Goal: Feedback & Contribution: Contribute content

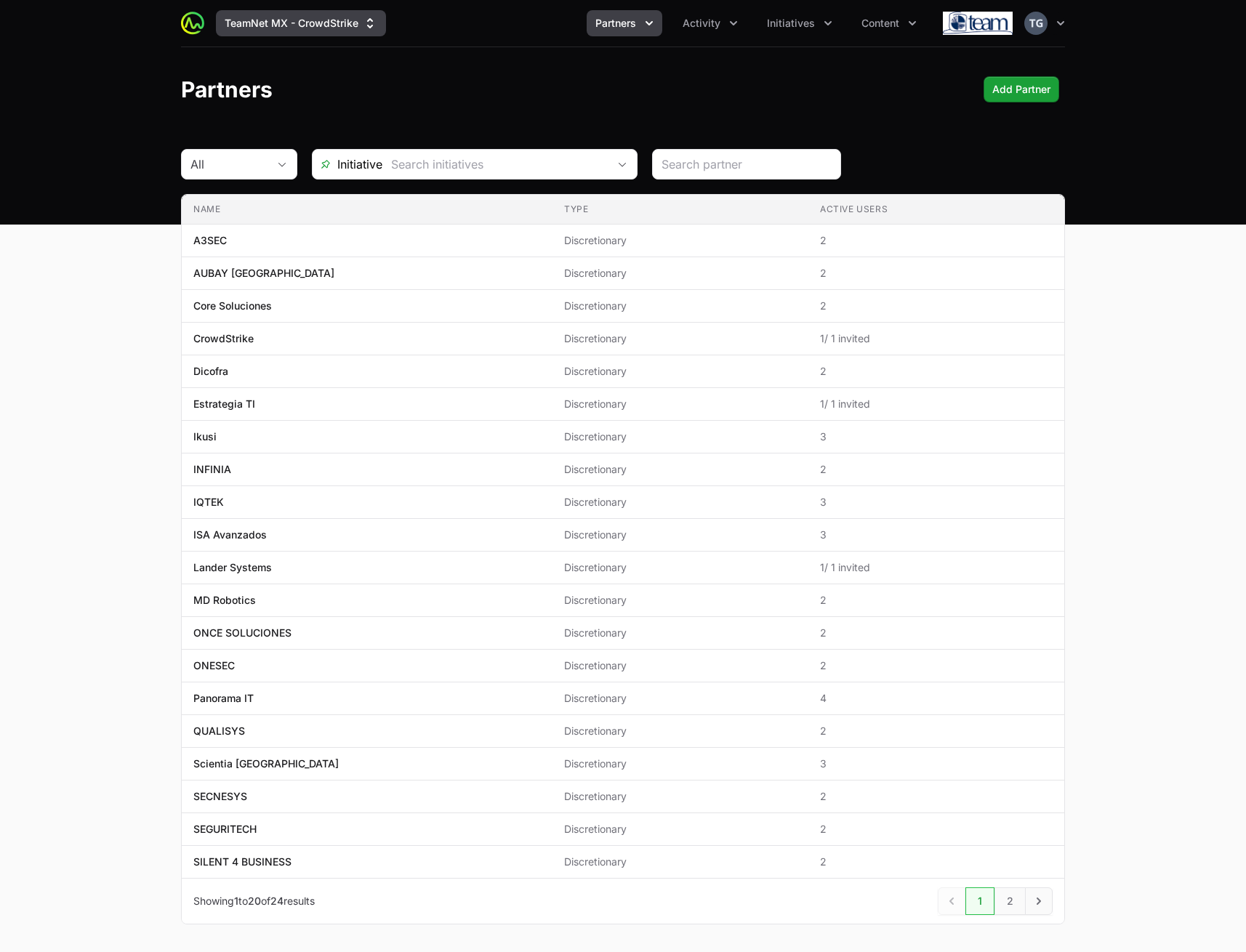
click at [307, 14] on button "TeamNet MX - CrowdStrike" at bounding box center [300, 23] width 170 height 26
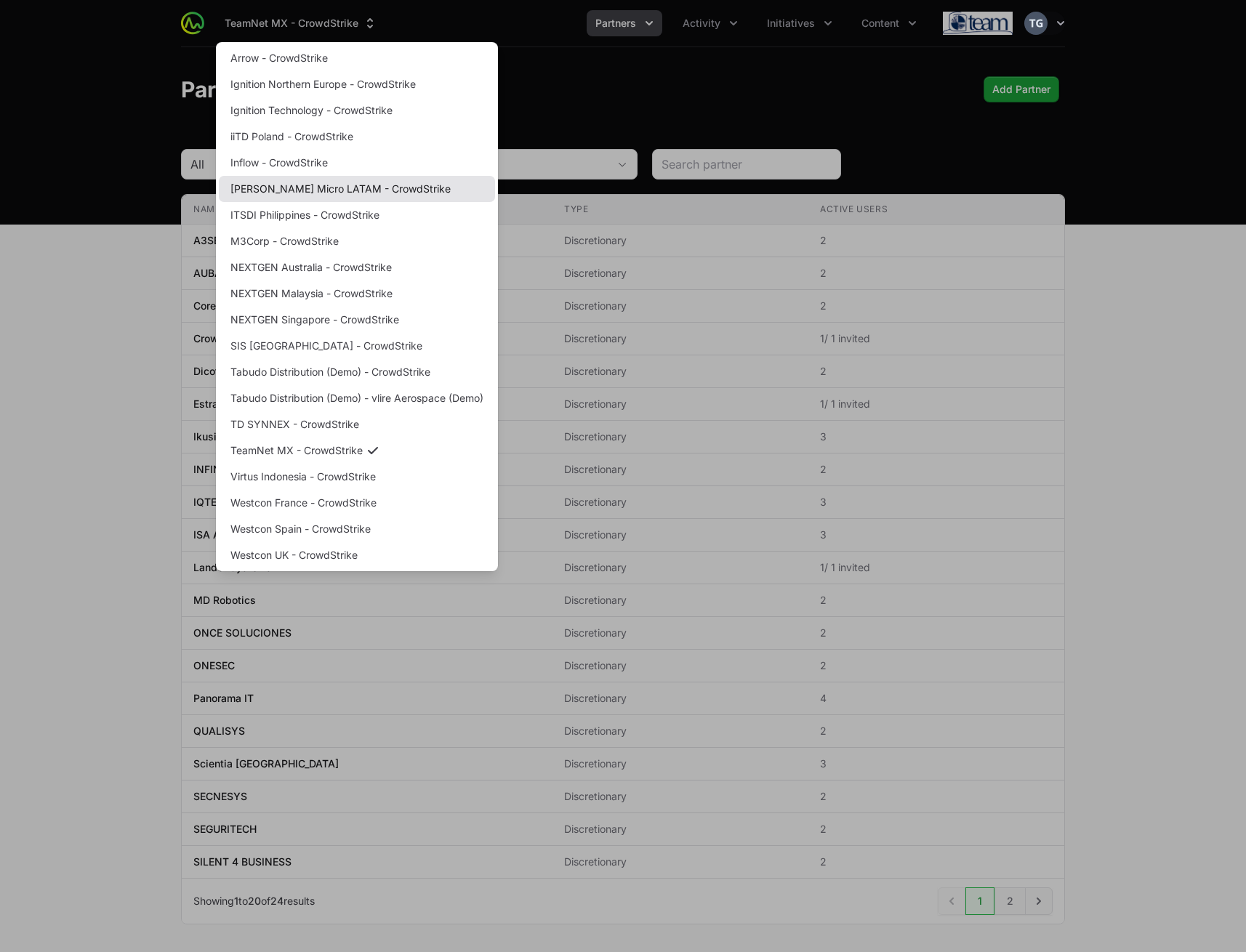
click at [320, 192] on link "[PERSON_NAME] Micro LATAM - CrowdStrike" at bounding box center [357, 189] width 276 height 26
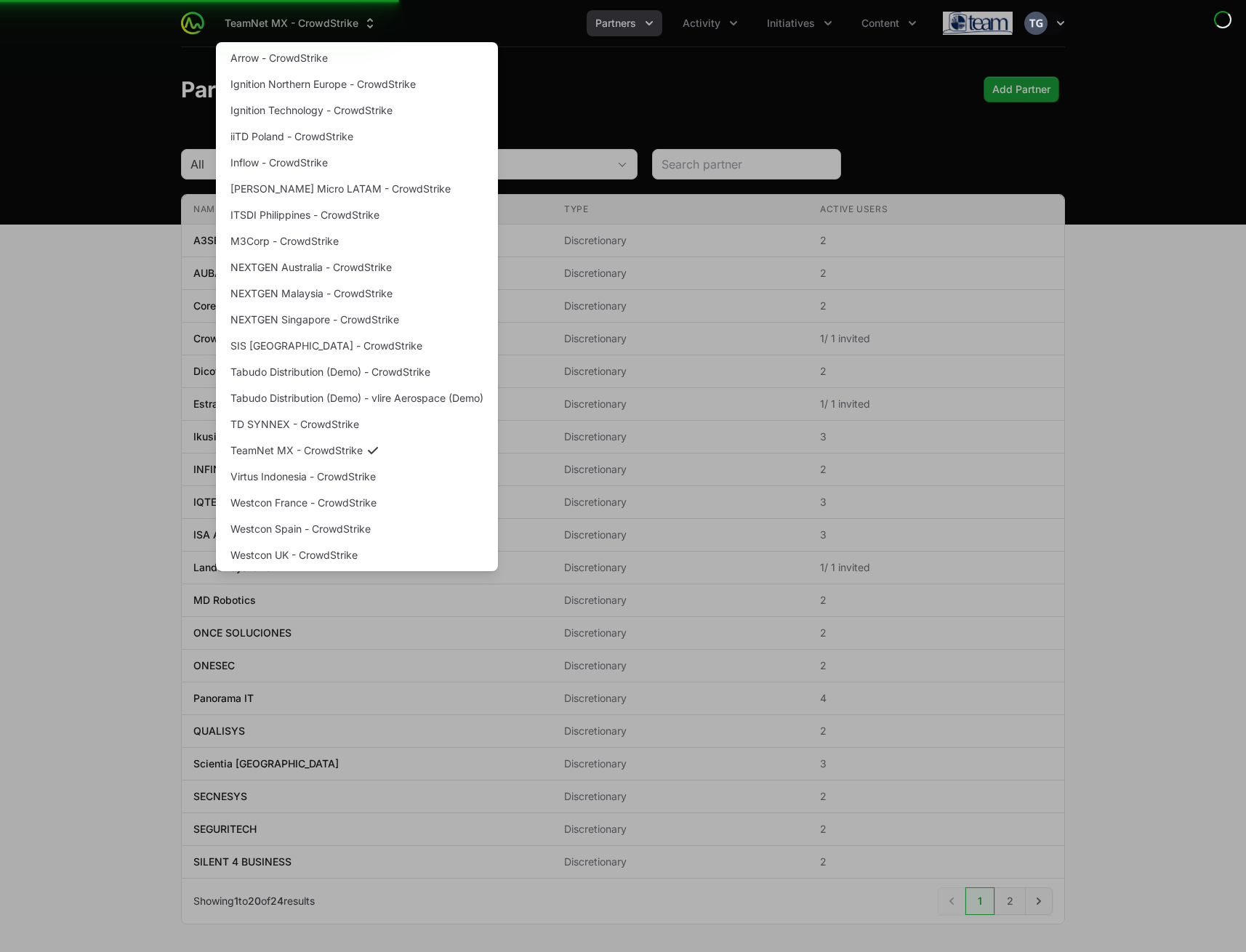
click at [750, 78] on div "Supplier switch menu" at bounding box center [623, 476] width 1246 height 952
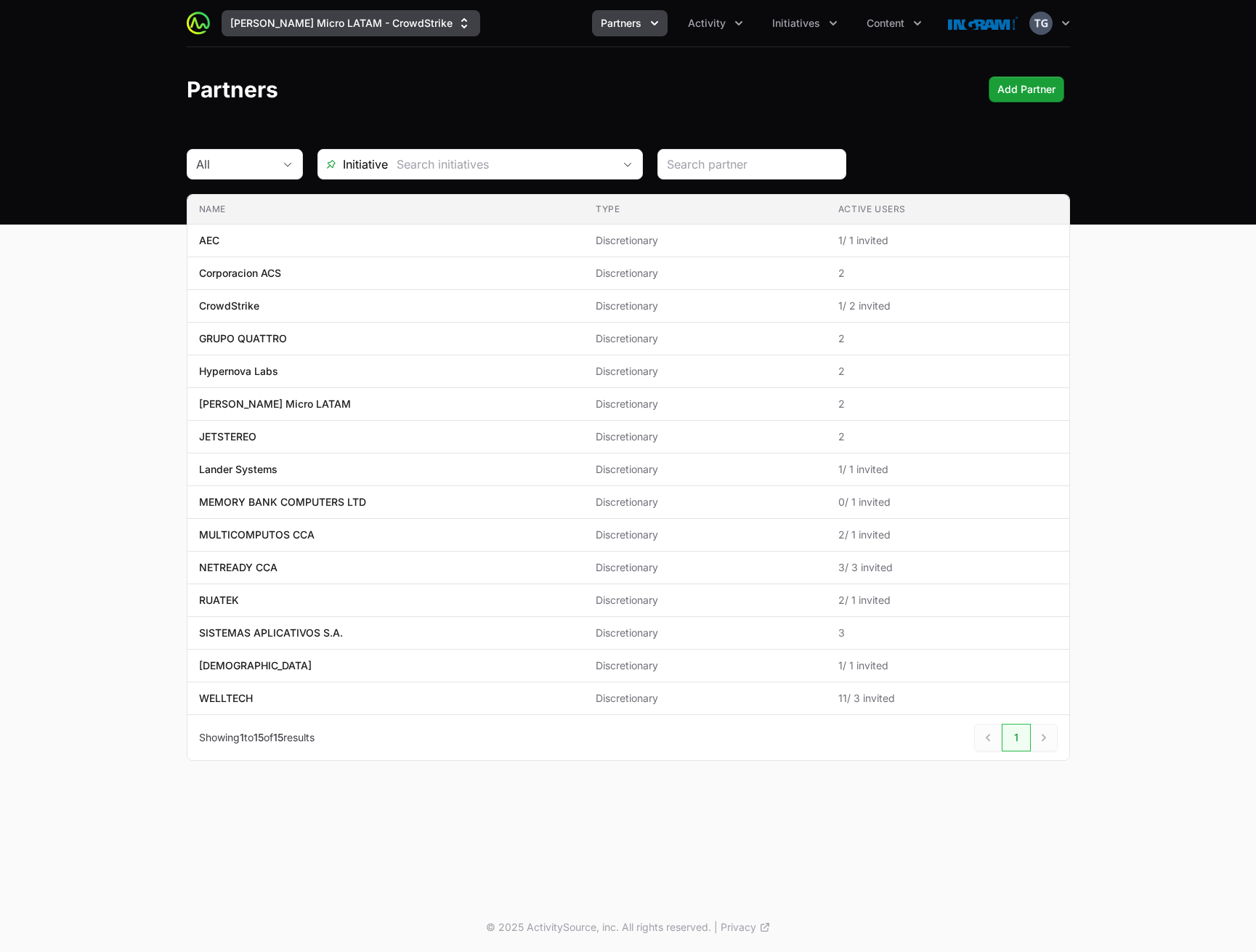
click at [320, 19] on button "[PERSON_NAME] Micro LATAM - CrowdStrike" at bounding box center [351, 23] width 259 height 26
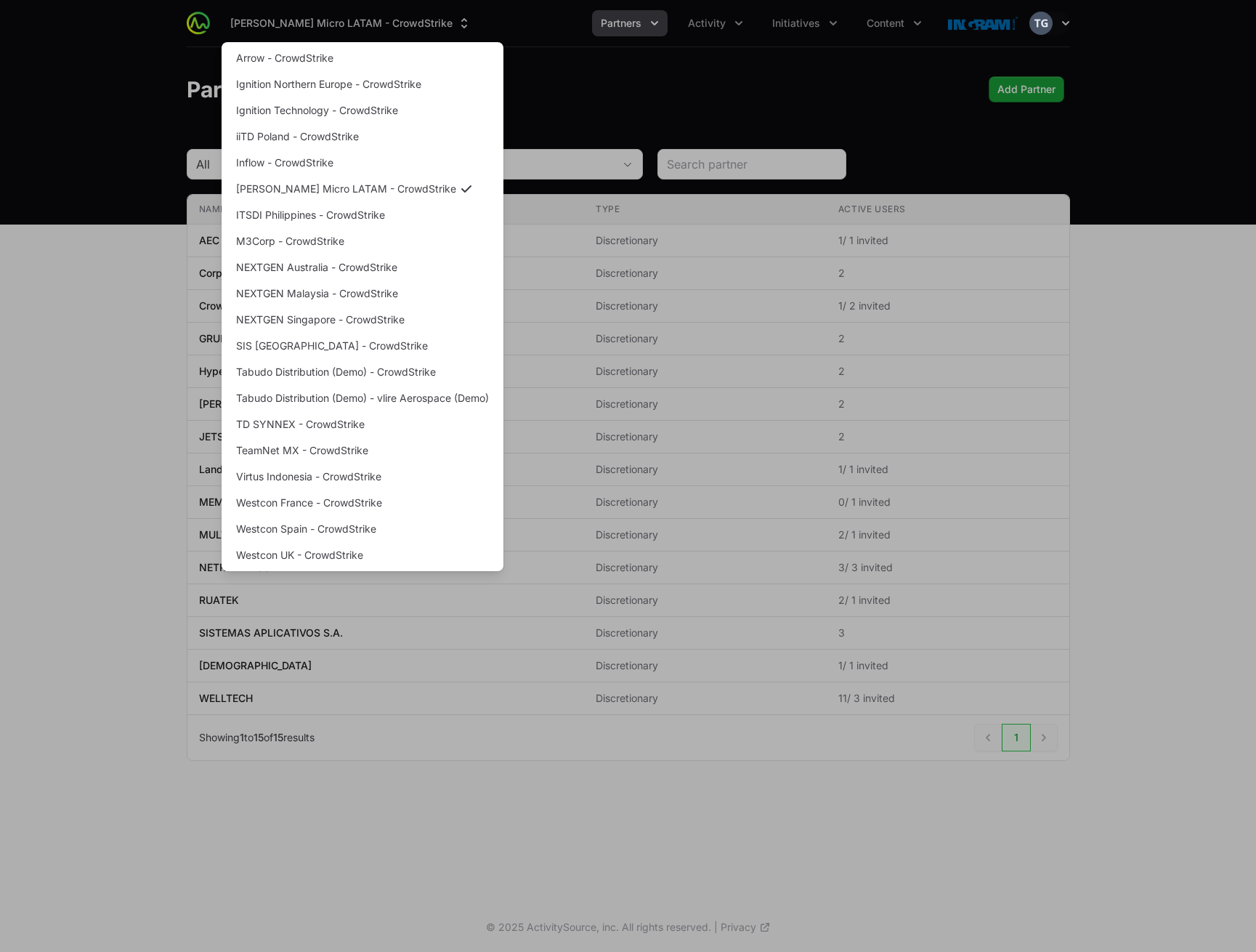
click at [332, 16] on div "Supplier switch menu" at bounding box center [628, 476] width 1256 height 952
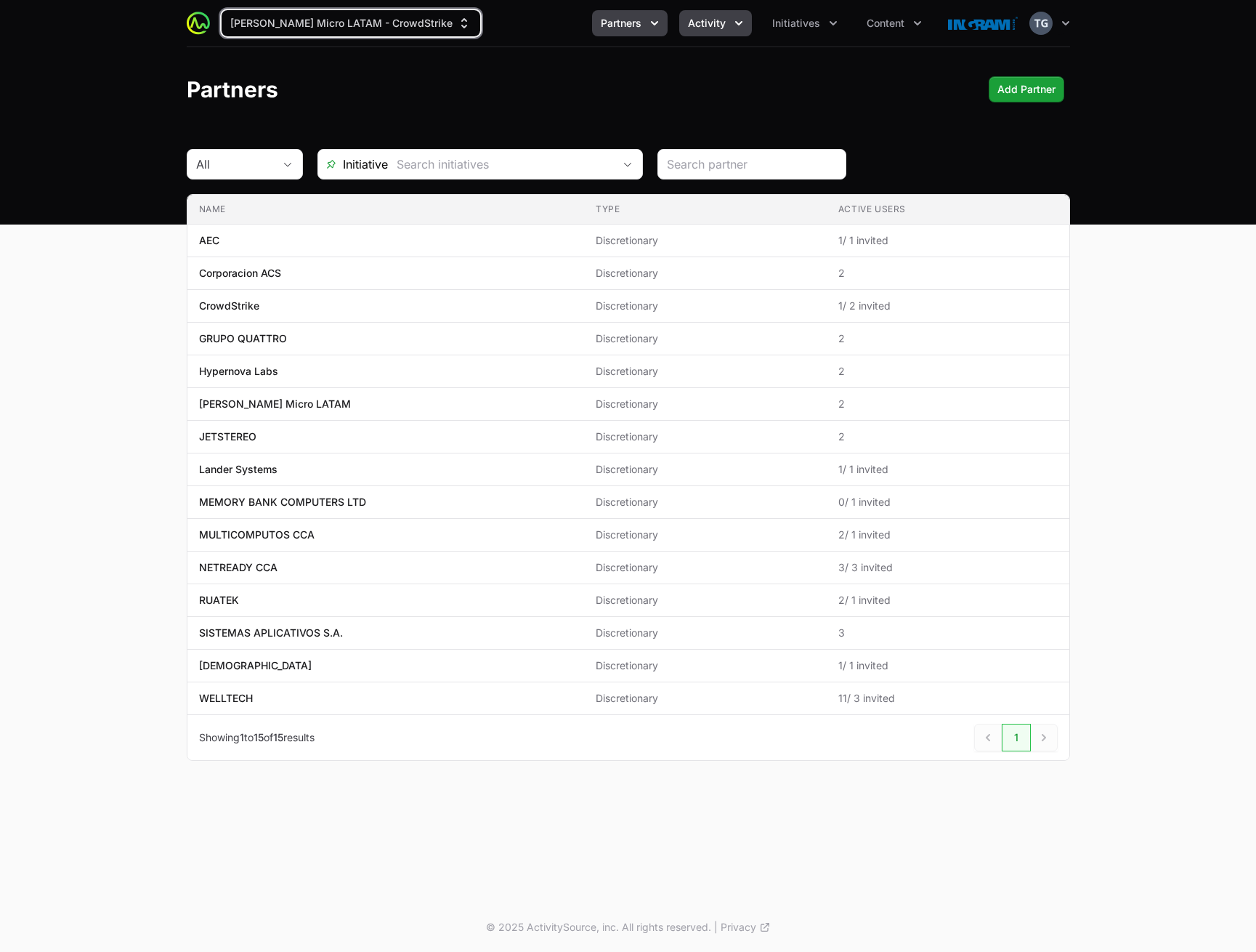
click at [716, 23] on span "Activity" at bounding box center [706, 23] width 38 height 15
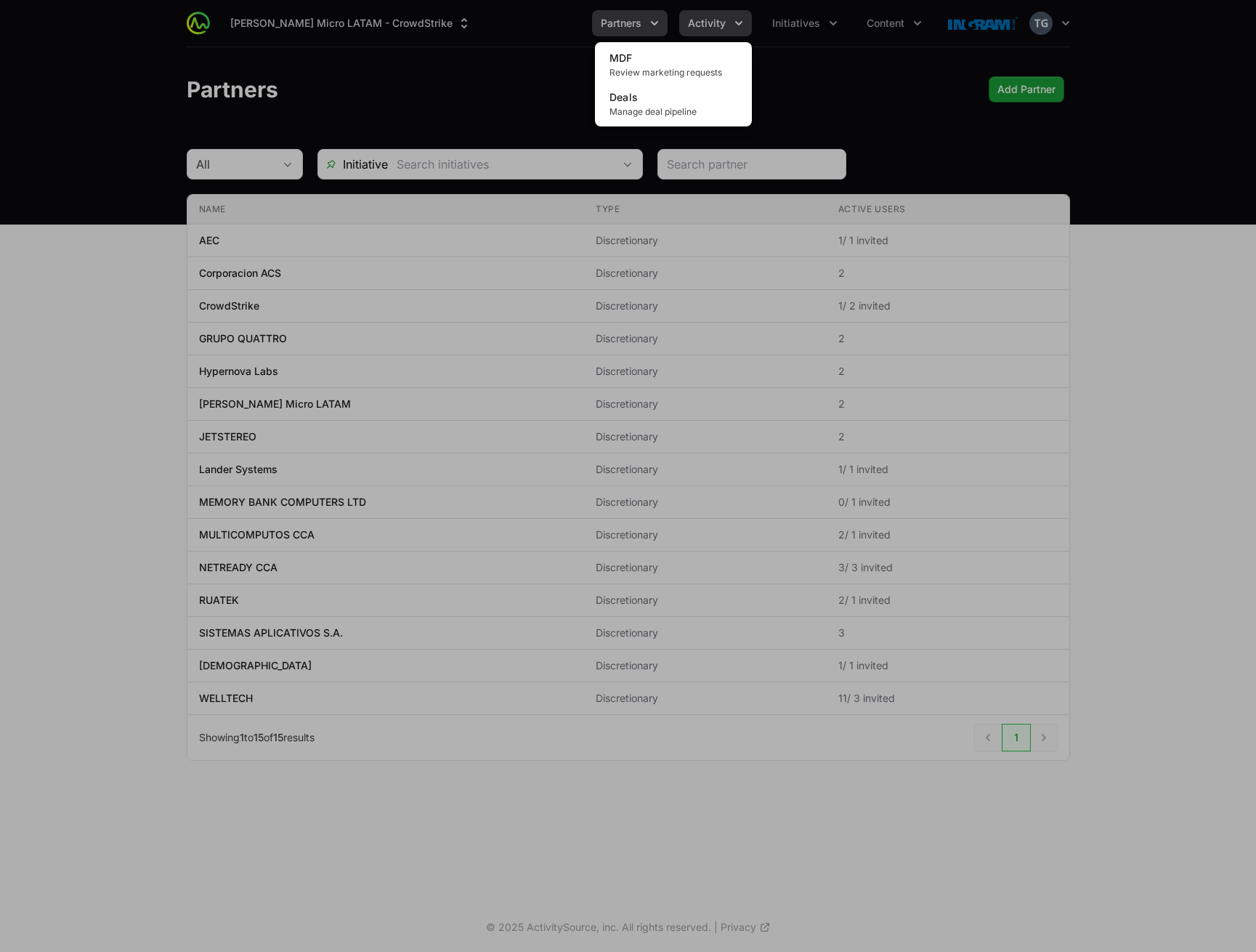
click at [716, 23] on div "Activity menu" at bounding box center [628, 476] width 1256 height 952
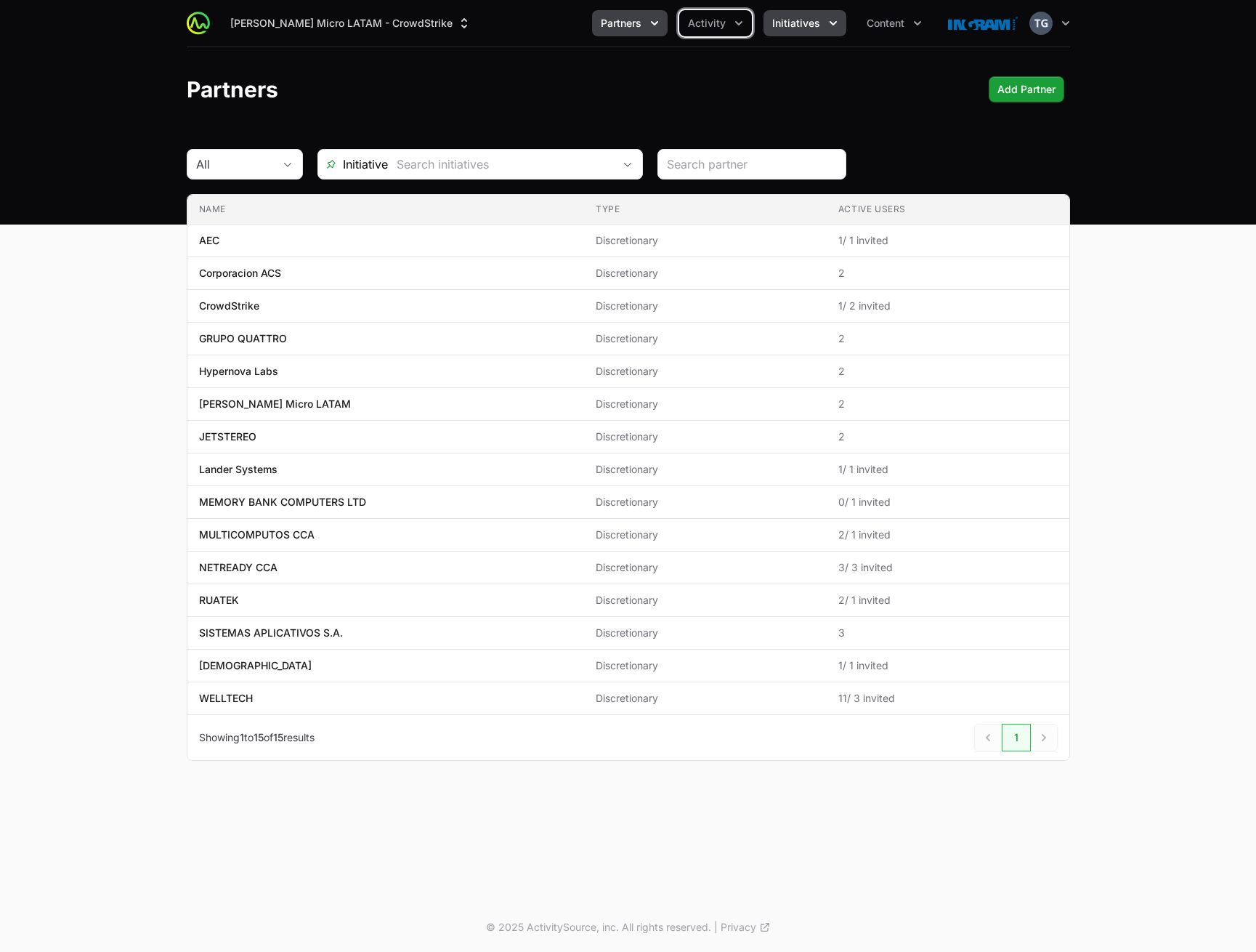
click at [808, 21] on span "Initiatives" at bounding box center [797, 23] width 48 height 15
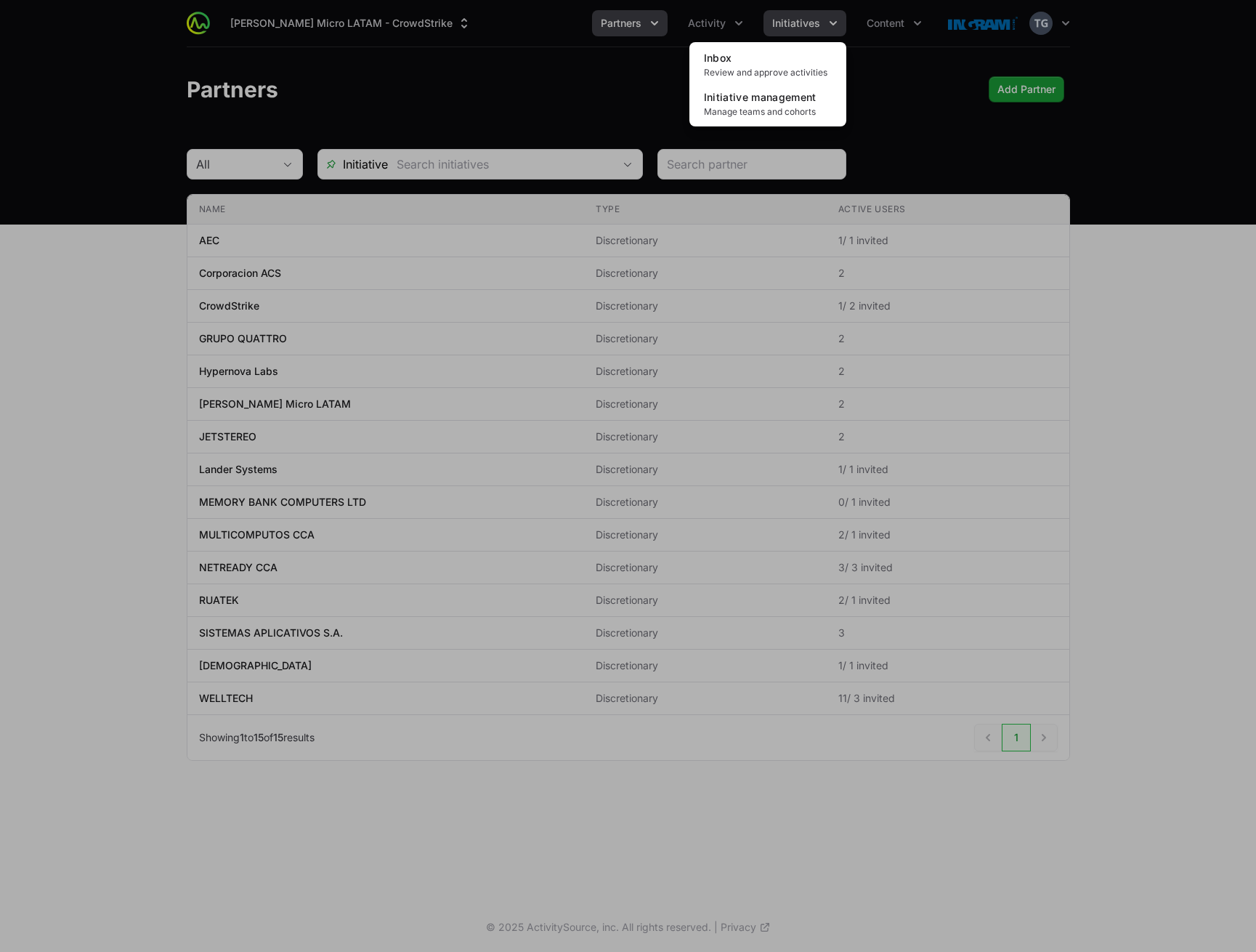
click at [808, 21] on div "Initiatives menu" at bounding box center [628, 476] width 1256 height 952
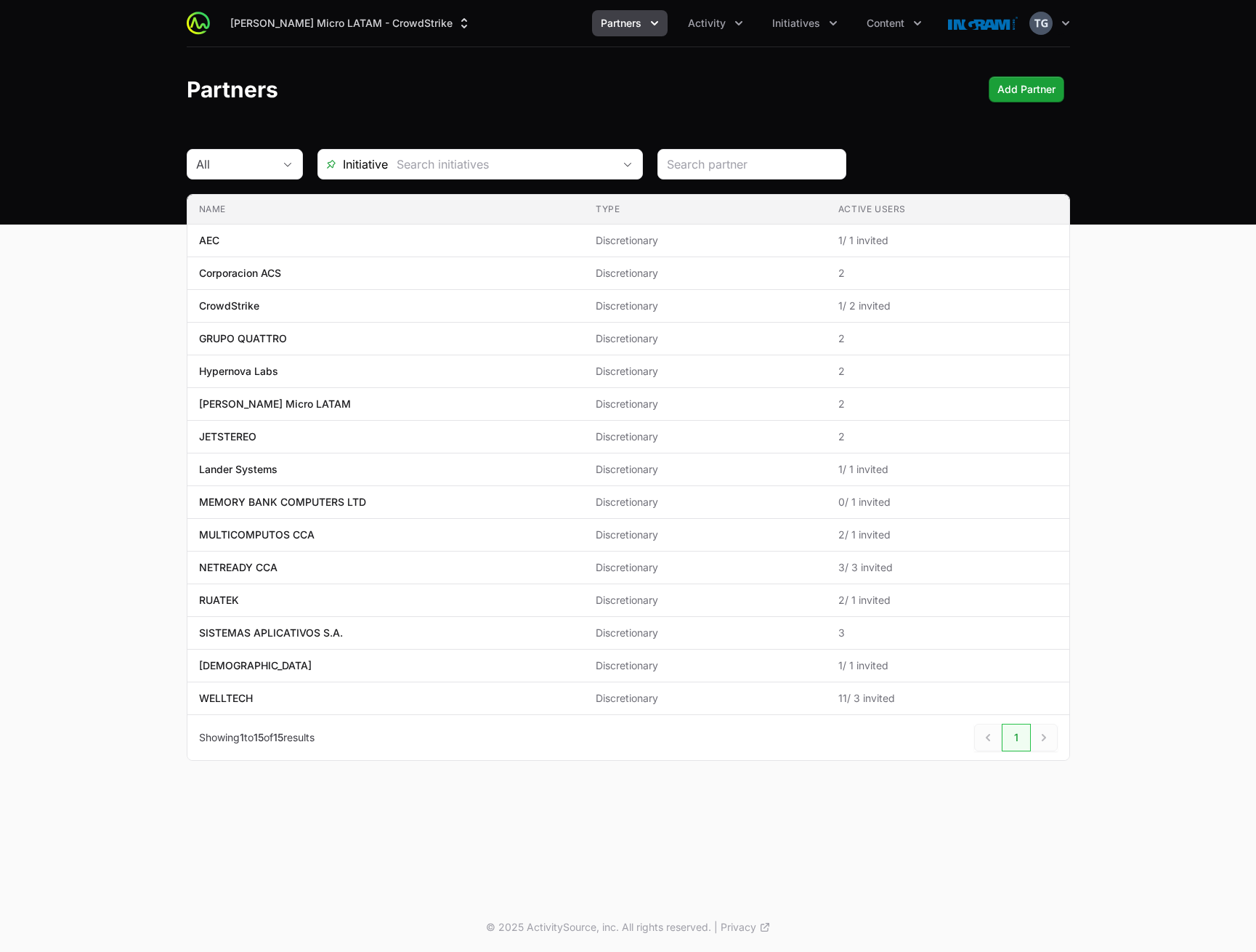
click at [849, 21] on ul "Partners Activity Initiatives Content" at bounding box center [762, 23] width 339 height 26
click at [860, 21] on button "Content" at bounding box center [894, 23] width 73 height 26
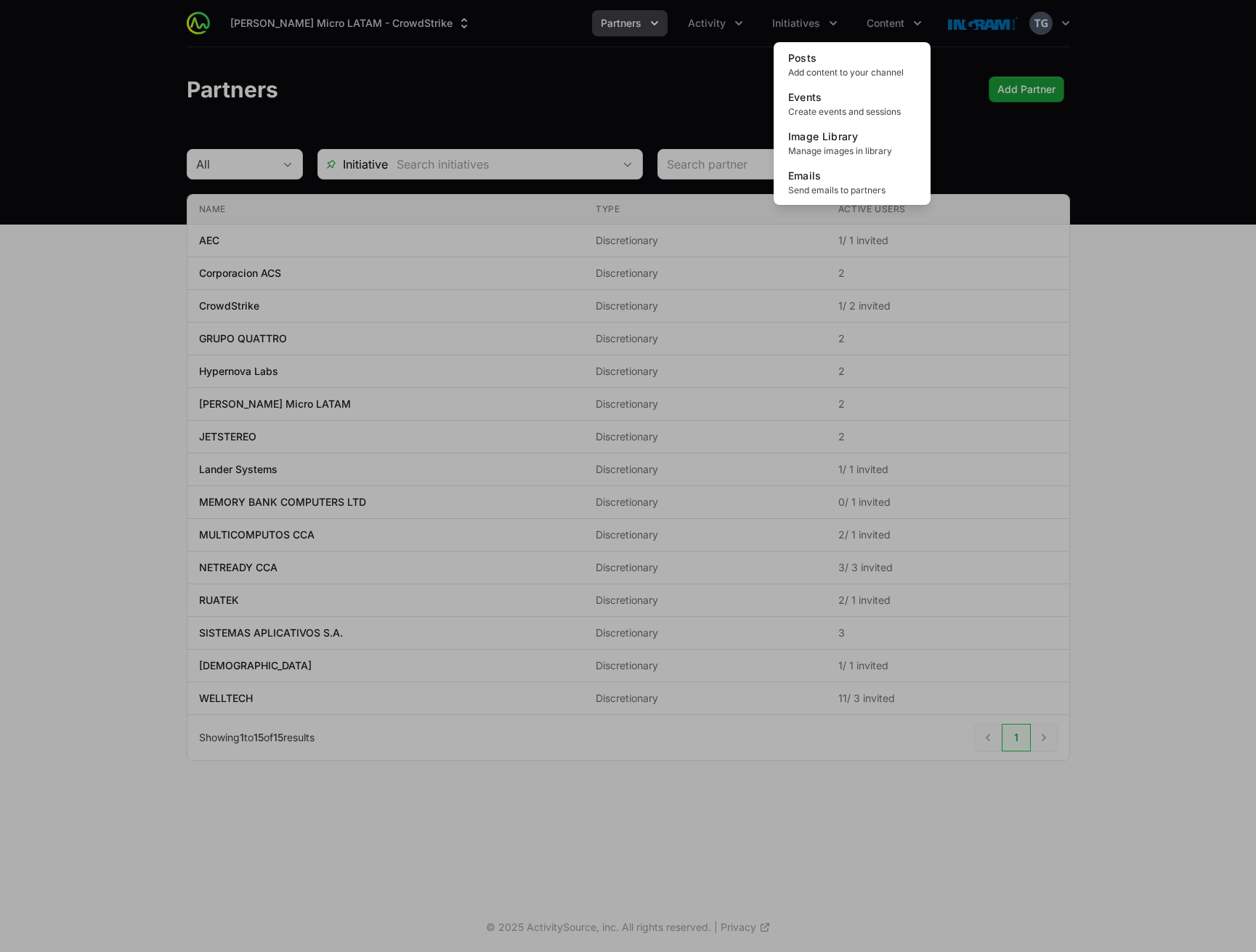
click at [866, 21] on div "Content menu" at bounding box center [628, 476] width 1256 height 952
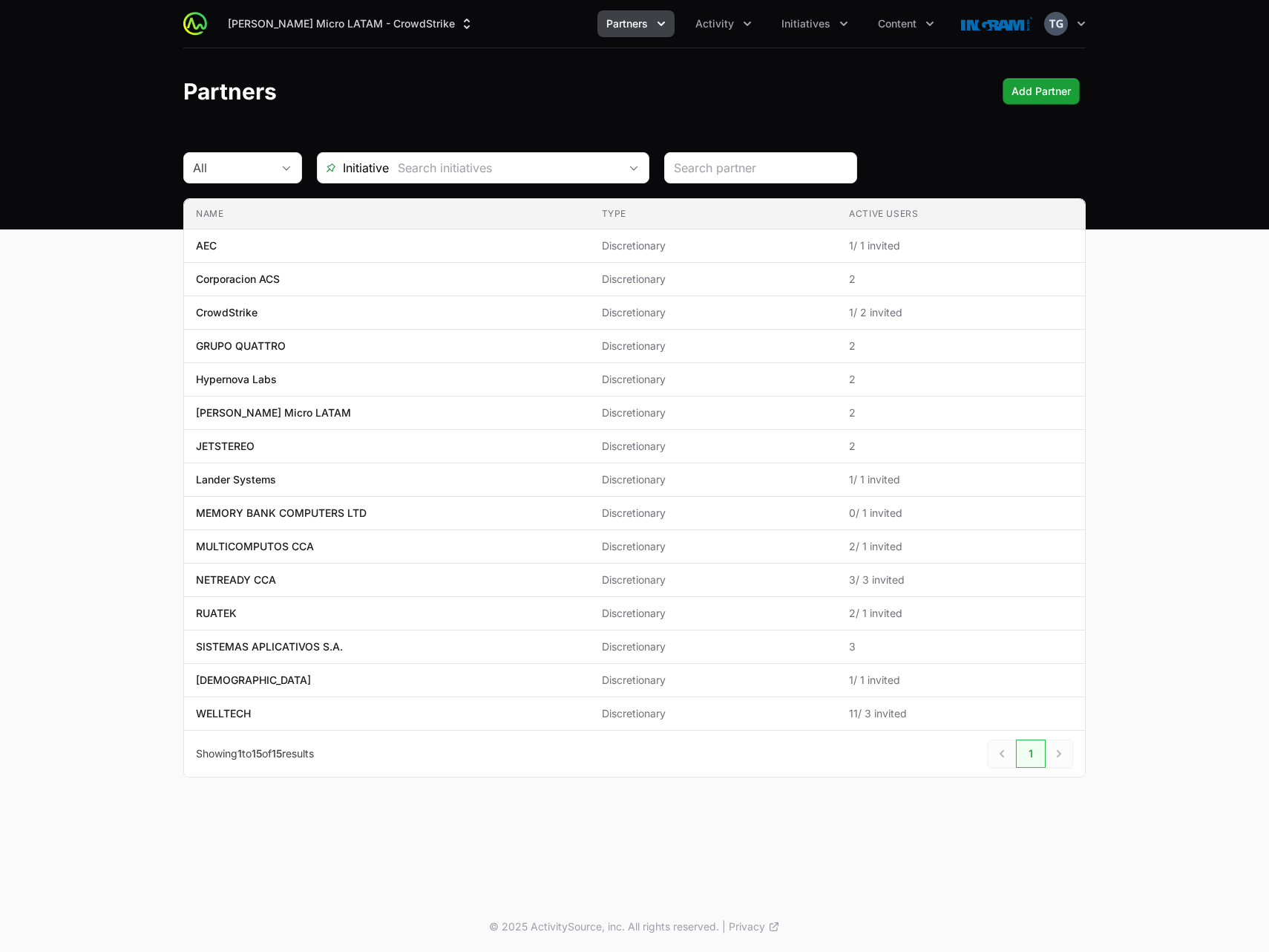
click at [1167, 240] on main "All Initiative Name Type Active Users Name AEC Type Discretionary Active Users …" at bounding box center [634, 483] width 1269 height 660
click at [794, 20] on span "Initiatives" at bounding box center [806, 24] width 49 height 15
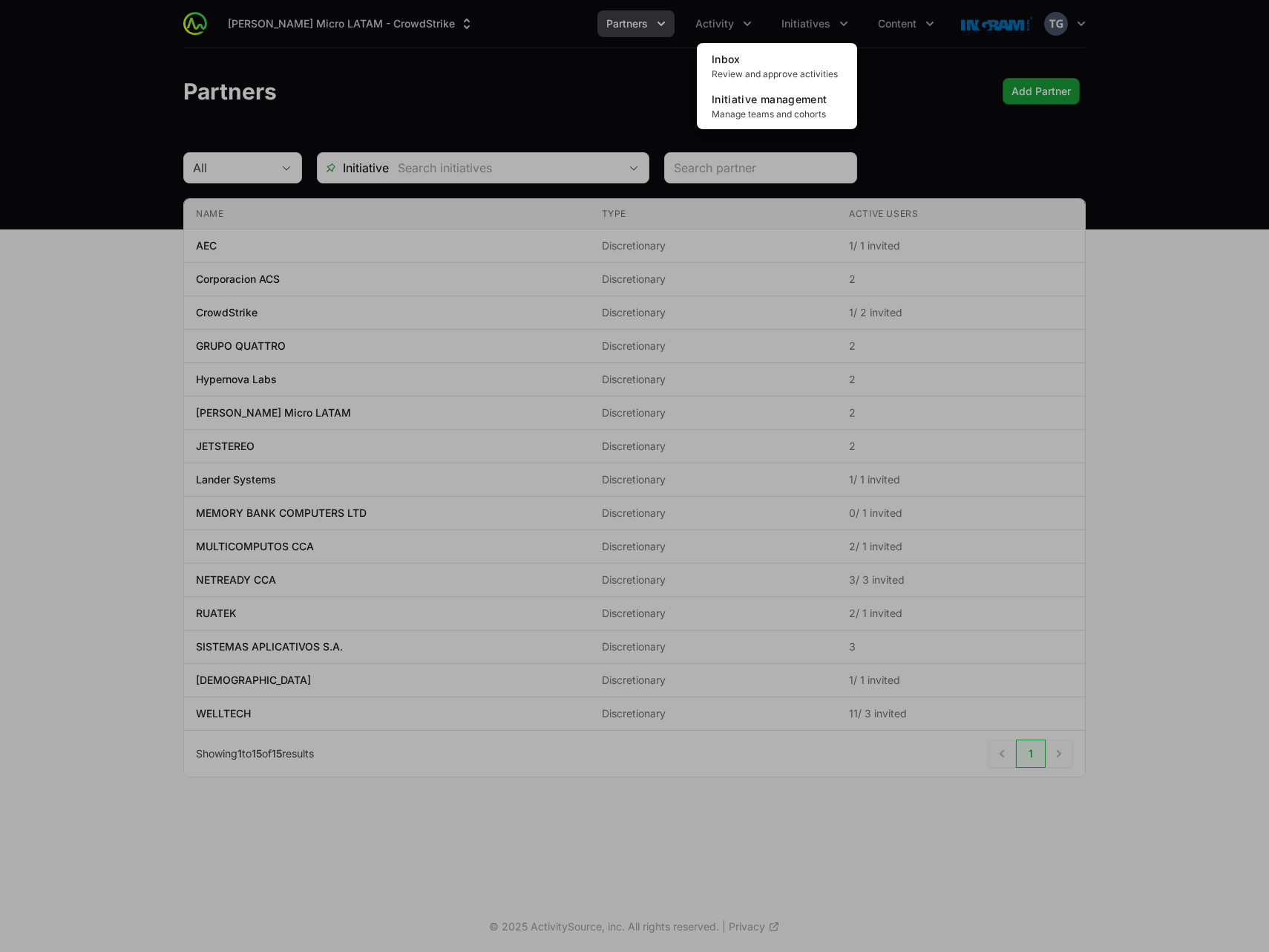
click at [926, 101] on div "Initiatives menu" at bounding box center [634, 476] width 1269 height 952
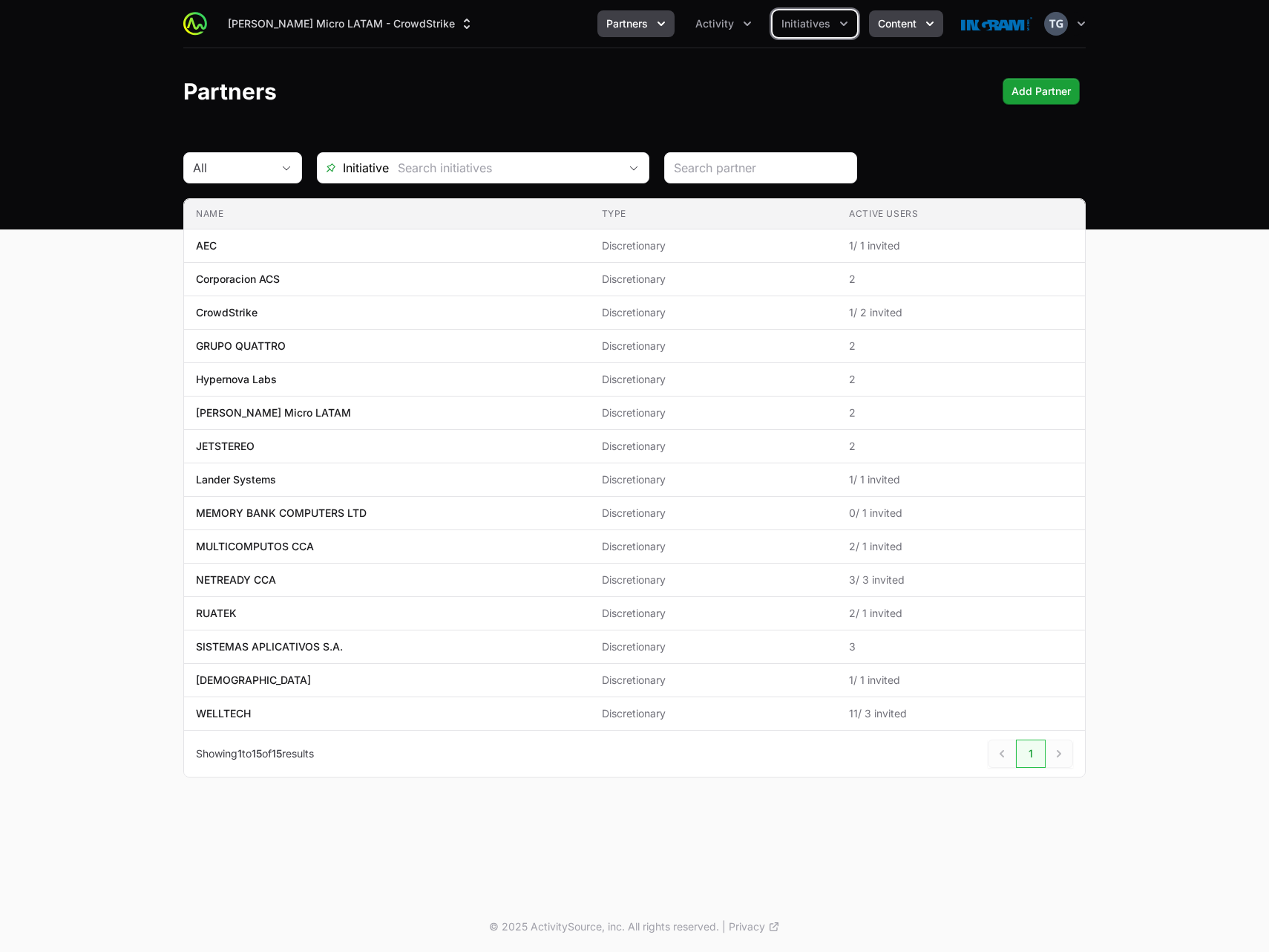
click at [910, 30] on span "Content" at bounding box center [897, 24] width 39 height 15
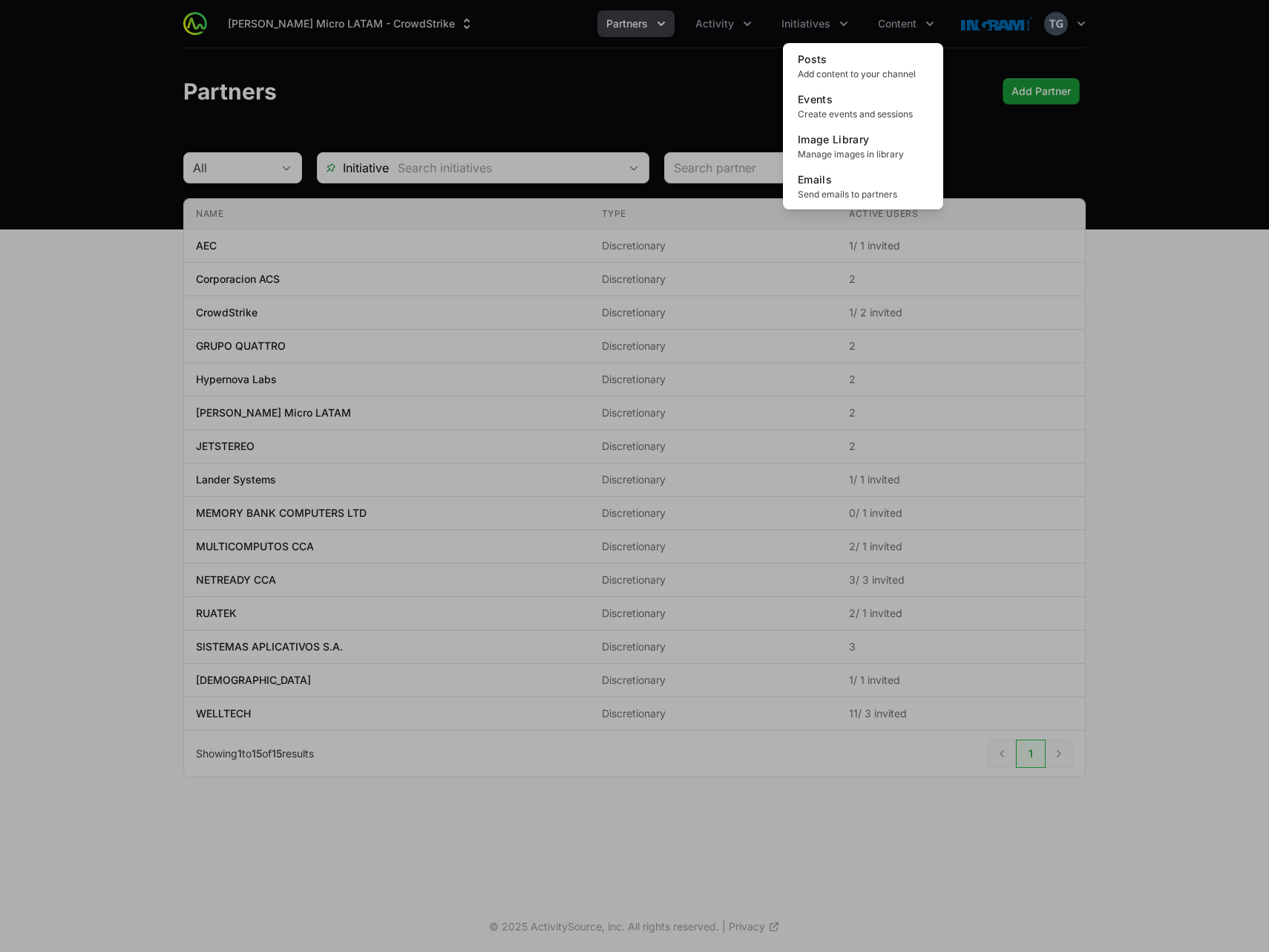
click at [678, 83] on div "Content menu" at bounding box center [634, 476] width 1269 height 952
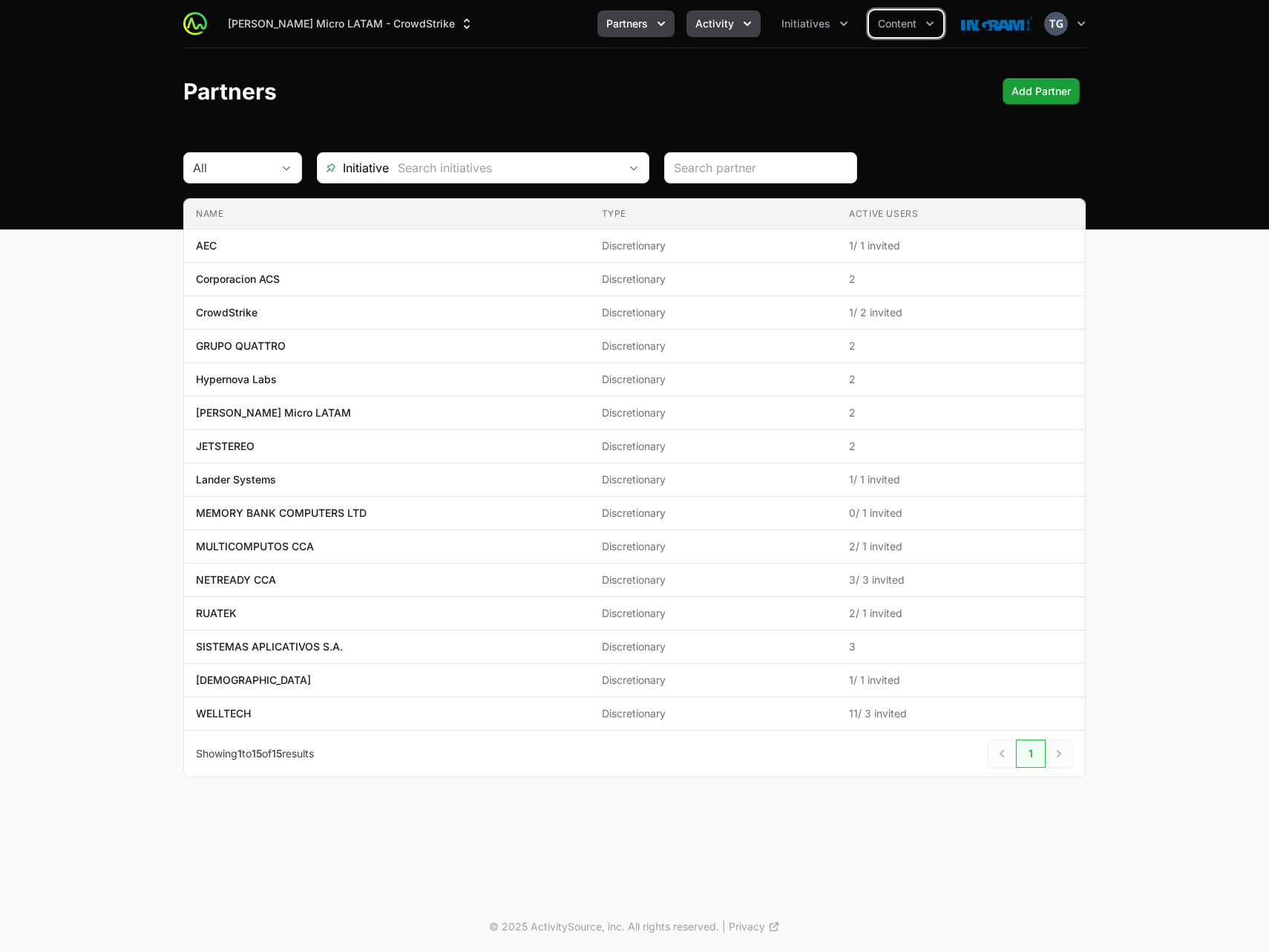
click at [716, 12] on button "Activity" at bounding box center [723, 24] width 74 height 26
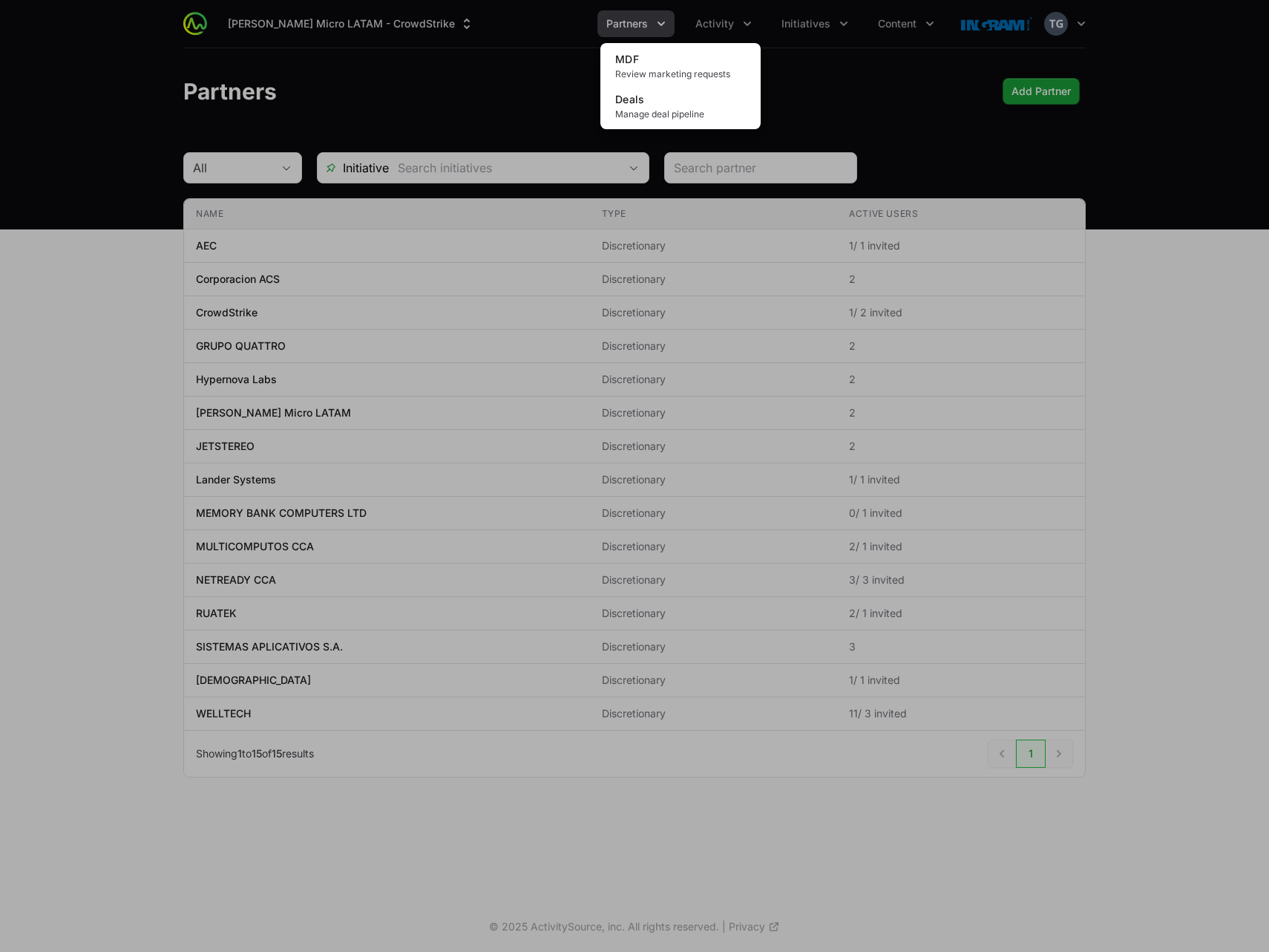
click at [722, 17] on div "Activity menu" at bounding box center [634, 476] width 1269 height 952
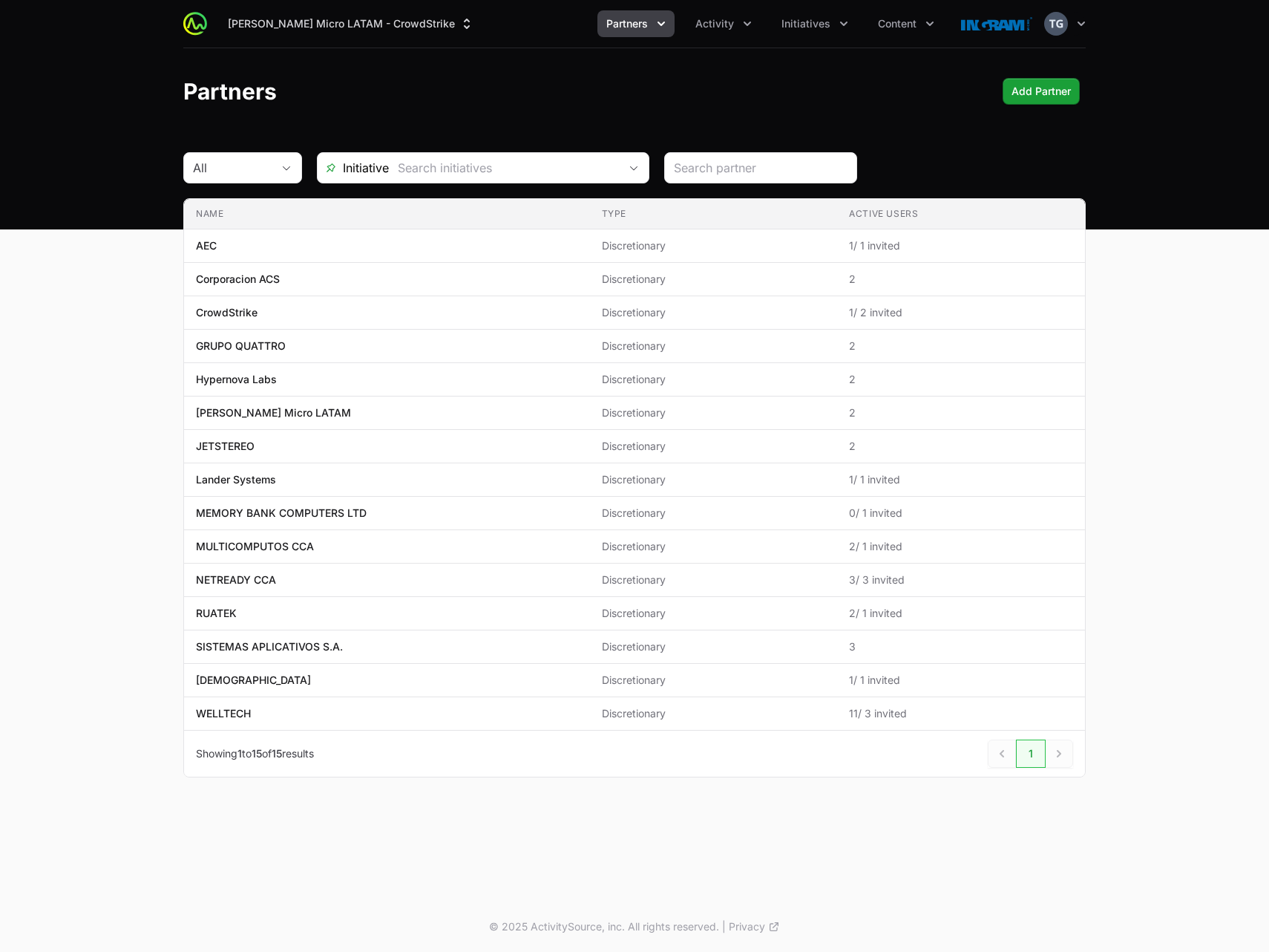
click at [445, 87] on div "Partners Add Partner" at bounding box center [635, 91] width 903 height 26
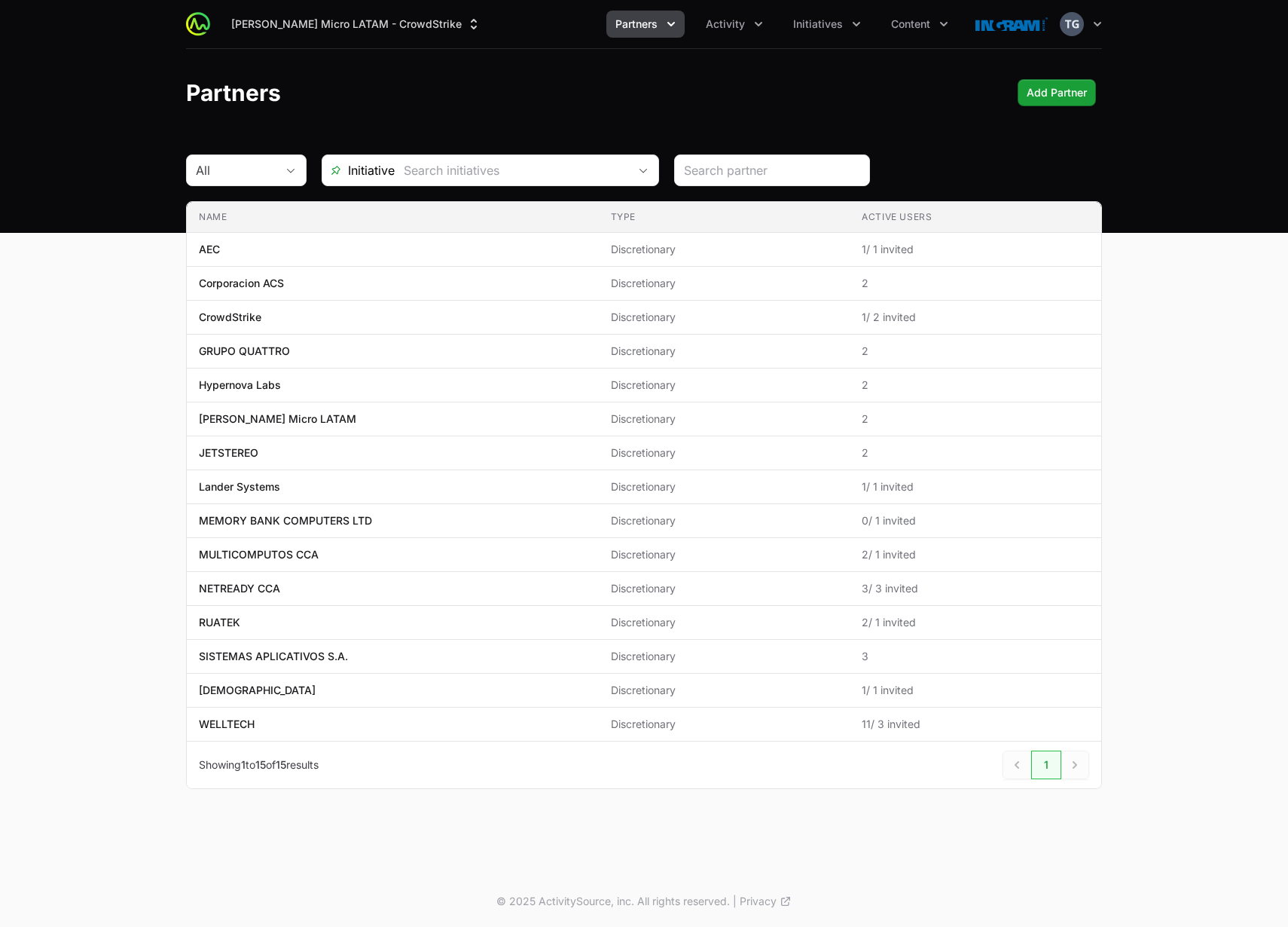
drag, startPoint x: 505, startPoint y: 66, endPoint x: 513, endPoint y: 74, distance: 11.3
click at [505, 67] on header "Partners Add Partner" at bounding box center [644, 93] width 1288 height 88
click at [809, 21] on span "Initiatives" at bounding box center [818, 24] width 50 height 15
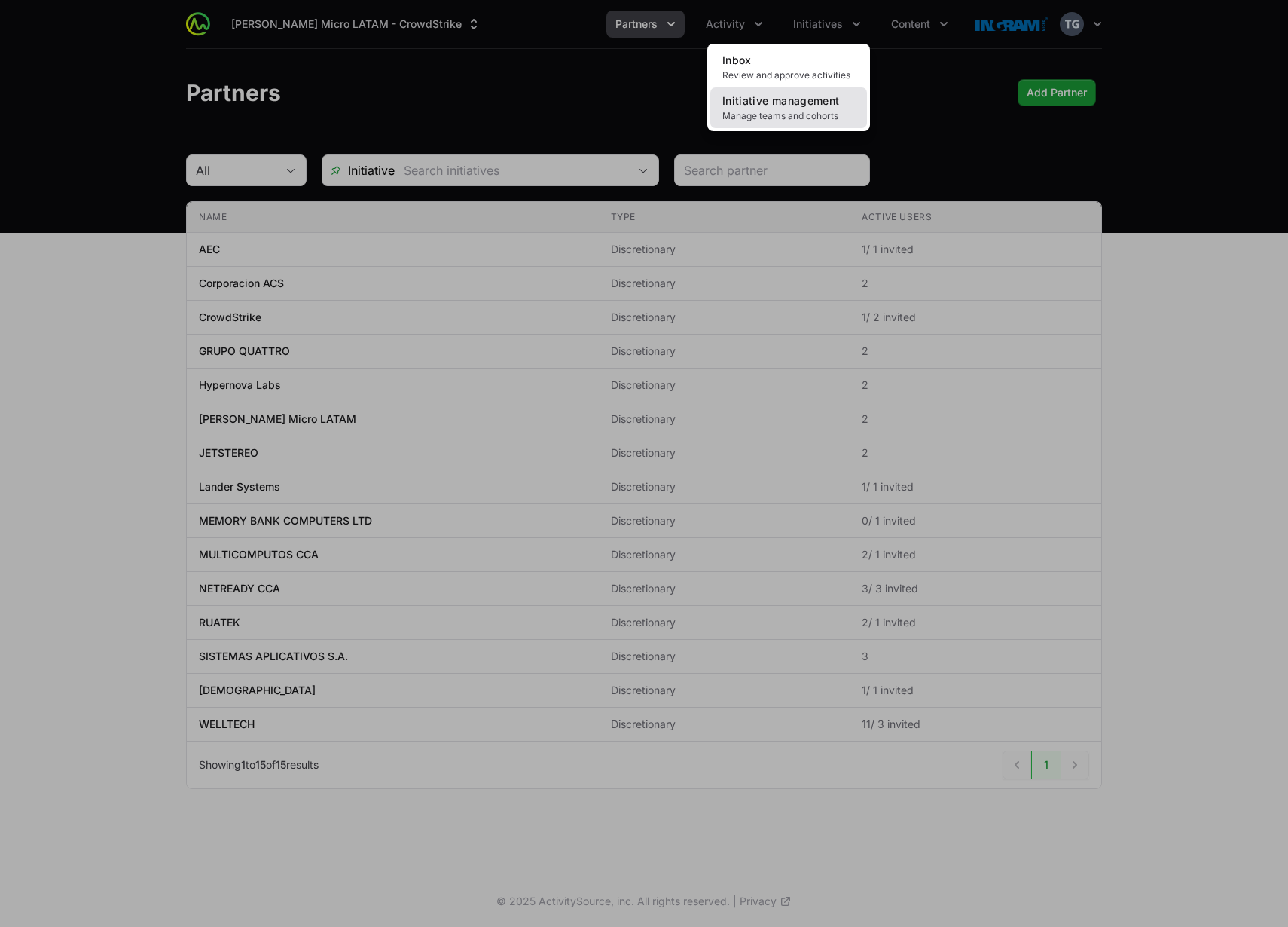
click at [820, 109] on link "Initiative management Manage teams and cohorts" at bounding box center [789, 108] width 157 height 41
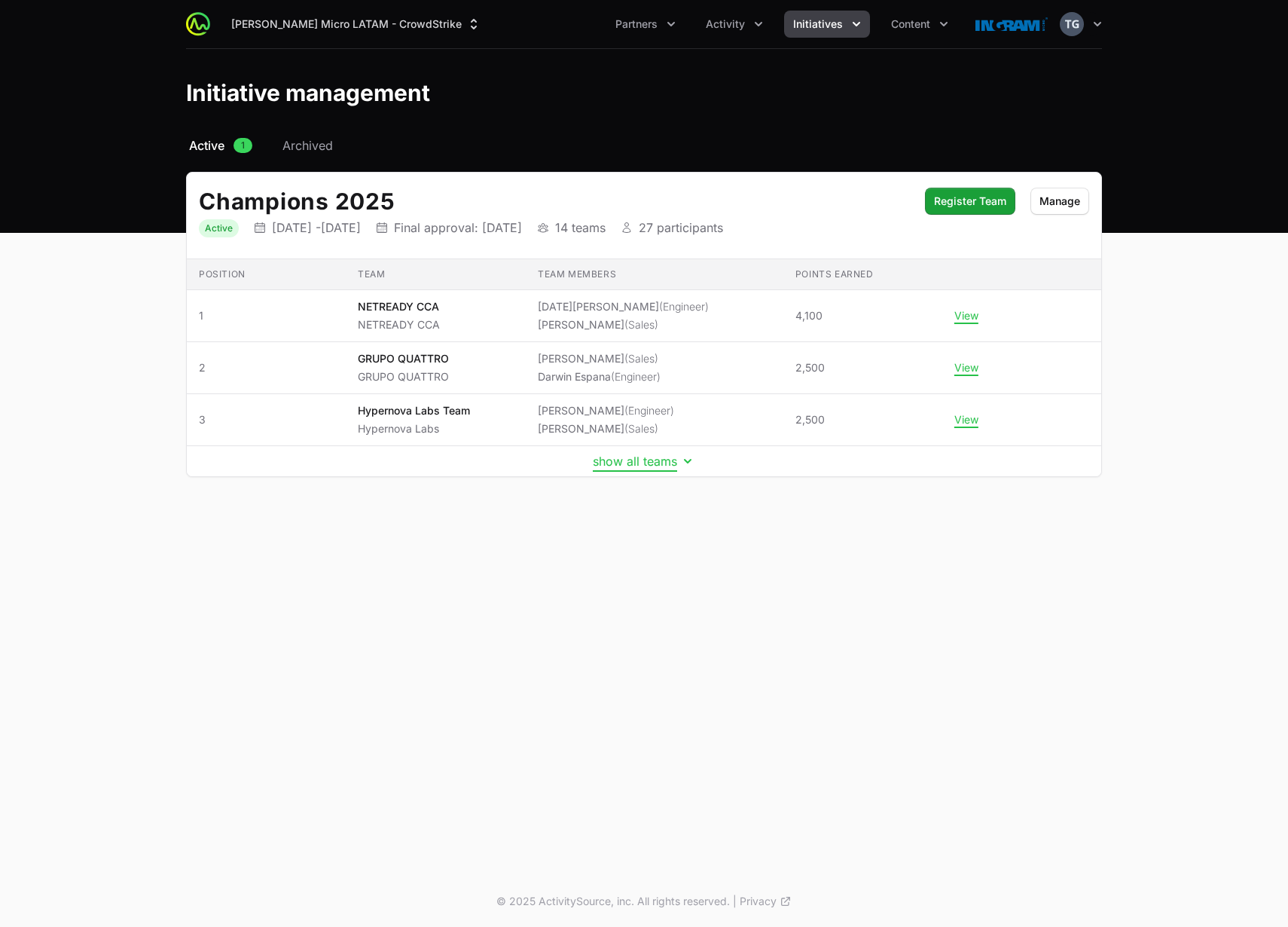
click at [657, 465] on button "show all teams" at bounding box center [644, 461] width 102 height 15
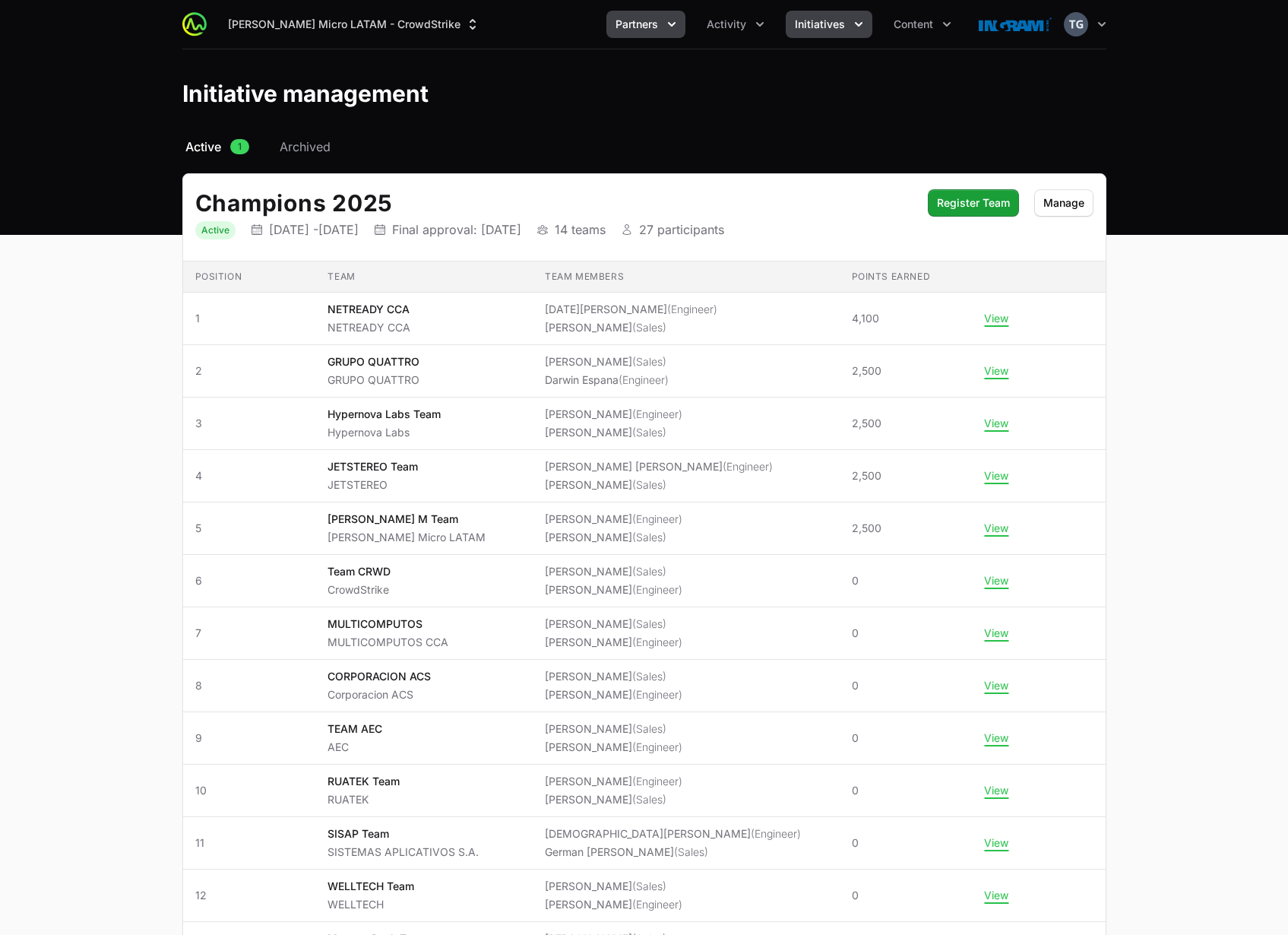
click at [663, 34] on button "Partners" at bounding box center [646, 24] width 79 height 27
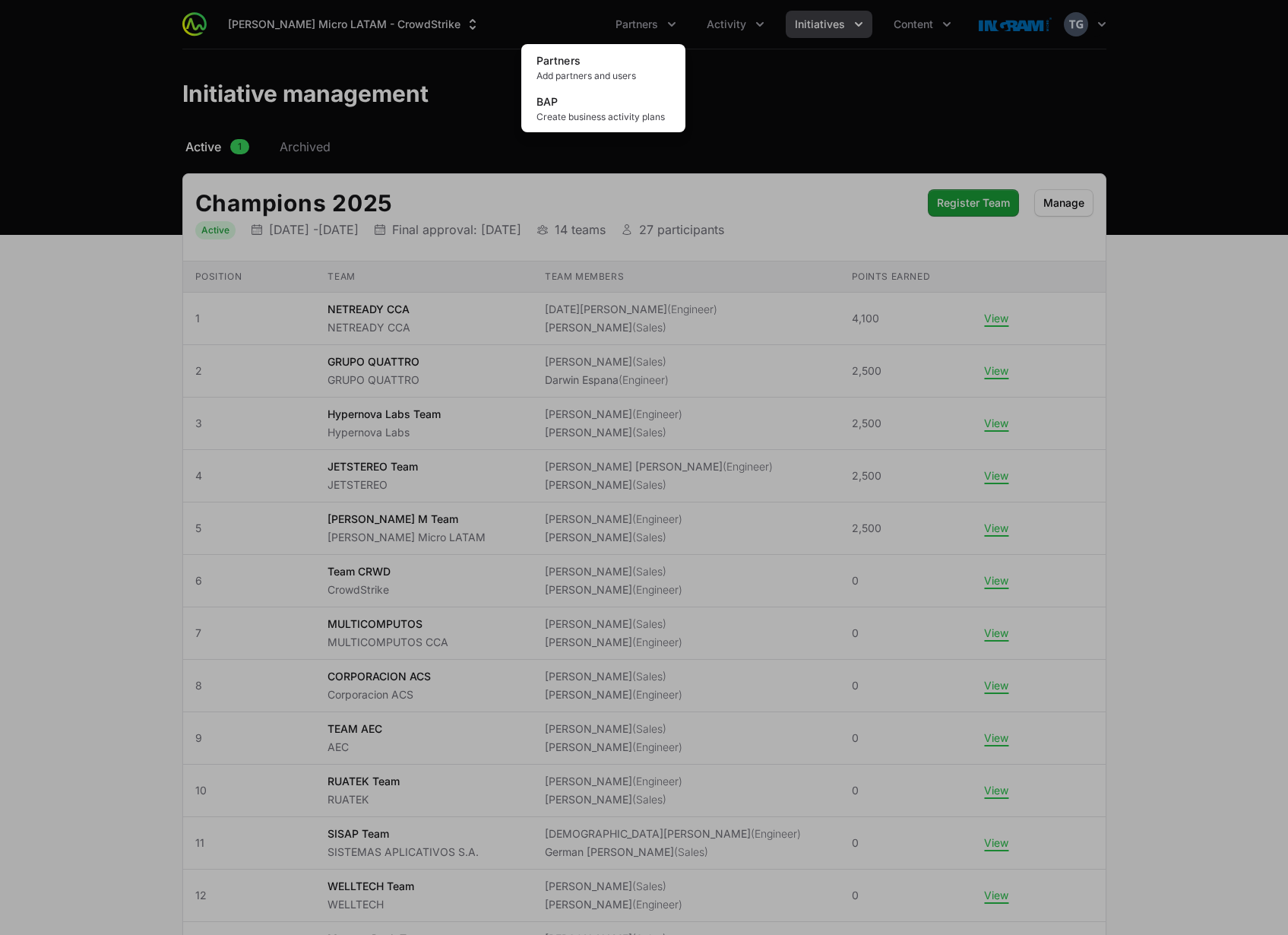
click at [736, 16] on div "Partners menu" at bounding box center [644, 467] width 1288 height 935
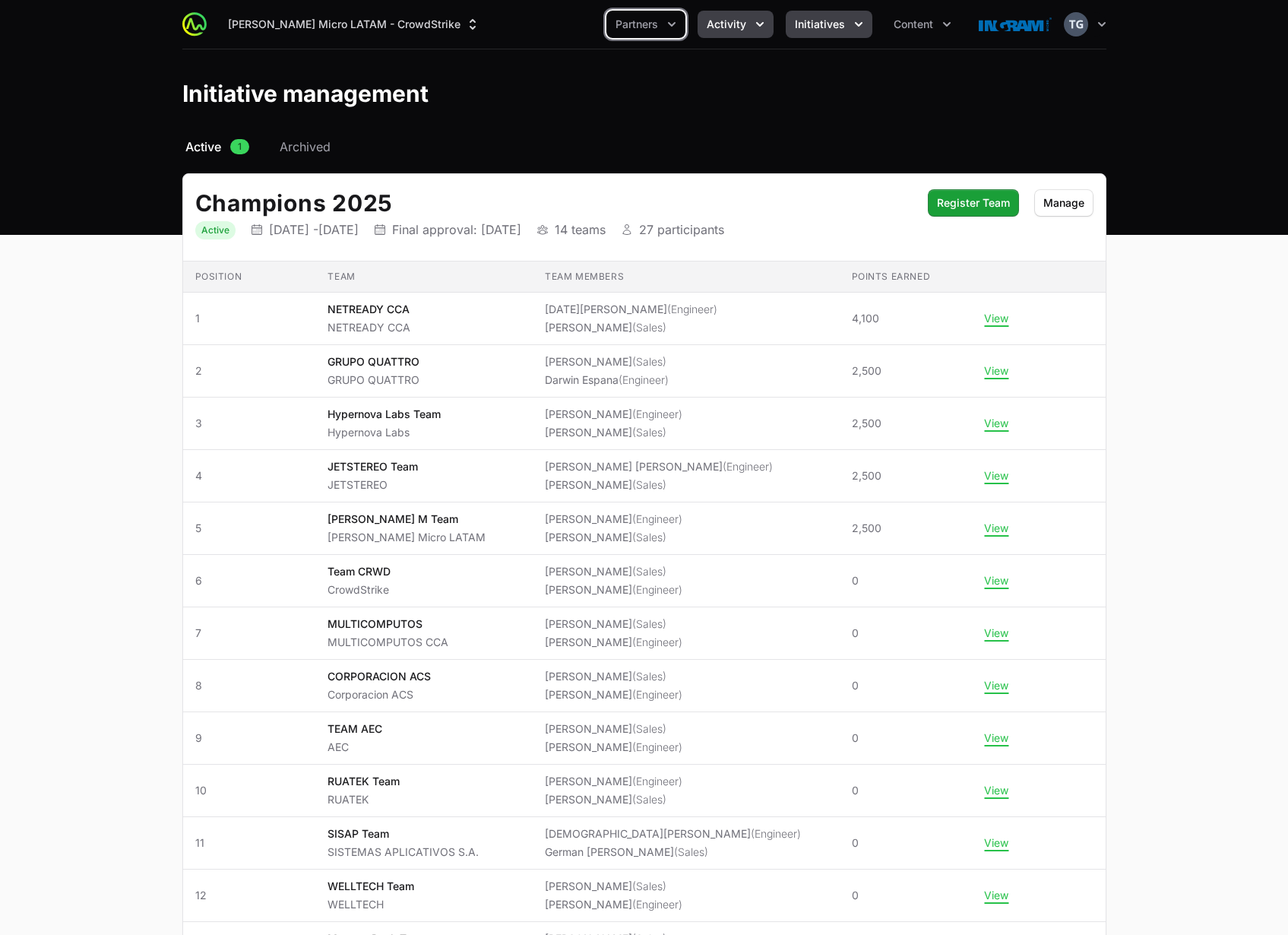
click at [737, 23] on span "Activity" at bounding box center [726, 24] width 39 height 15
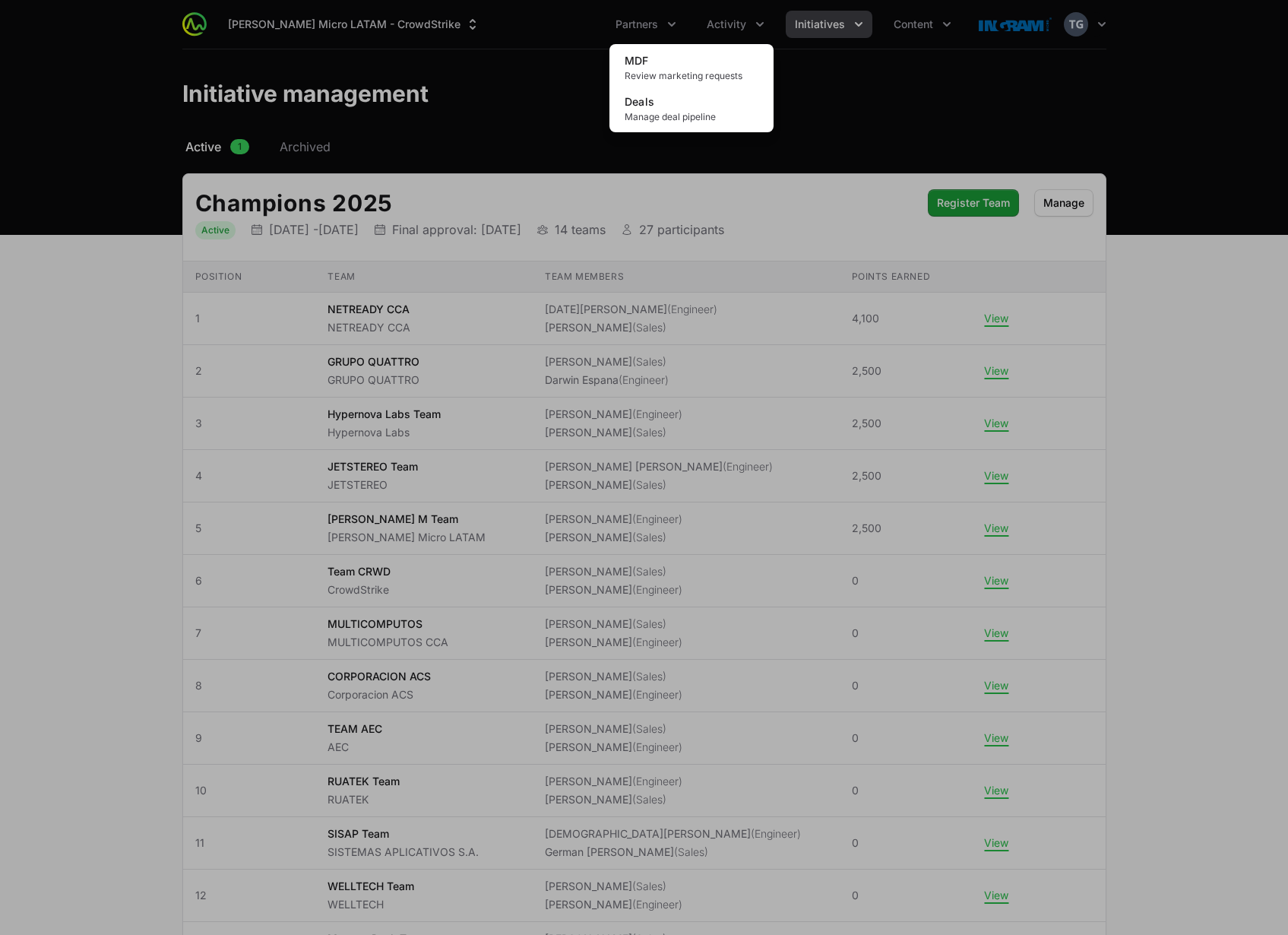
click at [830, 99] on div "Activity menu" at bounding box center [644, 467] width 1288 height 935
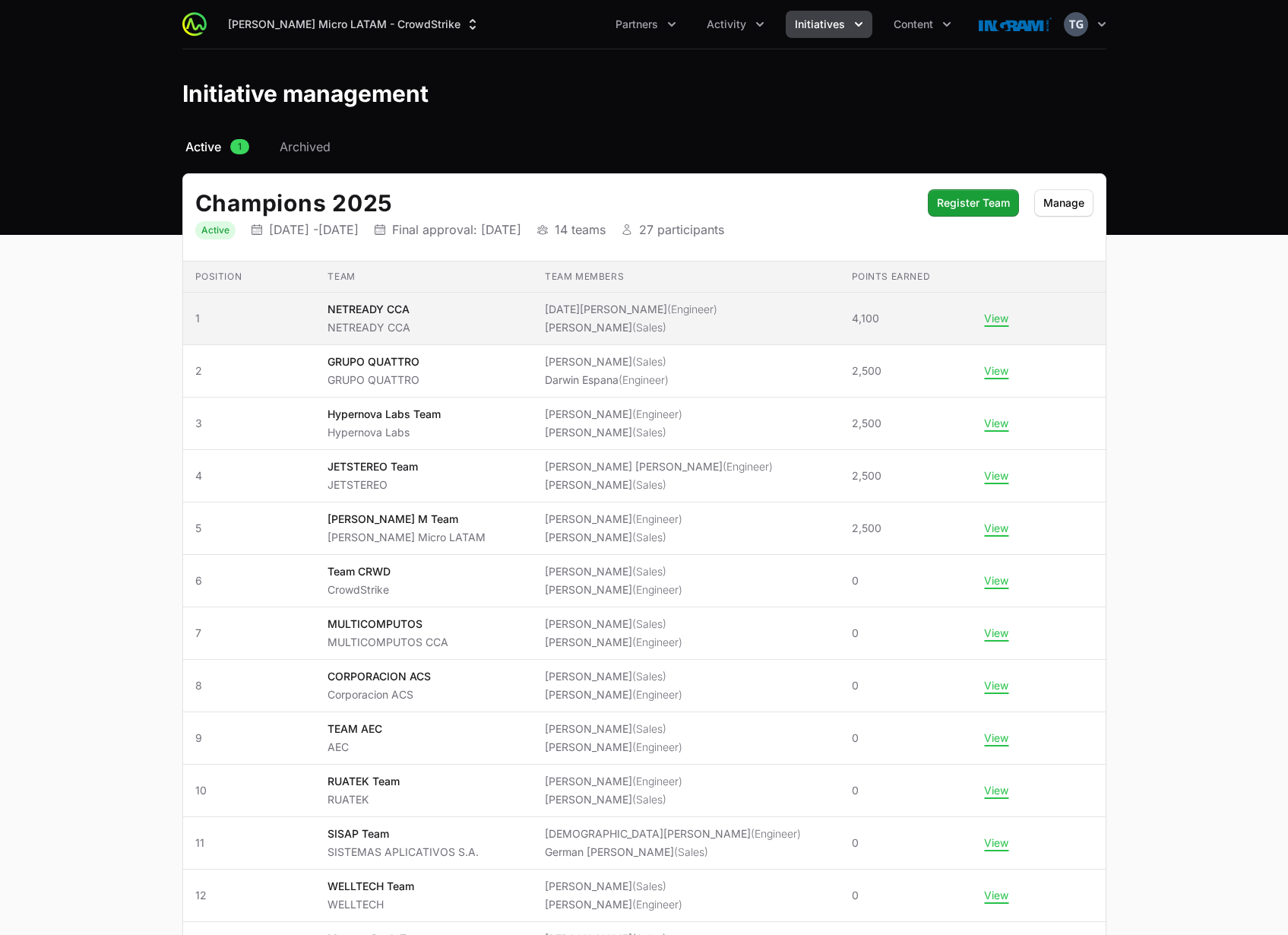
click at [661, 321] on span "(Sales)" at bounding box center [650, 326] width 35 height 13
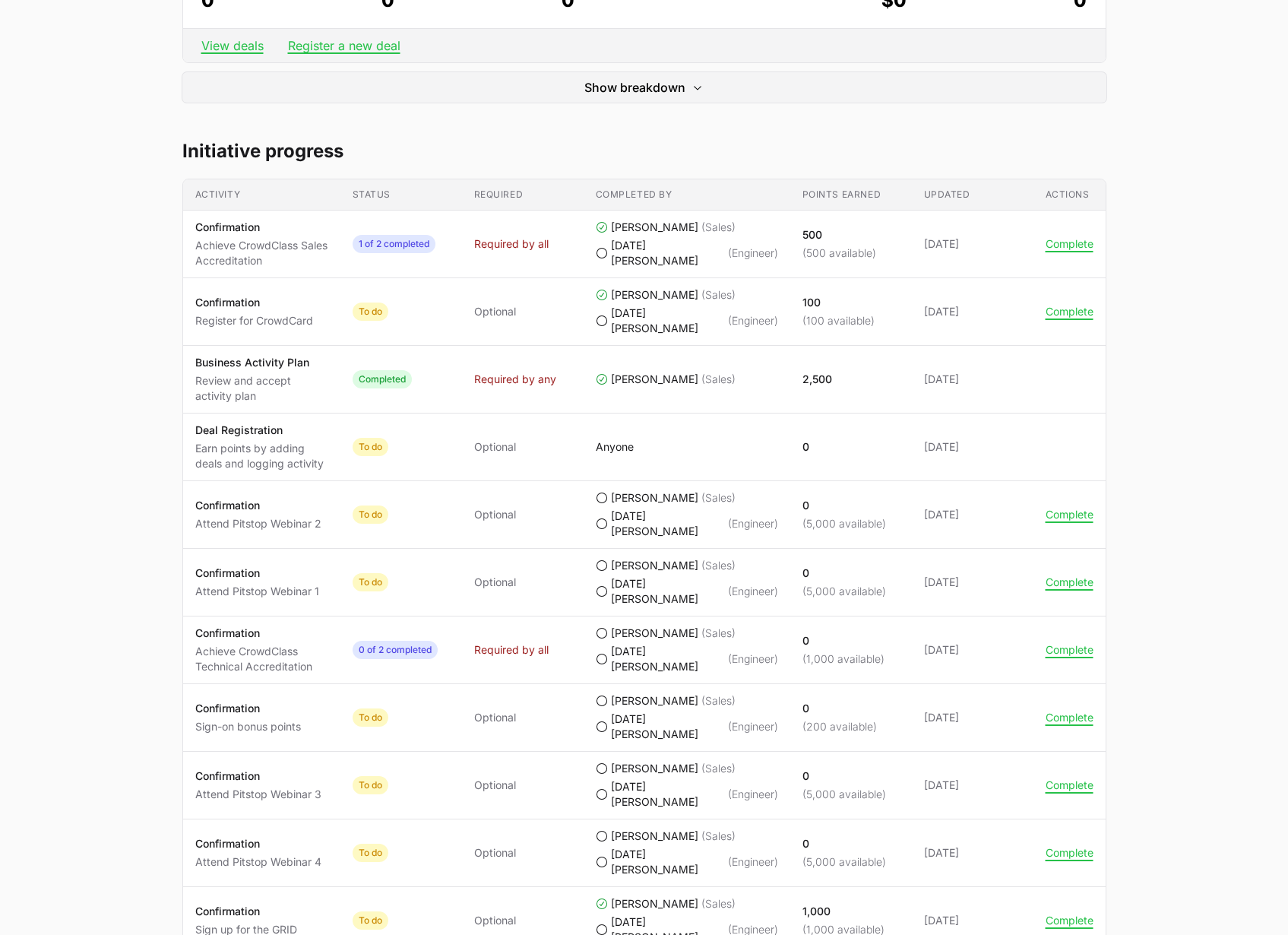
scroll to position [587, 0]
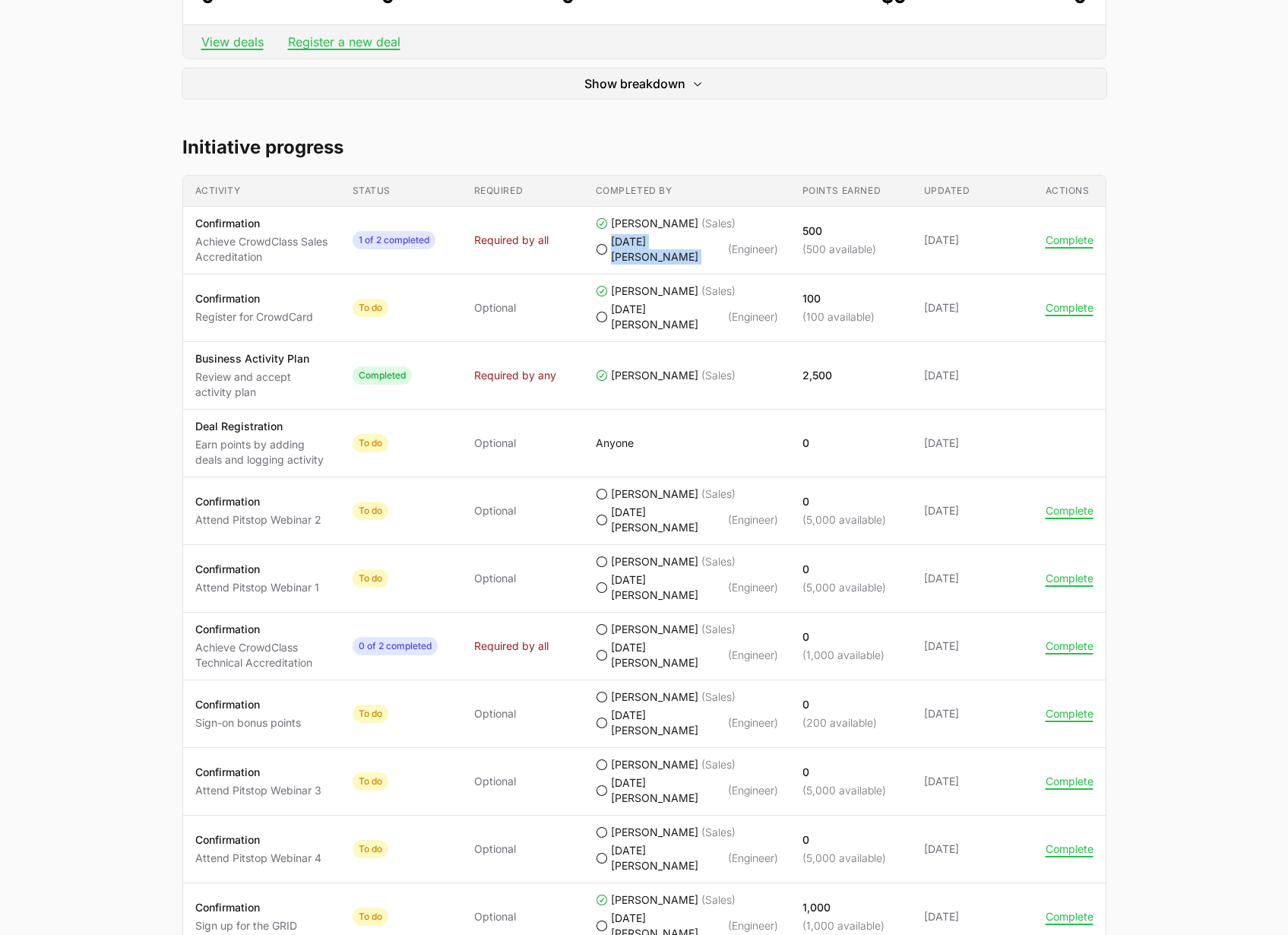
drag, startPoint x: 608, startPoint y: 251, endPoint x: 684, endPoint y: 253, distance: 76.0
click at [684, 253] on li "Noel Gonzalez (Engineer)" at bounding box center [686, 249] width 182 height 31
click at [676, 260] on td "Completed by Yezabel Almanza (Sales) Noel Gonzalez (Engineer)" at bounding box center [686, 241] width 207 height 67
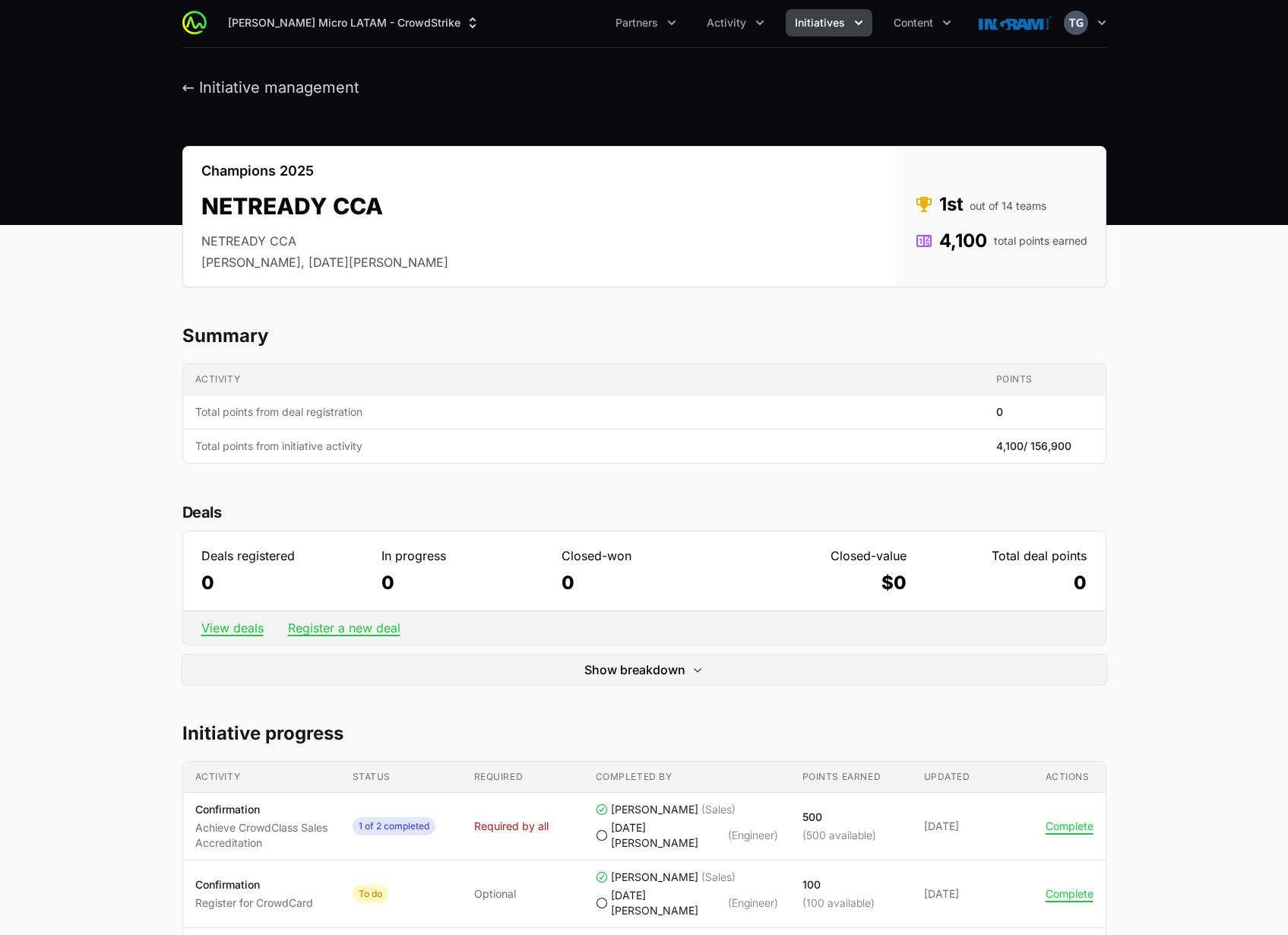
scroll to position [0, 0]
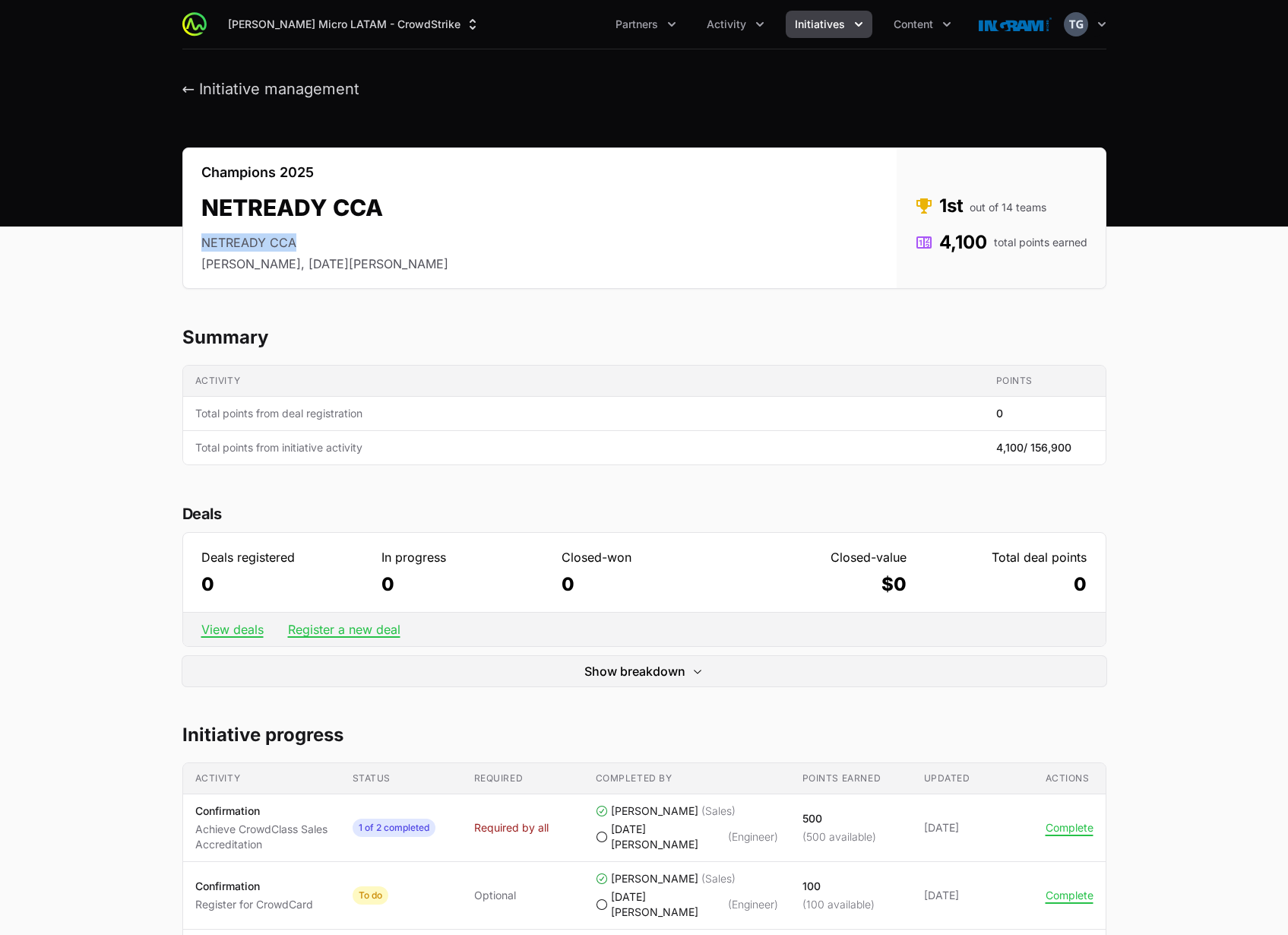
drag, startPoint x: 201, startPoint y: 238, endPoint x: 329, endPoint y: 234, distance: 128.1
click at [329, 234] on li "NETREADY CCA" at bounding box center [324, 242] width 246 height 18
click at [635, 15] on button "Partners" at bounding box center [646, 24] width 79 height 27
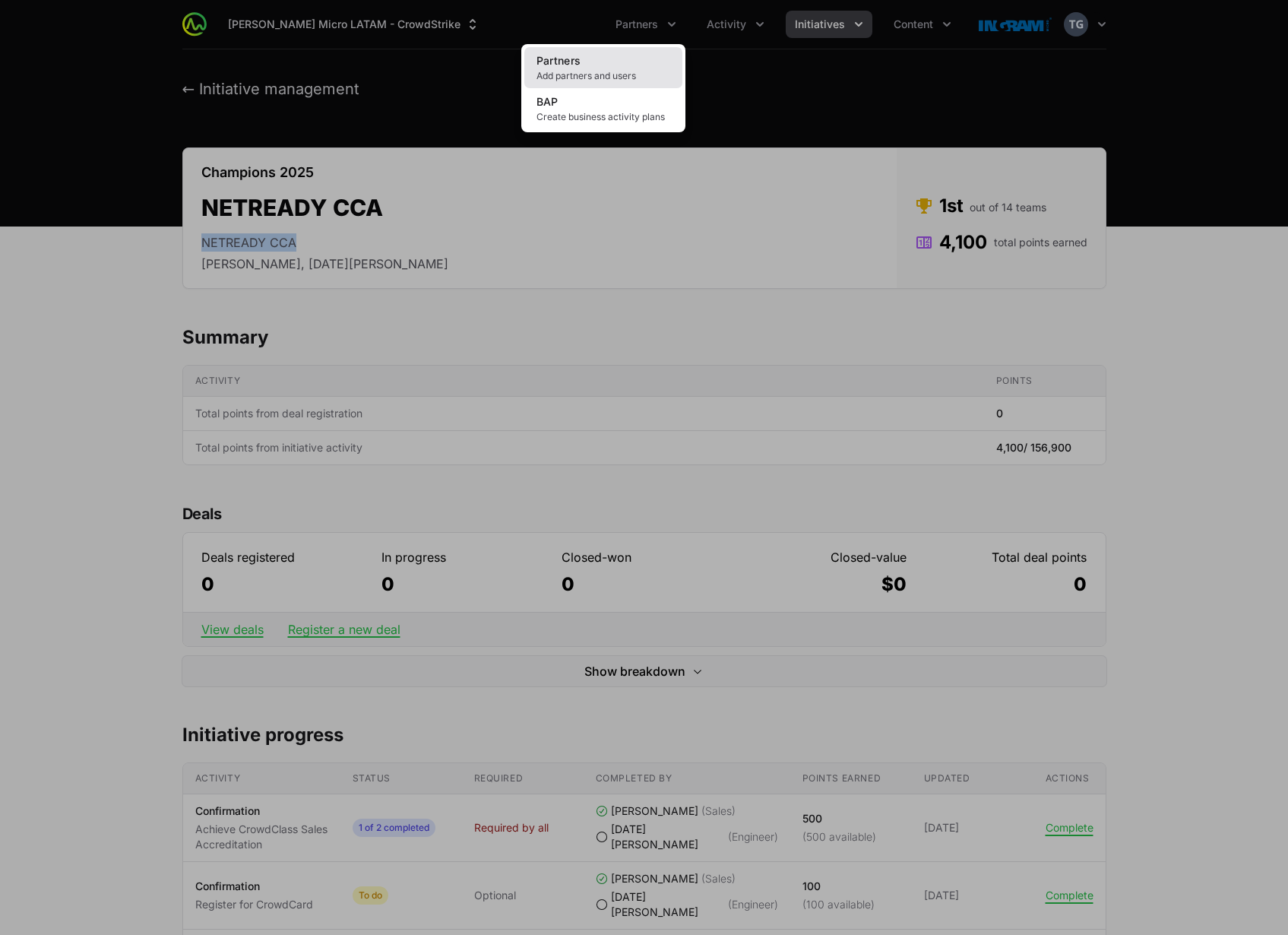
click at [609, 68] on link "Partners Add partners and users" at bounding box center [604, 67] width 158 height 41
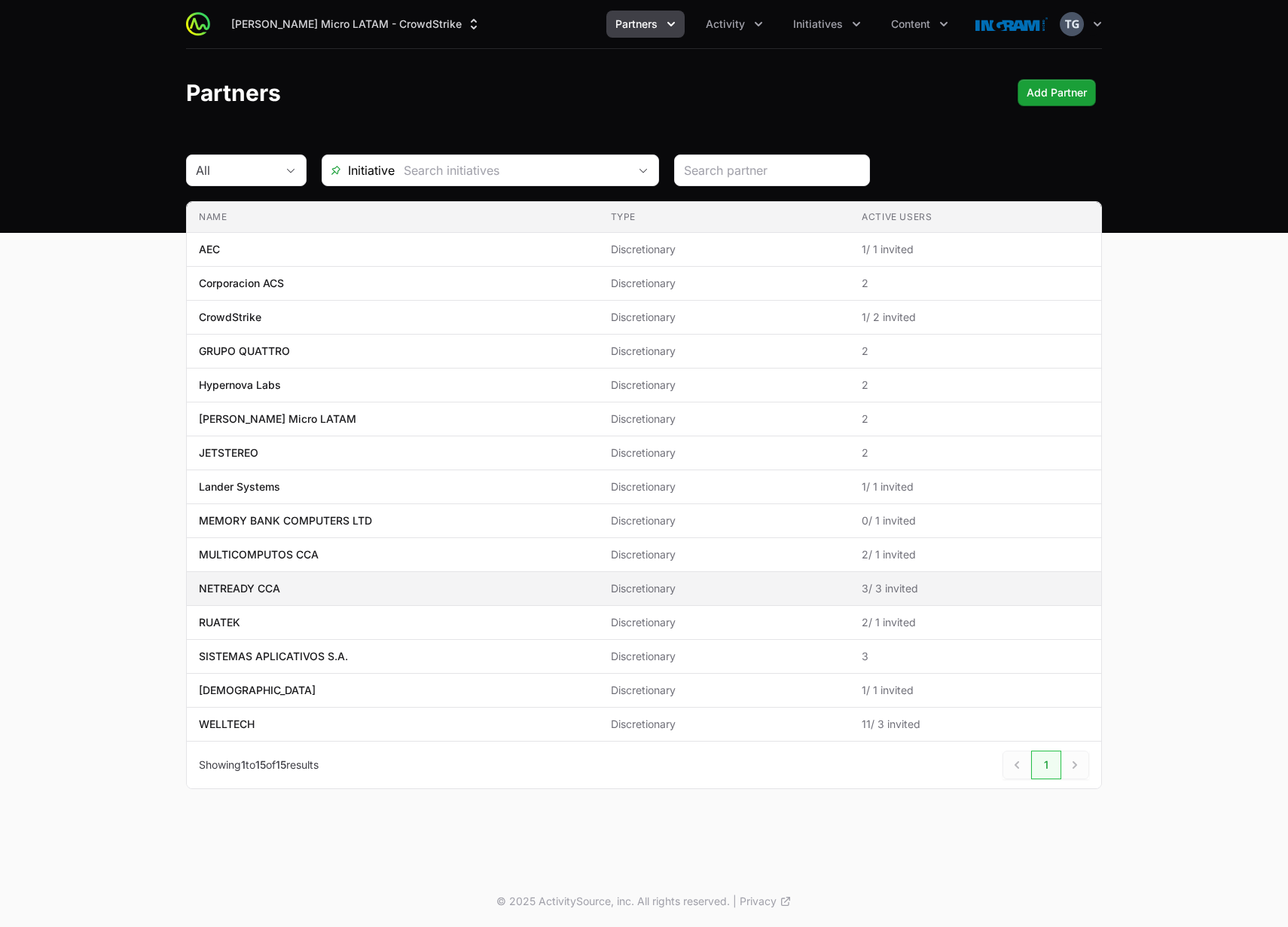
click at [264, 591] on p "NETREADY CCA" at bounding box center [239, 588] width 81 height 15
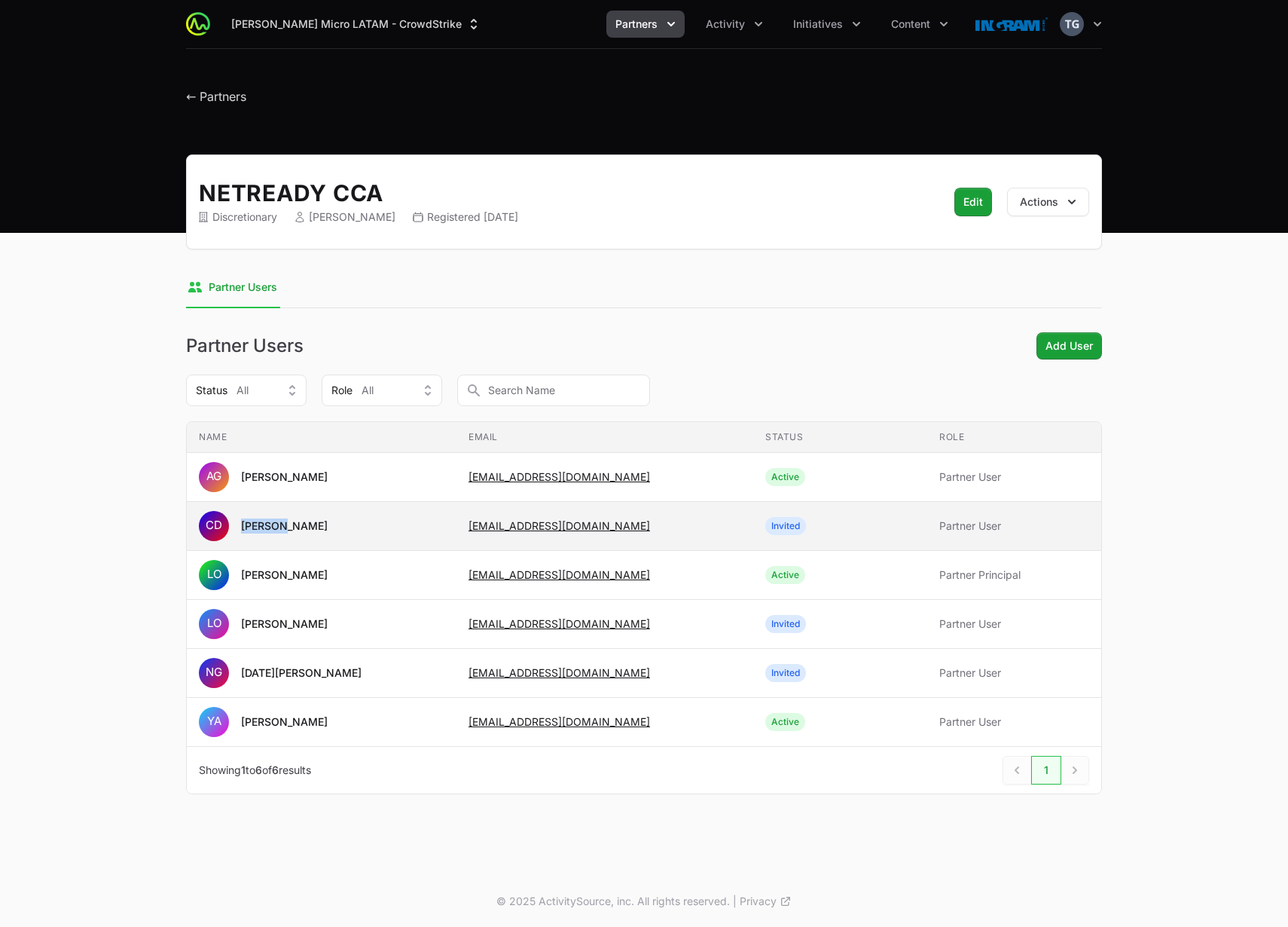
drag, startPoint x: 238, startPoint y: 523, endPoint x: 276, endPoint y: 528, distance: 38.3
click at [276, 528] on span "CD cinthya Dominguez" at bounding box center [263, 526] width 129 height 31
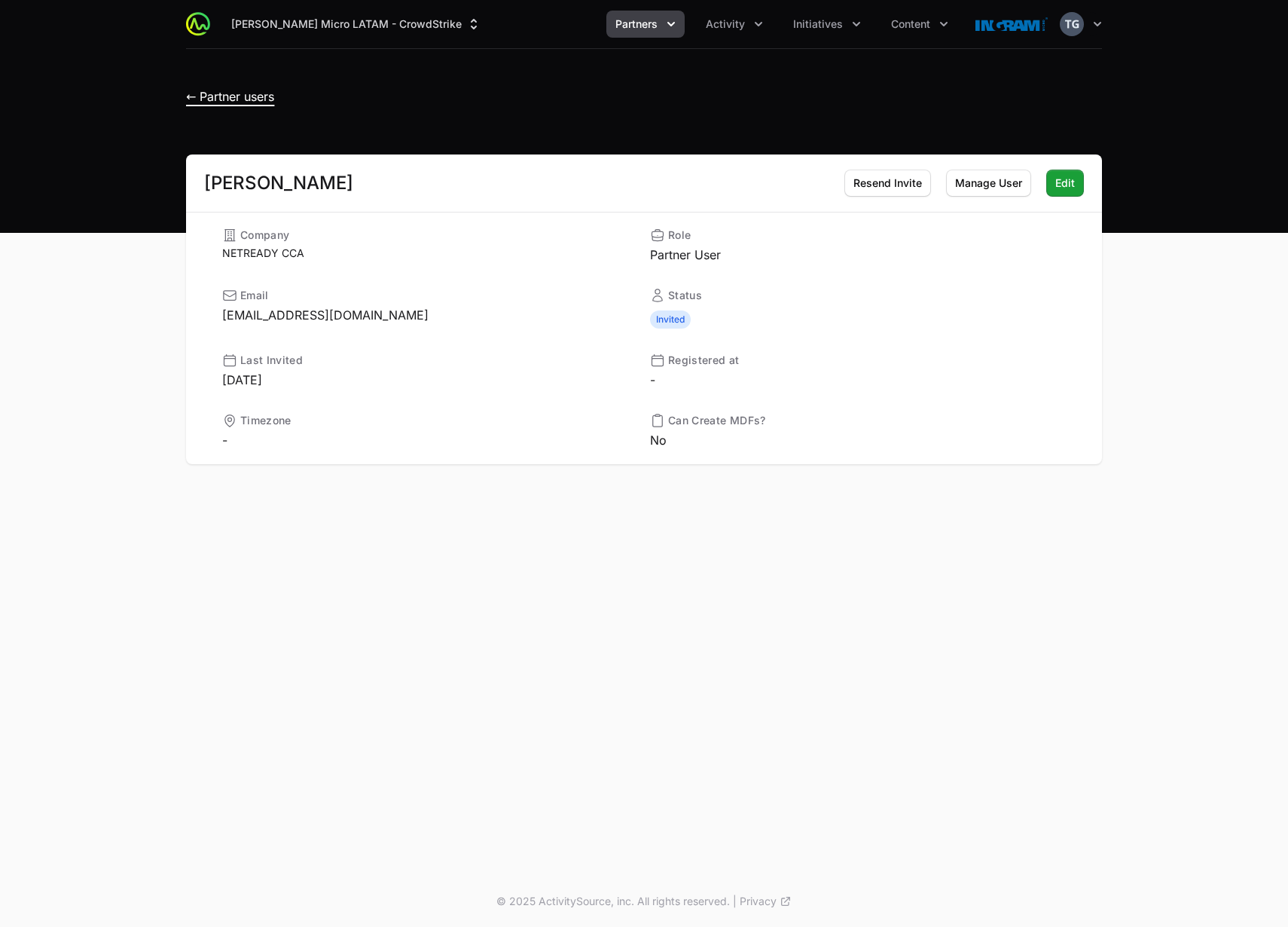
click at [266, 95] on span "← Partner users" at bounding box center [230, 96] width 88 height 15
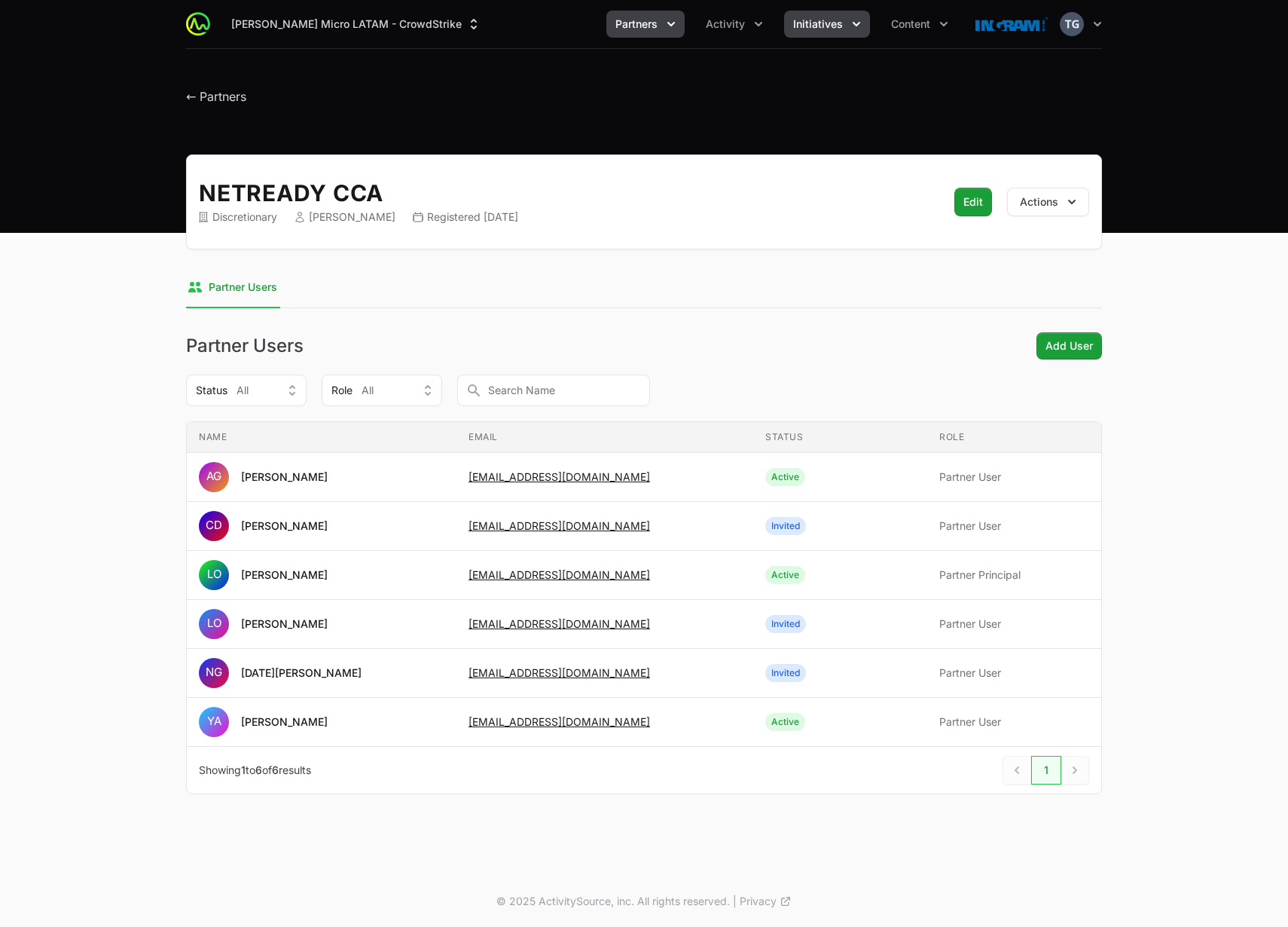
click at [821, 31] on span "Initiatives" at bounding box center [818, 24] width 50 height 15
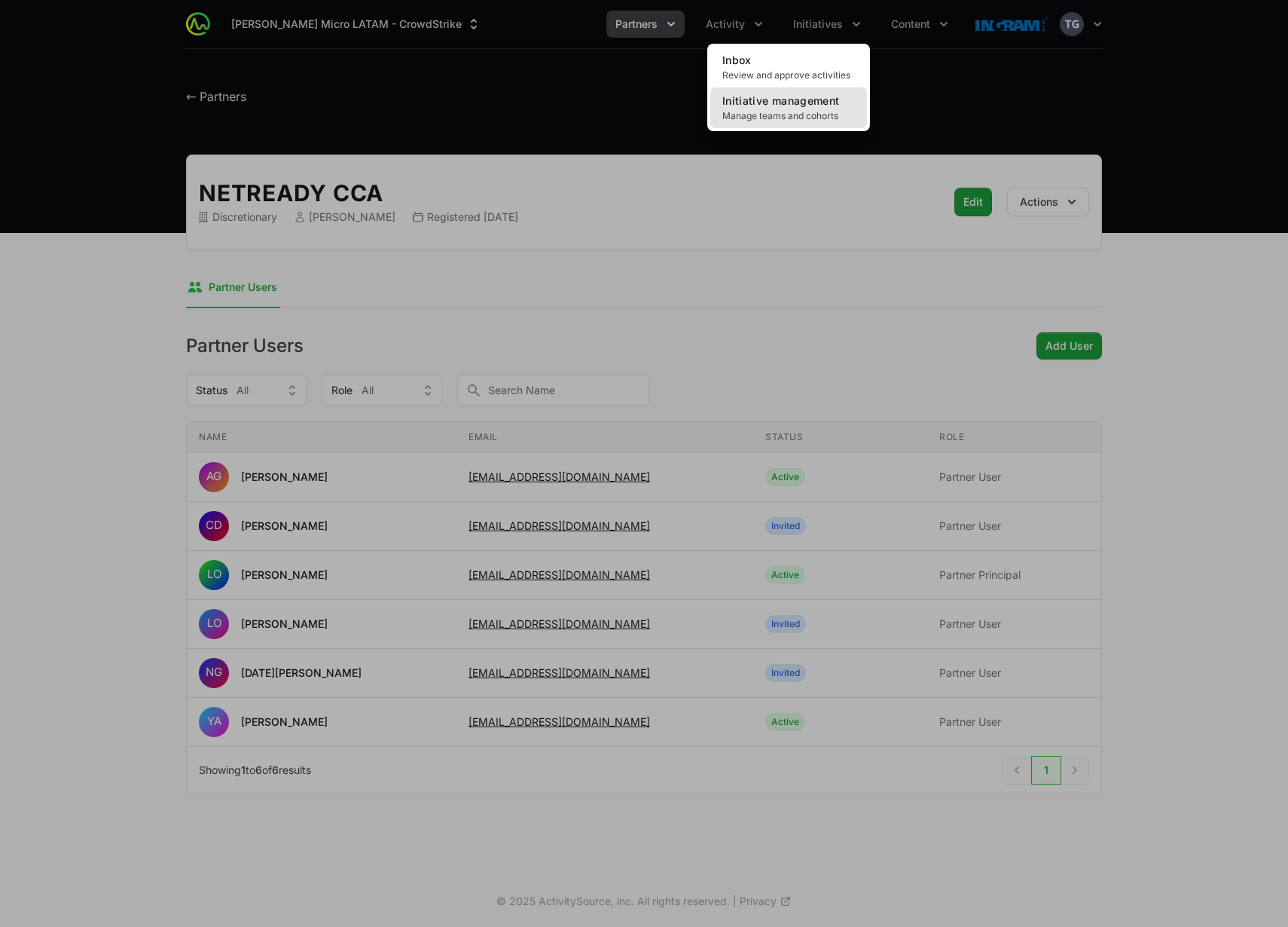
click at [781, 114] on span "Manage teams and cohorts" at bounding box center [789, 116] width 133 height 12
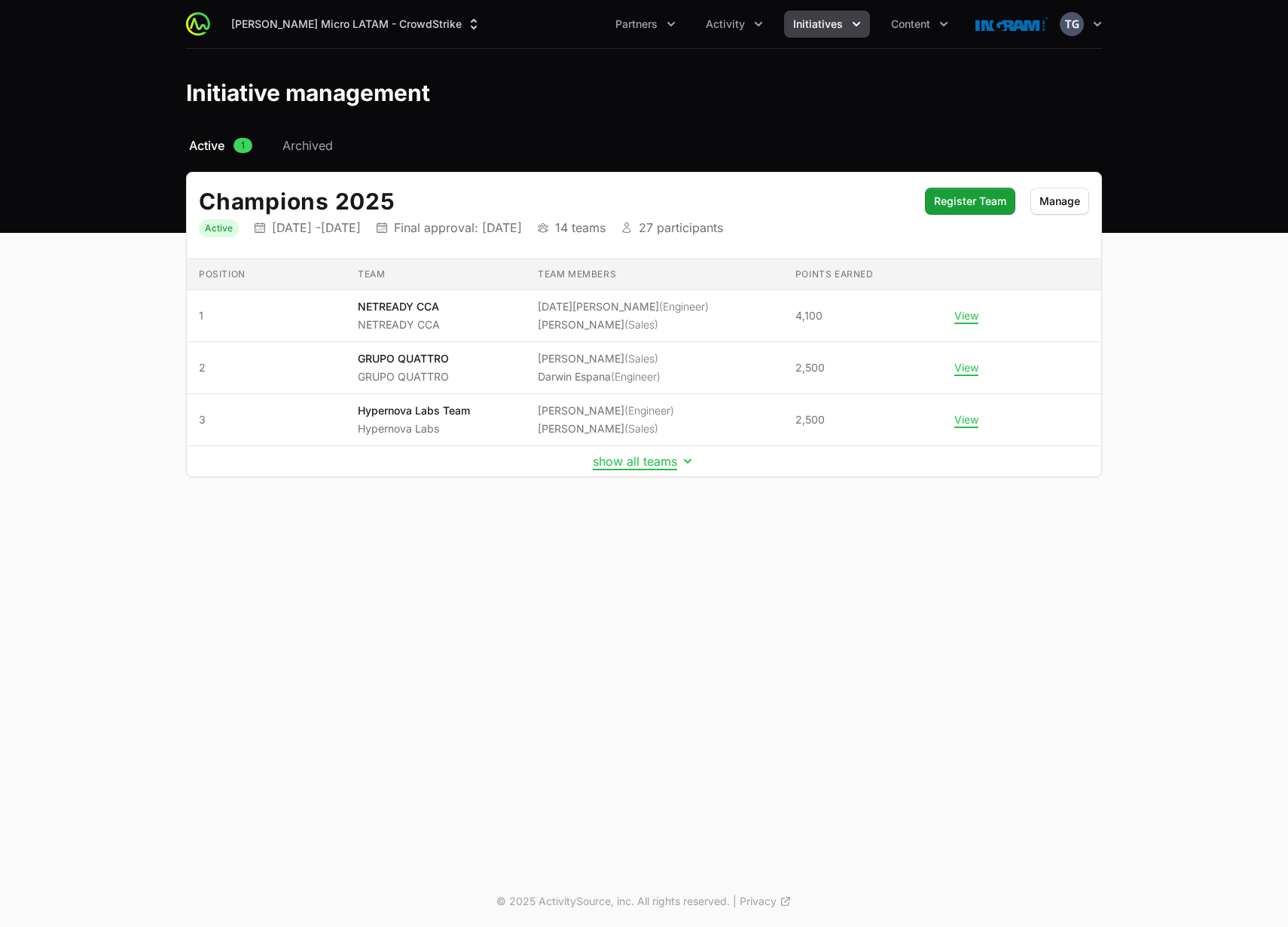
click at [609, 469] on td "show all teams" at bounding box center [644, 461] width 915 height 31
click at [616, 462] on button "show all teams" at bounding box center [644, 461] width 102 height 15
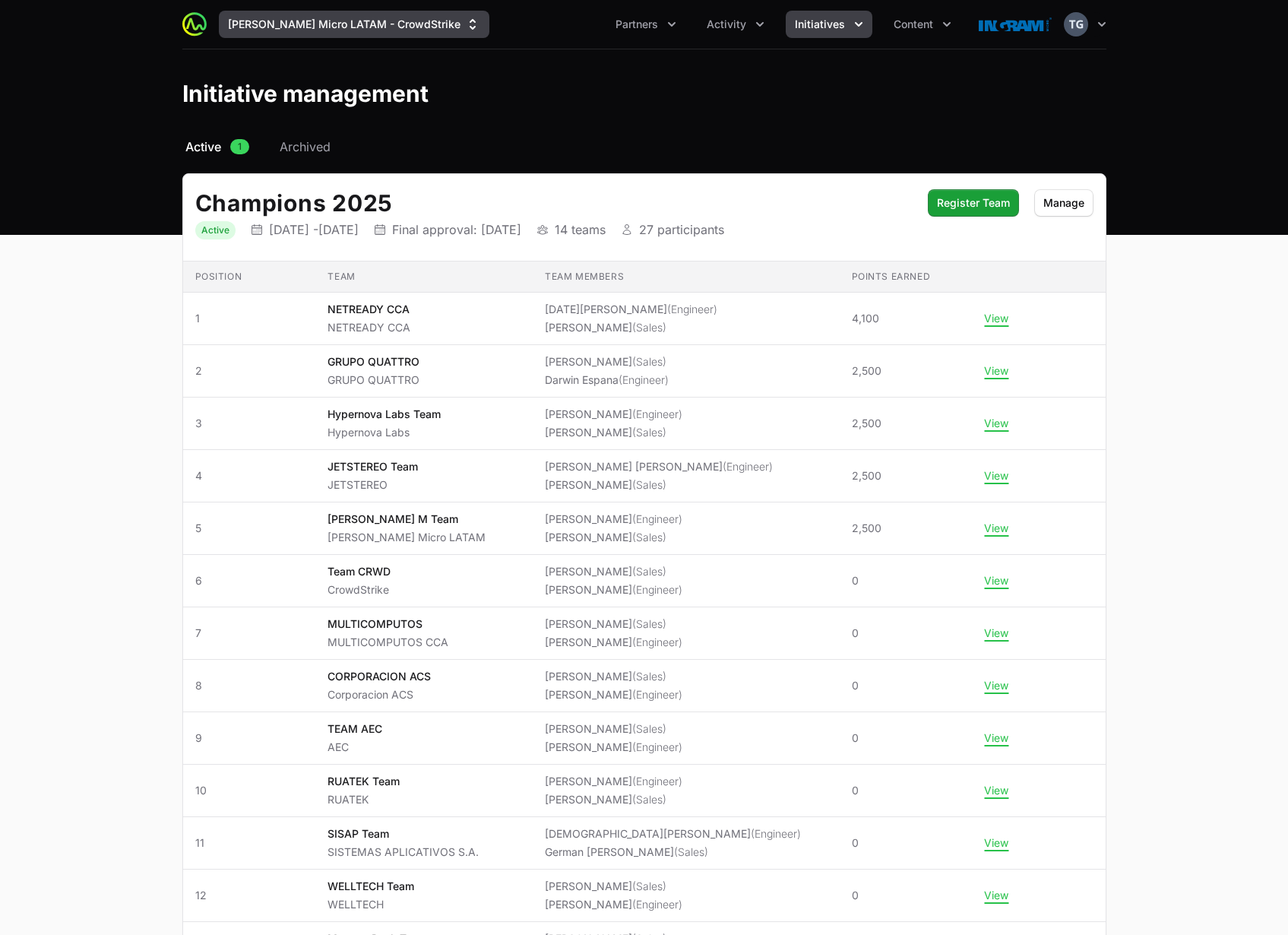
click at [376, 37] on div "Ingram Micro LATAM - CrowdStrike Partners Activity Initiatives Content Open use…" at bounding box center [644, 24] width 924 height 49
click at [376, 26] on button "[PERSON_NAME] Micro LATAM - CrowdStrike" at bounding box center [353, 24] width 270 height 27
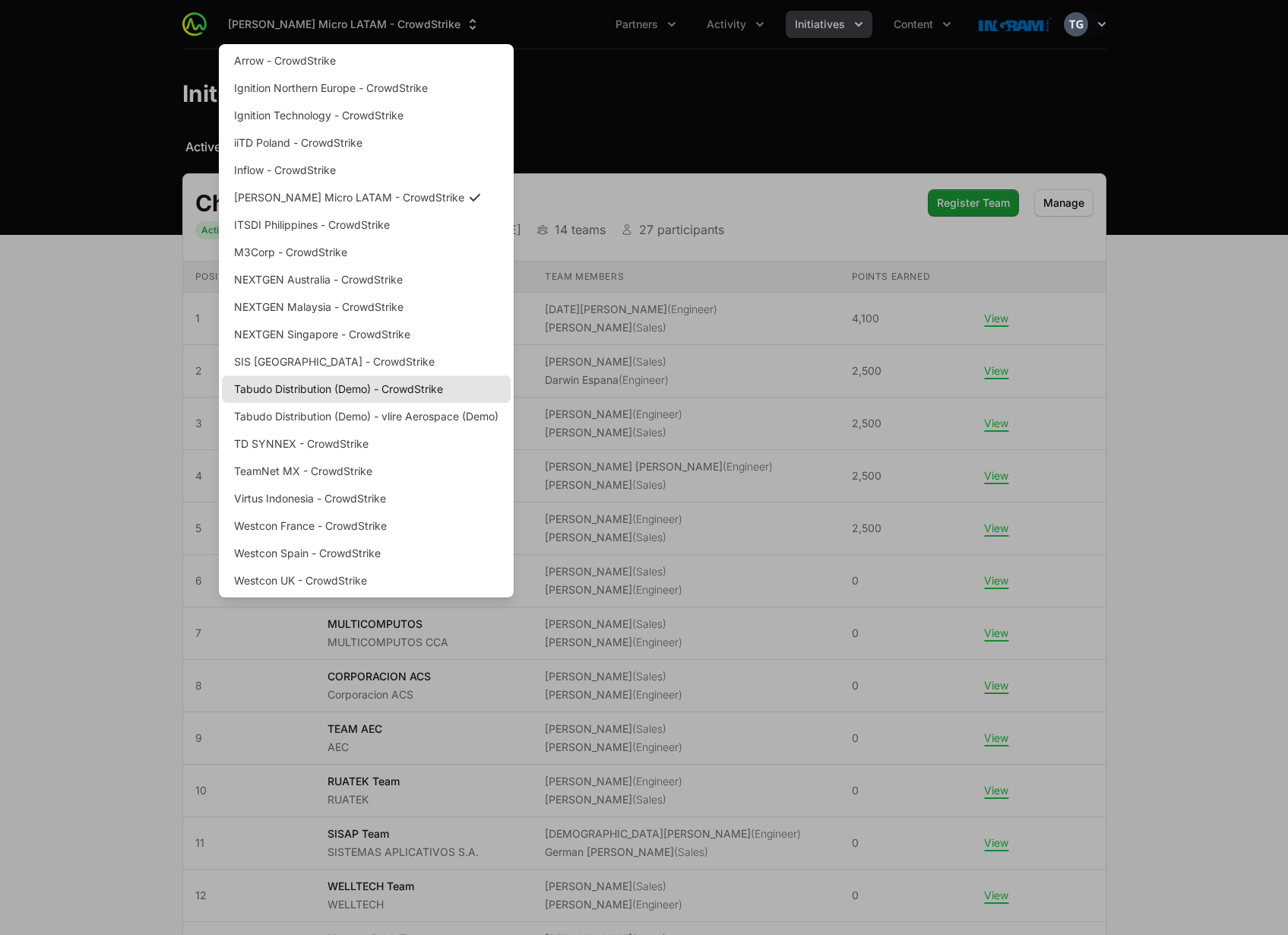
click at [374, 389] on link "Tabudo Distribution (Demo) - CrowdStrike" at bounding box center [366, 389] width 289 height 27
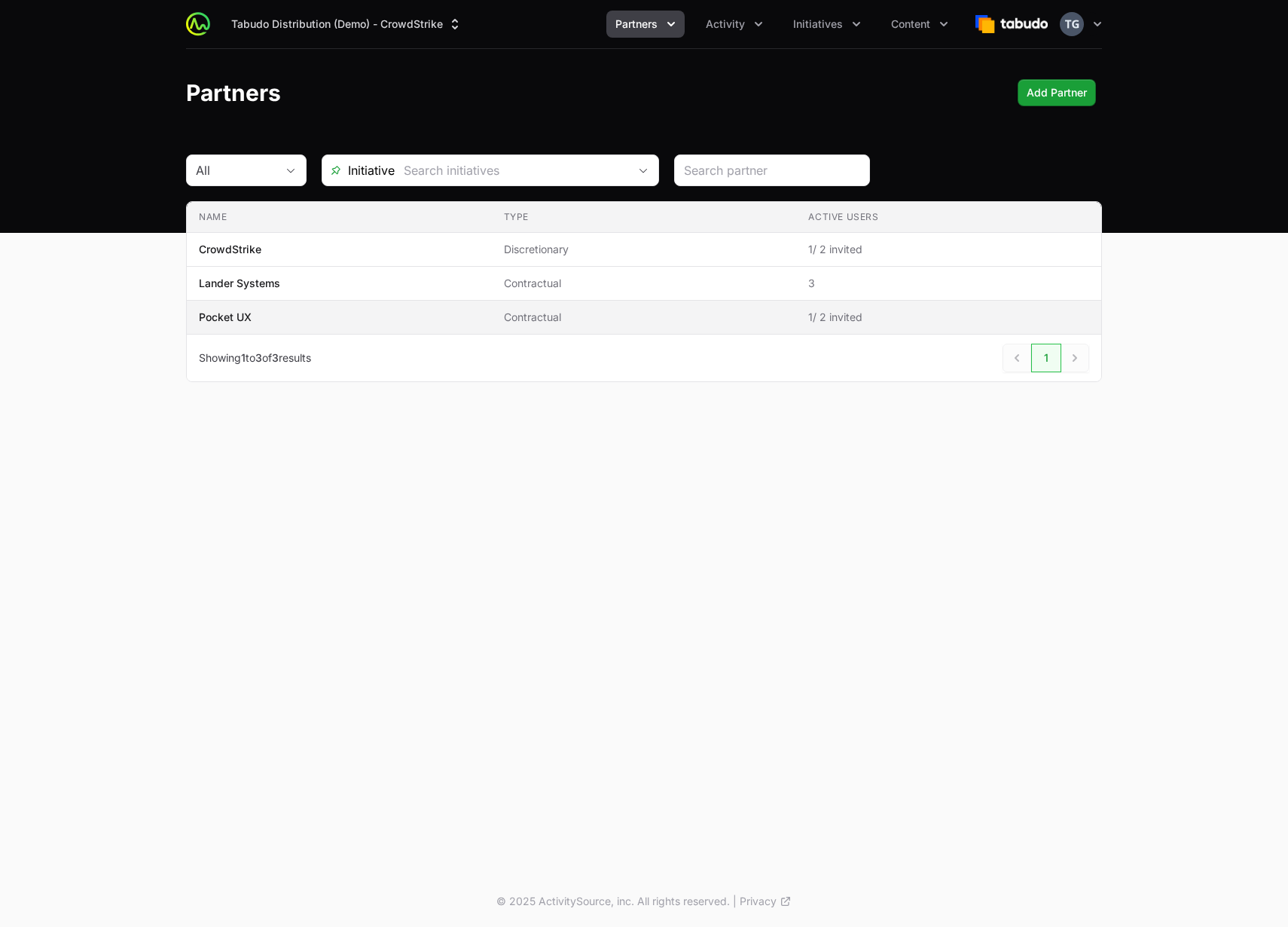
click at [472, 309] on span "Pocket UX" at bounding box center [339, 317] width 281 height 15
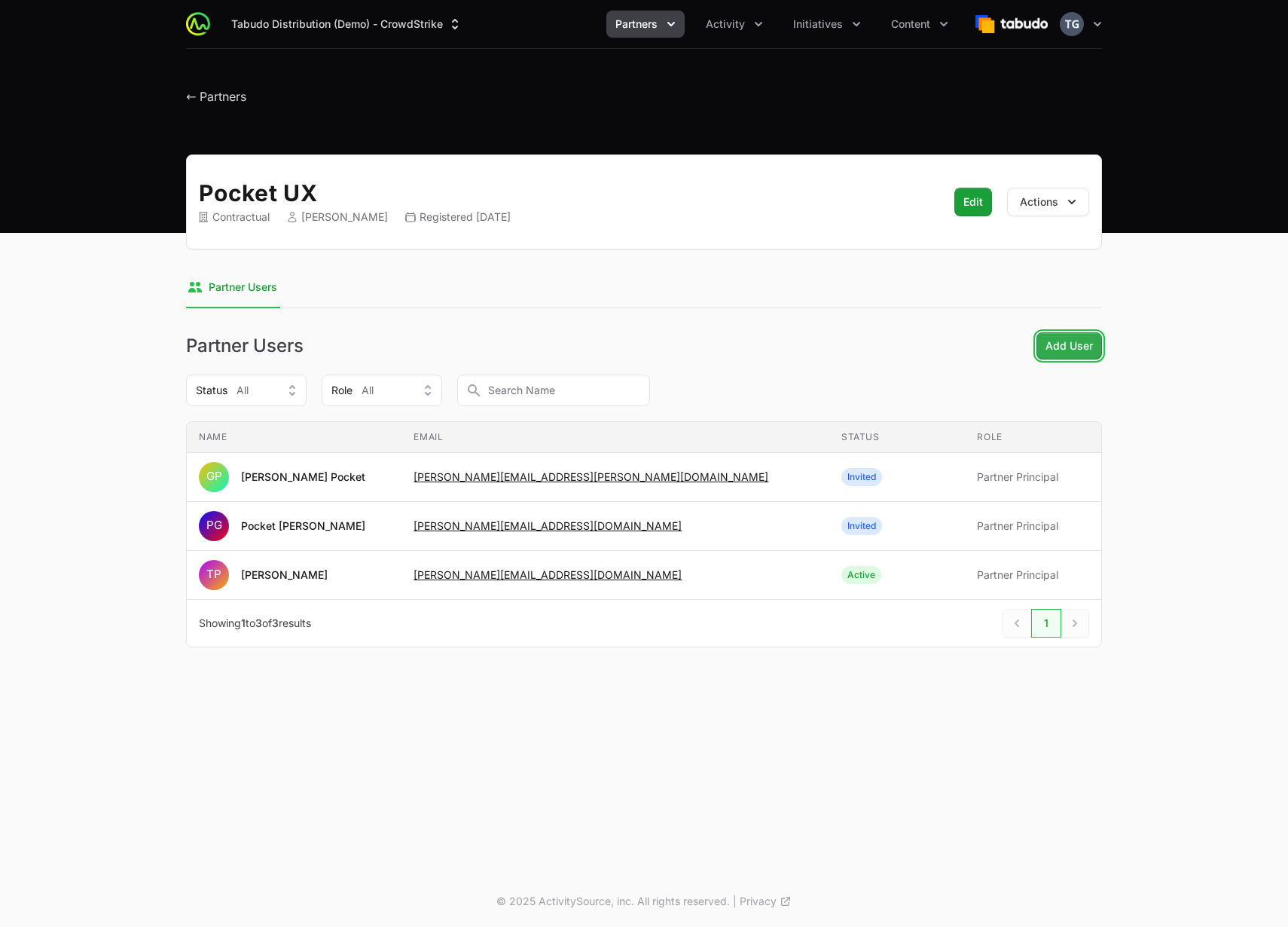
click at [1080, 348] on span "Add User" at bounding box center [1069, 346] width 48 height 18
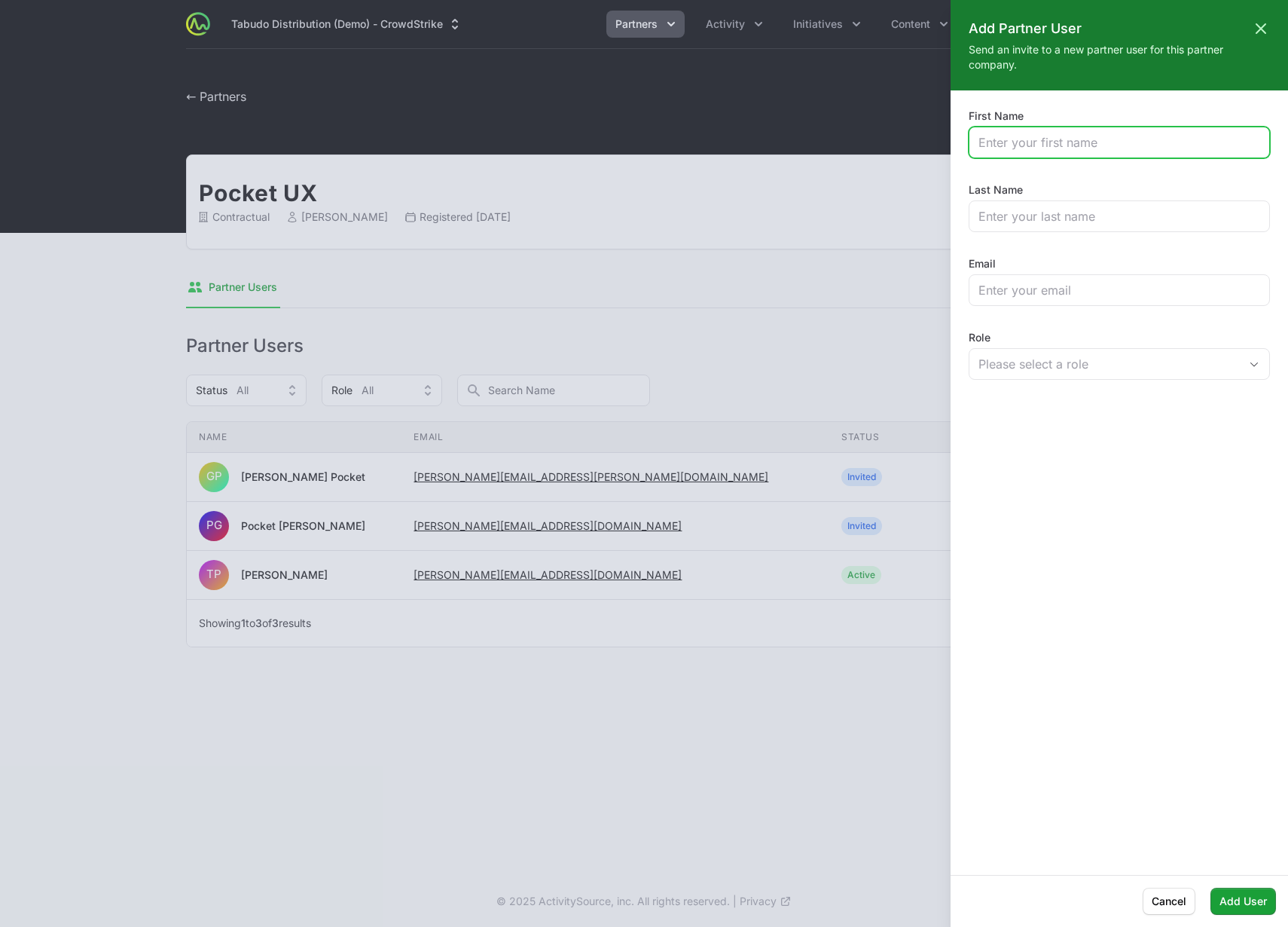
click at [1103, 143] on input "First Name" at bounding box center [1119, 142] width 282 height 18
type input "Jose"
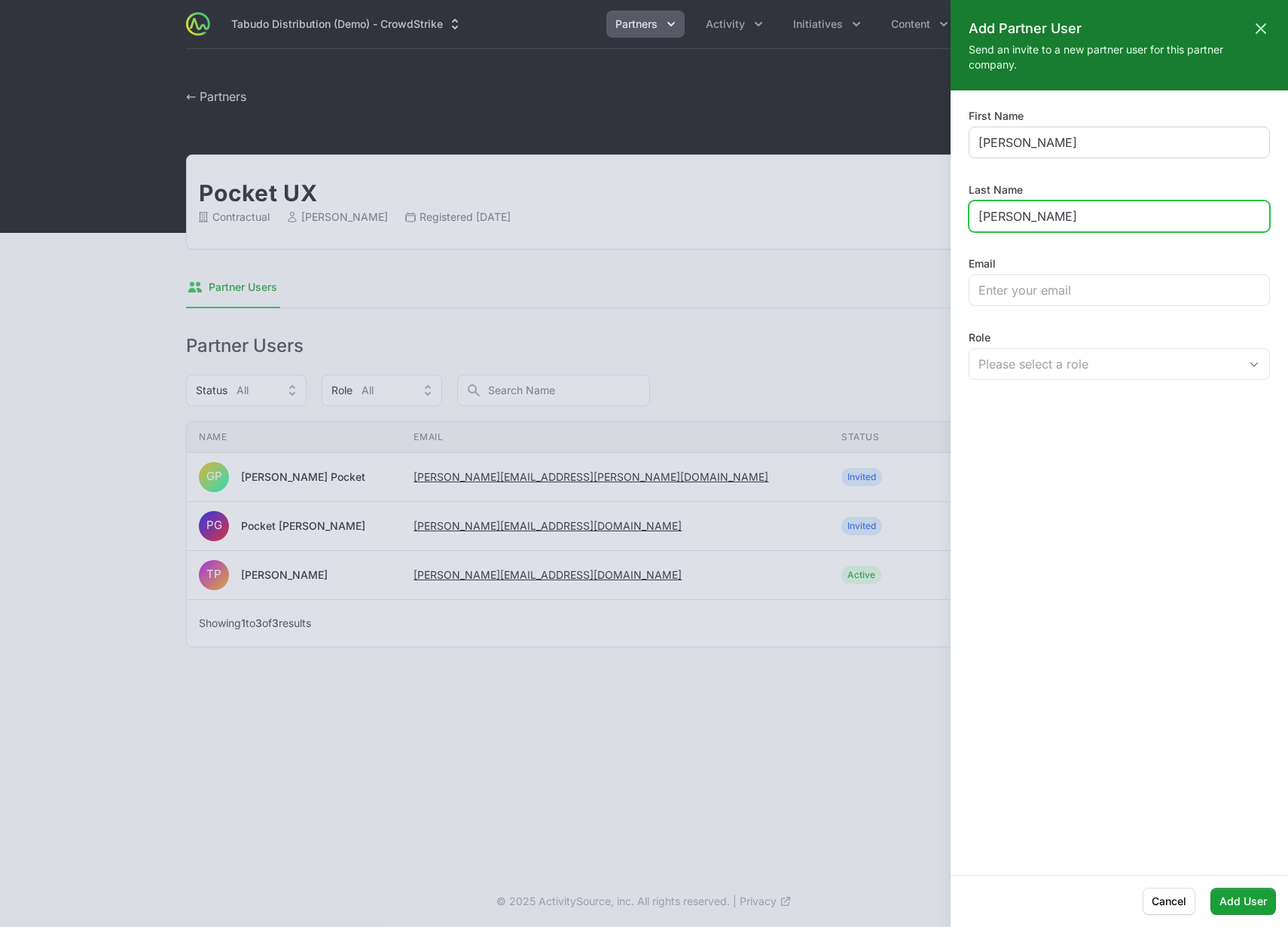
type input "Greig"
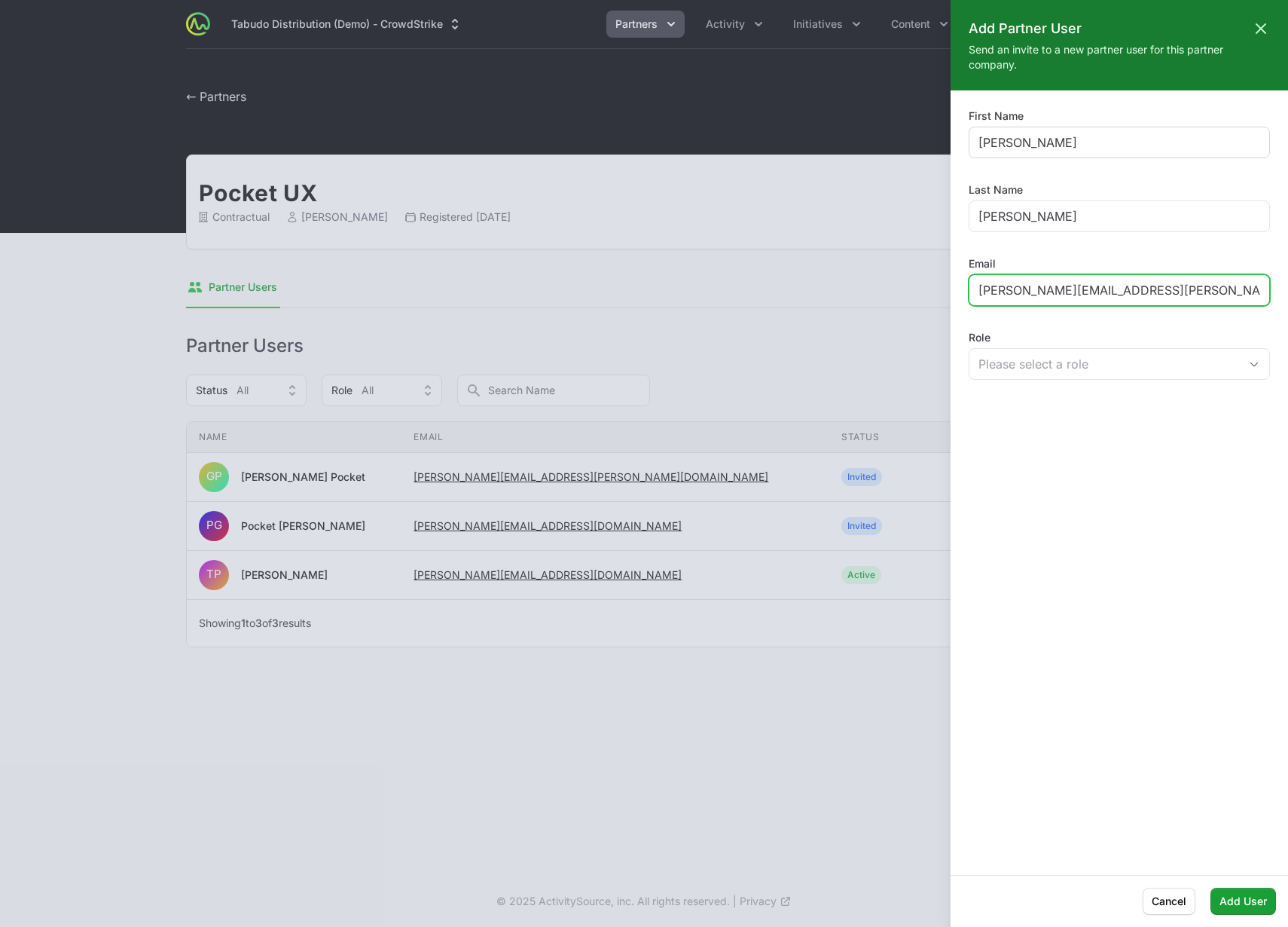
type input "timothy+jose@pocketux.net"
click at [1257, 905] on span "Add User" at bounding box center [1244, 900] width 48 height 18
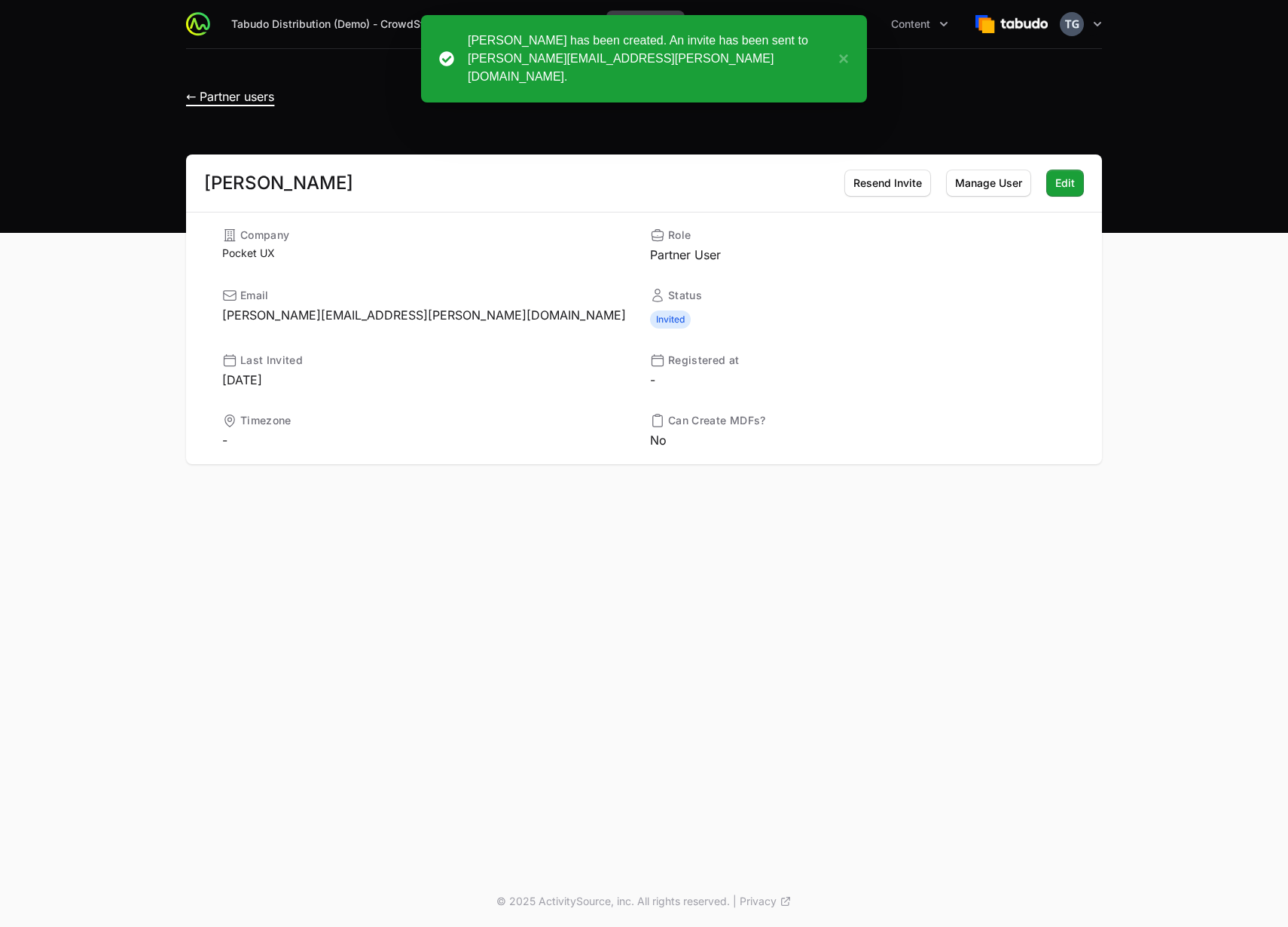
click at [226, 101] on span "← Partner users" at bounding box center [230, 96] width 88 height 15
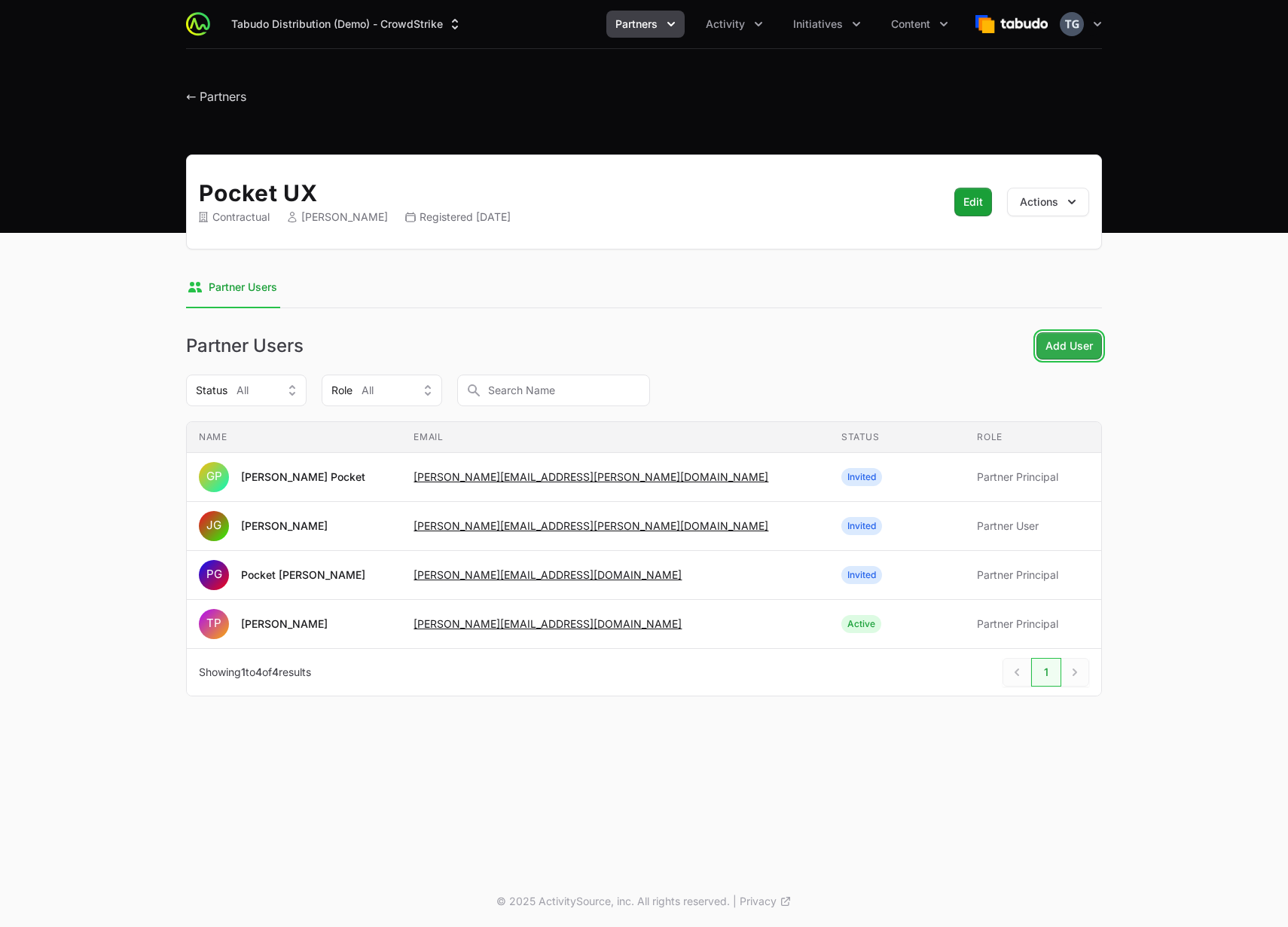
click at [1084, 352] on span "Add User" at bounding box center [1069, 346] width 48 height 18
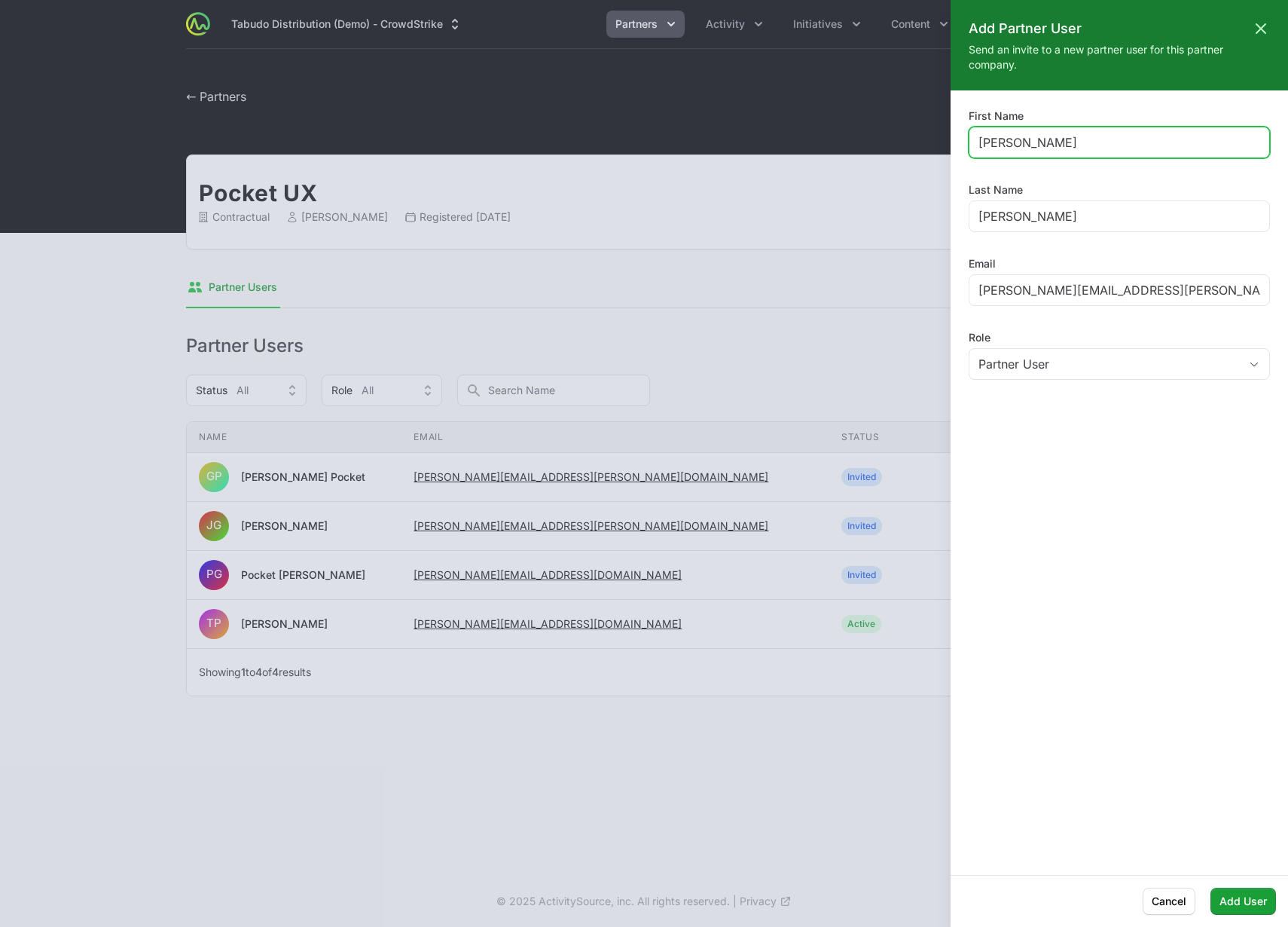
click at [1027, 137] on input "Jose" at bounding box center [1119, 142] width 282 height 18
click at [863, 264] on div at bounding box center [644, 463] width 1288 height 927
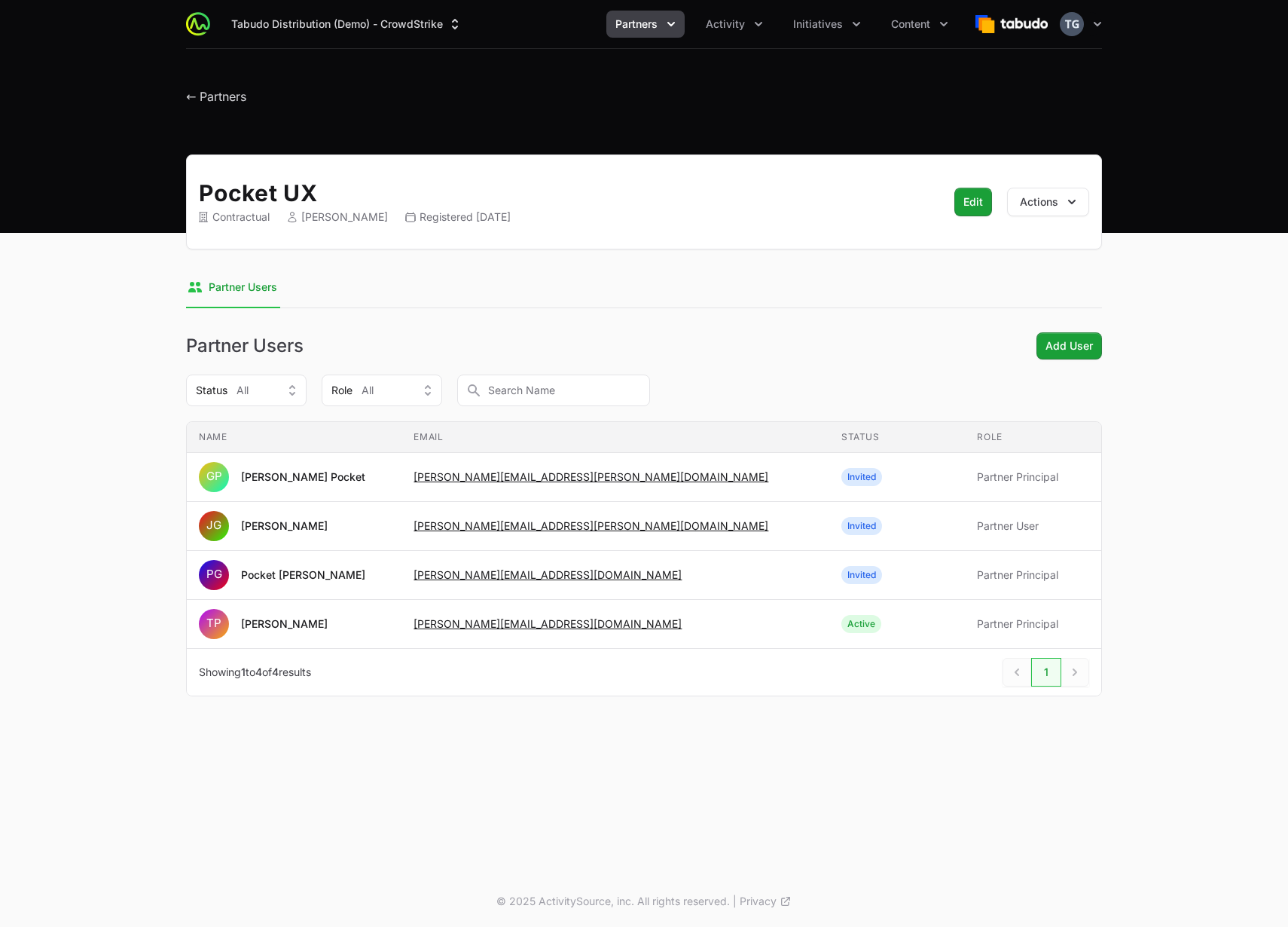
click at [1007, 404] on div "Status All Role All" at bounding box center [644, 390] width 917 height 32
click at [1066, 329] on div "Pocket UX Contractual Timothy Pocket Registered September 26th 2024 Edit Action…" at bounding box center [644, 443] width 964 height 578
click at [1066, 338] on span "Add User" at bounding box center [1069, 346] width 48 height 18
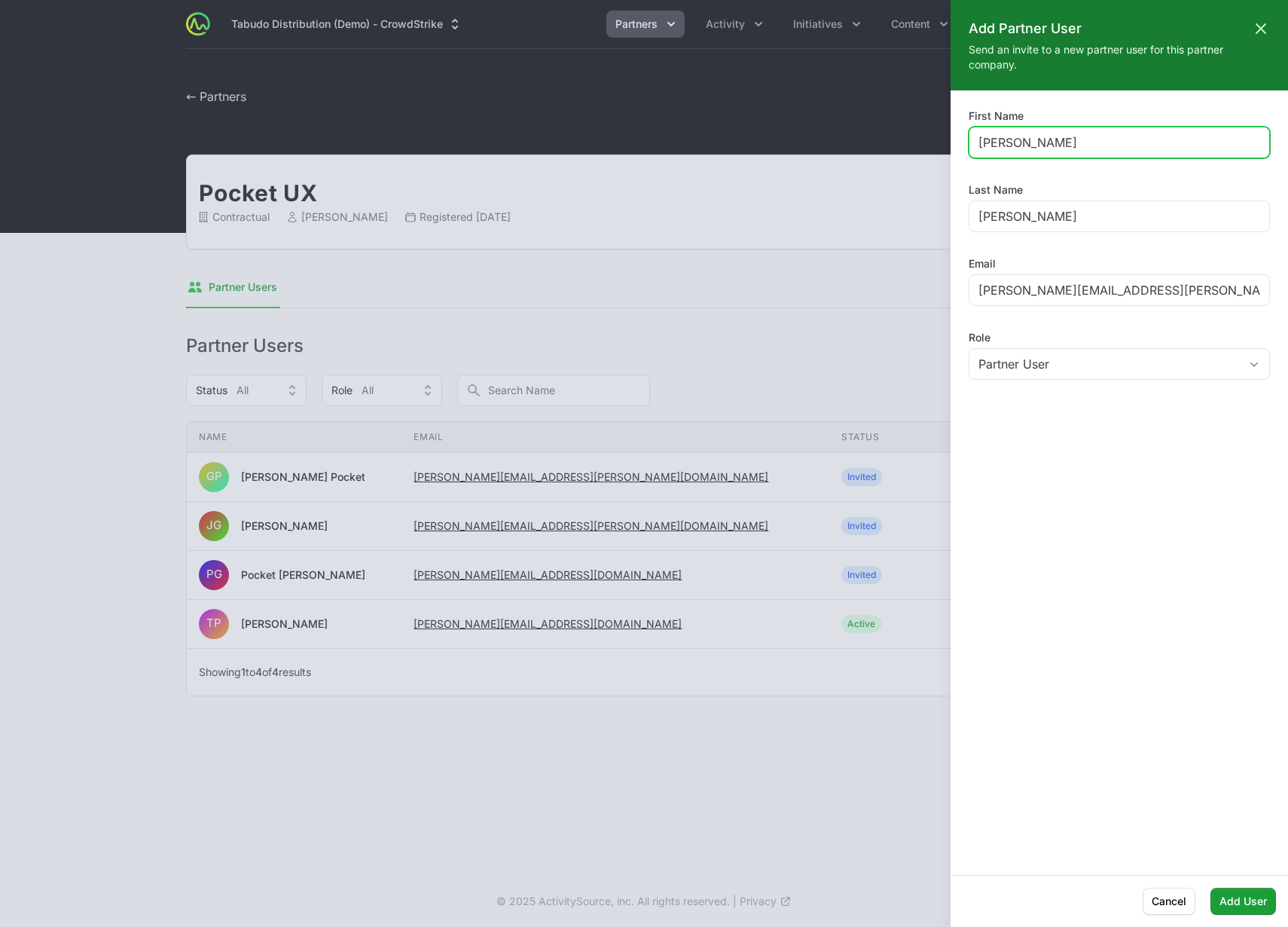
click at [995, 135] on input "Jose" at bounding box center [1119, 142] width 282 height 18
type input "Greig"
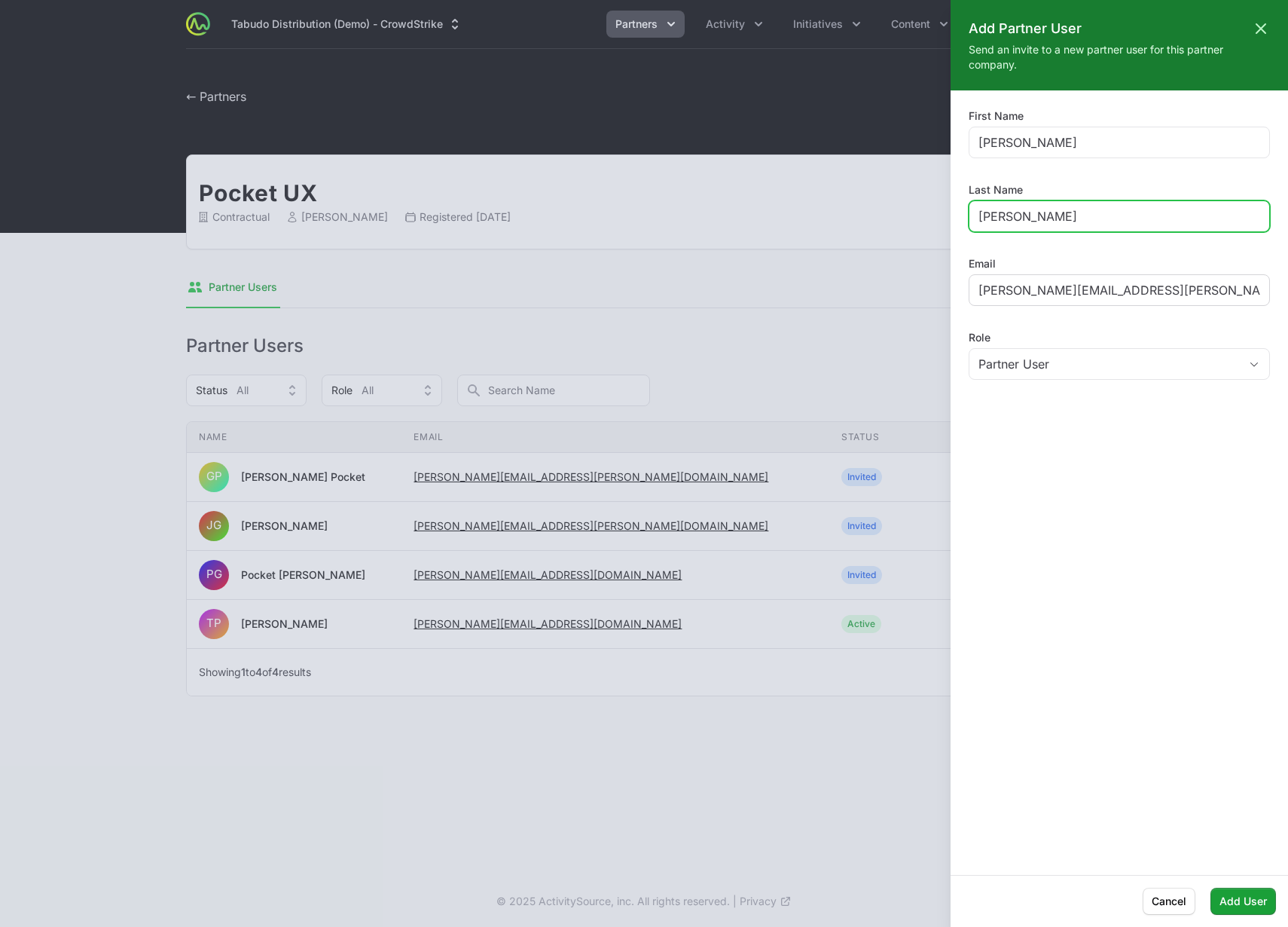
type input "Maria"
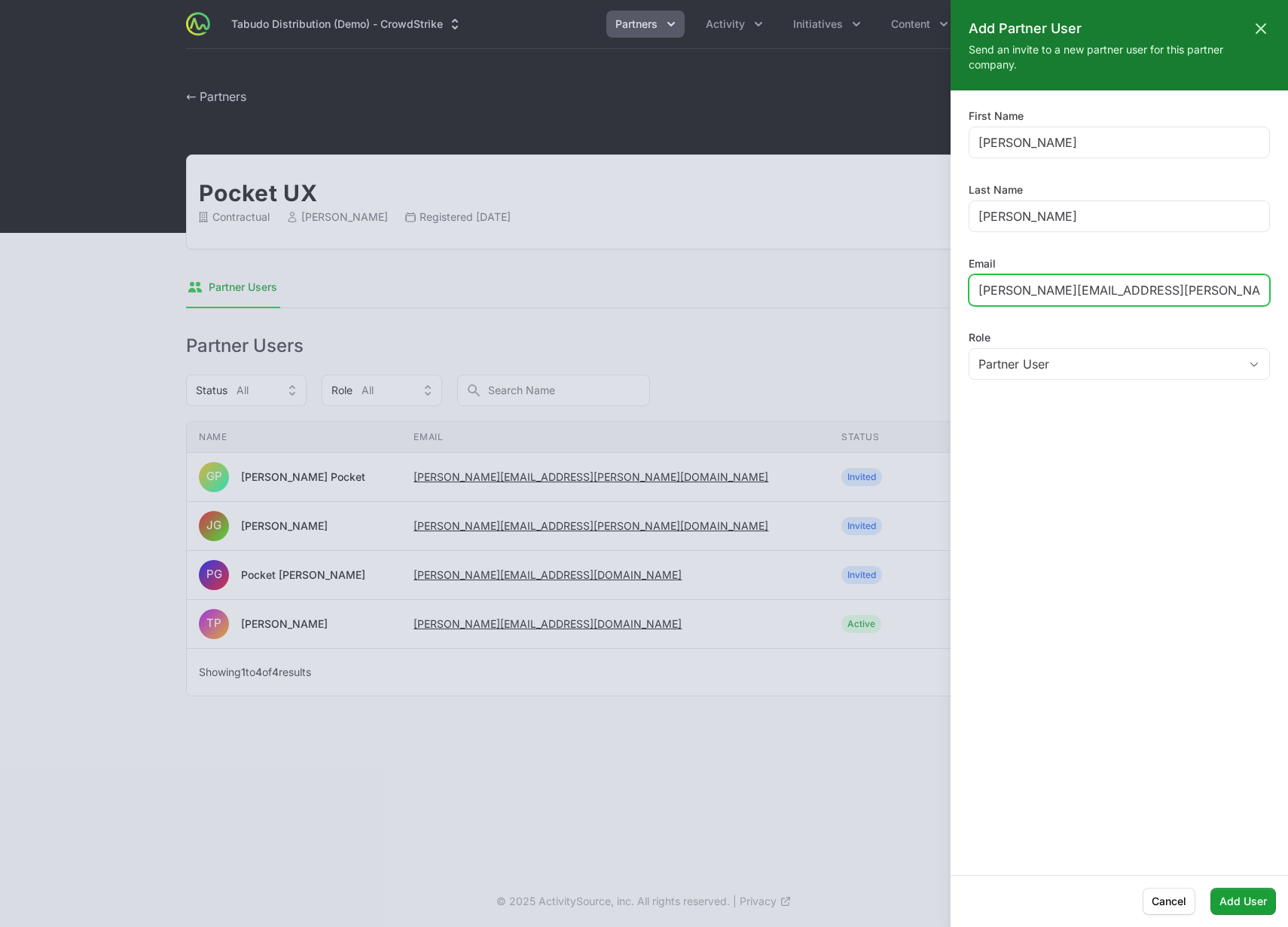
drag, startPoint x: 1048, startPoint y: 293, endPoint x: 1030, endPoint y: 288, distance: 18.7
click at [1030, 290] on input "timothy+jose@pocketux.net" at bounding box center [1119, 289] width 282 height 18
type input "timothy+maria@pocketux.net"
click at [1238, 897] on span "Add User" at bounding box center [1244, 900] width 48 height 18
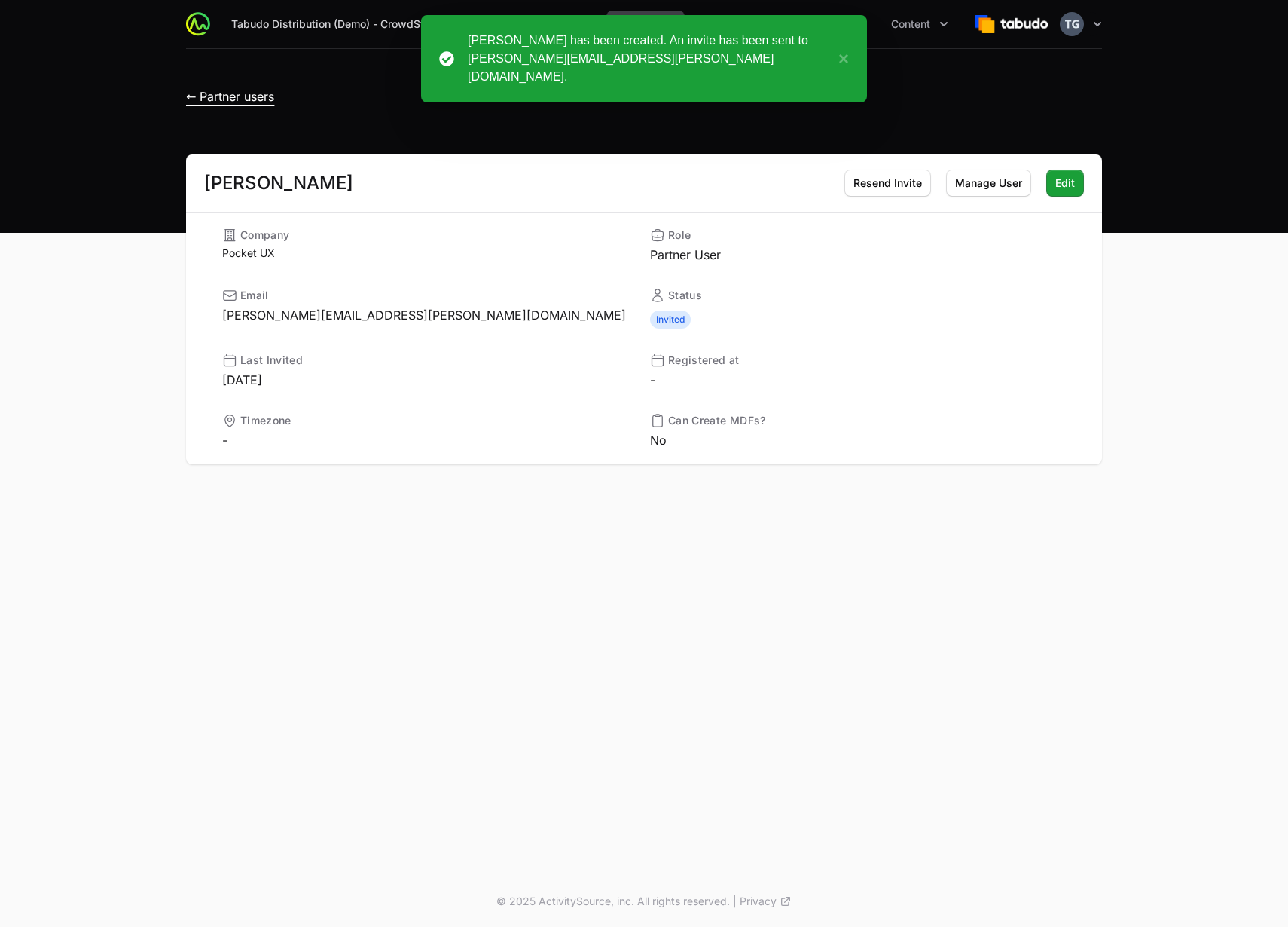
click at [252, 92] on span "← Partner users" at bounding box center [230, 96] width 88 height 15
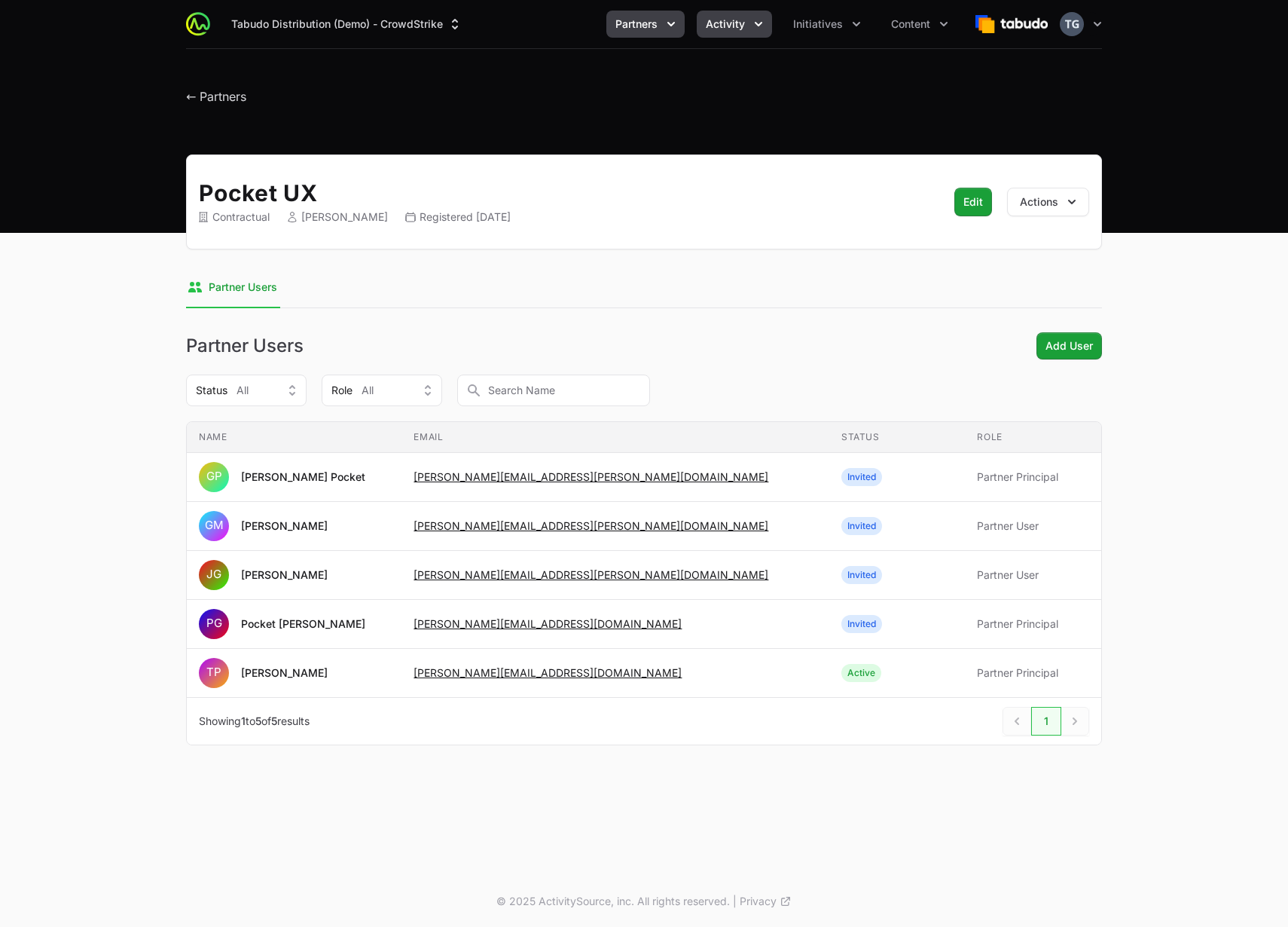
click at [746, 27] on button "Activity" at bounding box center [734, 24] width 75 height 27
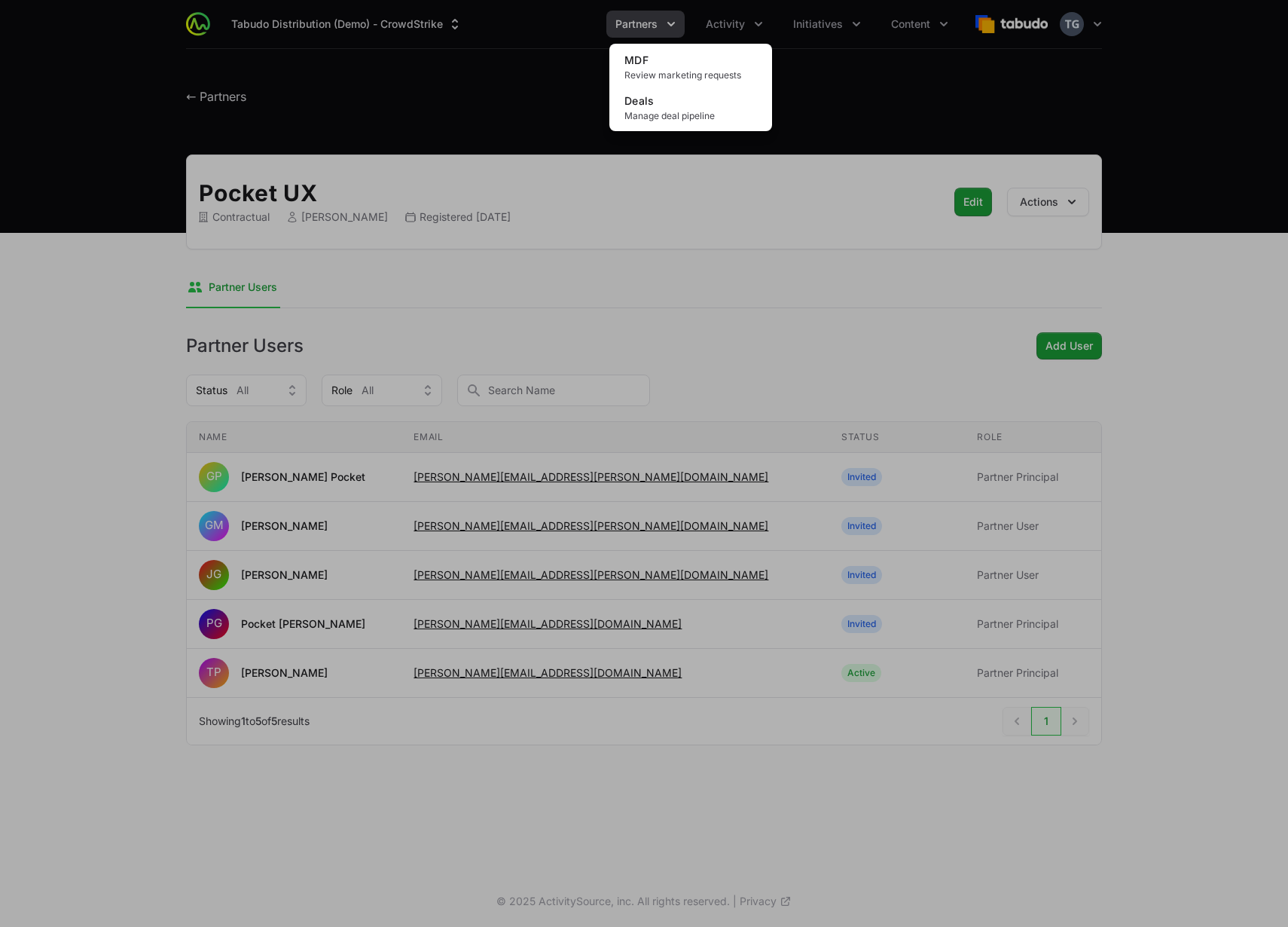
drag, startPoint x: 902, startPoint y: 31, endPoint x: 873, endPoint y: 37, distance: 29.6
click at [902, 31] on div "Activity menu" at bounding box center [644, 463] width 1288 height 927
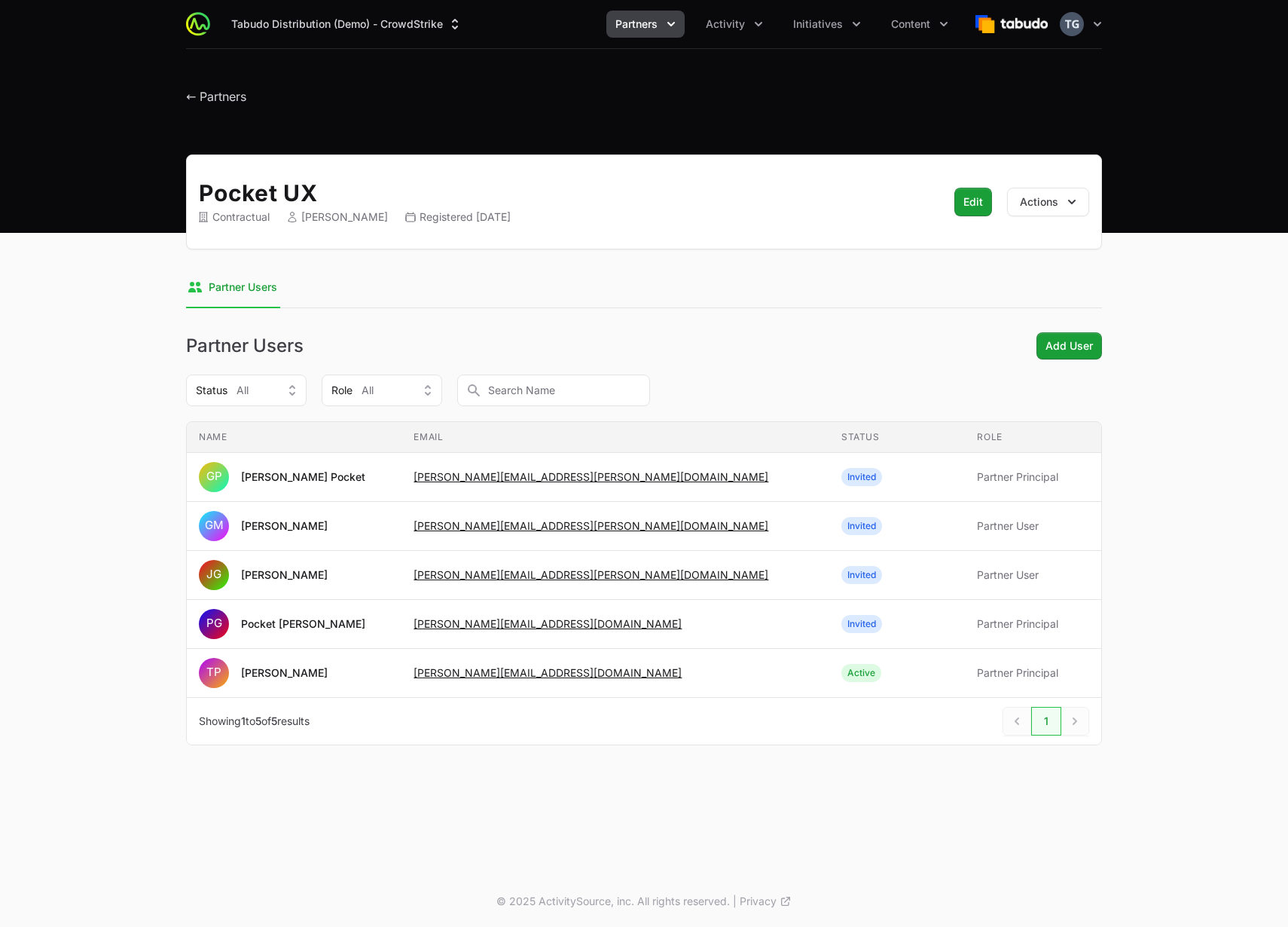
click at [827, 9] on div "Tabudo Distribution (Demo) - CrowdStrike Partners Activity Initiatives Content …" at bounding box center [644, 24] width 917 height 49
click at [831, 20] on span "Initiatives" at bounding box center [818, 24] width 50 height 15
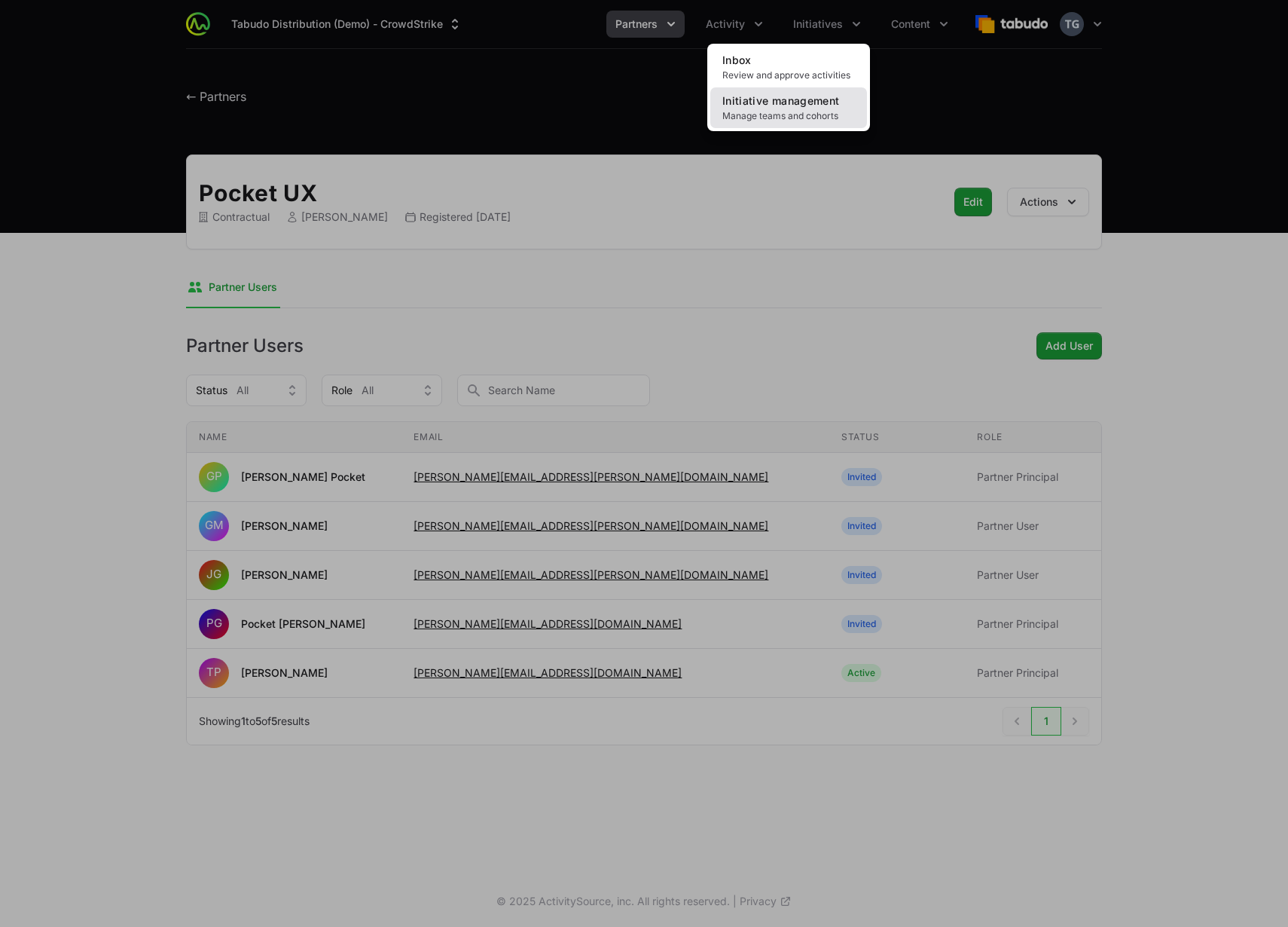
click at [805, 101] on span "Initiative management" at bounding box center [781, 100] width 116 height 12
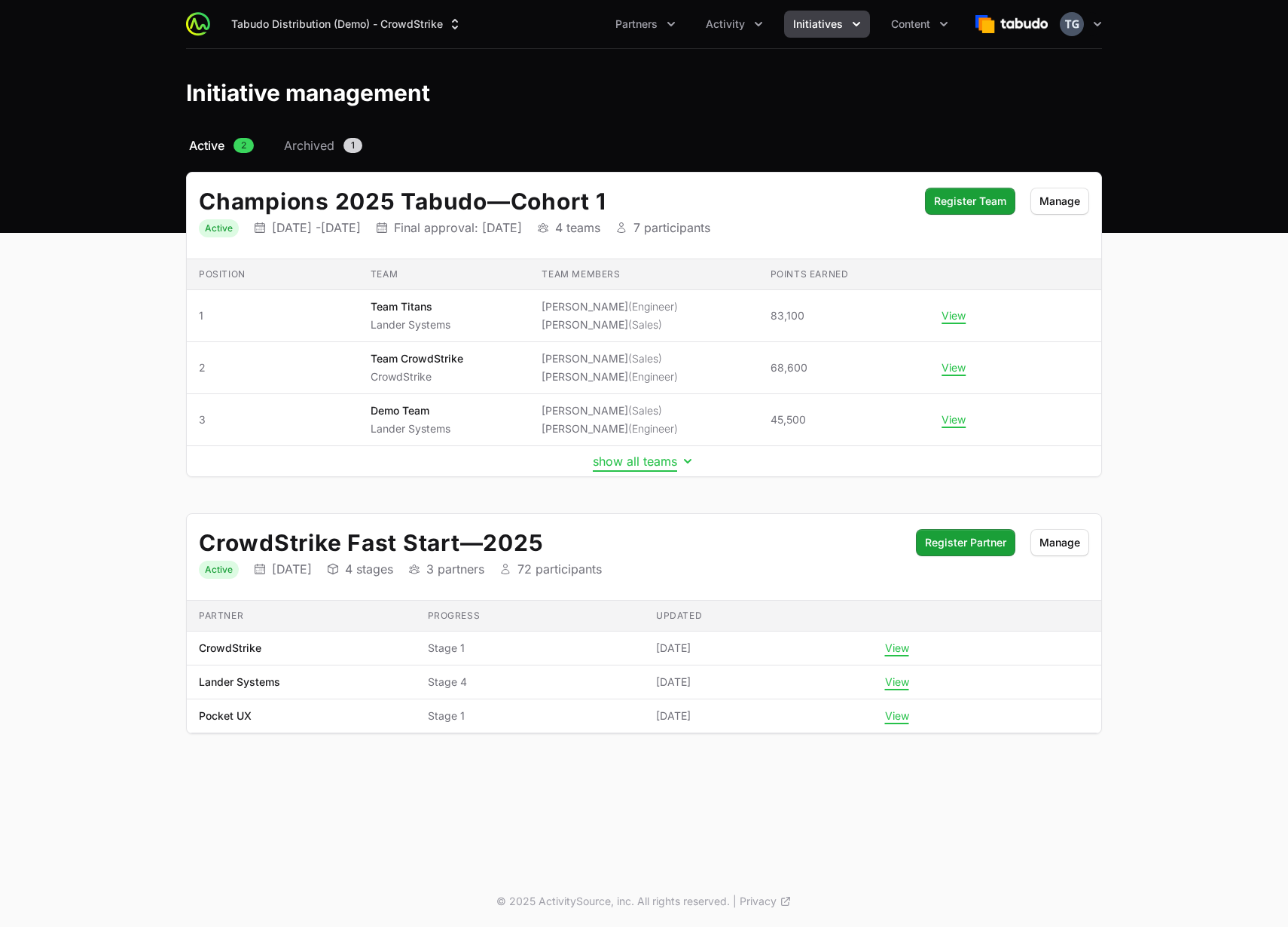
click at [652, 460] on button "show all teams" at bounding box center [644, 461] width 102 height 15
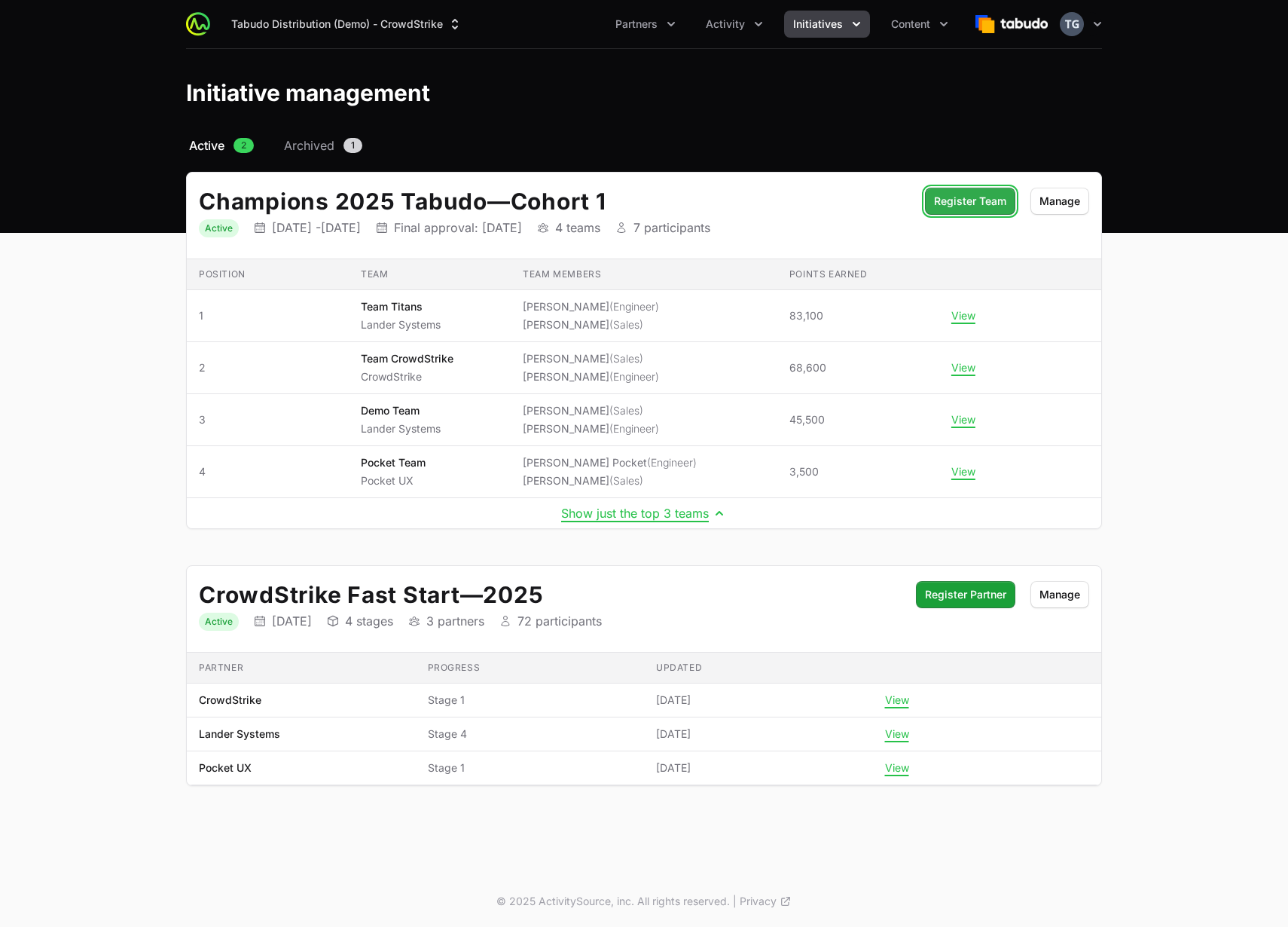
click at [990, 199] on span "Register Team" at bounding box center [971, 200] width 73 height 18
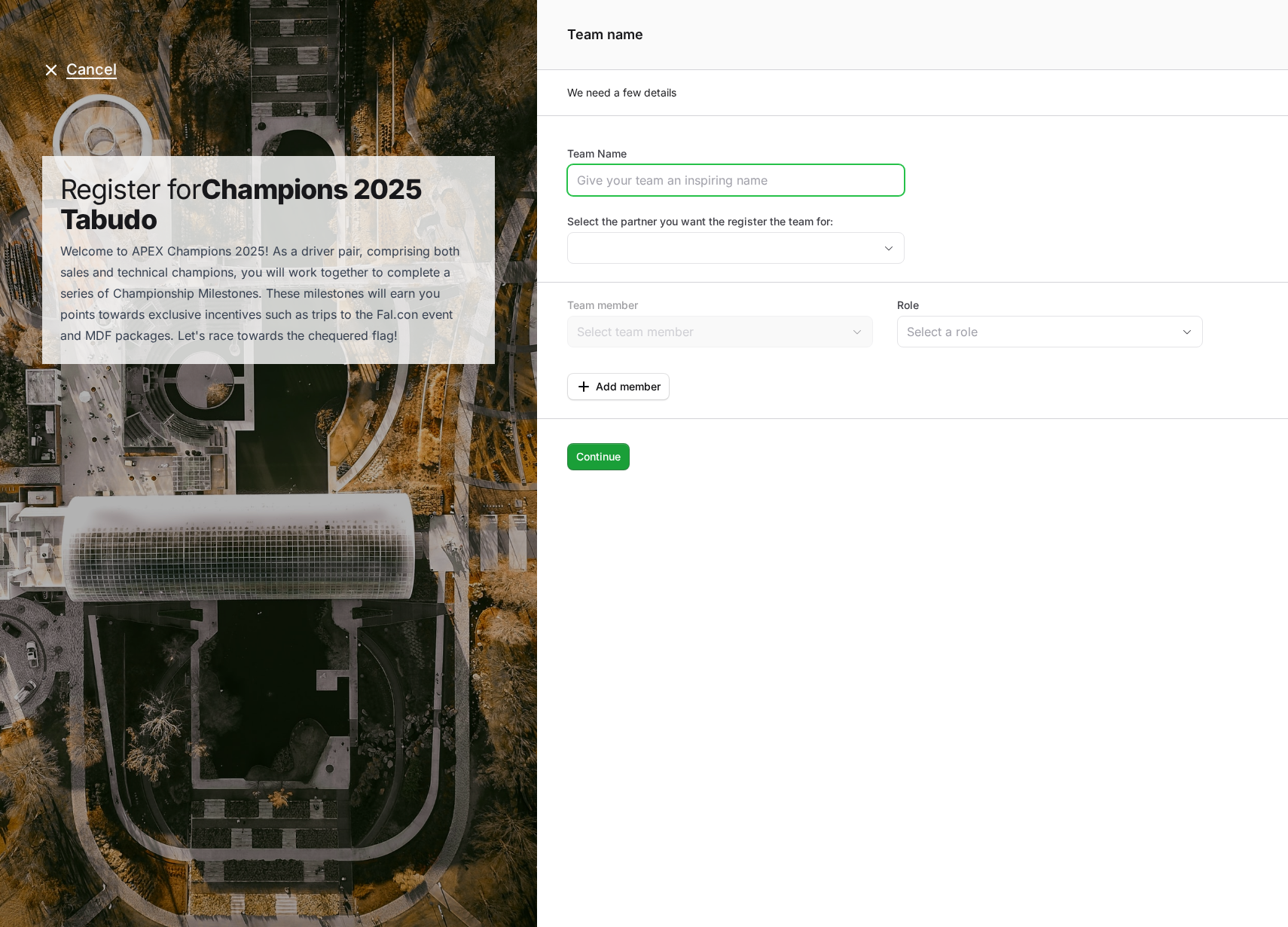
click at [716, 180] on input "Team Name" at bounding box center [735, 179] width 318 height 18
type input "Pocket Team 2"
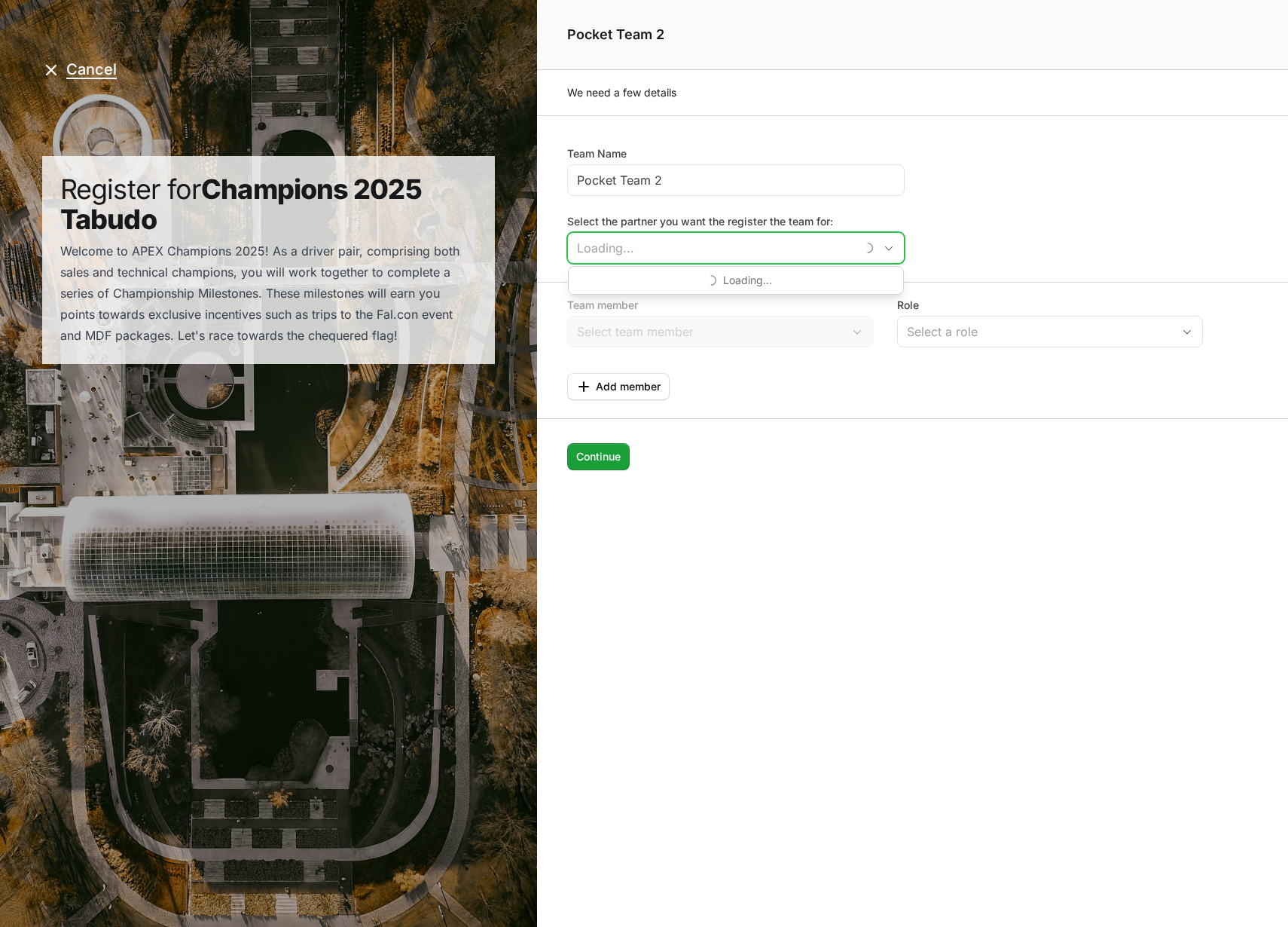
drag, startPoint x: 814, startPoint y: 248, endPoint x: 823, endPoint y: 248, distance: 9.0
click at [814, 248] on input "Select the partner you want the register the team for:" at bounding box center [711, 248] width 287 height 31
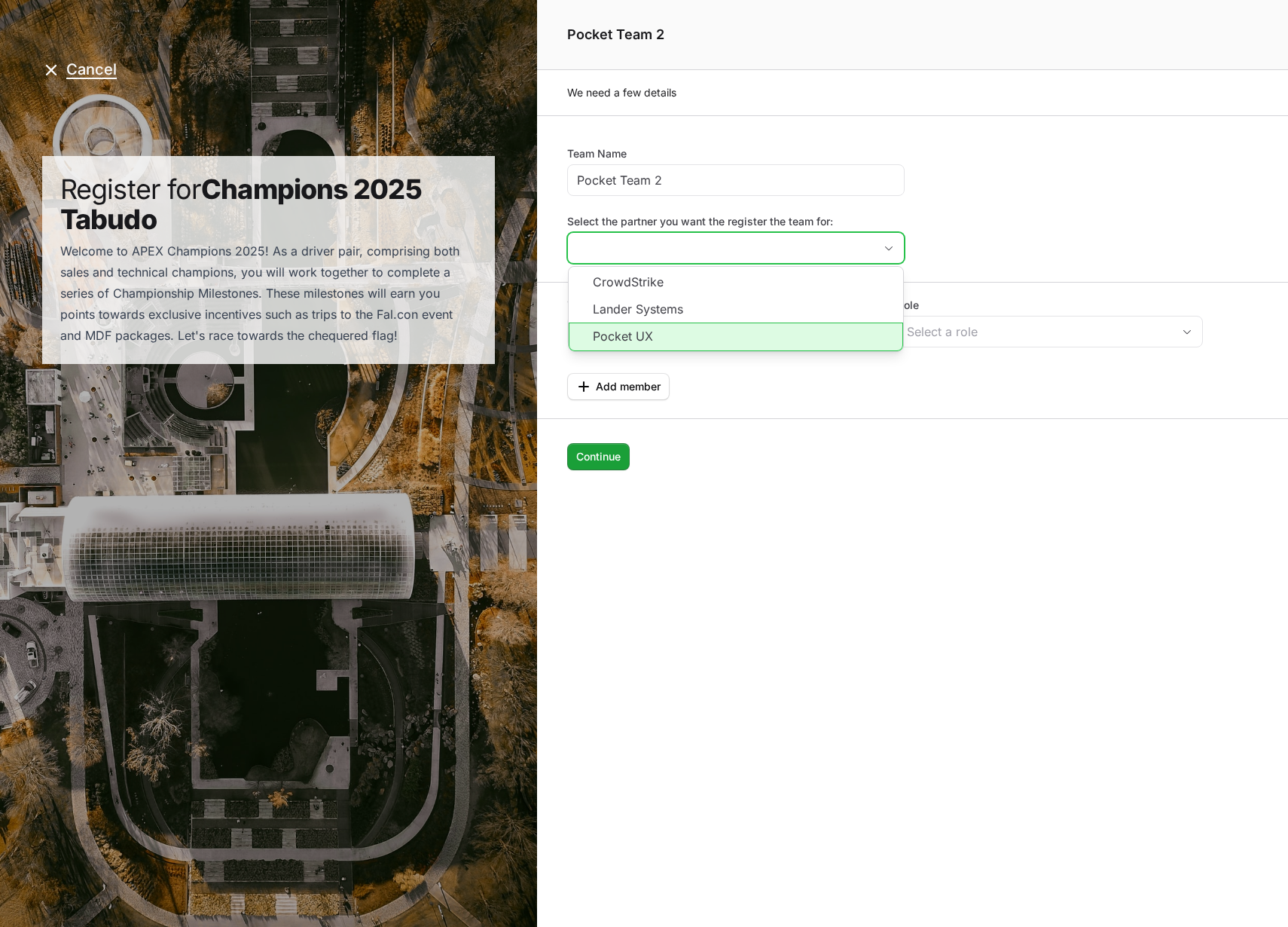
click at [609, 341] on li "Pocket UX" at bounding box center [736, 337] width 334 height 29
type input "Pocket UX"
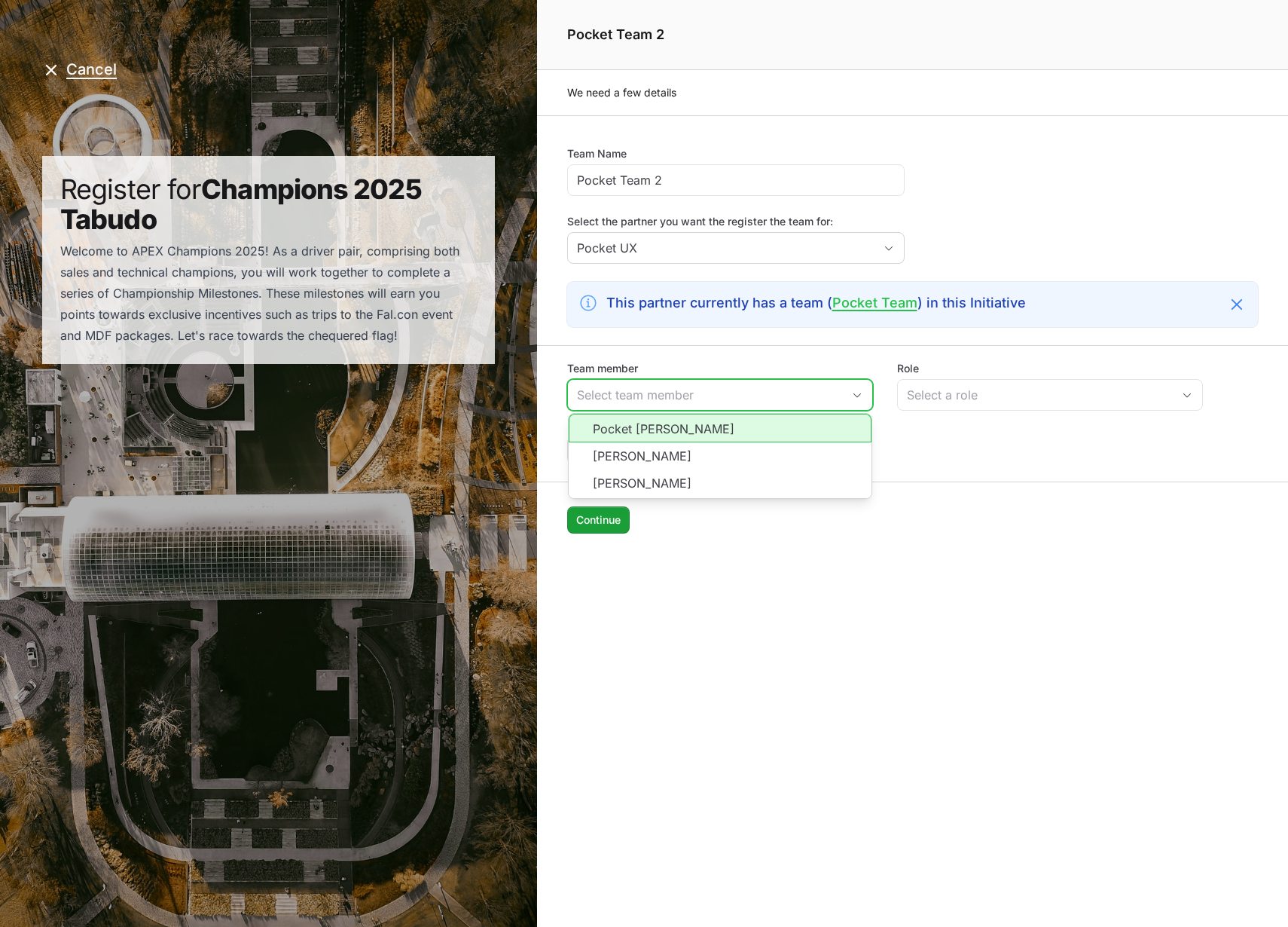
click at [756, 398] on input "Team member" at bounding box center [705, 395] width 274 height 31
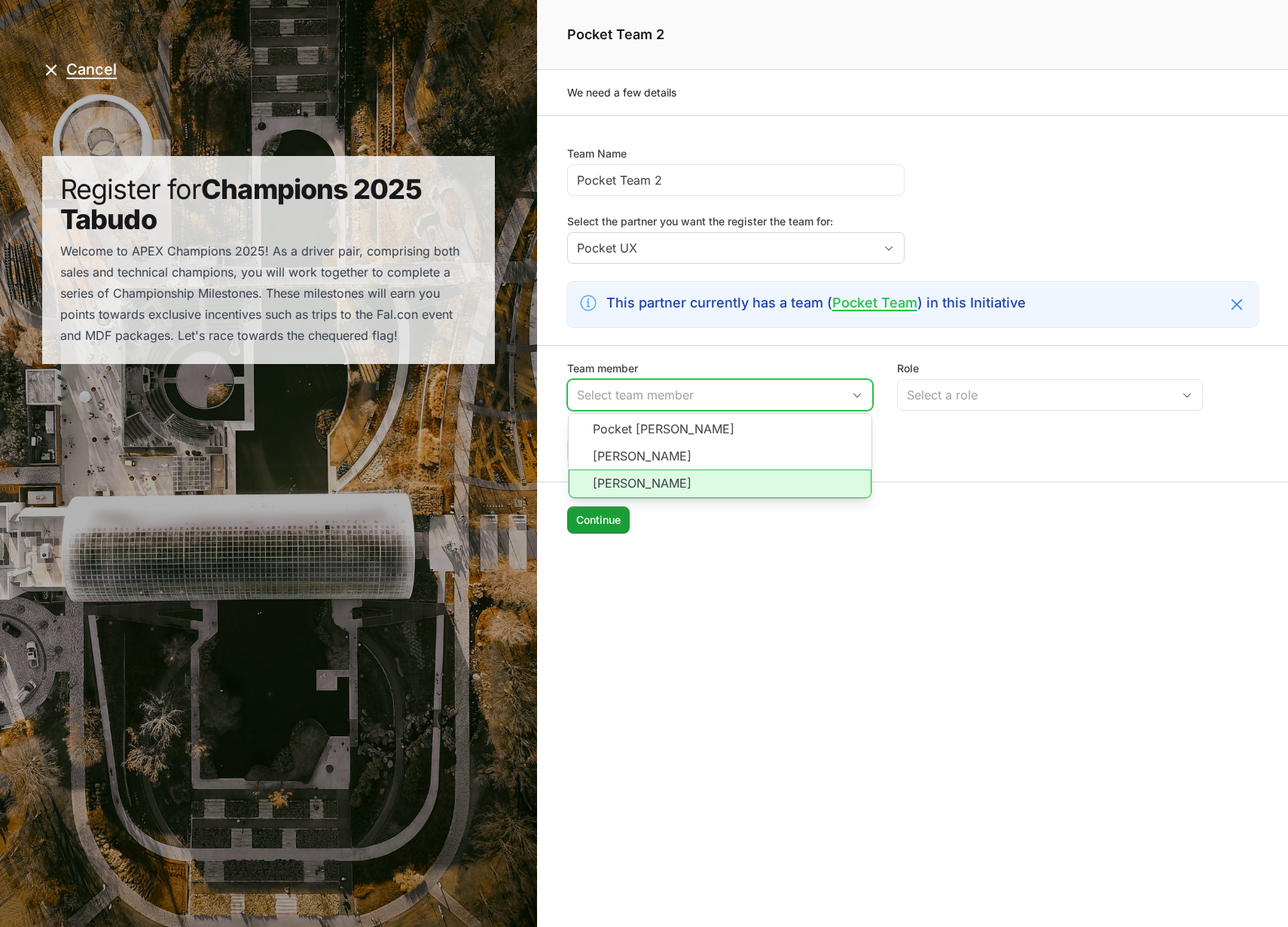
drag, startPoint x: 656, startPoint y: 483, endPoint x: 673, endPoint y: 471, distance: 20.8
click at [656, 484] on li "Greig Maria" at bounding box center [720, 484] width 303 height 29
type input "Greig Maria"
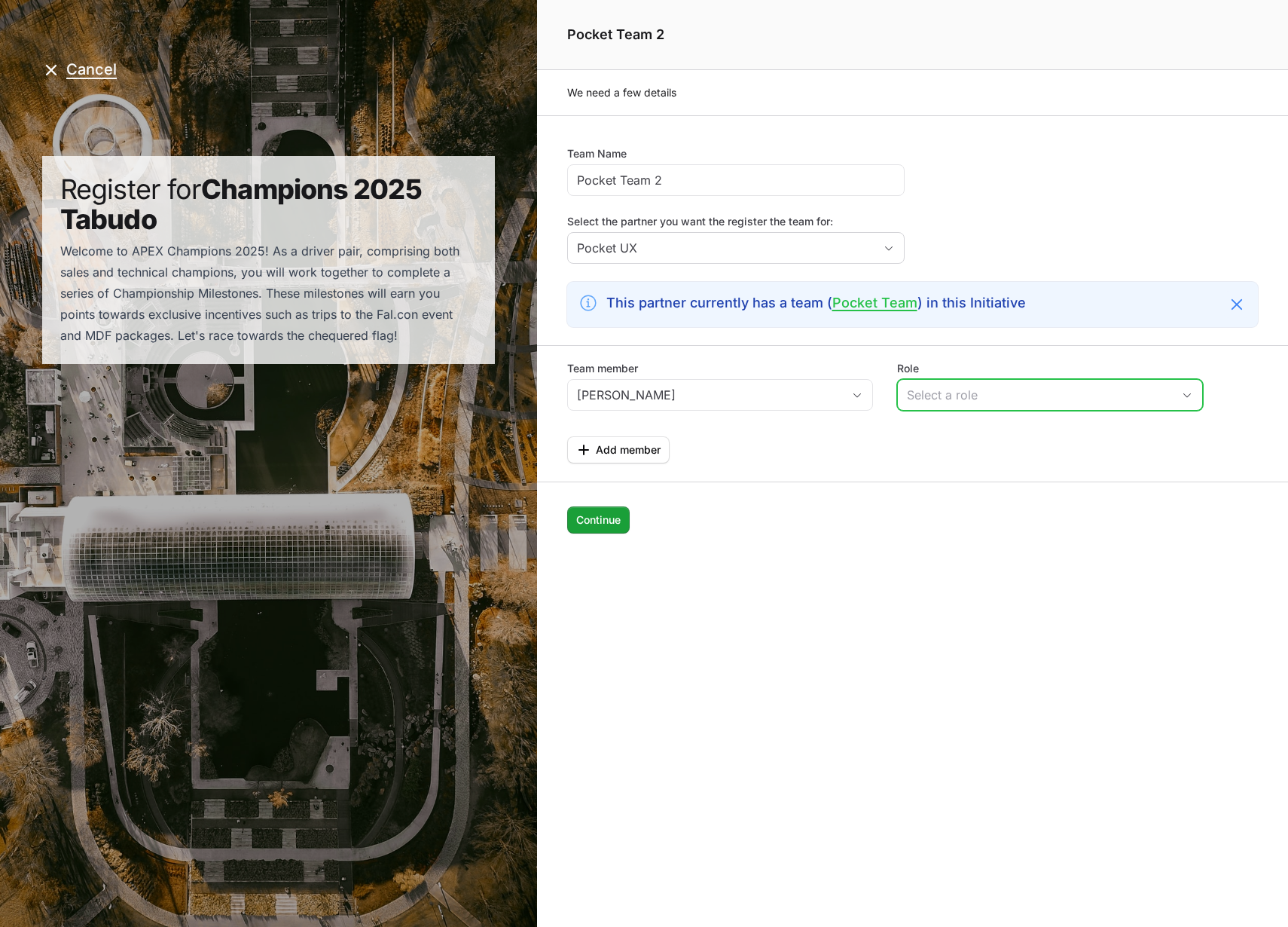
click at [994, 389] on div "Select a role" at bounding box center [1040, 394] width 265 height 18
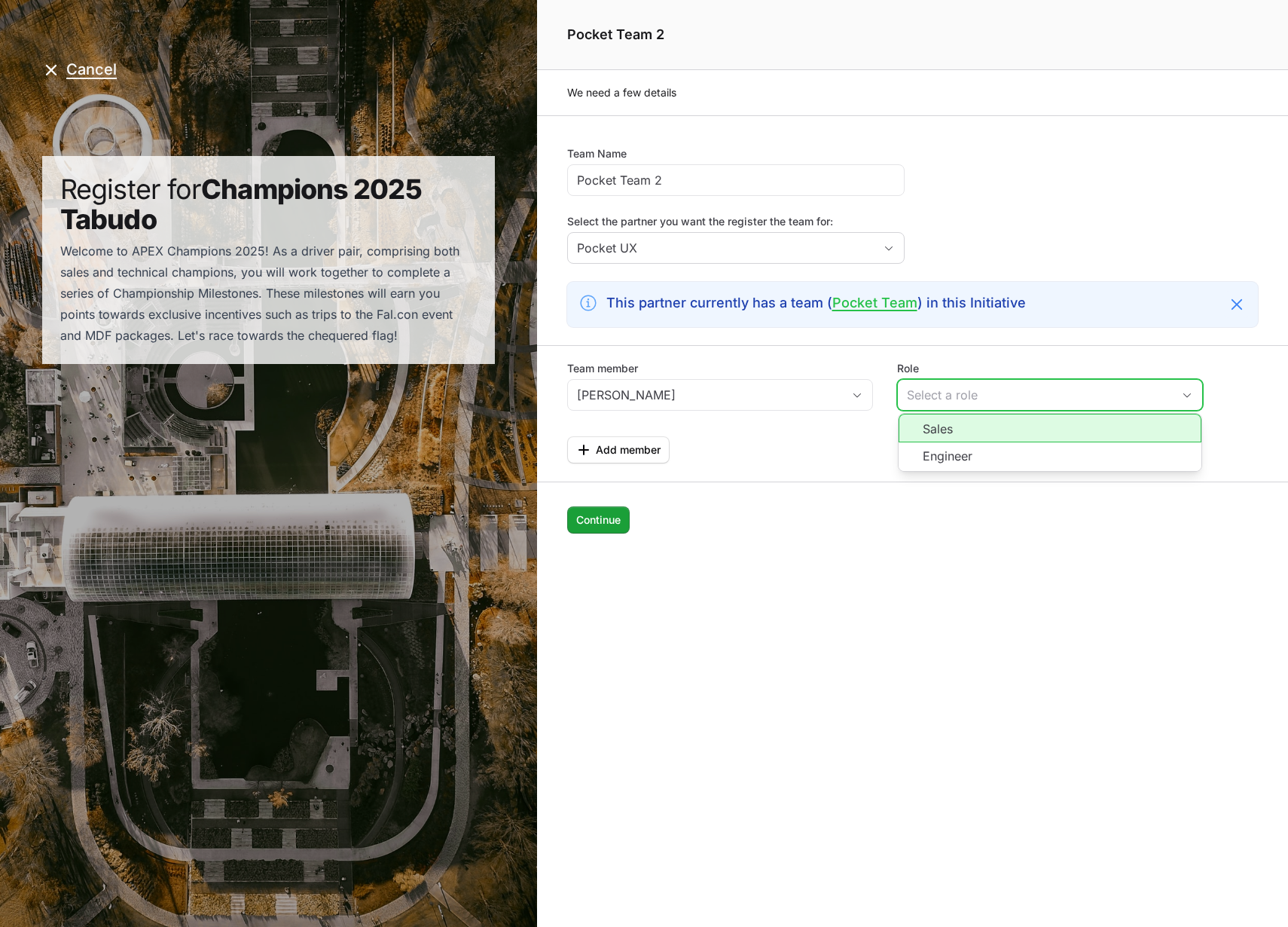
drag, startPoint x: 974, startPoint y: 421, endPoint x: 897, endPoint y: 433, distance: 77.9
click at [973, 422] on li "Sales" at bounding box center [1049, 428] width 303 height 29
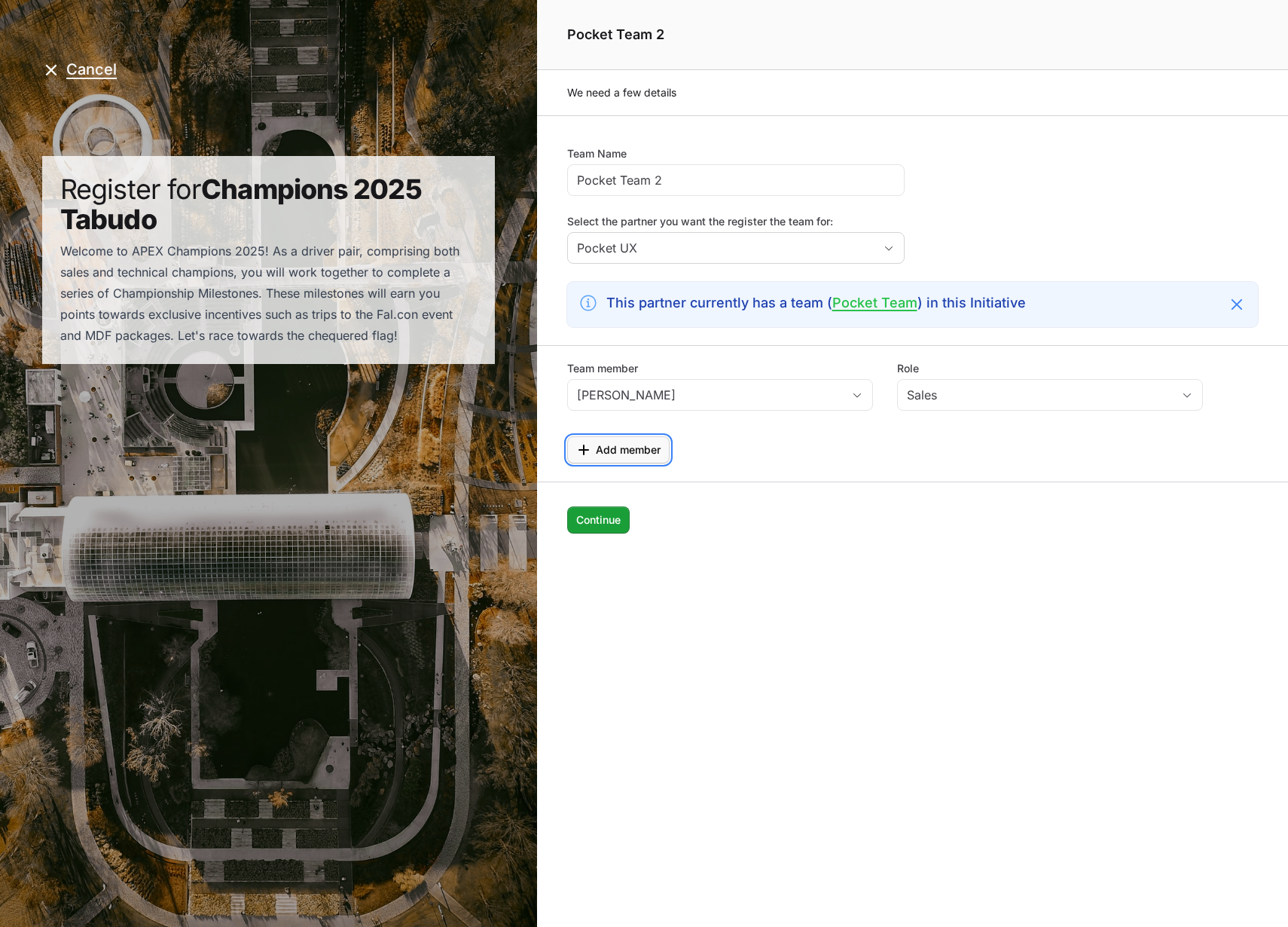
click at [631, 445] on span "Add member" at bounding box center [628, 450] width 65 height 18
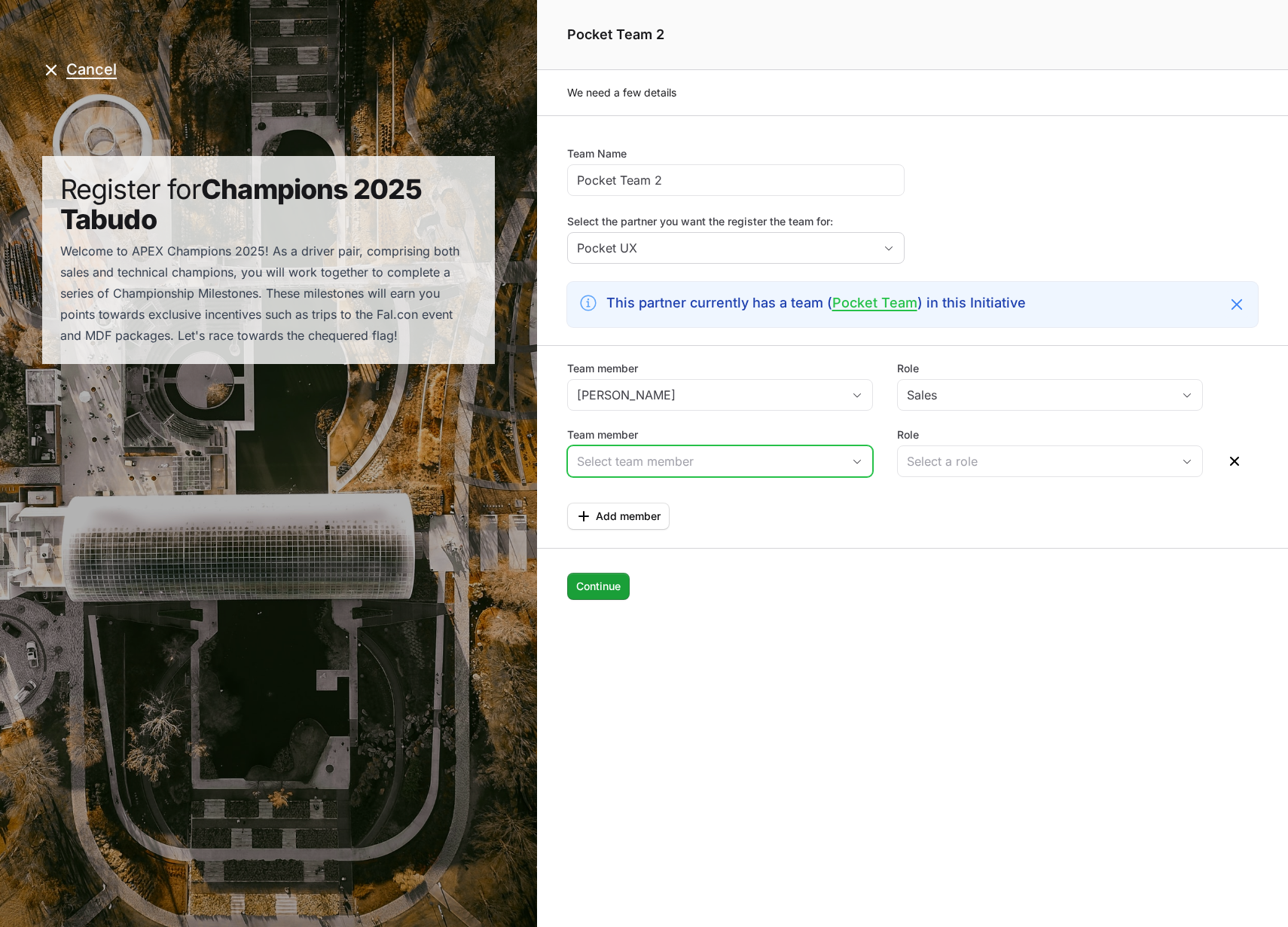
drag, startPoint x: 645, startPoint y: 461, endPoint x: 644, endPoint y: 474, distance: 13.0
click at [645, 461] on input "Team member" at bounding box center [705, 461] width 274 height 31
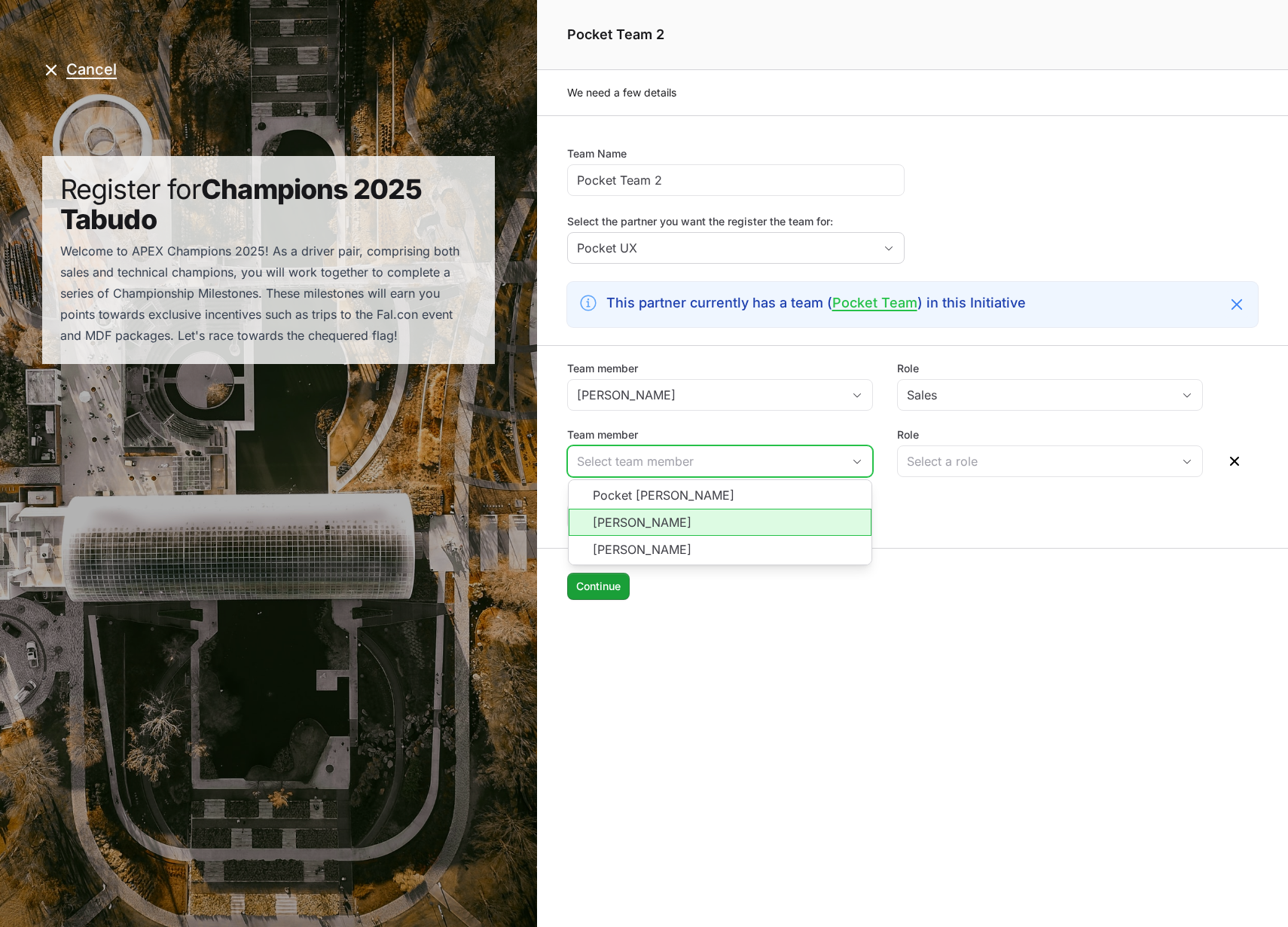
click at [646, 520] on li "Jose Greig" at bounding box center [720, 522] width 303 height 27
type input "Jose Greig"
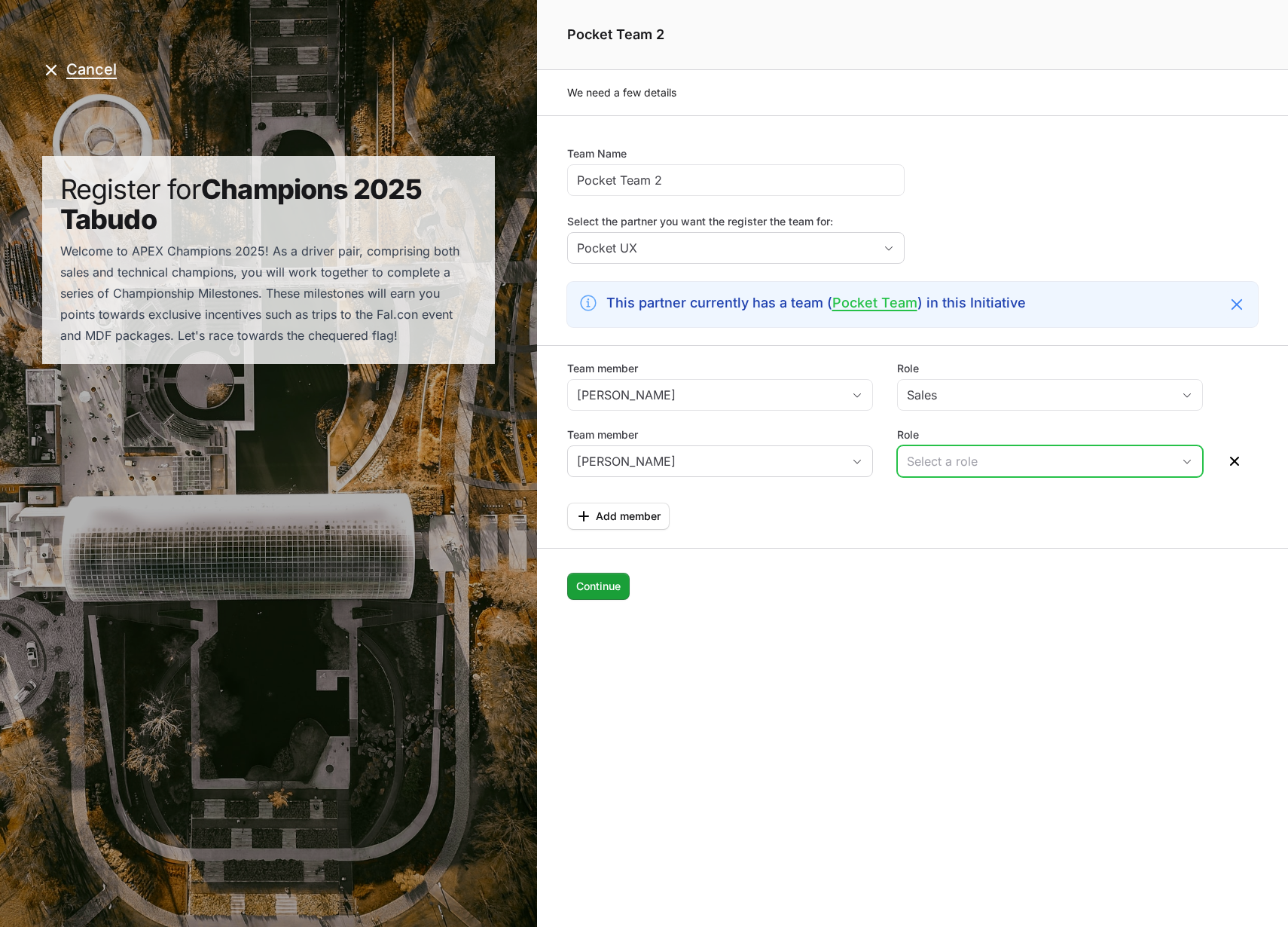
click at [1088, 449] on button "Select a role" at bounding box center [1050, 461] width 305 height 31
drag, startPoint x: 981, startPoint y: 521, endPoint x: 962, endPoint y: 526, distance: 19.6
click at [981, 521] on li "Engineer" at bounding box center [1049, 523] width 303 height 29
click at [584, 589] on span "Continue" at bounding box center [599, 585] width 45 height 18
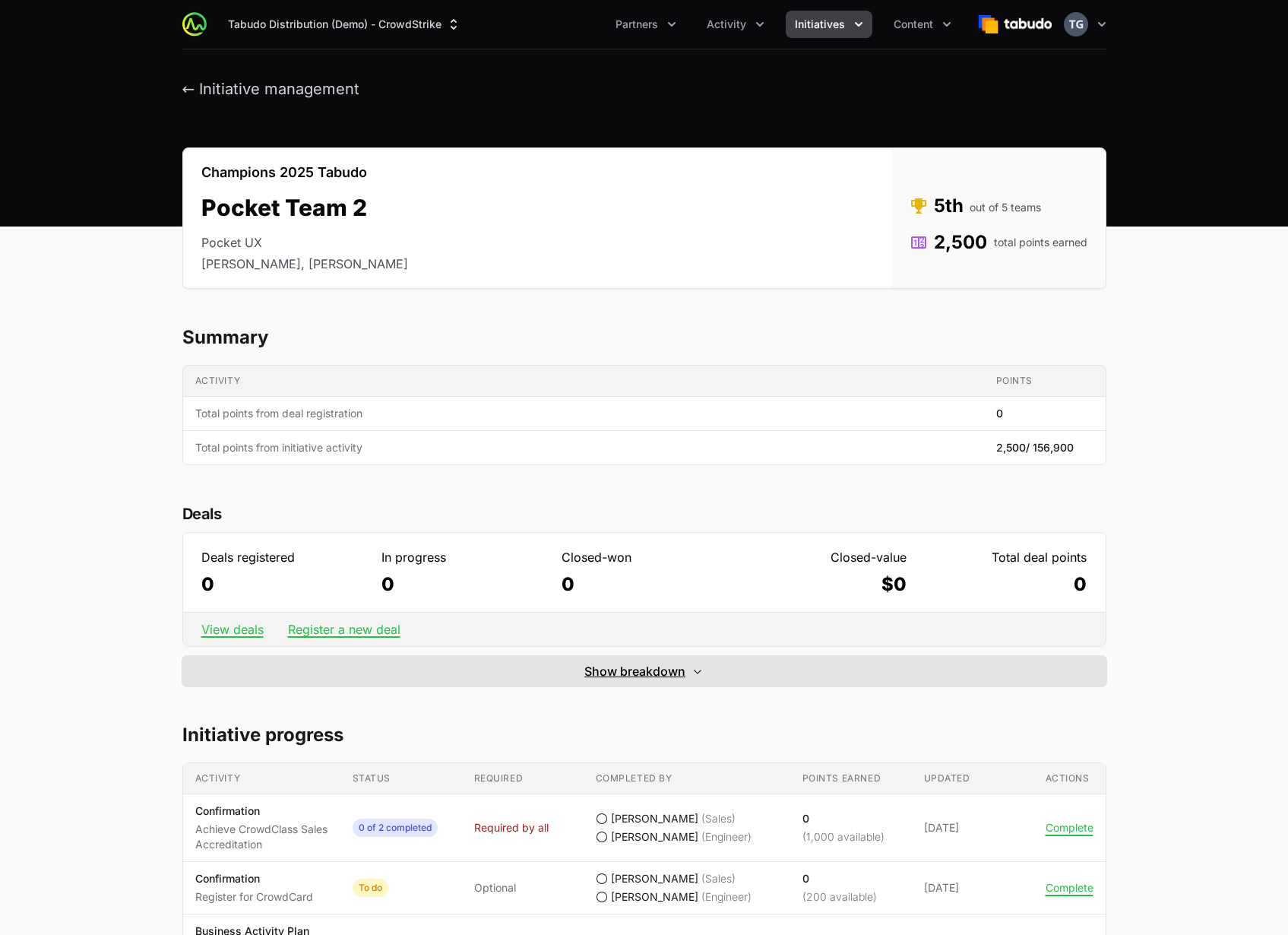
click at [538, 673] on button "Show breakdown Hide breakdown" at bounding box center [644, 671] width 924 height 31
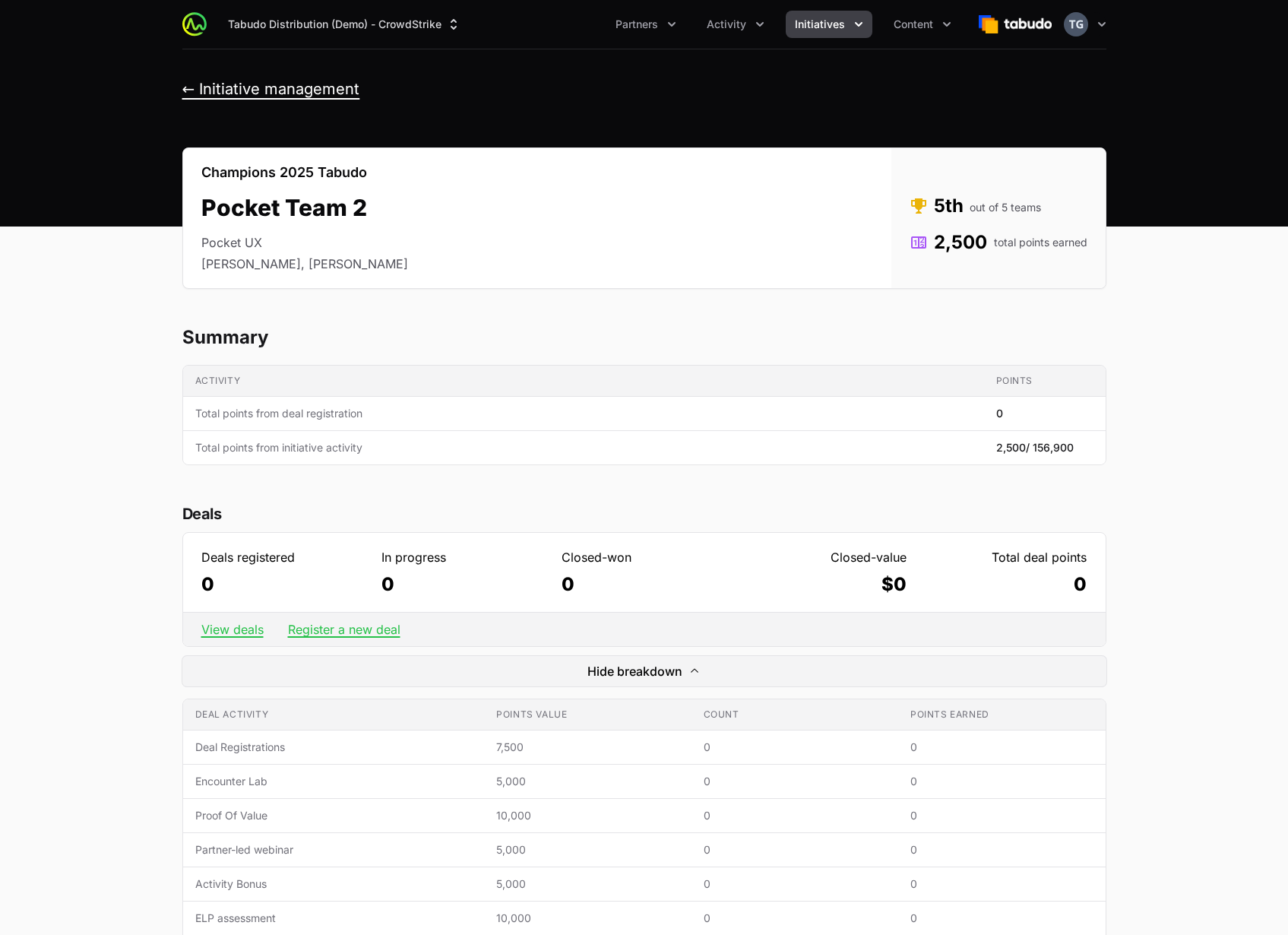
click at [319, 83] on button "← Initiative management" at bounding box center [270, 90] width 178 height 19
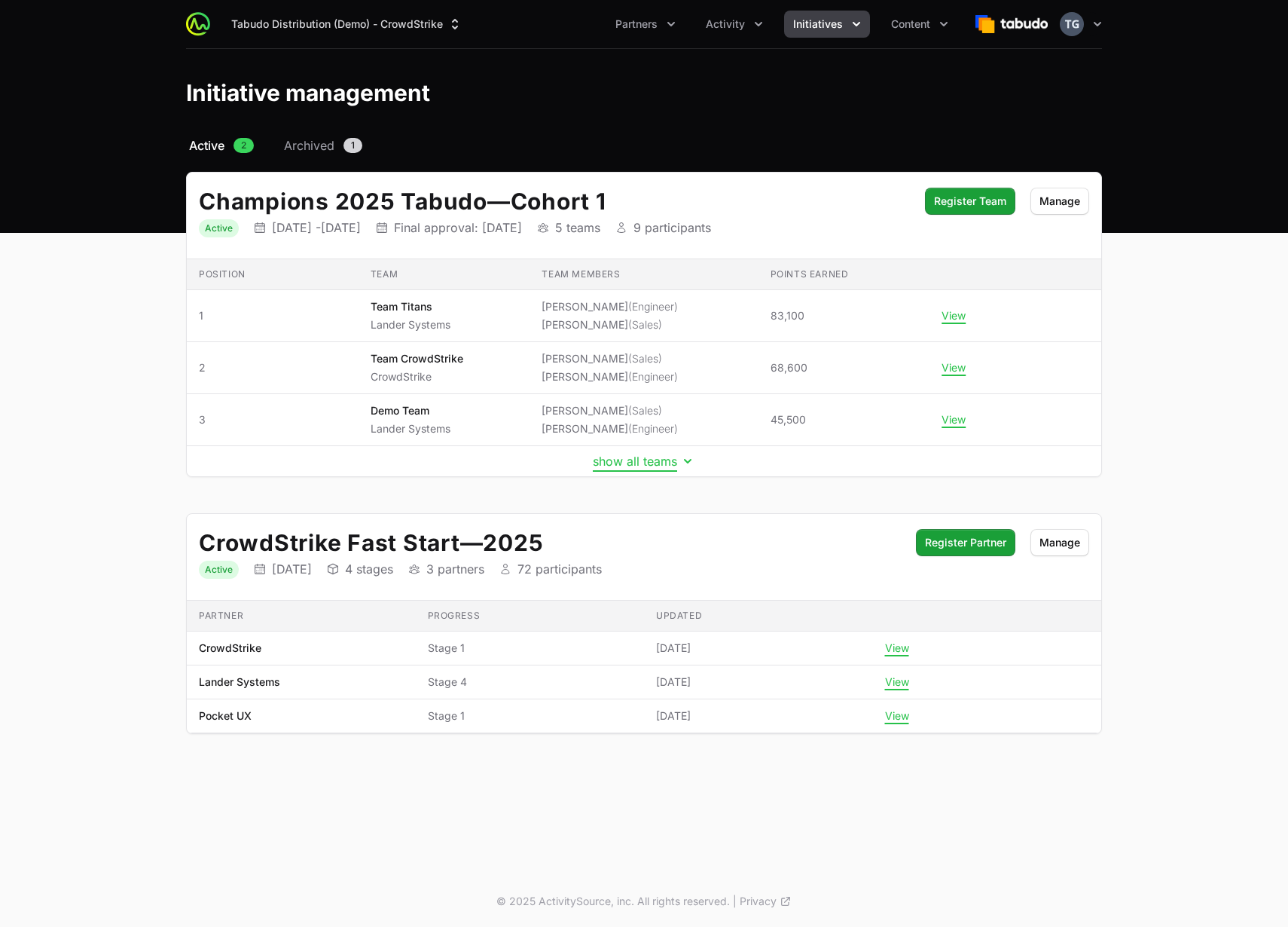
click at [642, 466] on button "show all teams" at bounding box center [644, 461] width 102 height 15
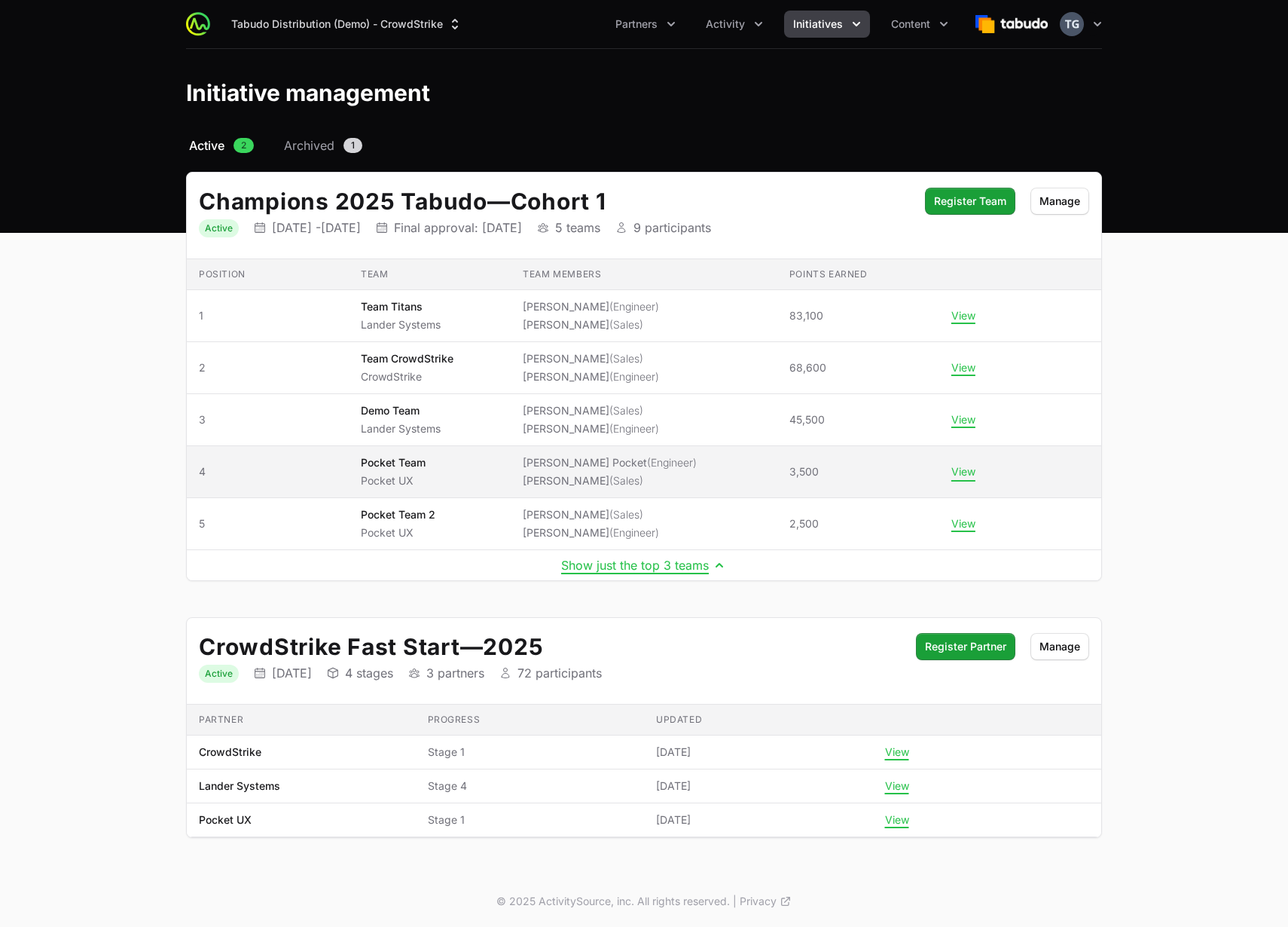
click at [958, 474] on button "View" at bounding box center [963, 472] width 24 height 13
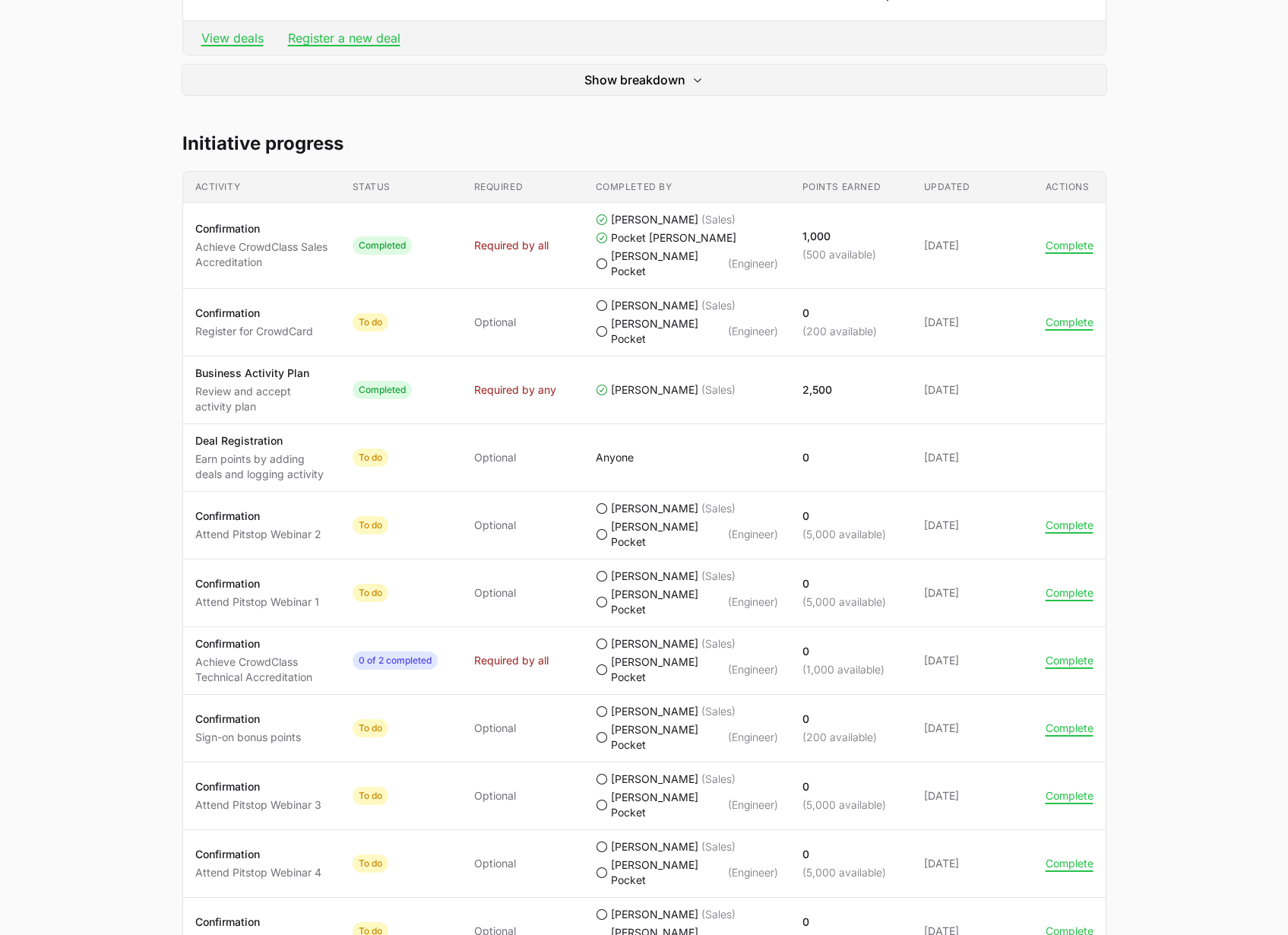
scroll to position [636, 0]
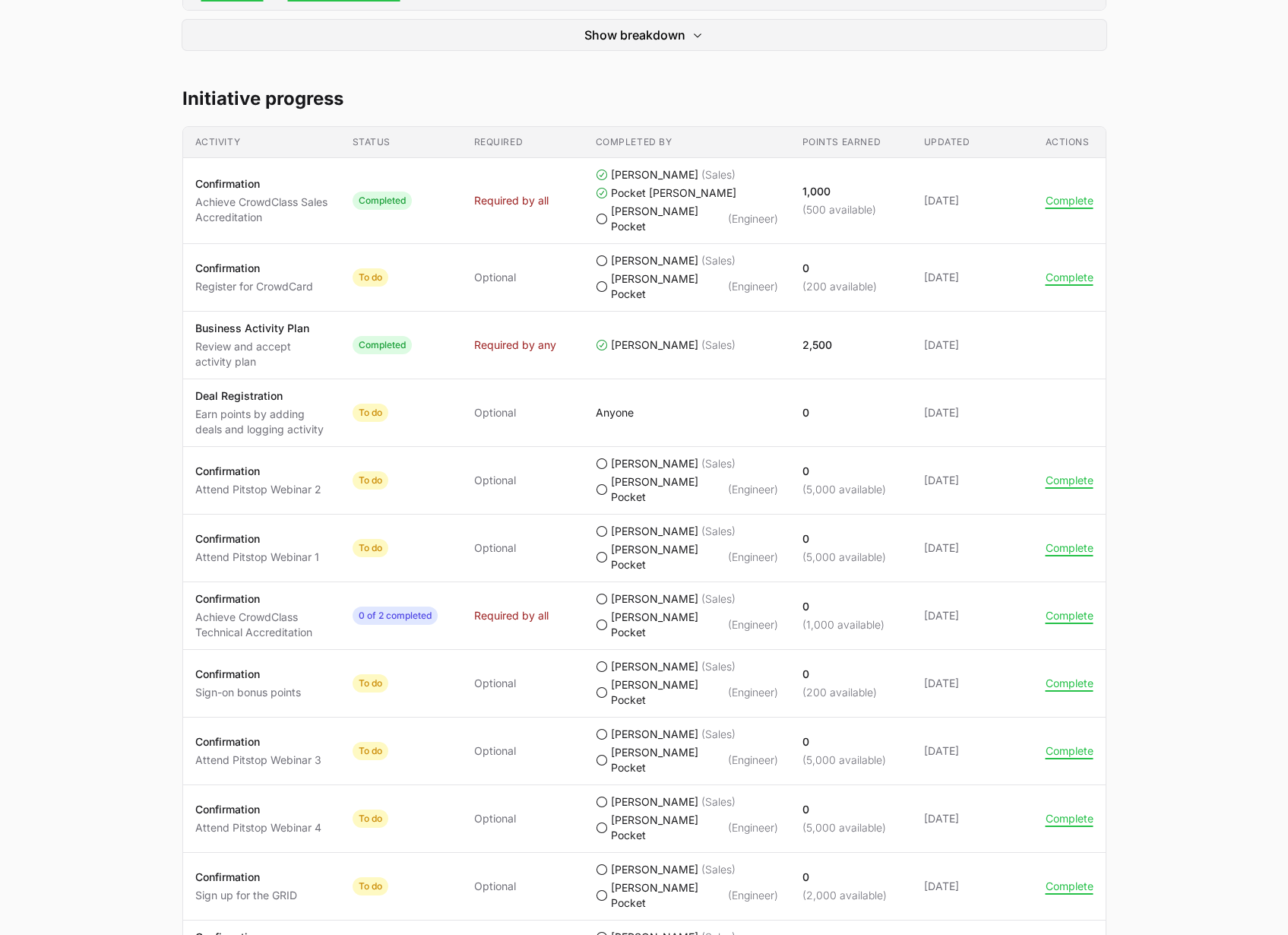
drag, startPoint x: 788, startPoint y: 312, endPoint x: 838, endPoint y: 315, distance: 50.1
click at [839, 315] on td "Points earned 2,500" at bounding box center [851, 346] width 121 height 67
drag, startPoint x: 837, startPoint y: 315, endPoint x: 798, endPoint y: 315, distance: 39.0
click at [798, 315] on td "Points earned 2,500" at bounding box center [851, 346] width 121 height 67
drag, startPoint x: 188, startPoint y: 291, endPoint x: 1024, endPoint y: 320, distance: 836.5
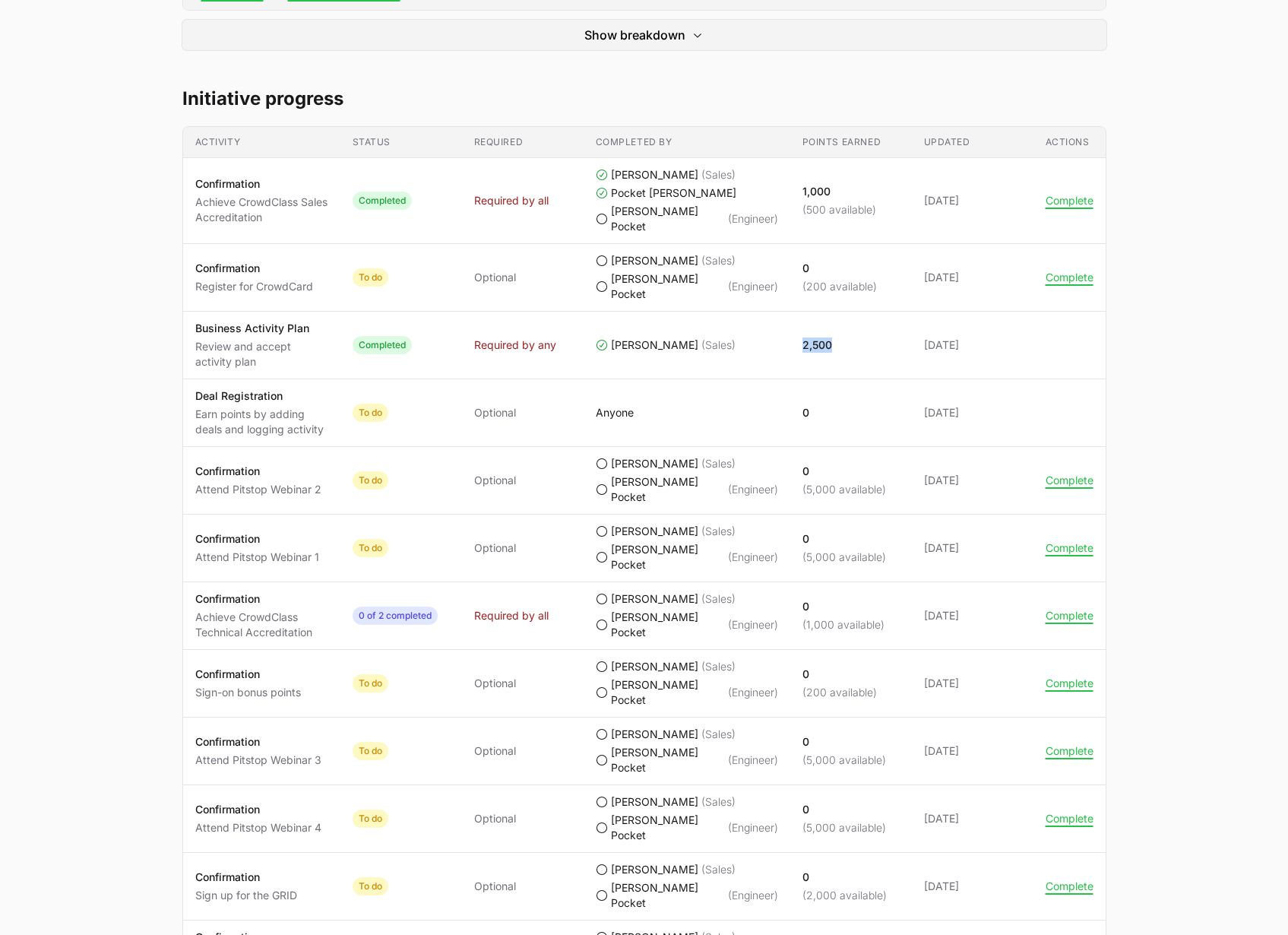
click at [1024, 320] on tr "Activity Business Activity Plan Review and accept activity plan Status Complete…" at bounding box center [644, 346] width 922 height 67
click at [1028, 320] on td "Updated 04 Apr 2025" at bounding box center [972, 346] width 121 height 67
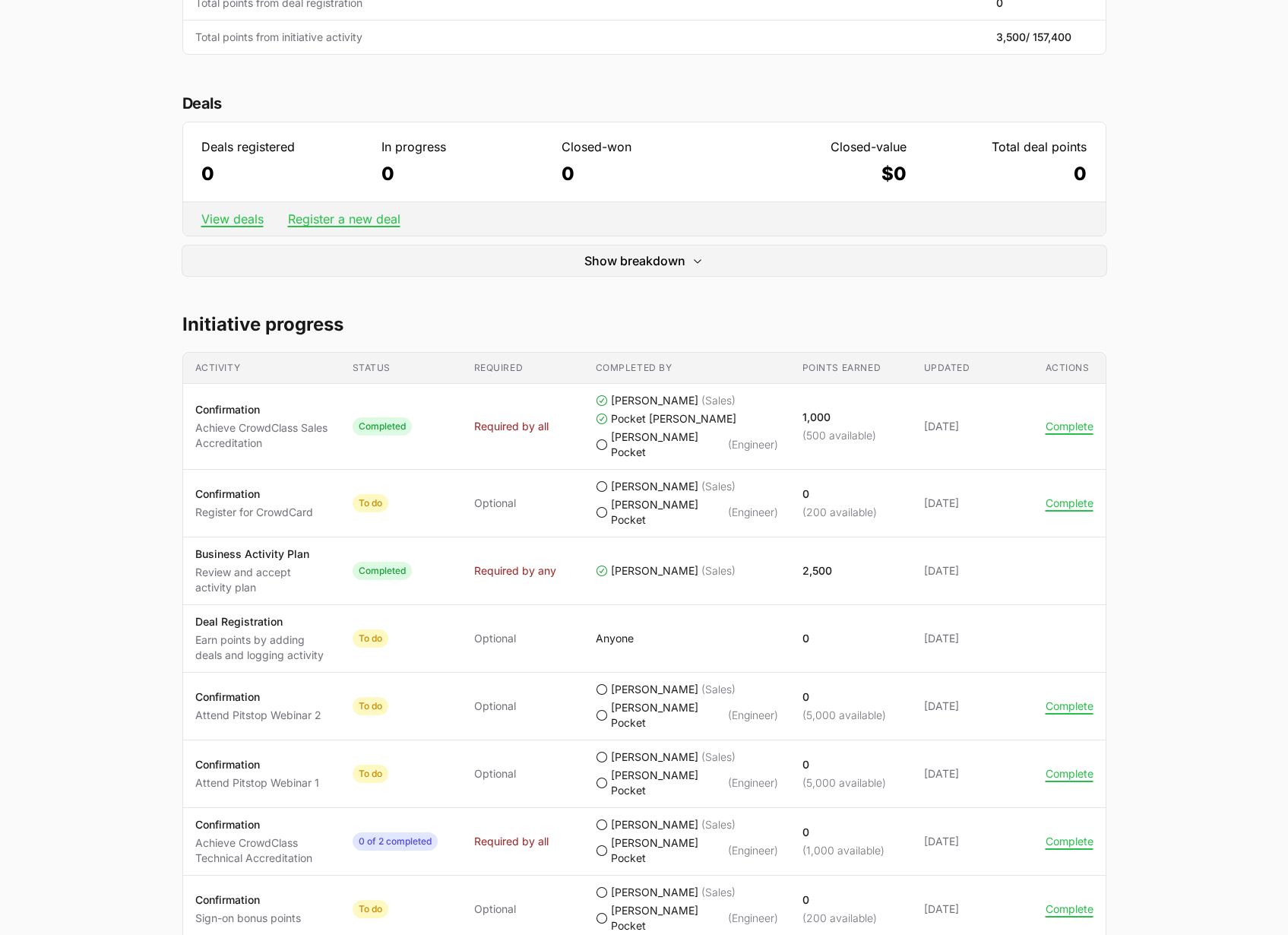
scroll to position [410, 0]
click at [602, 296] on div "Champions 2025 Tabudo Pocket Team Pocket UX Timothy Pocket, Greig Pocket Status…" at bounding box center [644, 866] width 972 height 2257
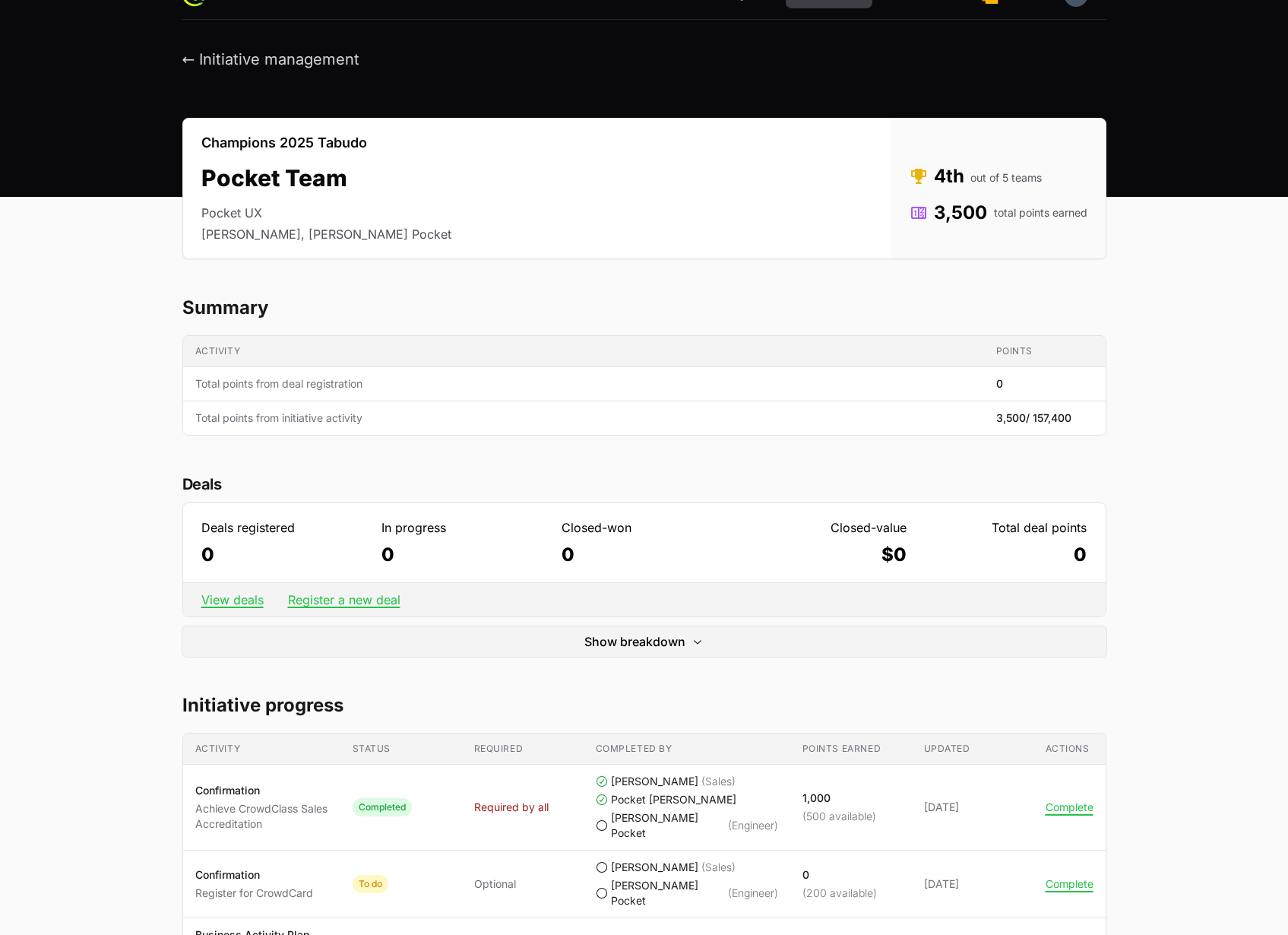
scroll to position [0, 0]
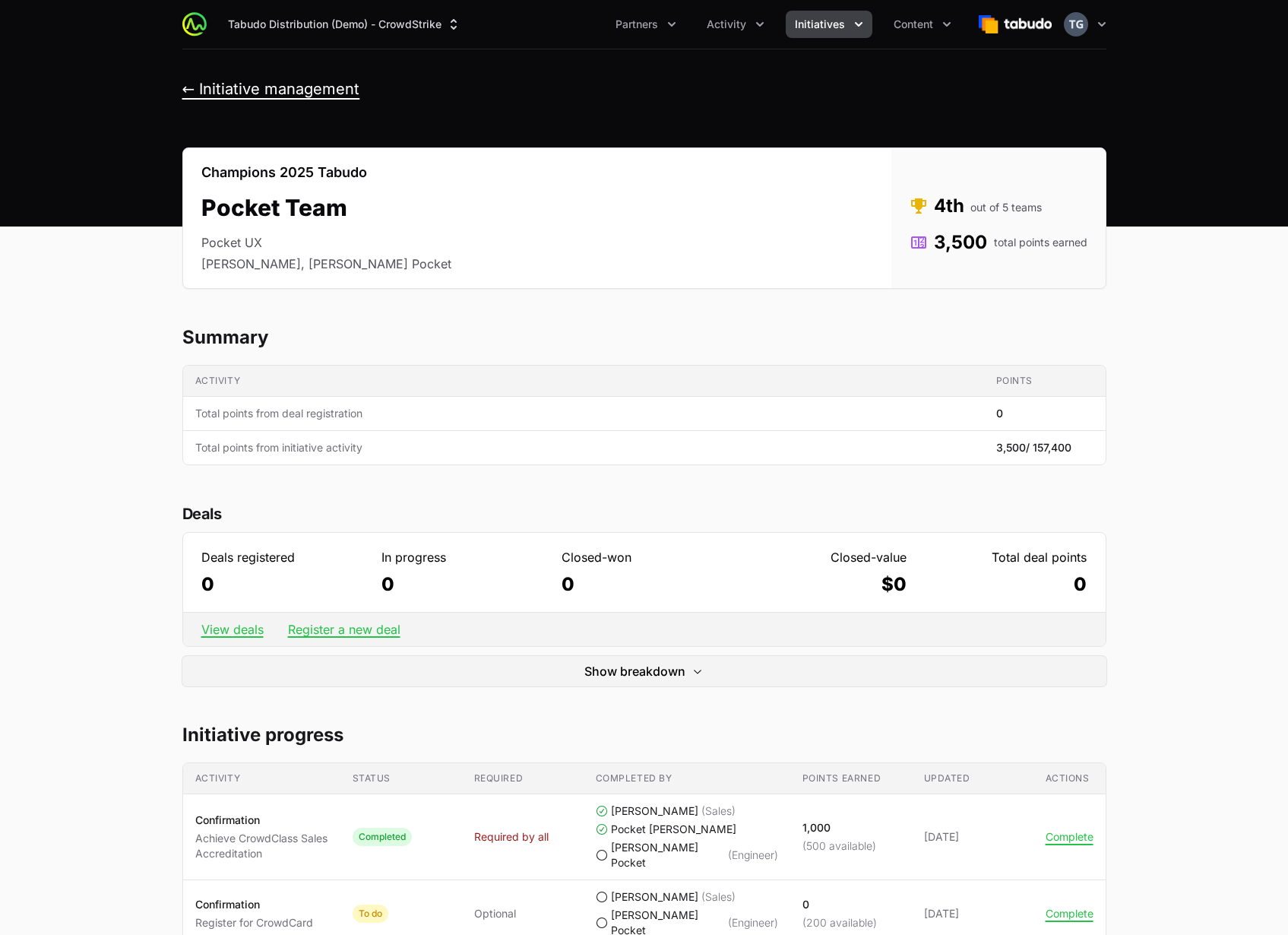
click at [302, 89] on button "← Initiative management" at bounding box center [270, 90] width 178 height 19
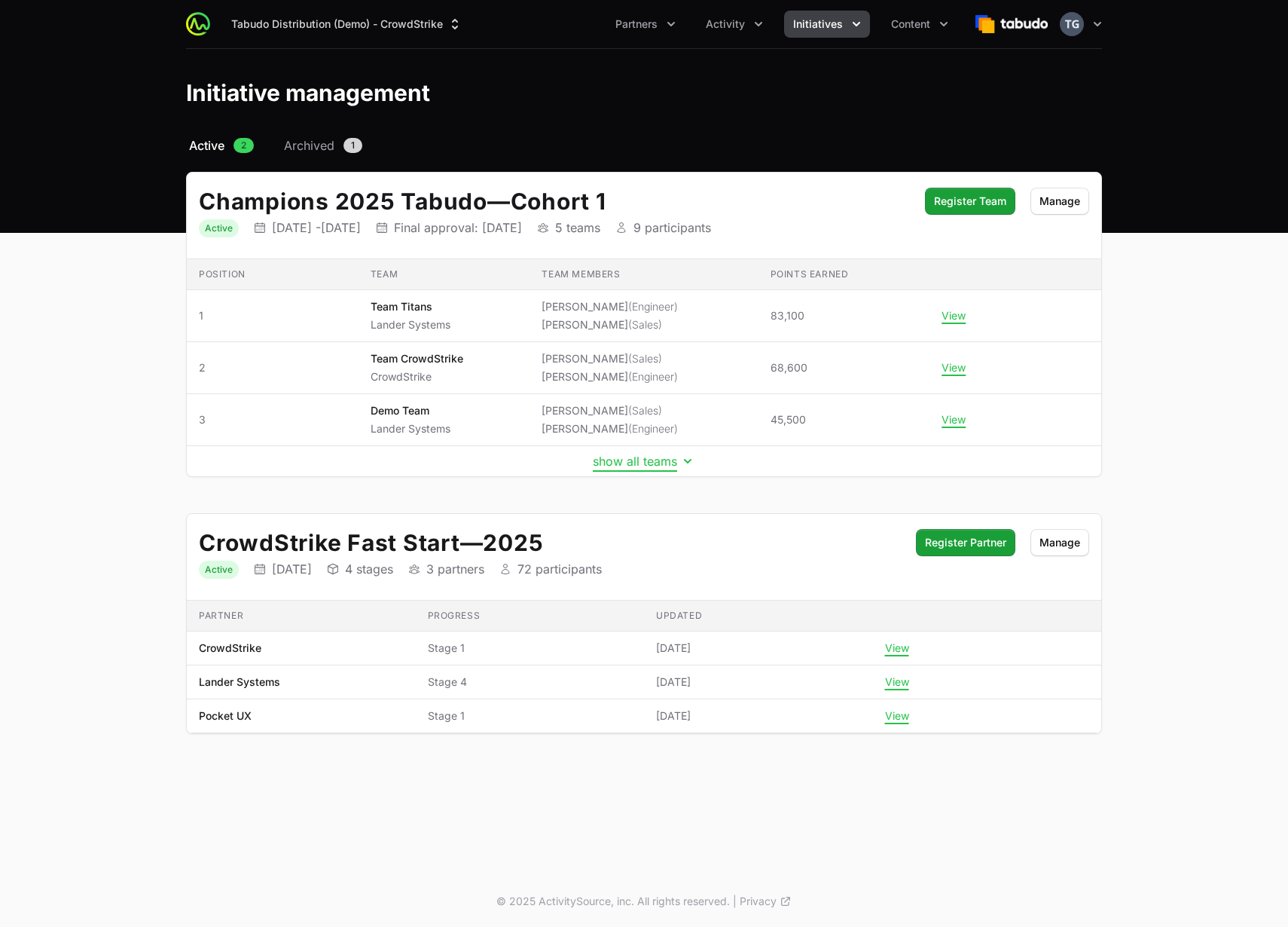
click at [663, 466] on button "show all teams" at bounding box center [644, 461] width 102 height 15
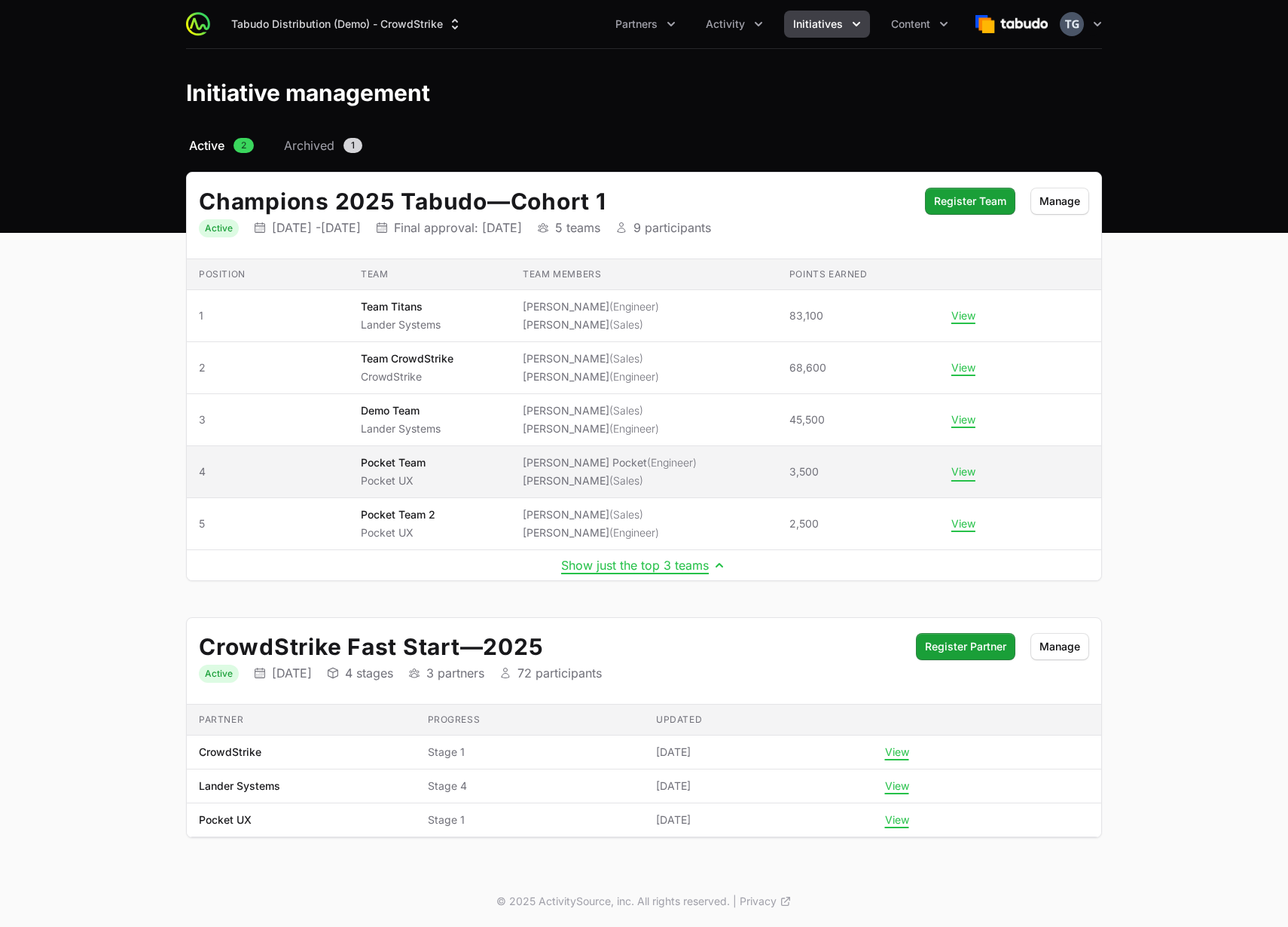
click at [960, 473] on button "View" at bounding box center [963, 472] width 24 height 13
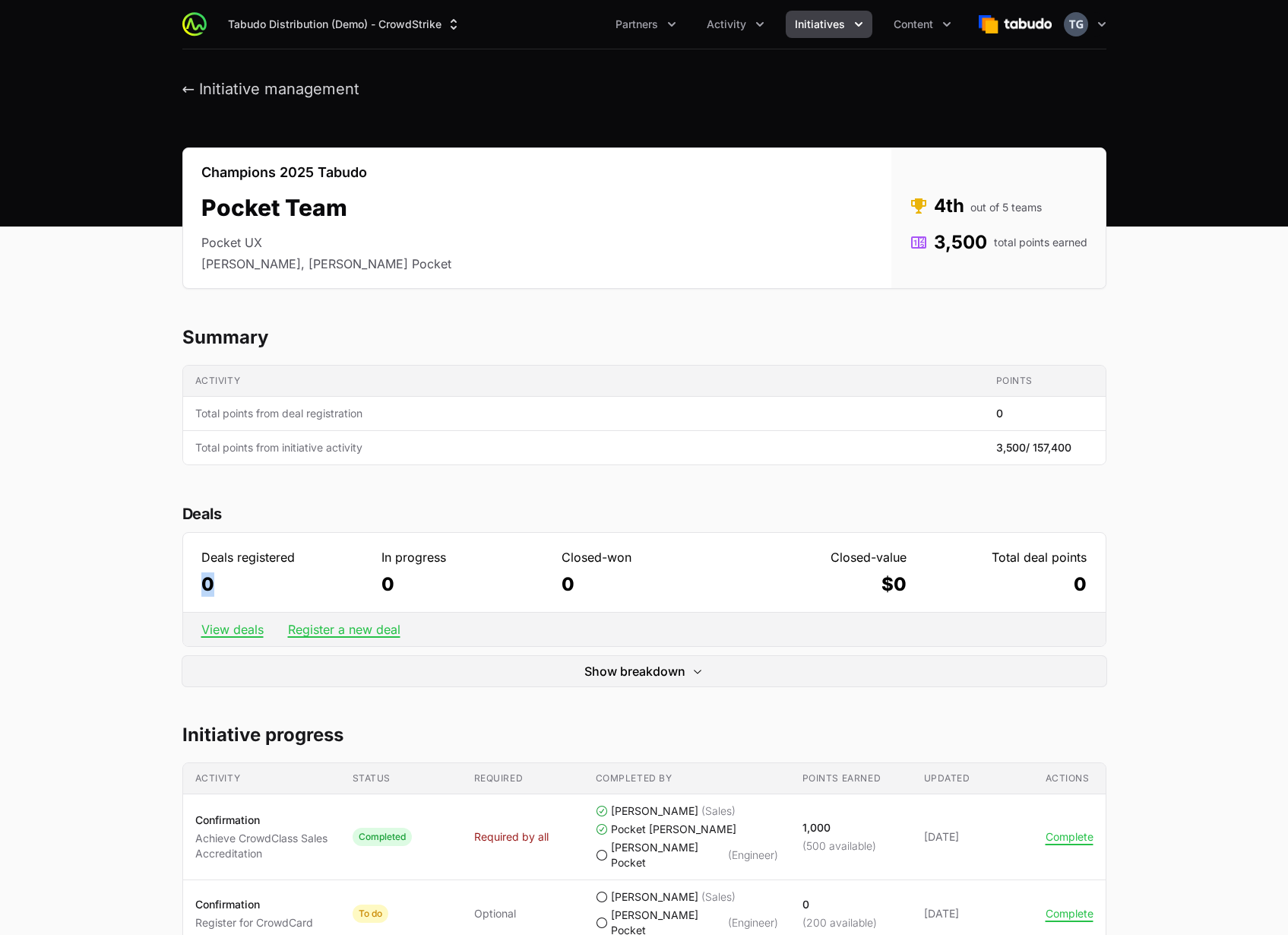
drag, startPoint x: 202, startPoint y: 584, endPoint x: 235, endPoint y: 587, distance: 33.1
click at [235, 587] on dd "0" at bounding box center [283, 584] width 165 height 24
drag, startPoint x: 364, startPoint y: 582, endPoint x: 1083, endPoint y: 582, distance: 719.0
click at [1083, 582] on dl "Deals registered 0 In progress 0 Closed-won 0 Closed-value $0 Total deal points…" at bounding box center [644, 572] width 922 height 79
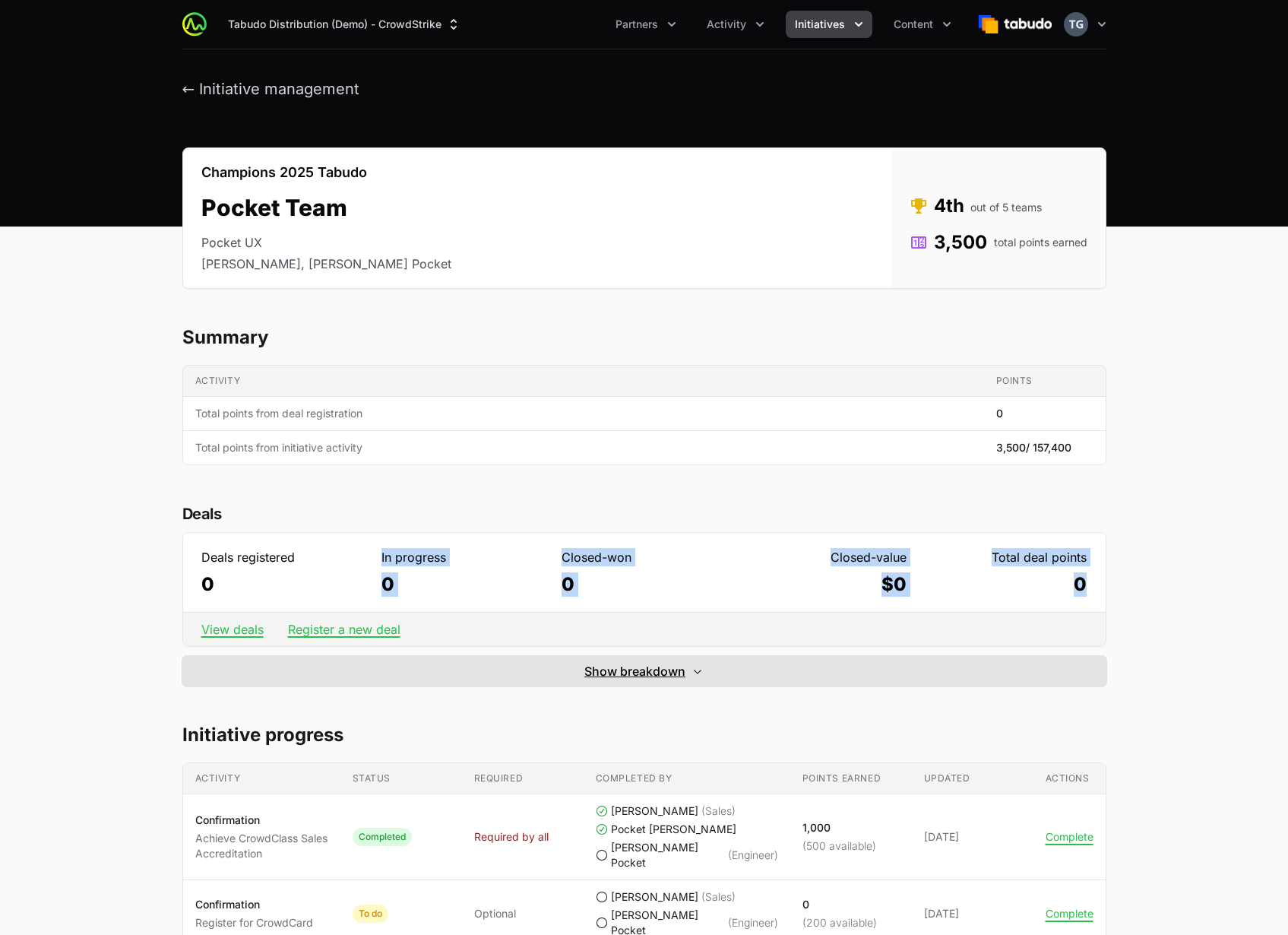
drag, startPoint x: 528, startPoint y: 682, endPoint x: 535, endPoint y: 678, distance: 8.1
click at [528, 682] on button "Show breakdown Hide breakdown" at bounding box center [644, 671] width 924 height 31
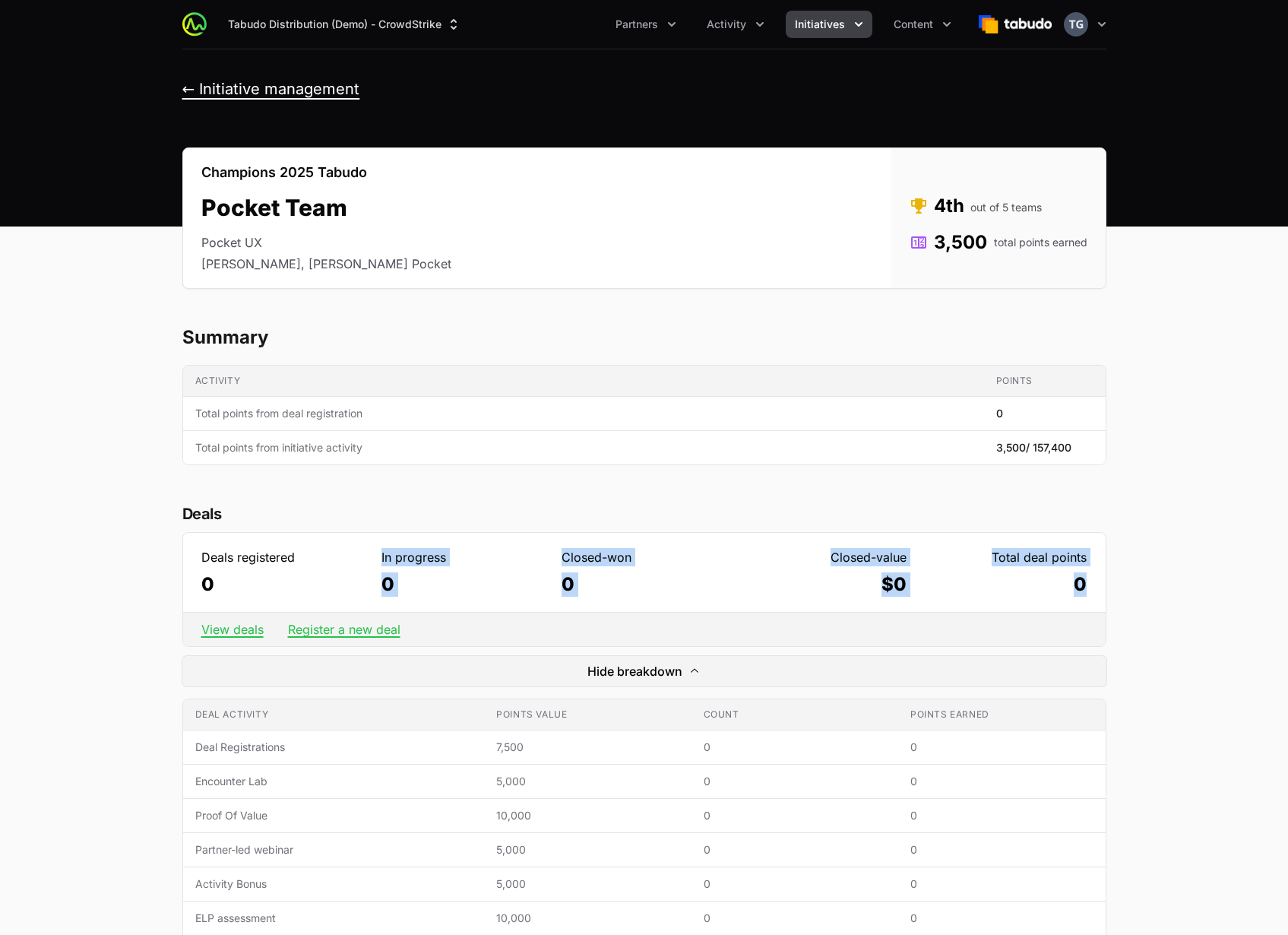
click at [233, 89] on button "← Initiative management" at bounding box center [270, 90] width 178 height 19
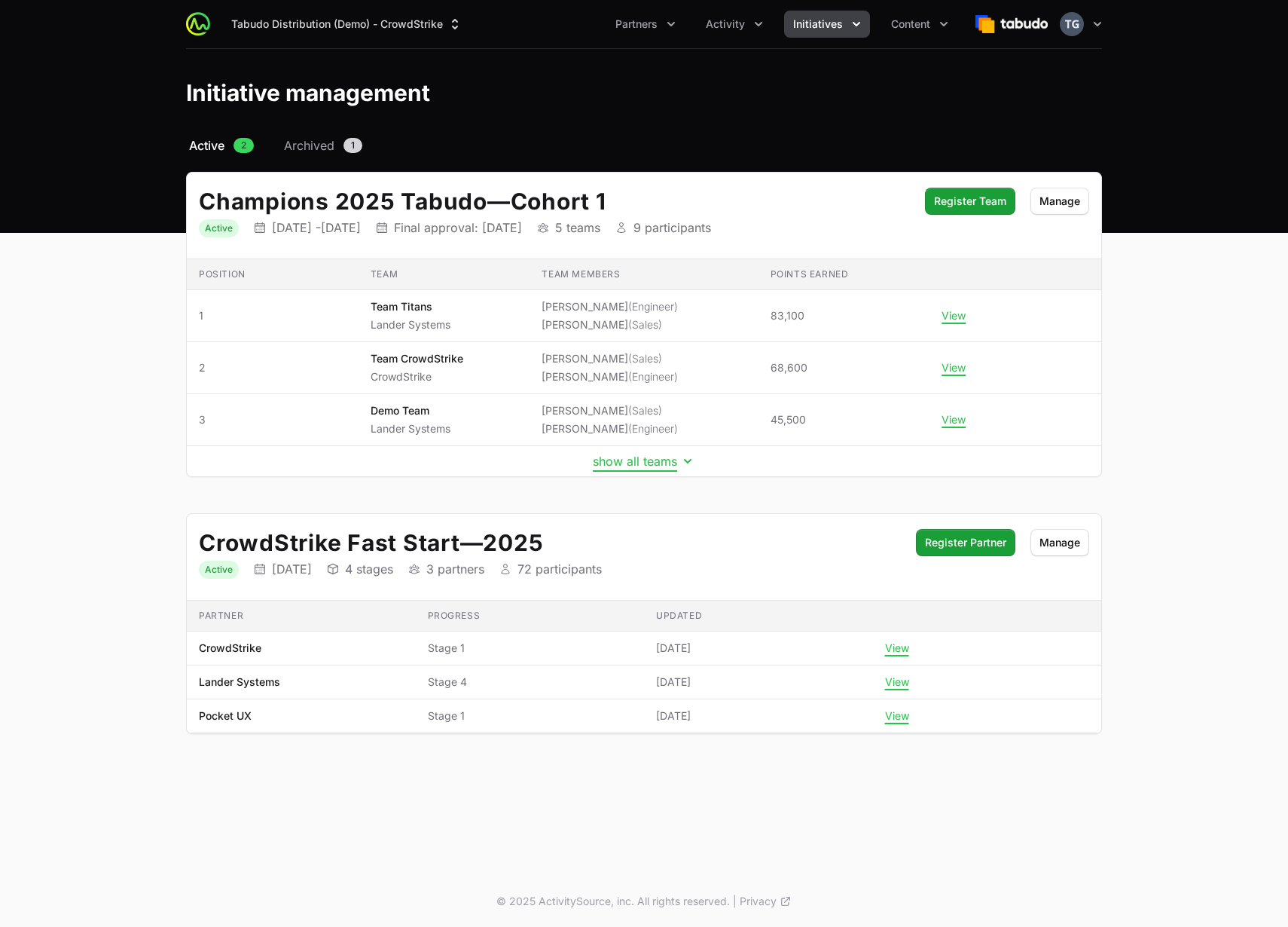
click at [645, 458] on button "show all teams" at bounding box center [644, 461] width 102 height 15
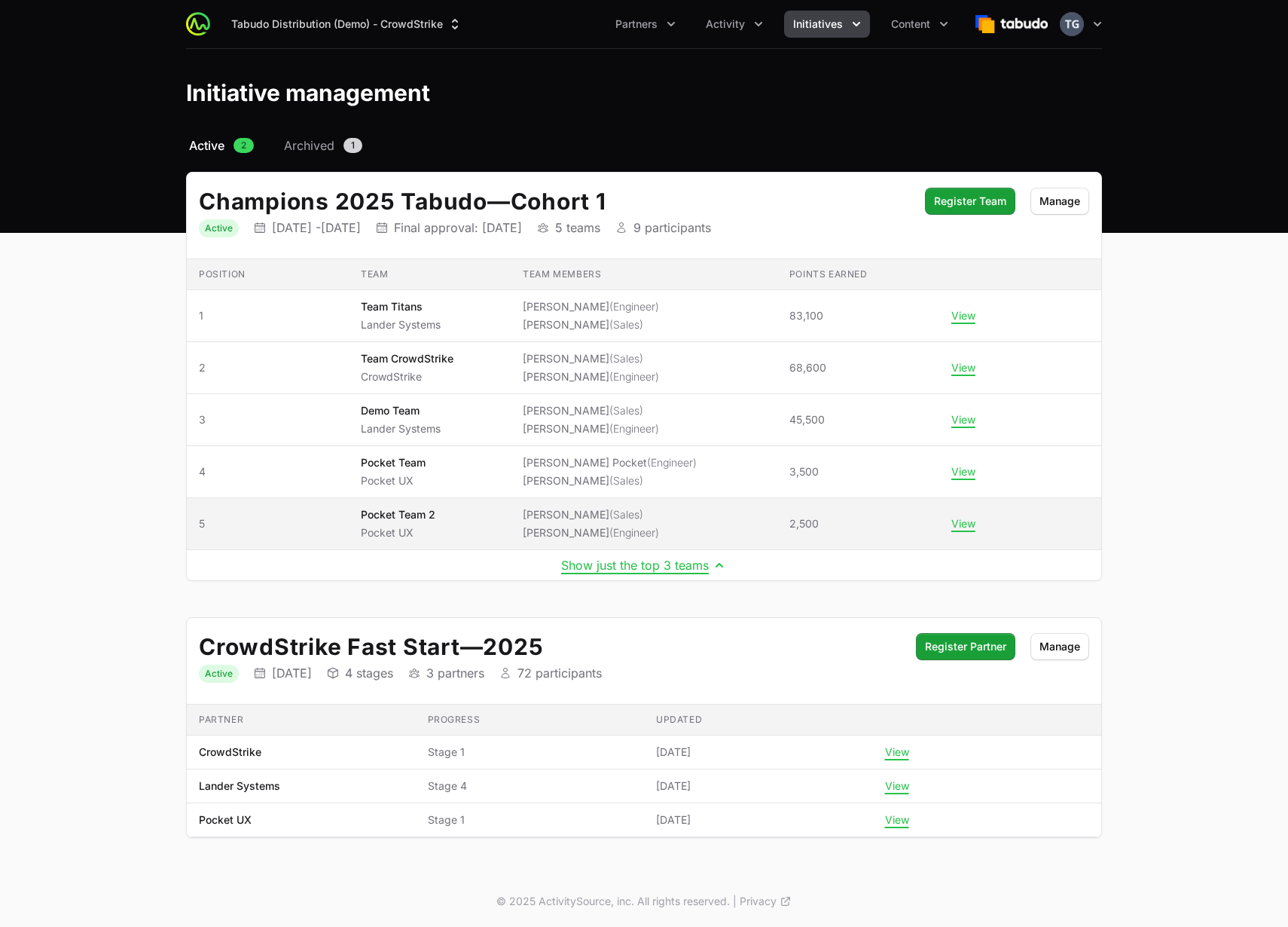
click at [427, 526] on p "Pocket UX" at bounding box center [398, 533] width 74 height 15
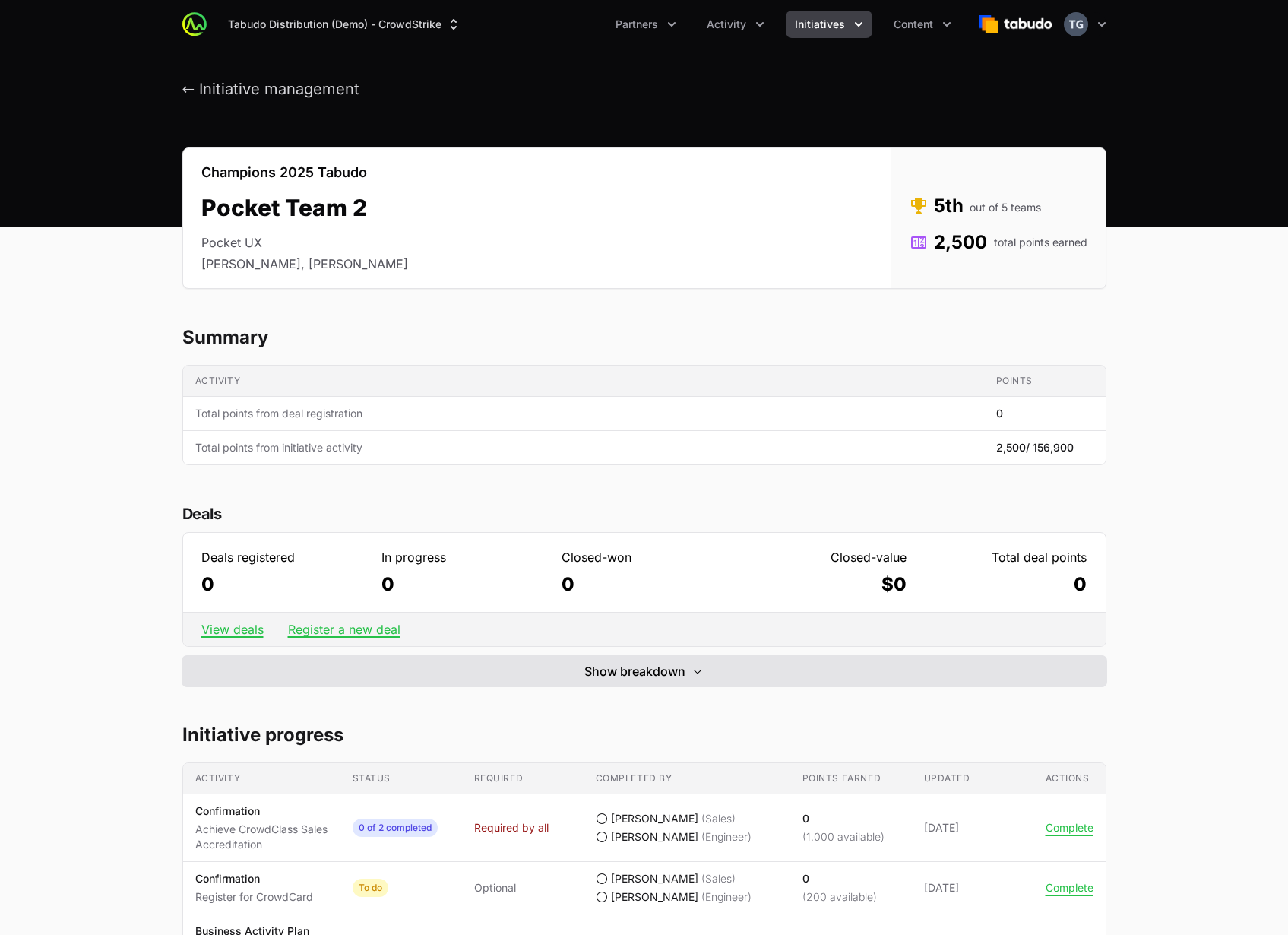
drag, startPoint x: 702, startPoint y: 691, endPoint x: 708, endPoint y: 679, distance: 13.4
drag, startPoint x: 715, startPoint y: 672, endPoint x: 707, endPoint y: 675, distance: 8.5
click at [715, 672] on button "Show breakdown Hide breakdown" at bounding box center [644, 671] width 924 height 31
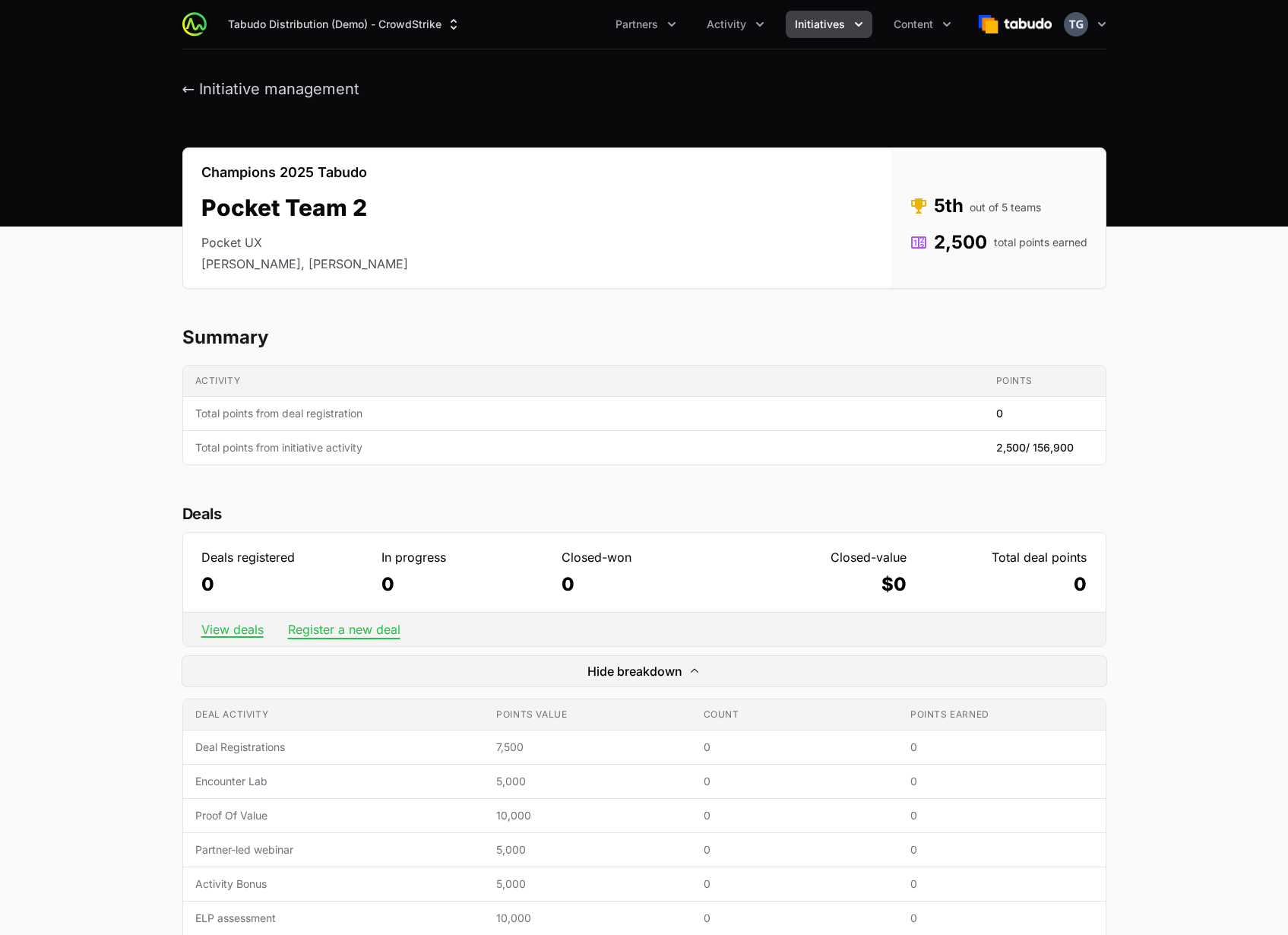
click at [343, 632] on link "Register a new deal" at bounding box center [344, 630] width 113 height 15
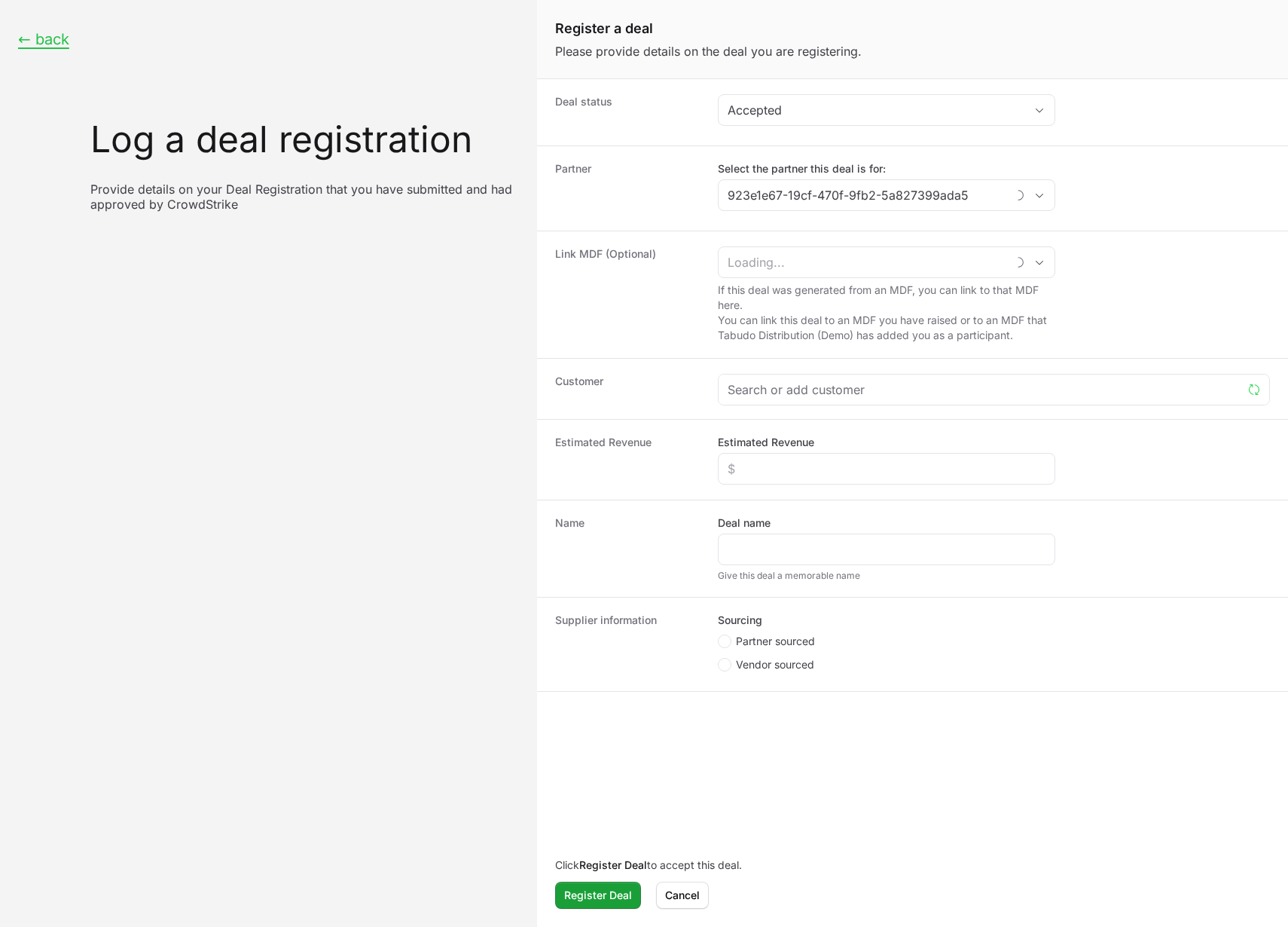
type input "Pocket UX"
click at [776, 102] on div "Accepted" at bounding box center [876, 110] width 297 height 18
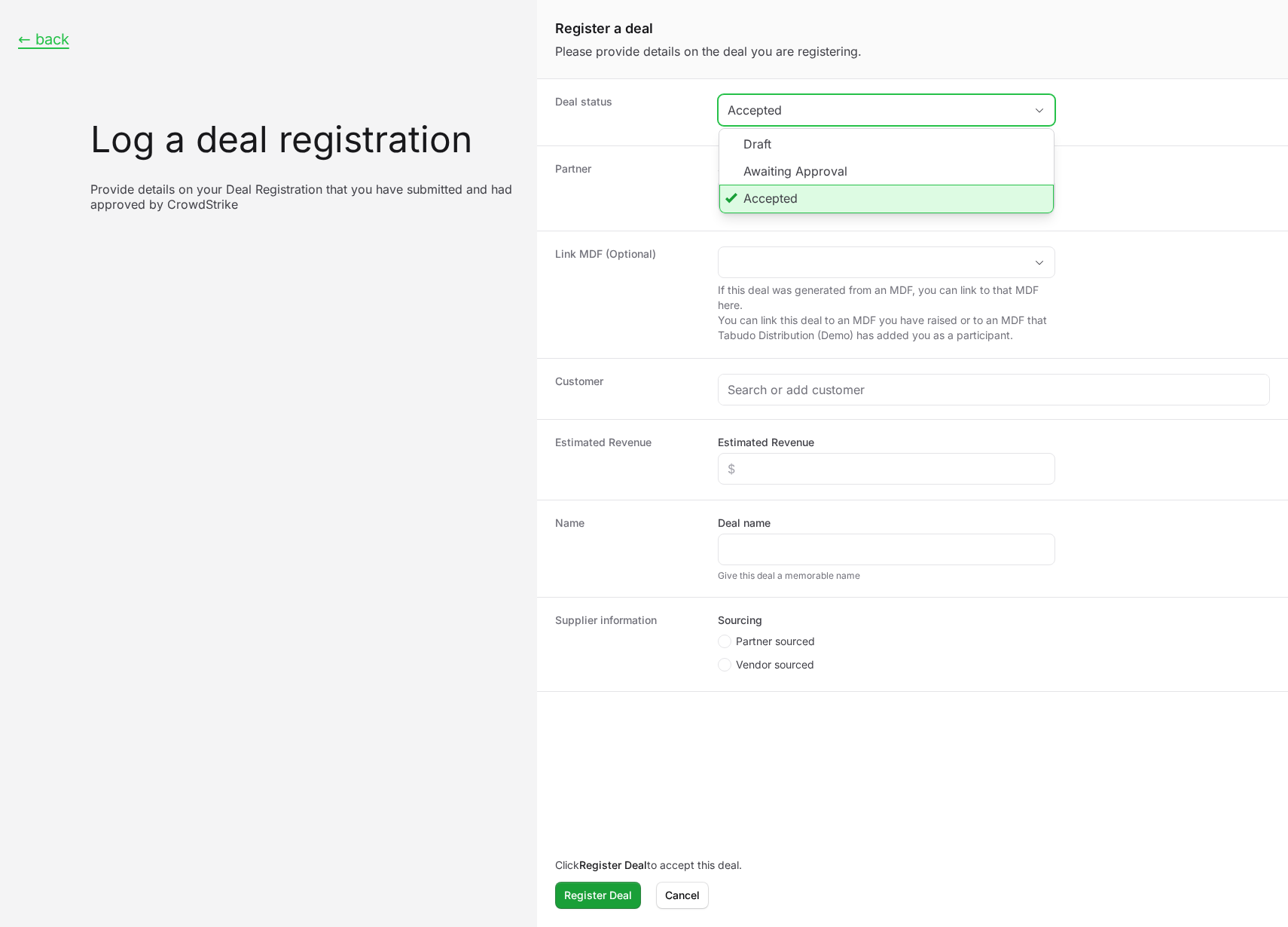
click at [785, 113] on div "Accepted" at bounding box center [876, 110] width 297 height 18
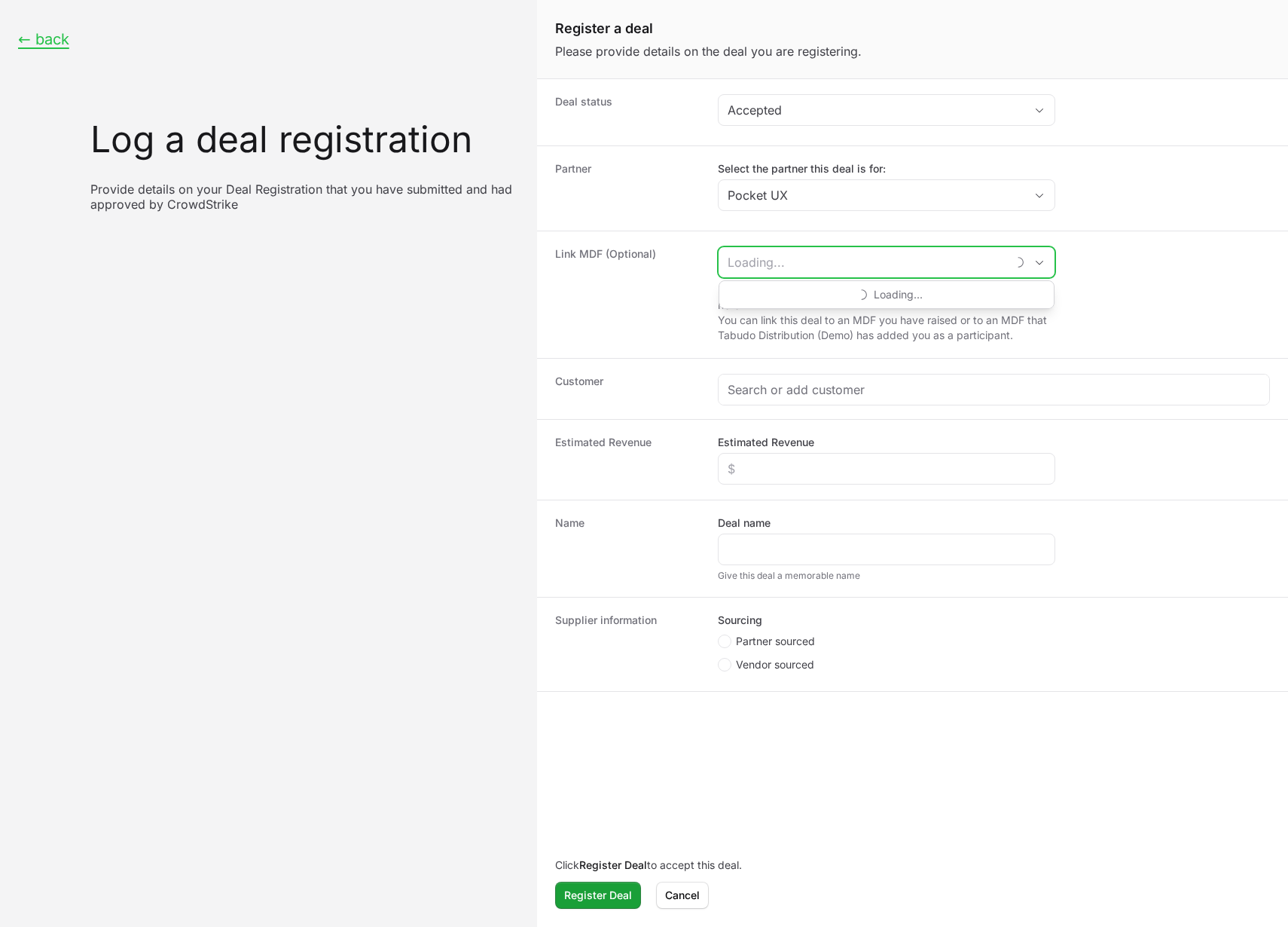
click at [806, 266] on input "Create activity form" at bounding box center [862, 263] width 287 height 31
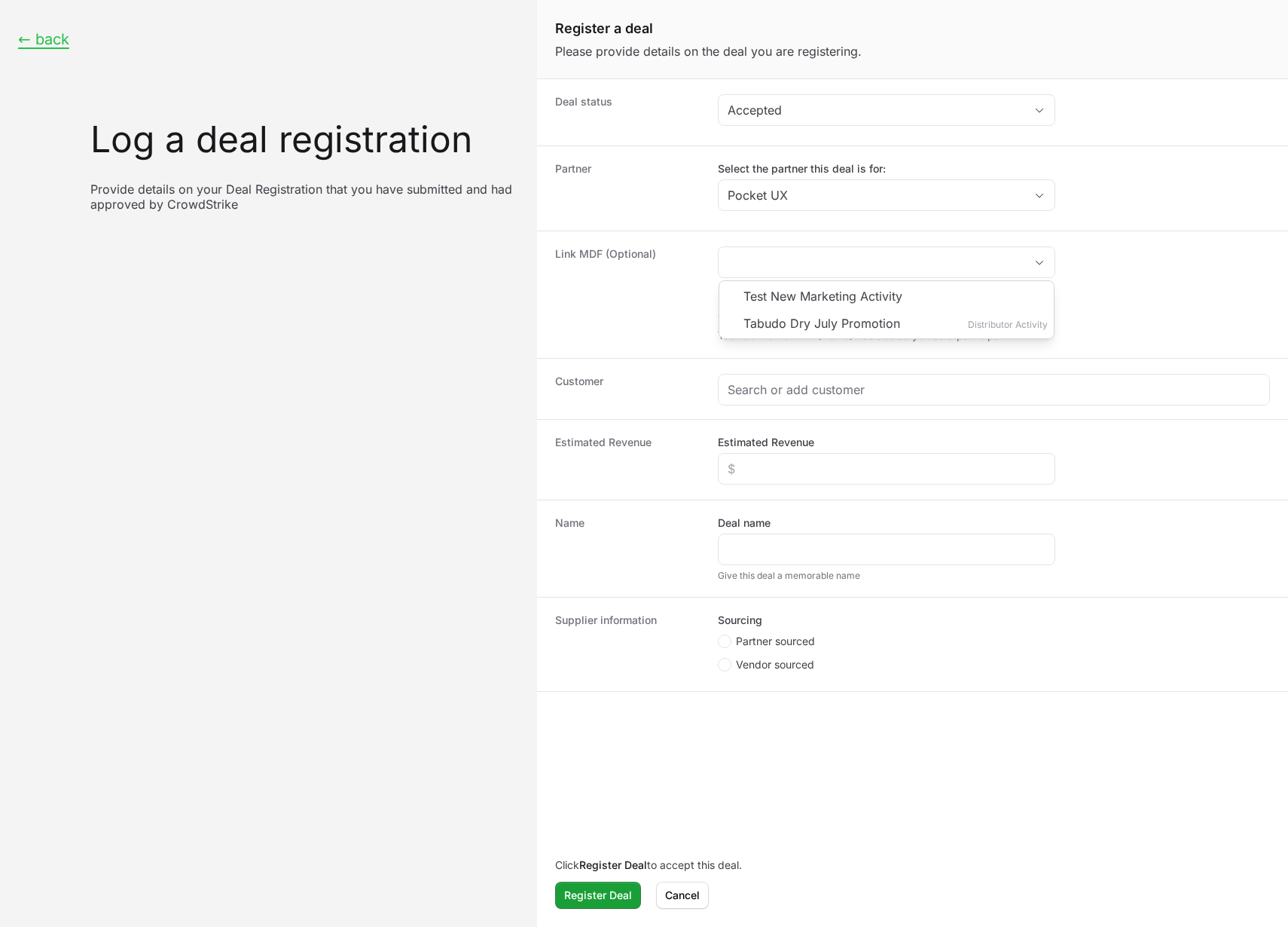
click at [643, 265] on dt "Link MDF (Optional)" at bounding box center [628, 294] width 145 height 96
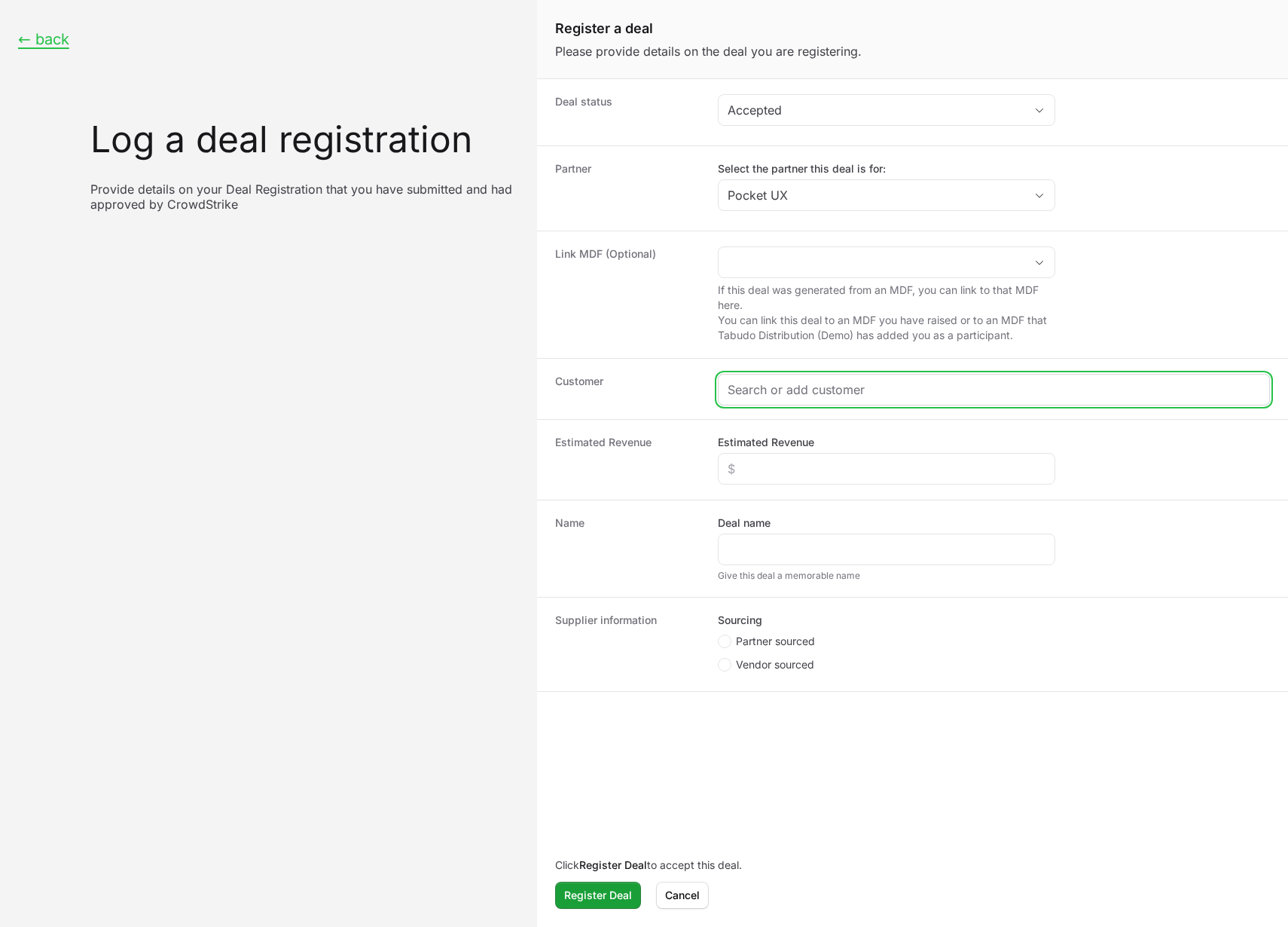
click at [773, 391] on input "Create activity form" at bounding box center [994, 390] width 534 height 18
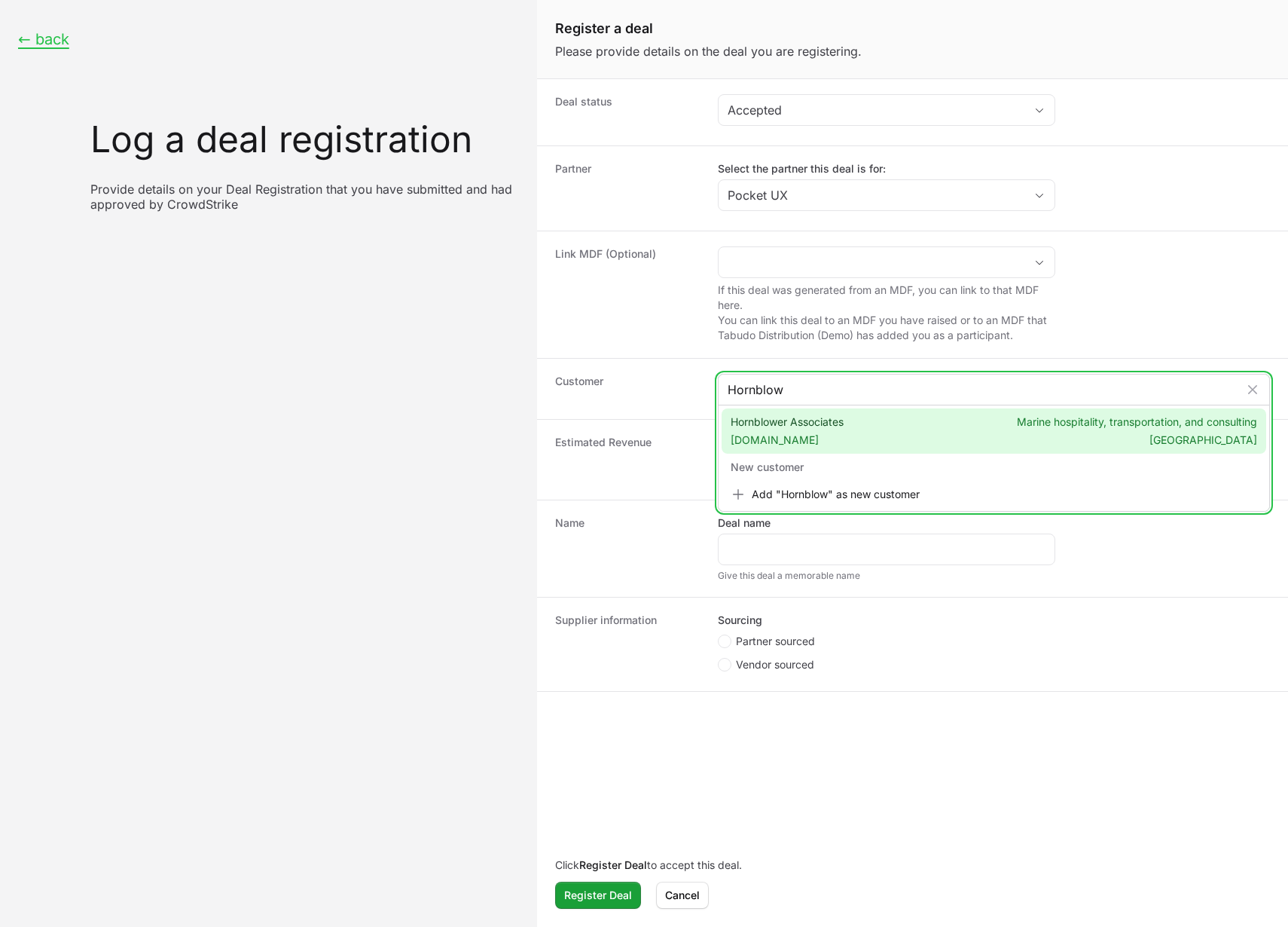
type input "Hornblow"
click at [791, 421] on span "Hornblower Associates hornblowercorp.com" at bounding box center [787, 431] width 113 height 33
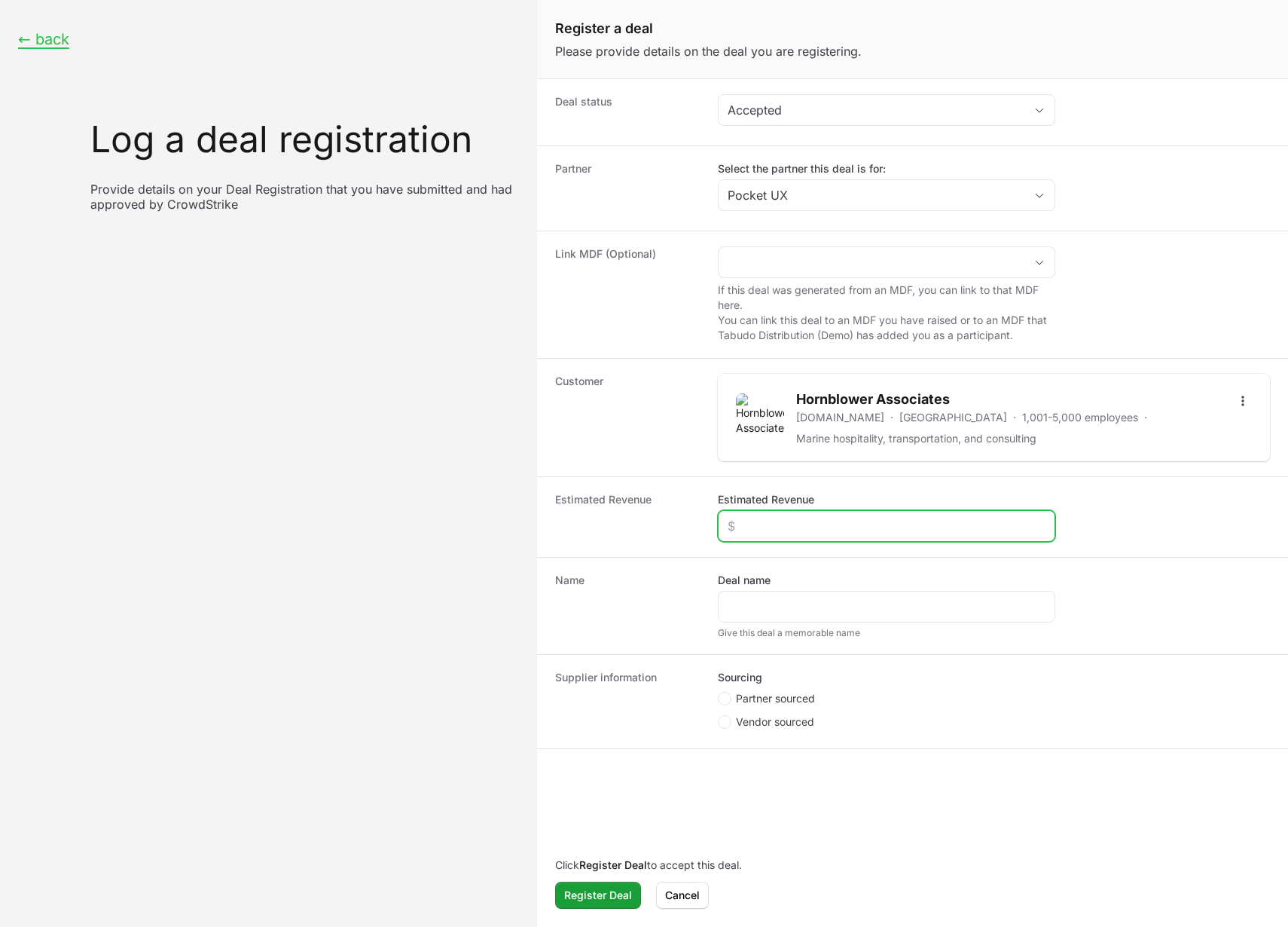
click at [774, 528] on input "Estimated Revenue" at bounding box center [886, 525] width 318 height 18
type input "$10,000"
click at [830, 616] on div "Create activity form" at bounding box center [887, 606] width 338 height 32
click at [853, 640] on div "Name Deal name Give this deal a memorable name" at bounding box center [914, 605] width 752 height 97
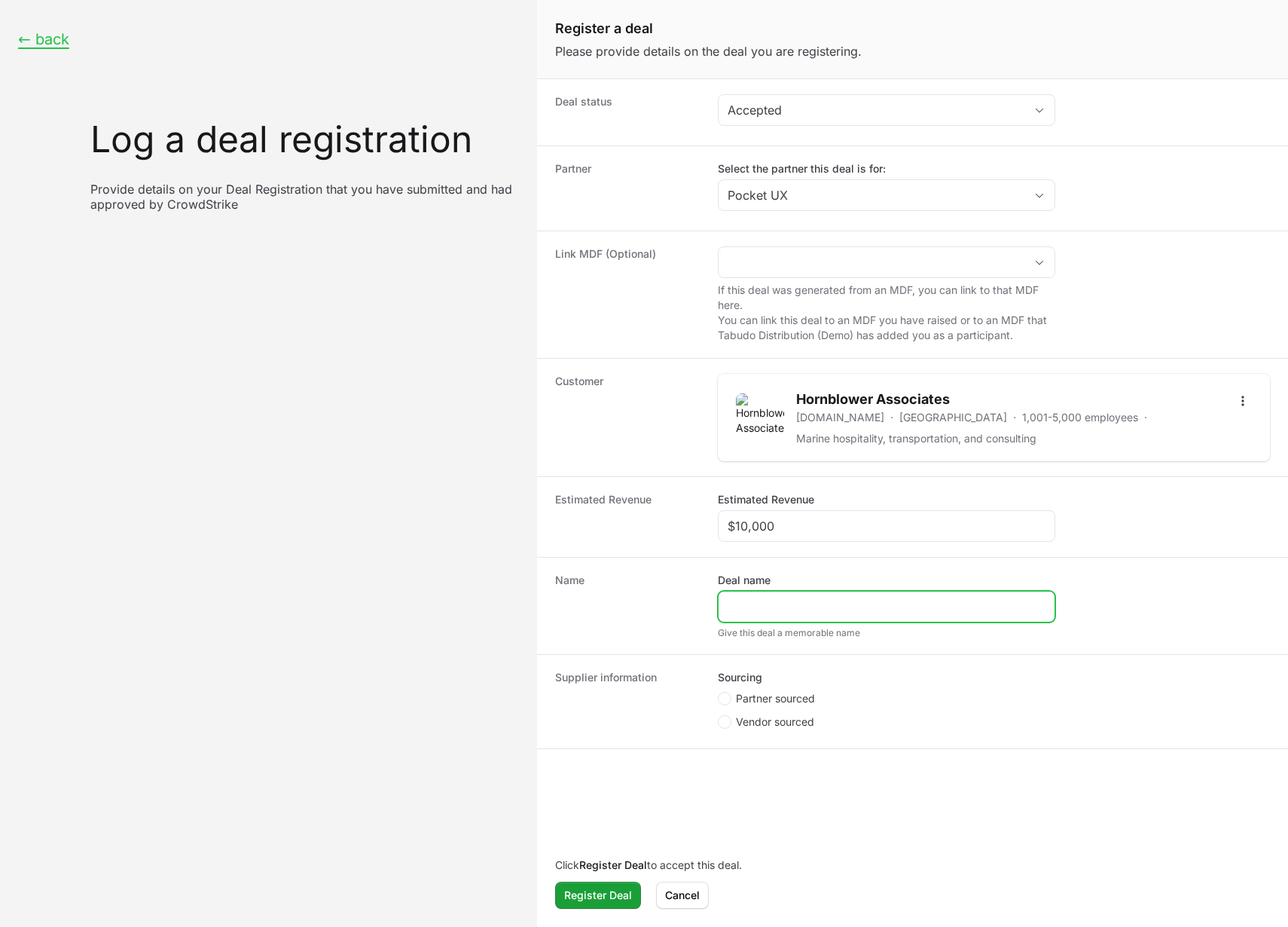
click at [936, 606] on input "Deal name" at bounding box center [886, 606] width 318 height 18
type input "Pocket team 2 deal"
drag, startPoint x: 726, startPoint y: 699, endPoint x: 726, endPoint y: 713, distance: 14.0
click at [727, 699] on circle "Create activity form" at bounding box center [725, 698] width 6 height 6
click at [720, 693] on input "Partner sourced" at bounding box center [719, 692] width 2 height 2
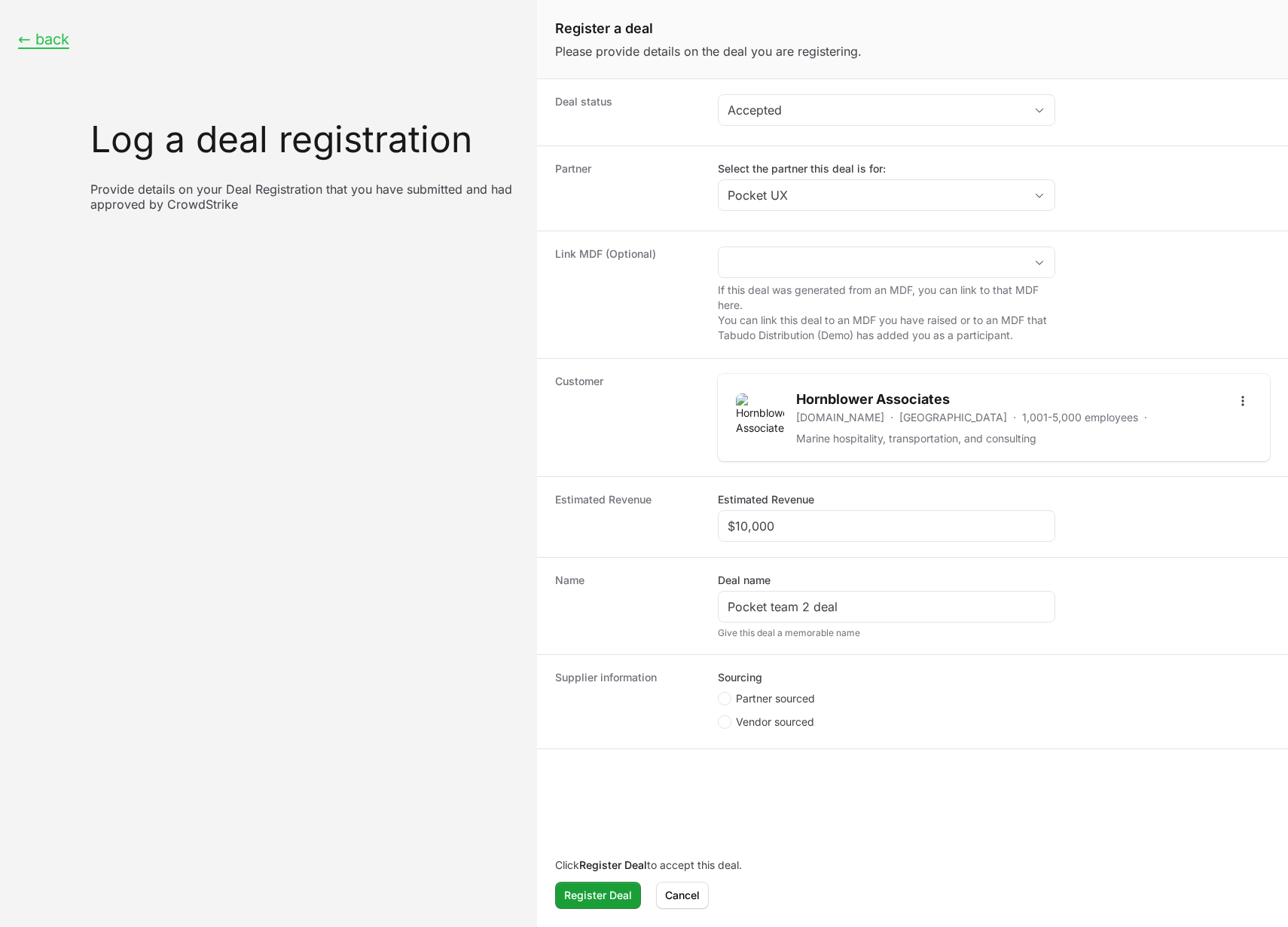
radio input "true"
click at [736, 792] on div "Create activity form" at bounding box center [887, 778] width 338 height 32
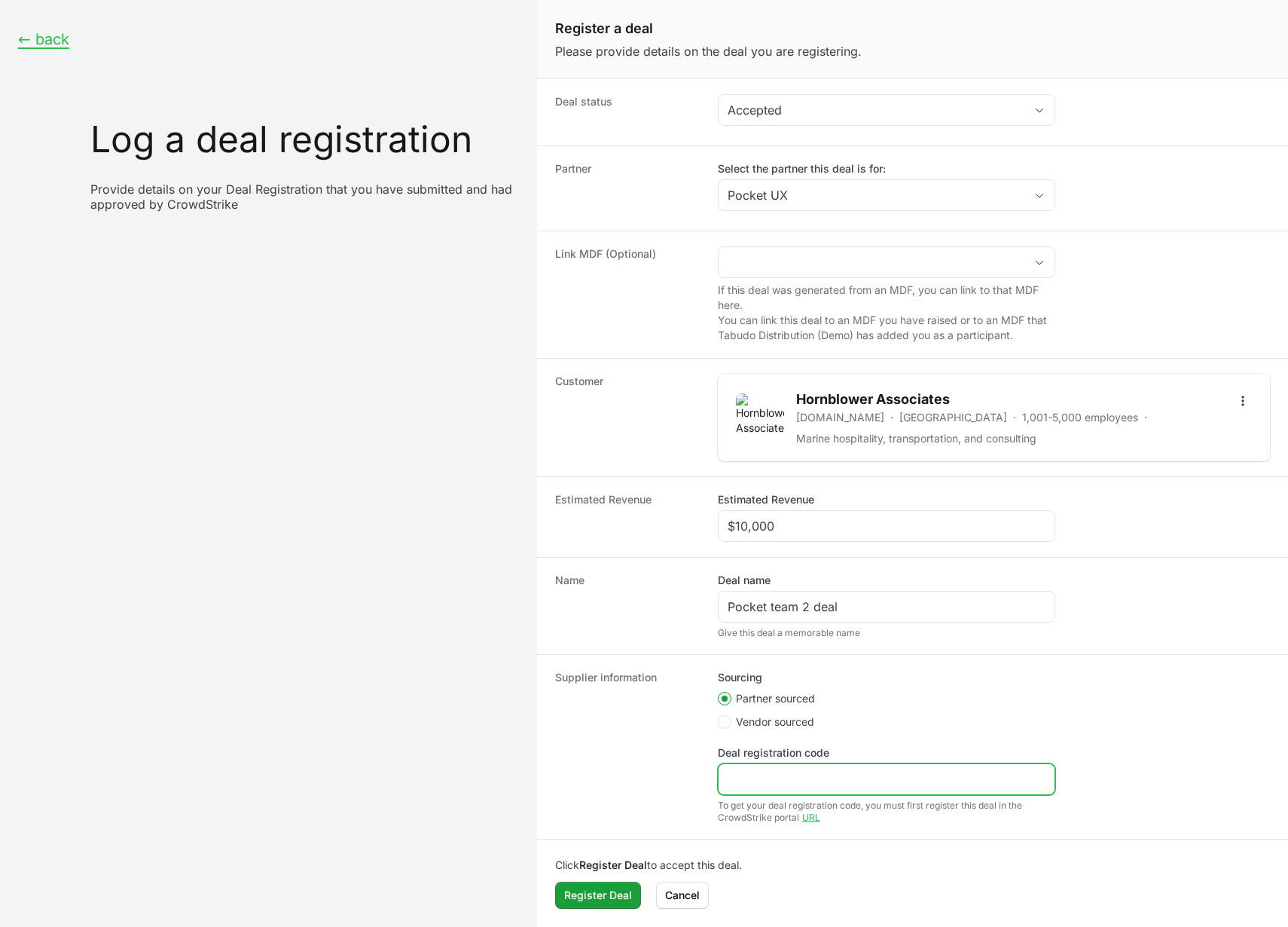
click at [749, 773] on input "Deal registration code" at bounding box center [886, 778] width 318 height 18
type input "213123"
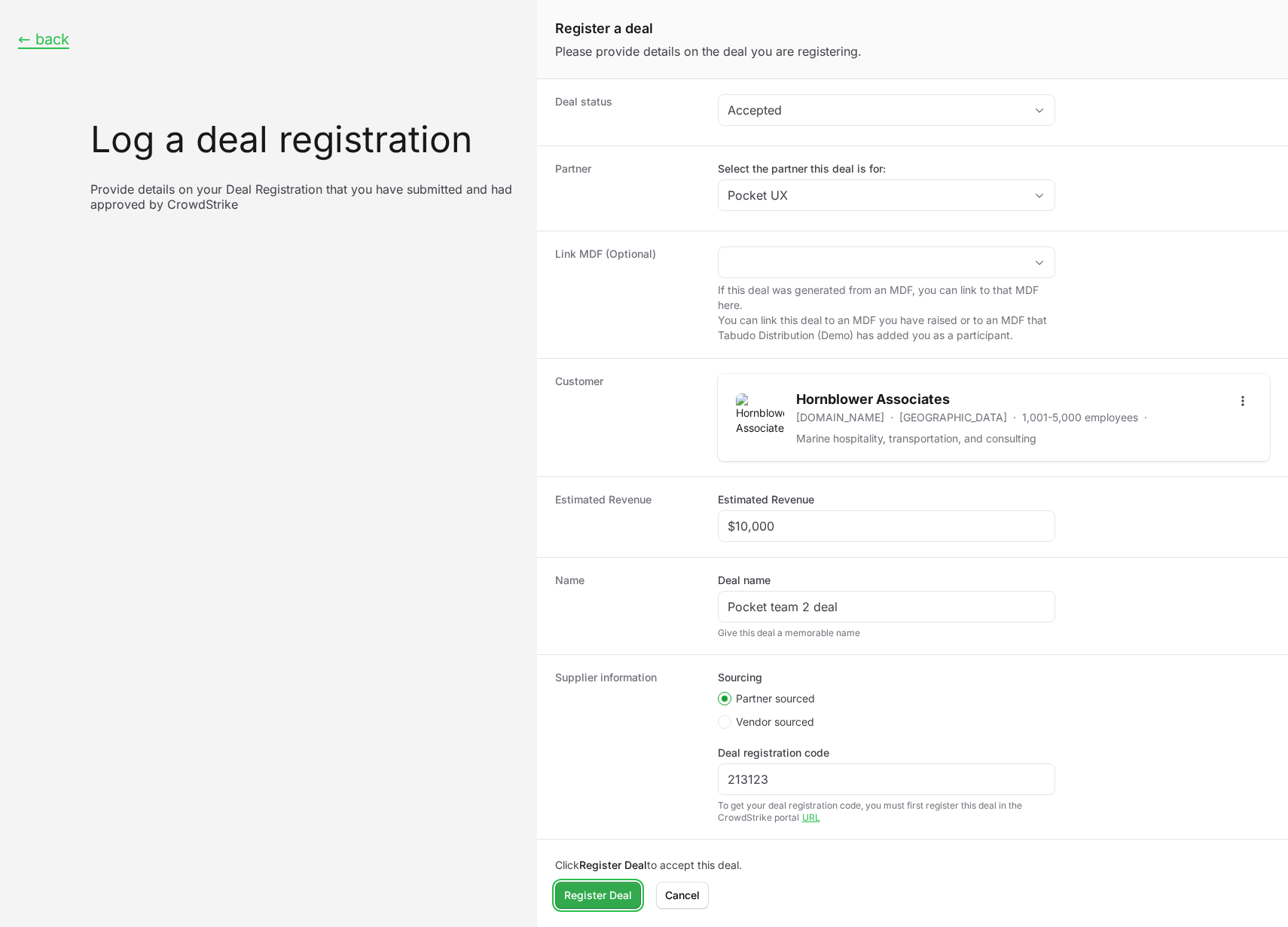
click at [609, 892] on span "Register Deal" at bounding box center [598, 895] width 68 height 18
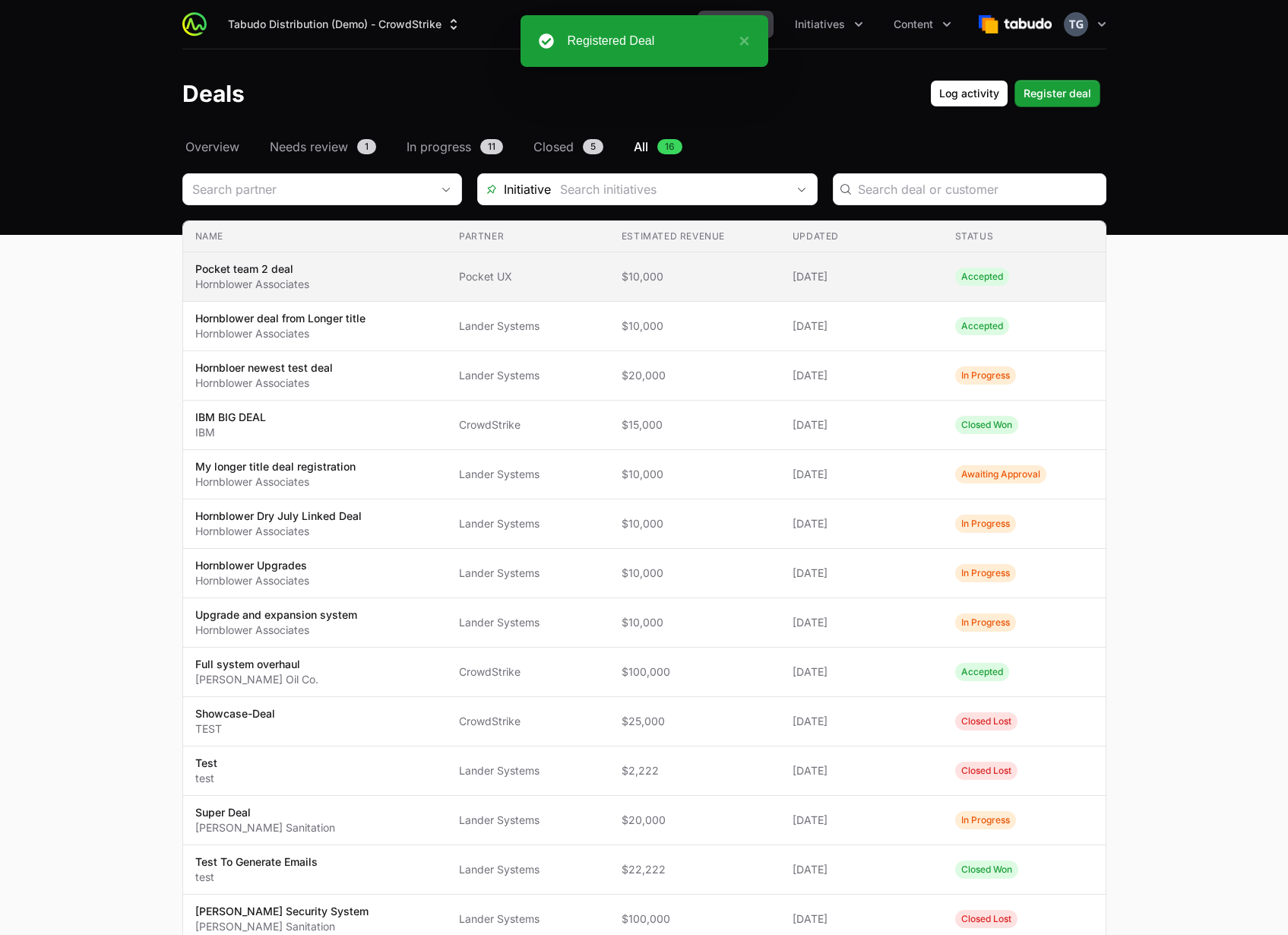
click at [366, 278] on span "Pocket team 2 deal Hornblower Associates" at bounding box center [315, 276] width 240 height 31
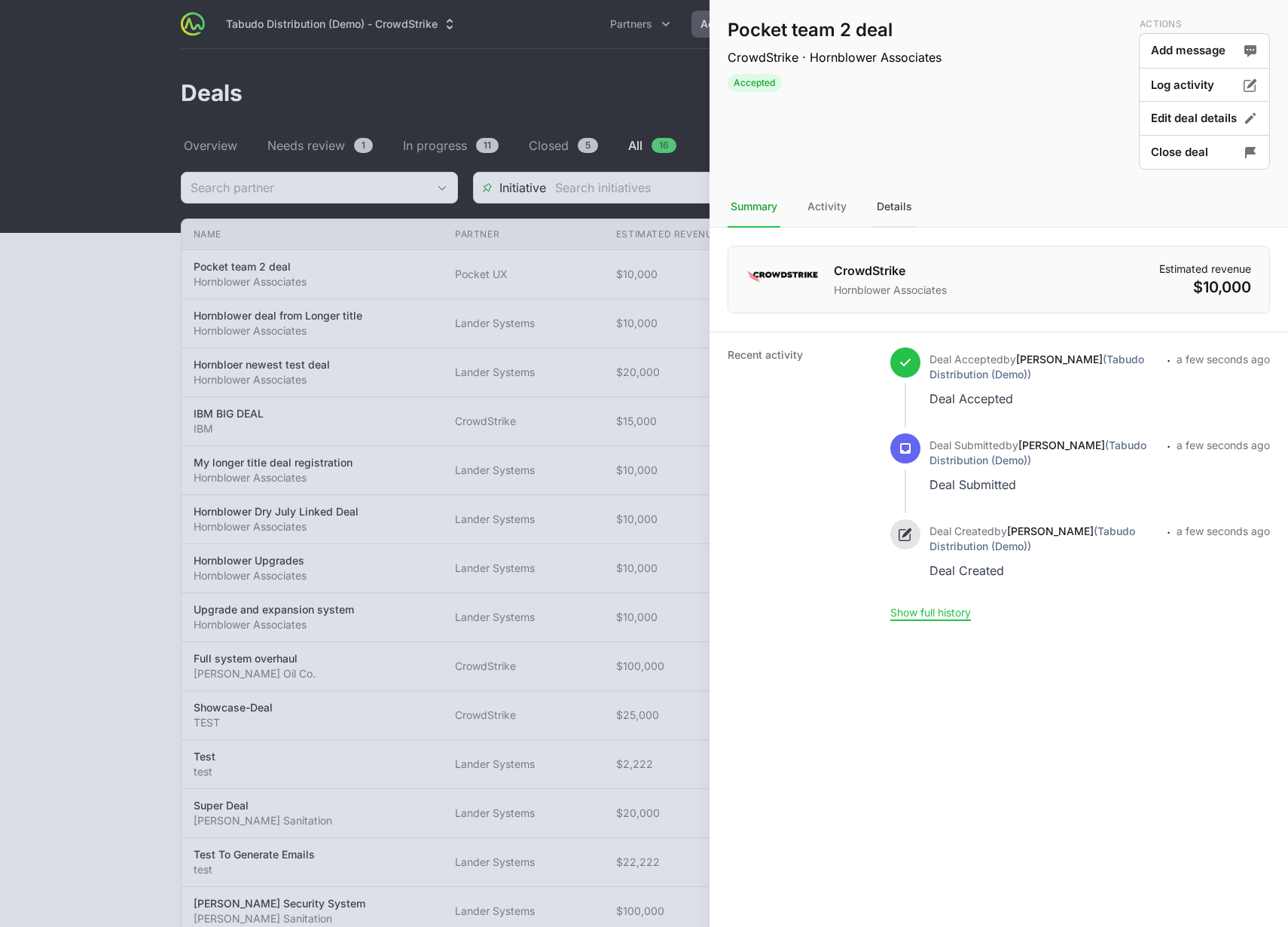
click at [883, 209] on div "Details" at bounding box center [894, 207] width 41 height 41
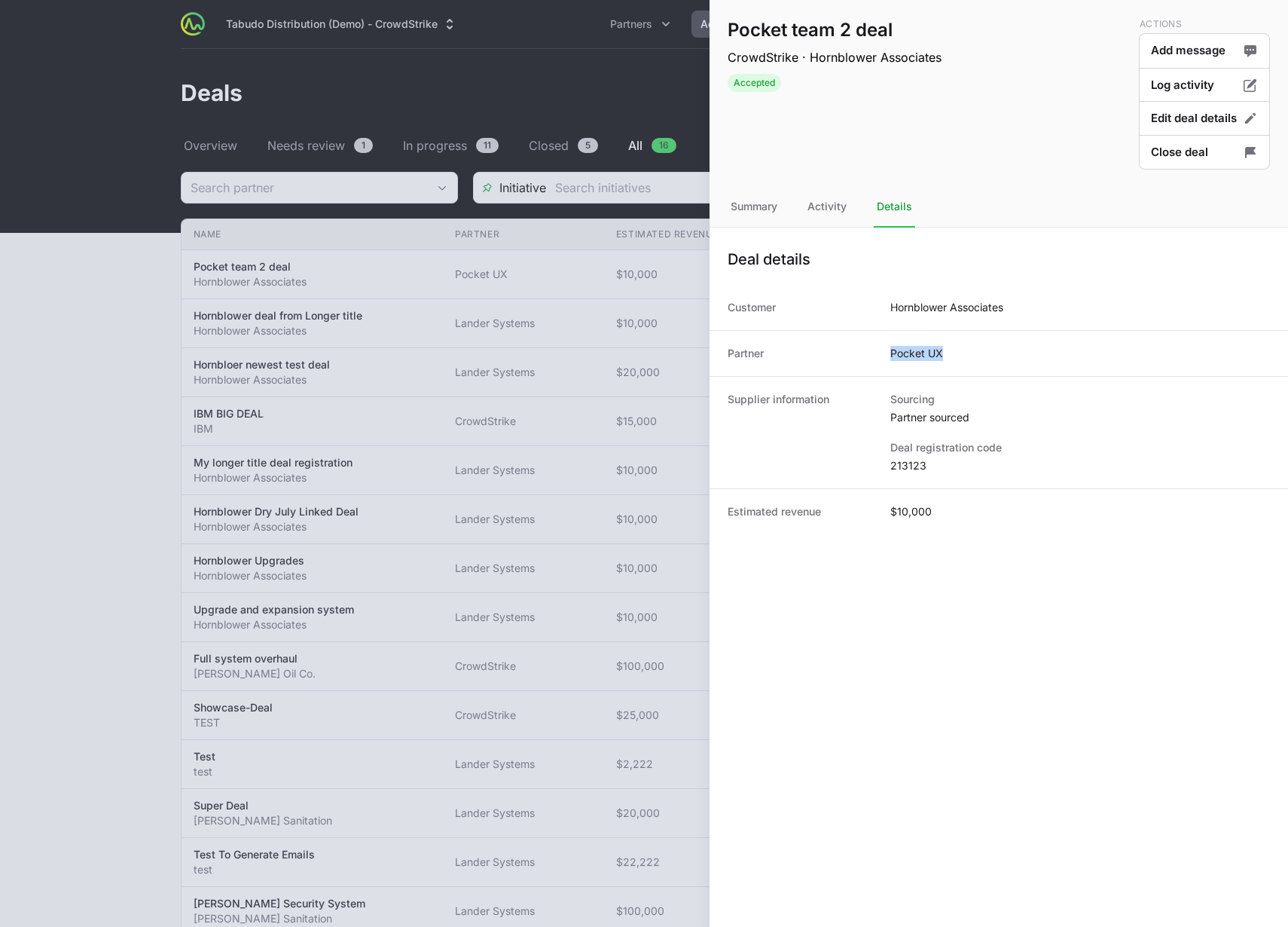
drag, startPoint x: 904, startPoint y: 356, endPoint x: 973, endPoint y: 355, distance: 69.0
click at [973, 355] on div "Partner Pocket UX" at bounding box center [999, 353] width 579 height 46
click at [552, 247] on div at bounding box center [644, 463] width 1288 height 927
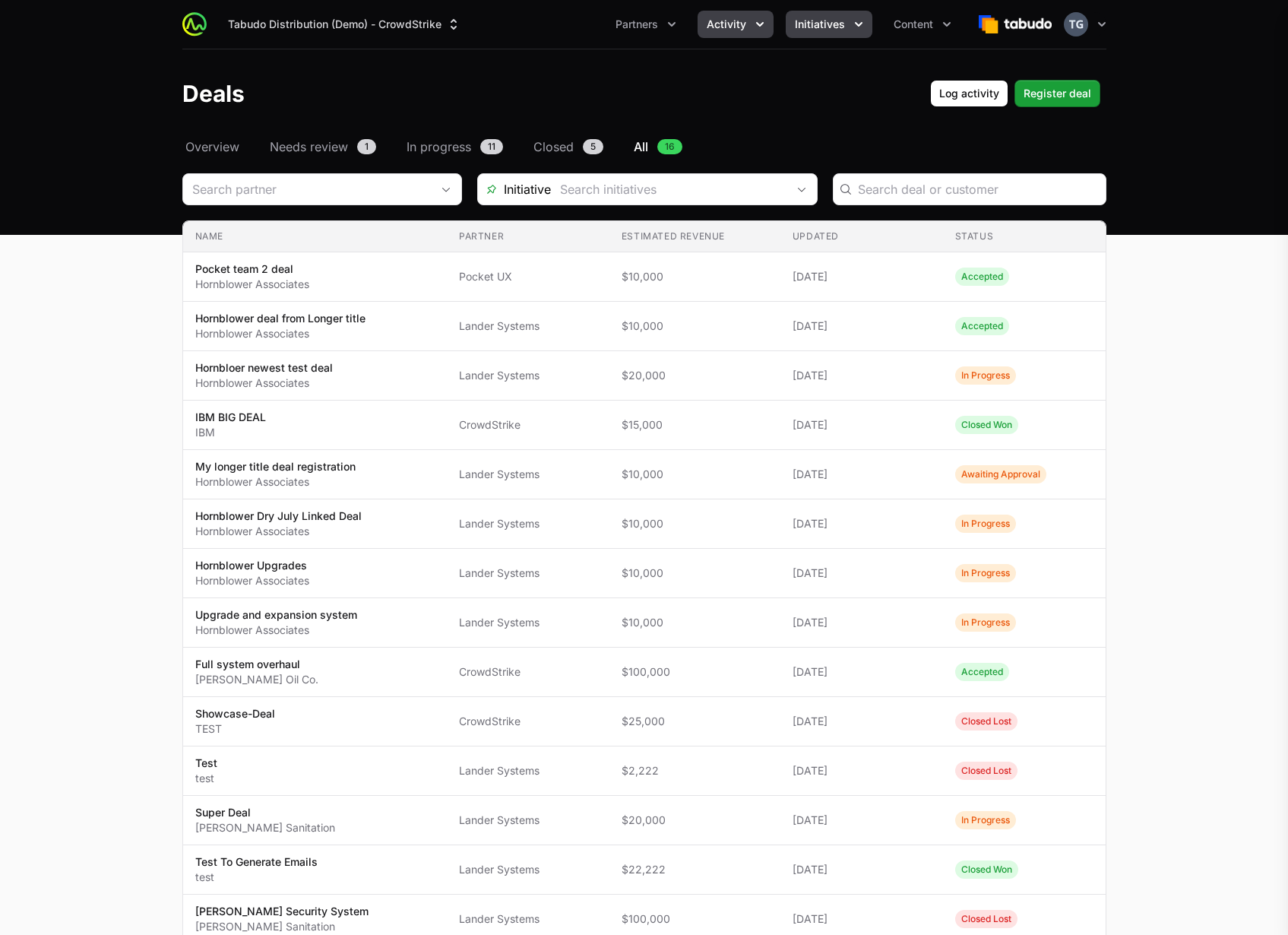
click at [830, 24] on span "Initiatives" at bounding box center [819, 24] width 50 height 15
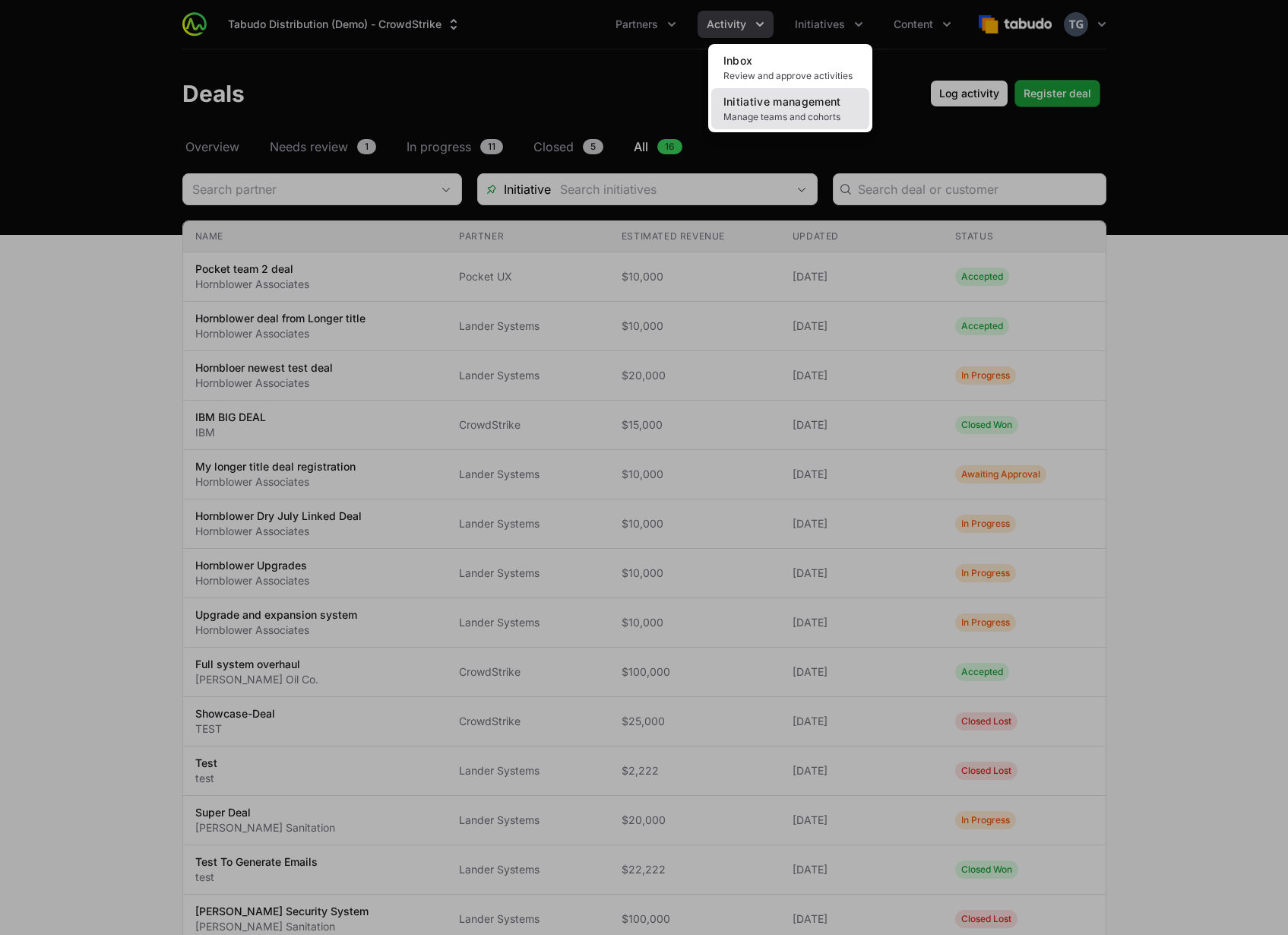
click at [816, 114] on span "Manage teams and cohorts" at bounding box center [789, 117] width 134 height 13
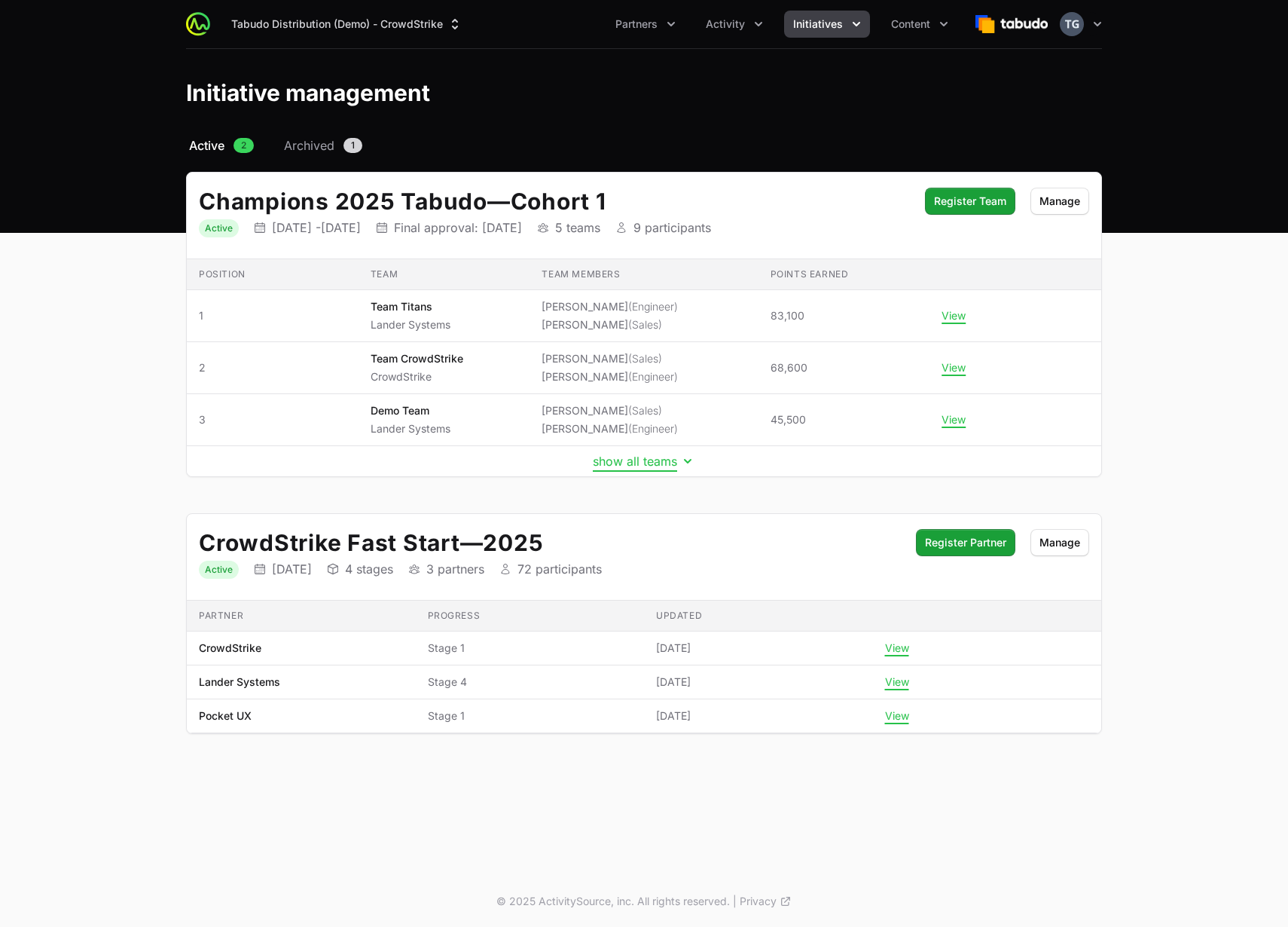
click at [644, 465] on button "show all teams" at bounding box center [644, 461] width 102 height 15
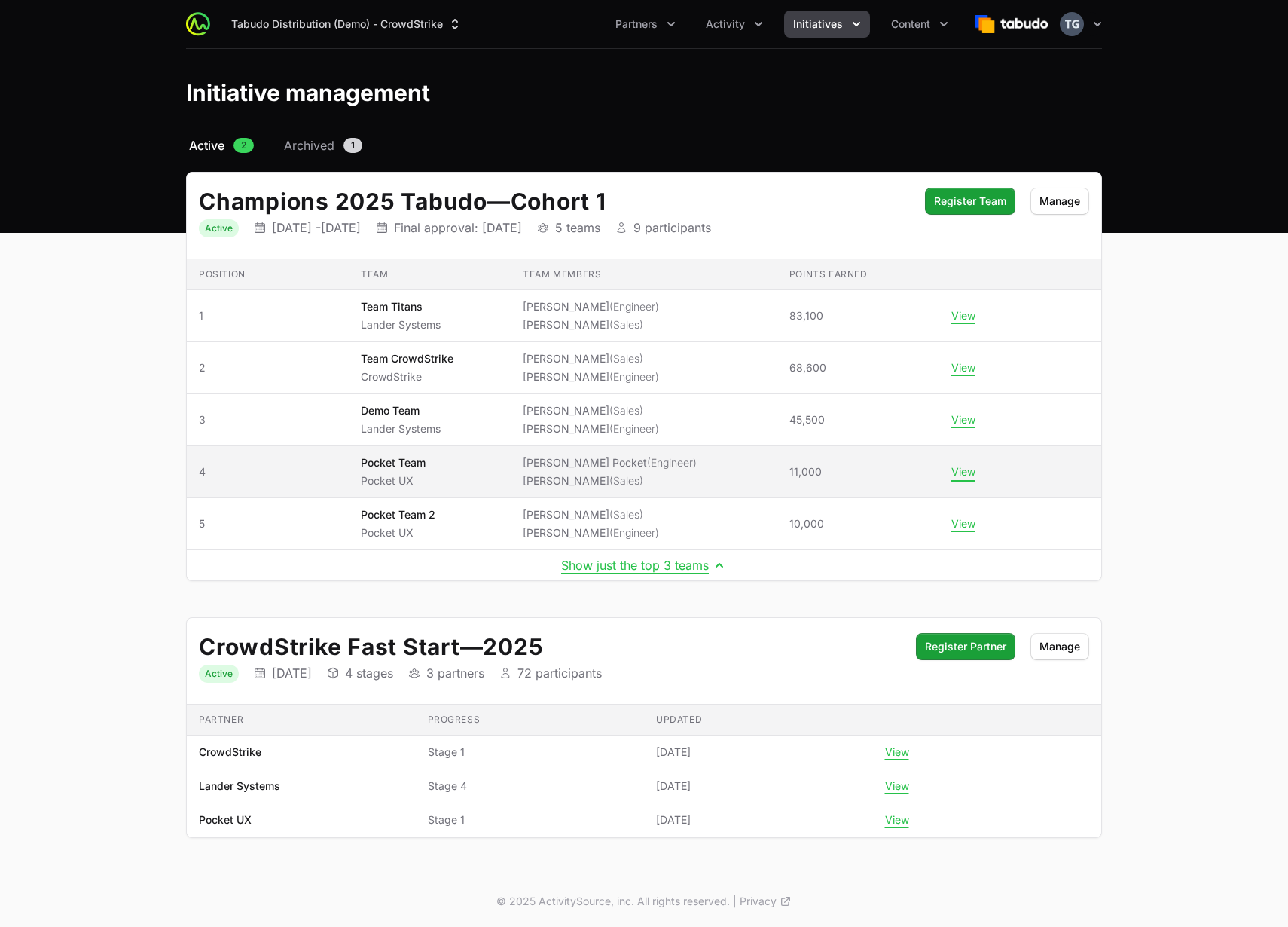
click at [953, 471] on button "View" at bounding box center [963, 472] width 24 height 13
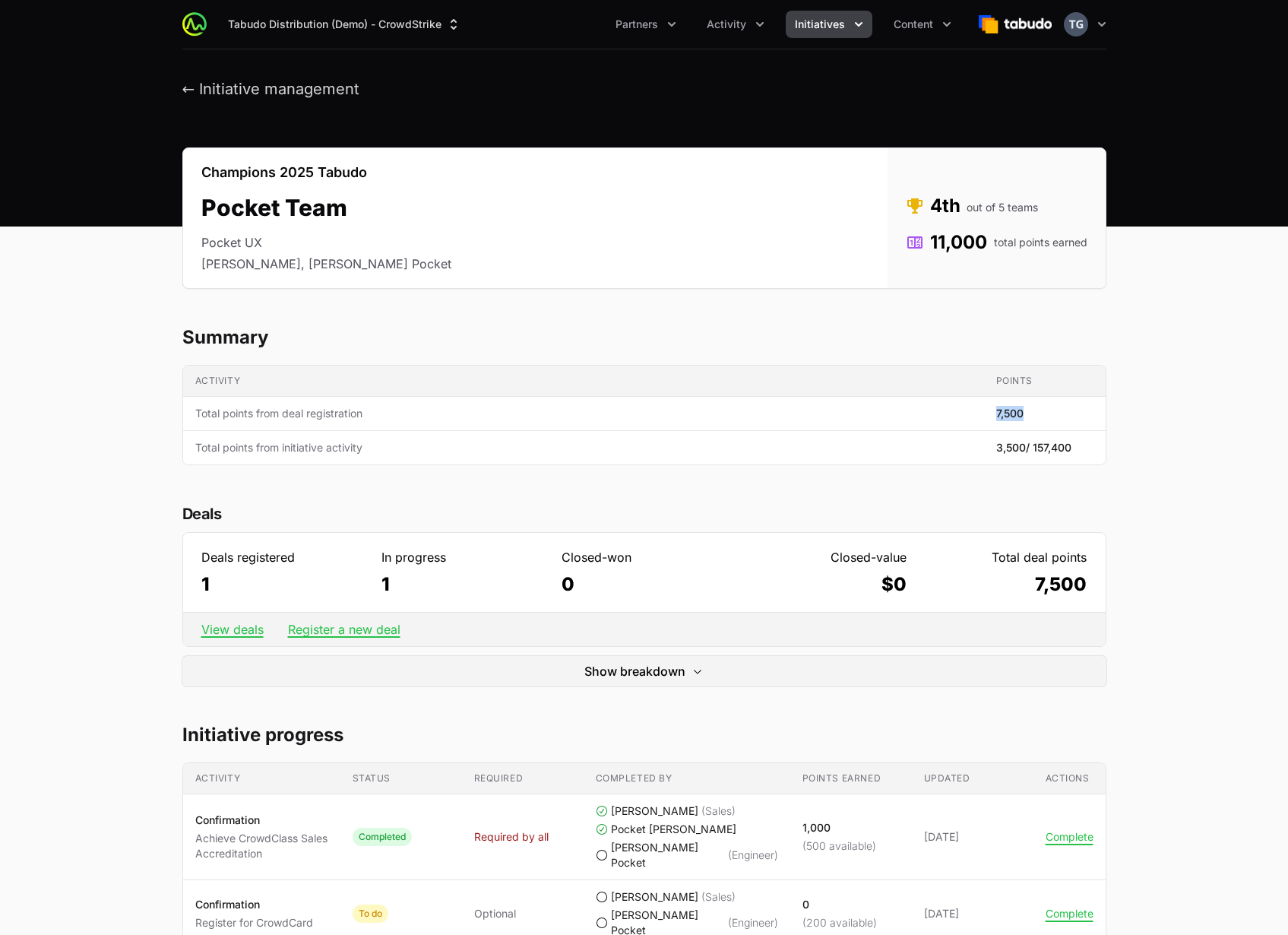
drag, startPoint x: 989, startPoint y: 409, endPoint x: 1045, endPoint y: 410, distance: 56.0
click at [1045, 410] on tr "Activity Total points from deal registration Points 7,500" at bounding box center [644, 414] width 922 height 35
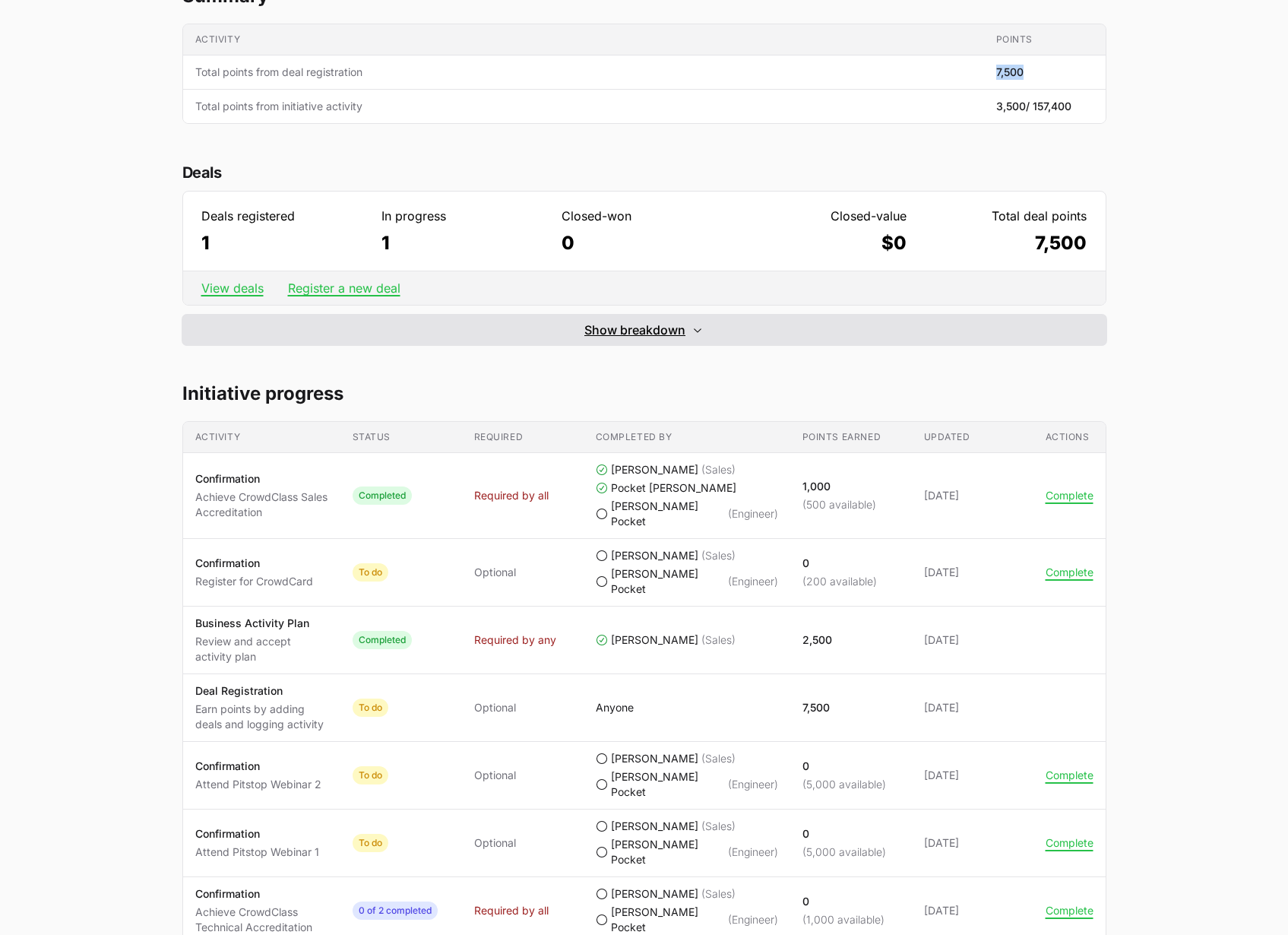
scroll to position [318, 0]
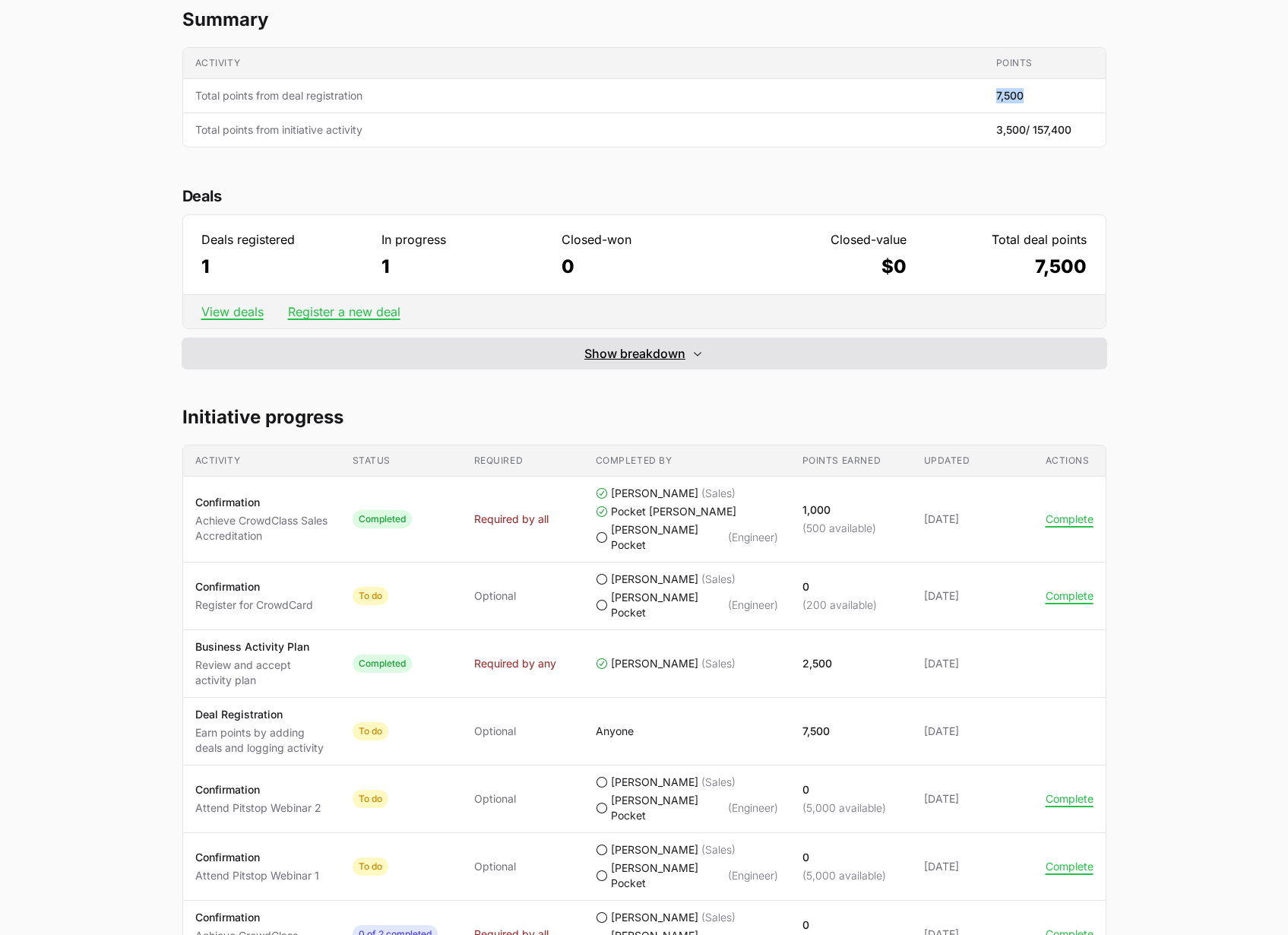
click at [618, 359] on span "Show breakdown" at bounding box center [634, 352] width 101 height 18
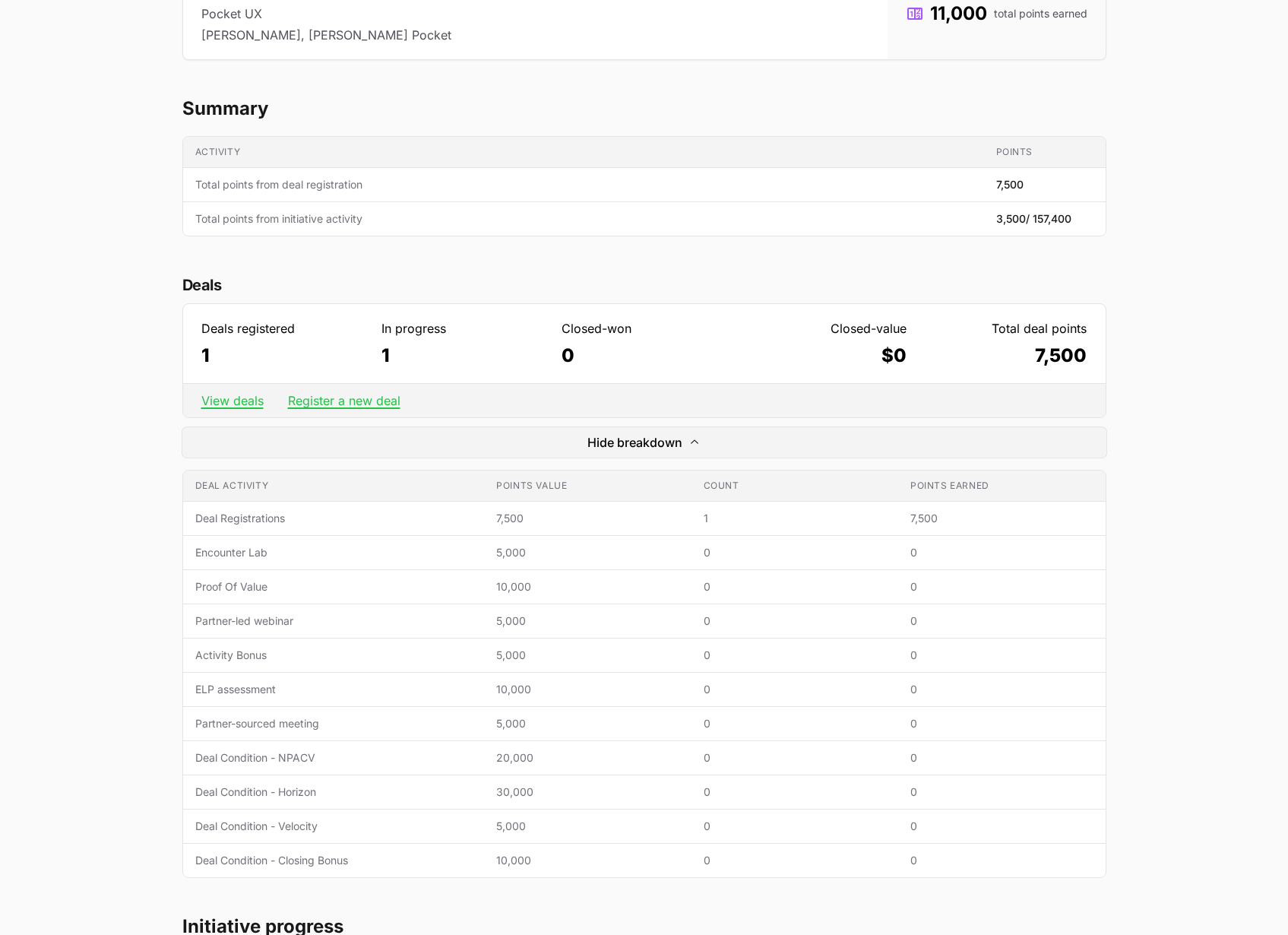
scroll to position [0, 0]
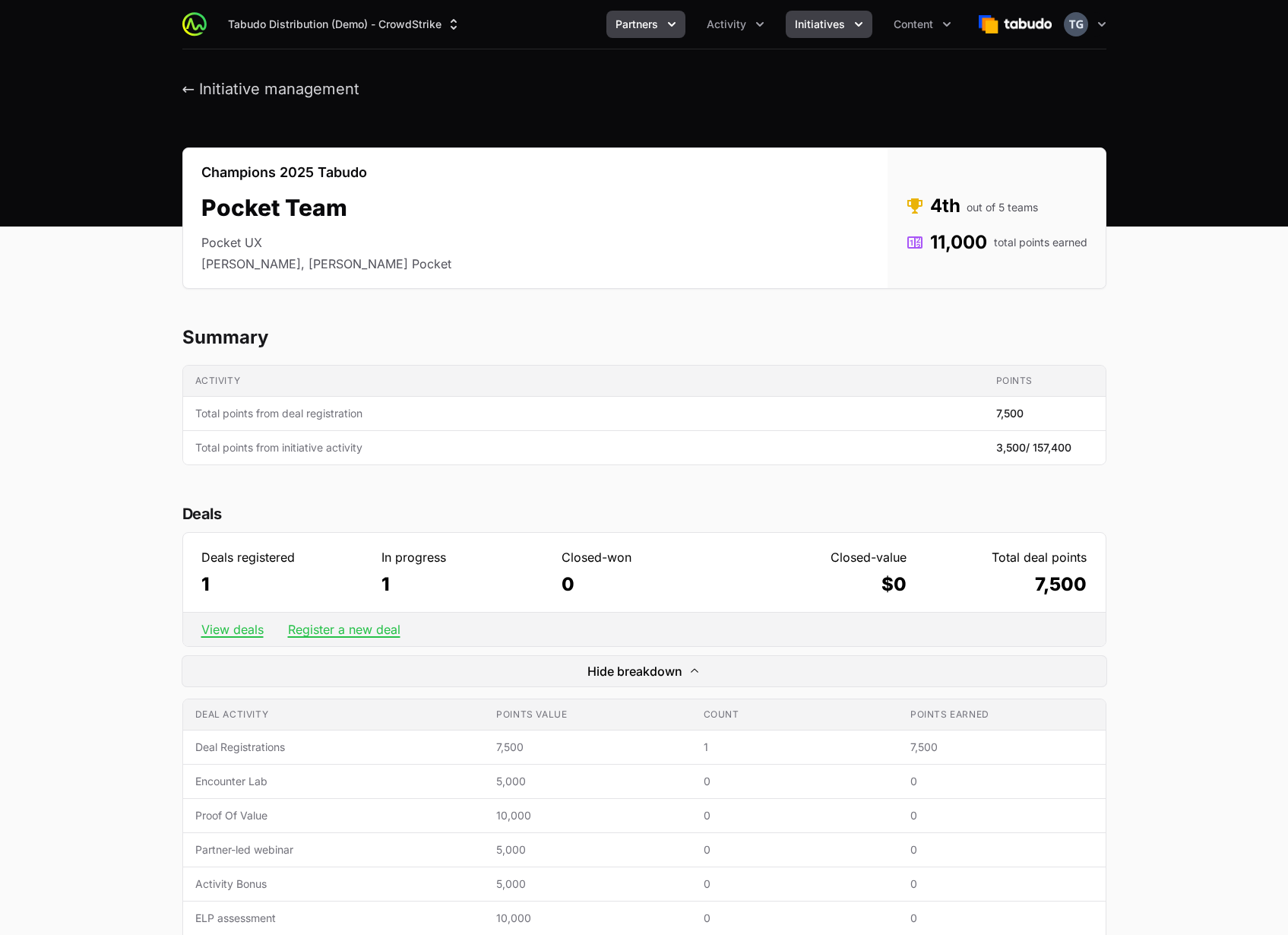
click at [649, 27] on span "Partners" at bounding box center [636, 24] width 42 height 15
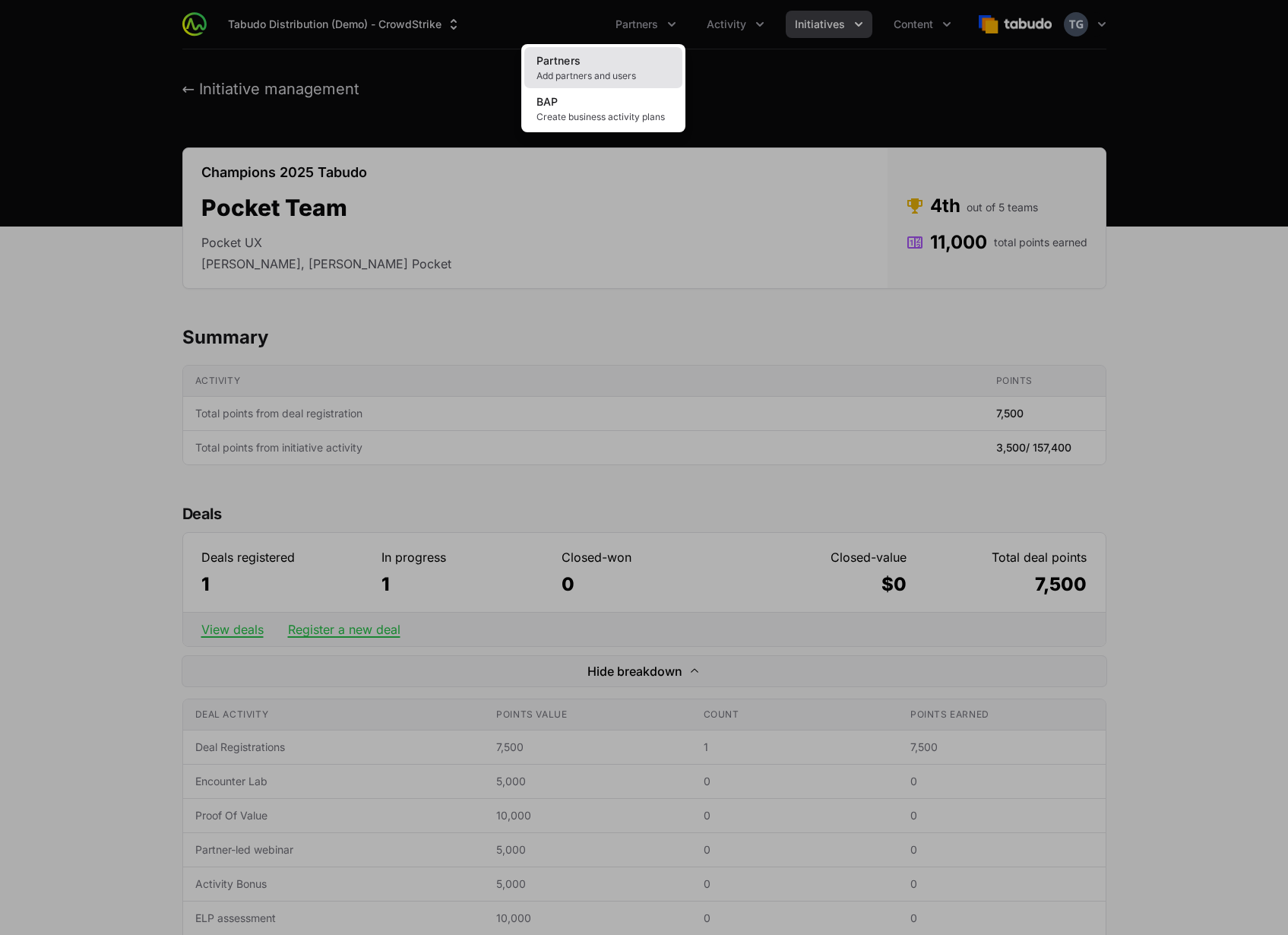
click at [606, 65] on link "Partners Add partners and users" at bounding box center [604, 67] width 158 height 41
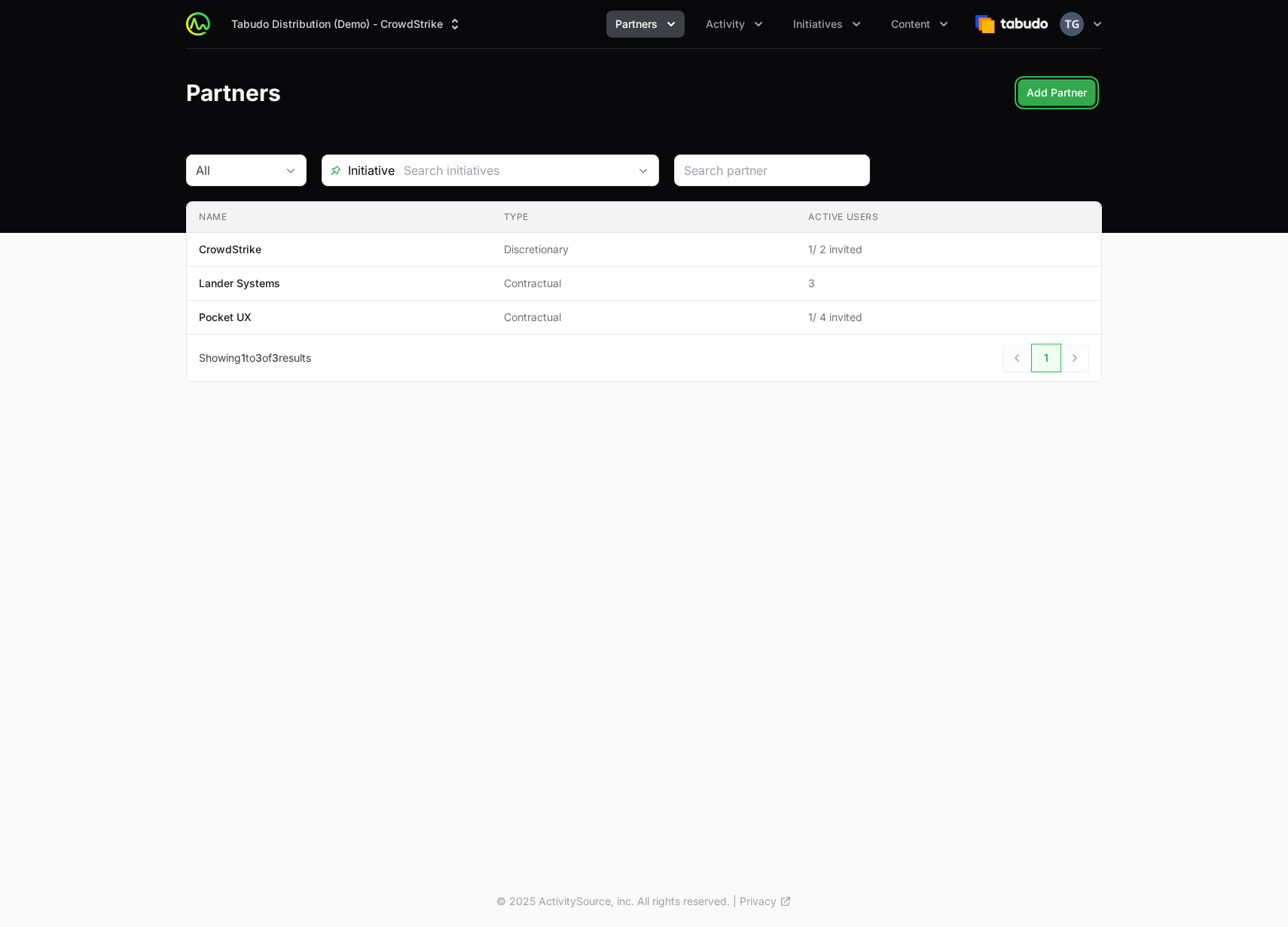
click at [1071, 92] on span "Add Partner" at bounding box center [1057, 93] width 60 height 18
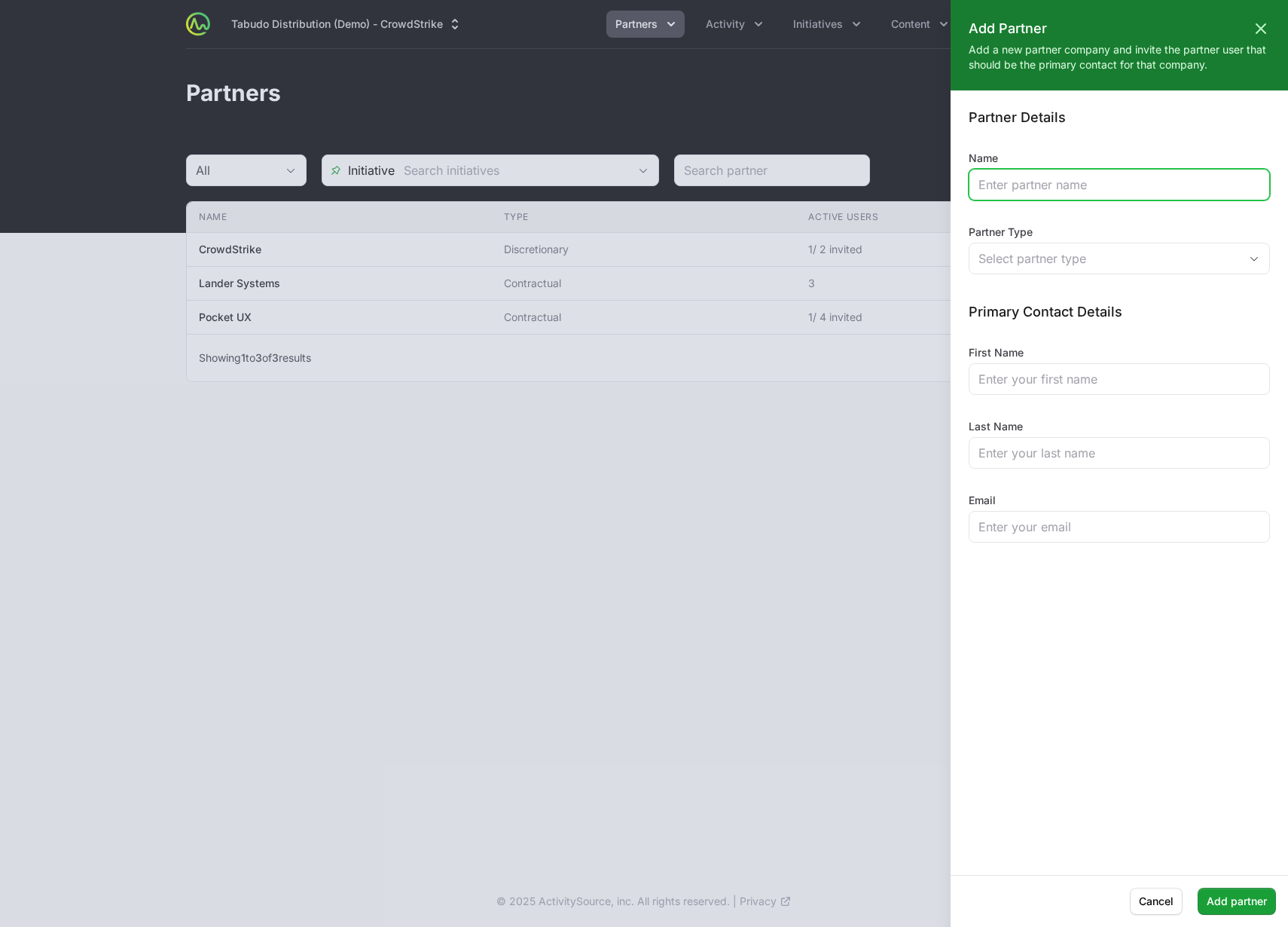
click at [1108, 177] on input "Name" at bounding box center [1119, 184] width 282 height 18
type input "Pocket UX - 2"
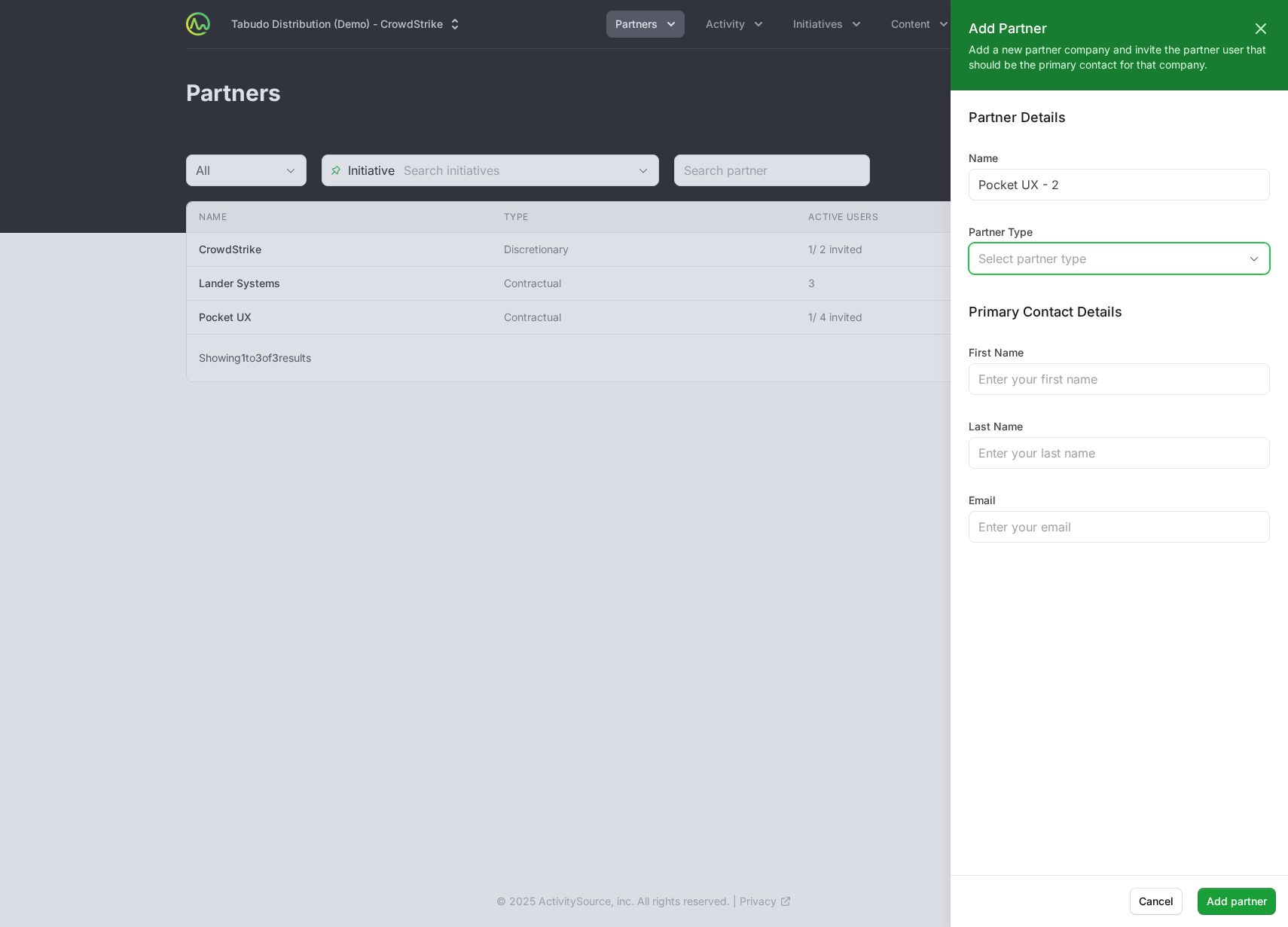
click at [1130, 267] on button "Select partner type" at bounding box center [1120, 259] width 300 height 31
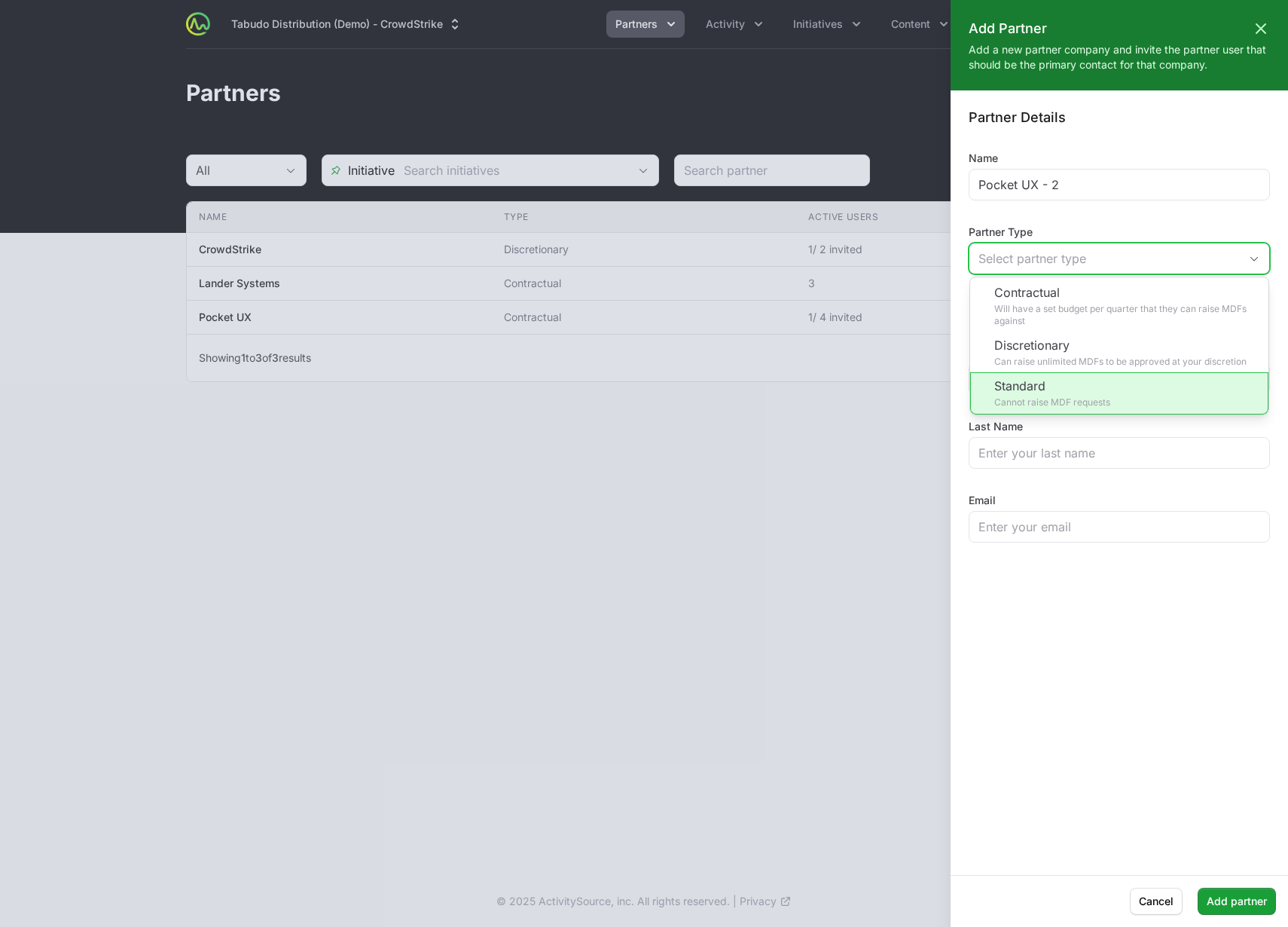
click at [1092, 355] on li "Discretionary Can raise unlimited MDFs to be approved at your discretion" at bounding box center [1119, 351] width 298 height 41
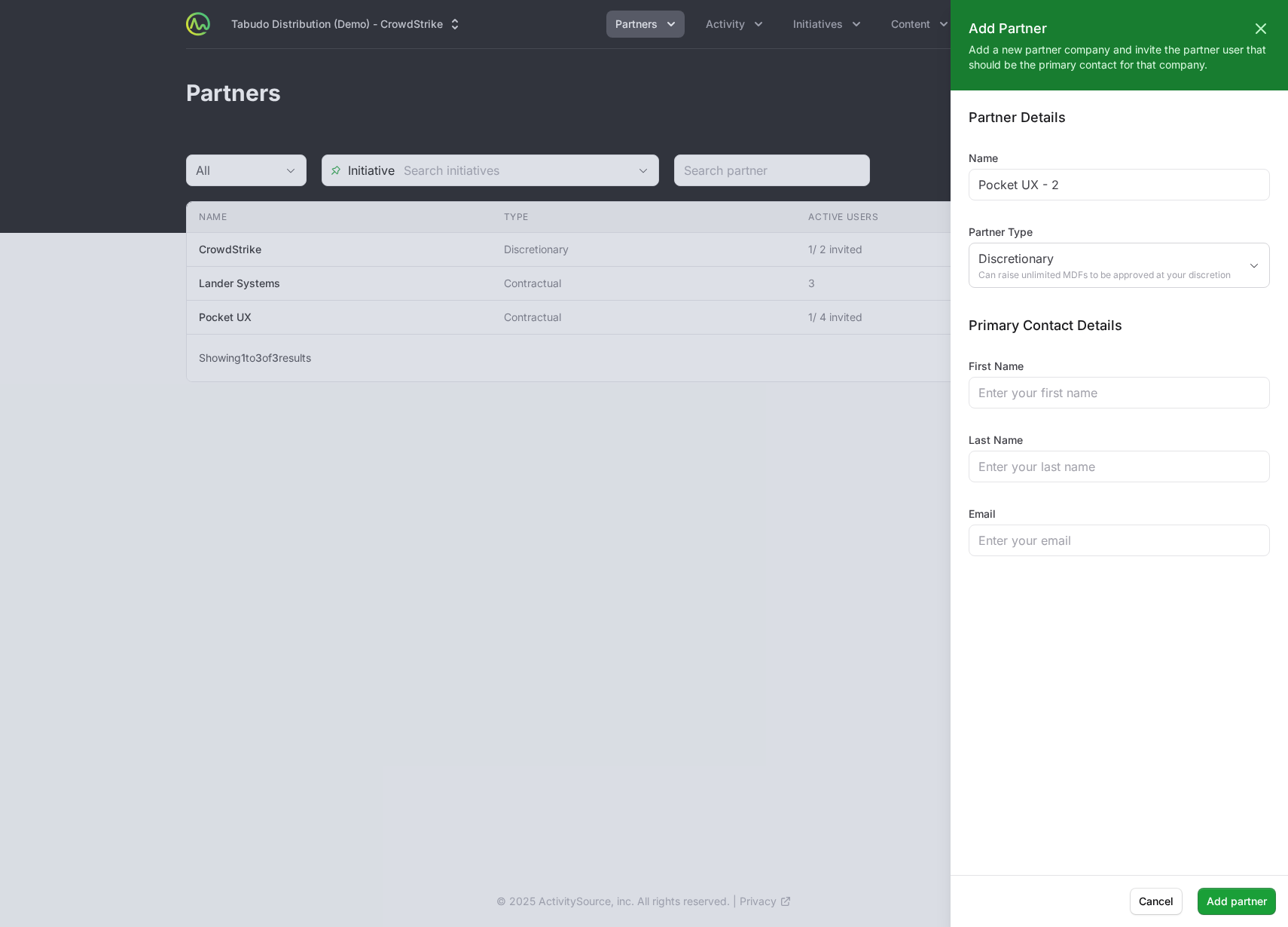
click at [258, 314] on div at bounding box center [644, 463] width 1288 height 927
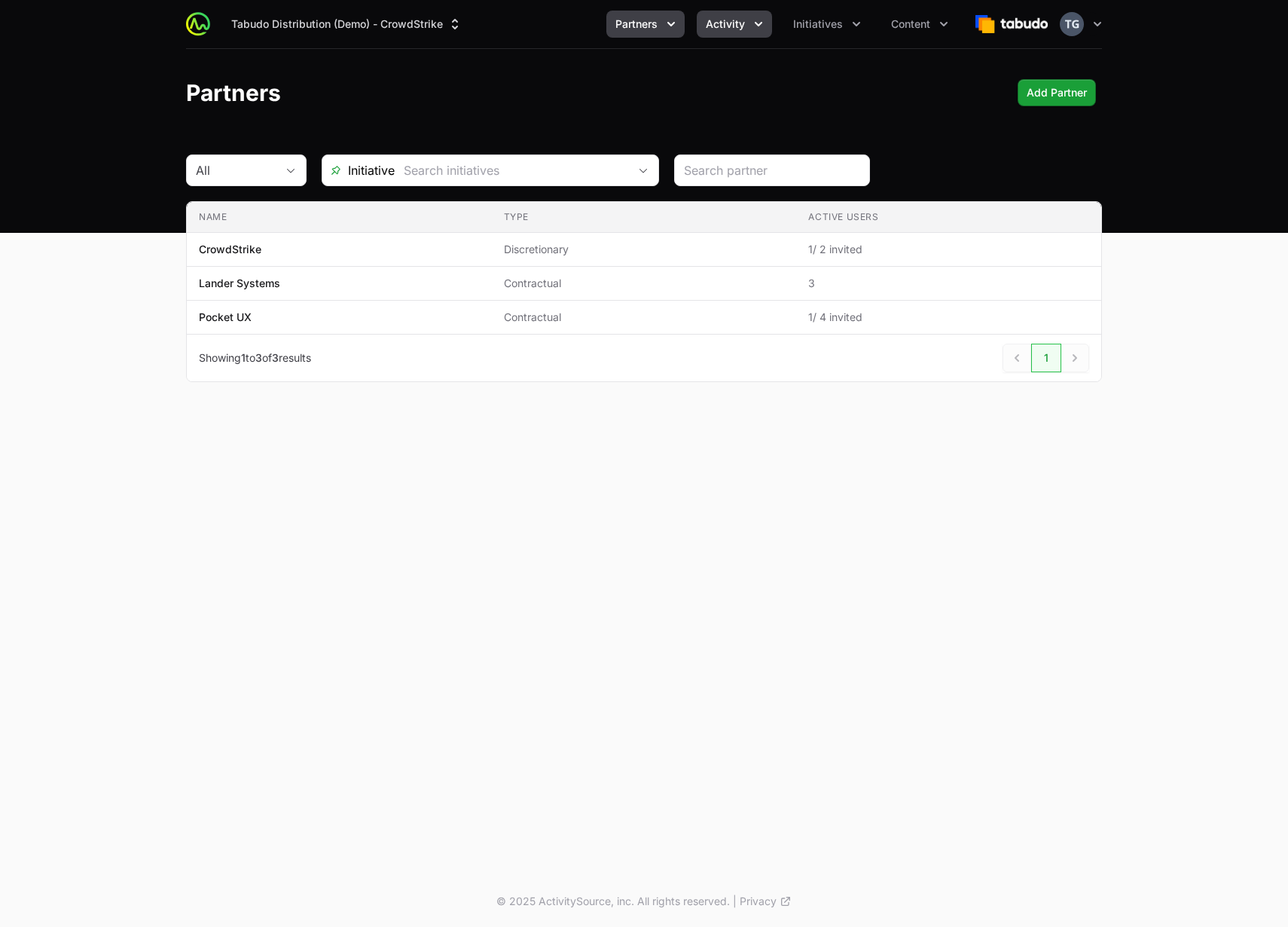
click at [718, 28] on span "Activity" at bounding box center [725, 24] width 39 height 15
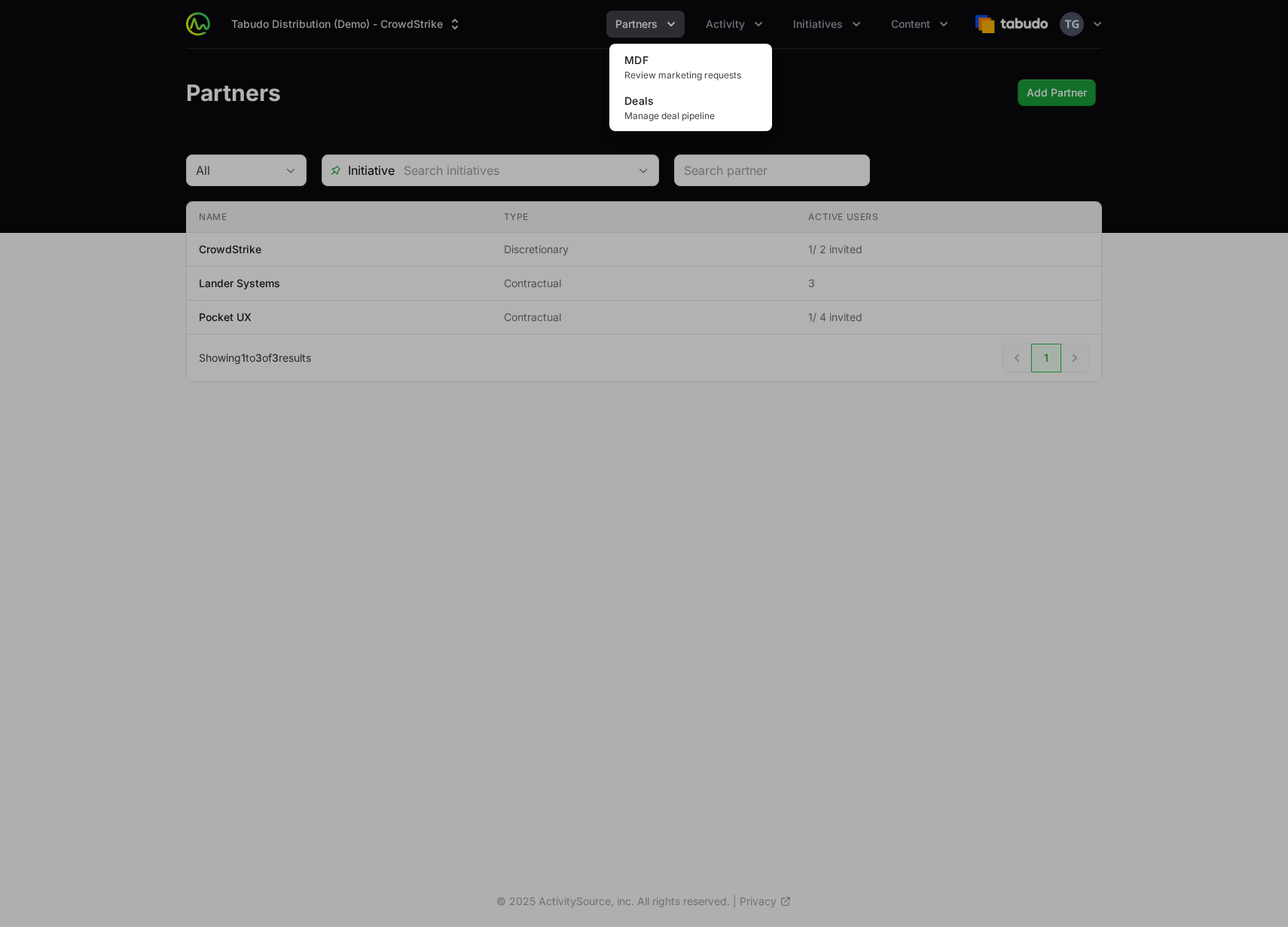
click at [801, 31] on div "Activity menu" at bounding box center [644, 463] width 1288 height 927
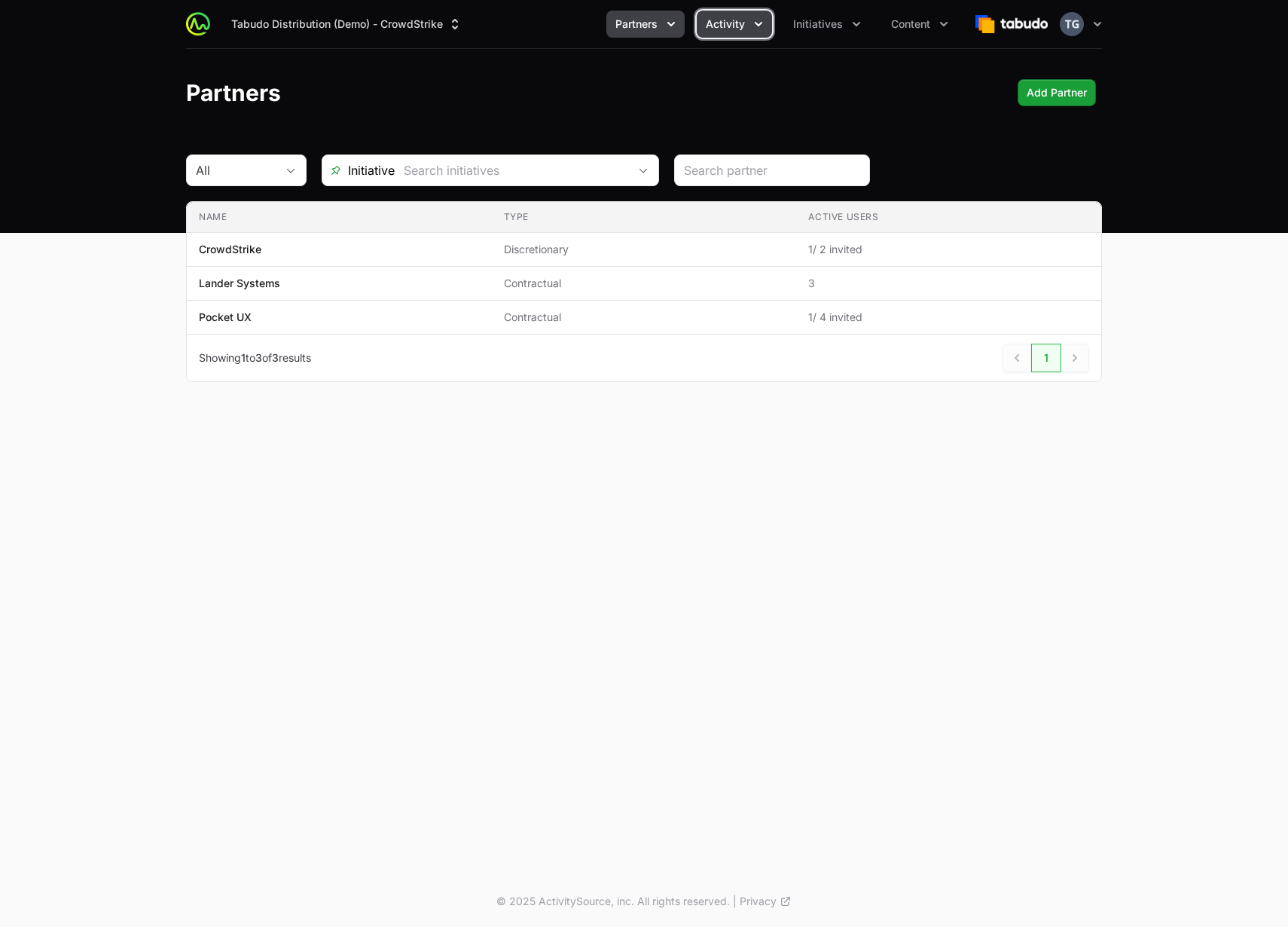
click at [737, 29] on span "Activity" at bounding box center [725, 24] width 39 height 15
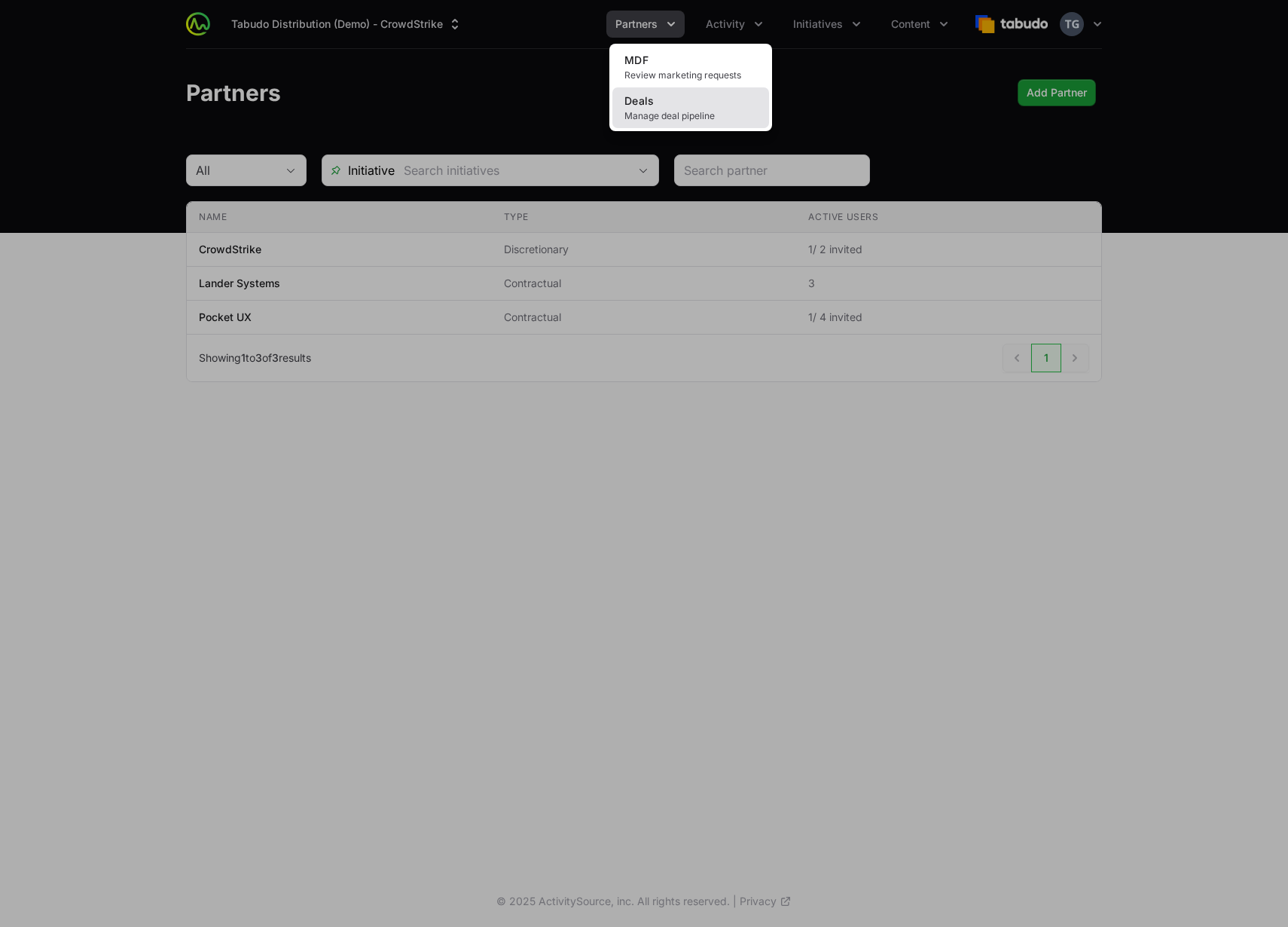
click at [718, 108] on link "Deals Manage deal pipeline" at bounding box center [691, 108] width 157 height 41
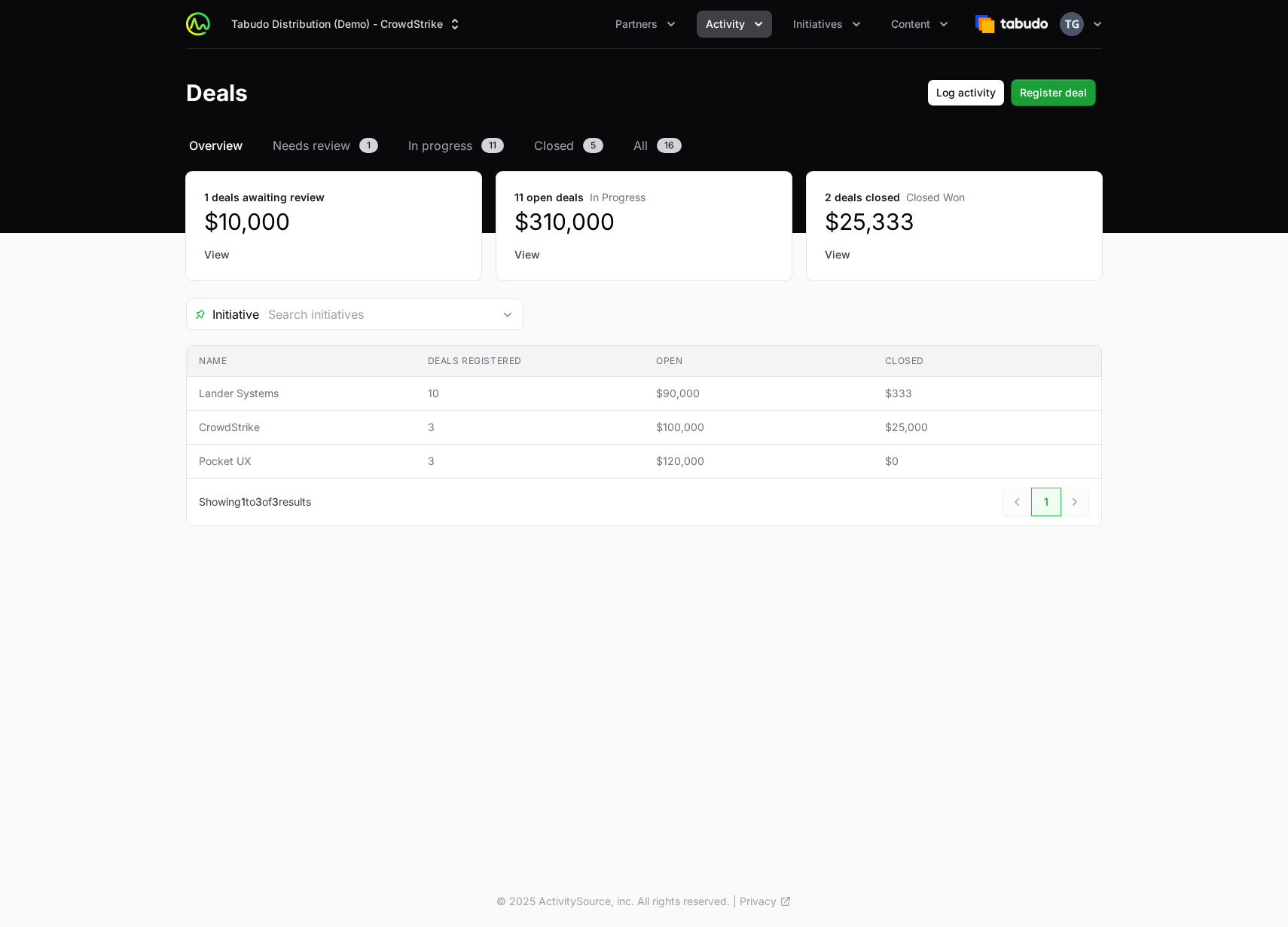
click at [746, 17] on button "Activity" at bounding box center [734, 24] width 75 height 27
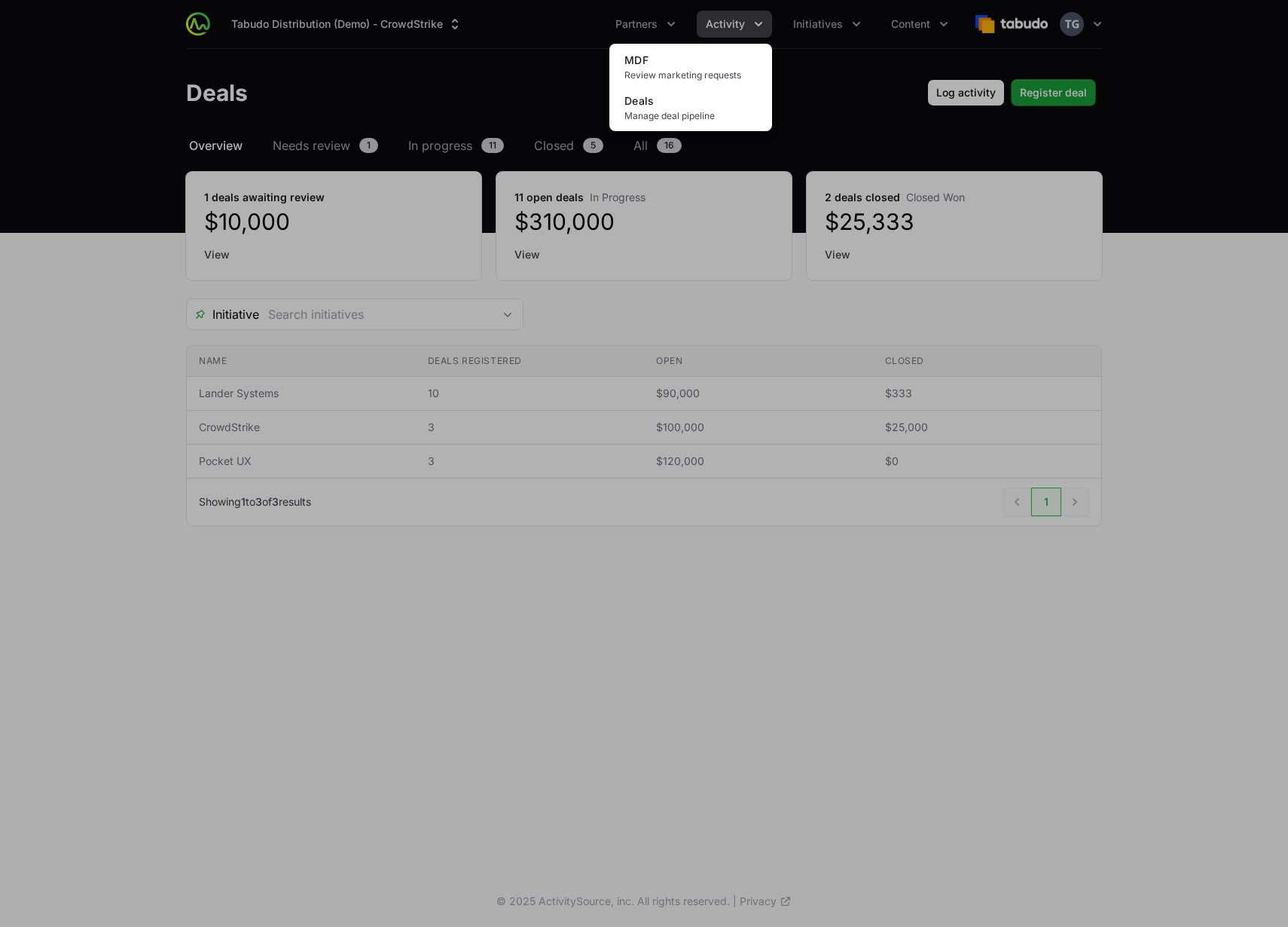
click at [756, 21] on div "Activity menu" at bounding box center [644, 463] width 1288 height 927
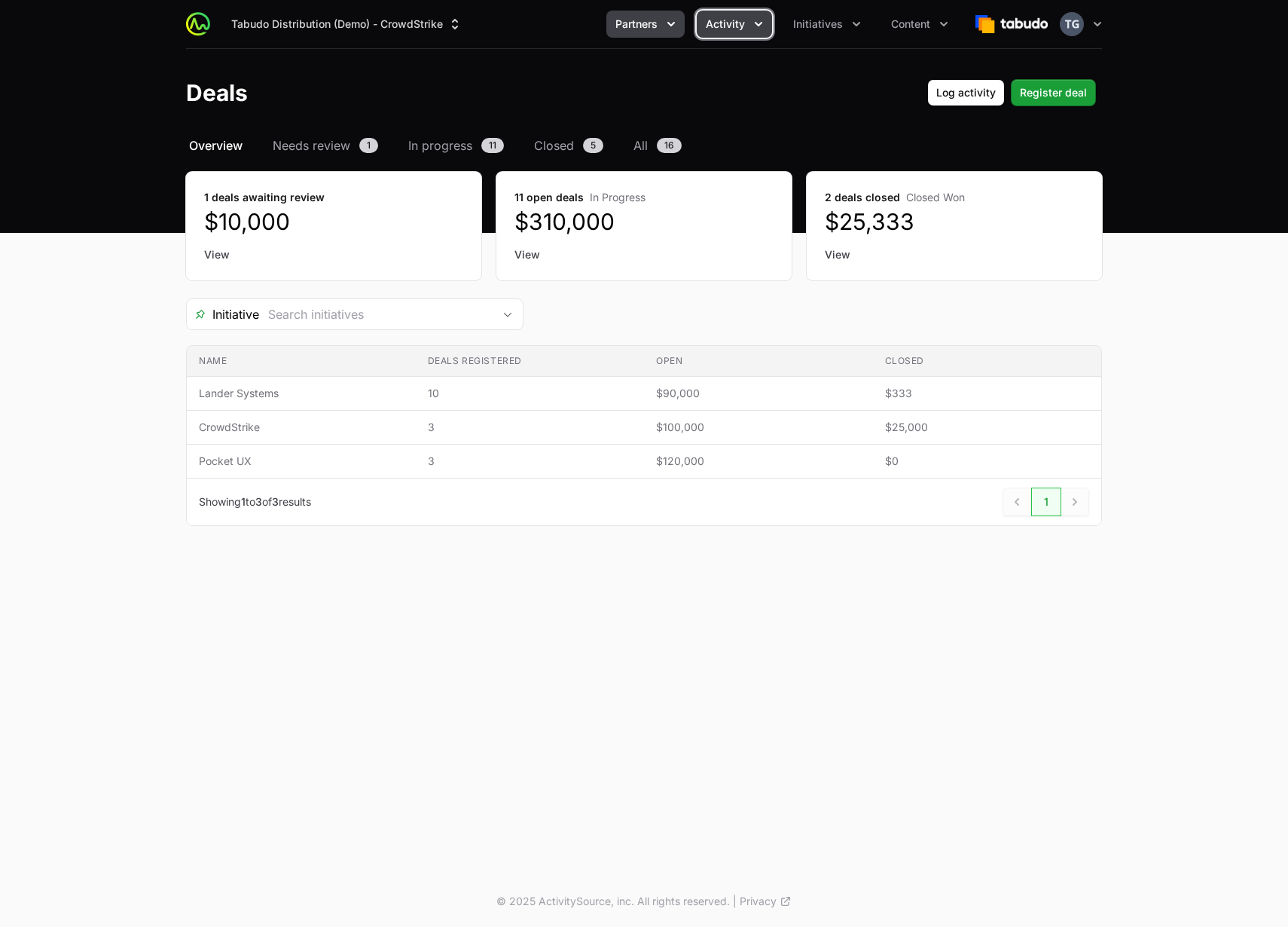
click at [638, 17] on span "Partners" at bounding box center [637, 24] width 42 height 15
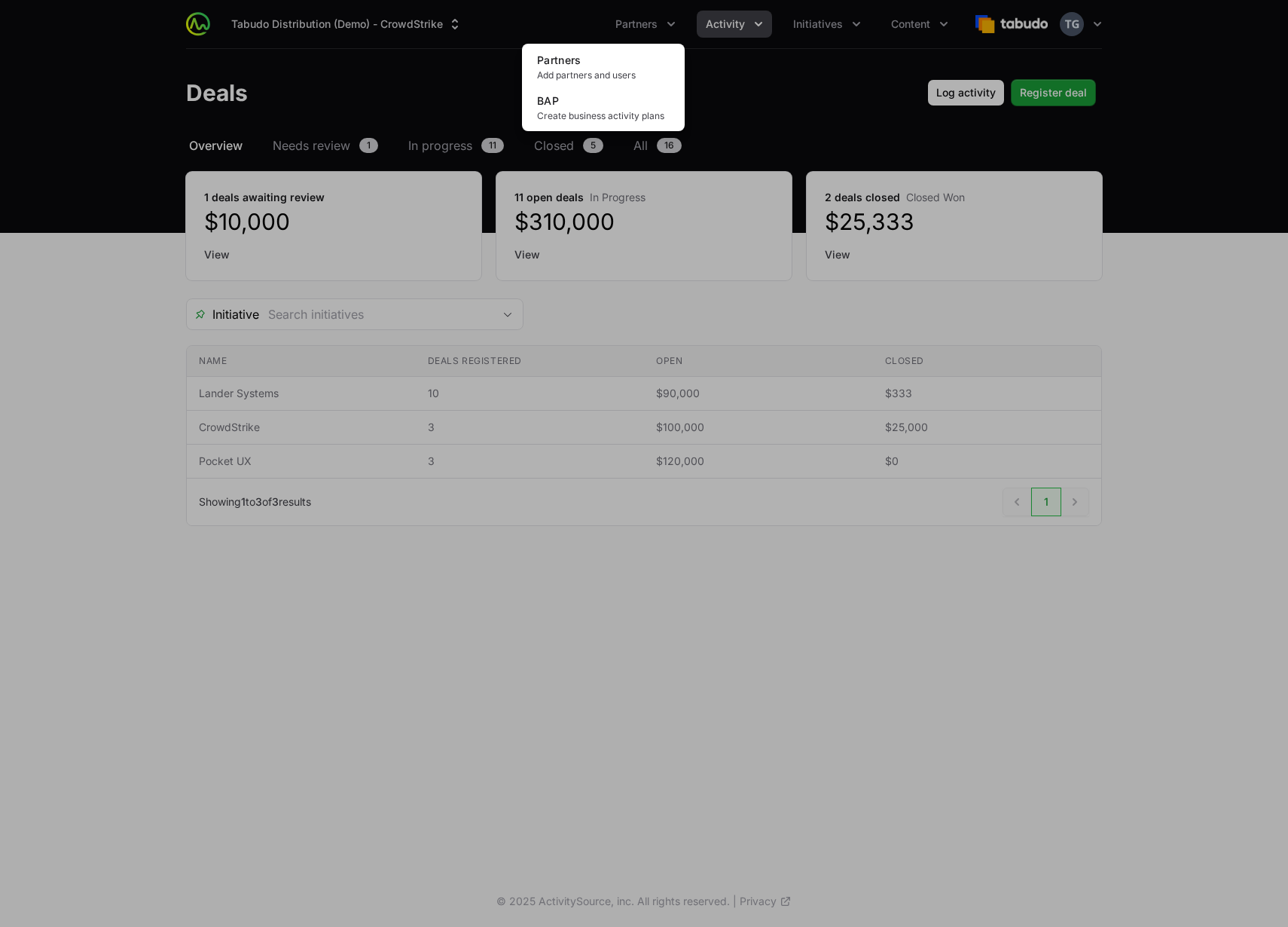
click at [759, 62] on div "Partners menu" at bounding box center [644, 463] width 1288 height 927
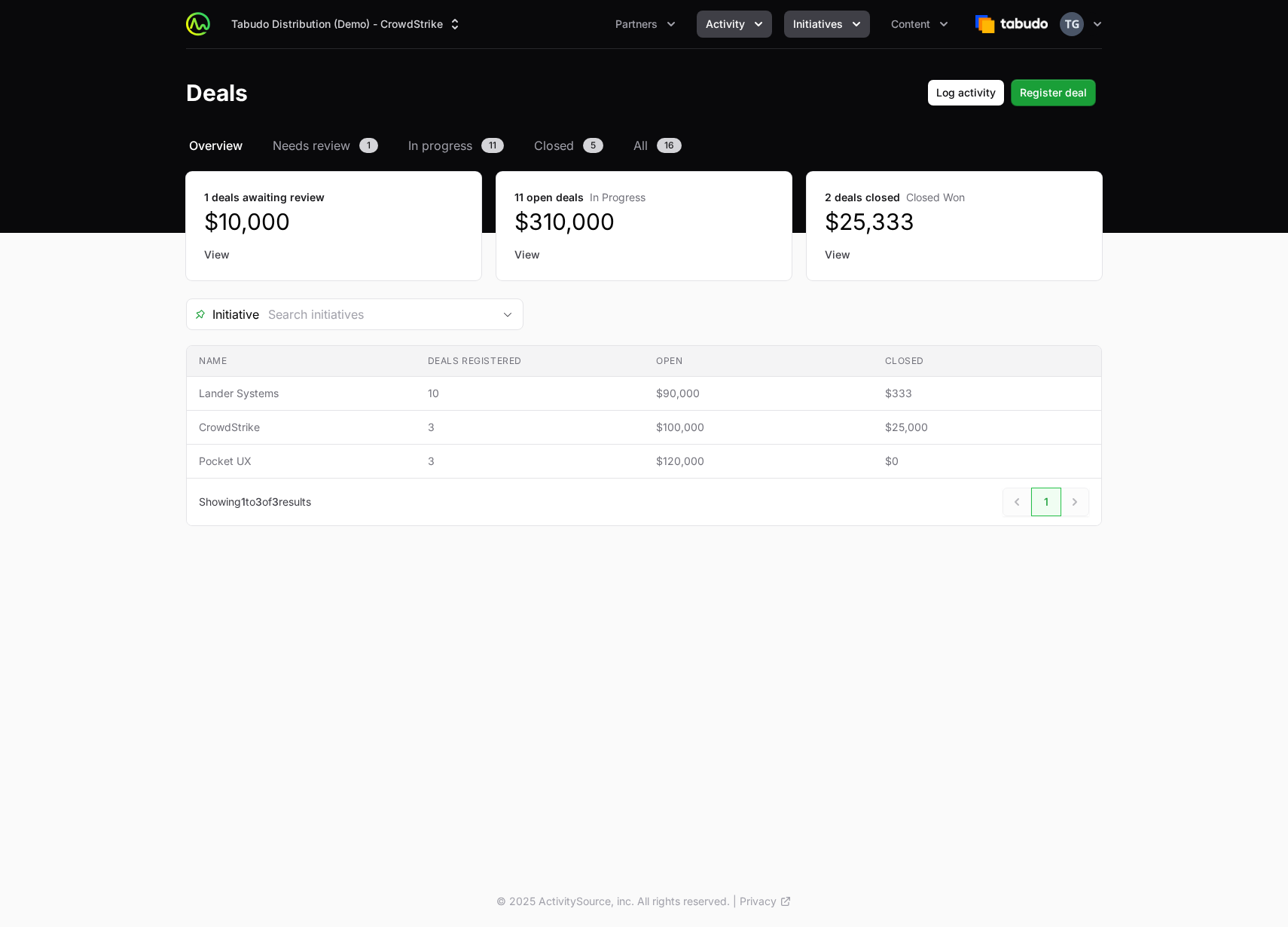
drag, startPoint x: 814, startPoint y: 41, endPoint x: 820, endPoint y: 26, distance: 16.2
click at [815, 38] on div "Tabudo Distribution (Demo) - CrowdStrike Partners Activity Initiatives Content …" at bounding box center [644, 24] width 917 height 49
click at [820, 24] on span "Initiatives" at bounding box center [818, 24] width 50 height 15
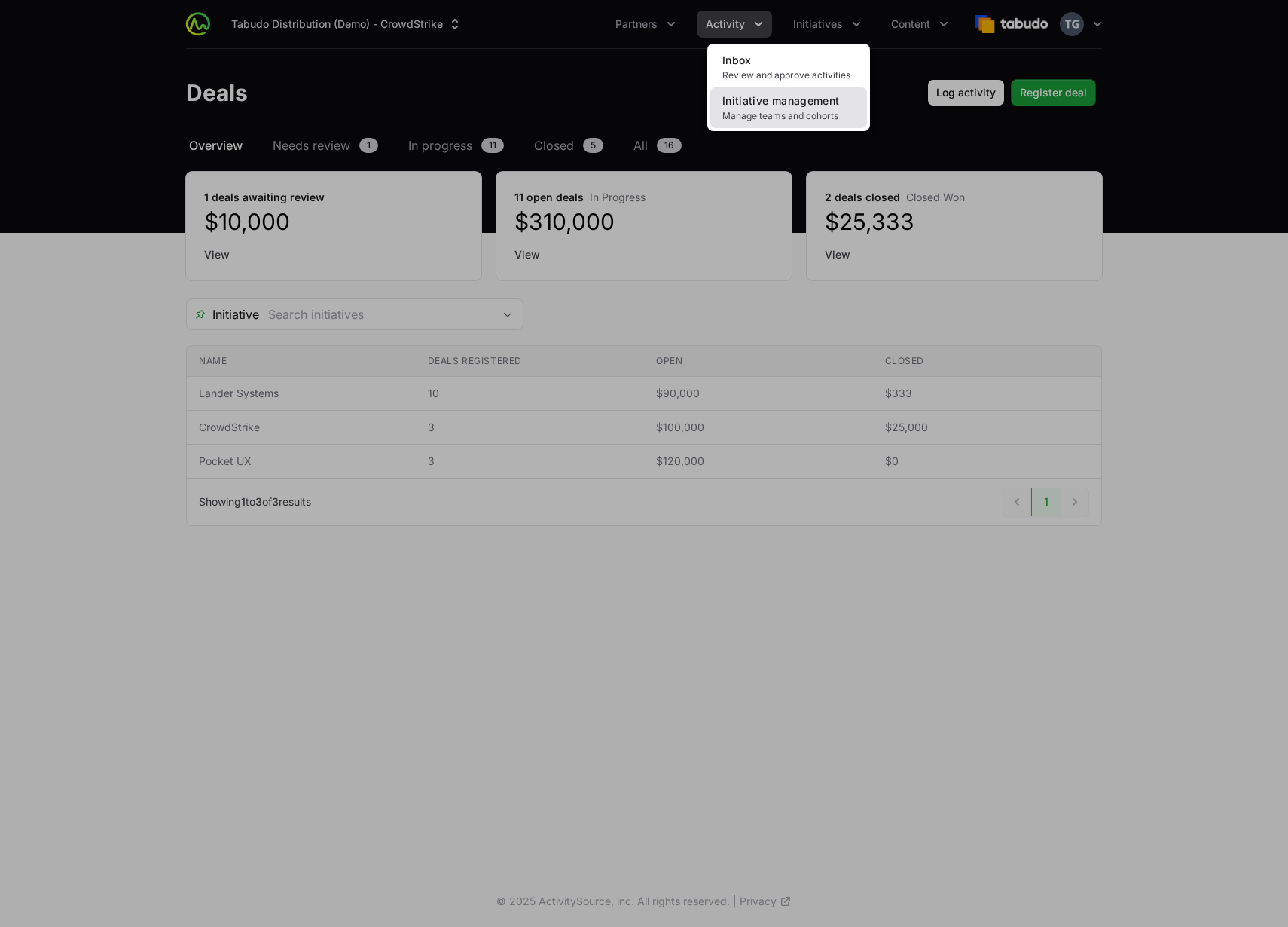
click at [785, 96] on span "Initiative management" at bounding box center [781, 100] width 116 height 12
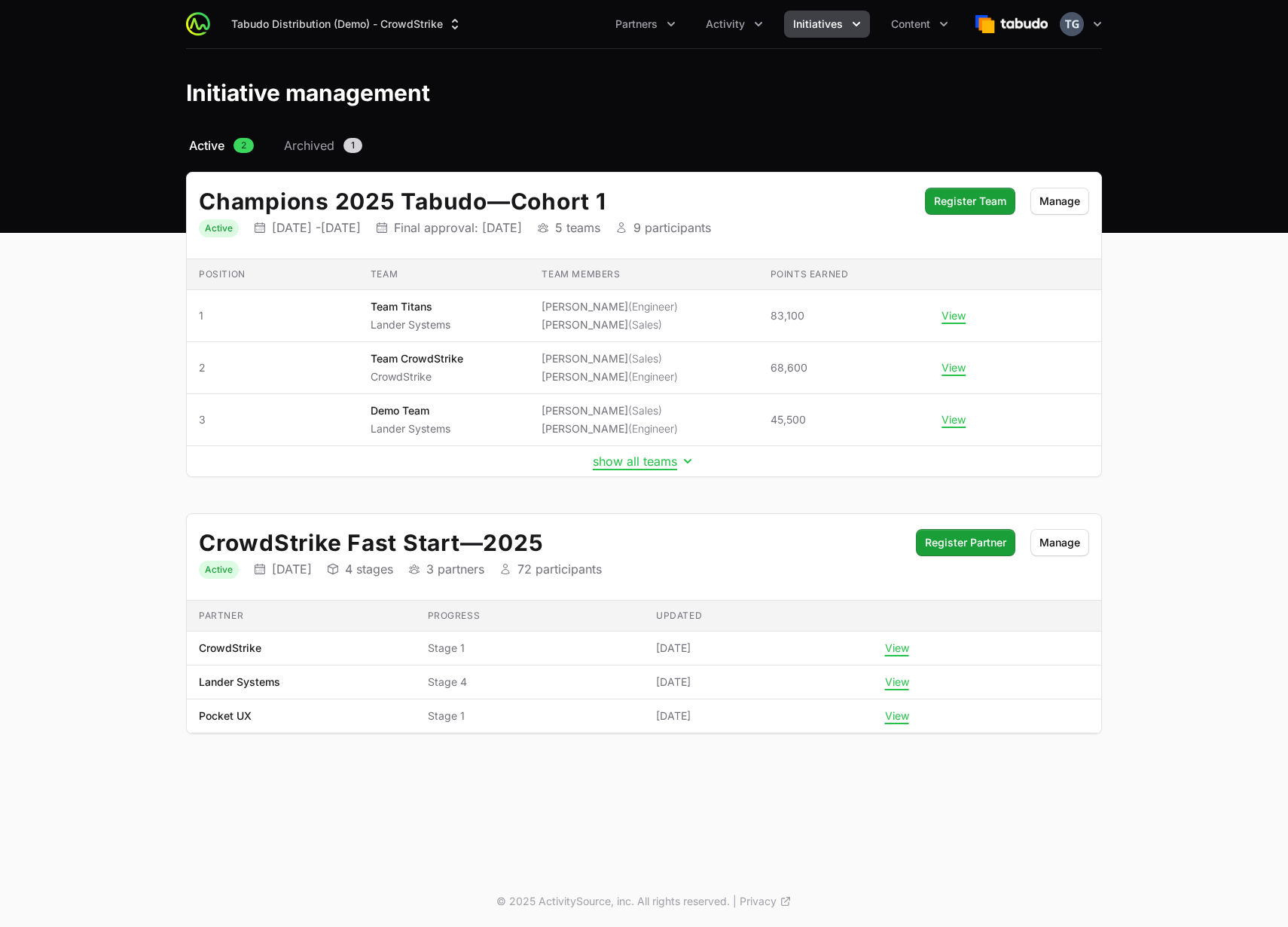
click at [752, 96] on div "Initiative management" at bounding box center [644, 93] width 917 height 27
click at [744, 35] on div "Tabudo Distribution (Demo) - CrowdStrike Partners Activity Initiatives Content …" at bounding box center [644, 24] width 917 height 49
click at [743, 32] on button "Activity" at bounding box center [734, 24] width 75 height 27
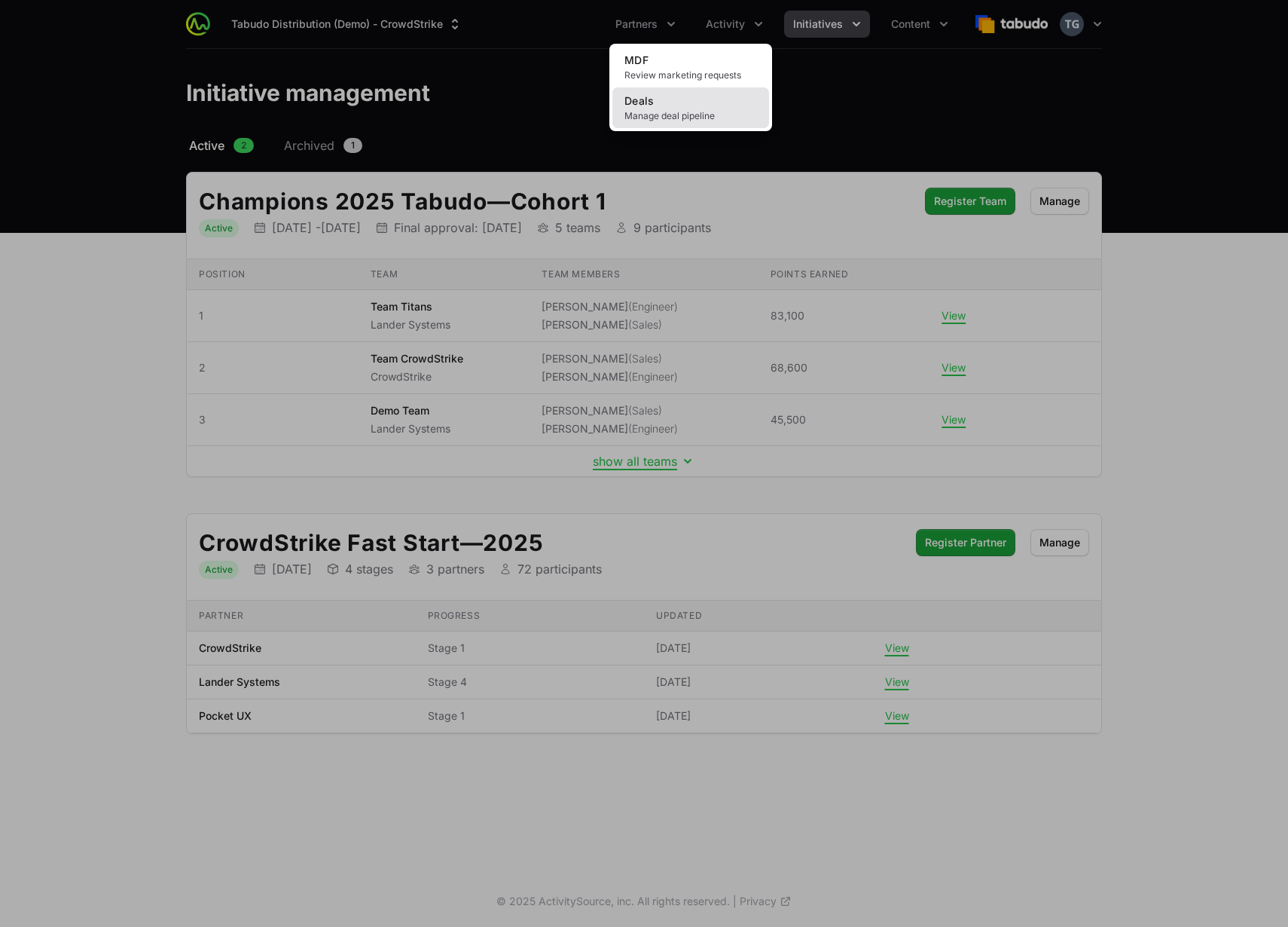
click at [712, 100] on link "Deals Manage deal pipeline" at bounding box center [691, 108] width 157 height 41
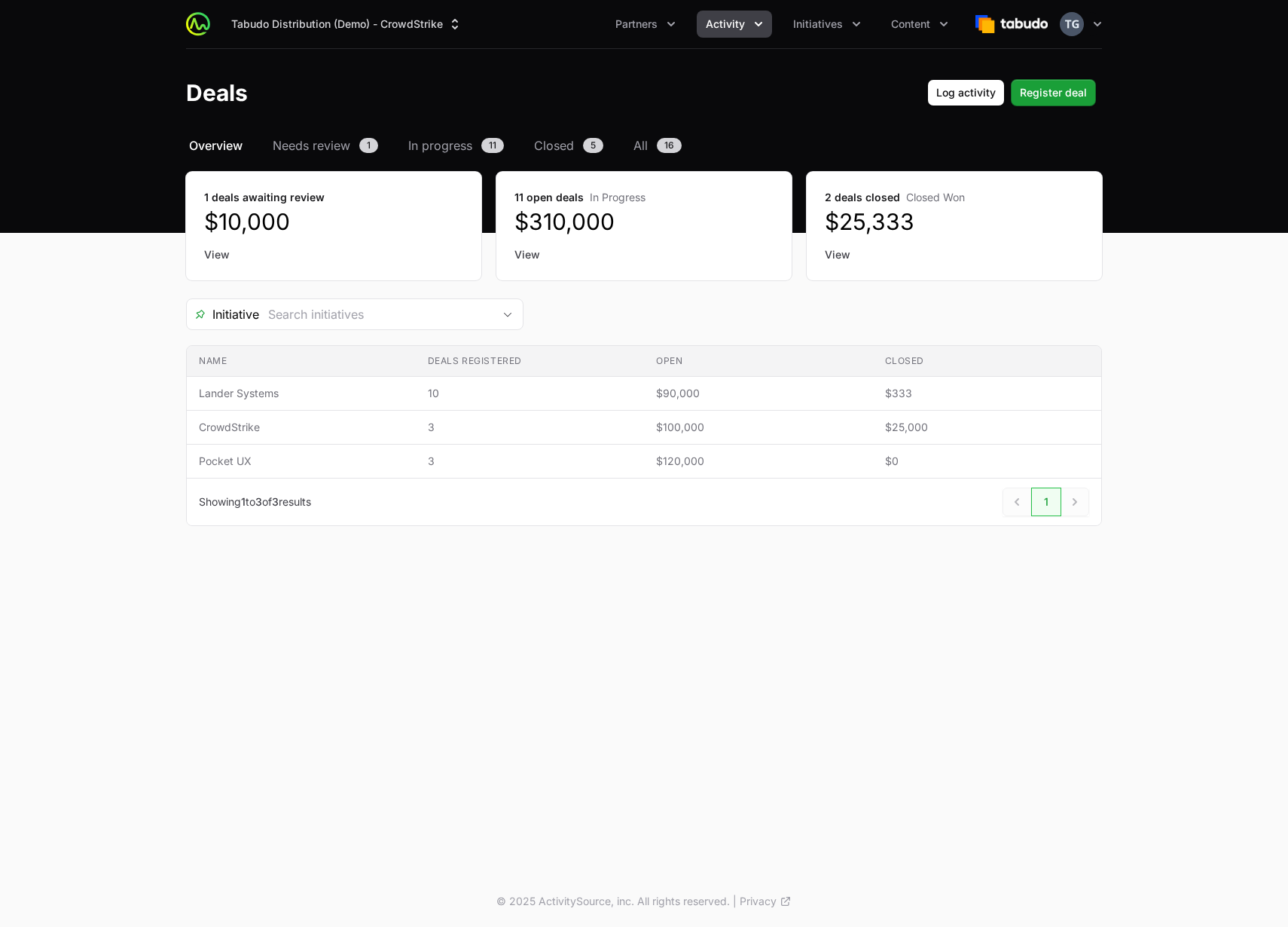
click at [753, 21] on icon "Activity menu" at bounding box center [759, 24] width 15 height 15
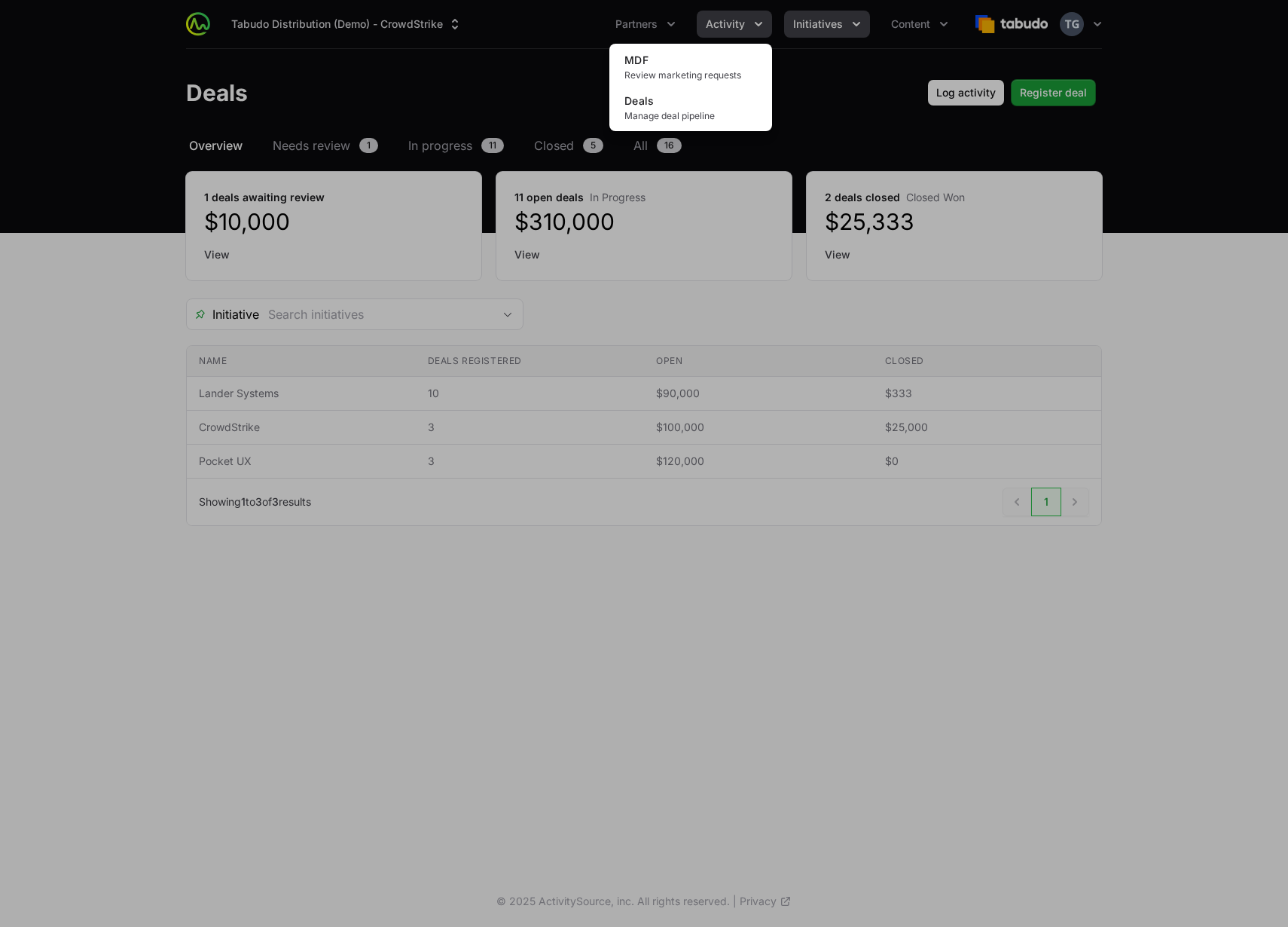
click at [831, 32] on div "Activity menu" at bounding box center [644, 463] width 1288 height 927
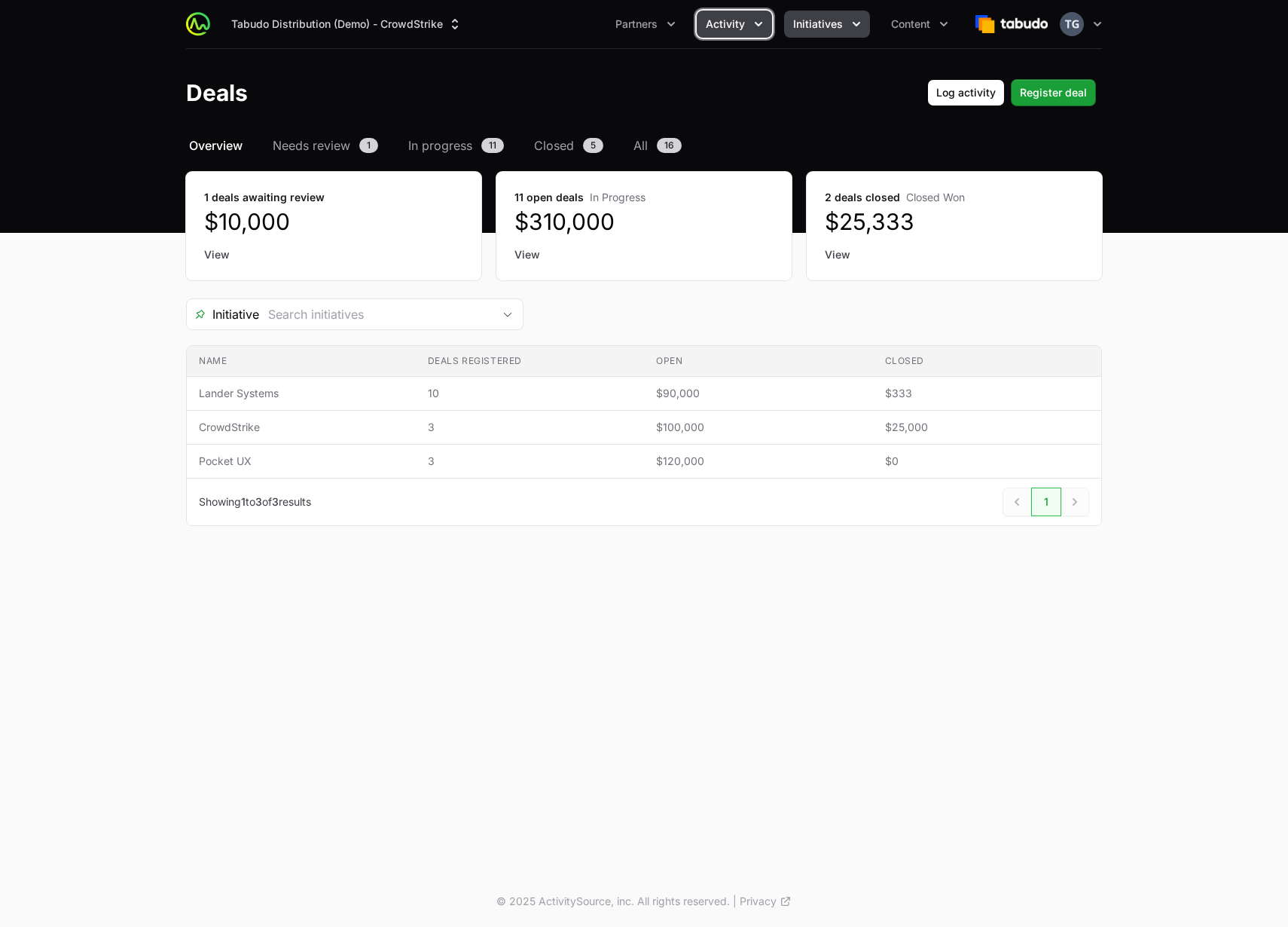
click at [834, 23] on span "Initiatives" at bounding box center [818, 24] width 50 height 15
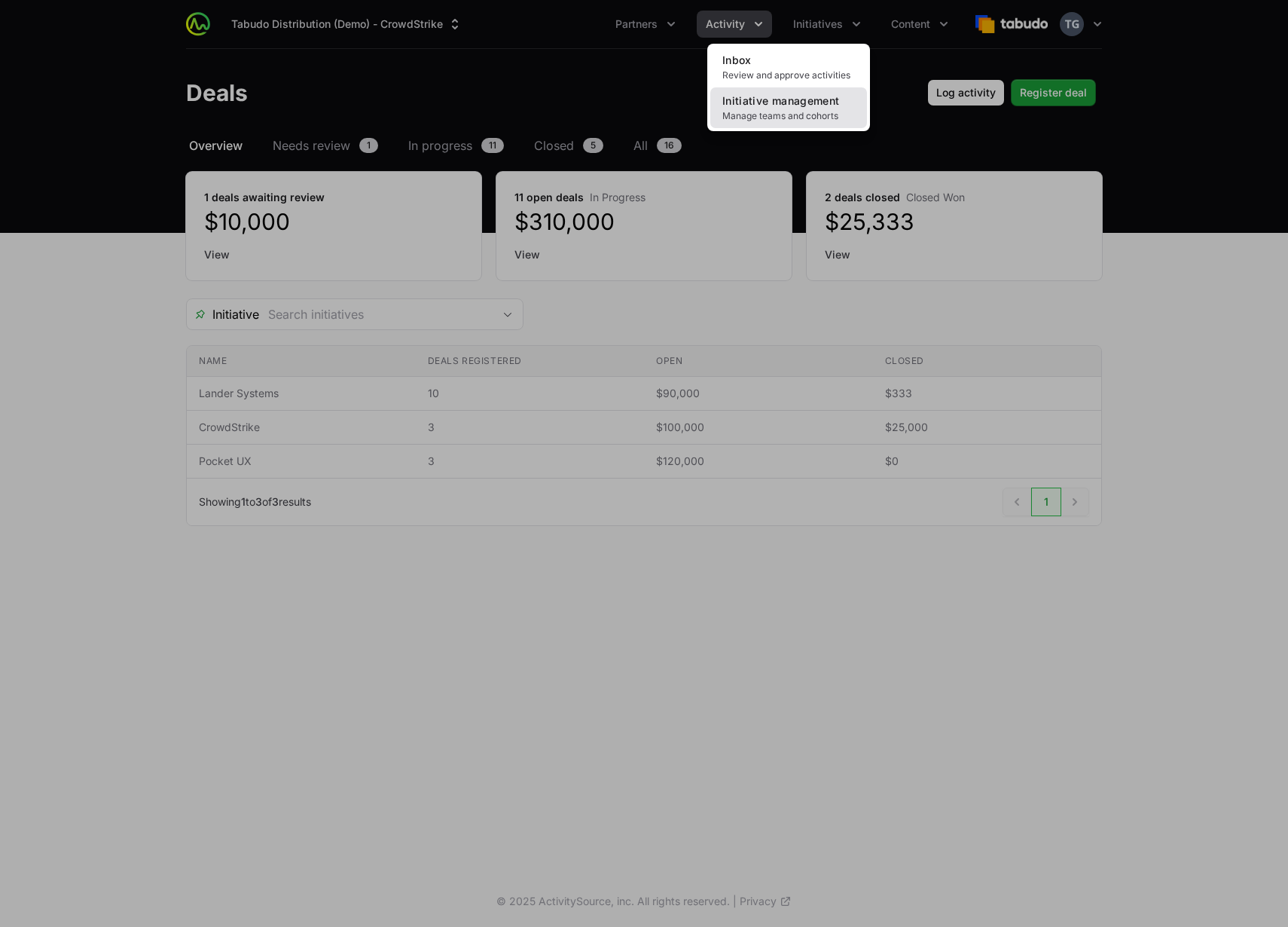
click at [806, 109] on link "Initiative management Manage teams and cohorts" at bounding box center [789, 108] width 157 height 41
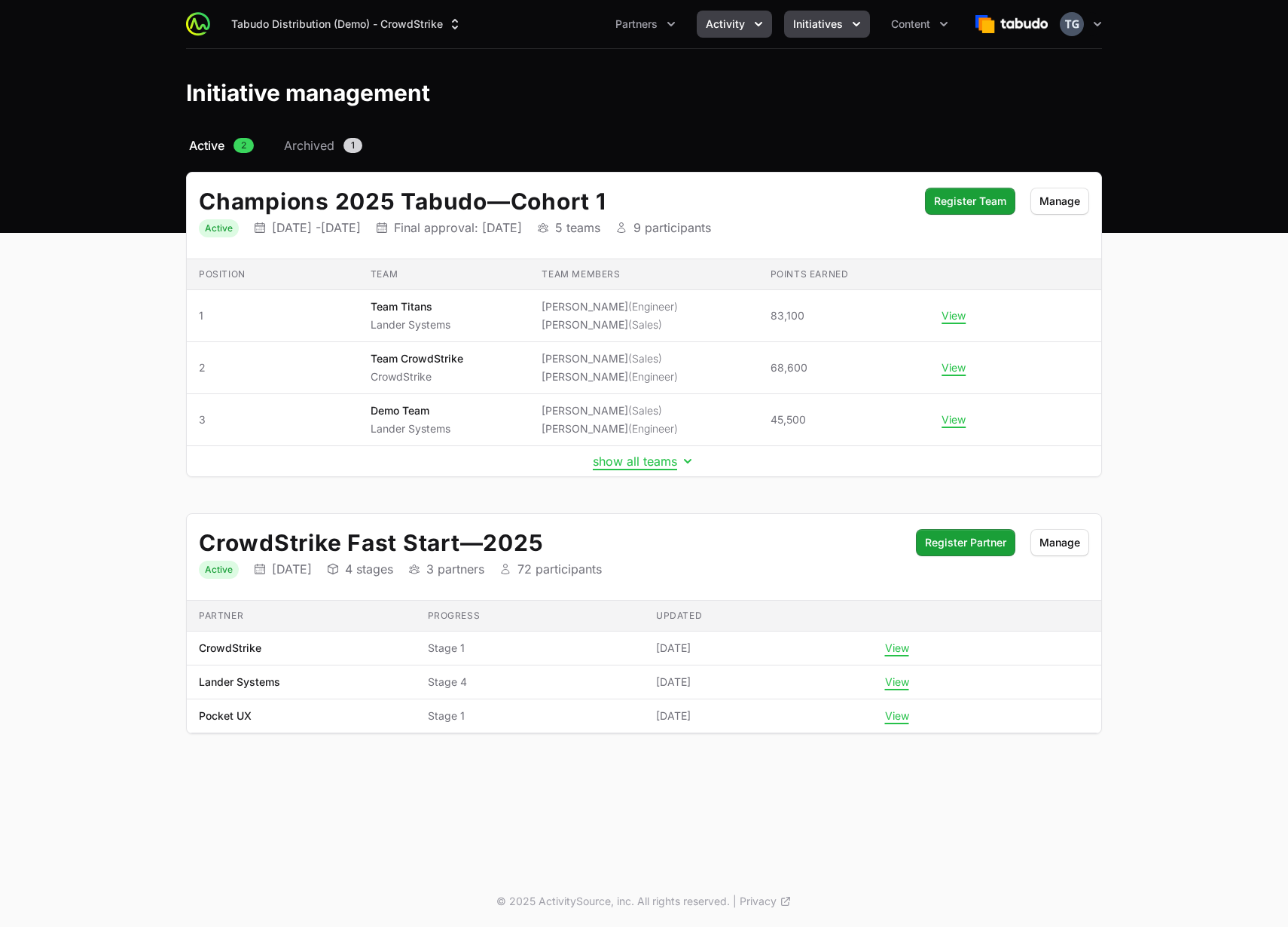
click at [713, 27] on span "Activity" at bounding box center [725, 24] width 39 height 15
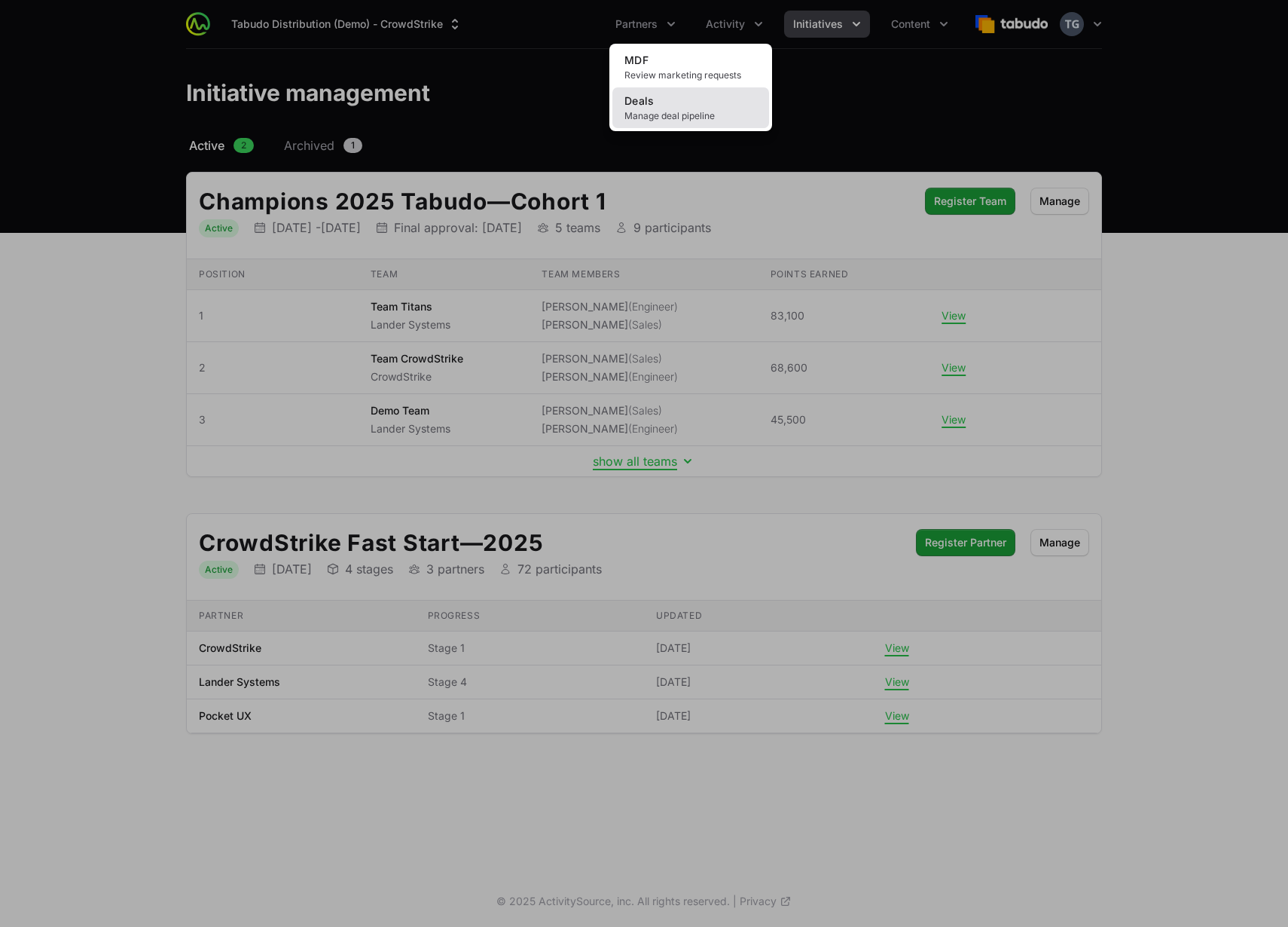
click at [713, 104] on link "Deals Manage deal pipeline" at bounding box center [691, 108] width 157 height 41
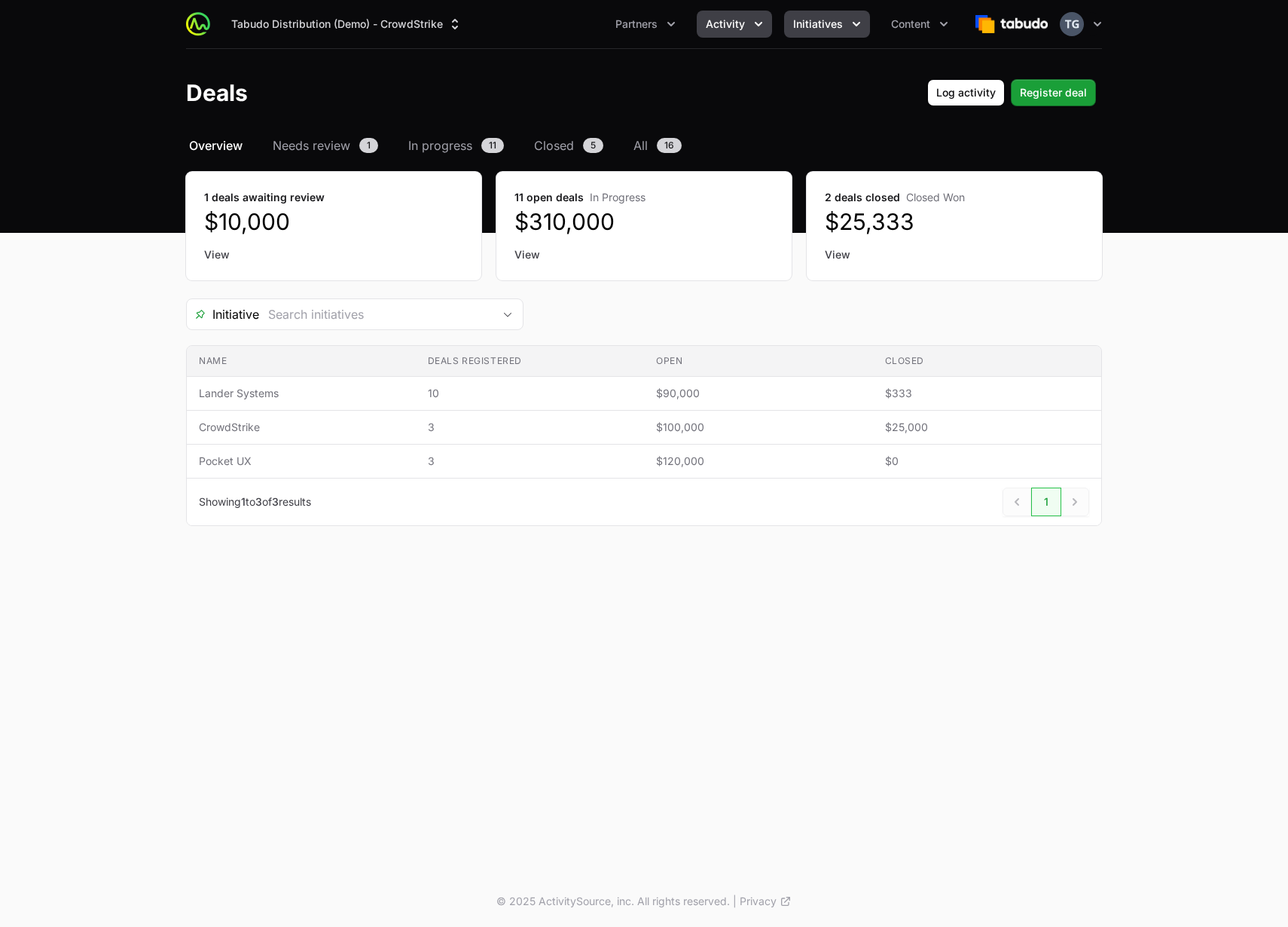
click at [835, 20] on span "Initiatives" at bounding box center [818, 24] width 50 height 15
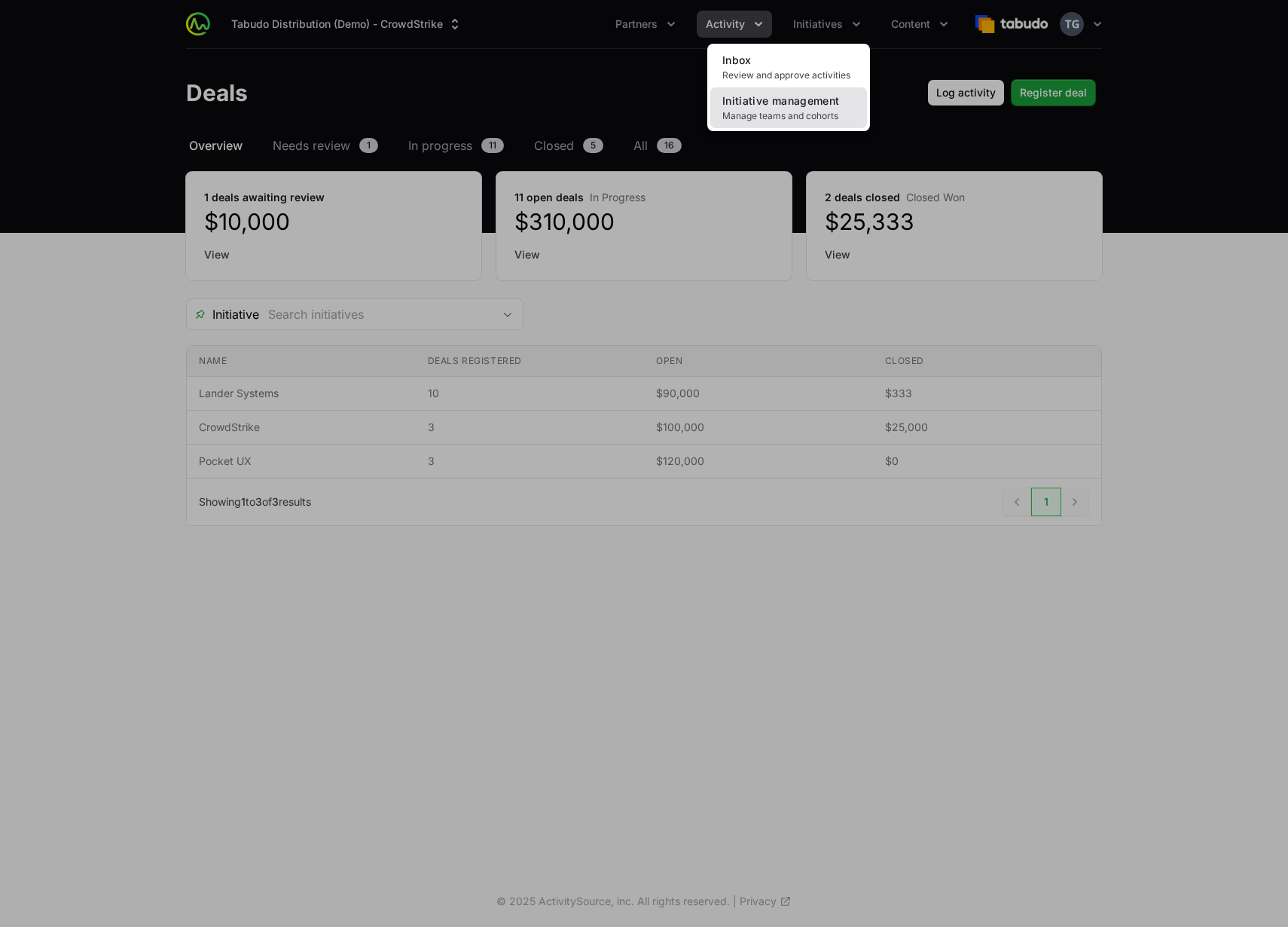
click at [813, 105] on span "Initiative management" at bounding box center [781, 100] width 116 height 12
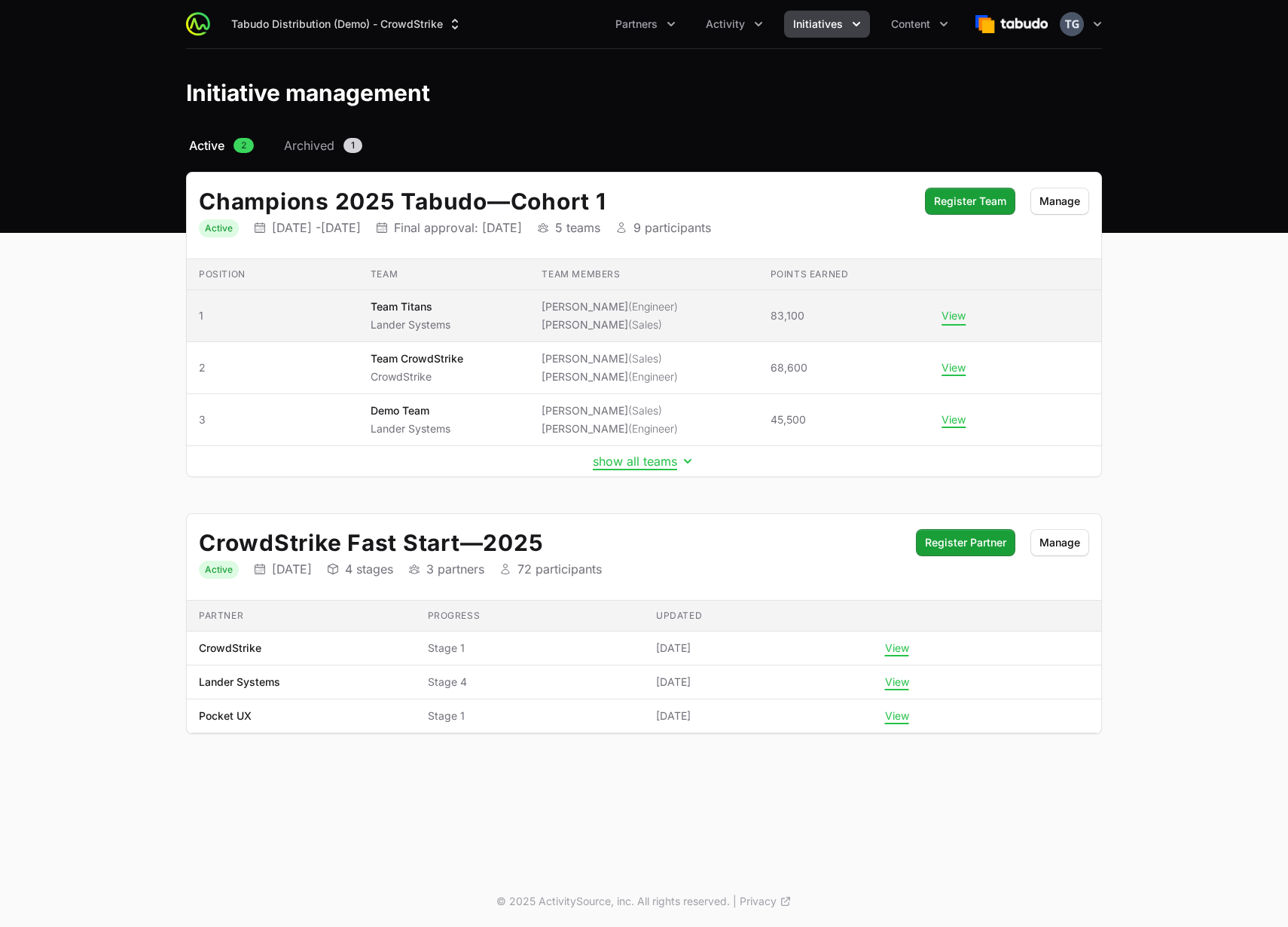
click at [963, 316] on button "View" at bounding box center [953, 316] width 24 height 13
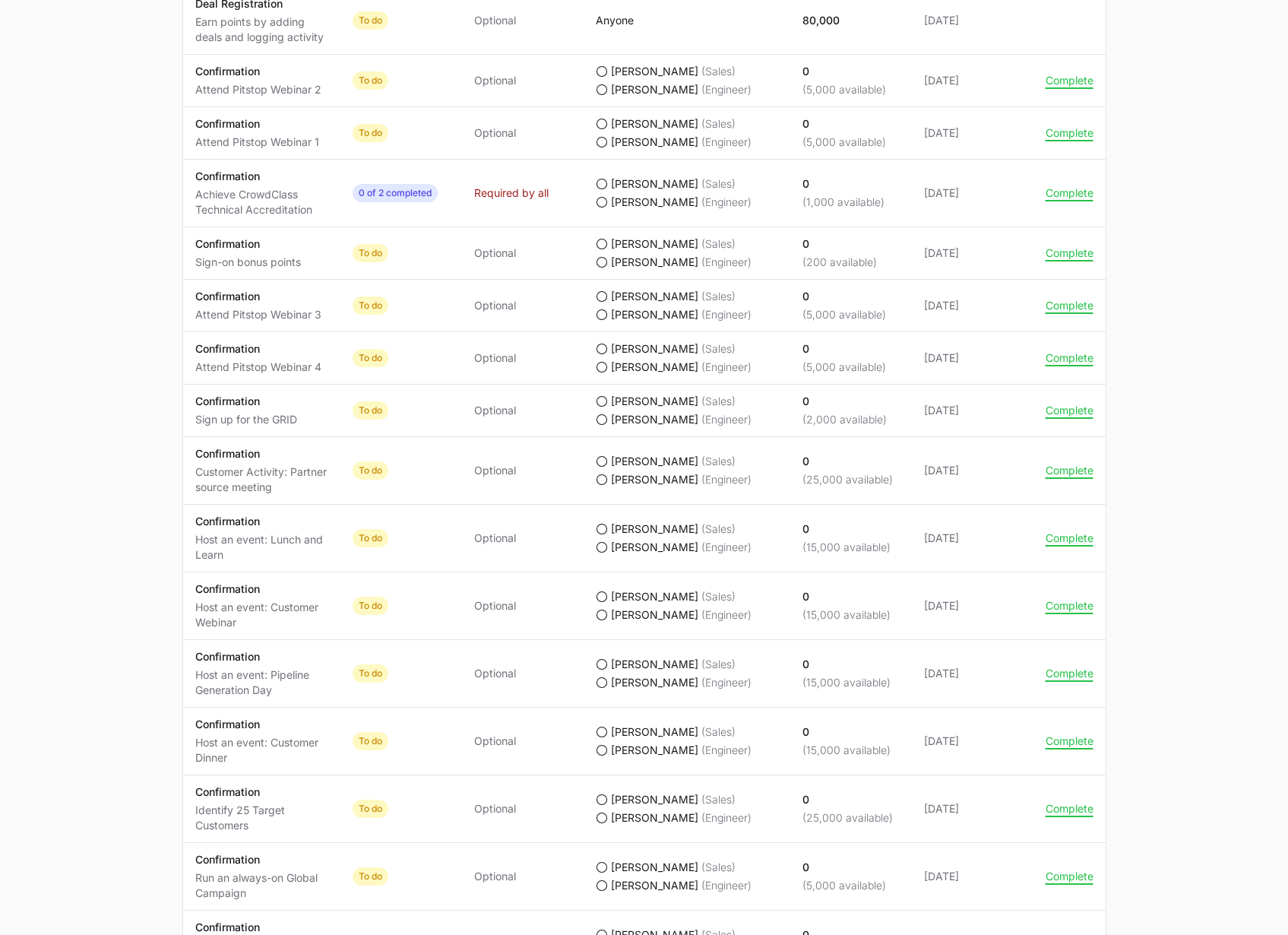
scroll to position [1017, 0]
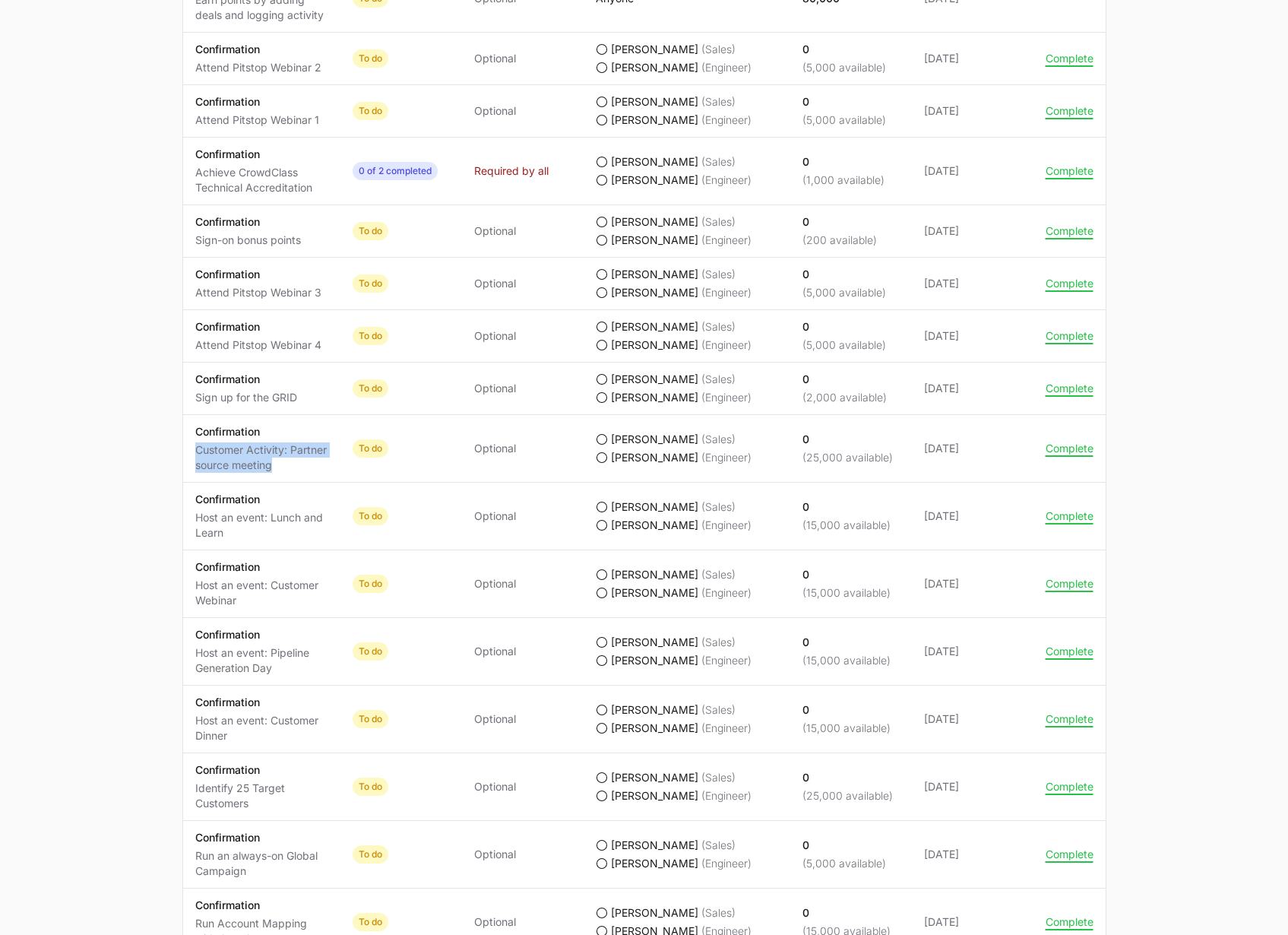
drag, startPoint x: 201, startPoint y: 449, endPoint x: 324, endPoint y: 467, distance: 124.3
click at [324, 467] on p "Customer Activity: Partner source meeting" at bounding box center [262, 457] width 133 height 31
click at [1079, 453] on button "Complete" at bounding box center [1069, 448] width 48 height 13
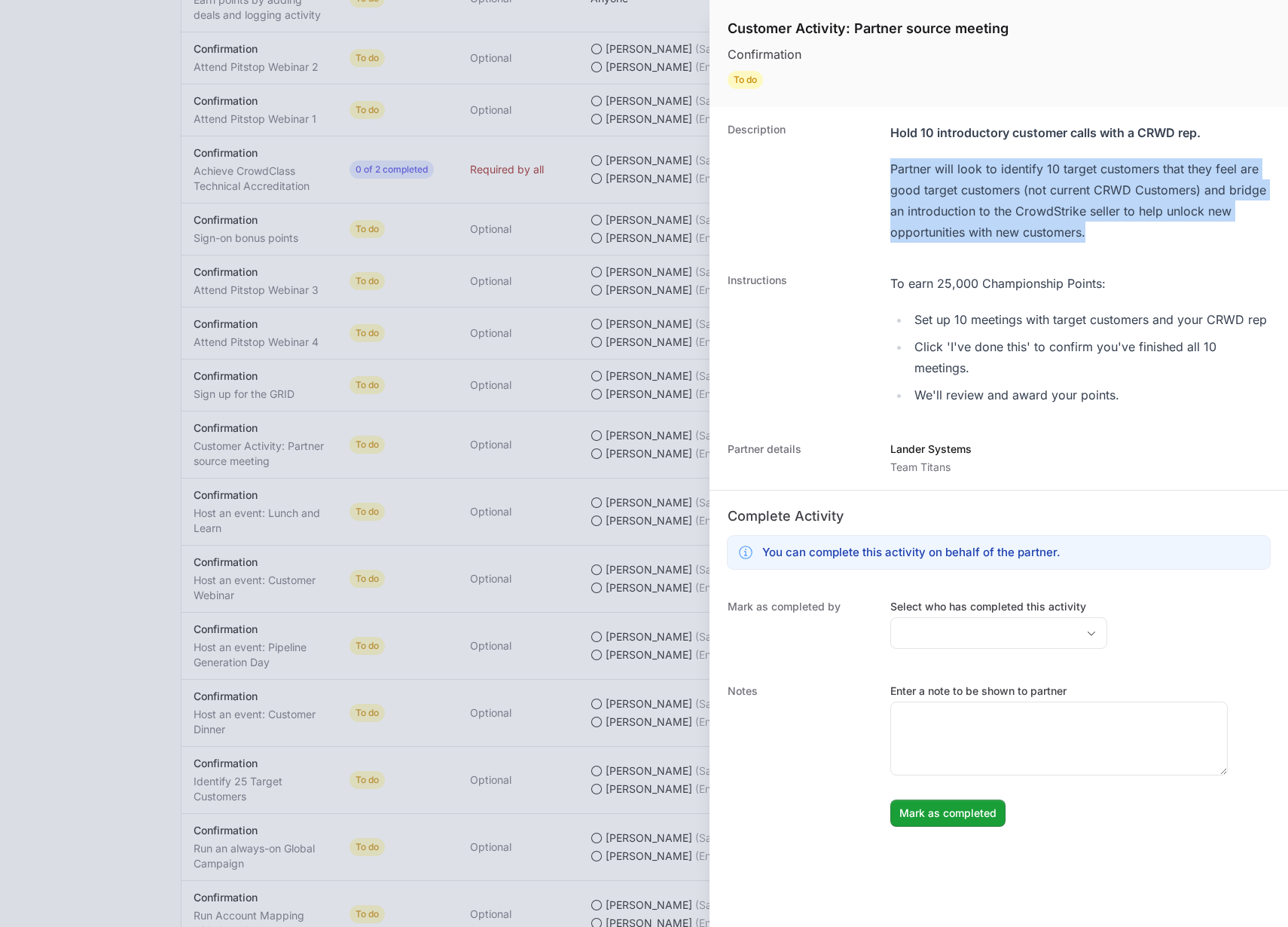
drag, startPoint x: 886, startPoint y: 164, endPoint x: 1150, endPoint y: 224, distance: 270.7
click at [1151, 236] on div "Description Hold 10 introductory customer calls with a CRWD rep. Partner will l…" at bounding box center [999, 182] width 579 height 151
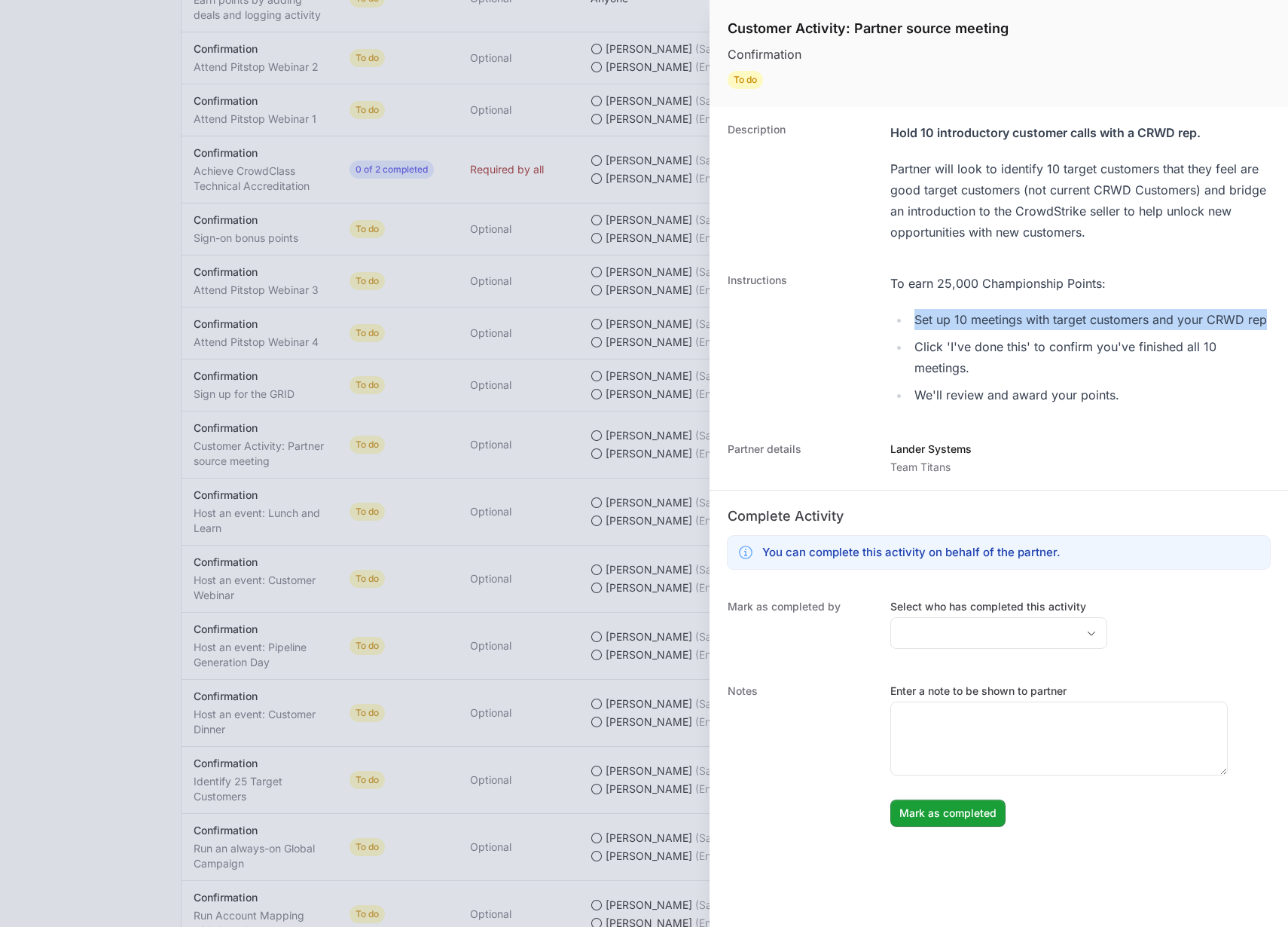
drag, startPoint x: 911, startPoint y: 316, endPoint x: 1262, endPoint y: 317, distance: 351.0
click at [1279, 314] on div "Instructions To earn 25,000 Championship Points: Set up 10 meetings with target…" at bounding box center [999, 342] width 579 height 169
drag, startPoint x: 1041, startPoint y: 375, endPoint x: 1031, endPoint y: 368, distance: 12.2
click at [1042, 374] on li "Click 'I've done this' to confirm you've finished all 10 meetings." at bounding box center [1089, 357] width 360 height 42
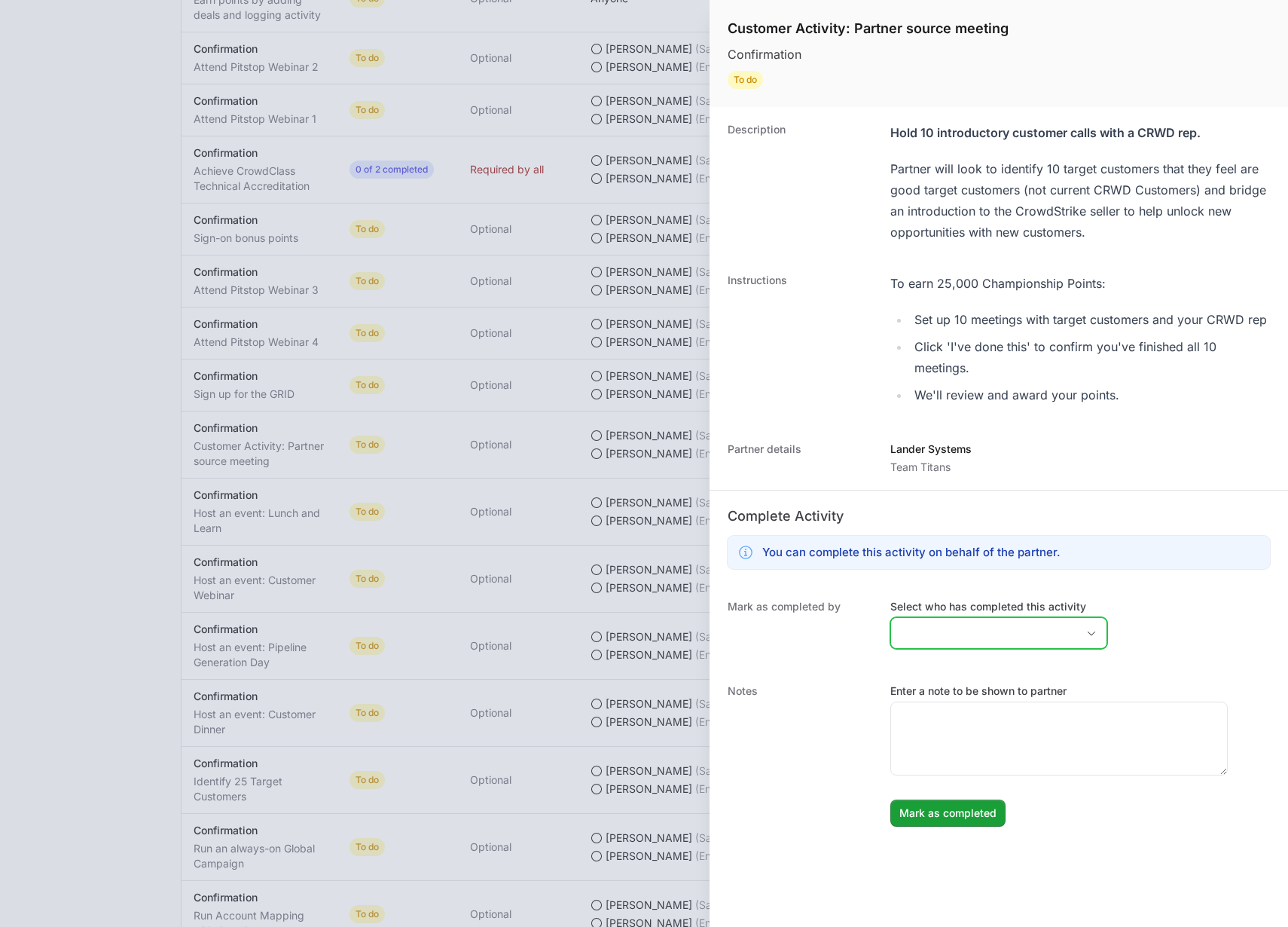
click at [973, 625] on input "Select who has completed this activity" at bounding box center [984, 633] width 185 height 31
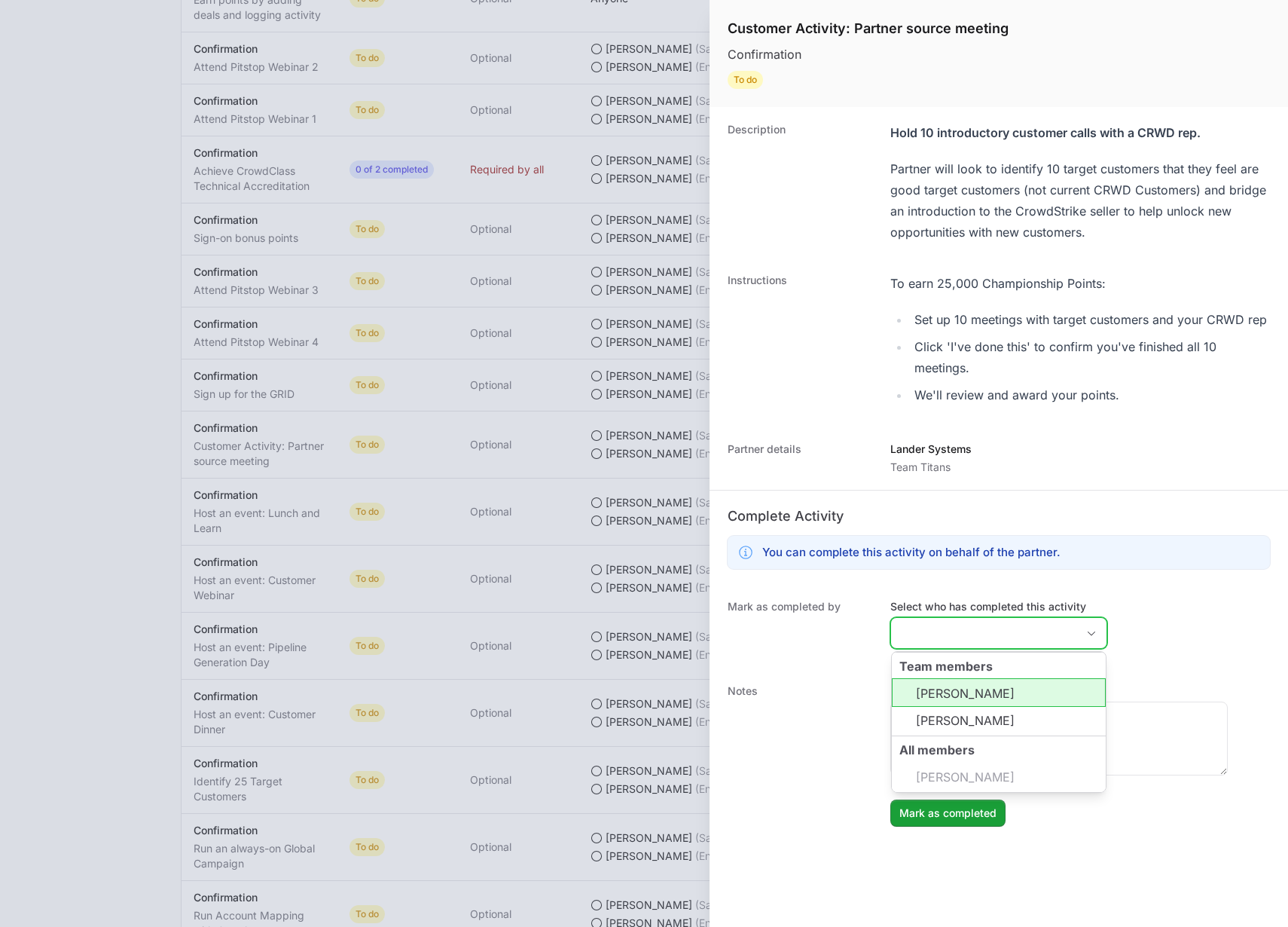
drag, startPoint x: 975, startPoint y: 693, endPoint x: 969, endPoint y: 685, distance: 10.0
click at [977, 692] on li "Timothy Greig" at bounding box center [999, 692] width 214 height 29
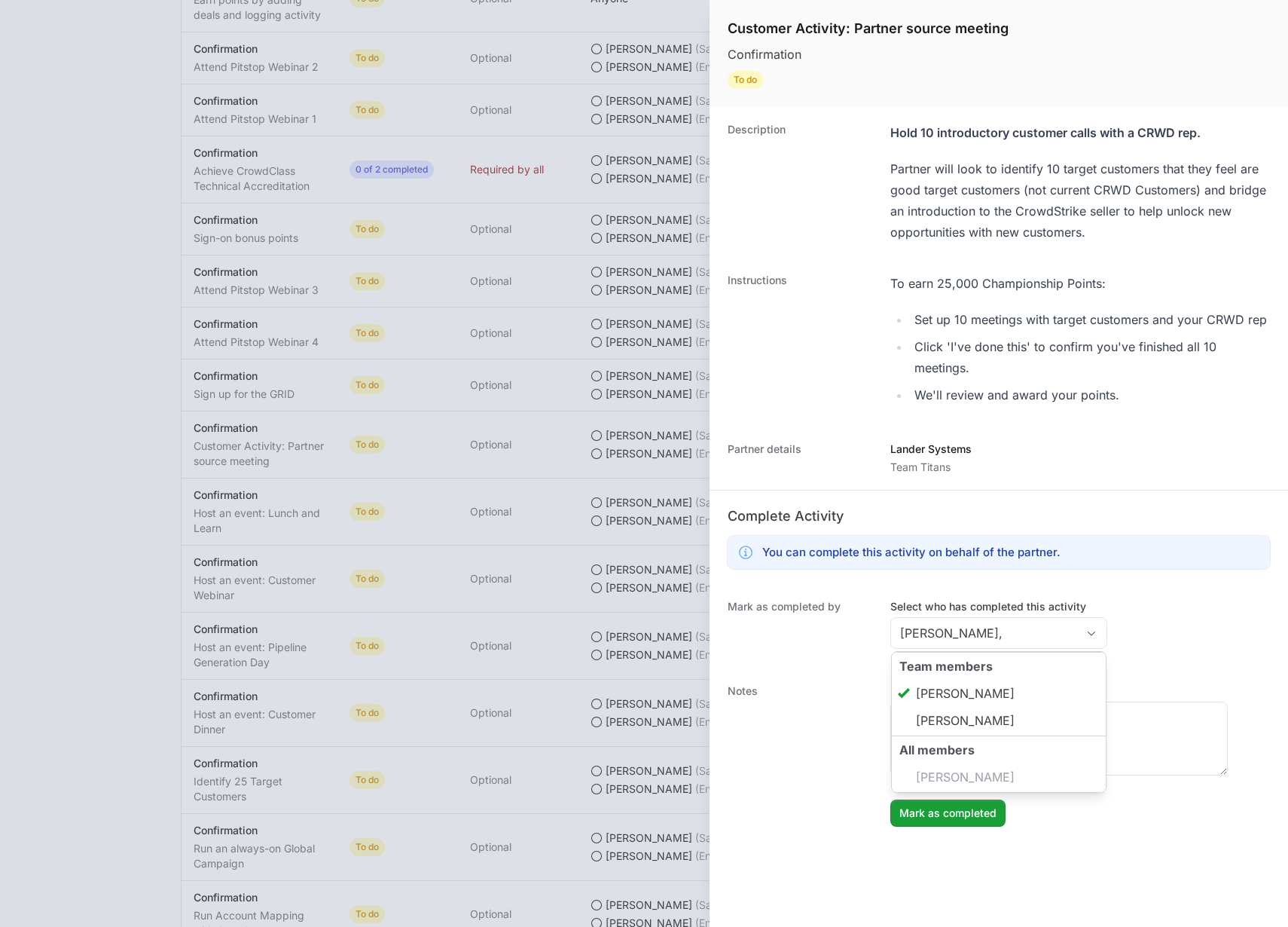
type input "Timothy Greig"
click at [1011, 432] on div "Partner details Lander Systems Team Titans" at bounding box center [999, 458] width 579 height 63
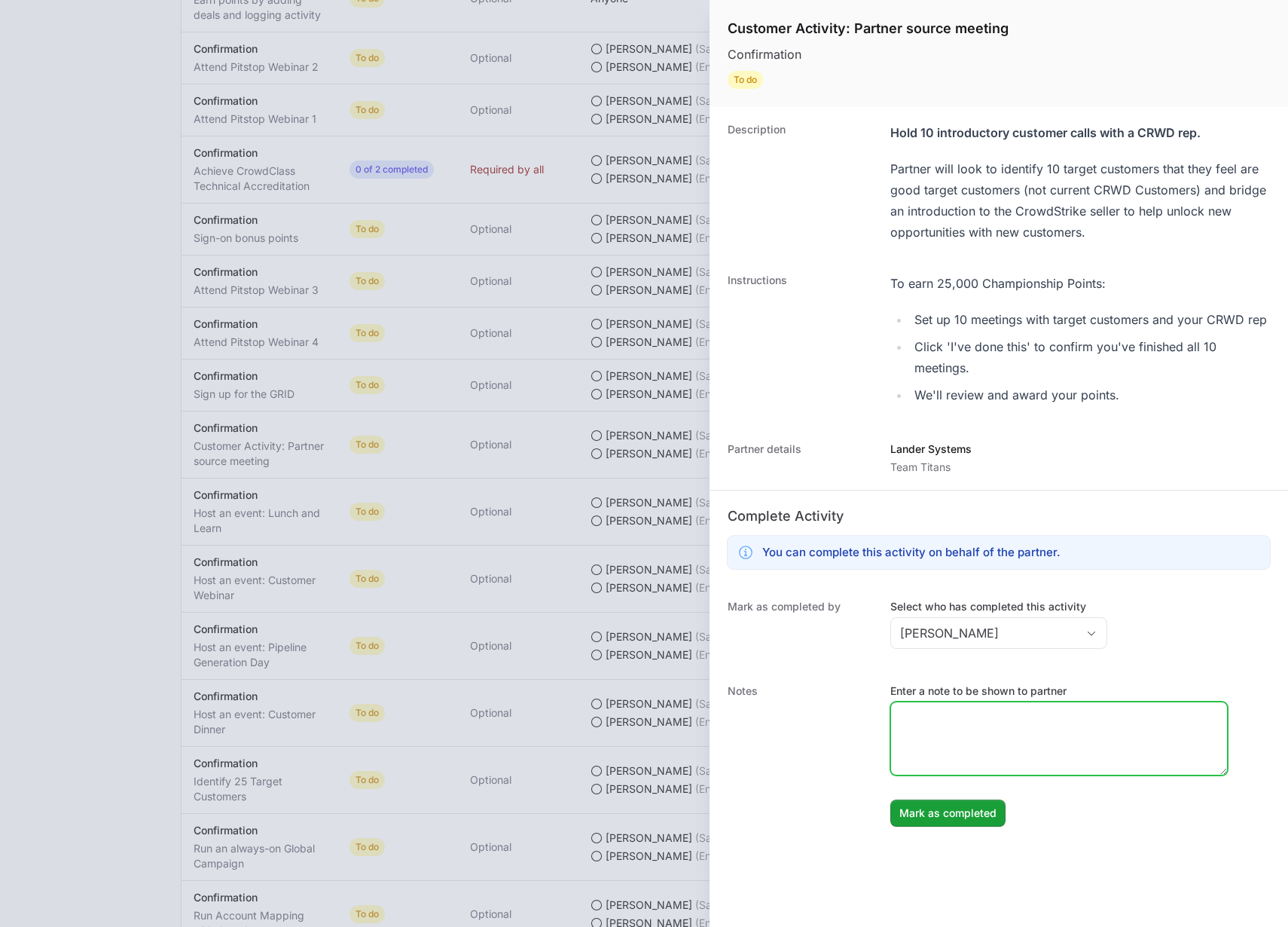
click at [995, 722] on textarea "Enter a note to be shown to partner" at bounding box center [1060, 738] width 336 height 73
drag, startPoint x: 430, startPoint y: 74, endPoint x: 446, endPoint y: 76, distance: 16.1
click at [432, 74] on div at bounding box center [644, 463] width 1288 height 927
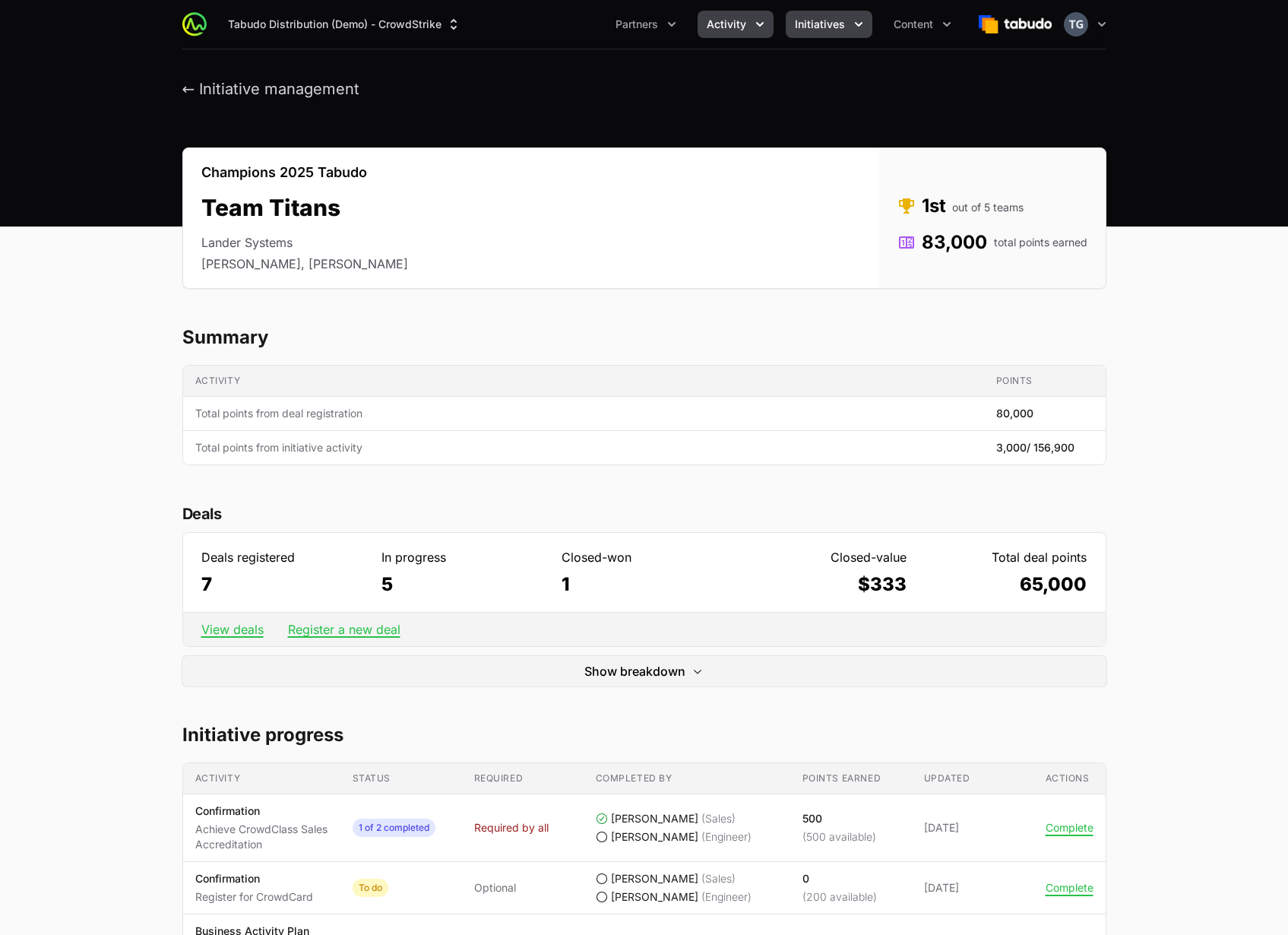
click at [711, 15] on button "Activity" at bounding box center [734, 24] width 76 height 27
click at [744, 29] on span "Activity" at bounding box center [726, 24] width 39 height 15
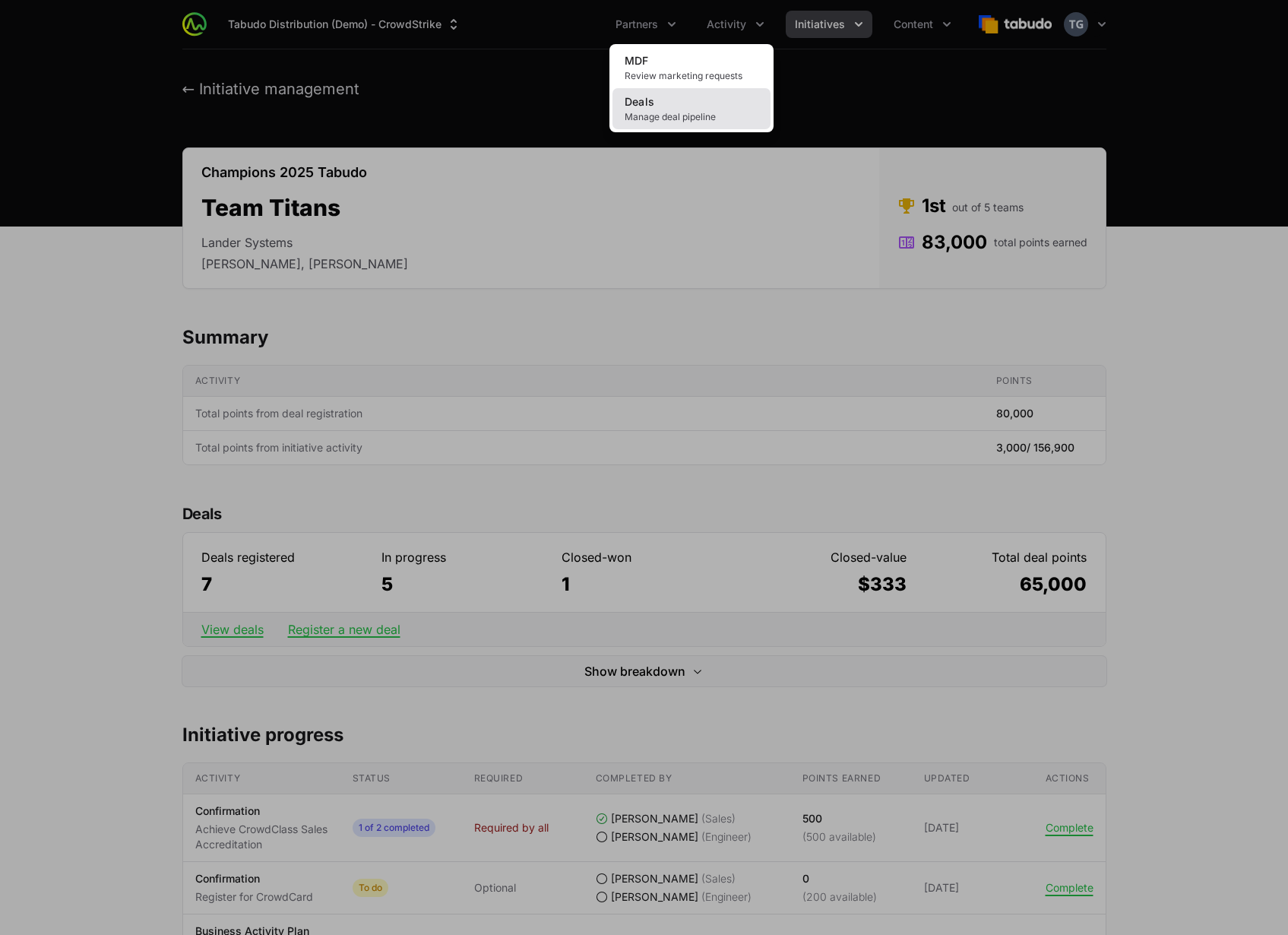
click at [705, 103] on link "Deals Manage deal pipeline" at bounding box center [691, 109] width 158 height 41
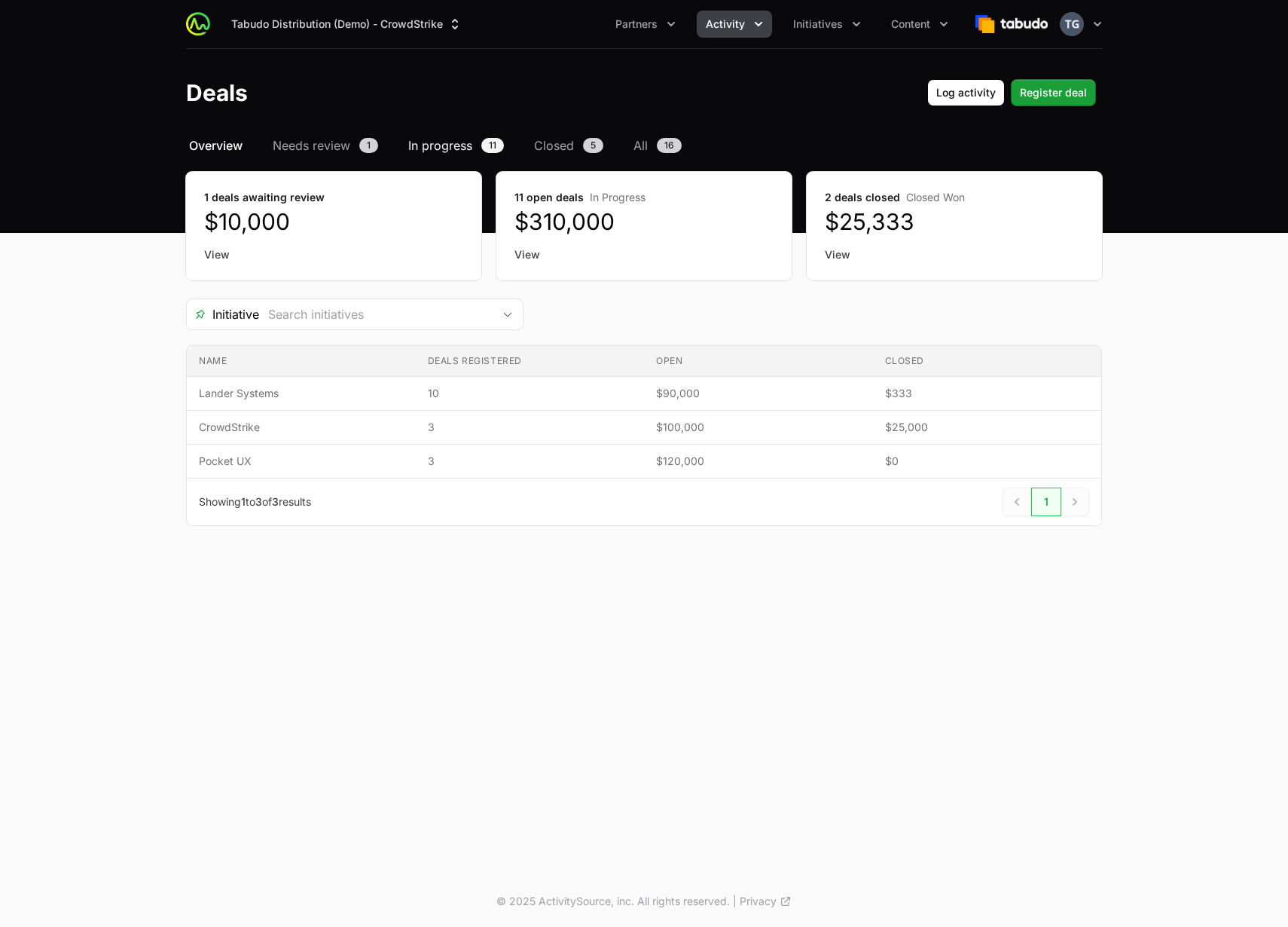
click at [427, 147] on span "In progress" at bounding box center [440, 145] width 64 height 18
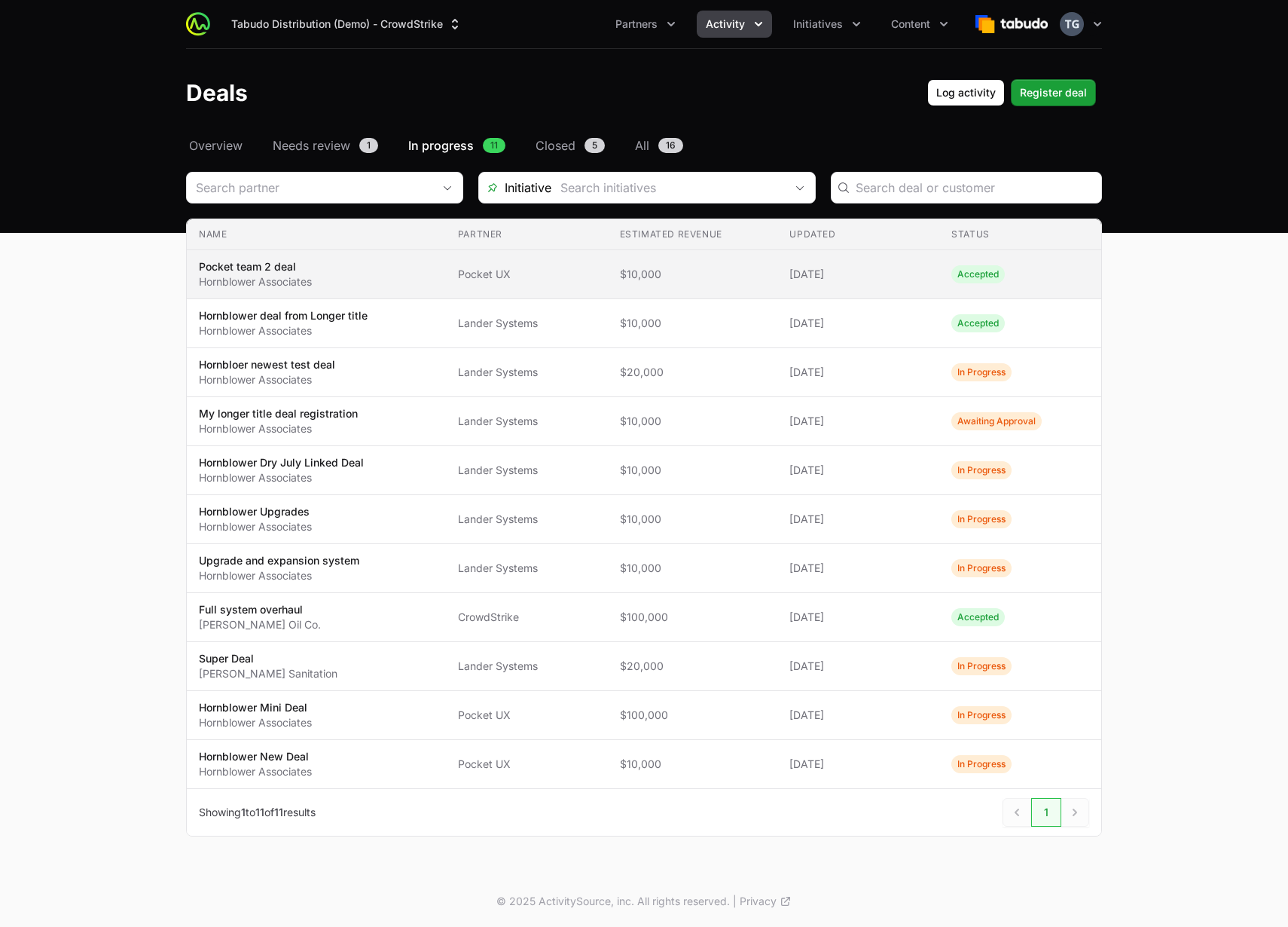
click at [503, 290] on td "Partner Pocket UX" at bounding box center [527, 274] width 162 height 49
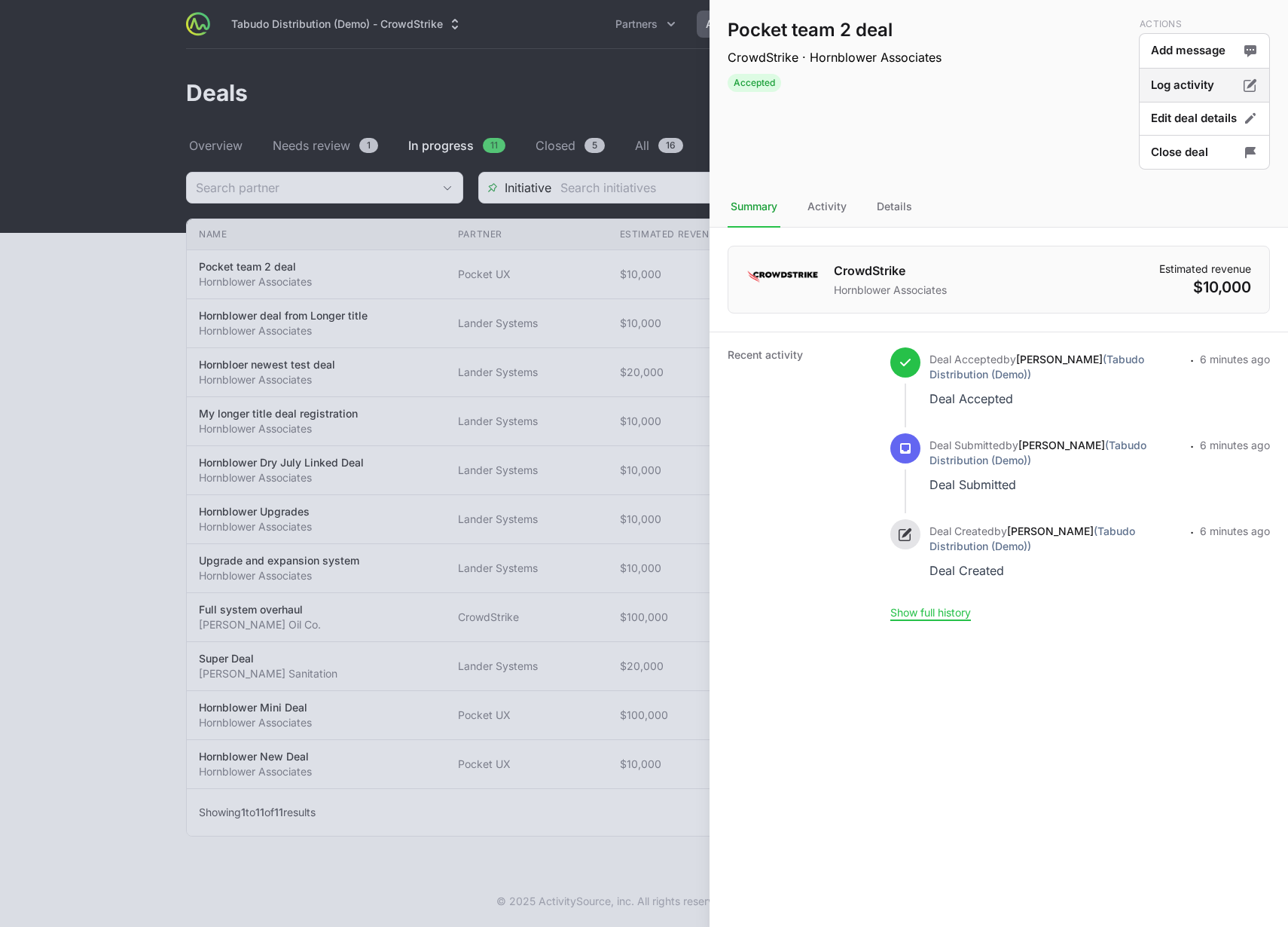
click at [1202, 90] on button "Log activity" at bounding box center [1204, 85] width 131 height 35
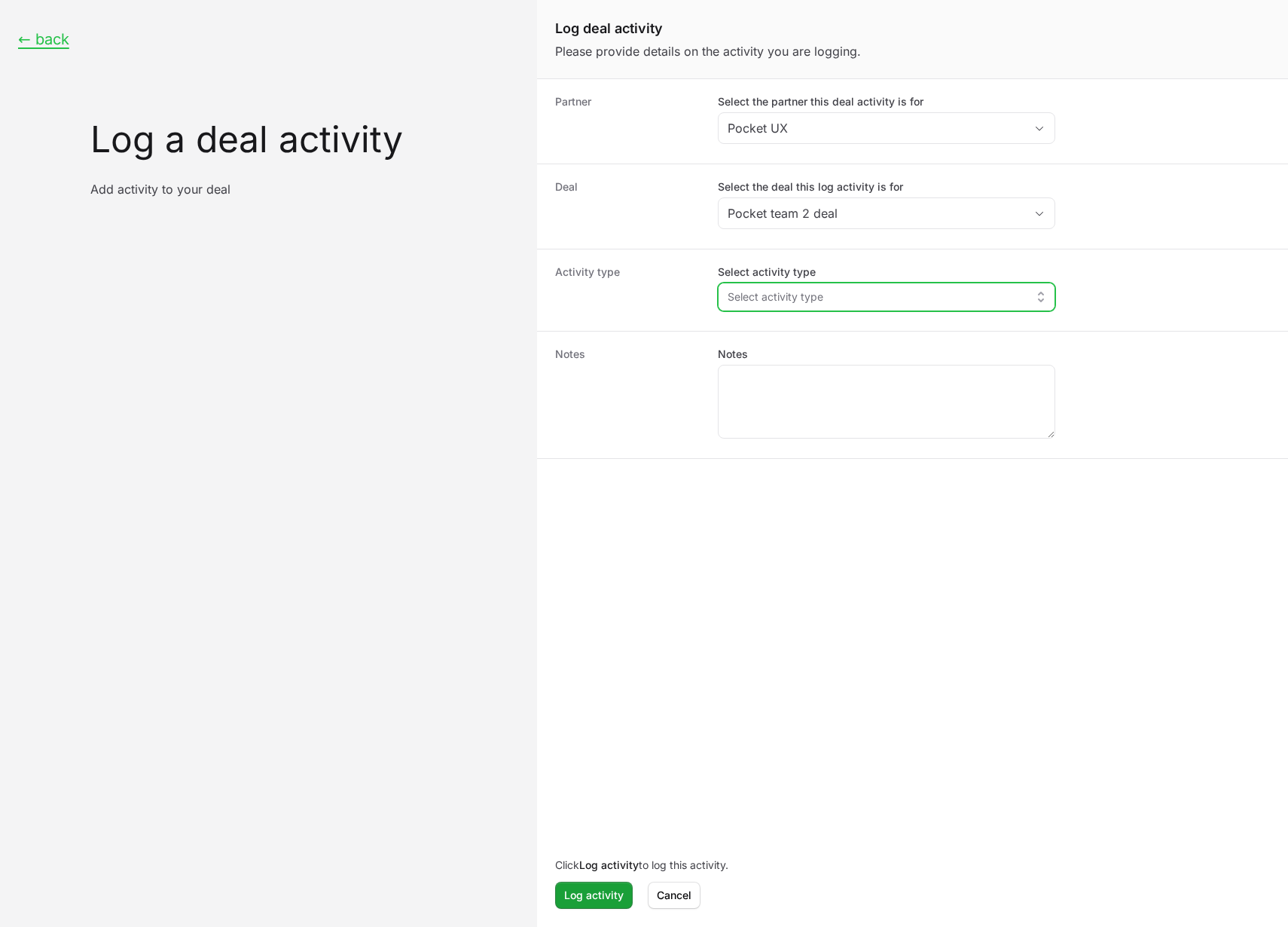
click at [804, 299] on span "Select activity type" at bounding box center [775, 297] width 95 height 15
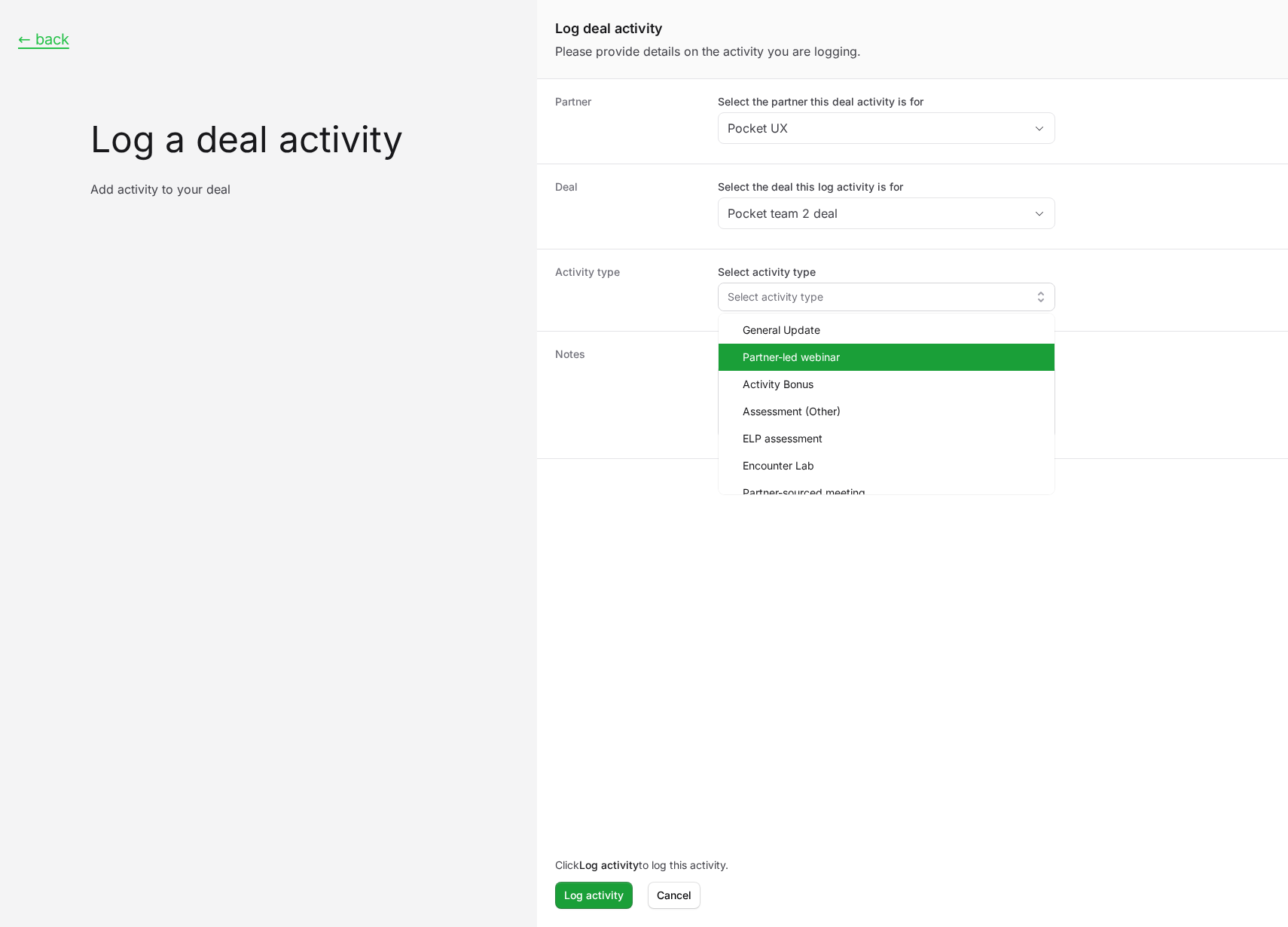
scroll to position [70, 0]
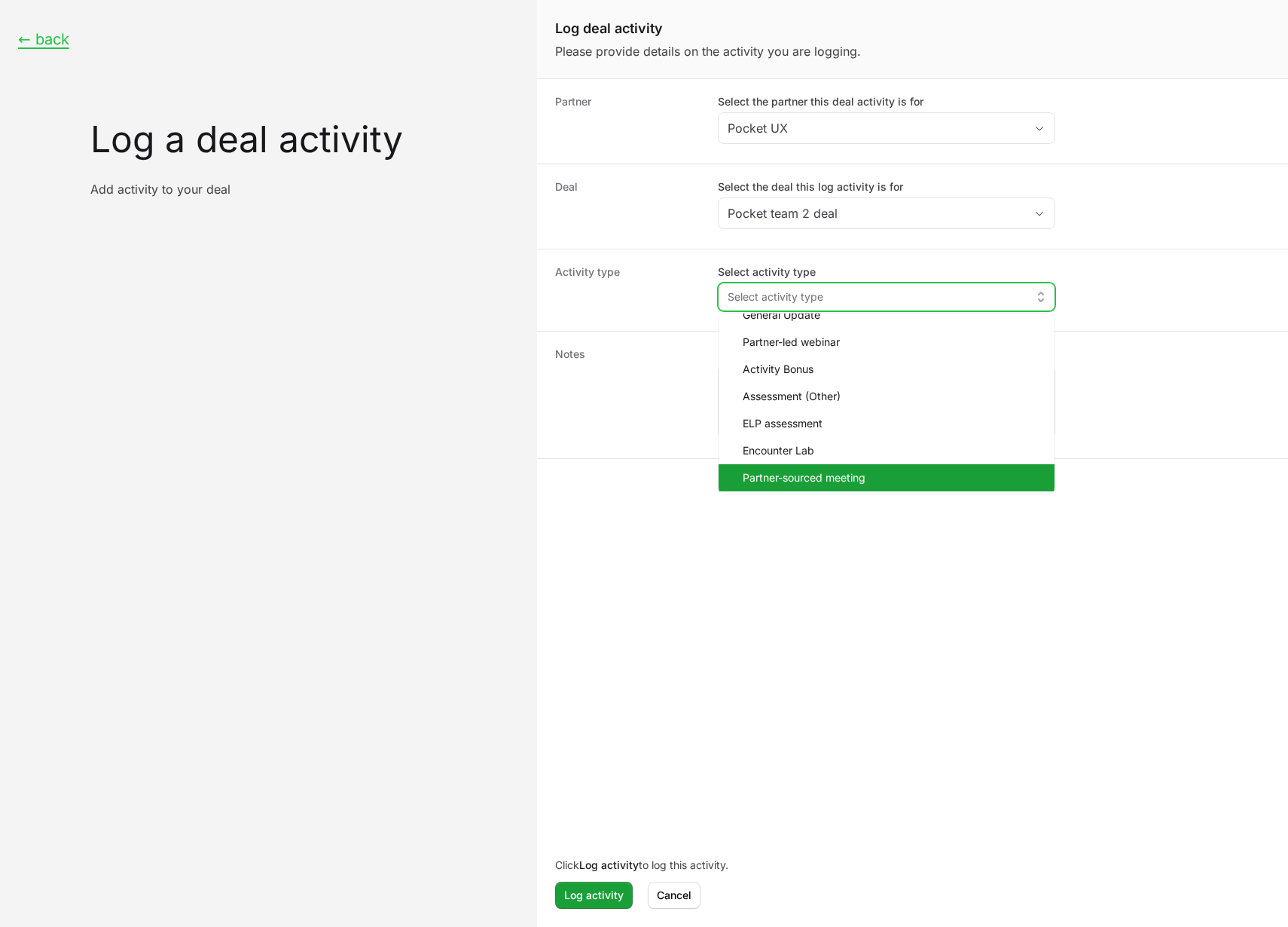
click at [836, 477] on span "Partner-sourced meeting" at bounding box center [893, 477] width 300 height 15
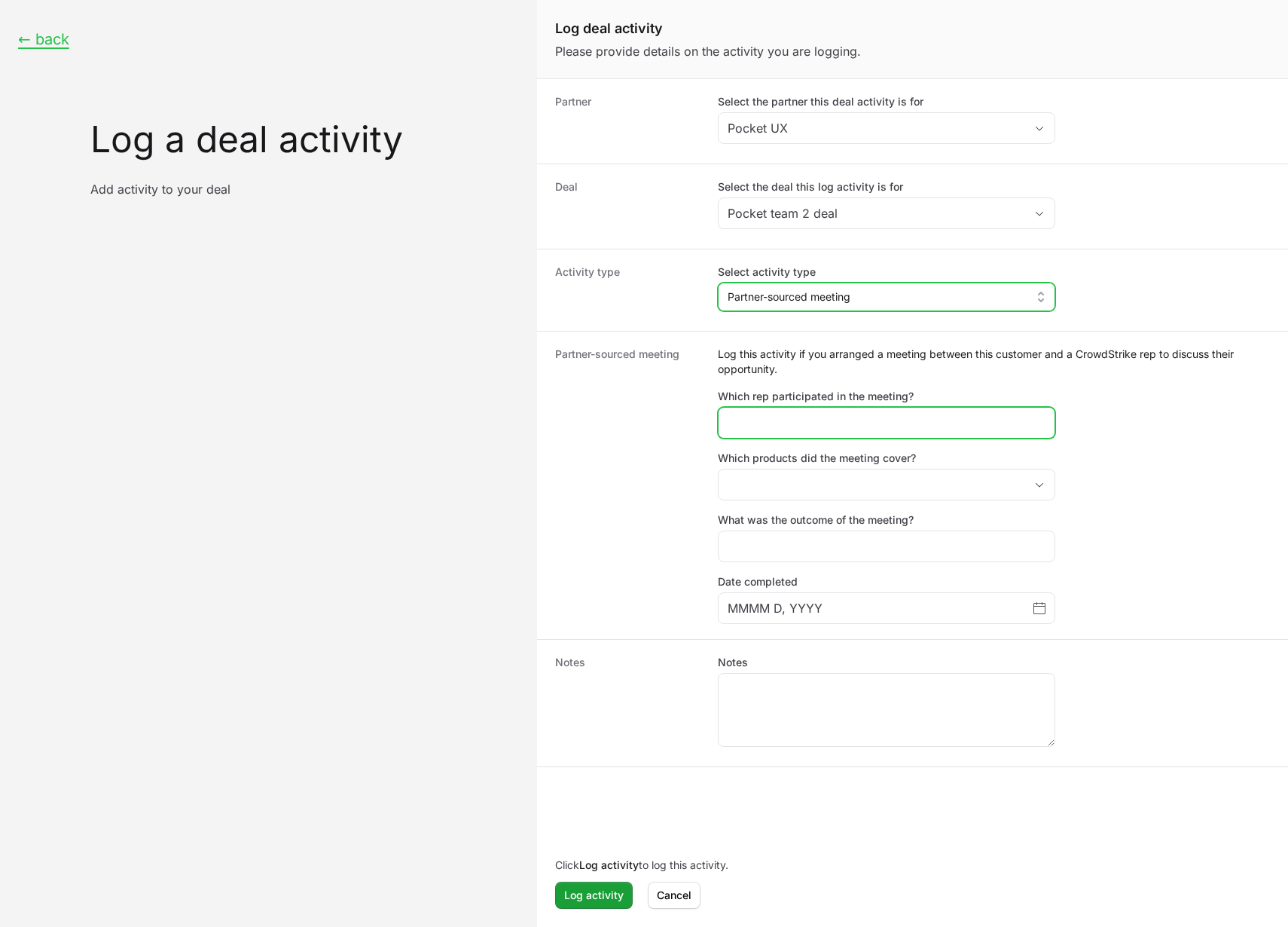
click at [853, 413] on input "Which rep participated in the meeting?" at bounding box center [886, 422] width 318 height 18
type input "Jerry"
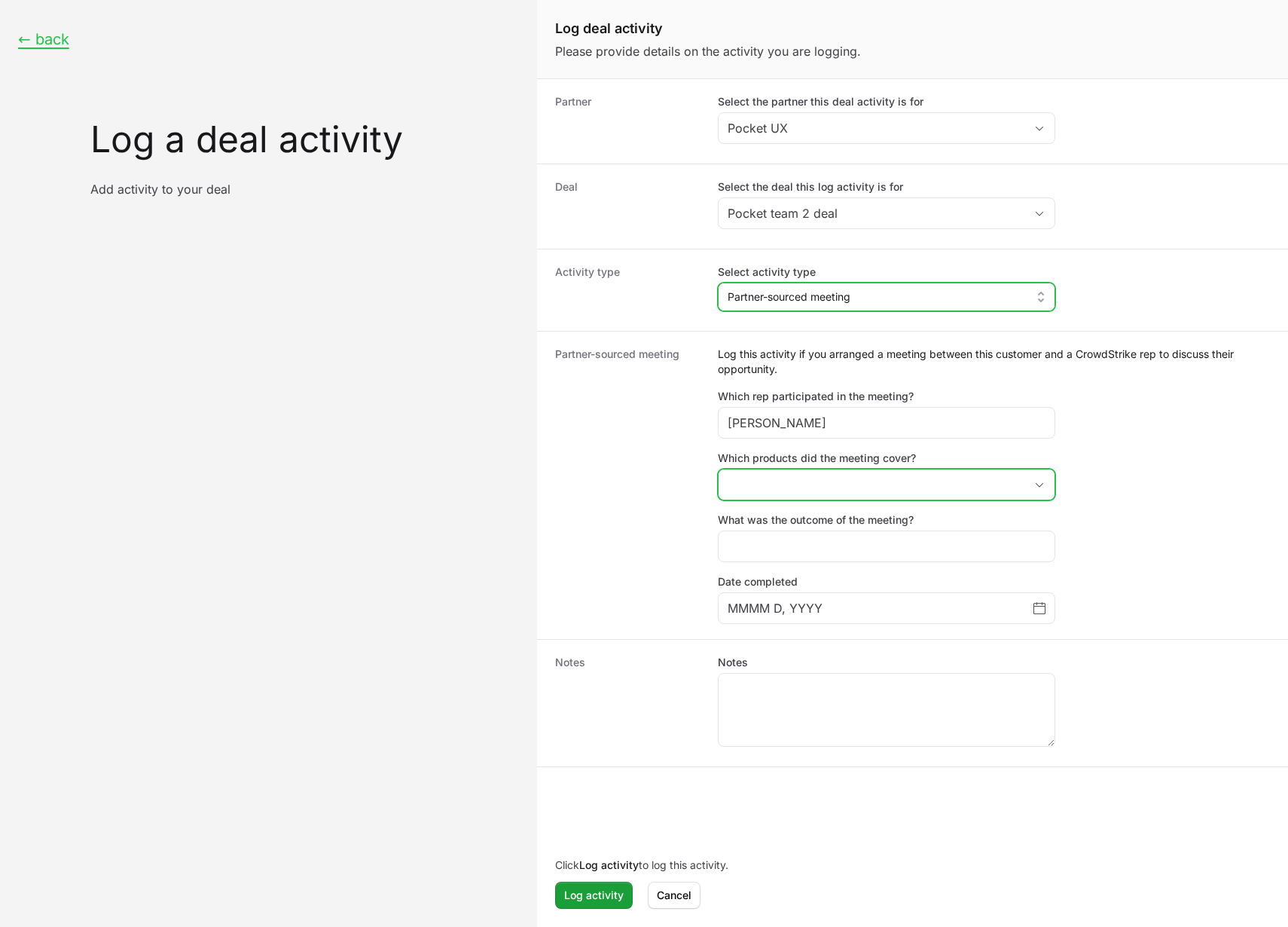
click at [932, 488] on button "placeholder" at bounding box center [887, 485] width 336 height 31
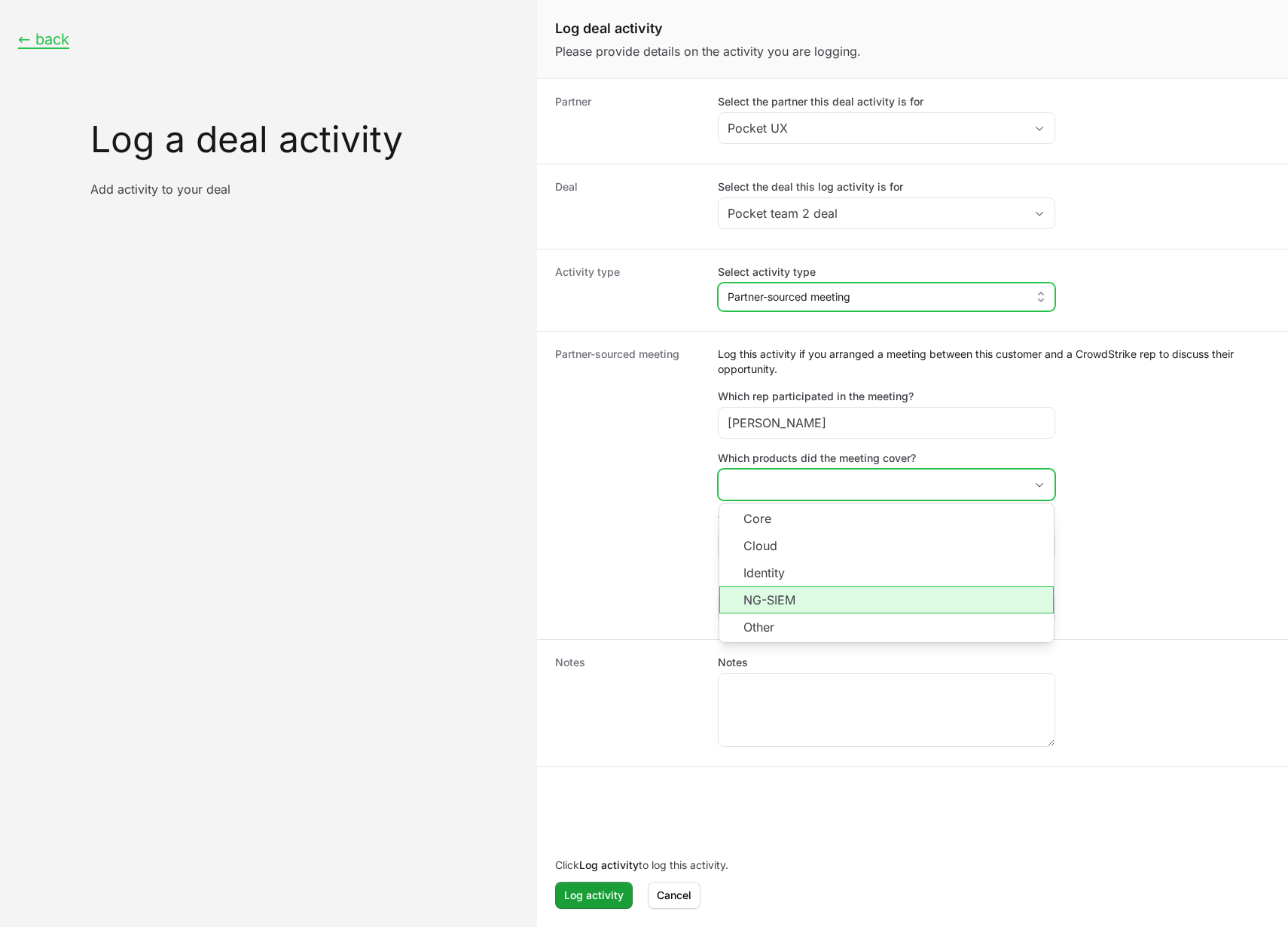
click at [785, 602] on li "NG-SIEM" at bounding box center [887, 600] width 334 height 27
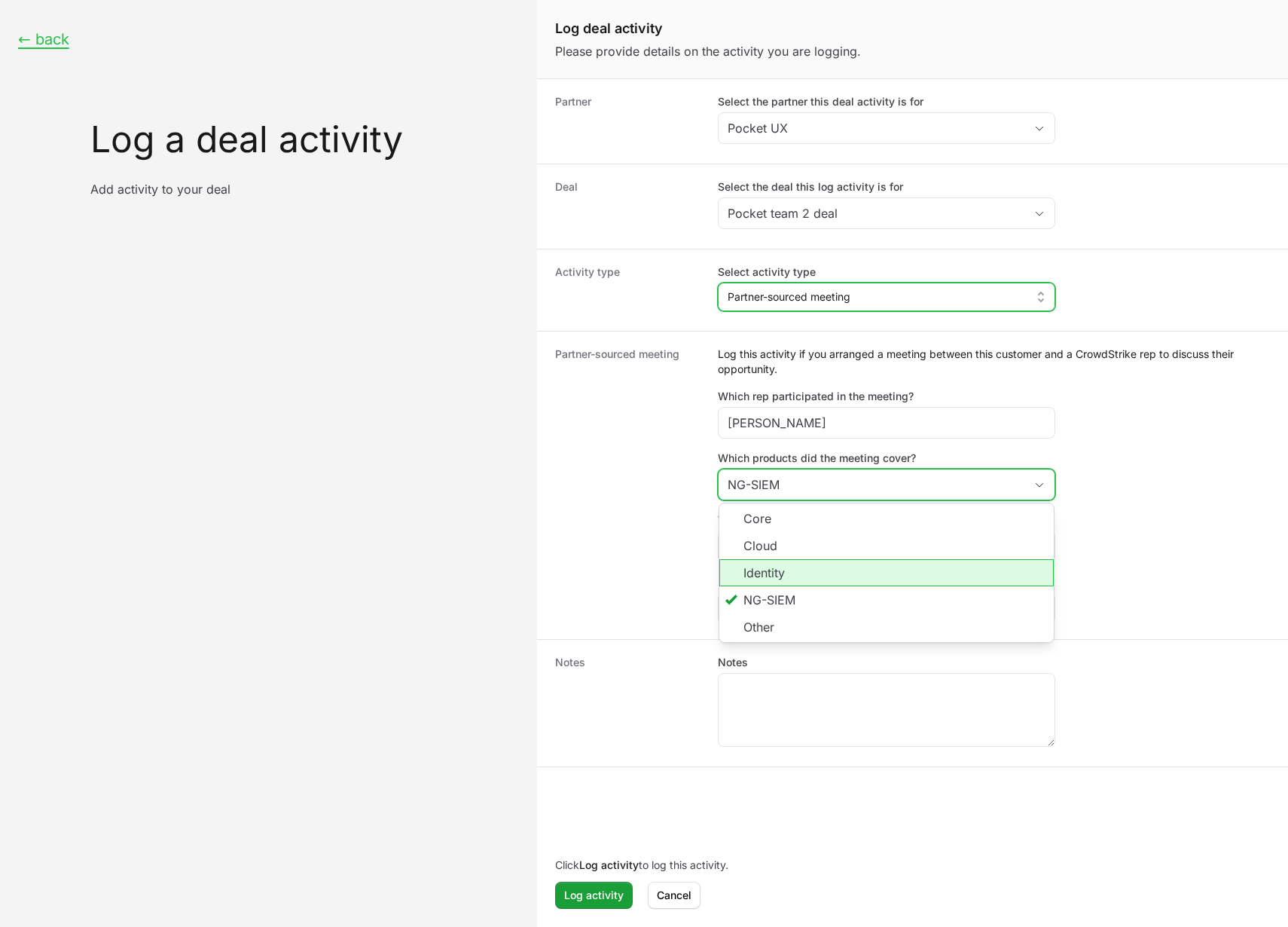
click at [792, 582] on ul "Core Cloud Identity NG-SIEM Other" at bounding box center [887, 572] width 334 height 138
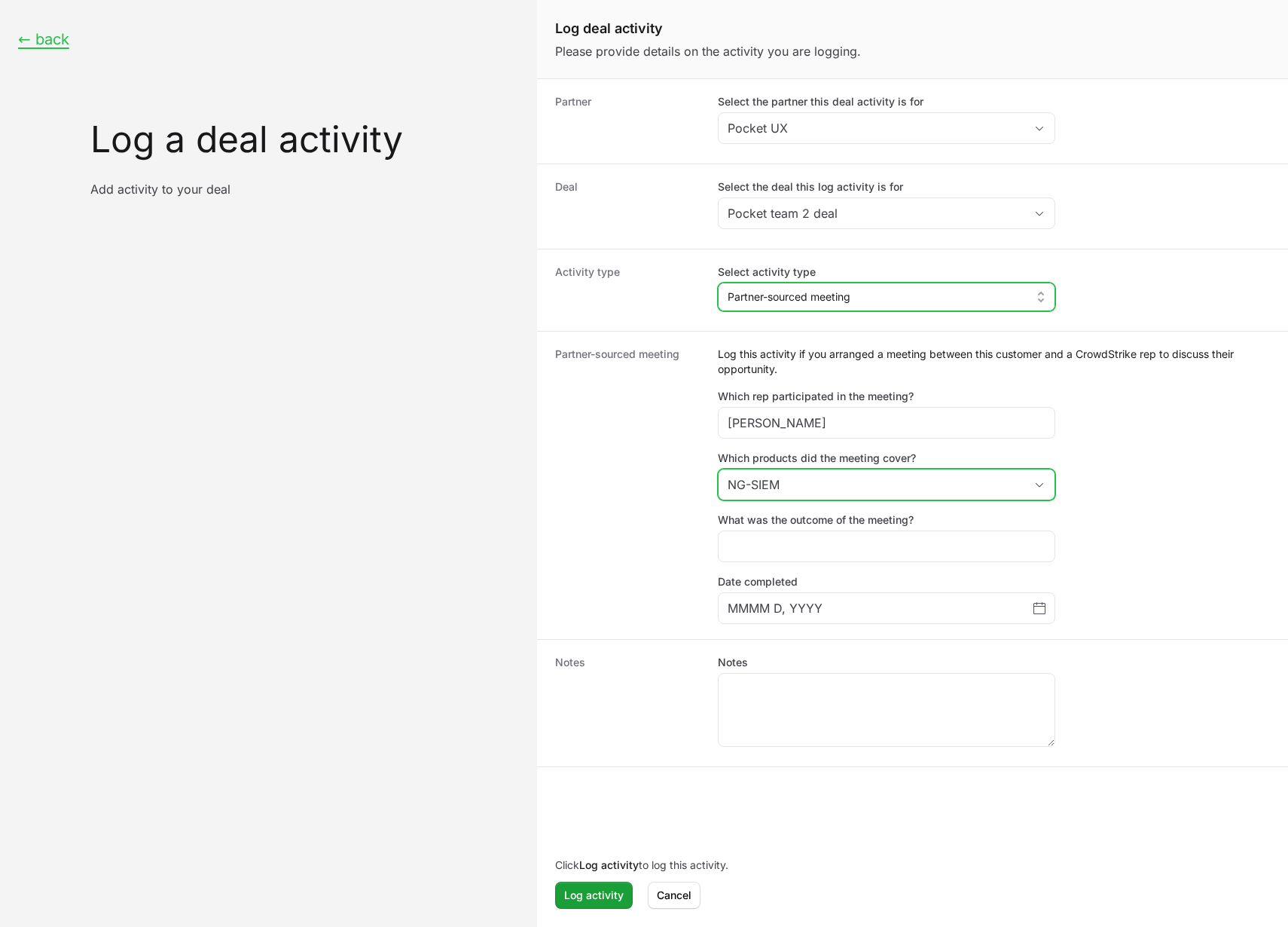
click at [814, 493] on div "NG-SIEM" at bounding box center [866, 484] width 278 height 18
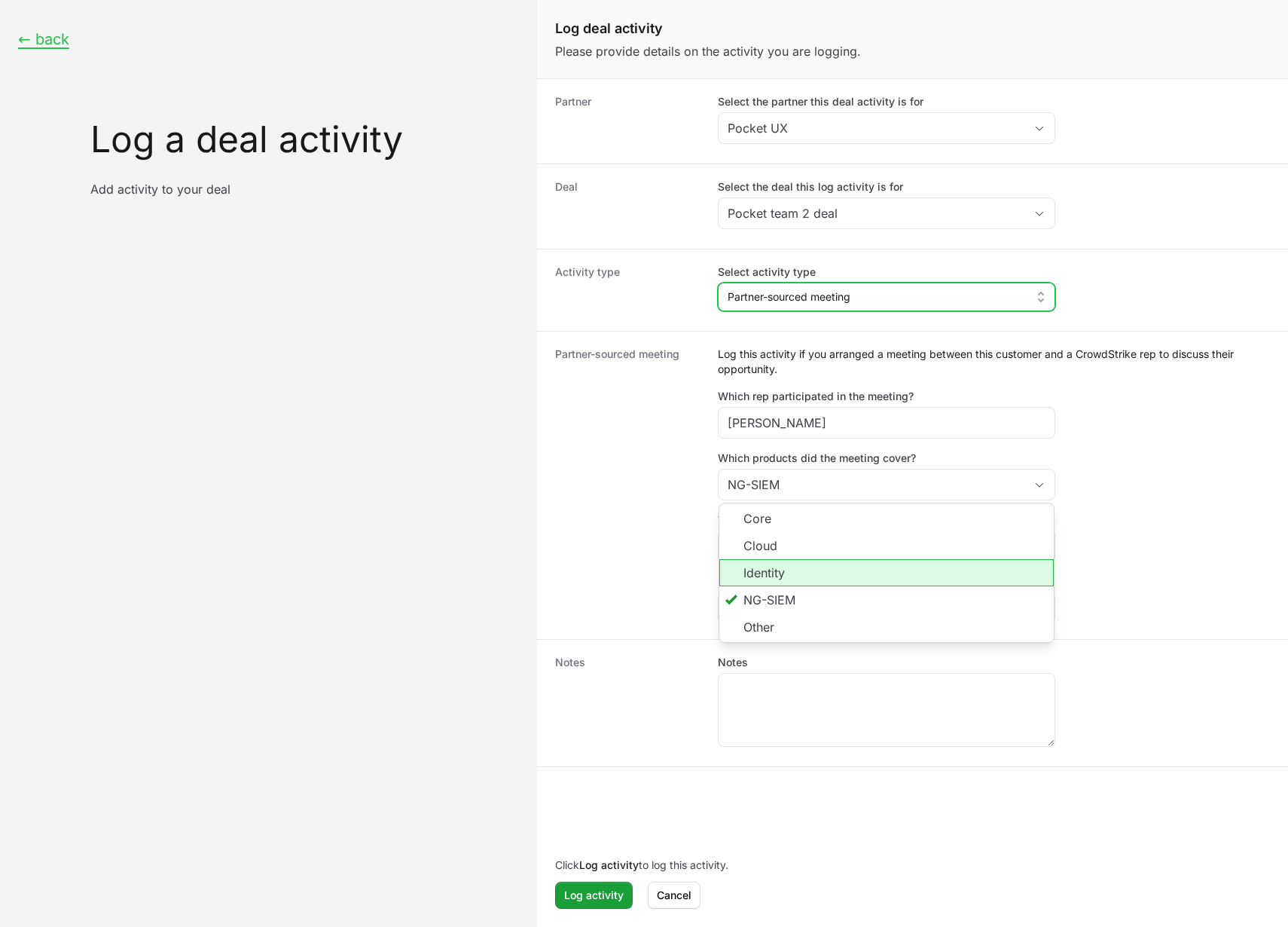
click at [770, 566] on li "Identity" at bounding box center [887, 573] width 334 height 27
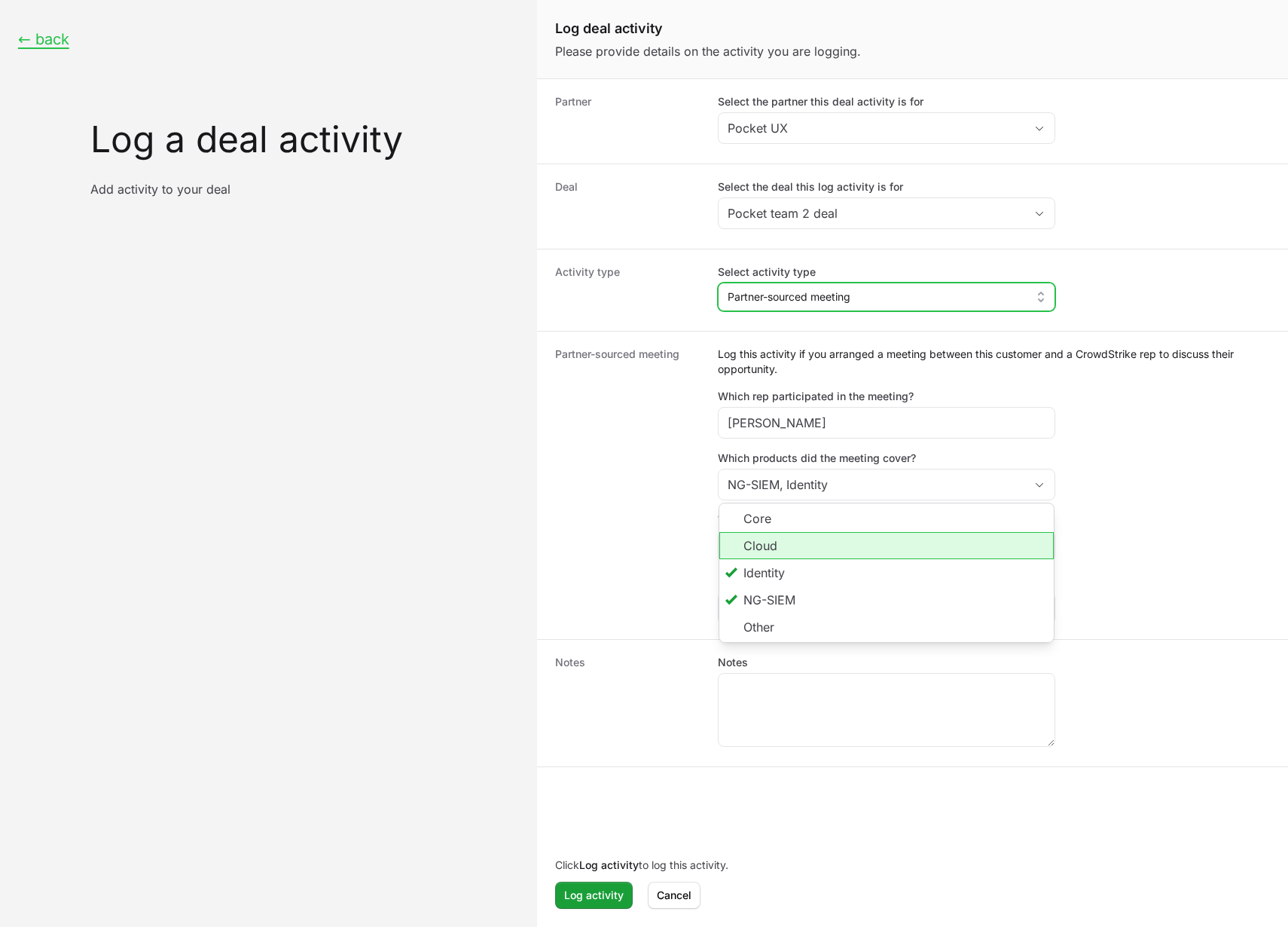
click at [788, 546] on li "Cloud" at bounding box center [887, 545] width 334 height 27
drag, startPoint x: 642, startPoint y: 532, endPoint x: 657, endPoint y: 539, distance: 16.6
click at [642, 531] on dt "Partner-sourced meeting" at bounding box center [628, 485] width 145 height 277
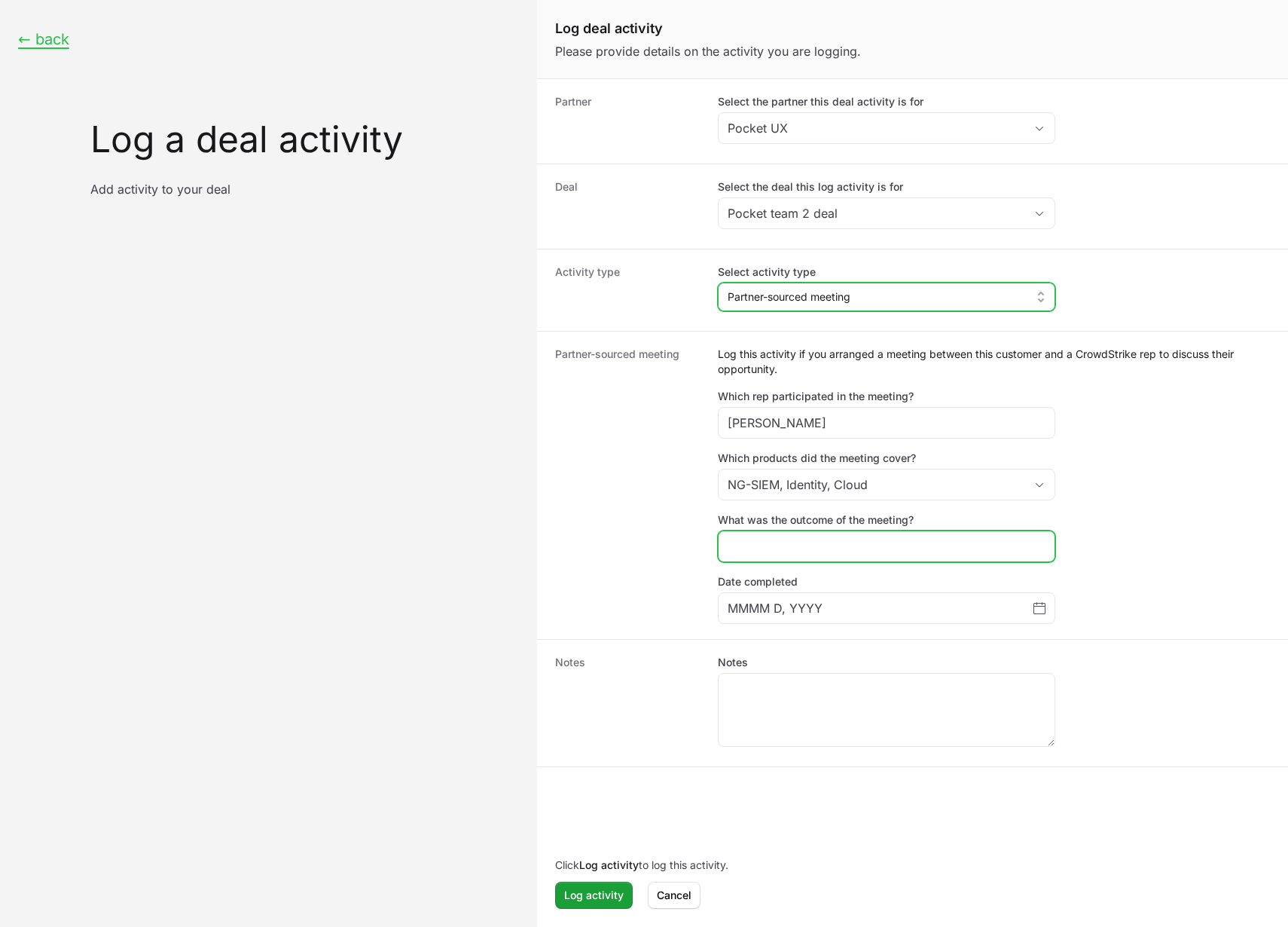
click at [830, 552] on input "What was the outcome of the meeting?" at bounding box center [886, 546] width 318 height 18
type input "Good outcome"
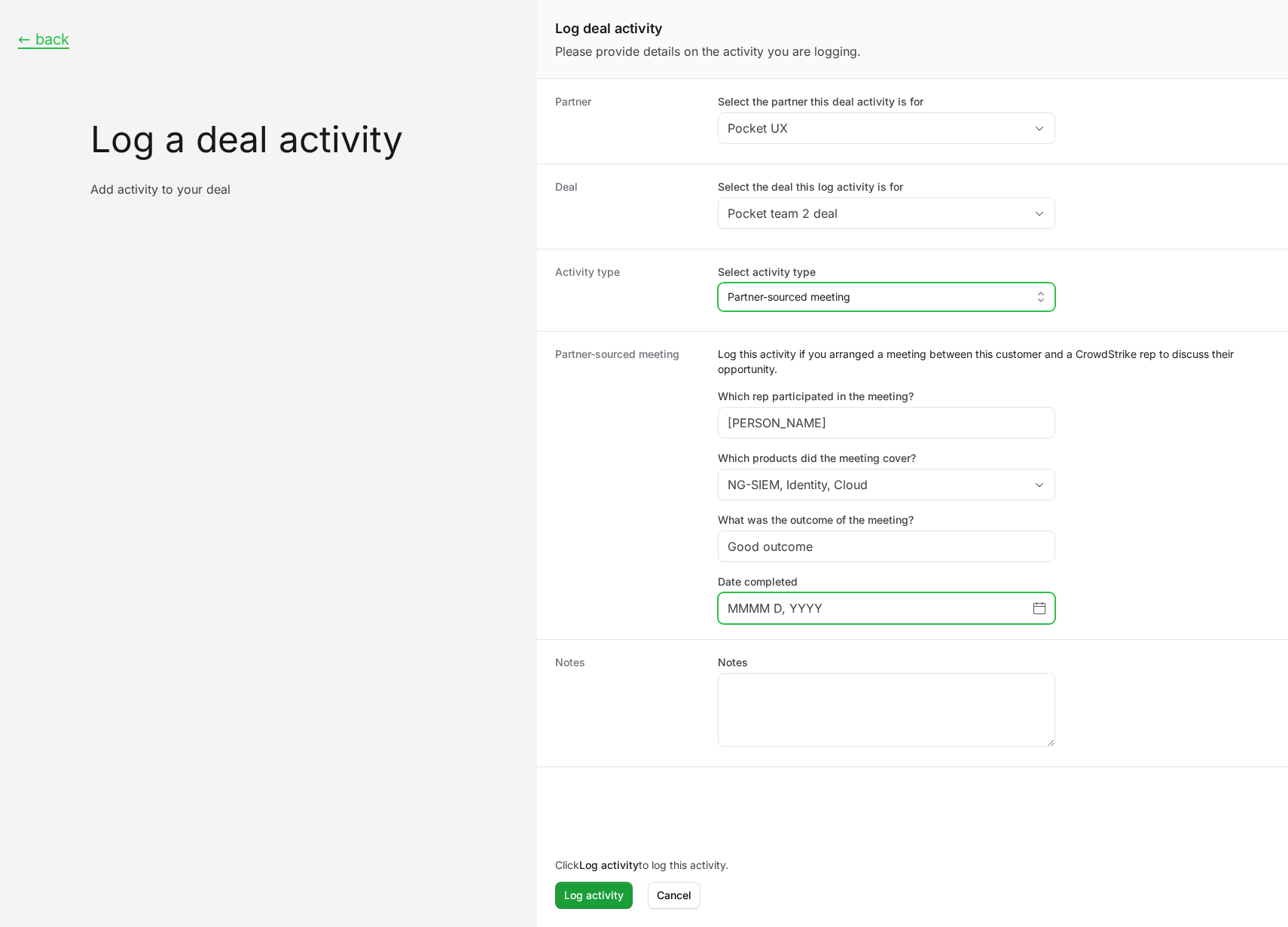
click at [1038, 607] on icon "Choose date" at bounding box center [1040, 608] width 12 height 12
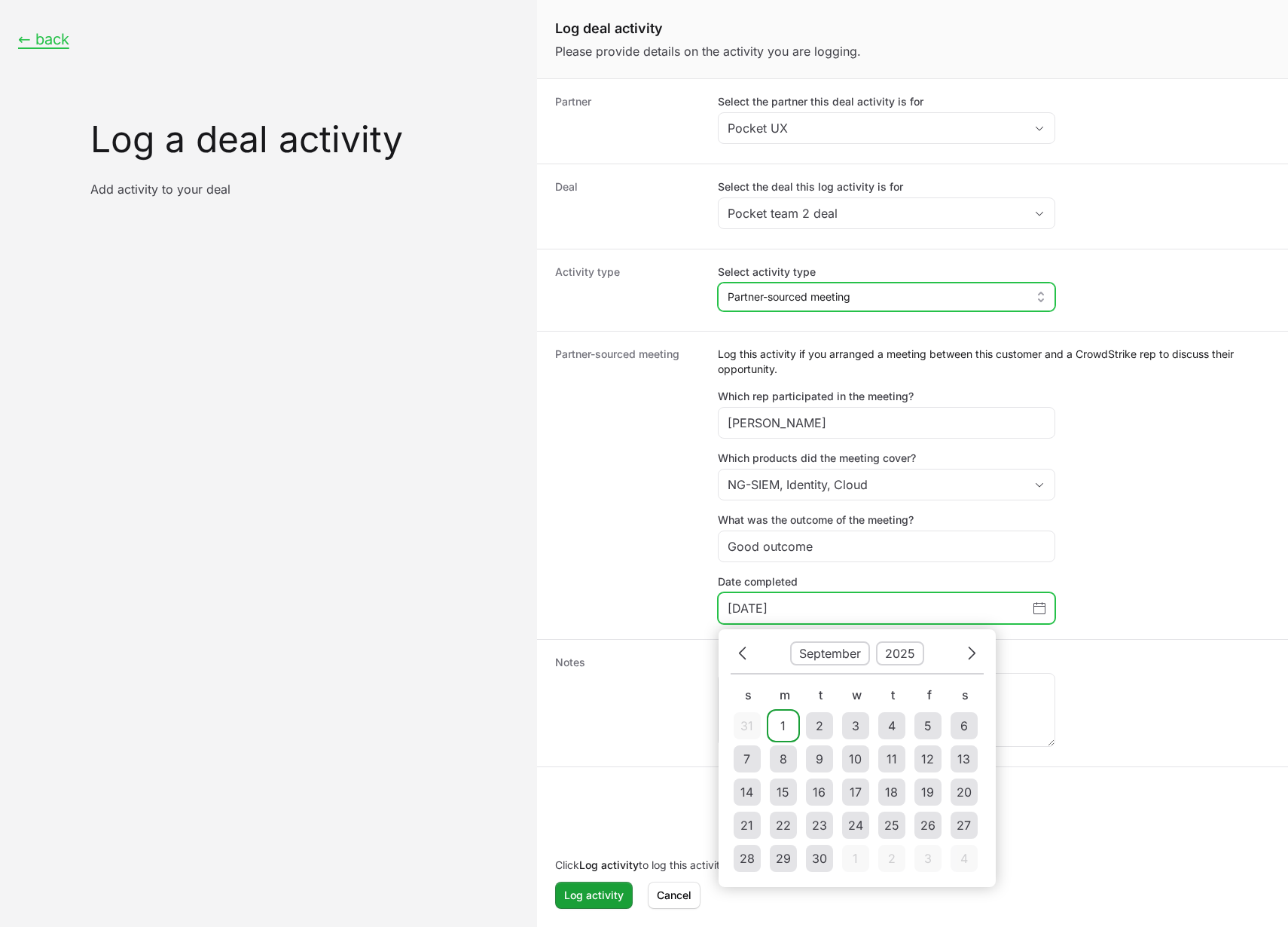
click at [784, 735] on td "1" at bounding box center [783, 726] width 27 height 27
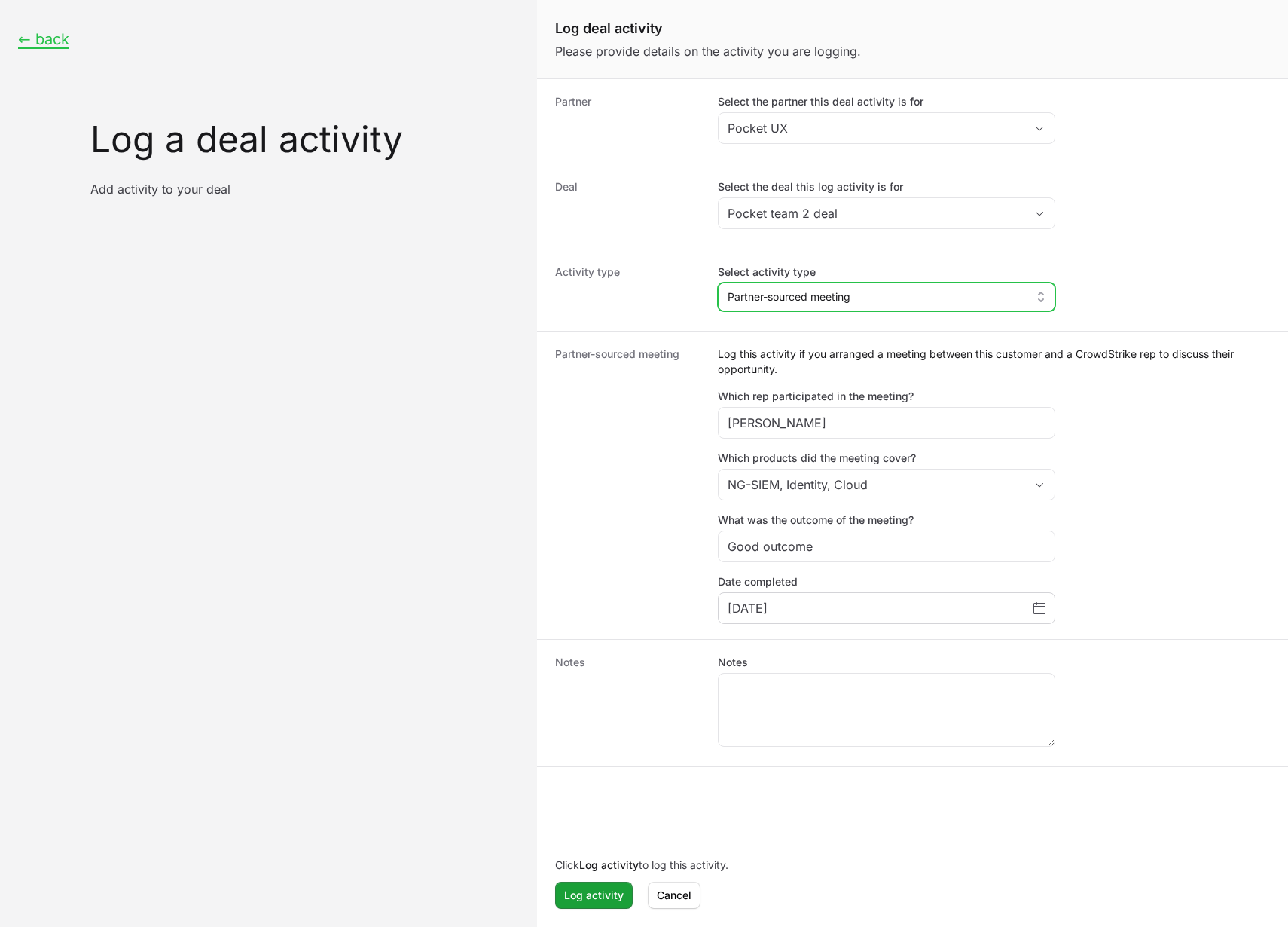
click at [676, 644] on div "Notes Notes" at bounding box center [914, 702] width 752 height 127
click at [773, 717] on textarea "Notes" at bounding box center [887, 709] width 336 height 73
click at [1034, 615] on span "Change date, September 1, 2025" at bounding box center [1040, 607] width 12 height 18
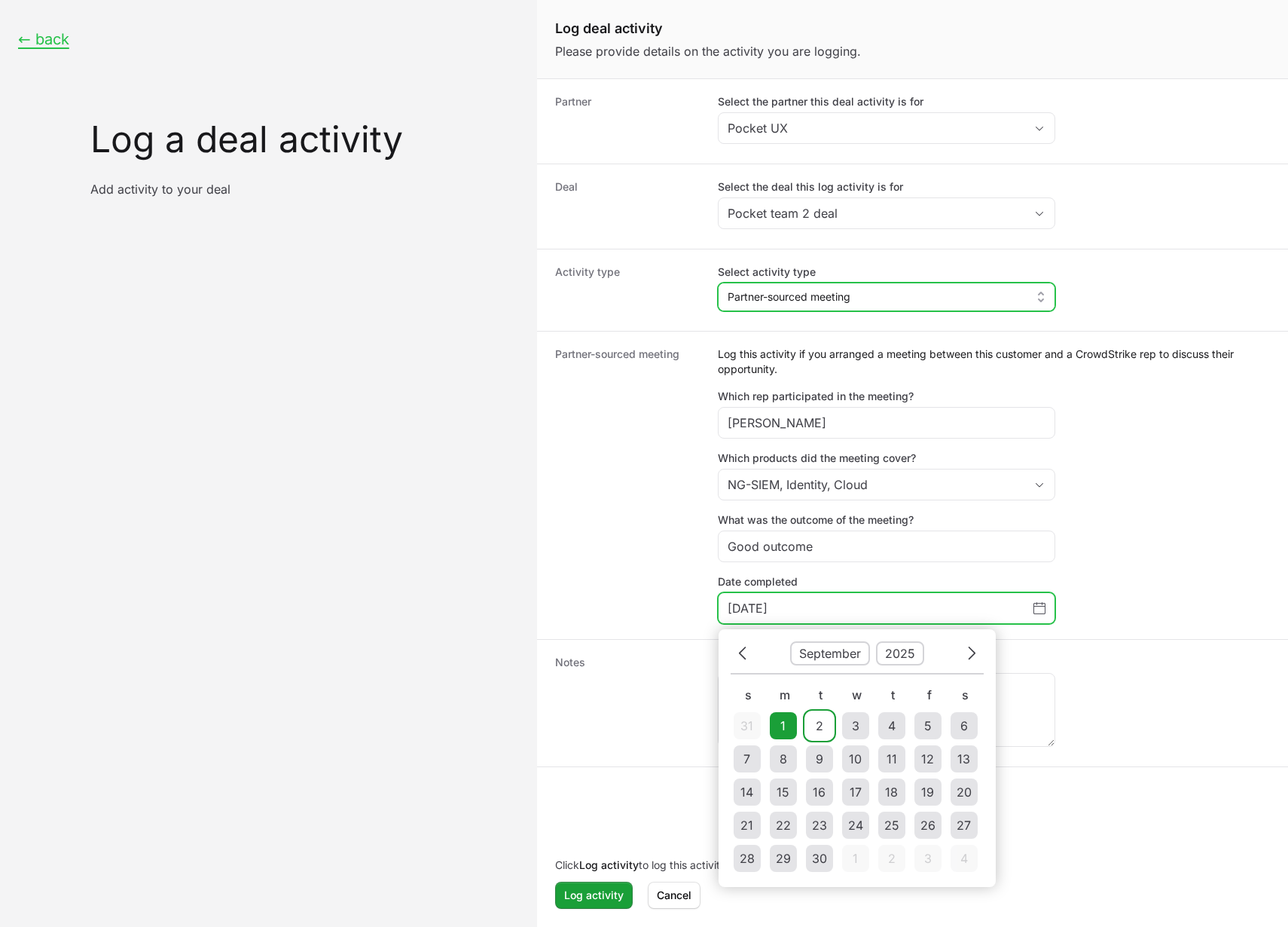
click at [814, 726] on td "2" at bounding box center [819, 726] width 27 height 27
type input "September 2, 2025"
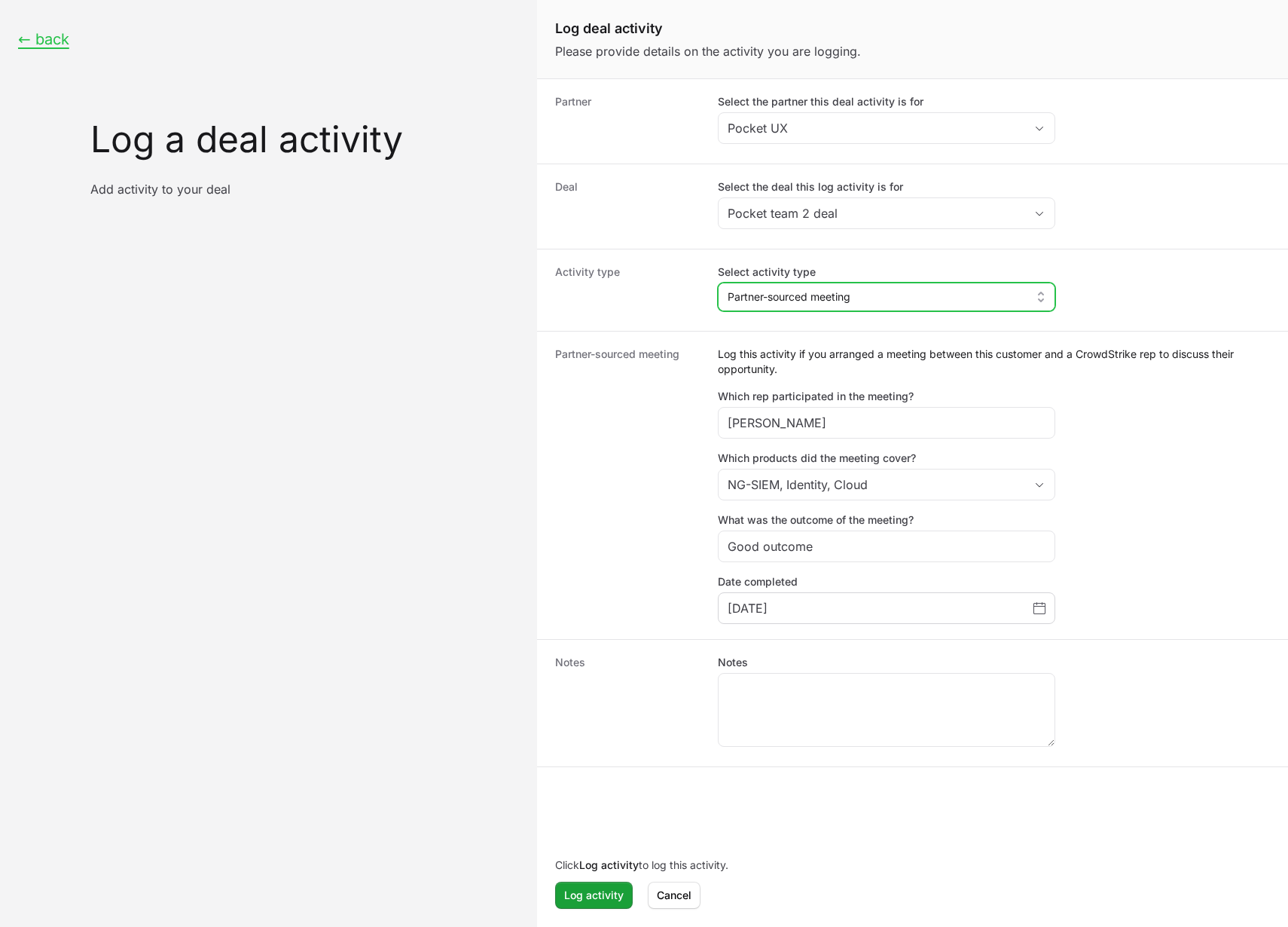
click at [541, 480] on div "Partner-sourced meeting Log this activity if you arranged a meeting between thi…" at bounding box center [914, 484] width 752 height 308
click at [770, 696] on textarea "Notes" at bounding box center [887, 709] width 336 height 73
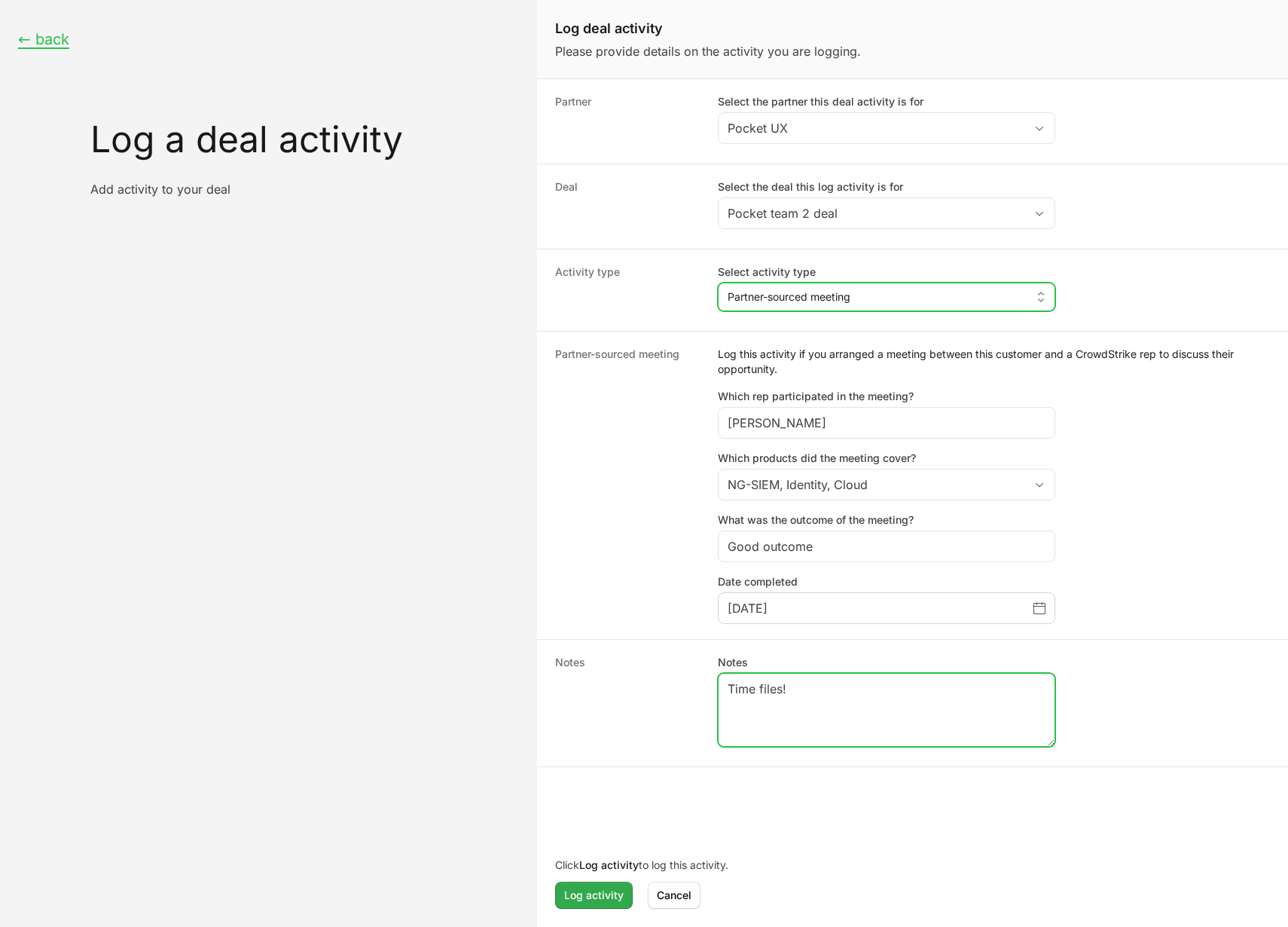
type textarea "Time files!"
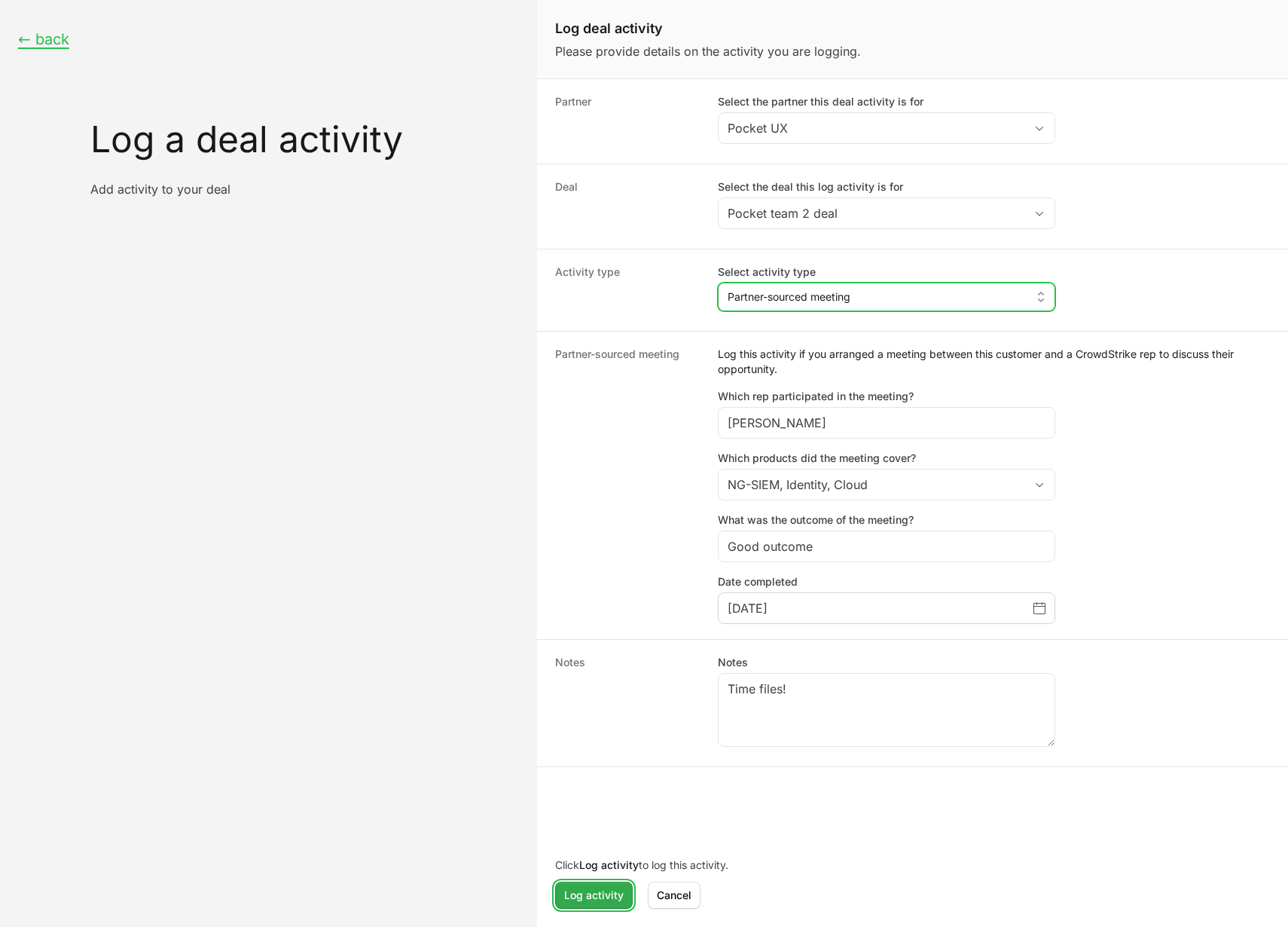
click at [600, 895] on span "Log activity" at bounding box center [594, 895] width 59 height 18
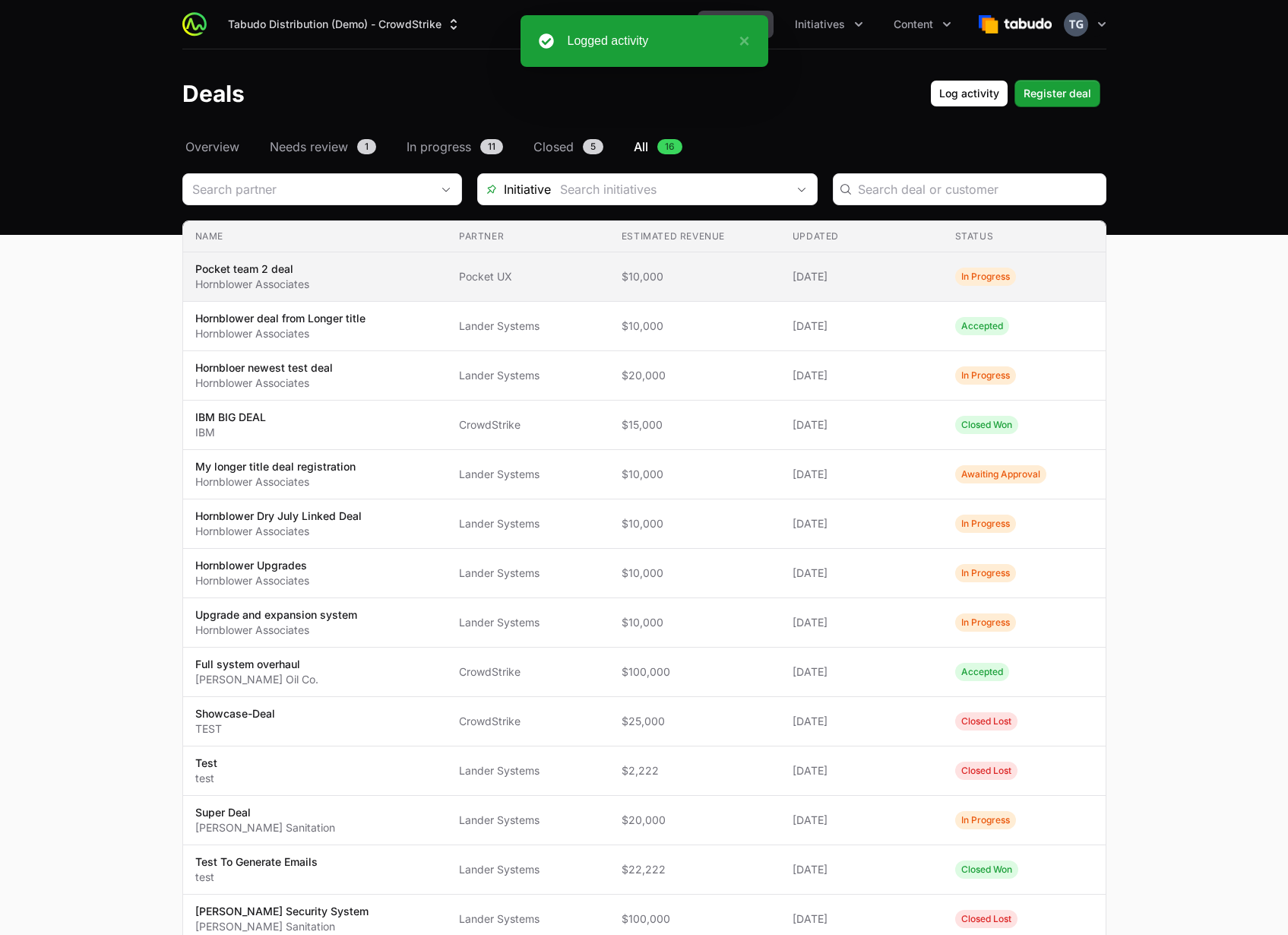
click at [405, 269] on span "Pocket team 2 deal Hornblower Associates" at bounding box center [315, 276] width 240 height 31
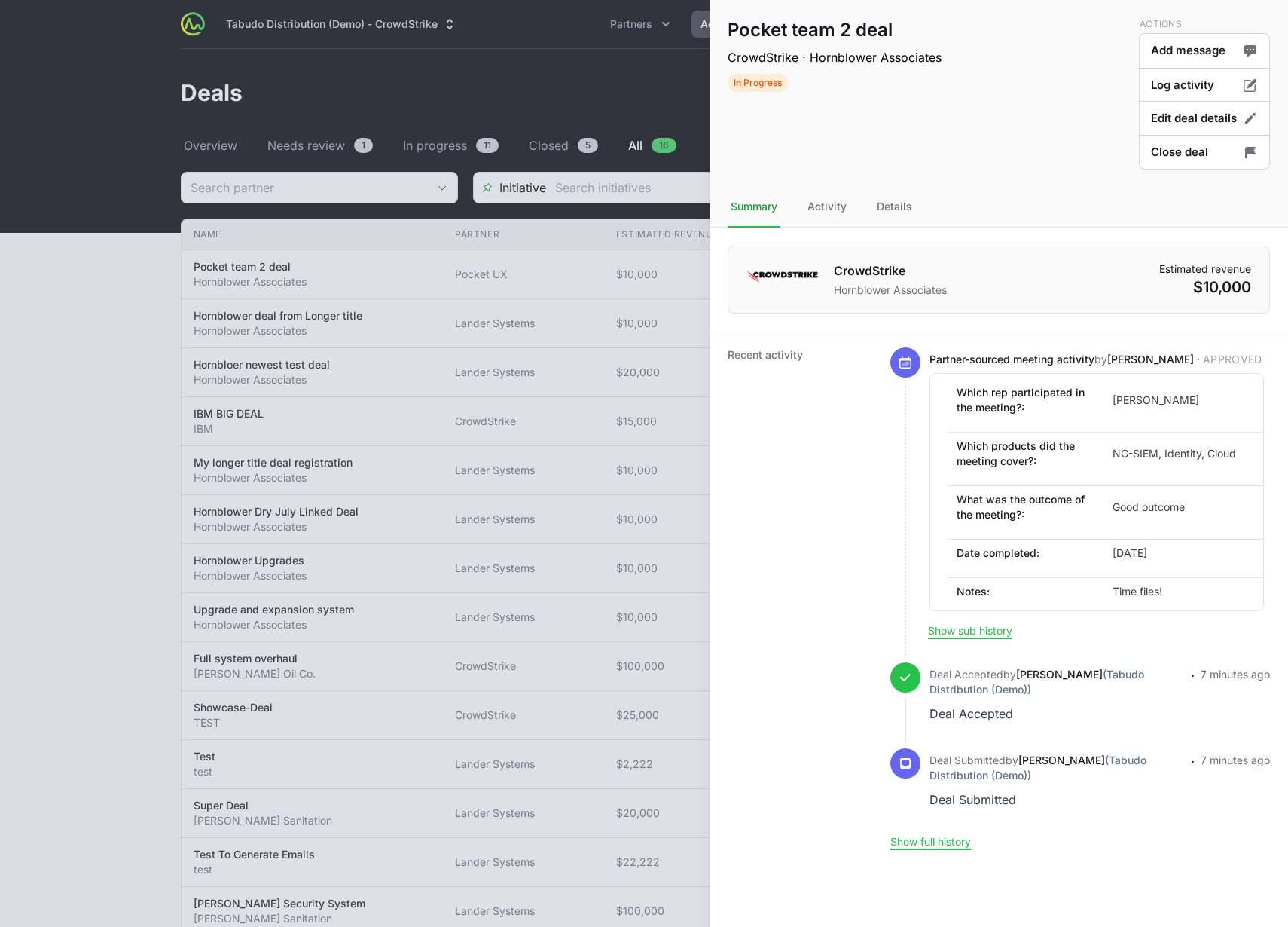
click at [628, 152] on div at bounding box center [644, 463] width 1288 height 927
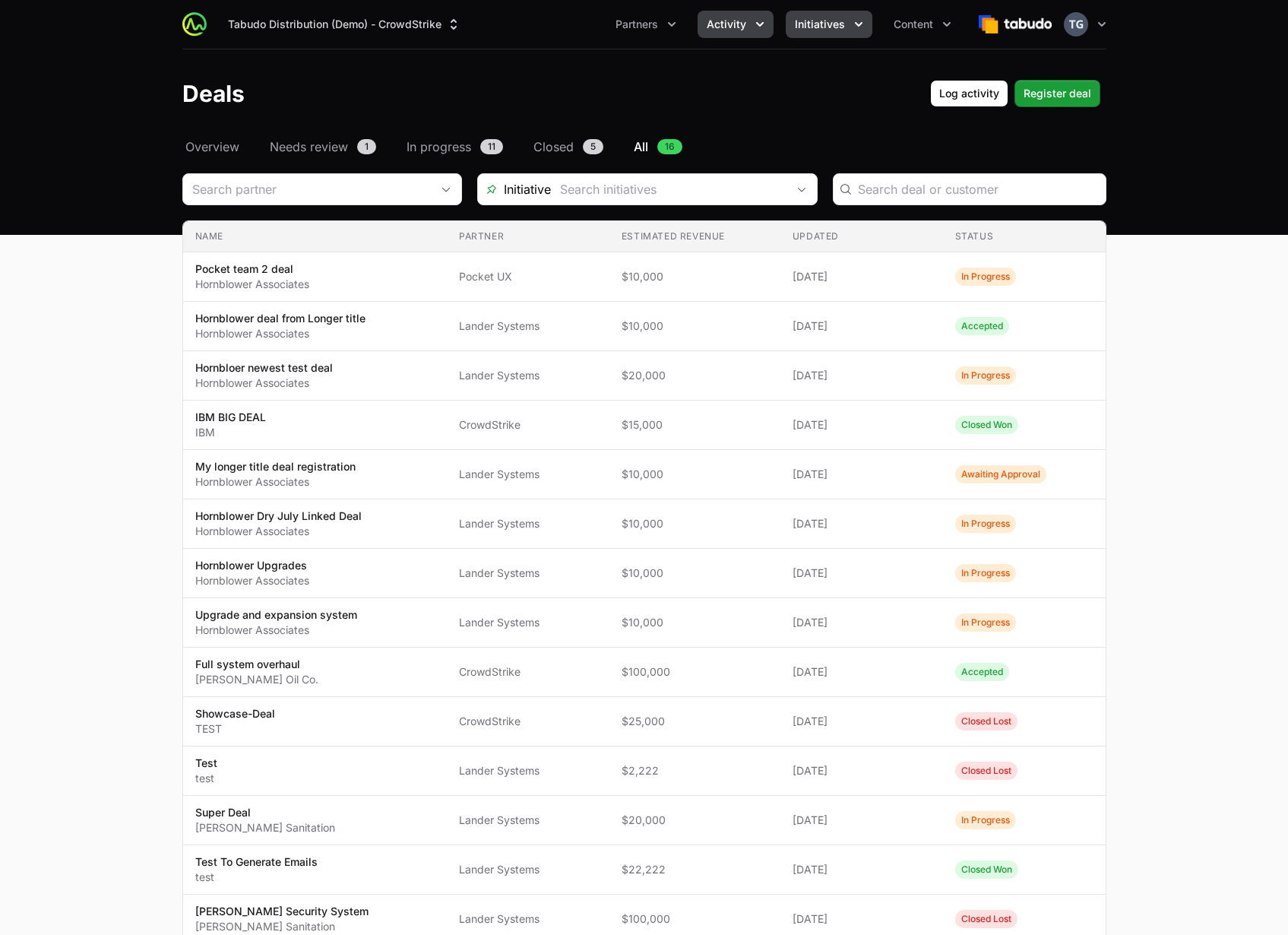
click at [790, 22] on button "Initiatives" at bounding box center [829, 24] width 87 height 27
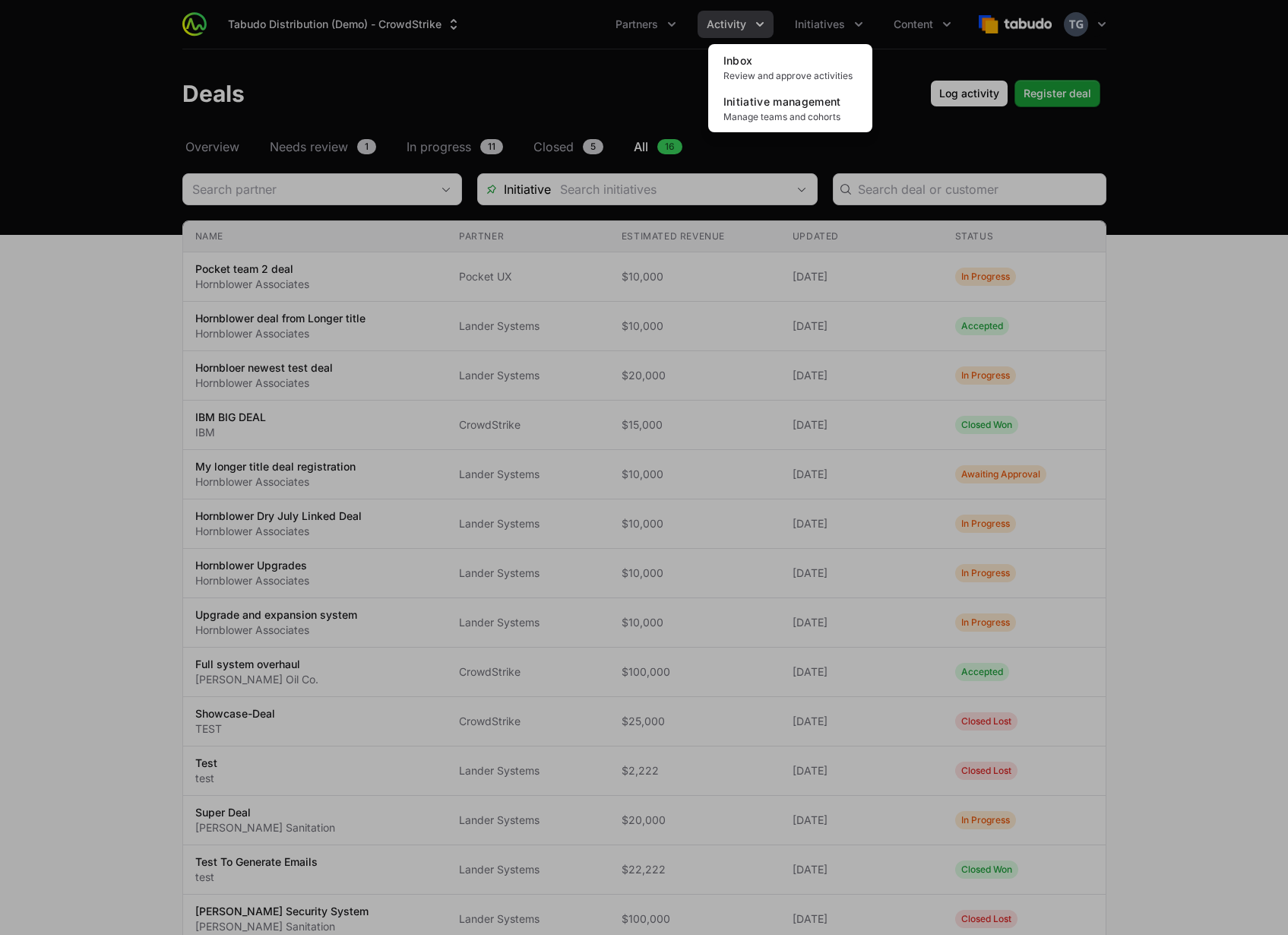
click at [395, 229] on div "Initiatives menu" at bounding box center [644, 467] width 1288 height 935
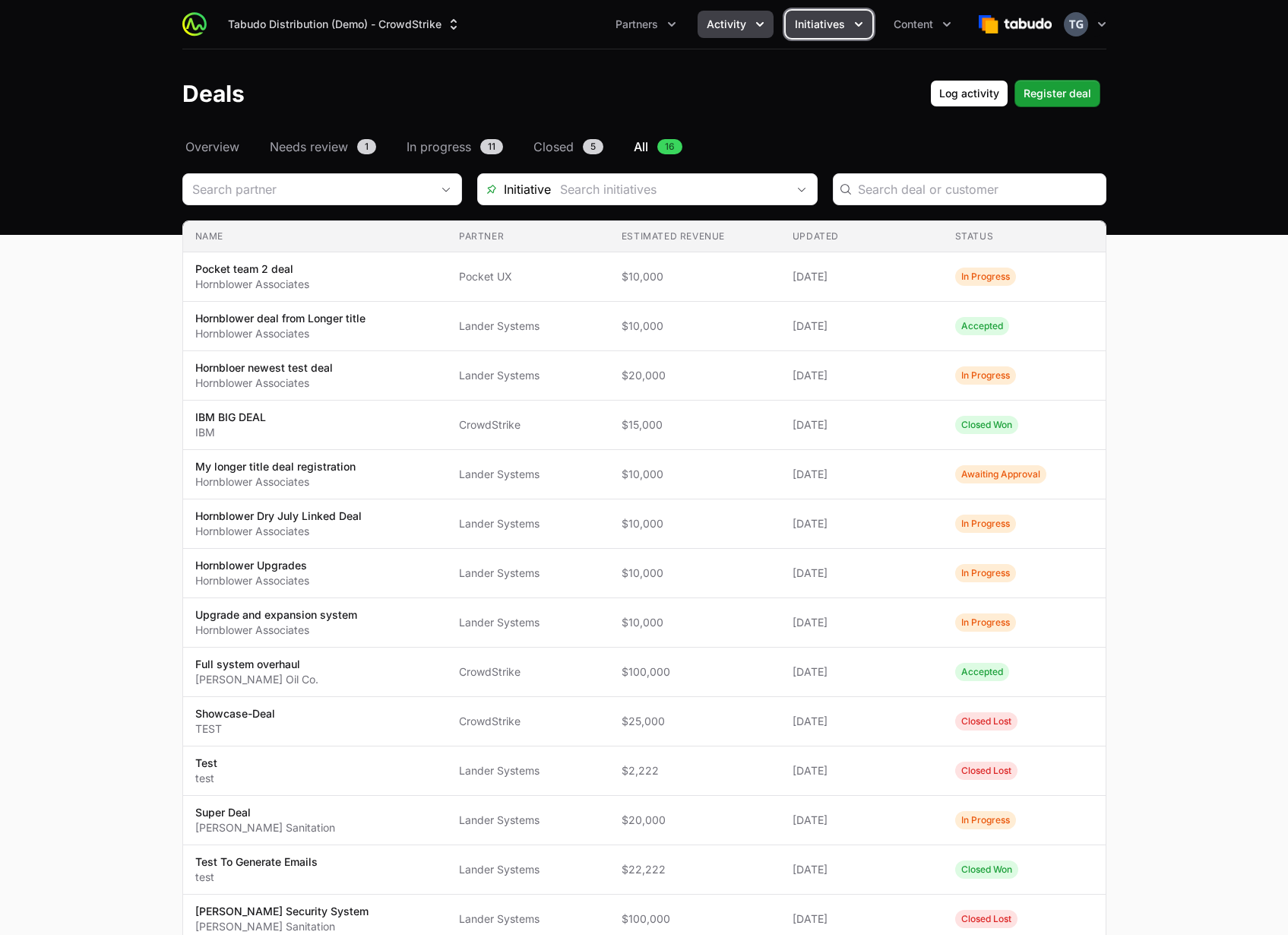
click at [824, 20] on span "Initiatives" at bounding box center [819, 24] width 50 height 15
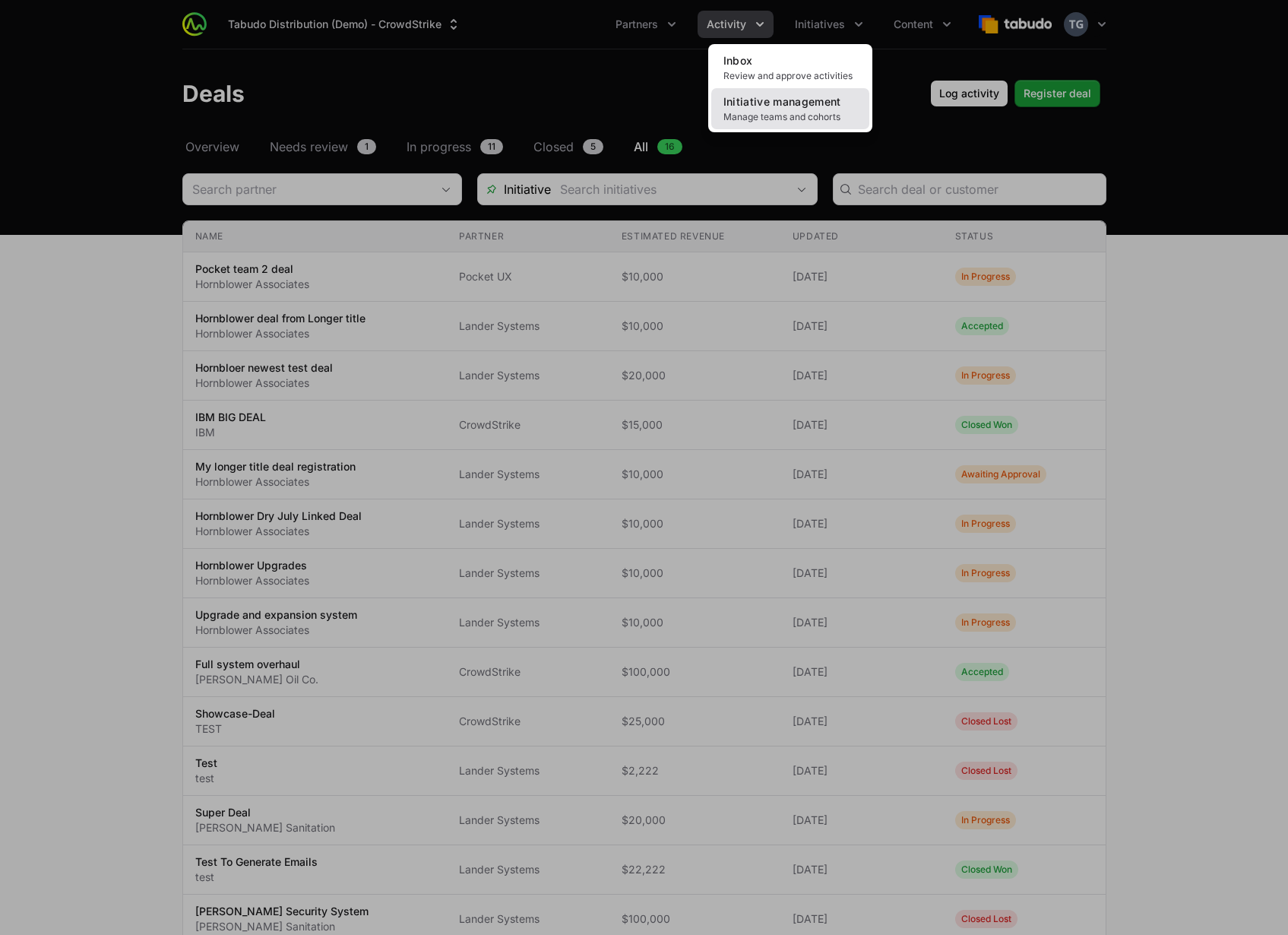
click at [819, 112] on span "Manage teams and cohorts" at bounding box center [789, 117] width 134 height 13
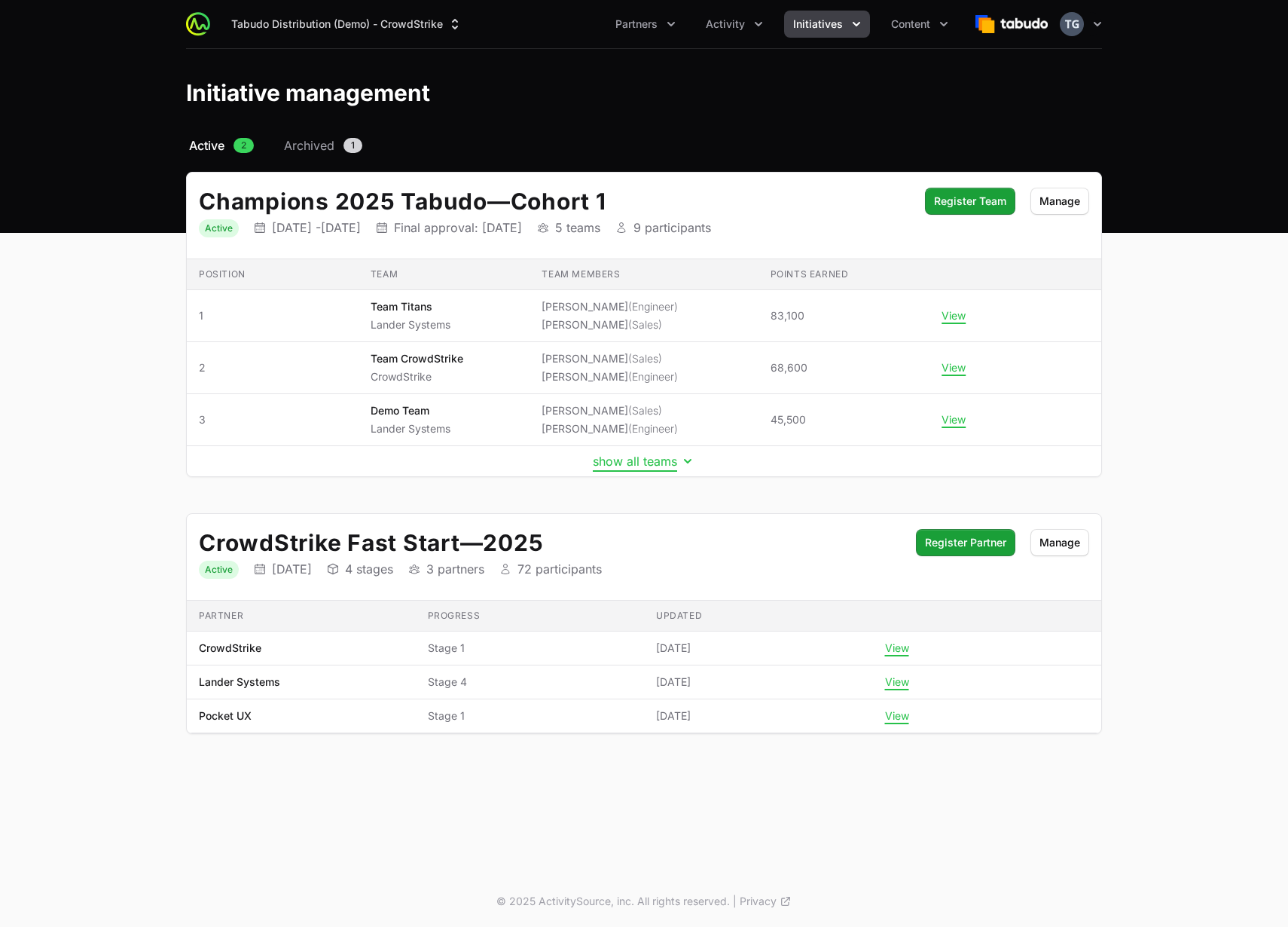
click at [666, 462] on button "show all teams" at bounding box center [644, 461] width 102 height 15
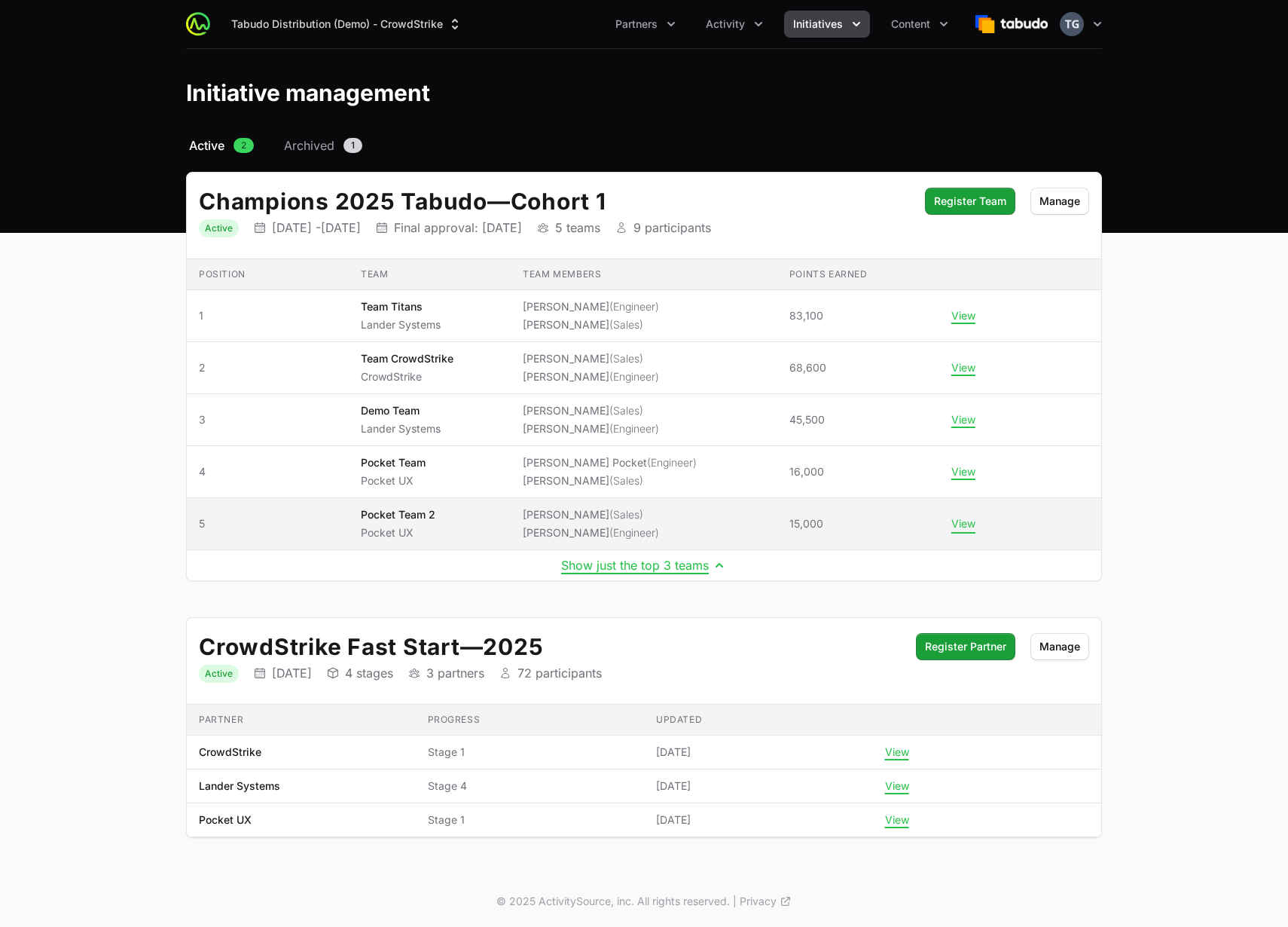
click at [964, 528] on button "View" at bounding box center [963, 523] width 24 height 13
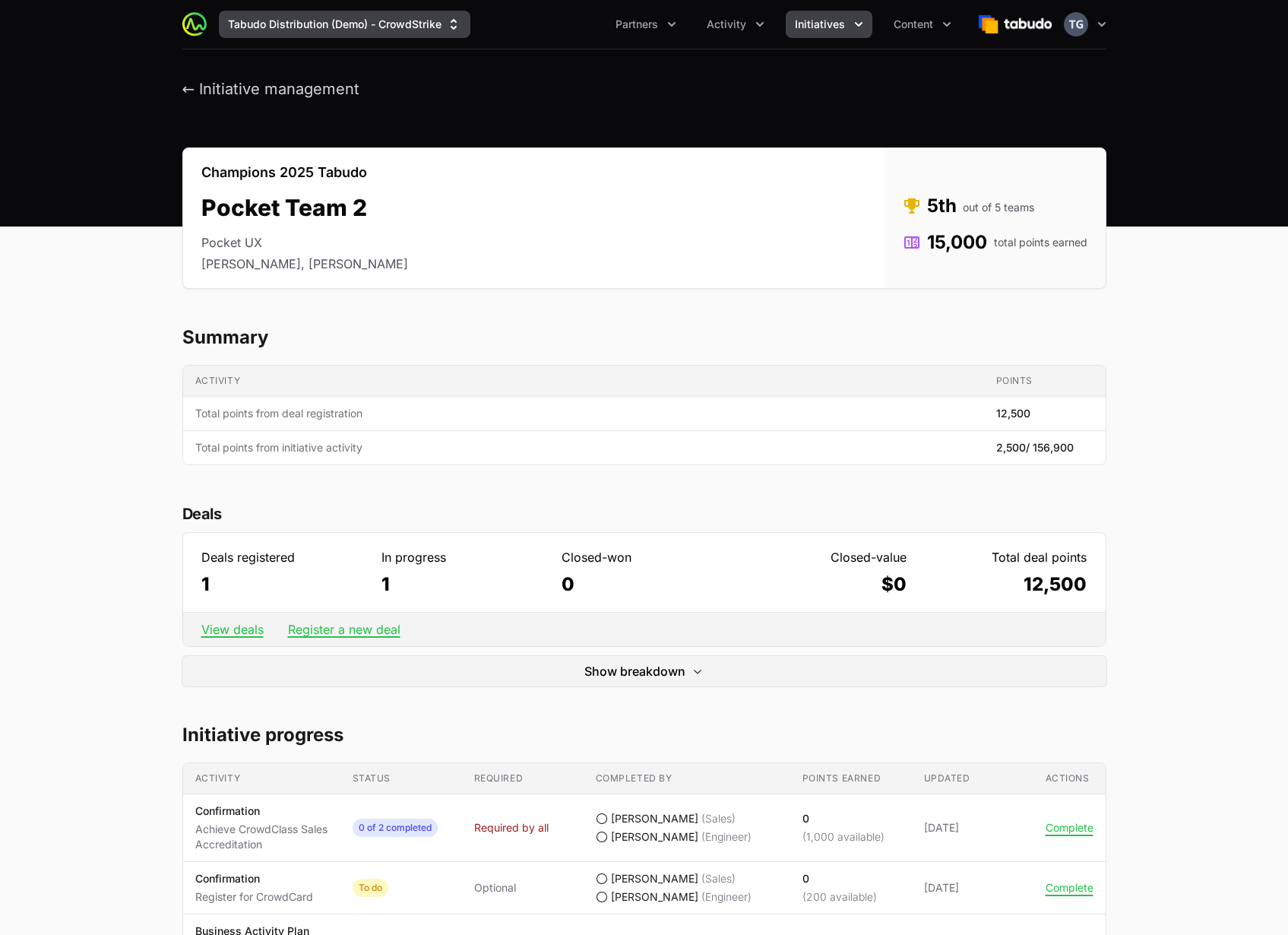
click at [385, 19] on button "Tabudo Distribution (Demo) - CrowdStrike" at bounding box center [344, 24] width 251 height 27
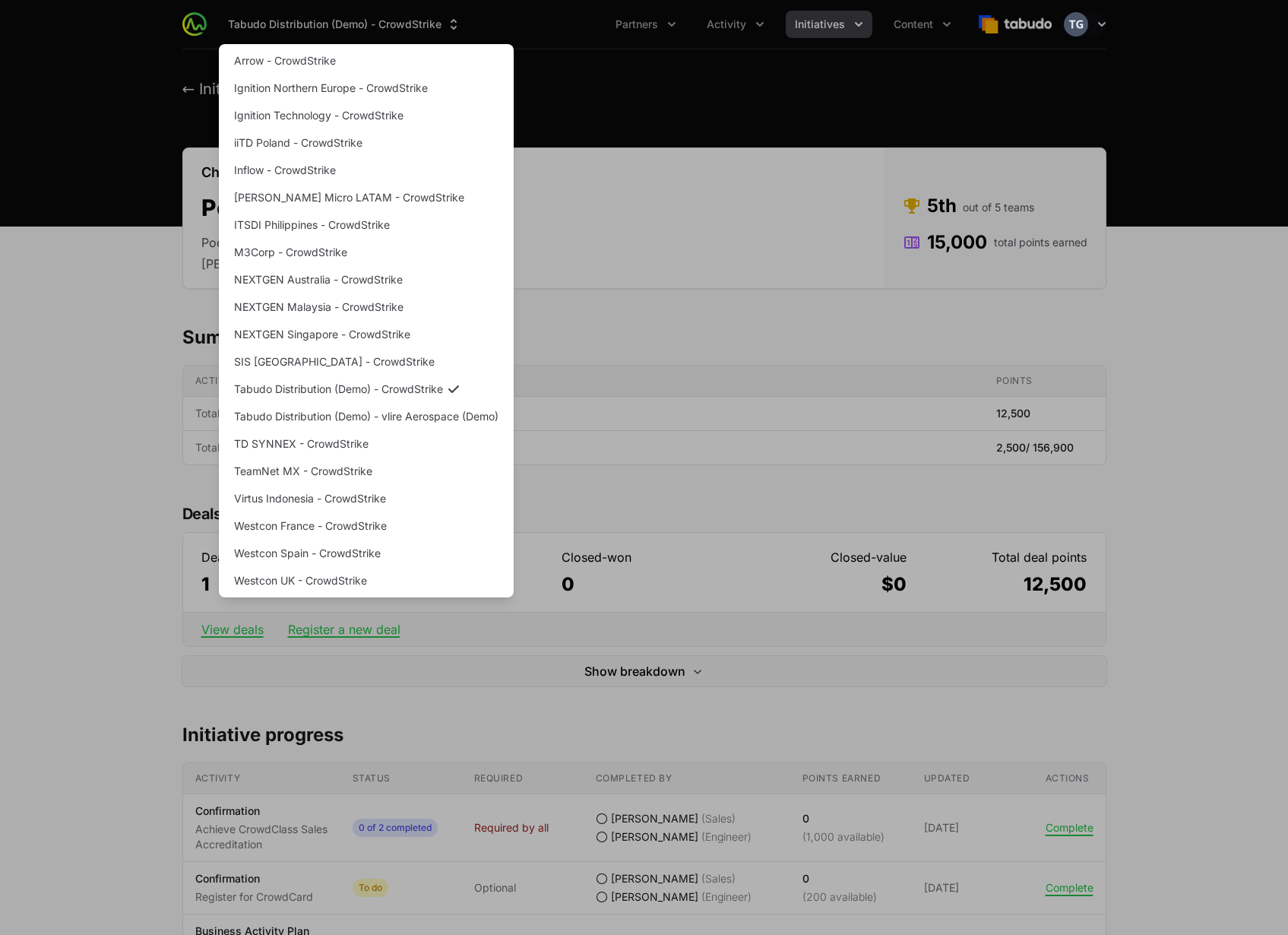
click at [720, 166] on div "Supplier switch menu" at bounding box center [644, 467] width 1288 height 935
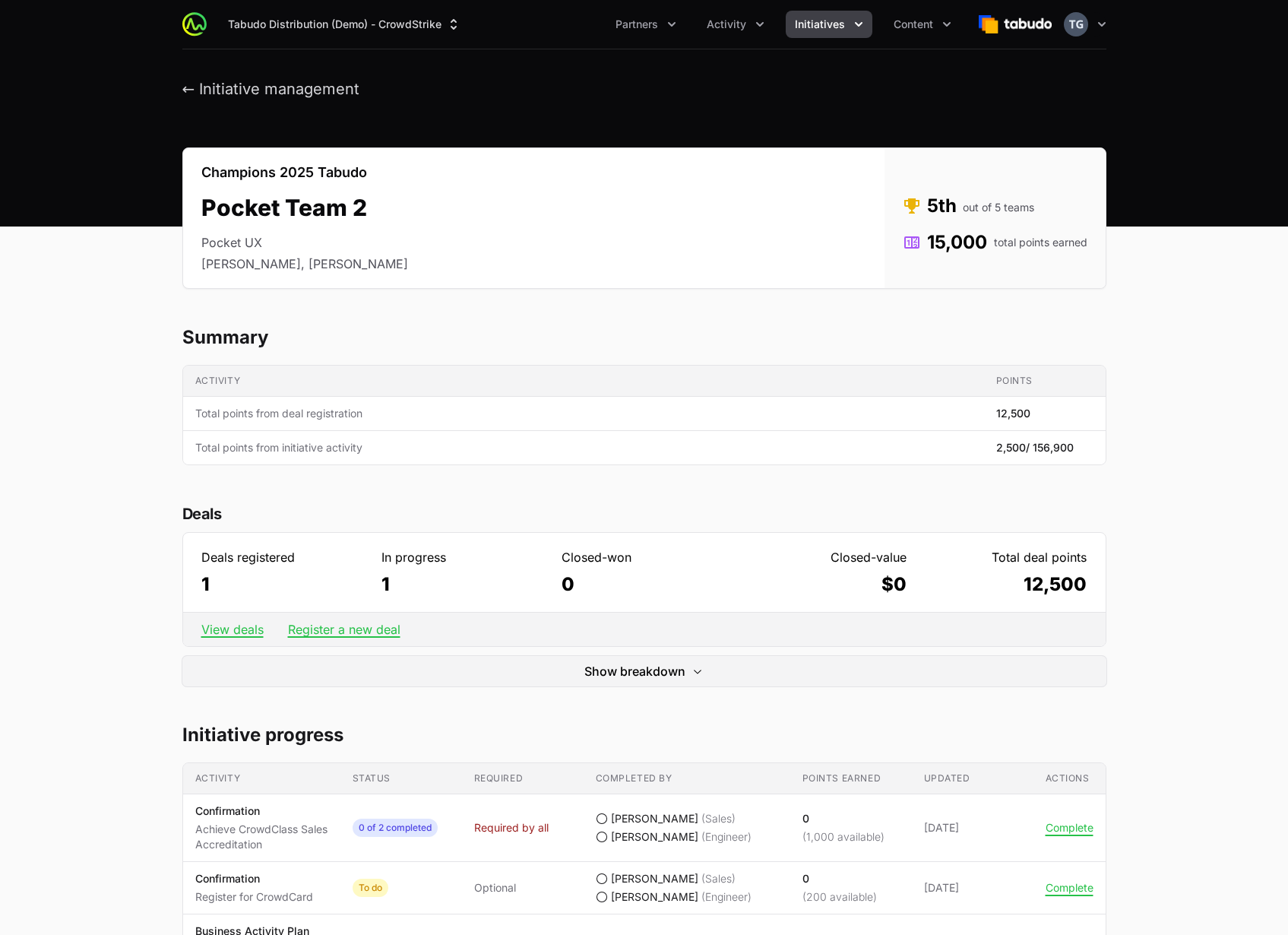
click at [663, 67] on header "← Initiative management" at bounding box center [644, 89] width 1288 height 80
click at [728, 24] on span "Activity" at bounding box center [726, 24] width 39 height 15
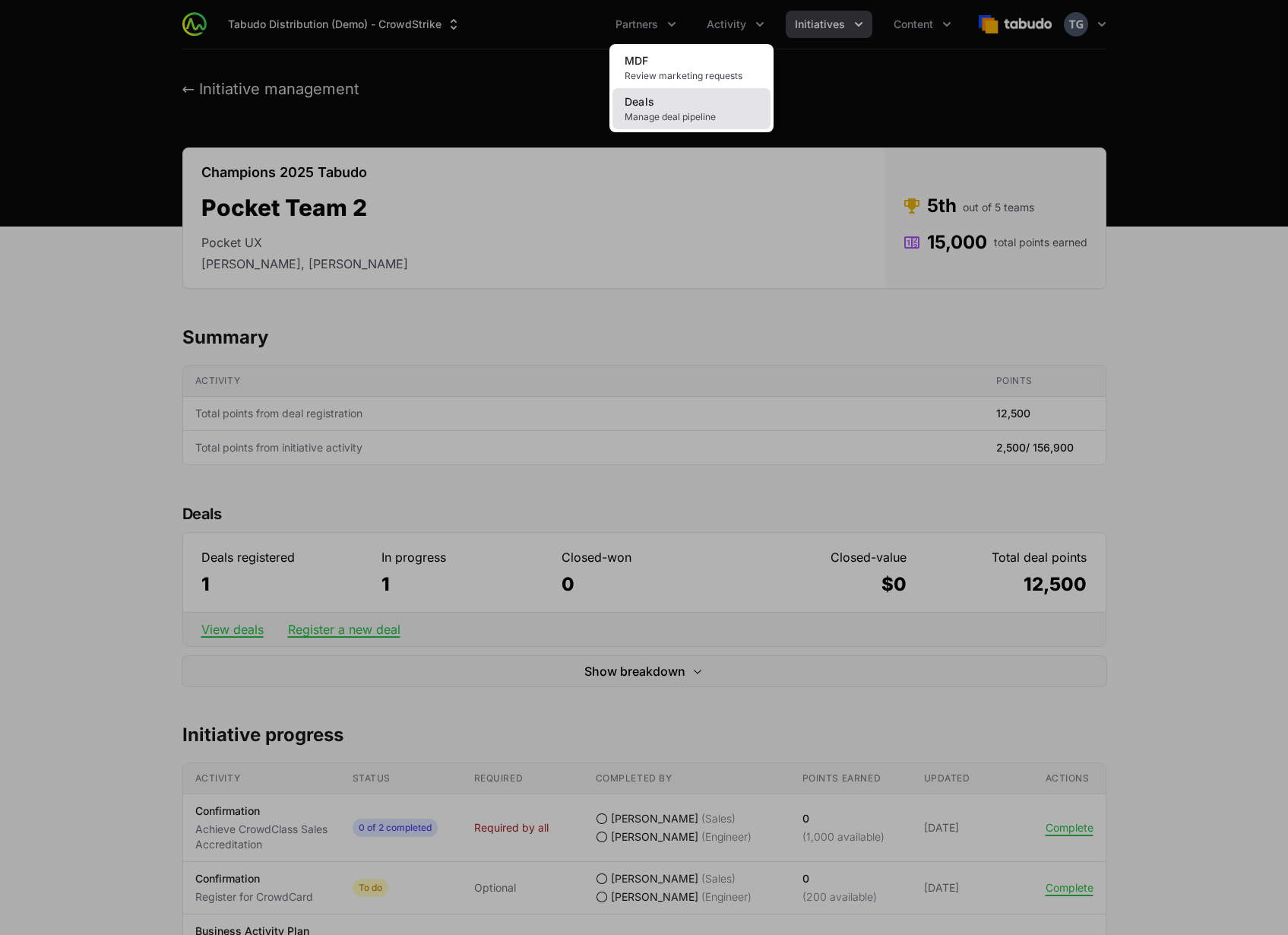
click at [683, 116] on span "Manage deal pipeline" at bounding box center [691, 117] width 134 height 13
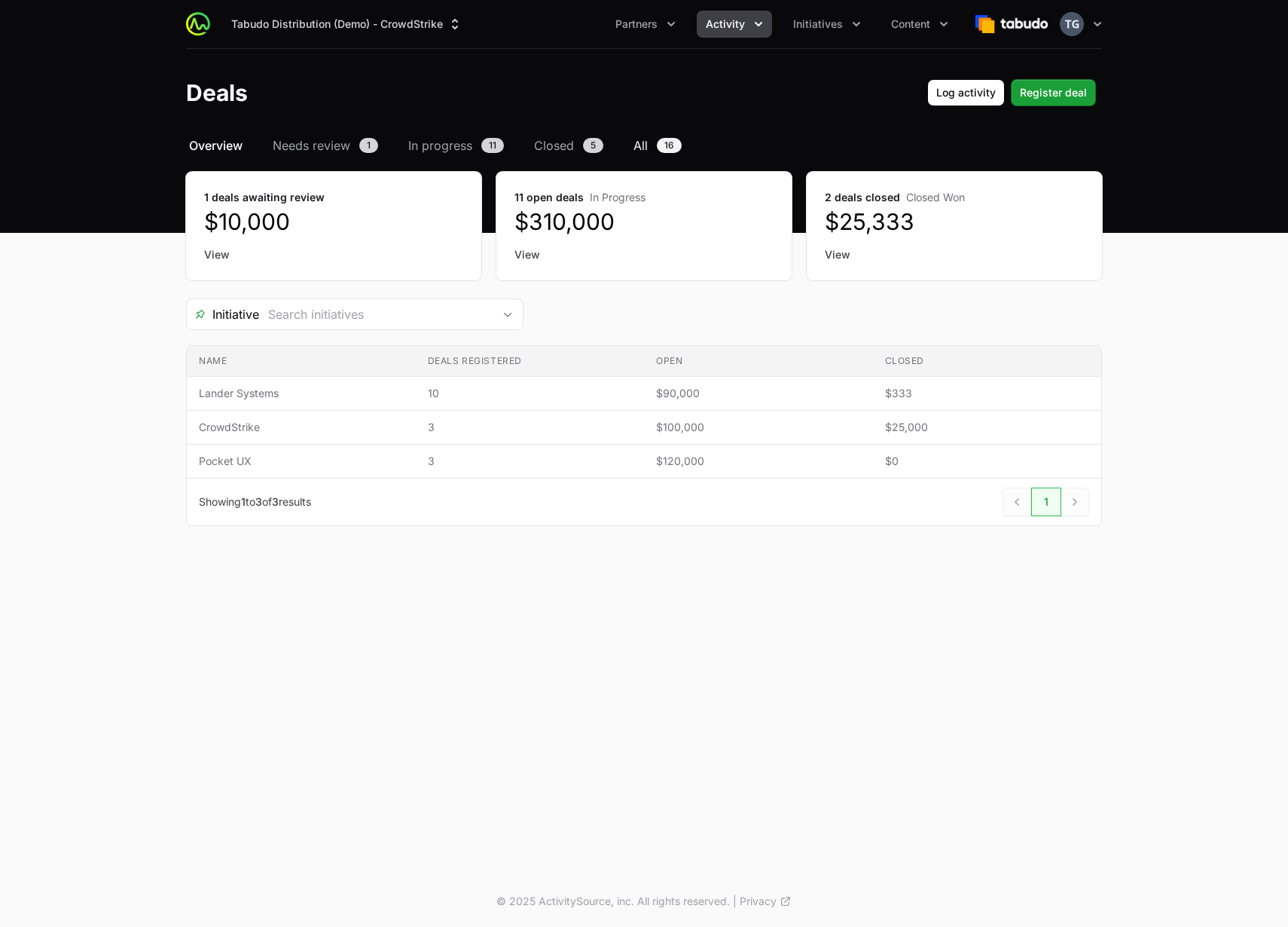
click at [644, 150] on span "All" at bounding box center [641, 145] width 14 height 18
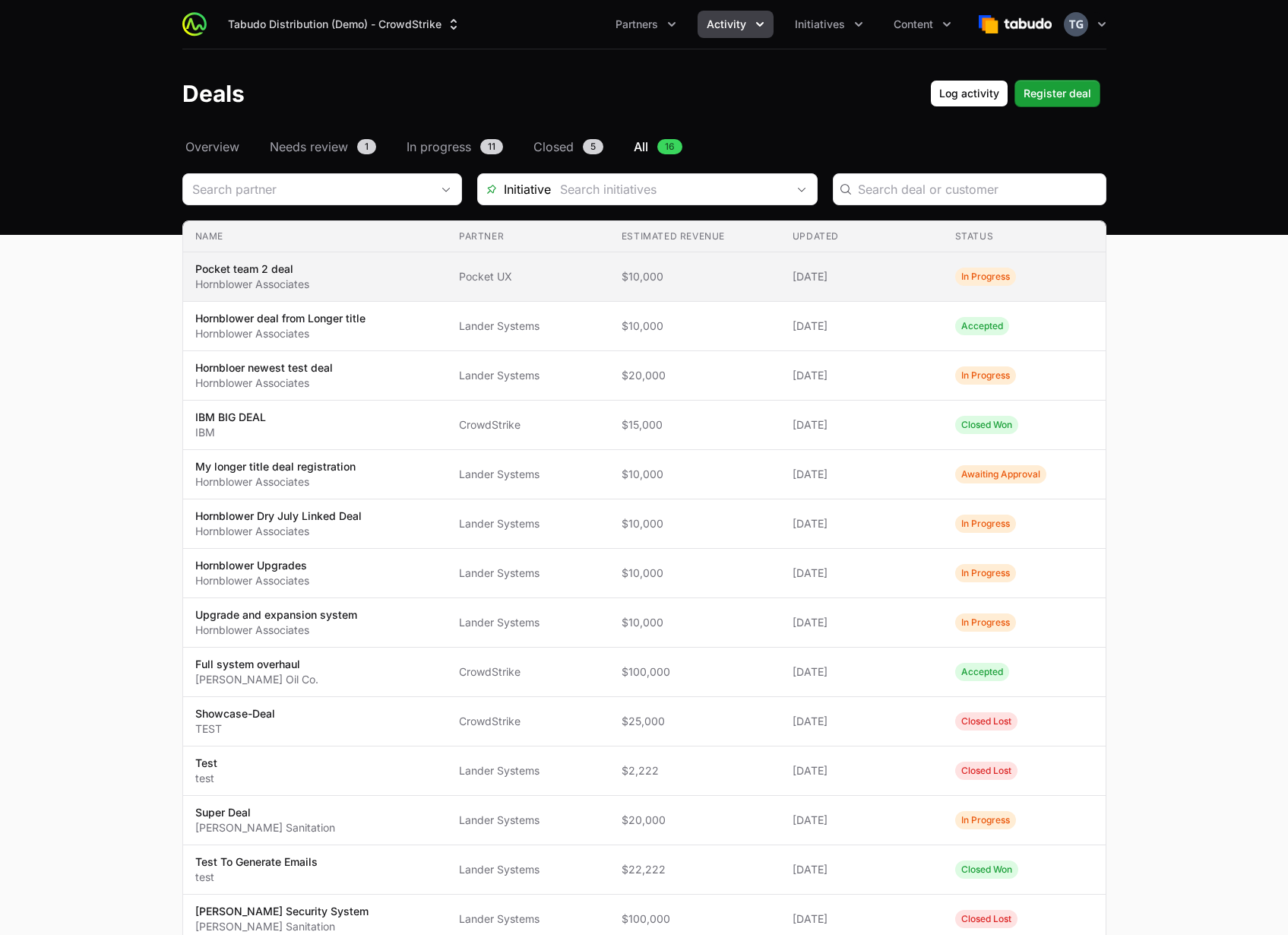
click at [574, 273] on span "Pocket UX" at bounding box center [528, 276] width 139 height 15
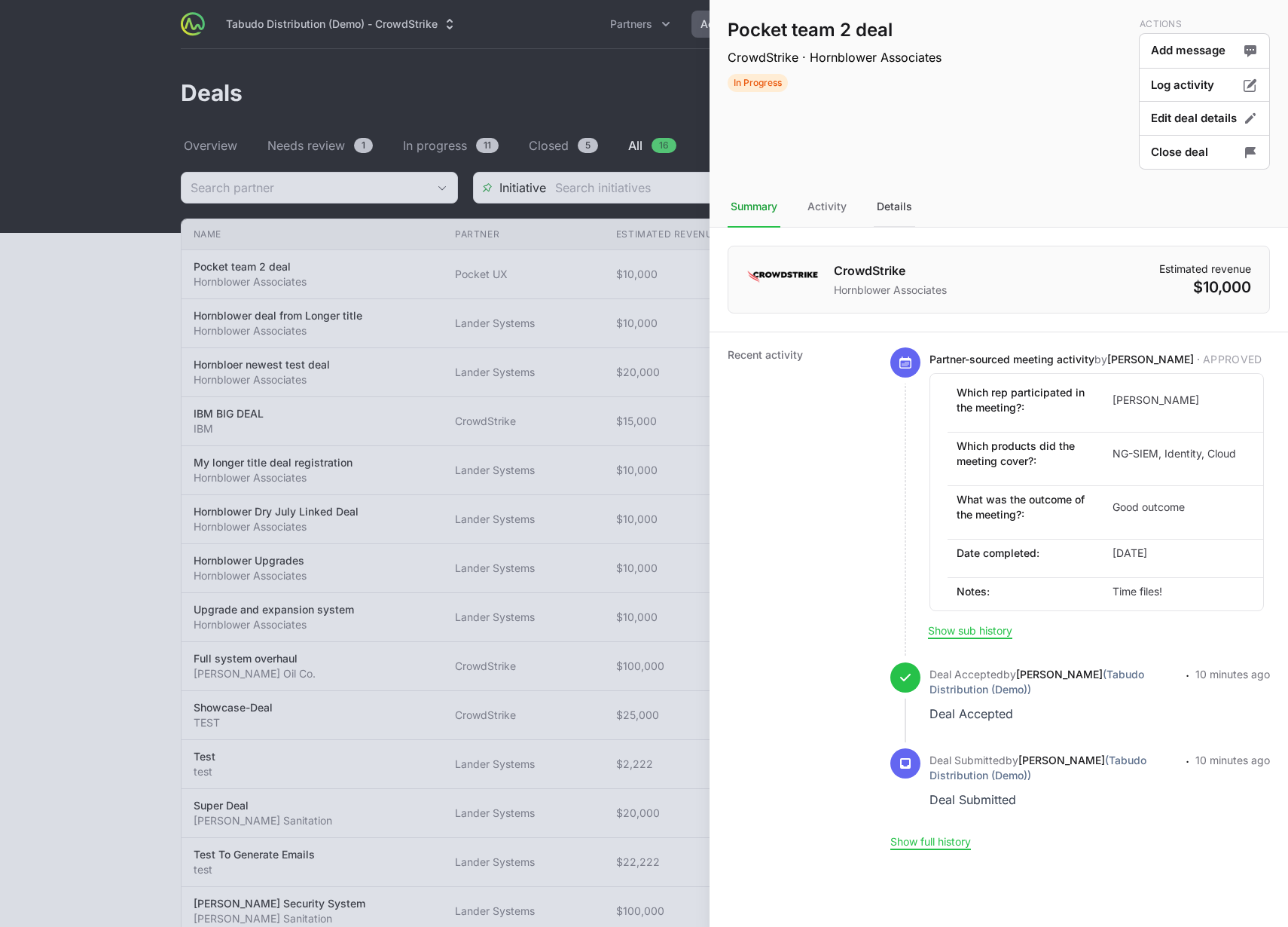
click at [887, 209] on div "Details" at bounding box center [894, 207] width 41 height 41
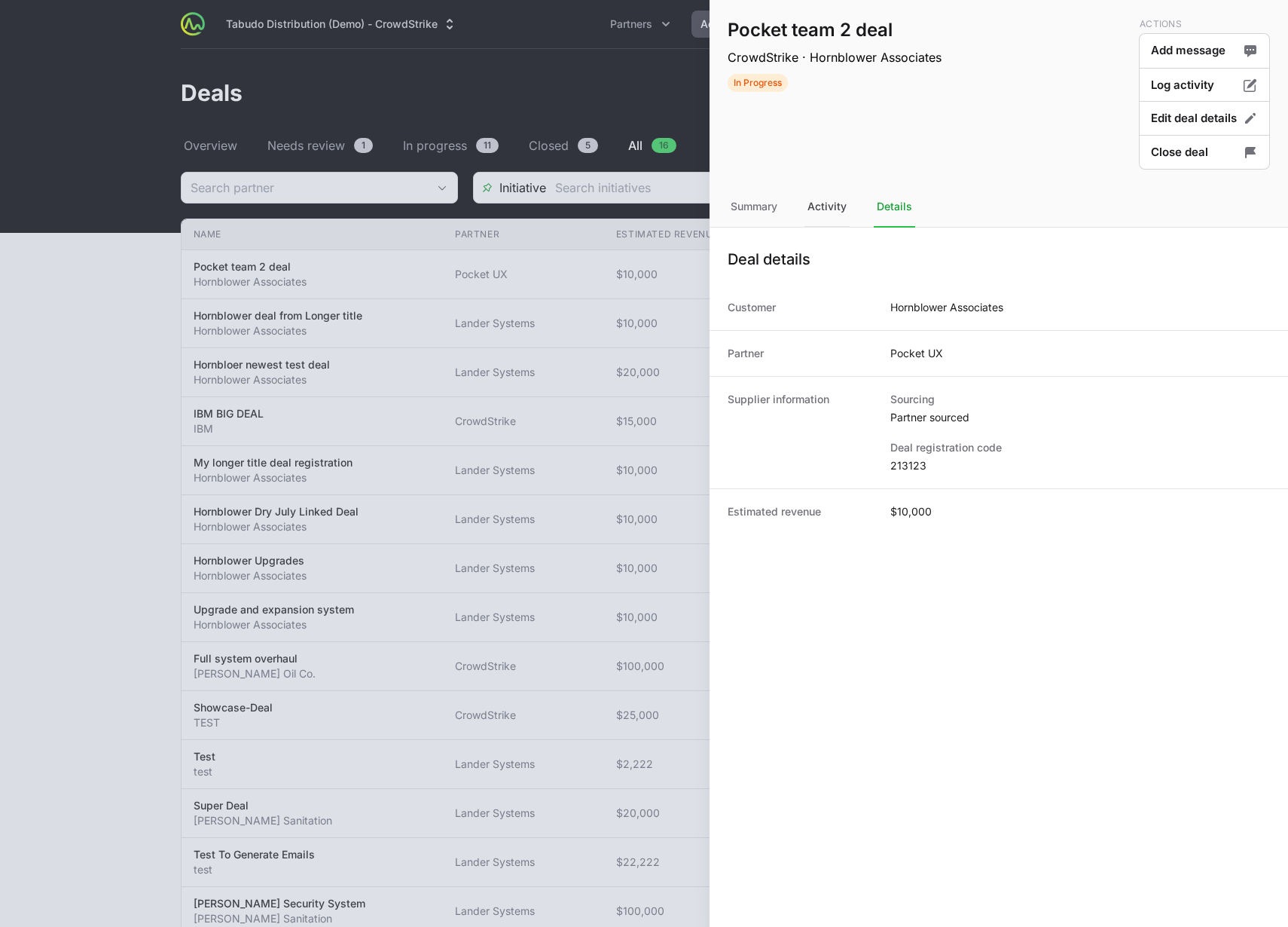
click at [816, 201] on div "Activity" at bounding box center [827, 207] width 45 height 41
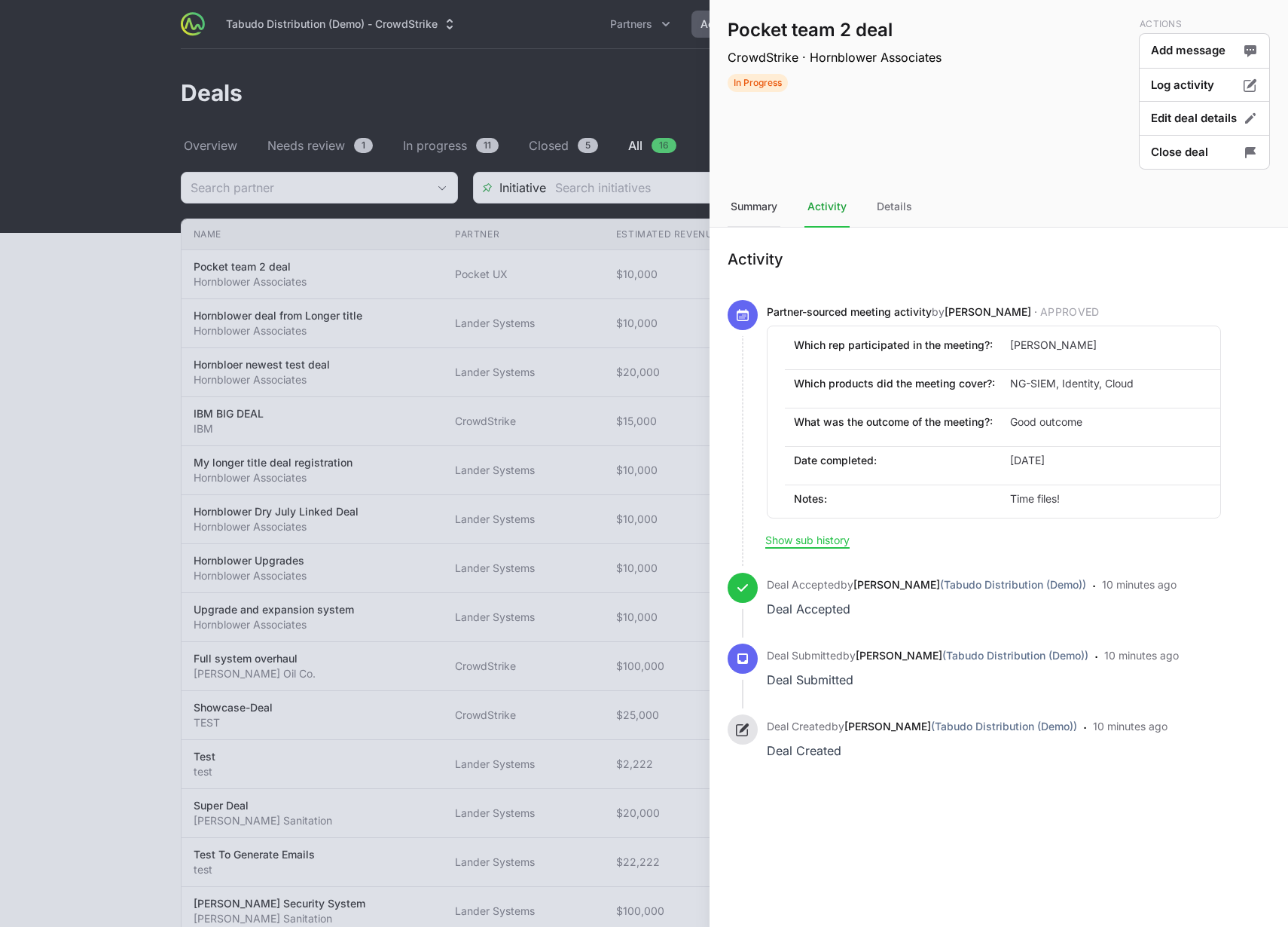
click at [763, 201] on div "Summary" at bounding box center [753, 207] width 53 height 41
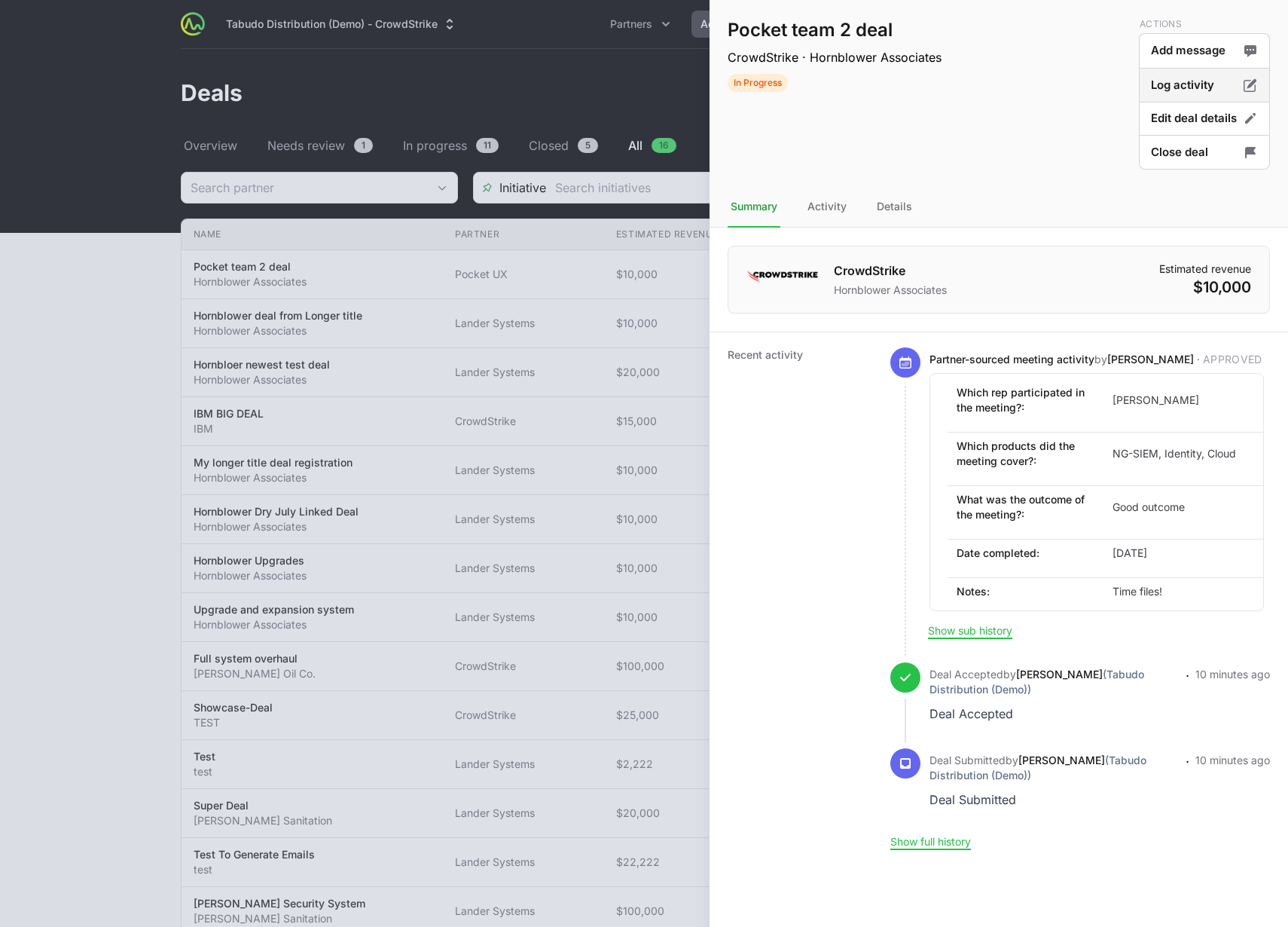
click at [1191, 84] on button "Log activity" at bounding box center [1204, 85] width 131 height 35
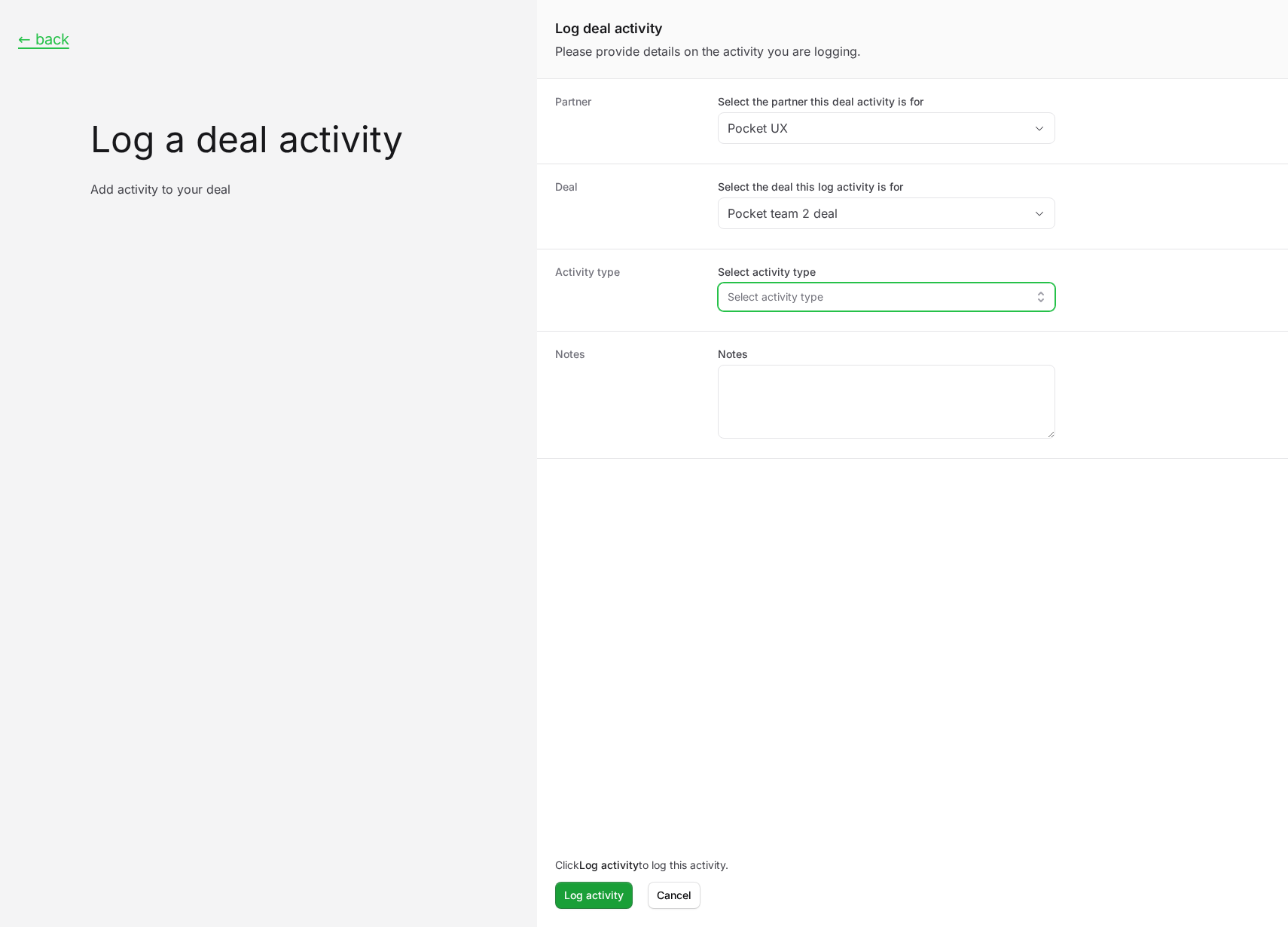
click at [814, 294] on span "Select activity type" at bounding box center [775, 297] width 95 height 15
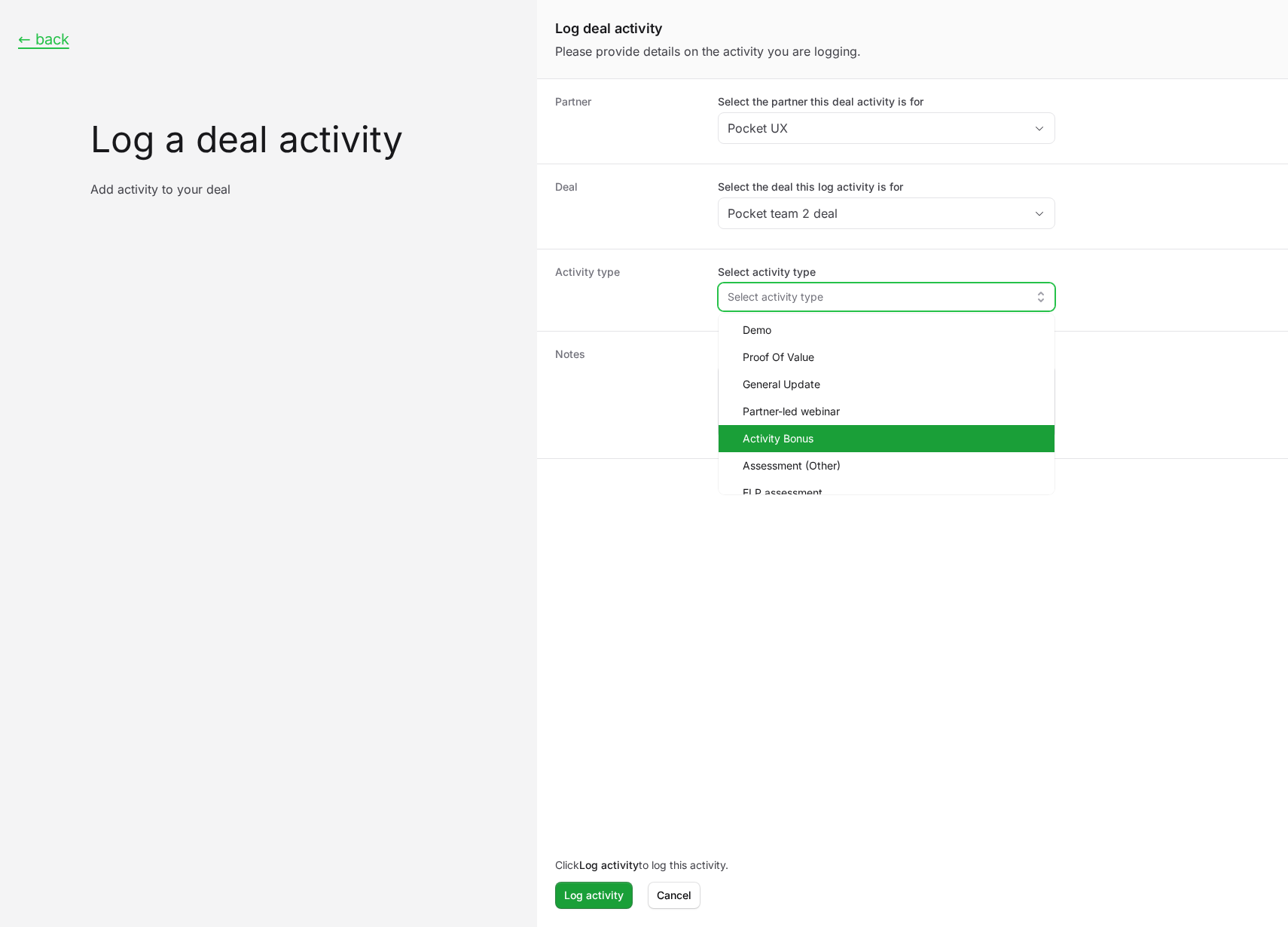
click at [847, 432] on span "Activity Bonus" at bounding box center [893, 438] width 300 height 15
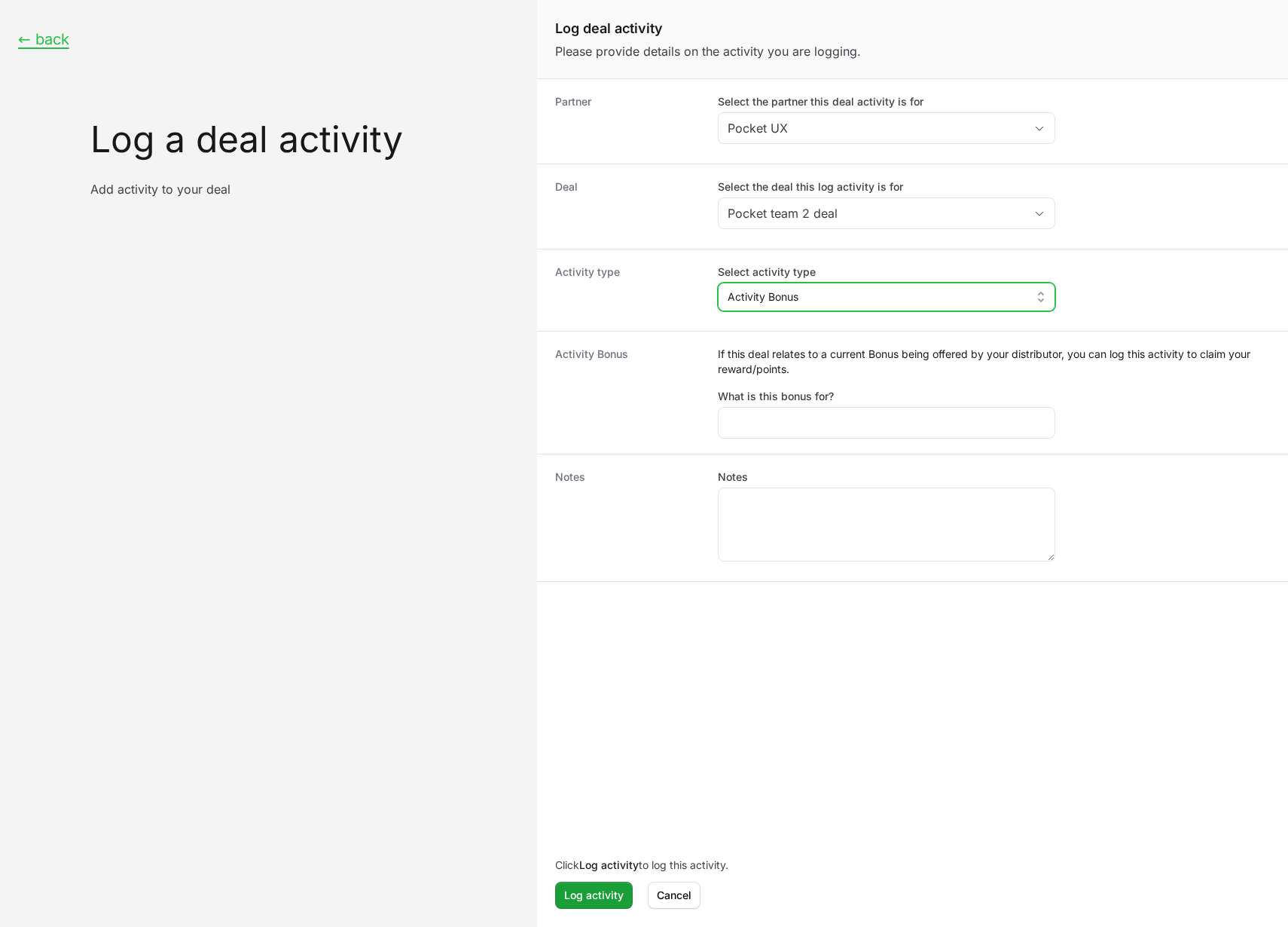
click at [893, 293] on button "Activity Bonus" at bounding box center [887, 297] width 336 height 27
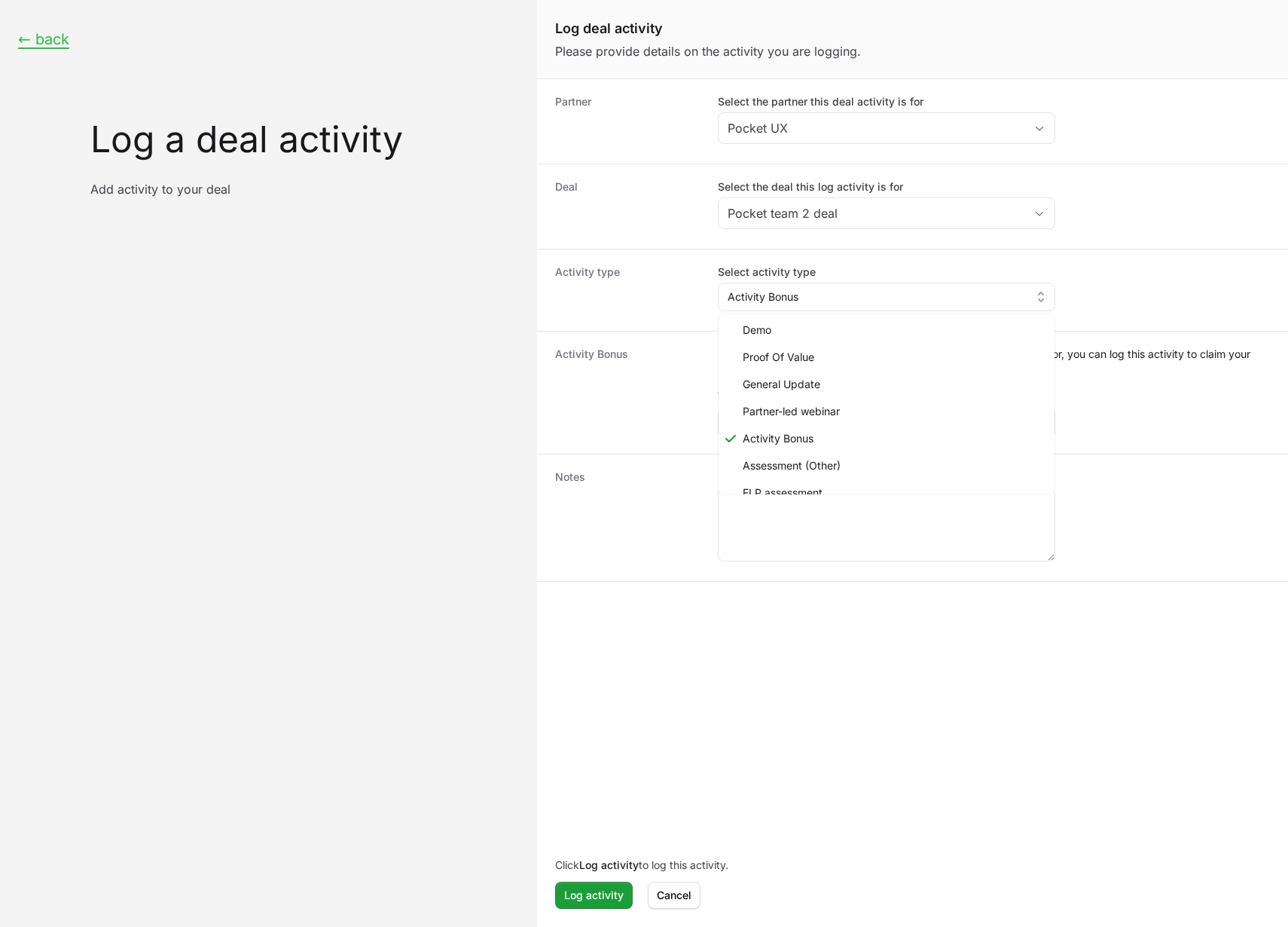
drag, startPoint x: 644, startPoint y: 190, endPoint x: 644, endPoint y: 229, distance: 39.0
click at [644, 190] on dt "Deal" at bounding box center [628, 206] width 145 height 54
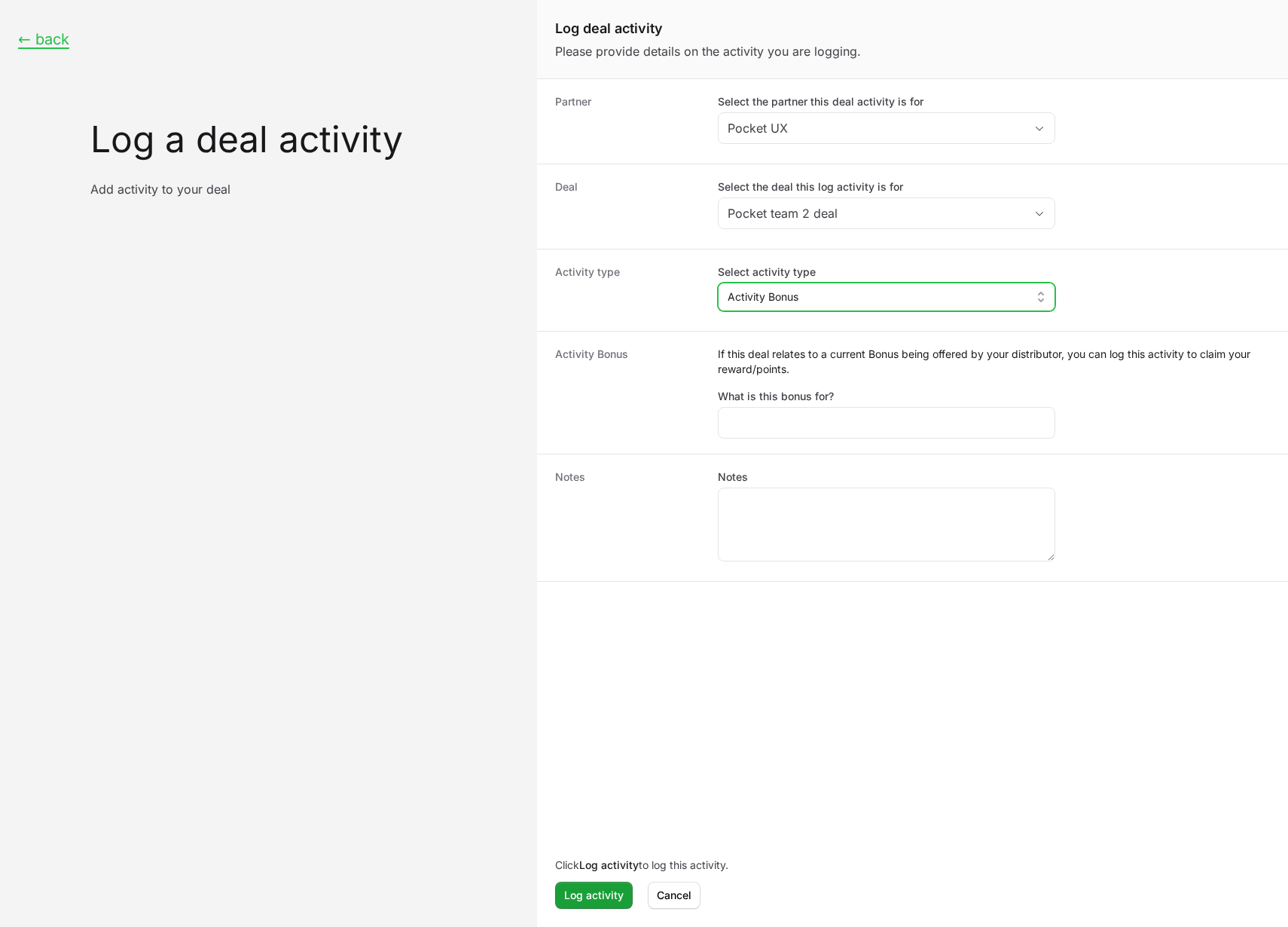
click at [810, 292] on button "Activity Bonus" at bounding box center [887, 297] width 336 height 27
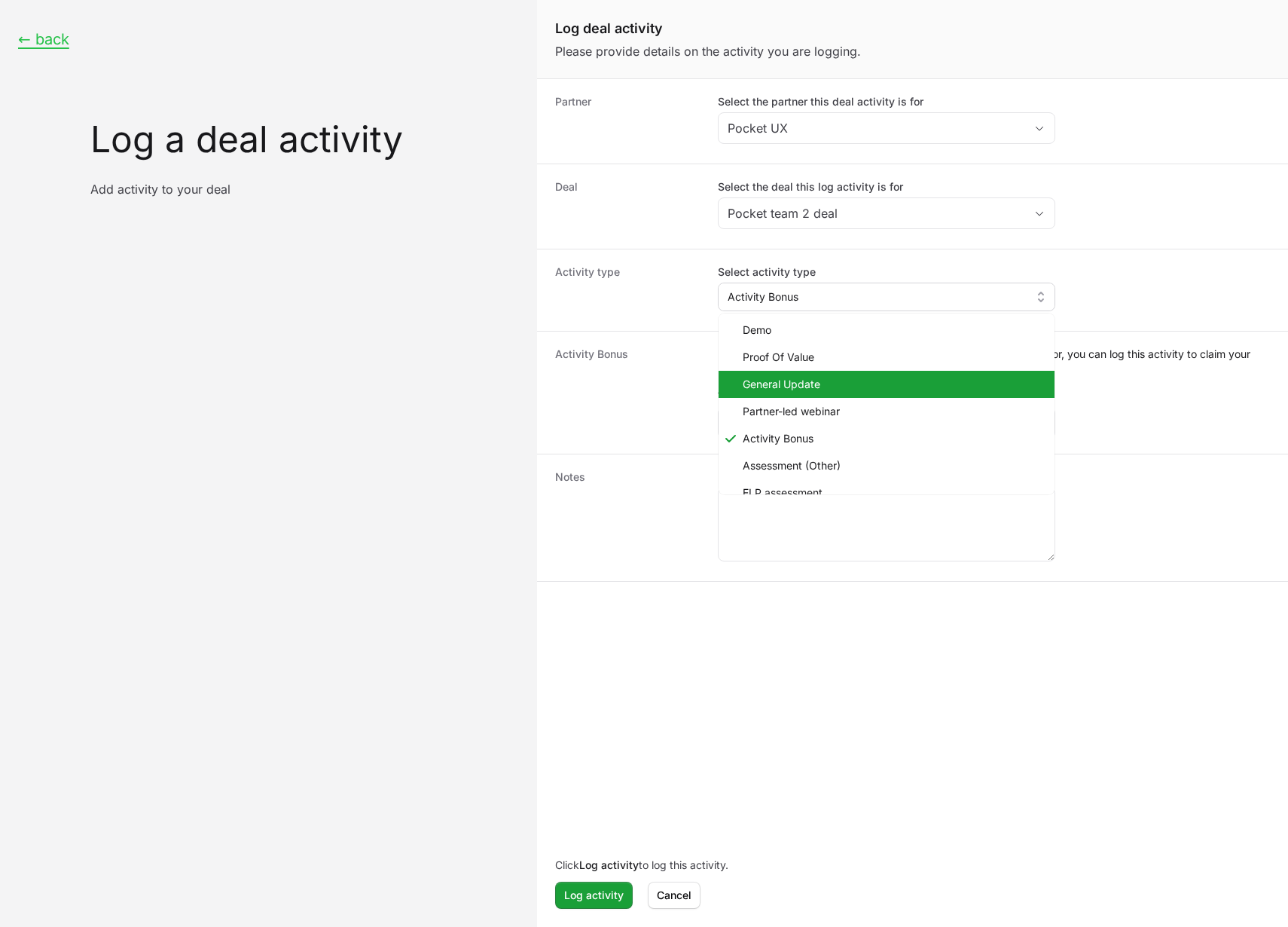
scroll to position [70, 0]
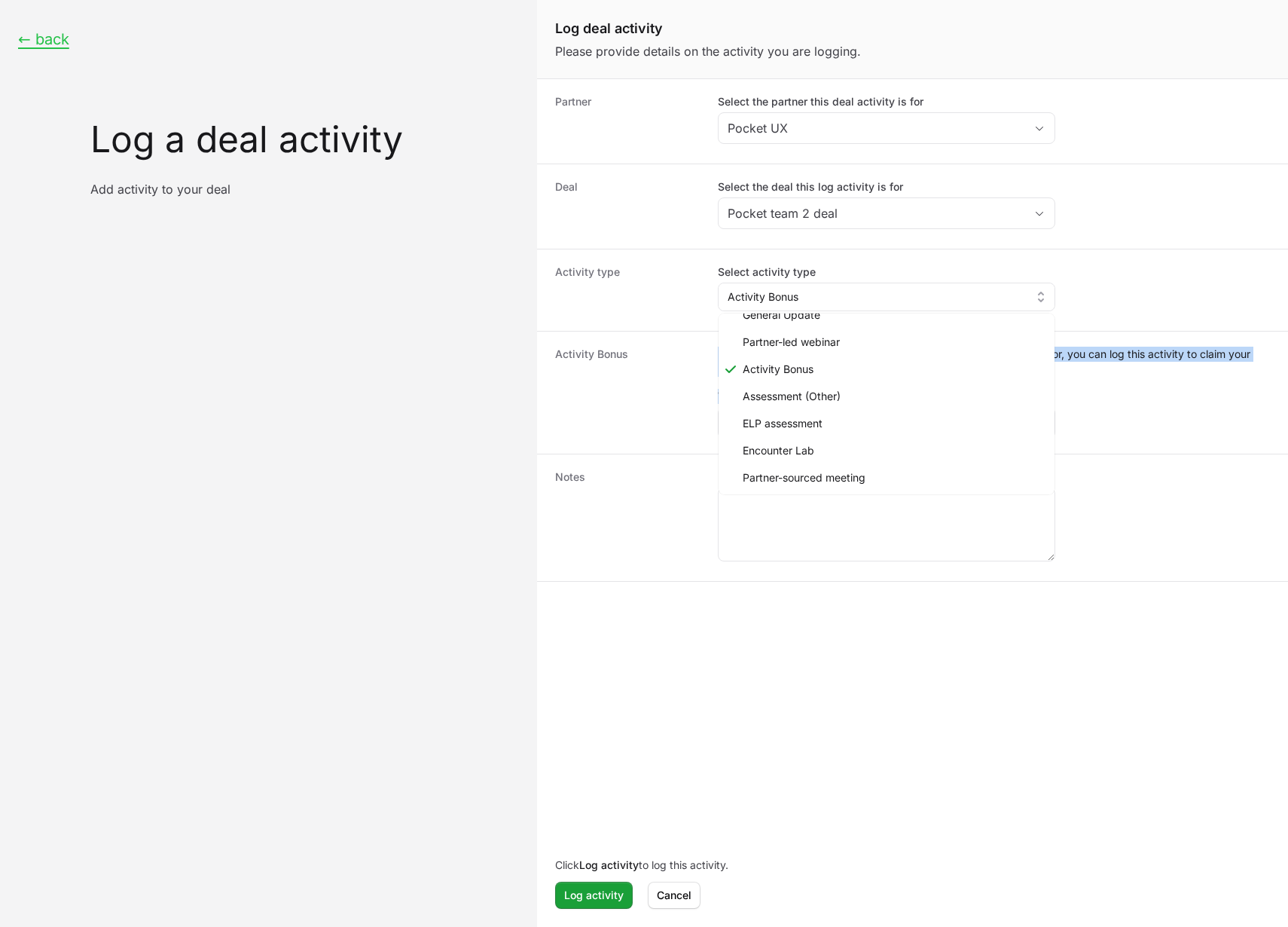
click at [707, 420] on div "Activity Bonus If this deal relates to a current Bonus being offered by your di…" at bounding box center [914, 391] width 752 height 123
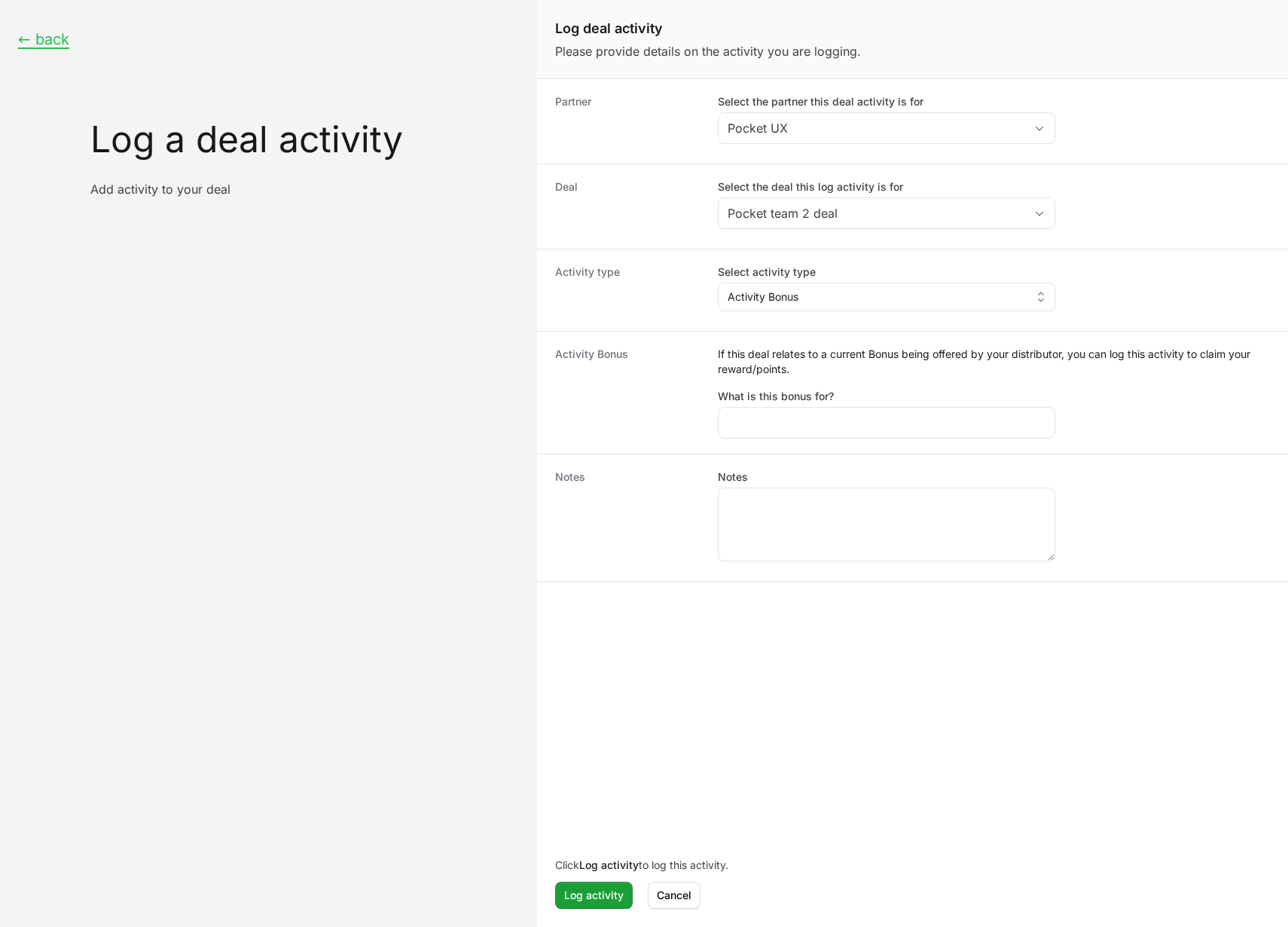
click at [707, 333] on div "Activity Bonus If this deal relates to a current Bonus being offered by your di…" at bounding box center [914, 391] width 752 height 123
click at [675, 894] on span "Cancel" at bounding box center [674, 895] width 34 height 18
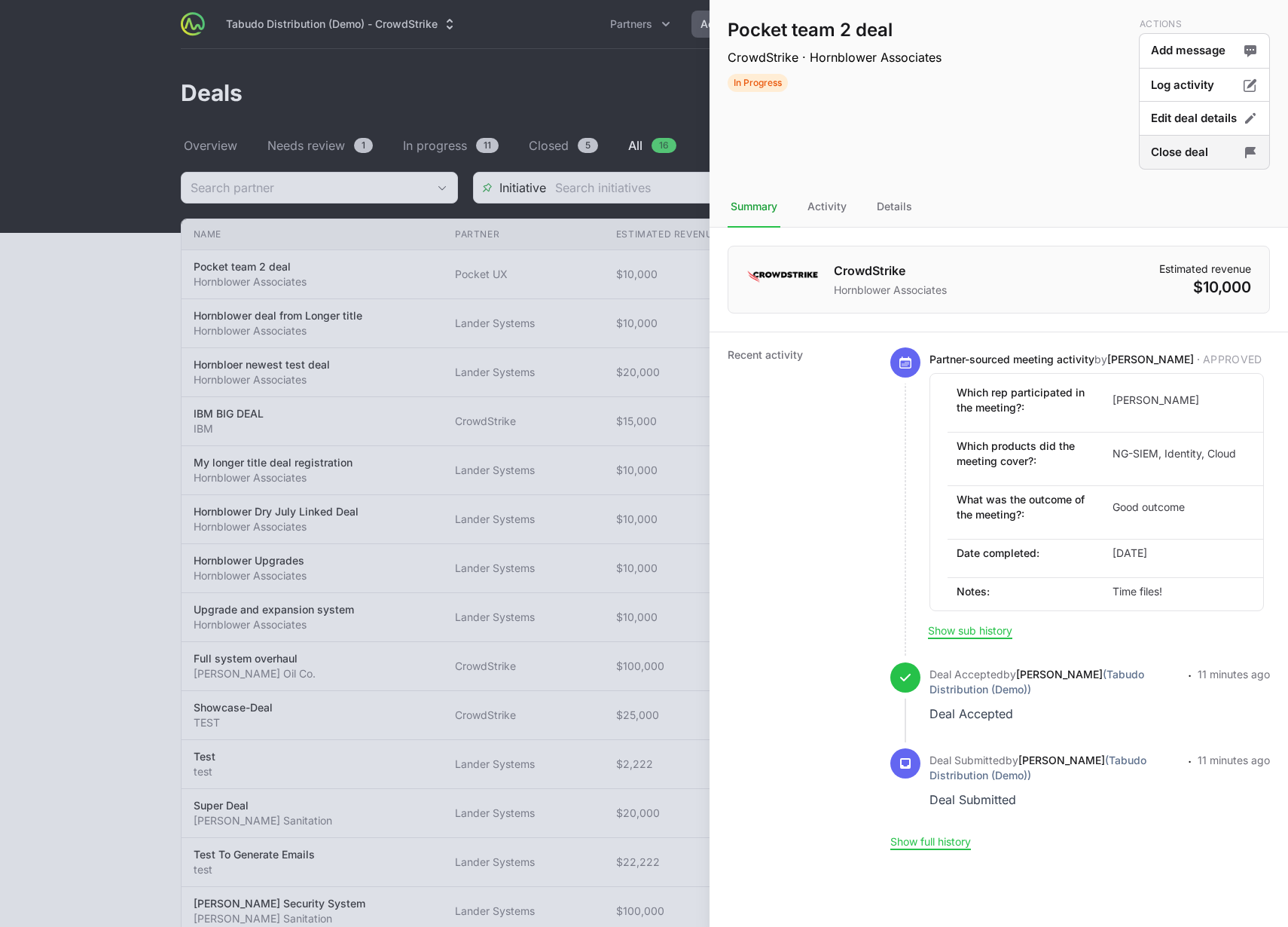
click at [1170, 161] on button "Close deal" at bounding box center [1204, 152] width 131 height 35
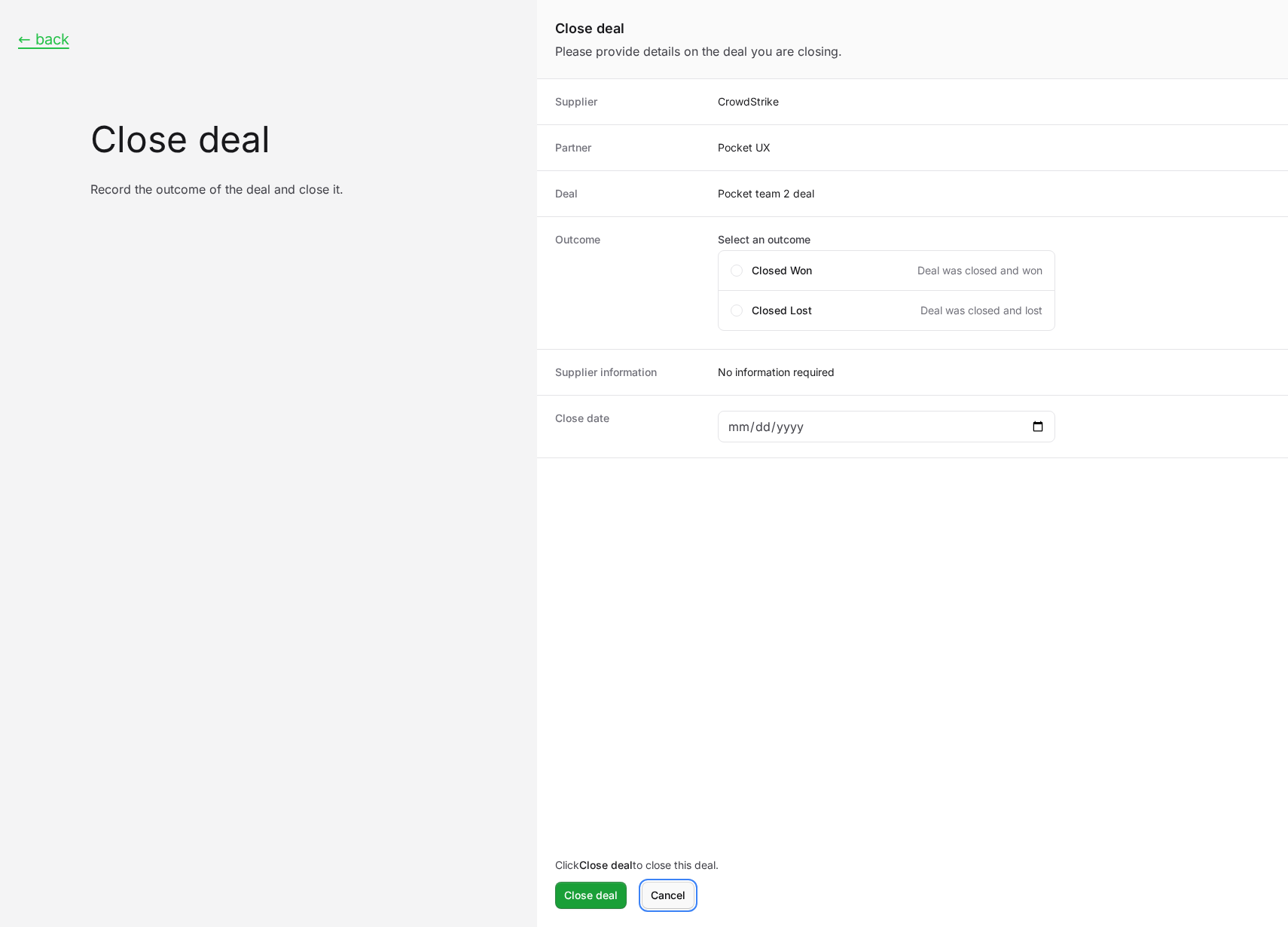
click at [682, 892] on span "Cancel" at bounding box center [668, 895] width 34 height 18
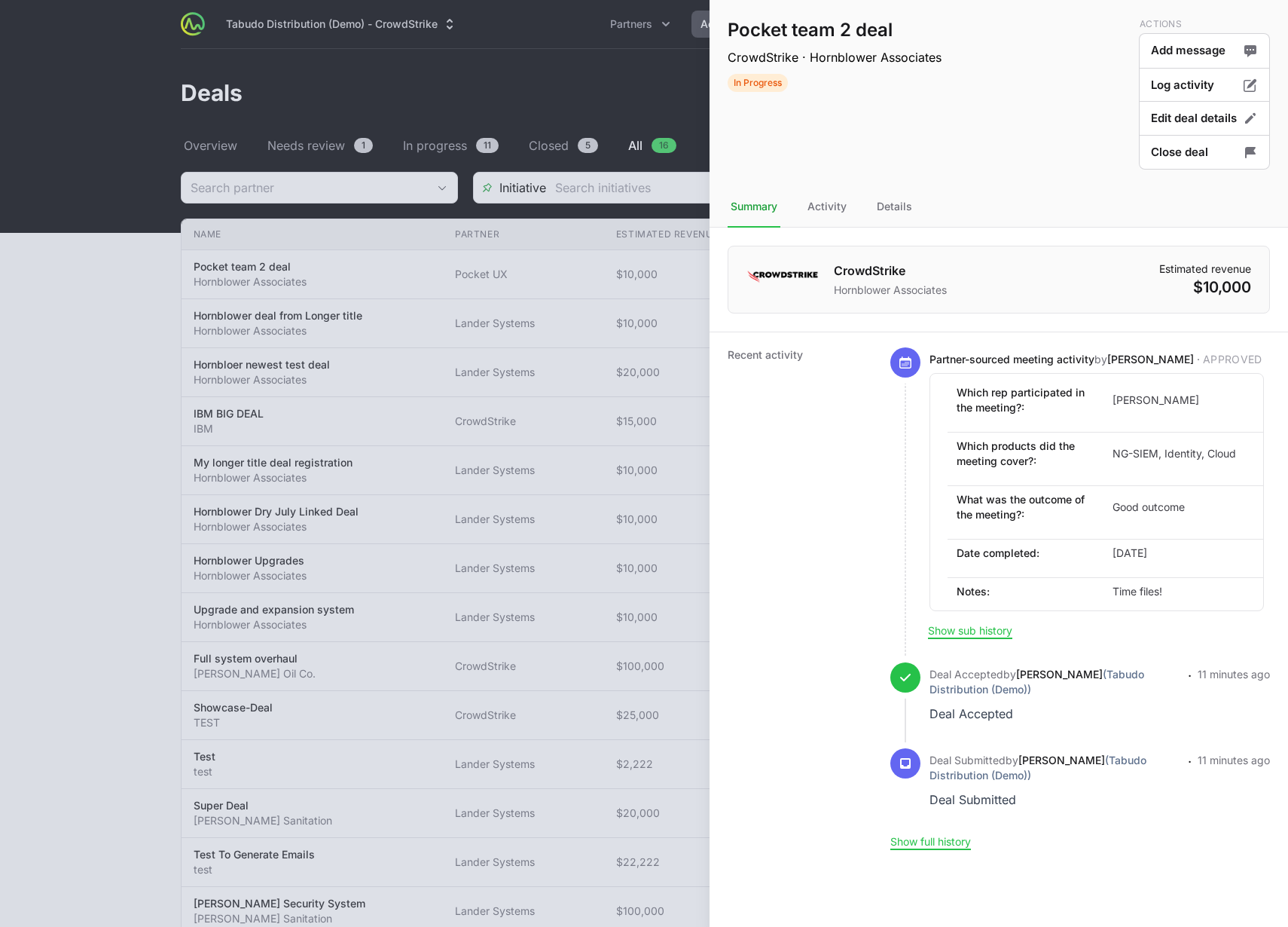
click at [464, 95] on div at bounding box center [644, 463] width 1288 height 927
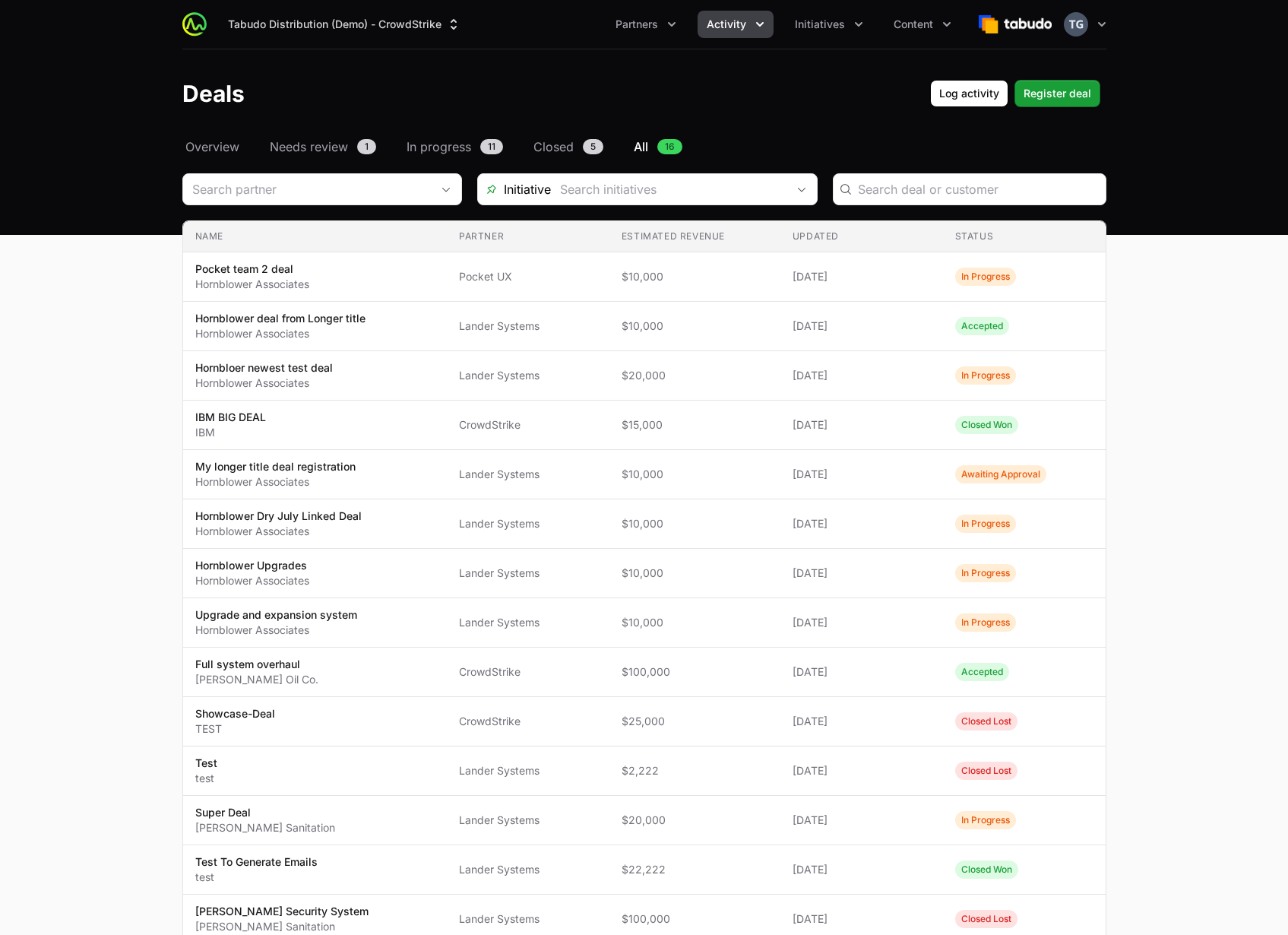
click at [811, 82] on div "Deals Log activity Register deal" at bounding box center [644, 93] width 924 height 27
click at [823, 27] on span "Initiatives" at bounding box center [819, 24] width 50 height 15
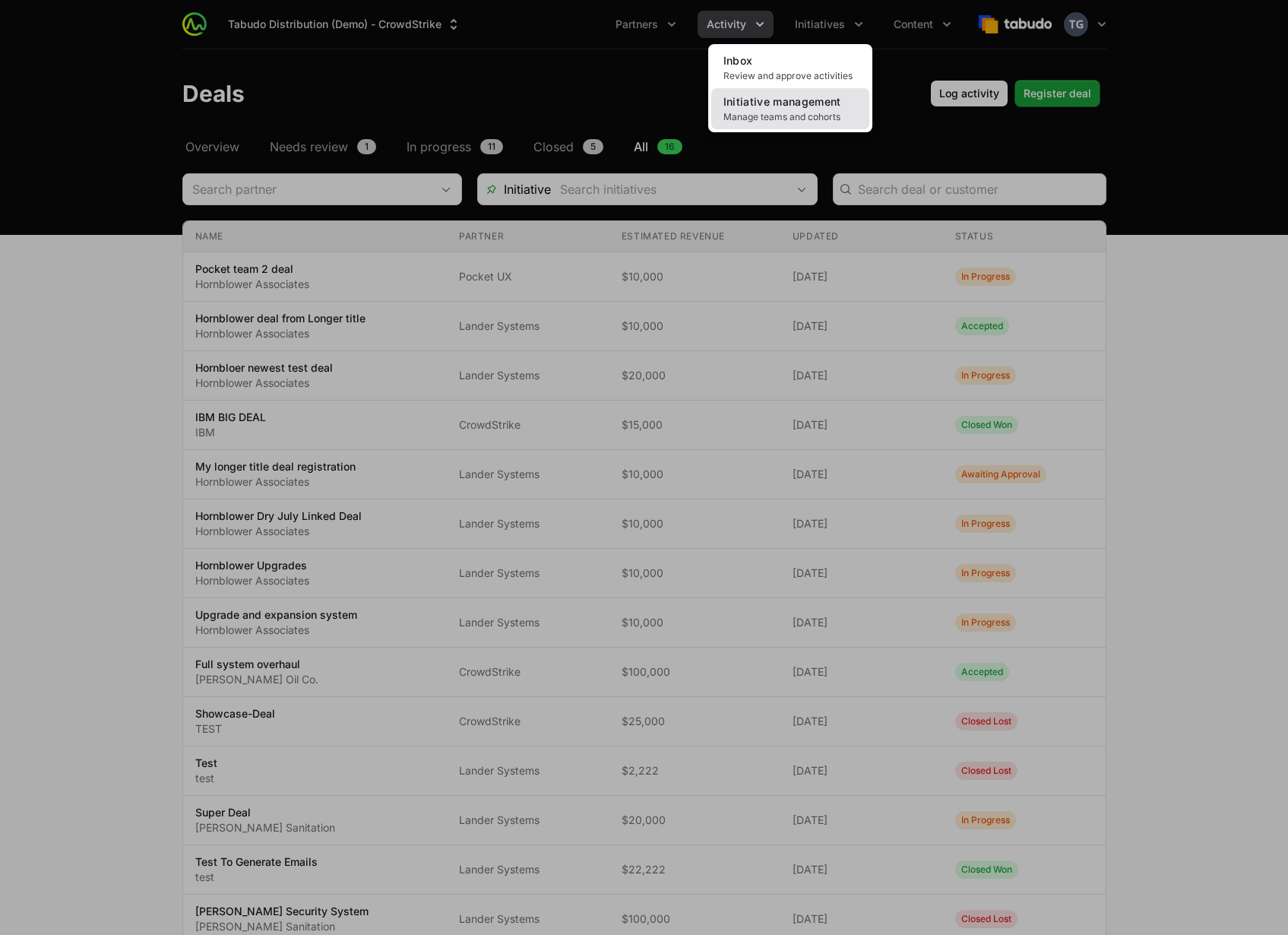
click at [802, 103] on span "Initiative management" at bounding box center [782, 101] width 117 height 13
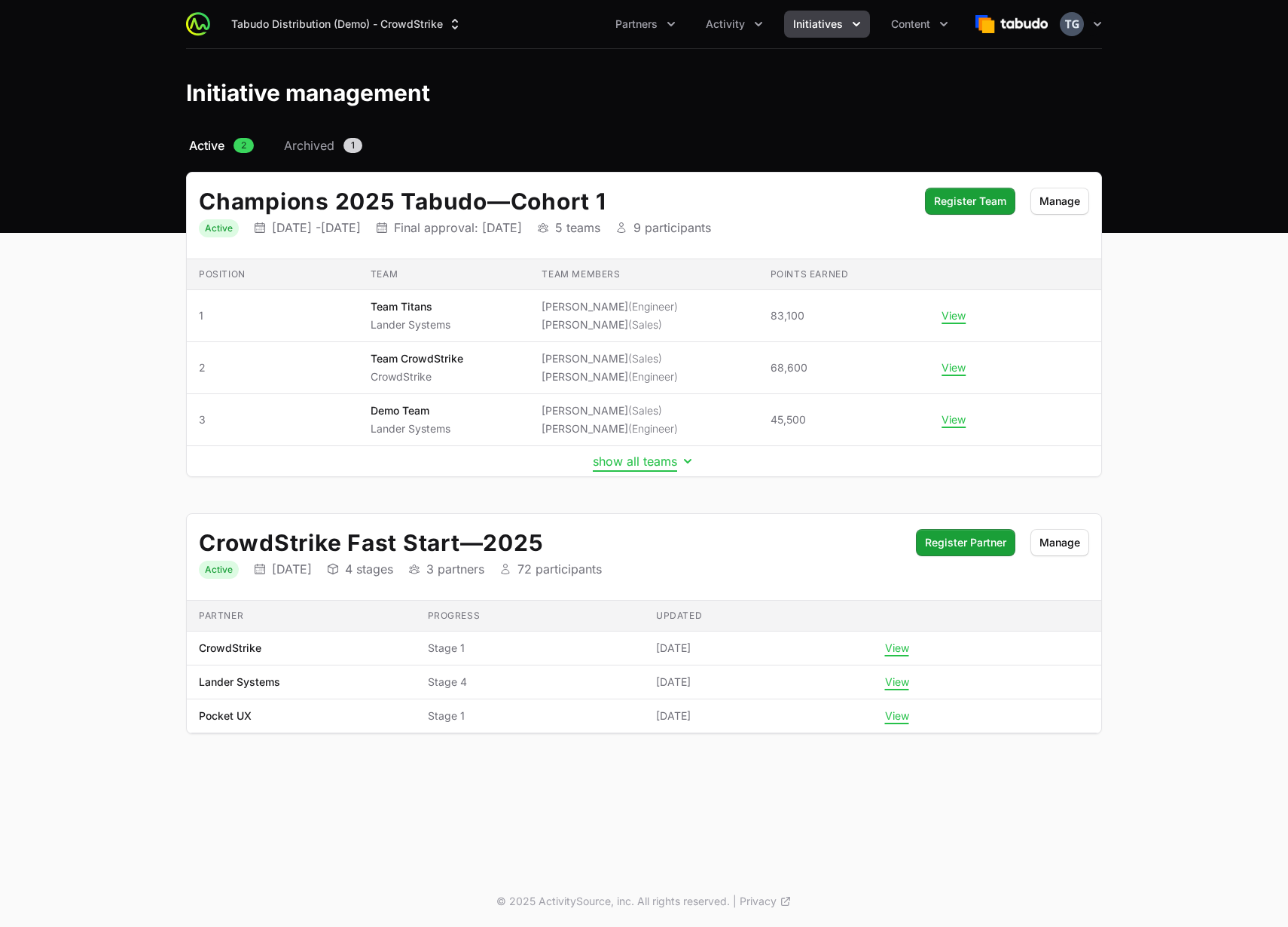
click at [642, 460] on button "show all teams" at bounding box center [644, 461] width 102 height 15
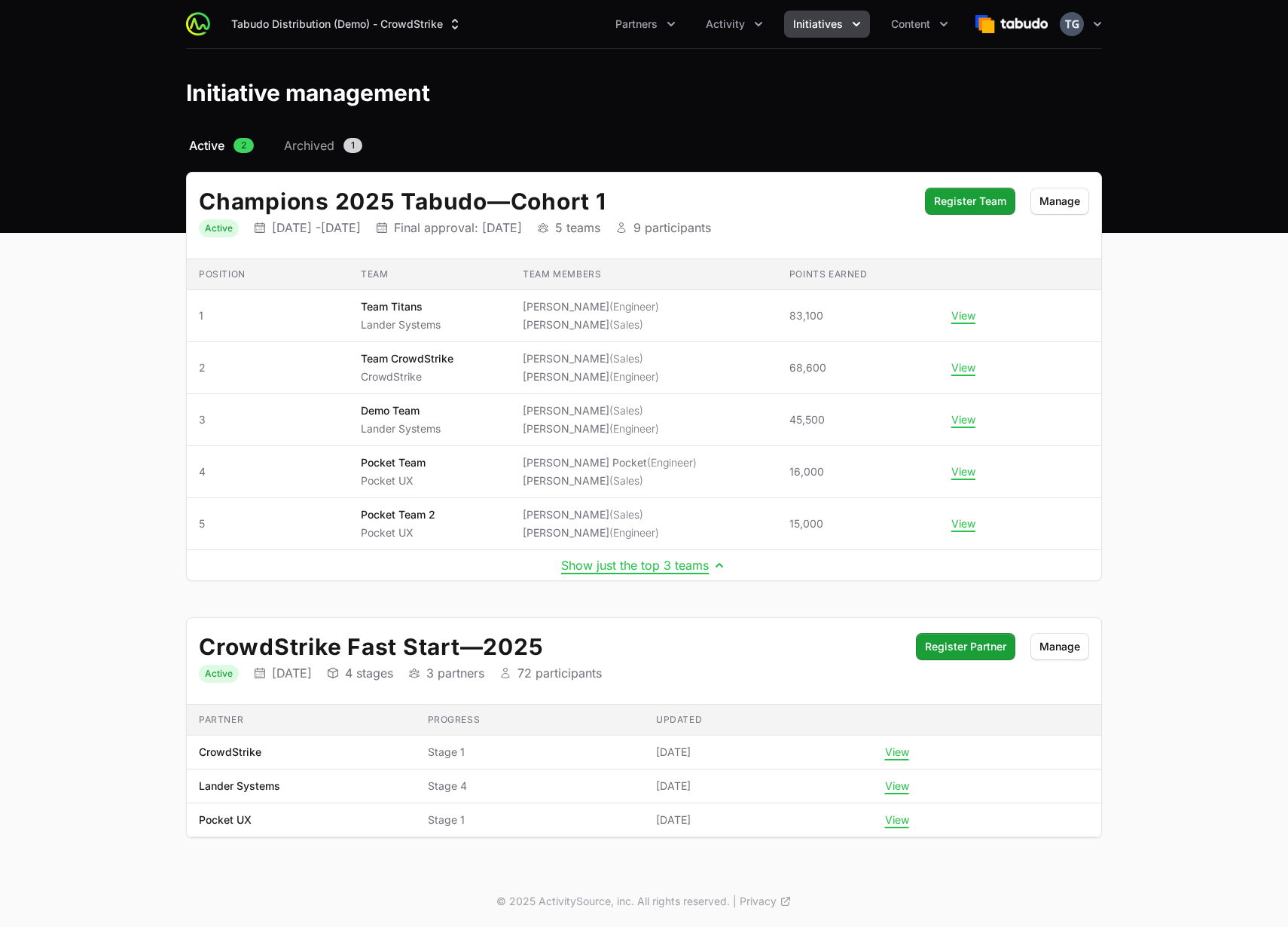
click at [131, 445] on main "Select a tab Active Archived Active 2 Archived 1 Champions 2025 Tabudo — Cohort…" at bounding box center [644, 505] width 1288 height 738
click at [1099, 22] on icon "button" at bounding box center [1098, 24] width 15 height 15
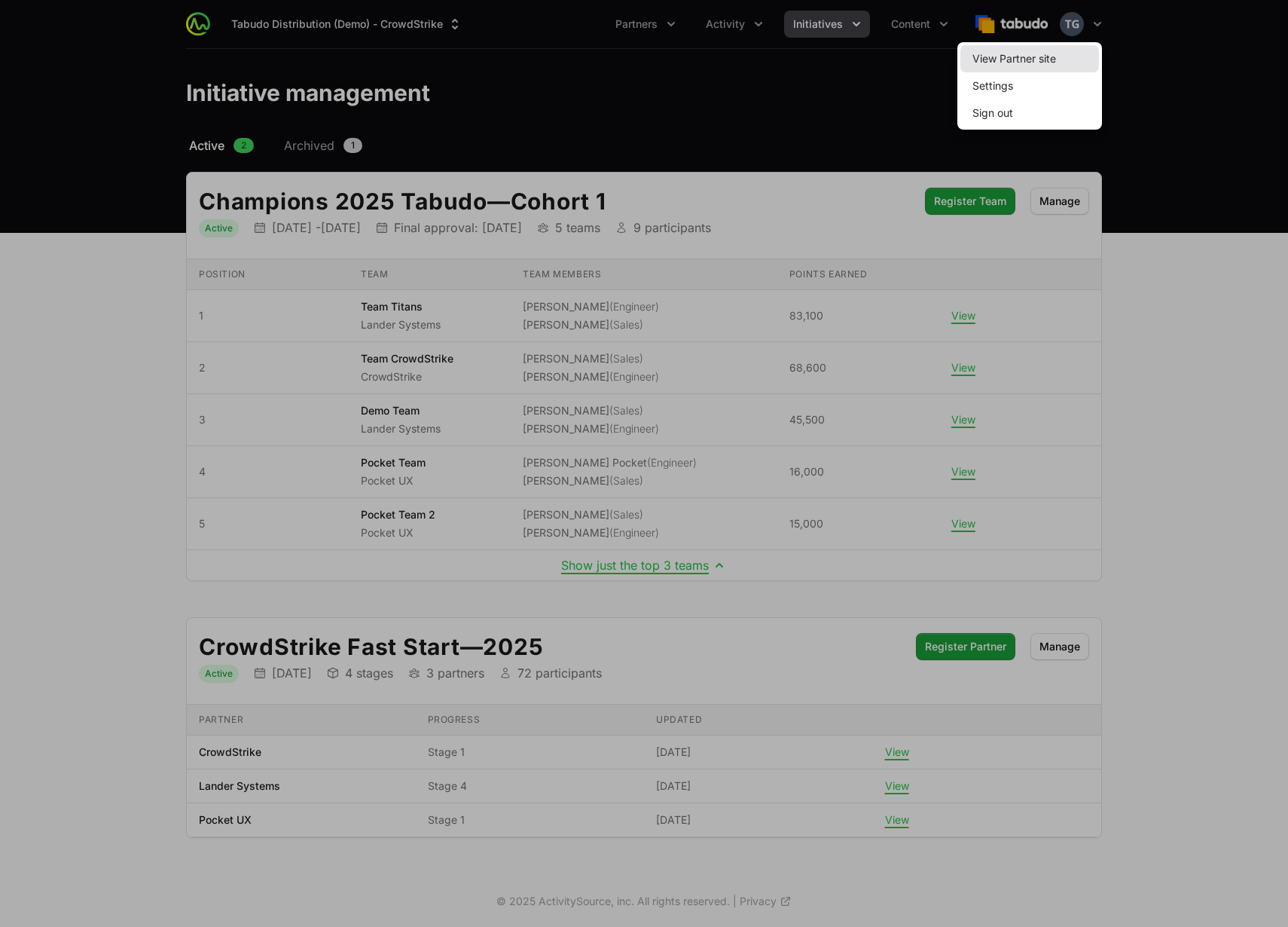
click at [1046, 62] on link "View Partner site" at bounding box center [1029, 58] width 138 height 27
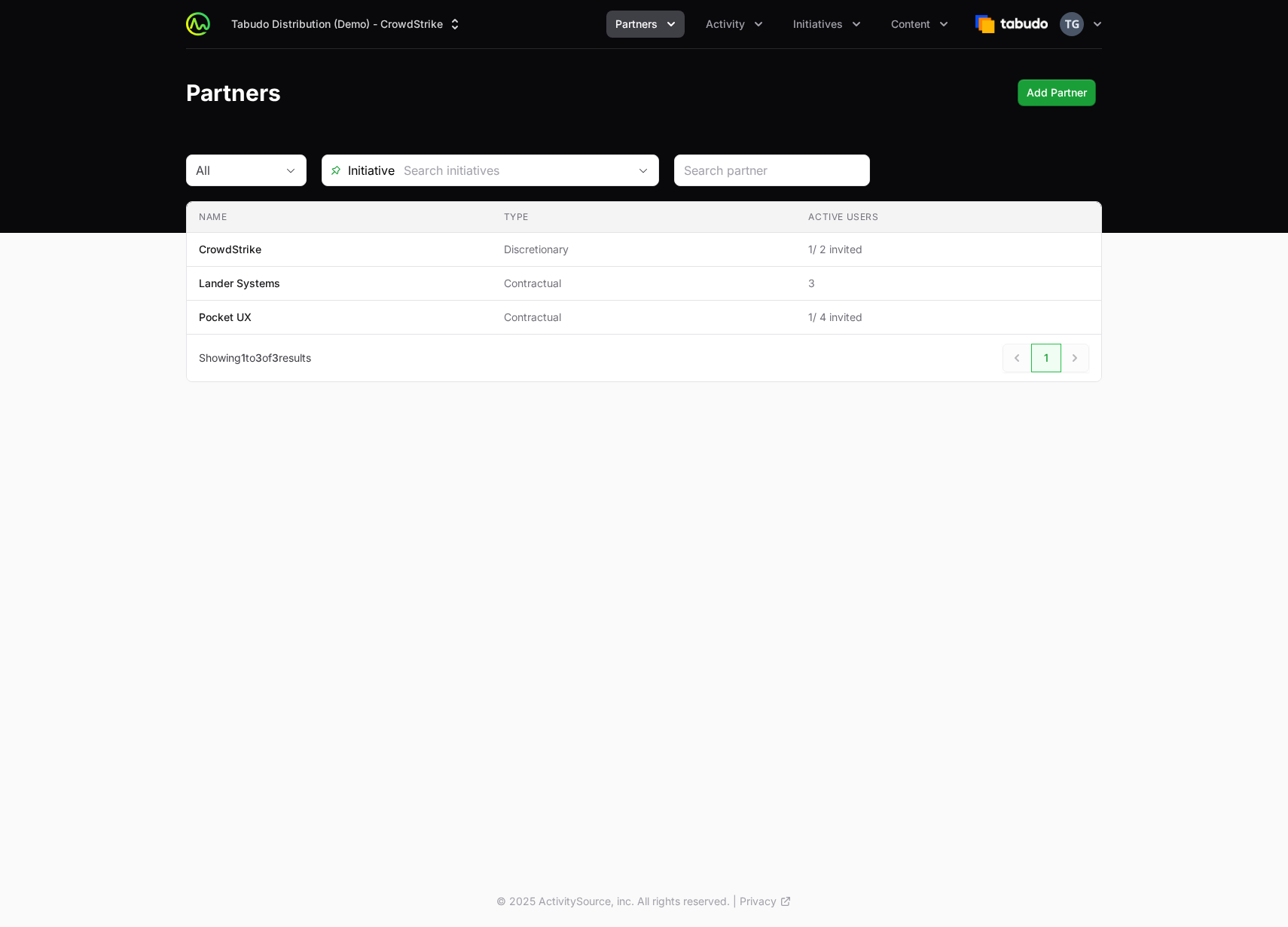
click at [634, 25] on span "Partners" at bounding box center [637, 24] width 42 height 15
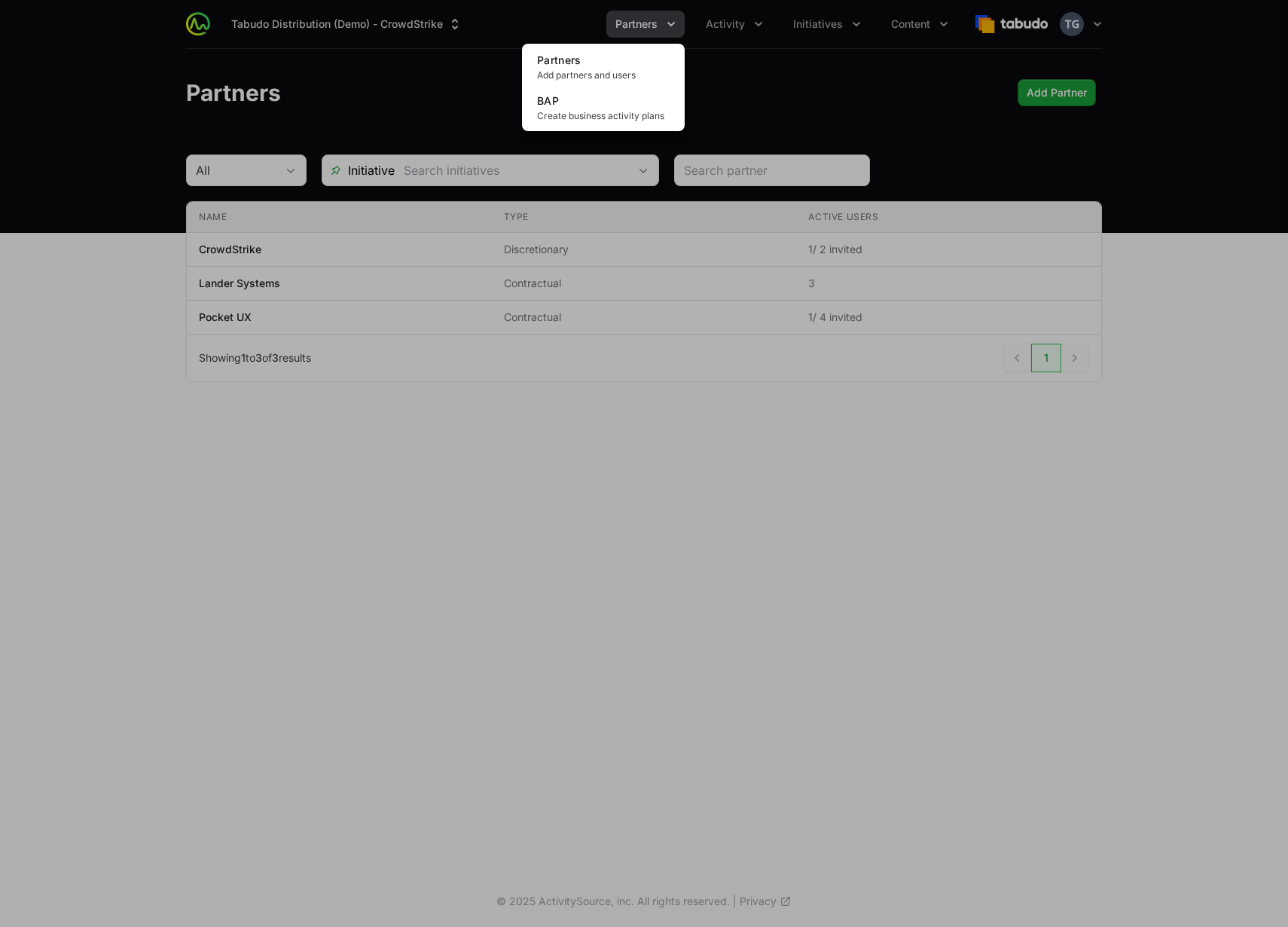
click at [709, 23] on div "Partners menu" at bounding box center [644, 463] width 1288 height 927
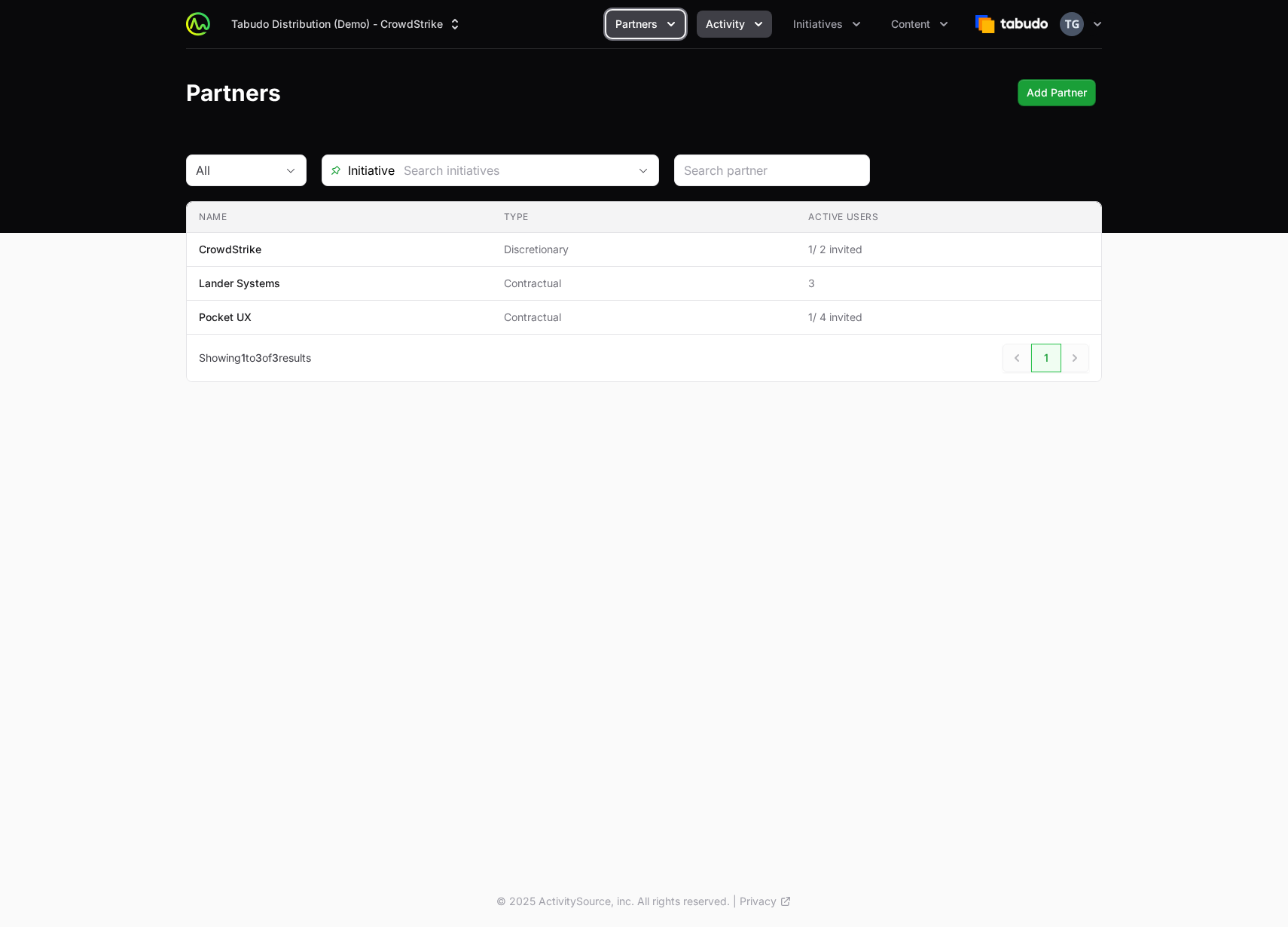
click at [725, 25] on span "Activity" at bounding box center [725, 24] width 39 height 15
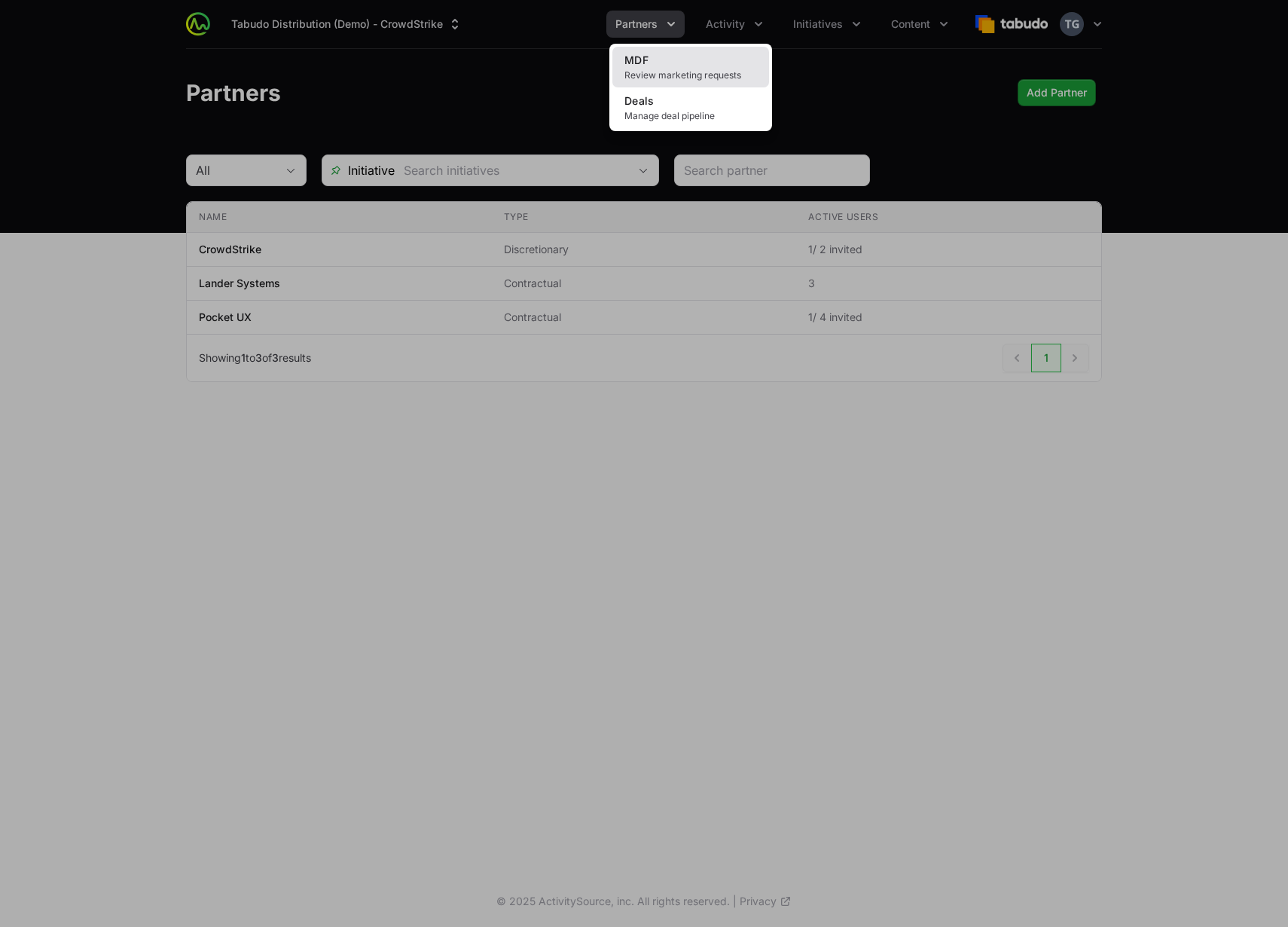
click at [706, 54] on link "MDF Review marketing requests" at bounding box center [691, 67] width 157 height 41
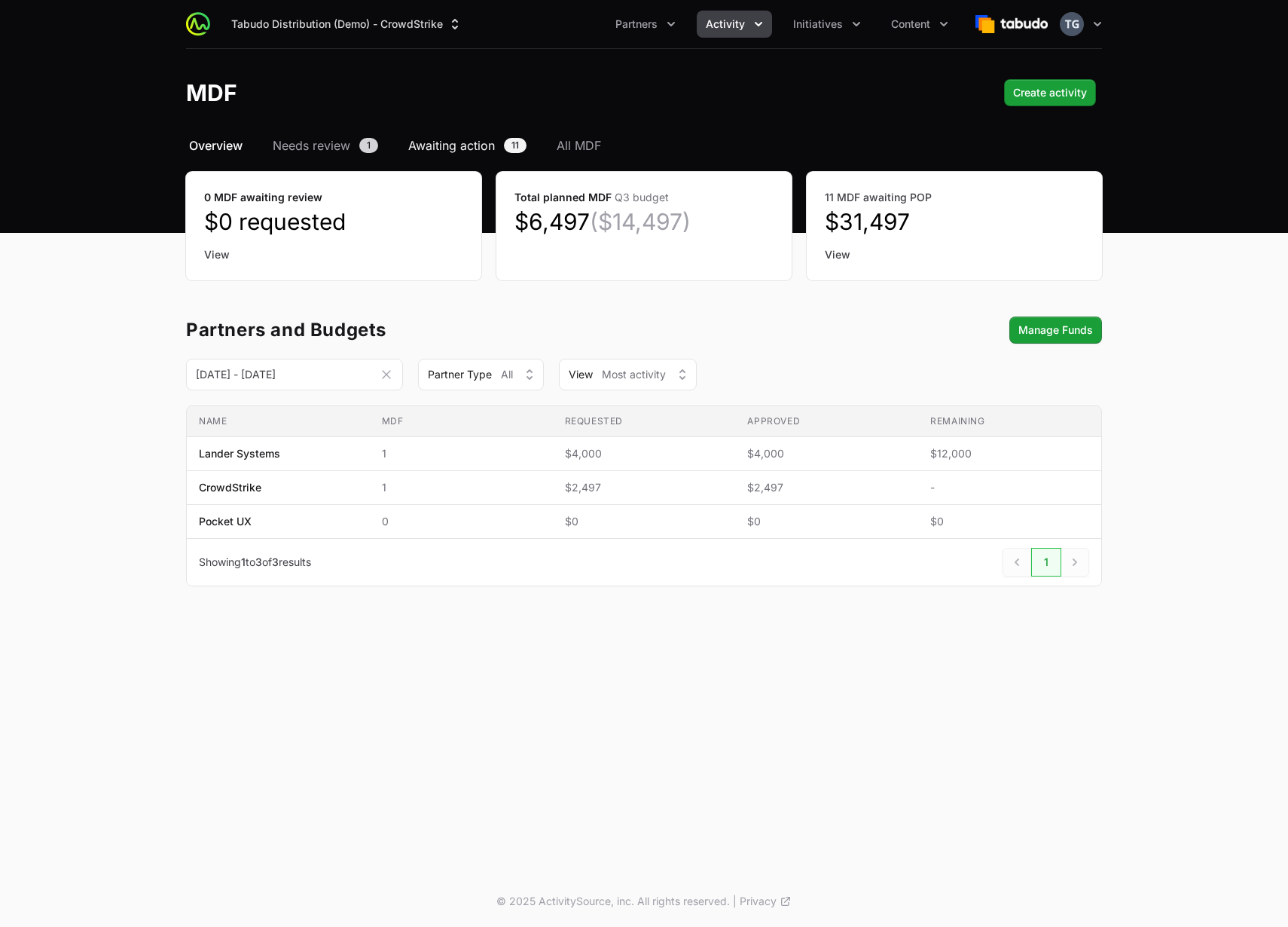
click at [475, 143] on span "Awaiting action" at bounding box center [452, 145] width 87 height 18
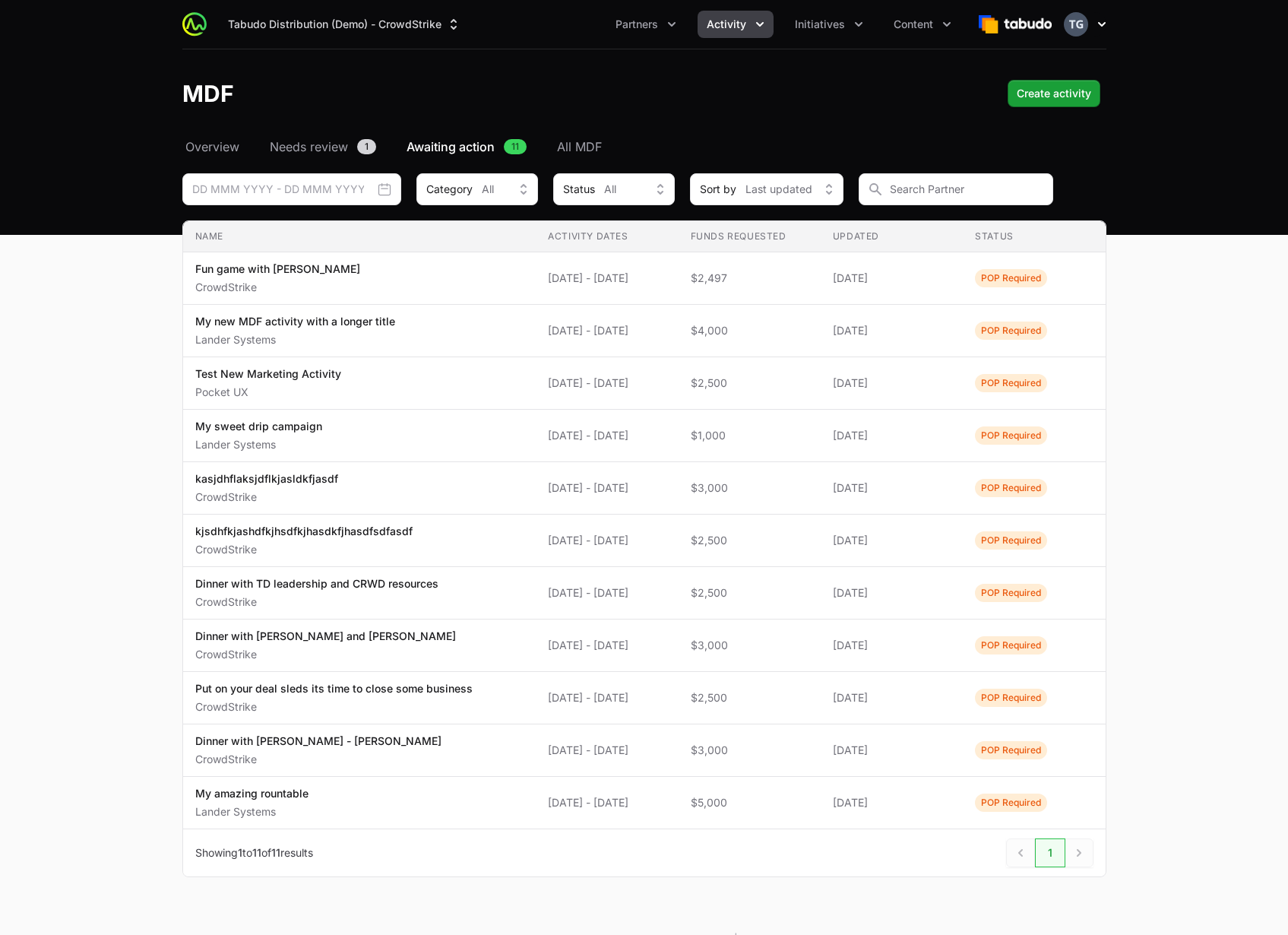
click at [1099, 21] on icon "button" at bounding box center [1101, 24] width 15 height 15
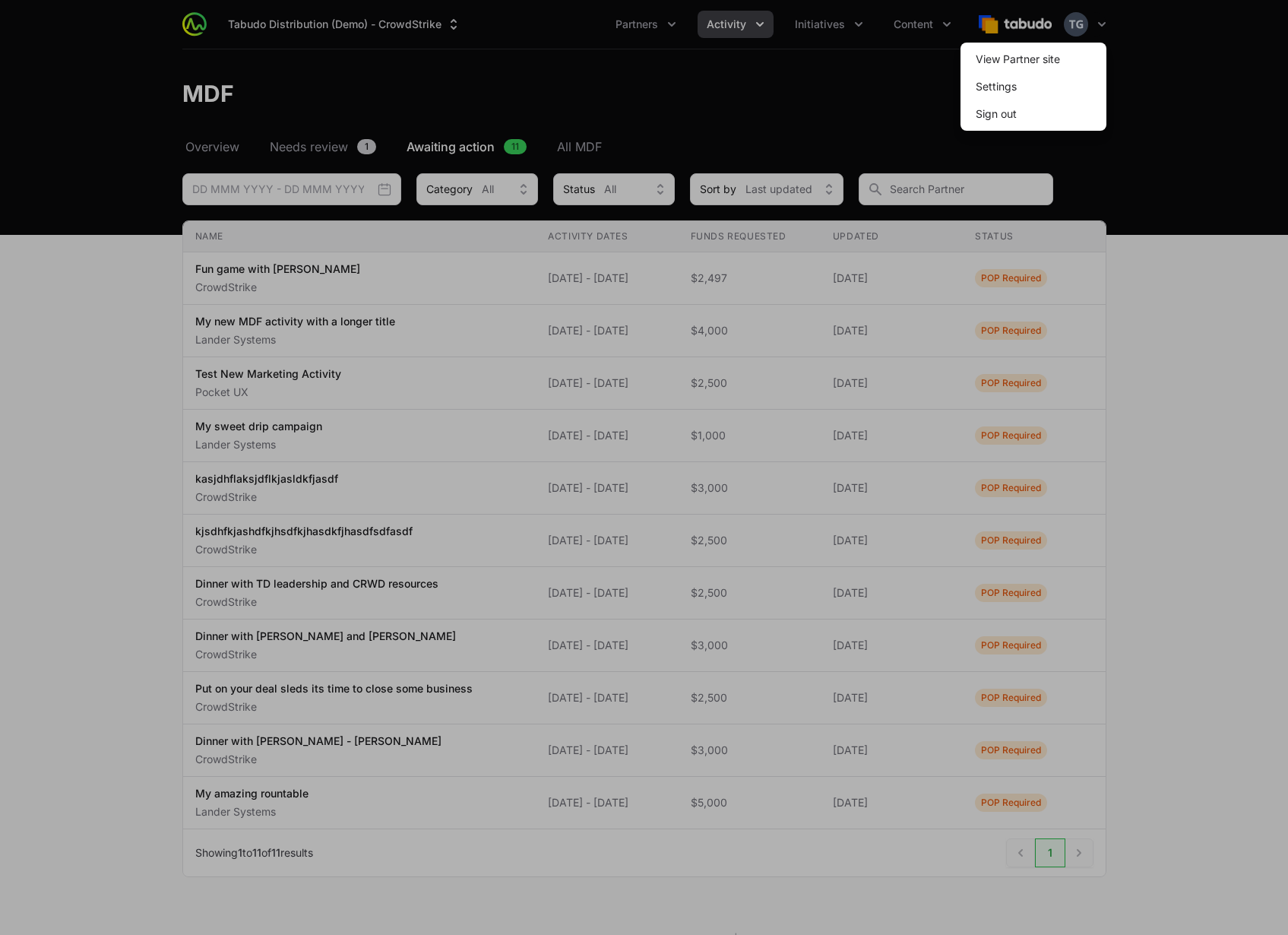
click at [881, 75] on div at bounding box center [644, 467] width 1288 height 935
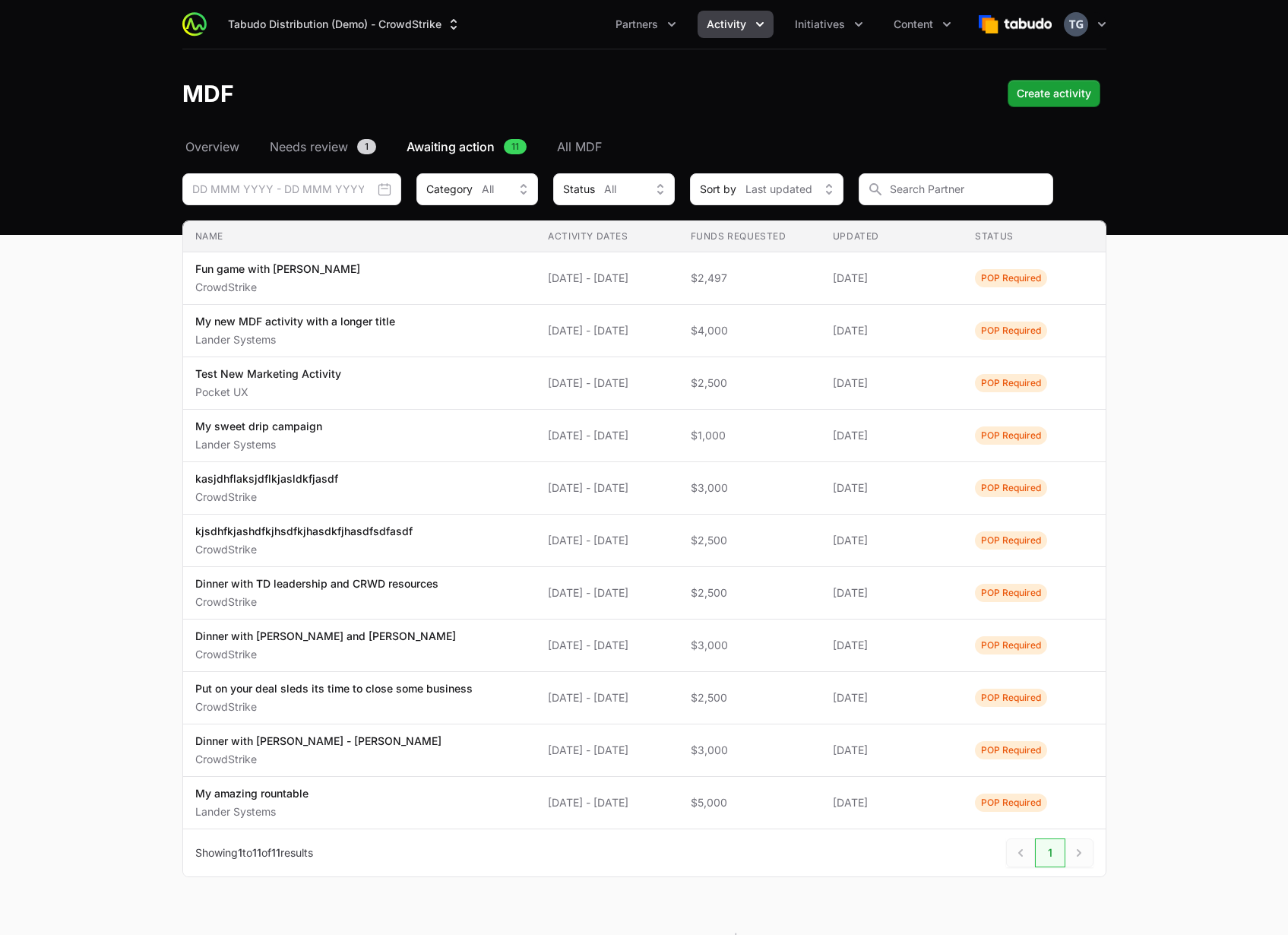
click at [798, 92] on div "MDF Create activity" at bounding box center [644, 93] width 924 height 27
click at [836, 27] on span "Initiatives" at bounding box center [819, 24] width 50 height 15
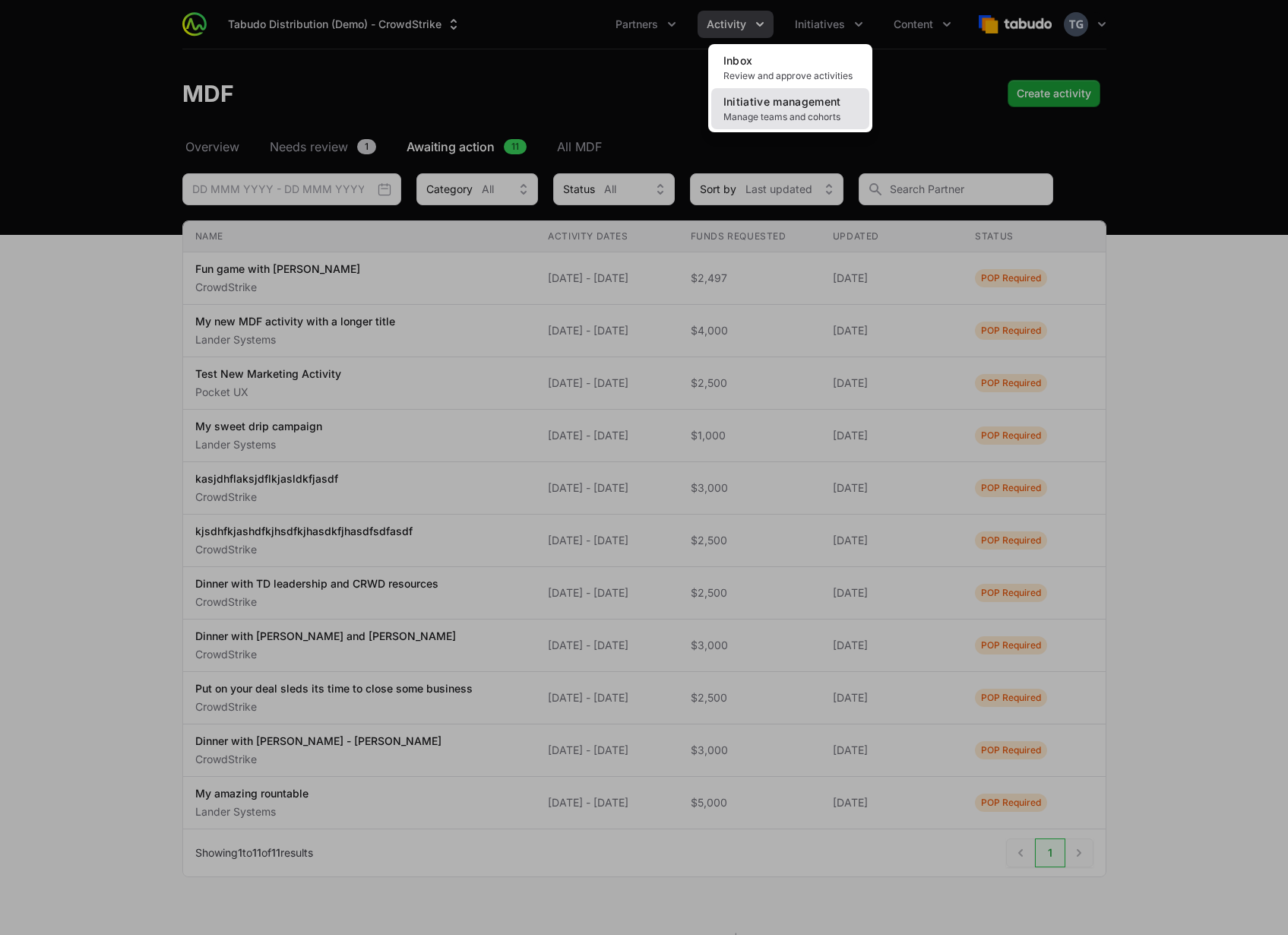
click at [821, 109] on link "Initiative management Manage teams and cohorts" at bounding box center [790, 109] width 158 height 41
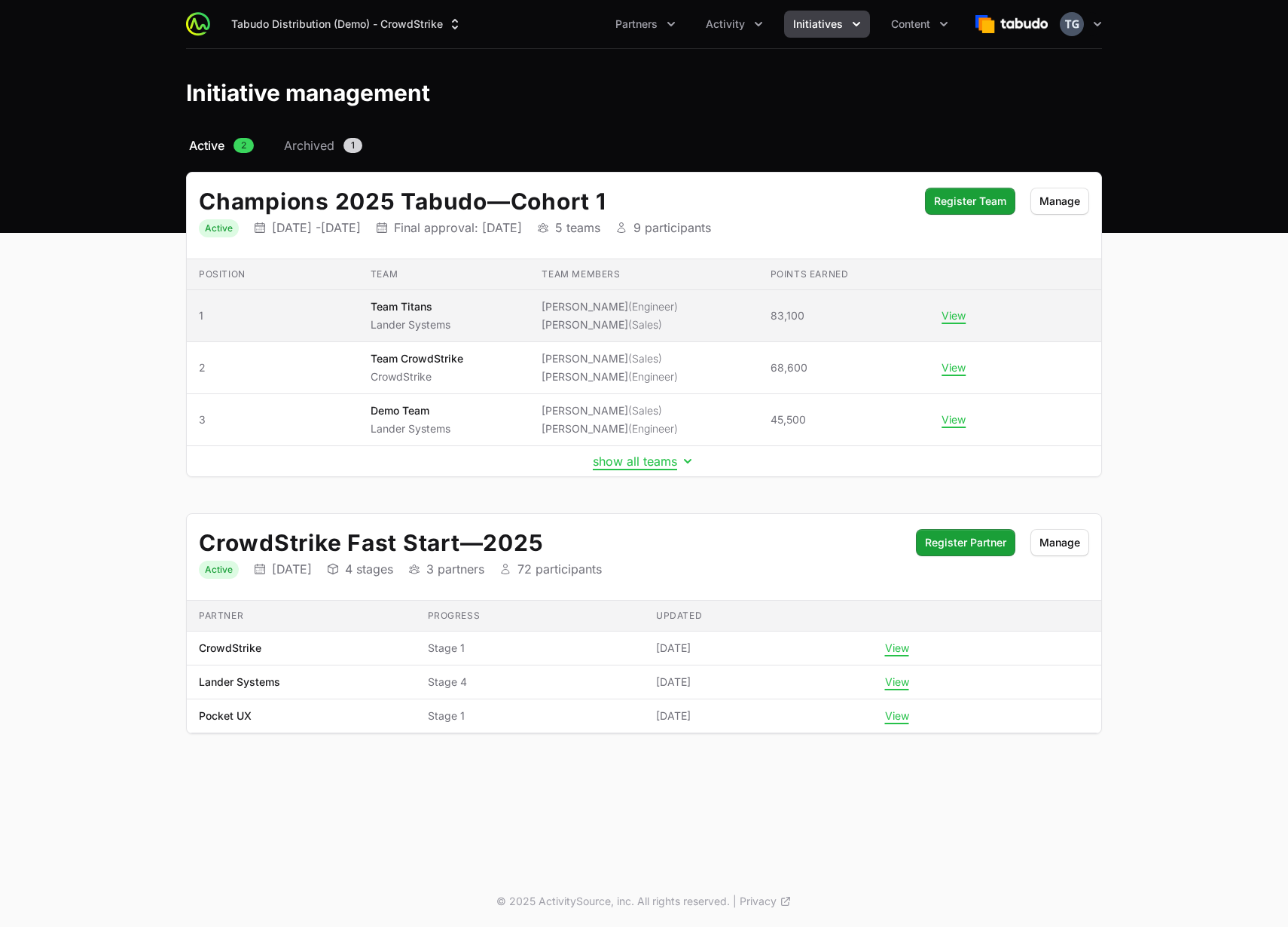
click at [628, 324] on span "(Sales)" at bounding box center [645, 324] width 34 height 12
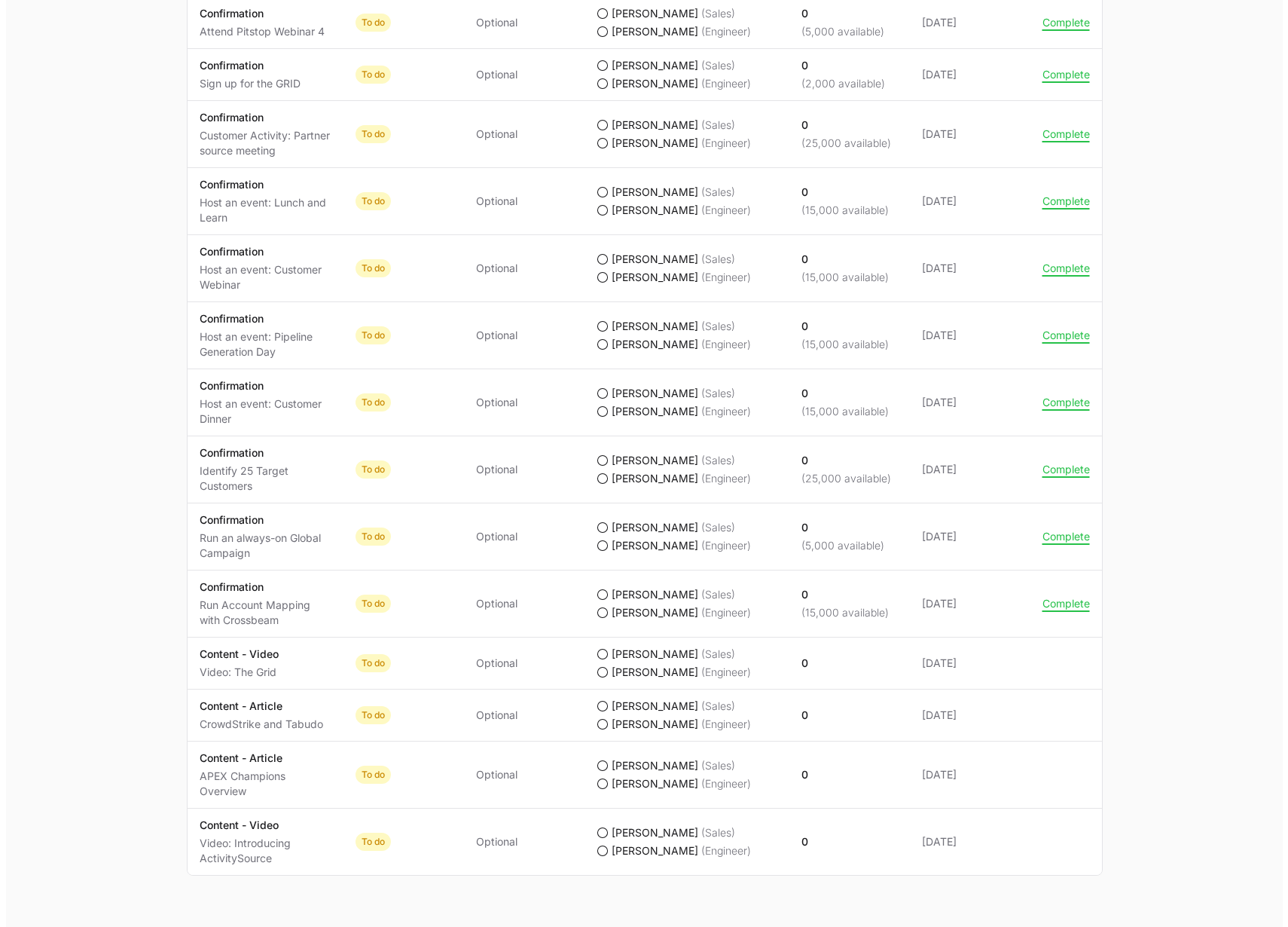
scroll to position [1356, 0]
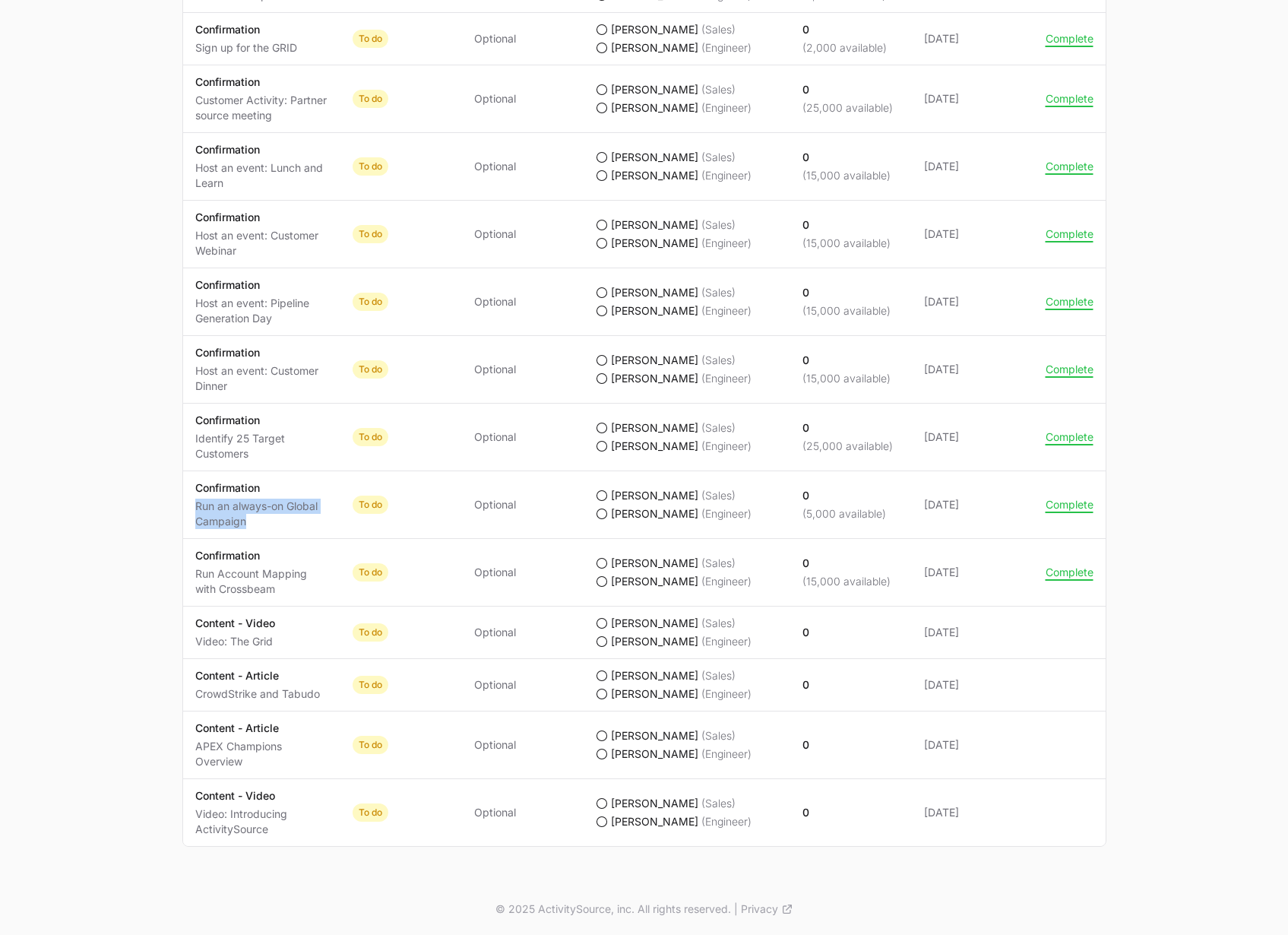
drag, startPoint x: 253, startPoint y: 525, endPoint x: 196, endPoint y: 501, distance: 61.8
click at [196, 501] on p "Run an always-on Global Campaign" at bounding box center [262, 514] width 133 height 31
click at [264, 469] on td "Activity Confirmation Identify 25 Target Customers" at bounding box center [261, 437] width 157 height 67
drag, startPoint x: 265, startPoint y: 382, endPoint x: 193, endPoint y: 369, distance: 73.2
click at [193, 369] on td "Activity Confirmation Host an event: Customer Dinner" at bounding box center [261, 370] width 157 height 67
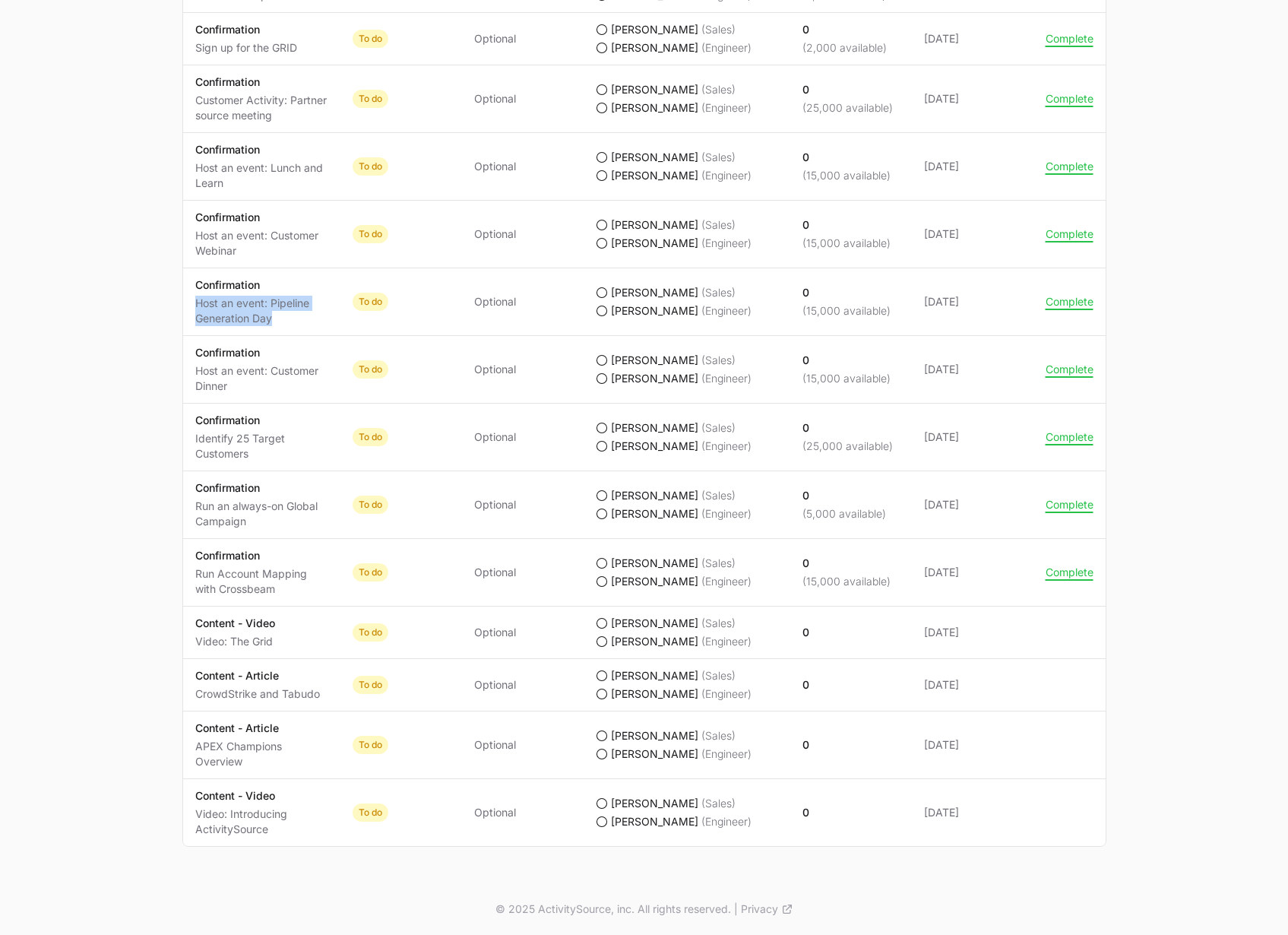
drag, startPoint x: 275, startPoint y: 319, endPoint x: 196, endPoint y: 304, distance: 80.4
click at [196, 304] on p "Host an event: Pipeline Generation Day" at bounding box center [262, 311] width 133 height 31
drag, startPoint x: 244, startPoint y: 259, endPoint x: 191, endPoint y: 236, distance: 57.8
click at [191, 236] on td "Activity Confirmation Host an event: Customer Webinar" at bounding box center [261, 234] width 157 height 67
click at [269, 391] on p "Host an event: Customer Dinner" at bounding box center [262, 378] width 133 height 31
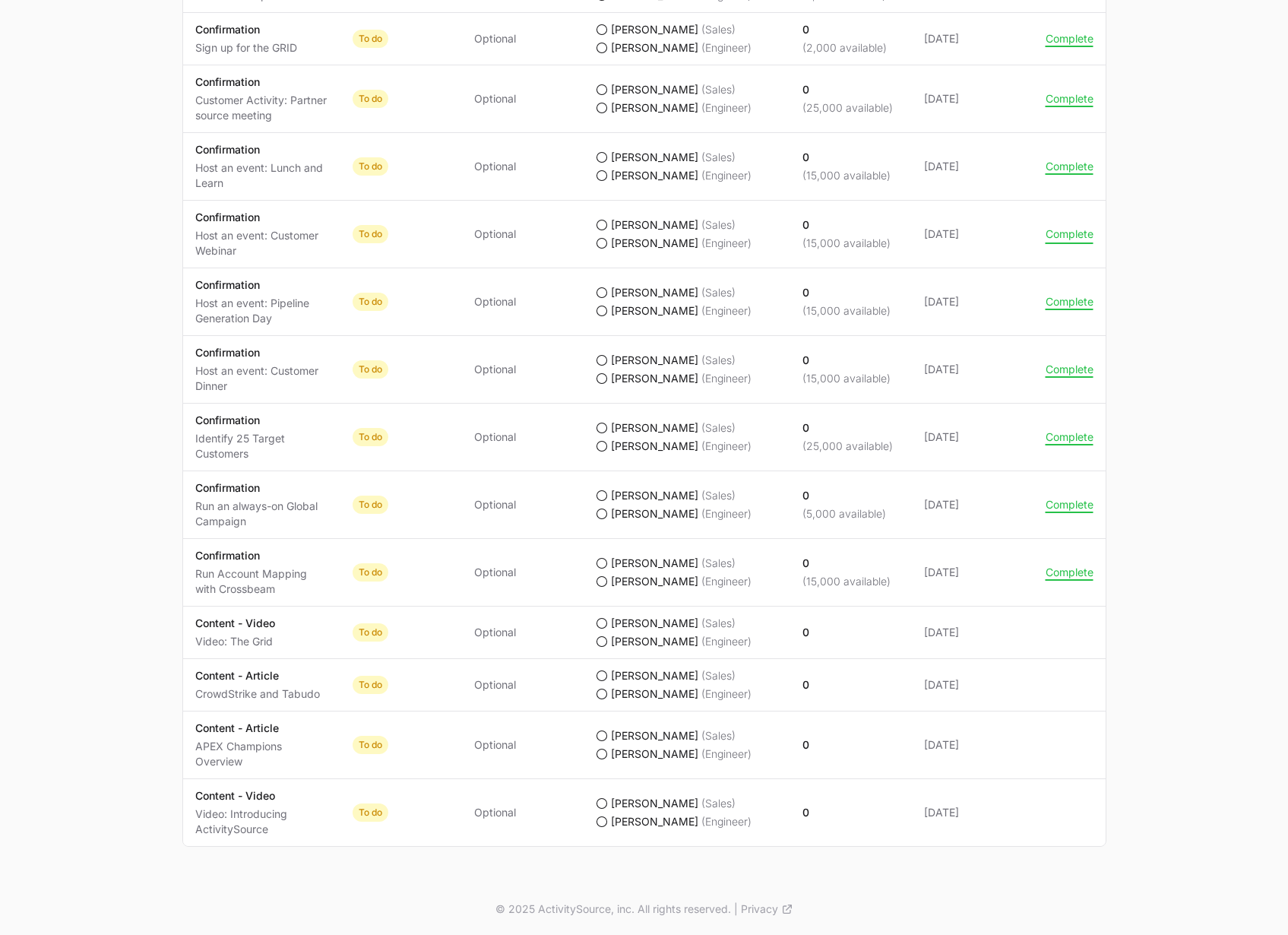
click at [1071, 235] on button "Complete" at bounding box center [1069, 234] width 48 height 13
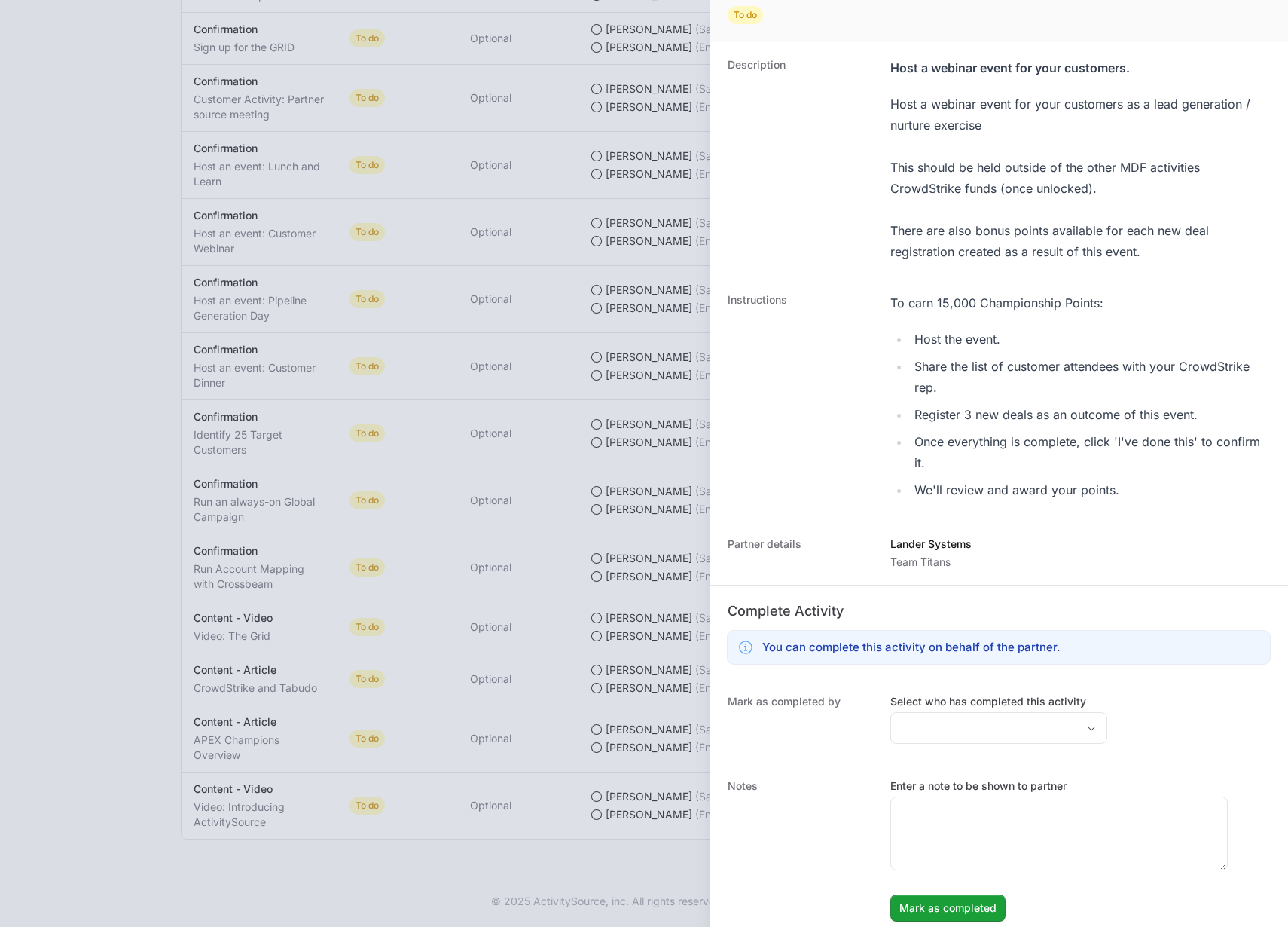
scroll to position [74, 0]
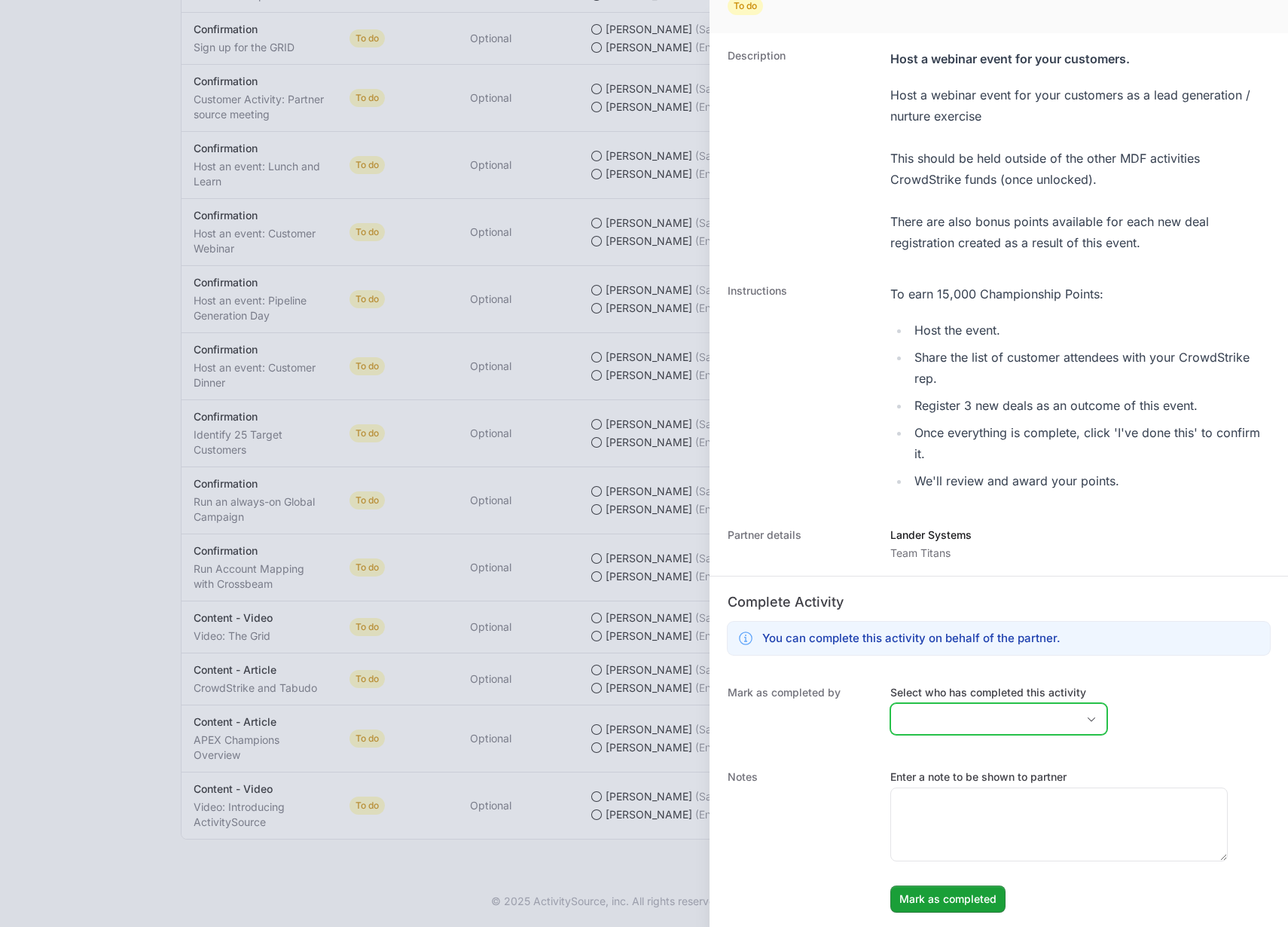
click at [956, 716] on input "Select who has completed this activity" at bounding box center [984, 719] width 185 height 31
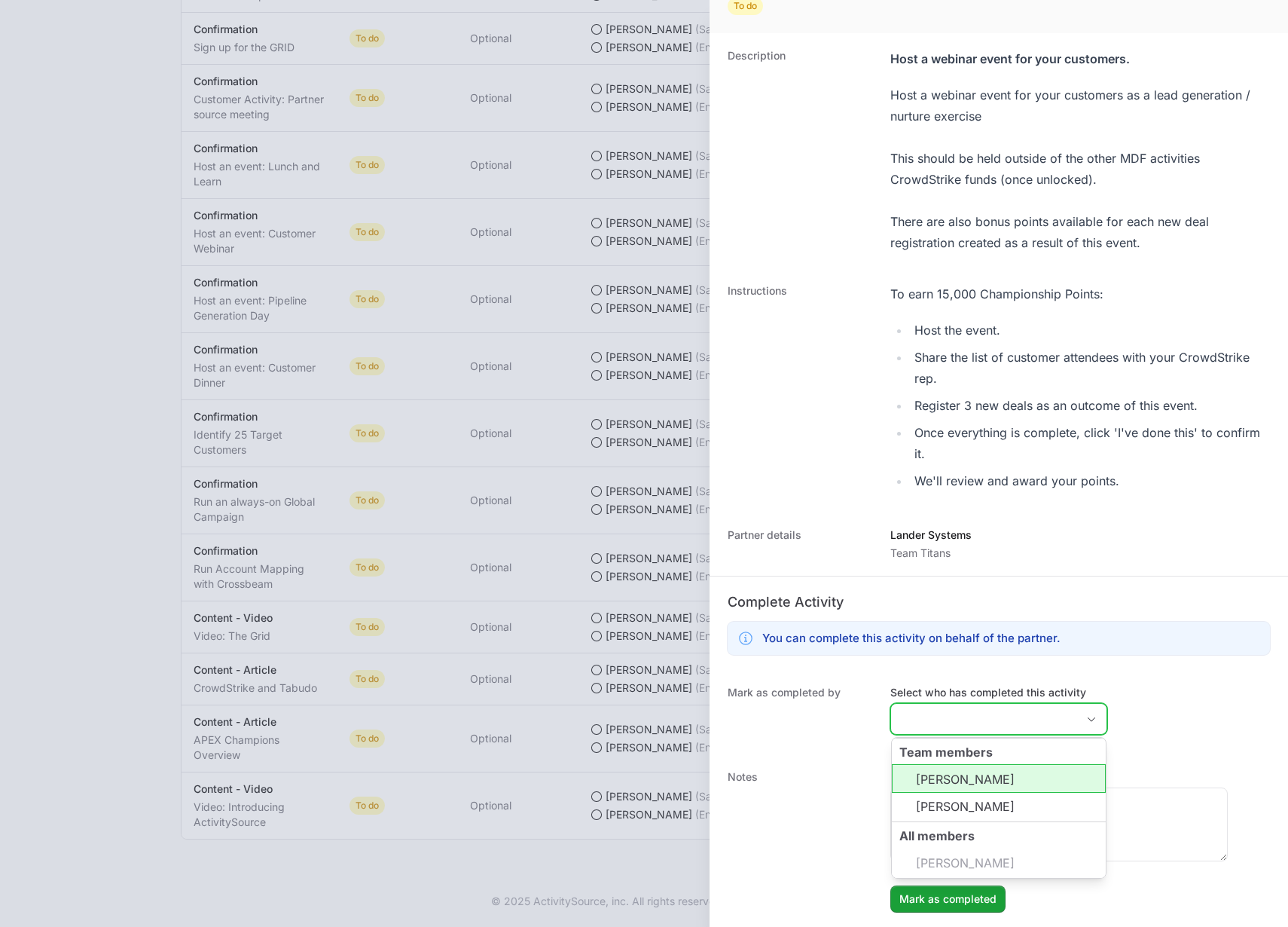
click at [931, 778] on li "Timothy Greig" at bounding box center [999, 778] width 214 height 29
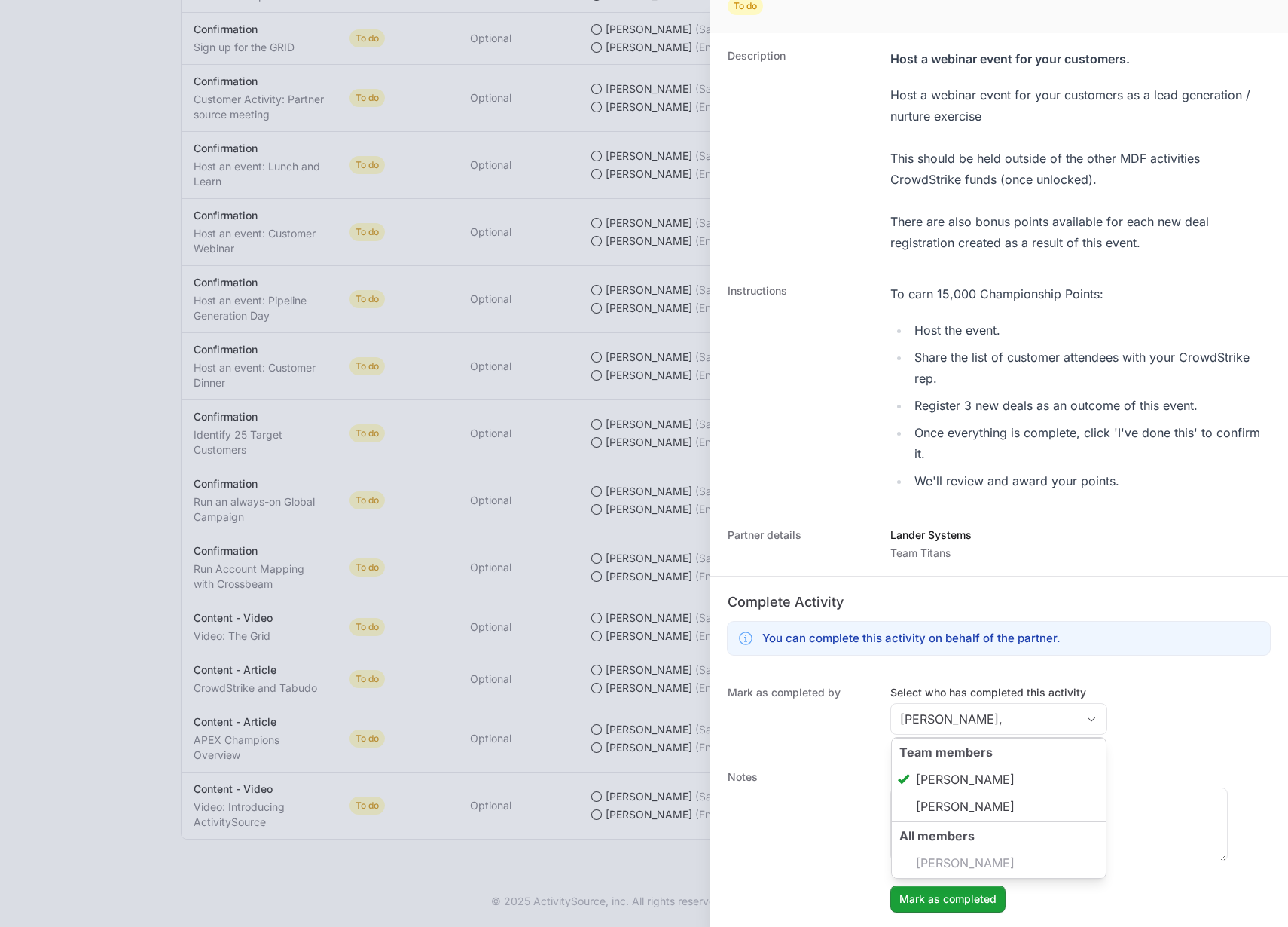
type input "Timothy Greig"
click at [867, 683] on div "Mark as completed by Select who has completed this activity Timothy Greig Team …" at bounding box center [999, 712] width 579 height 84
click at [906, 901] on span "Mark as completed" at bounding box center [948, 898] width 97 height 18
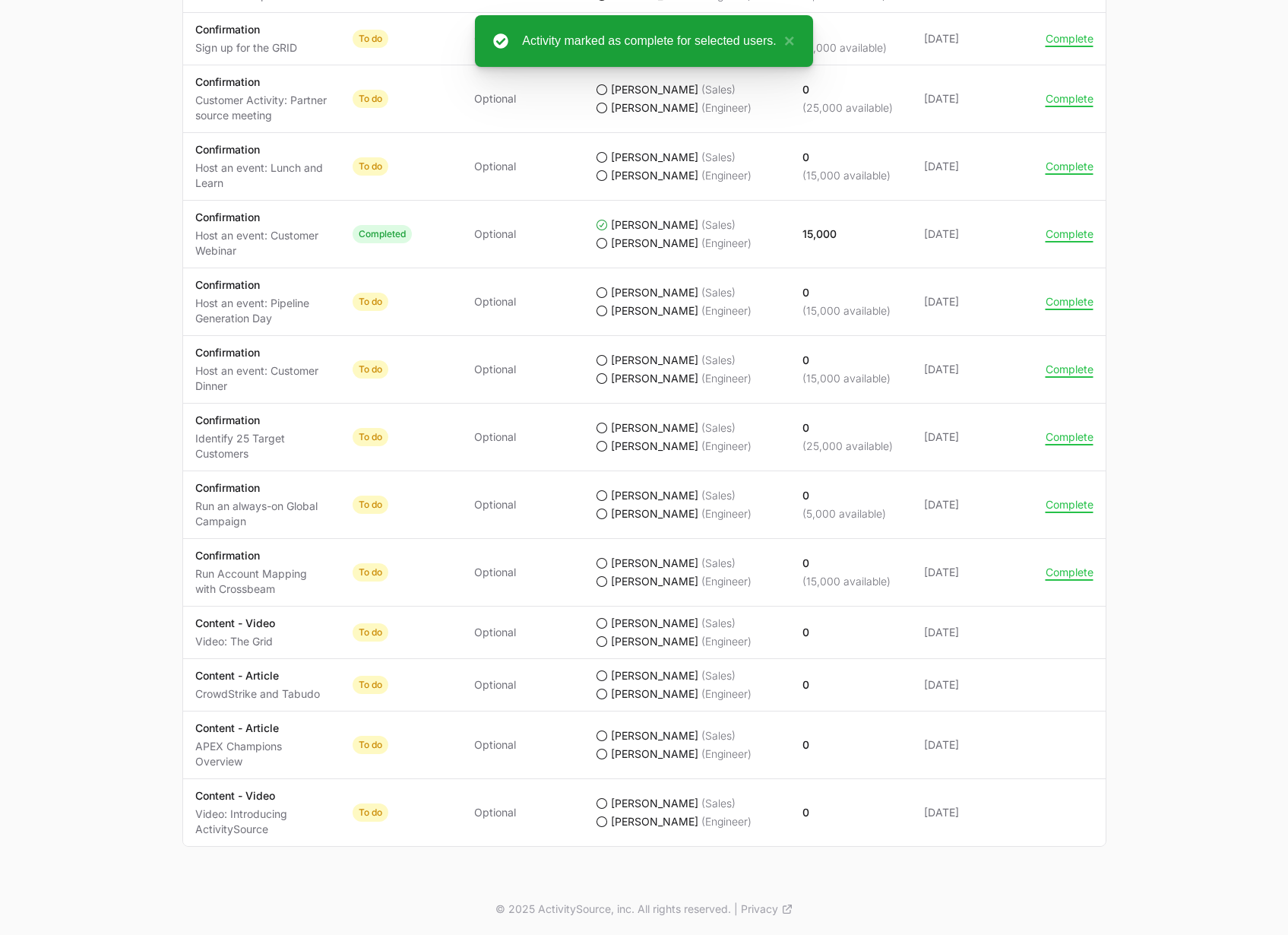
click at [855, 240] on td "Points earned 15,000" at bounding box center [851, 234] width 121 height 67
click at [1064, 230] on button "Complete" at bounding box center [1069, 234] width 48 height 13
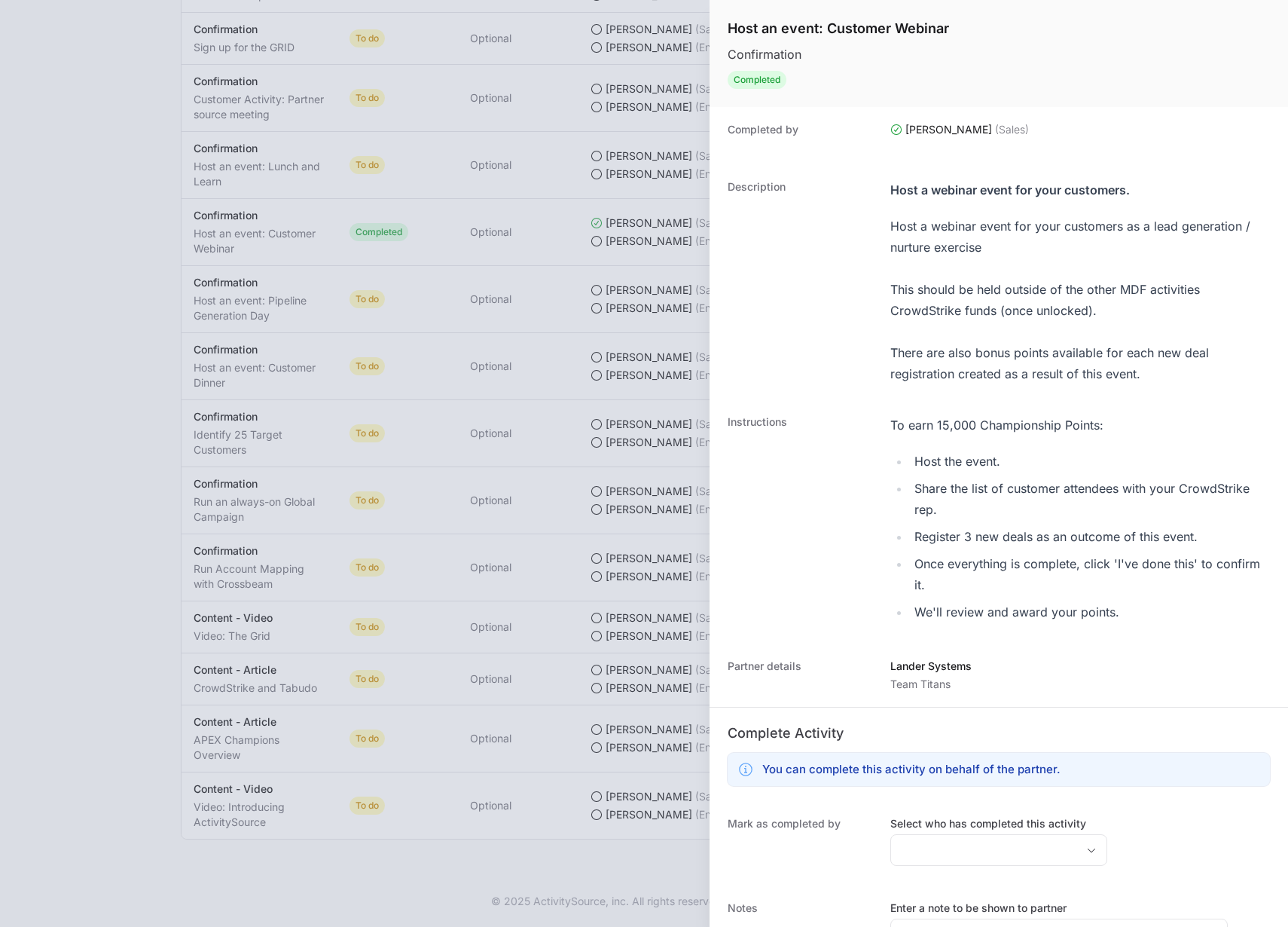
click at [982, 831] on div "Select who has completed this activity" at bounding box center [999, 841] width 217 height 50
click at [989, 839] on input "Select who has completed this activity" at bounding box center [984, 850] width 185 height 31
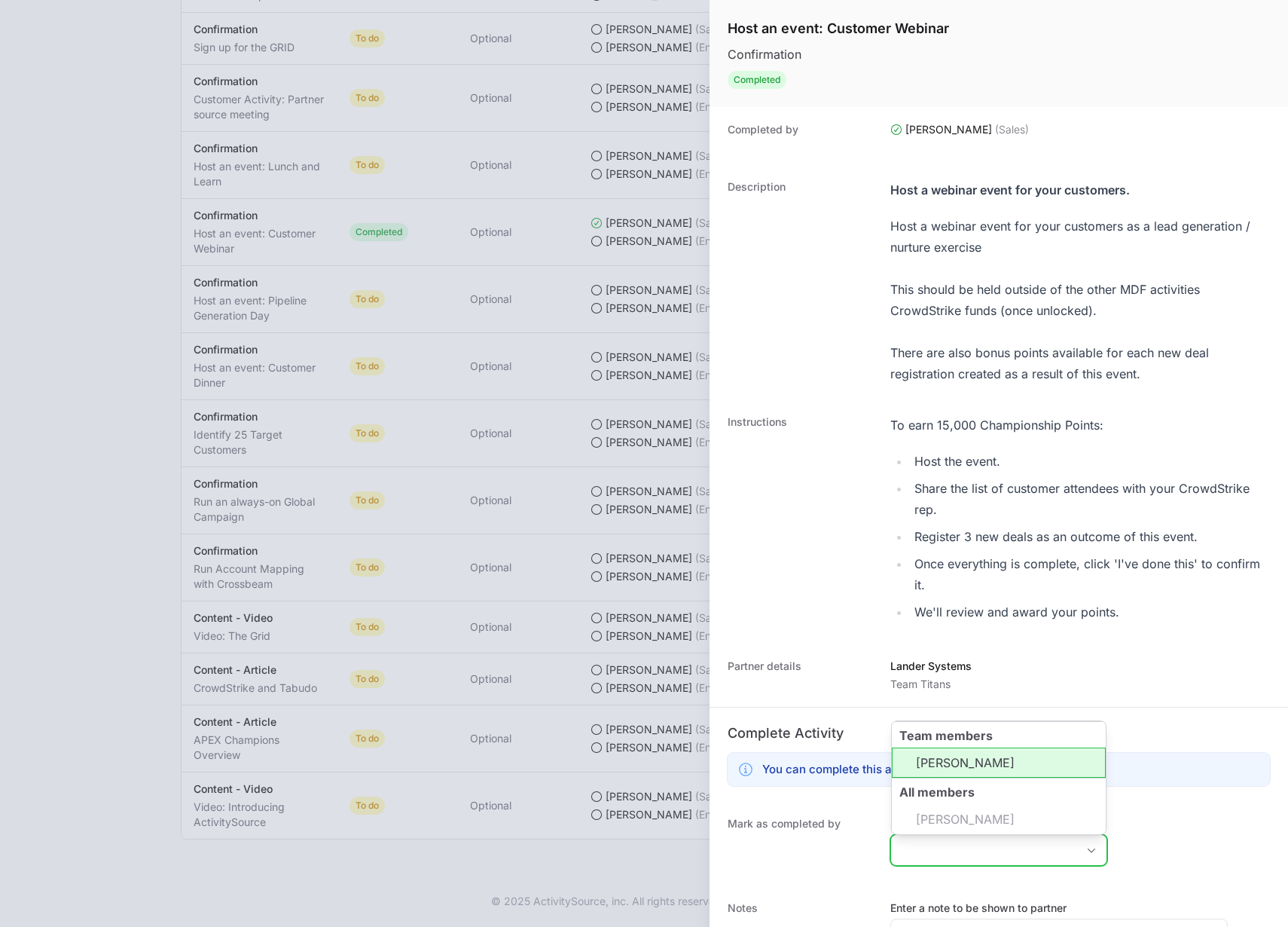
click at [960, 762] on li "Peter Spillane" at bounding box center [999, 763] width 214 height 31
type input "Peter Spillane"
click at [773, 695] on div "Partner details Lander Systems Team Titans" at bounding box center [999, 675] width 579 height 63
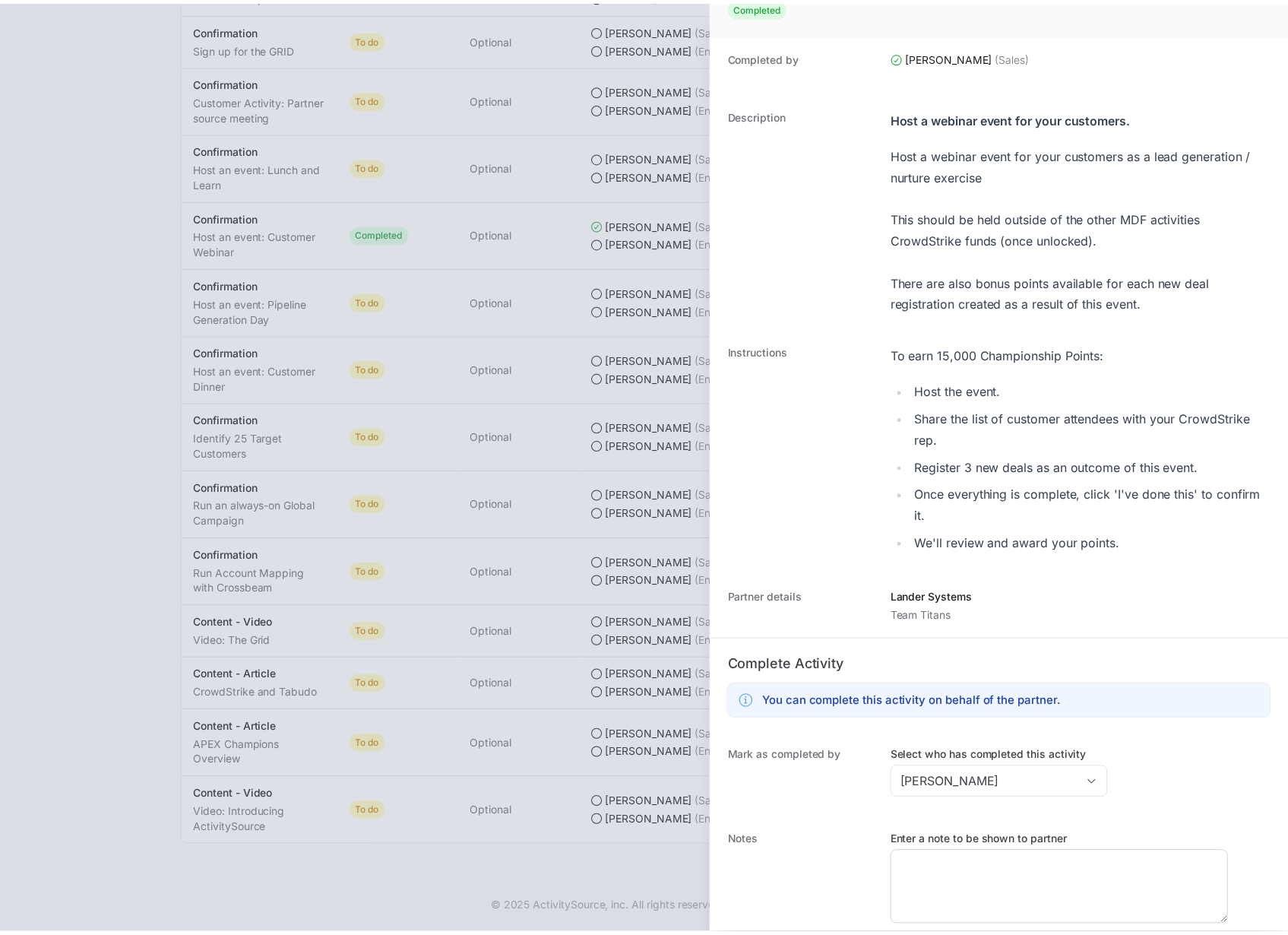
scroll to position [132, 0]
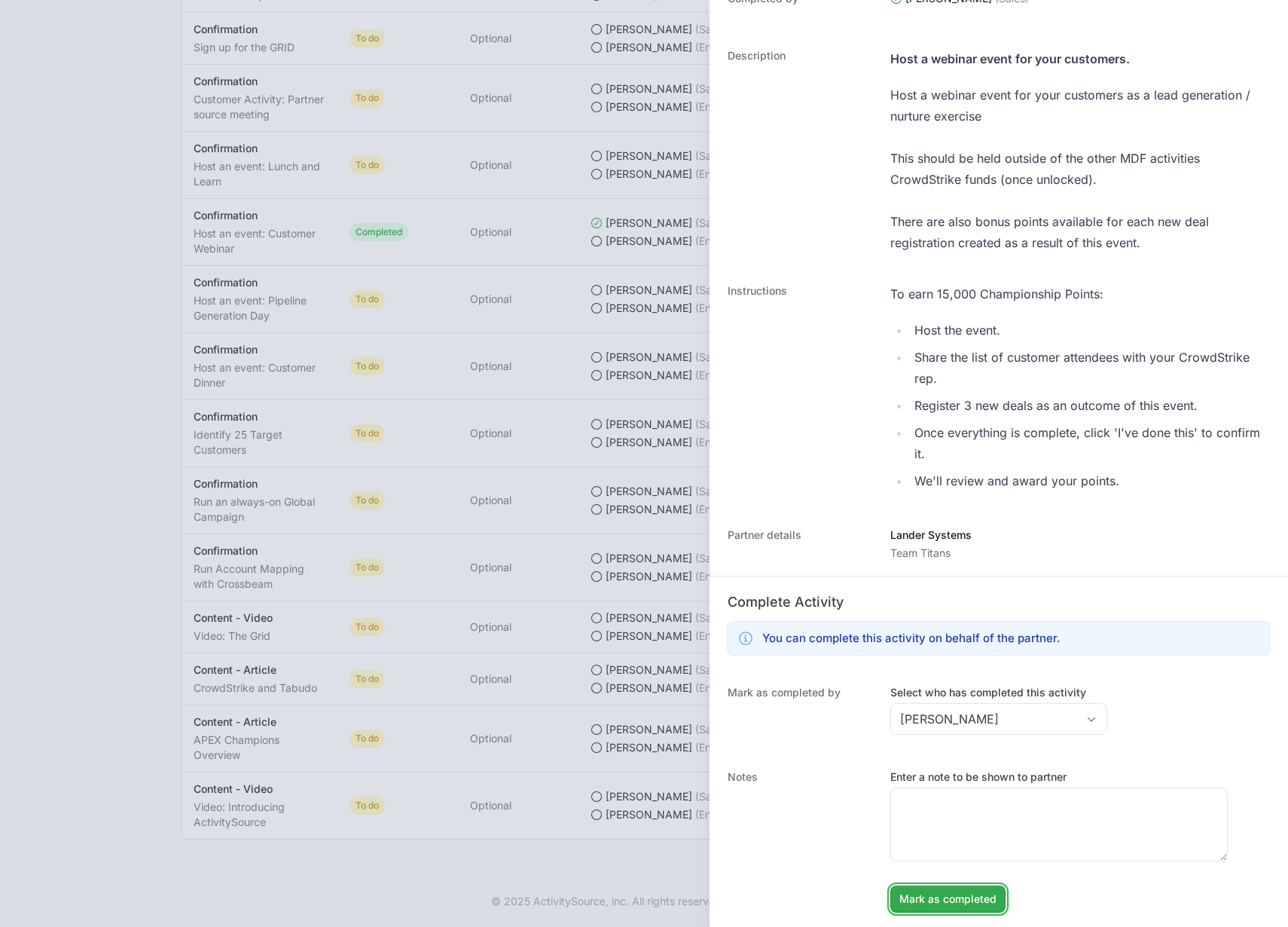
click at [923, 904] on span "Mark as completed" at bounding box center [948, 898] width 97 height 18
click at [432, 100] on div at bounding box center [644, 463] width 1288 height 927
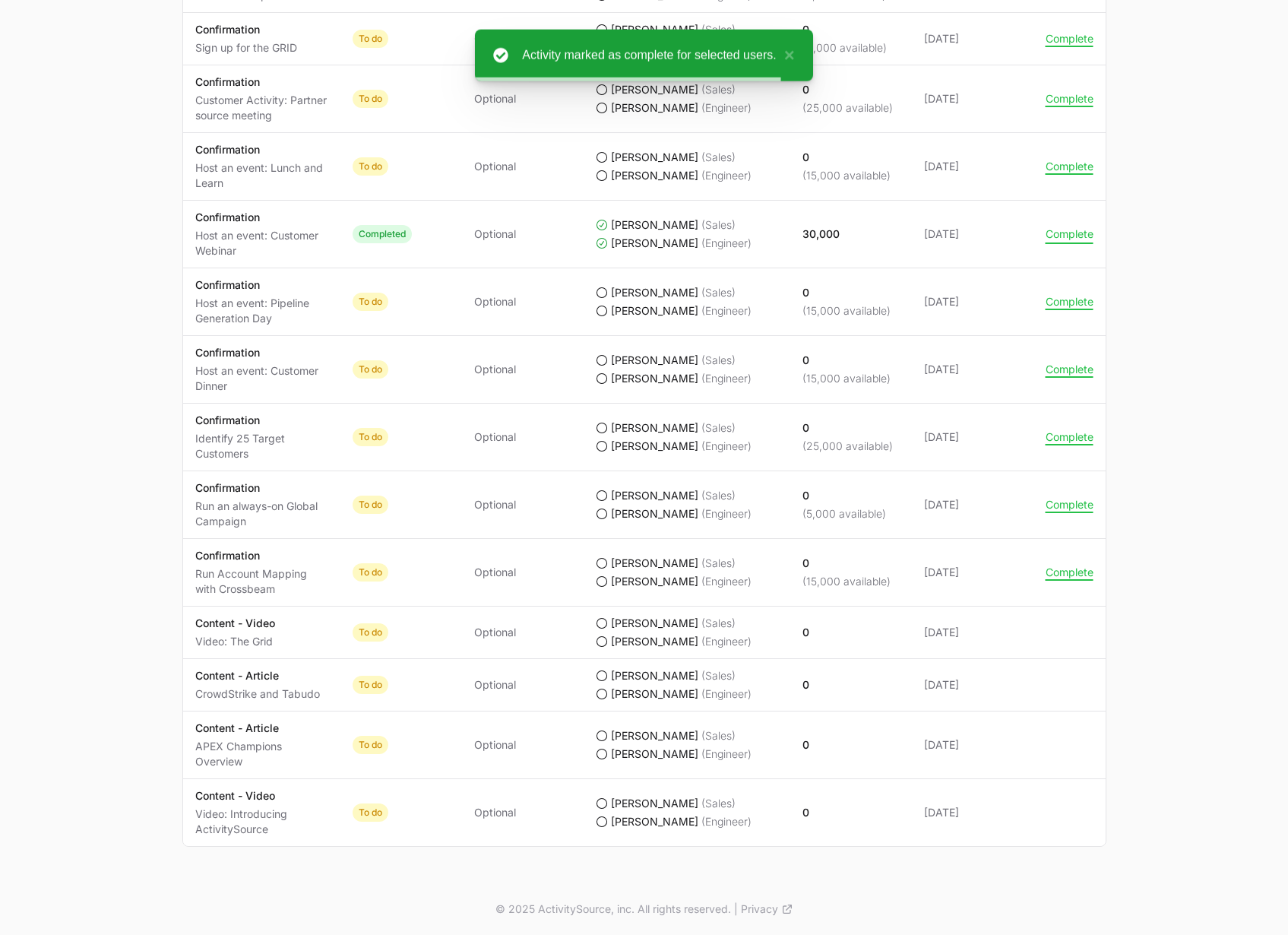
click at [1060, 236] on button "Complete" at bounding box center [1069, 234] width 48 height 13
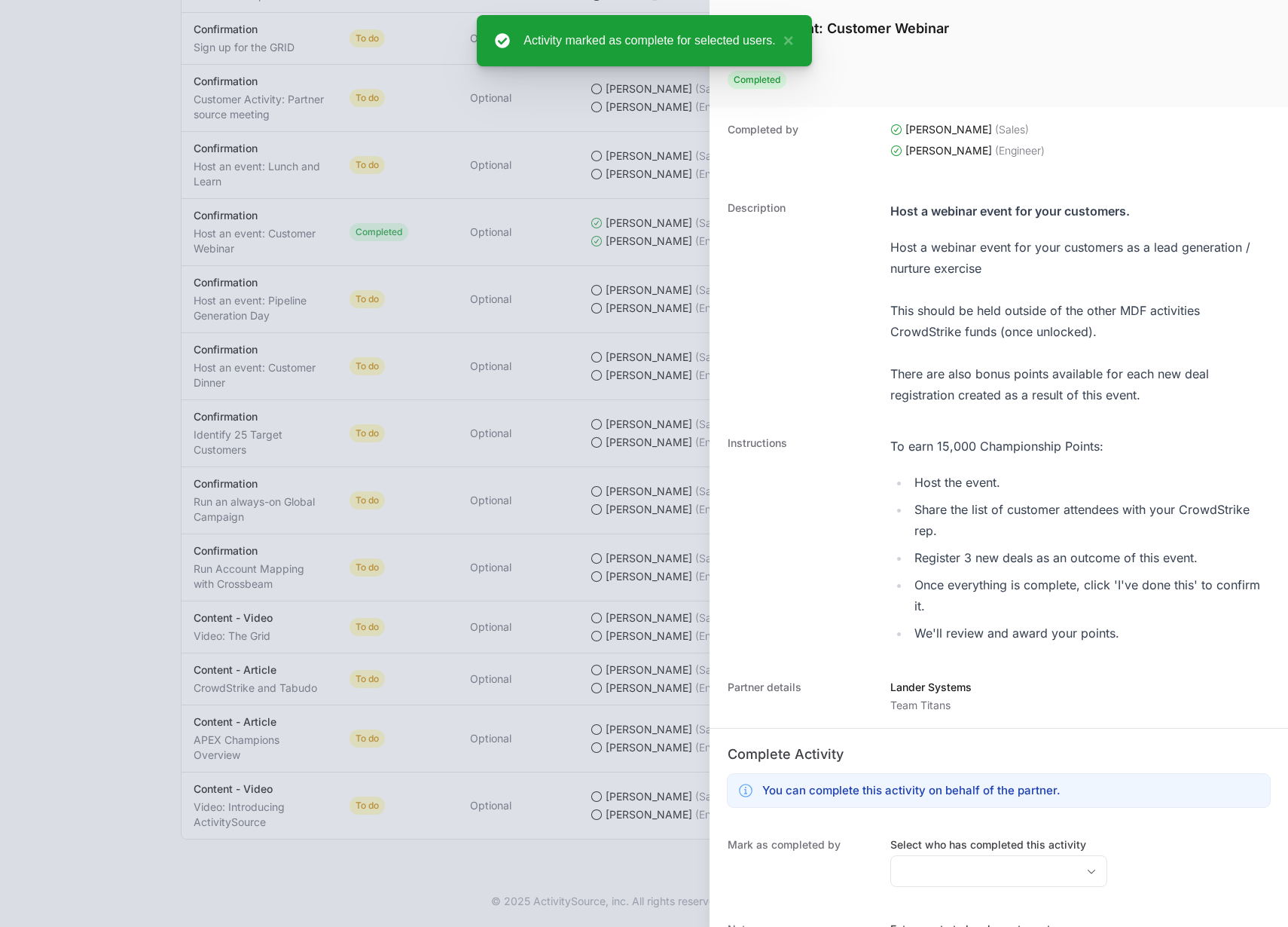
click at [573, 302] on div at bounding box center [644, 463] width 1288 height 927
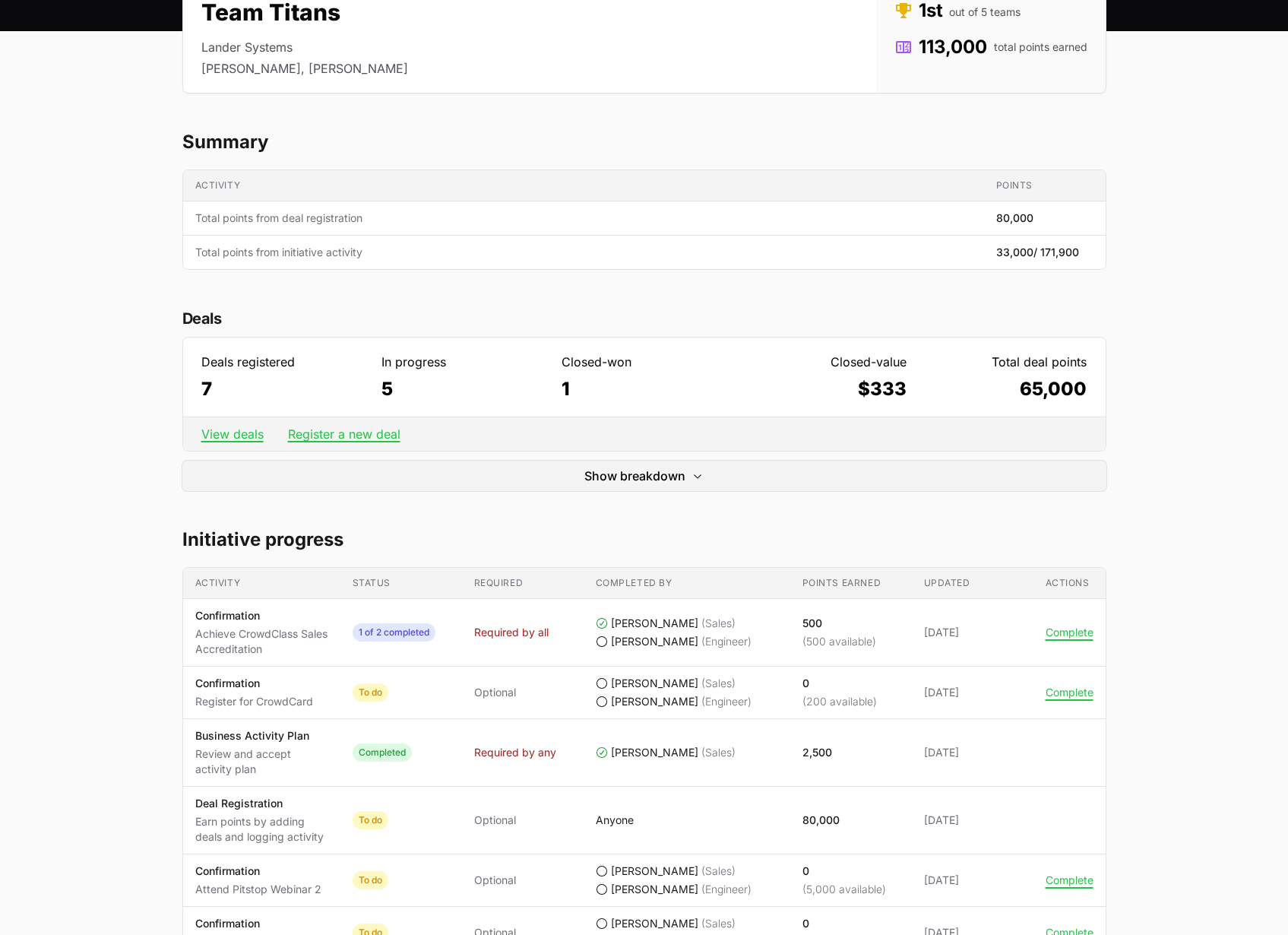
scroll to position [0, 0]
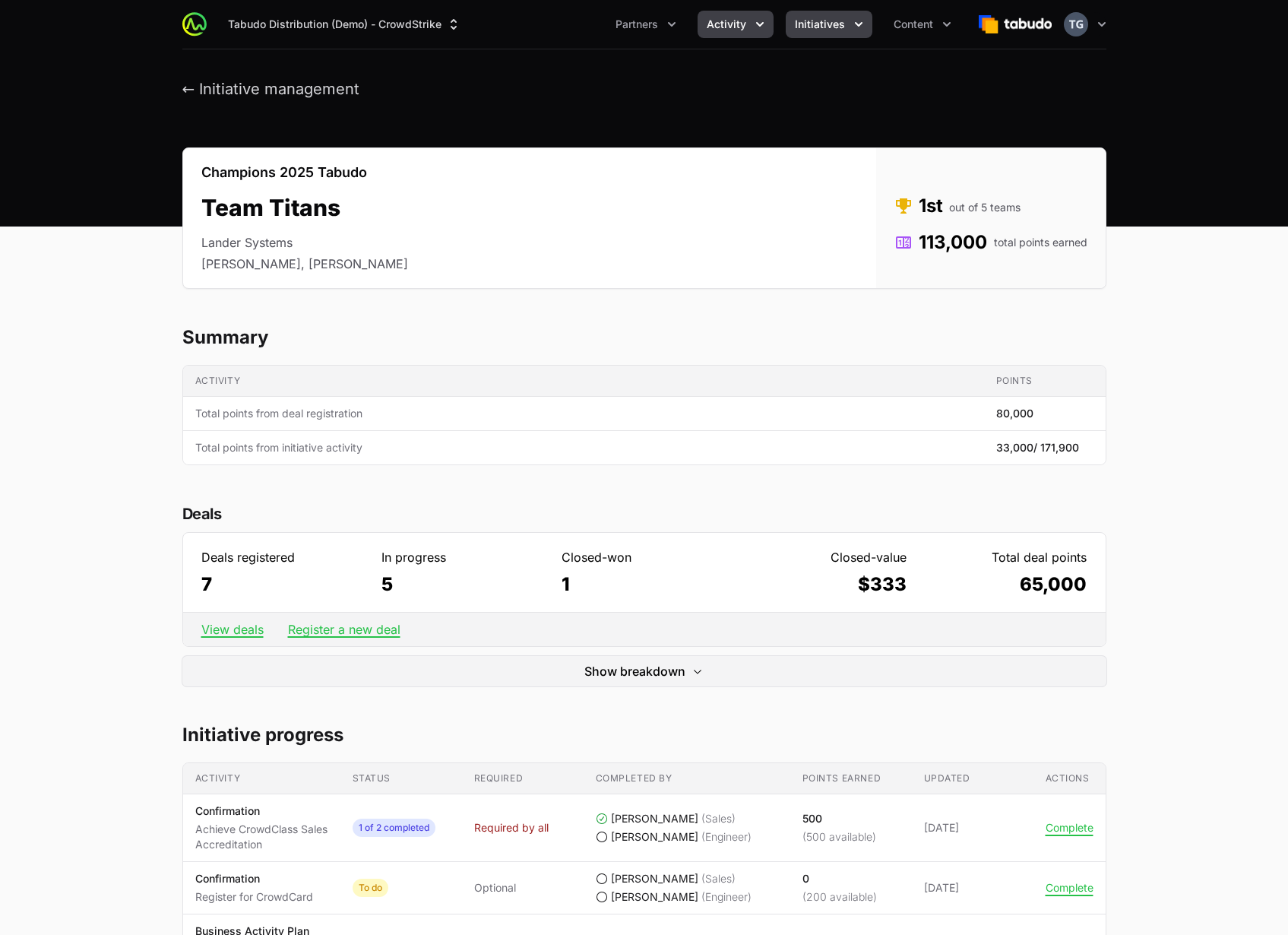
click at [755, 22] on icon "Activity menu" at bounding box center [760, 24] width 15 height 15
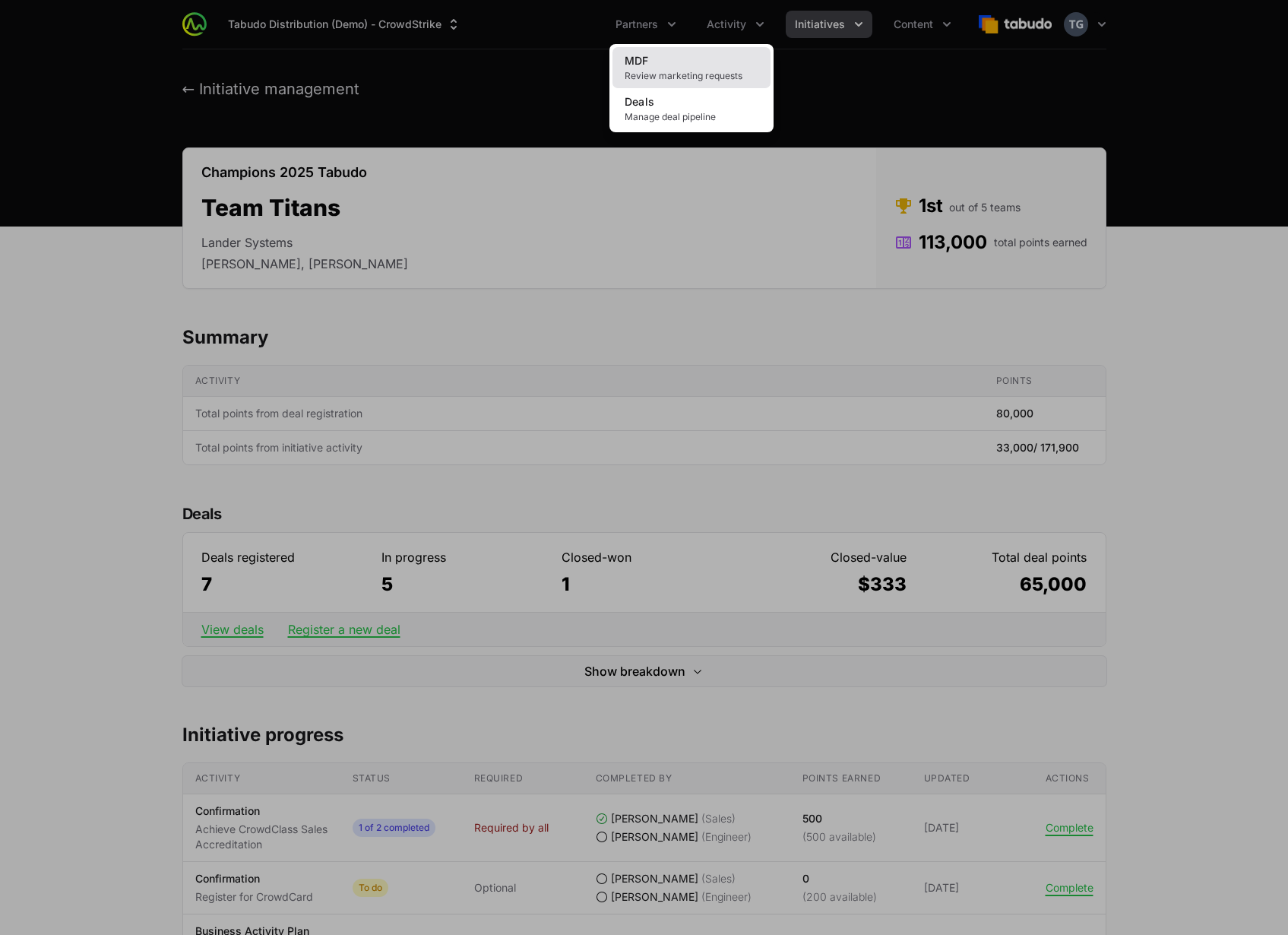
click at [699, 60] on link "MDF Review marketing requests" at bounding box center [691, 67] width 158 height 41
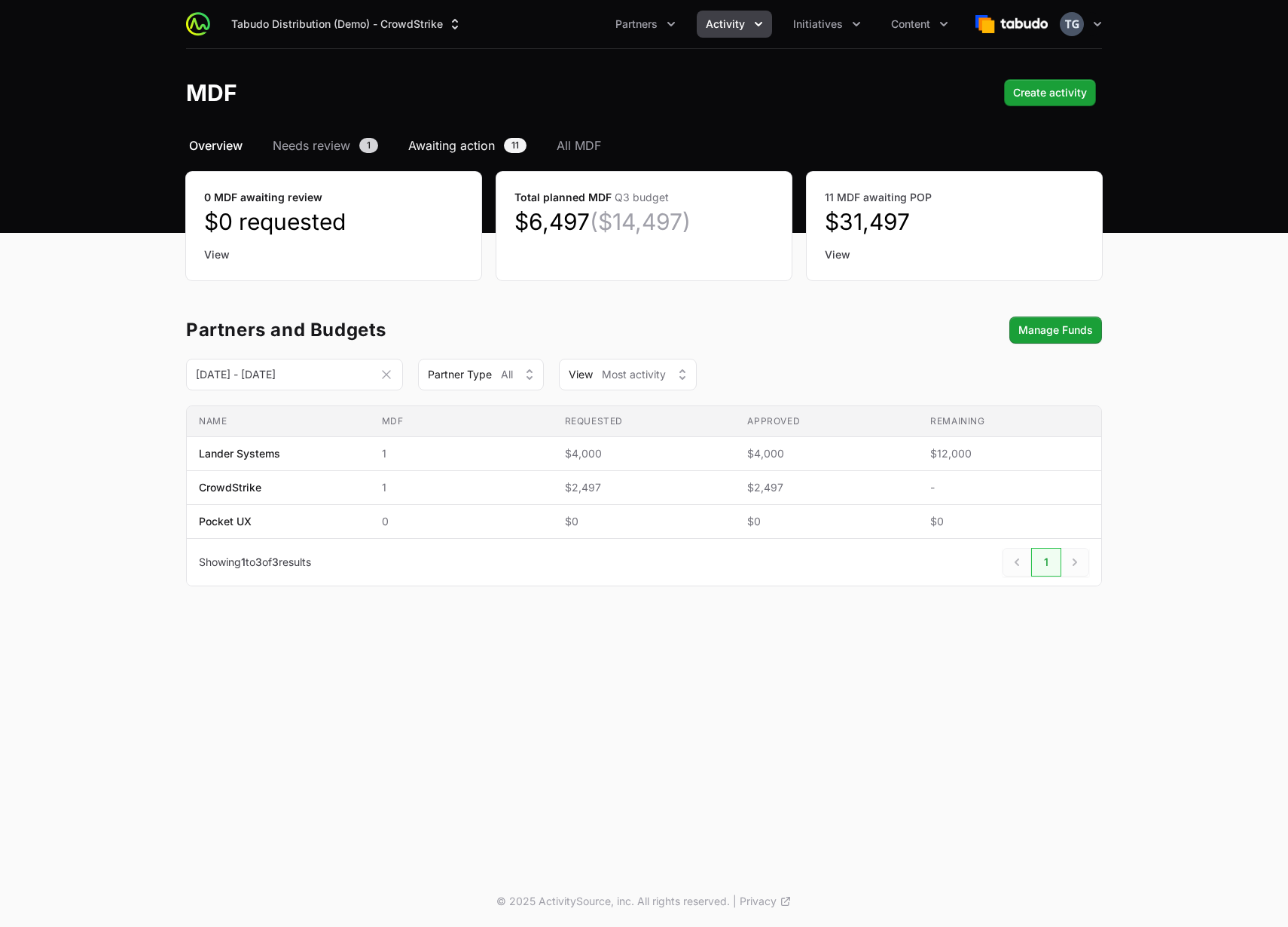
click at [475, 137] on span "Awaiting action" at bounding box center [452, 145] width 87 height 18
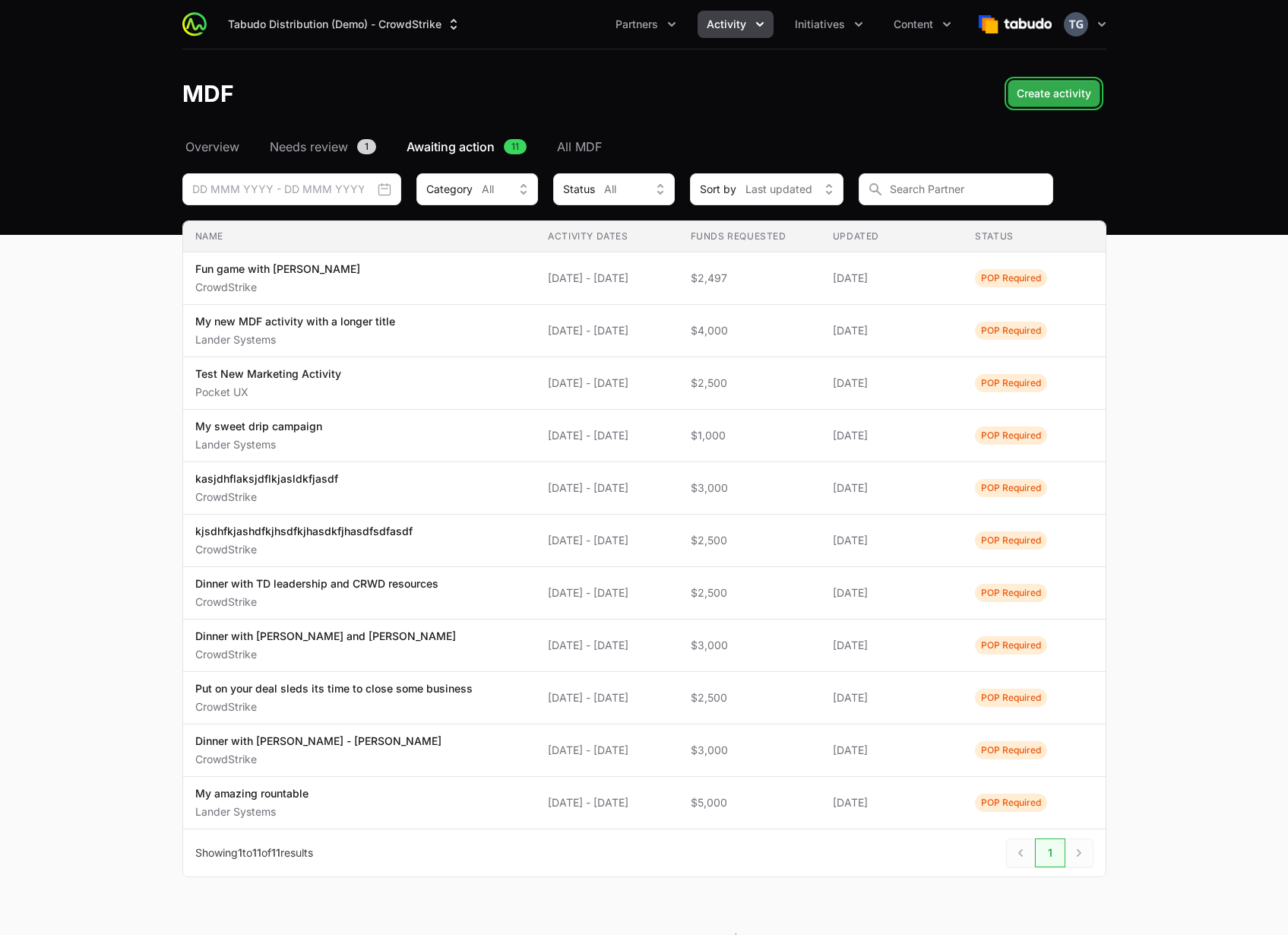
click at [1065, 89] on span "Create activity" at bounding box center [1053, 93] width 74 height 18
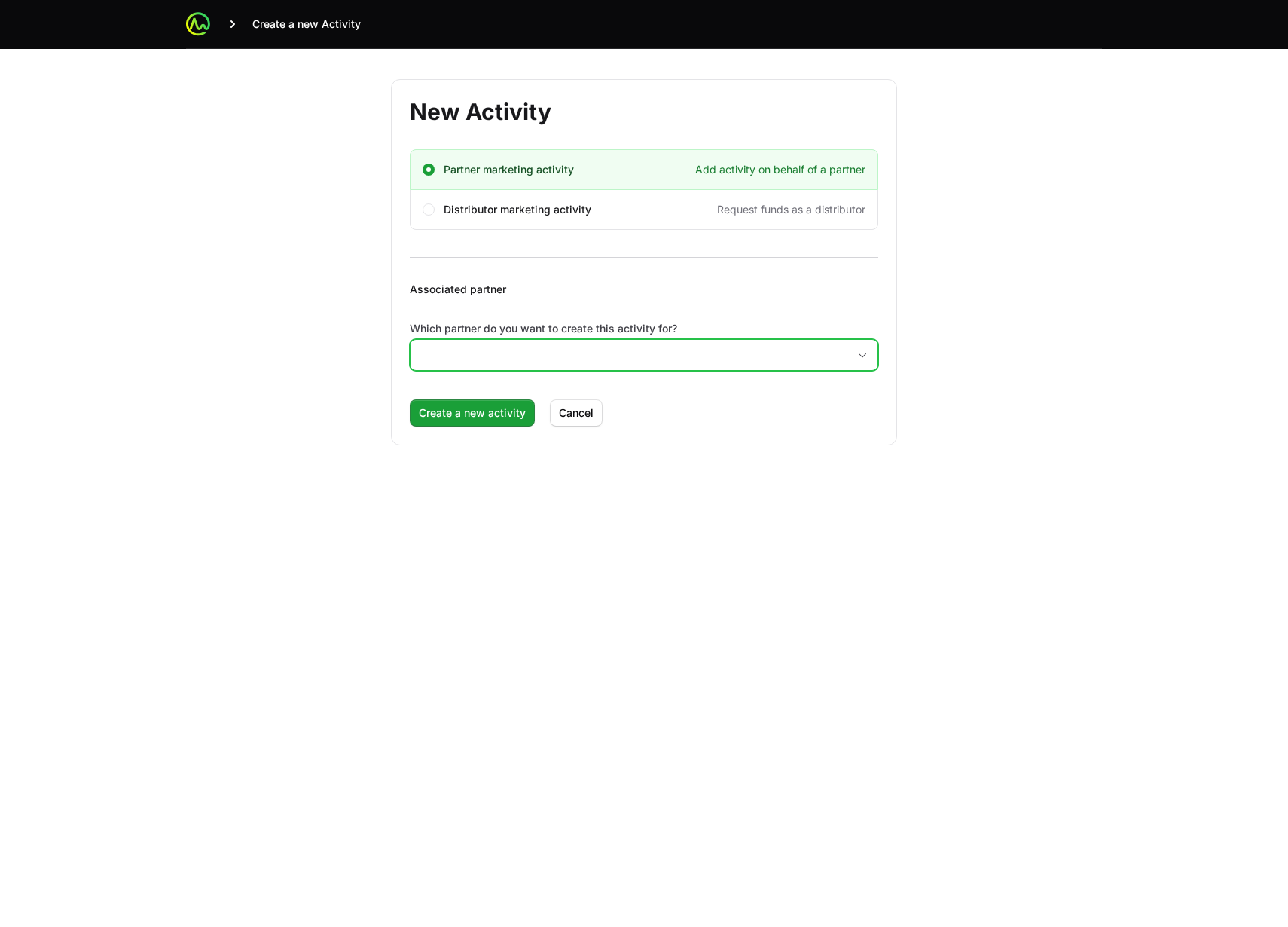
click at [483, 353] on input "Which partner do you want to create this activity for?" at bounding box center [629, 355] width 437 height 31
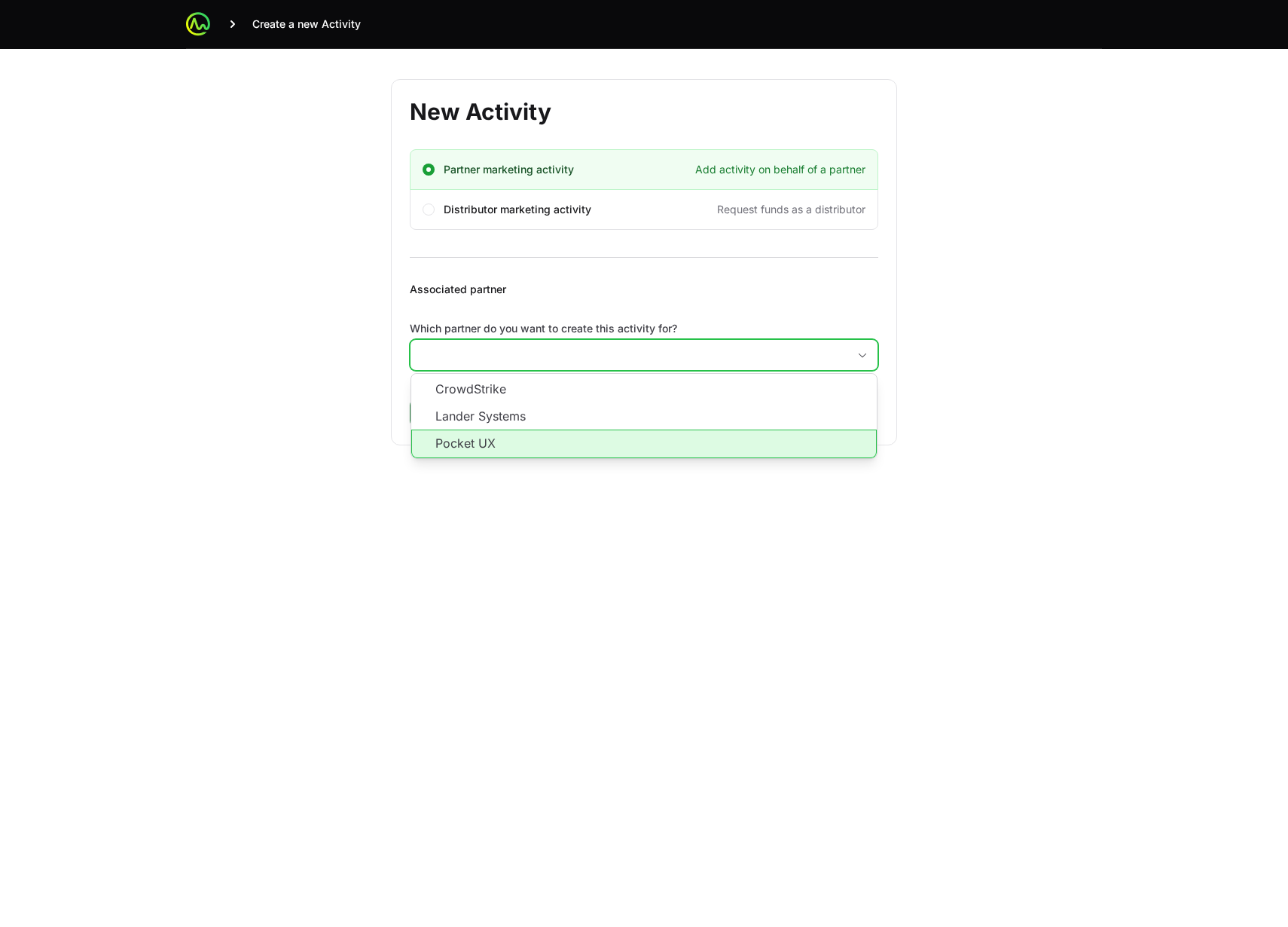
click at [484, 436] on li "Pocket UX" at bounding box center [644, 444] width 466 height 29
type input "Pocket UX"
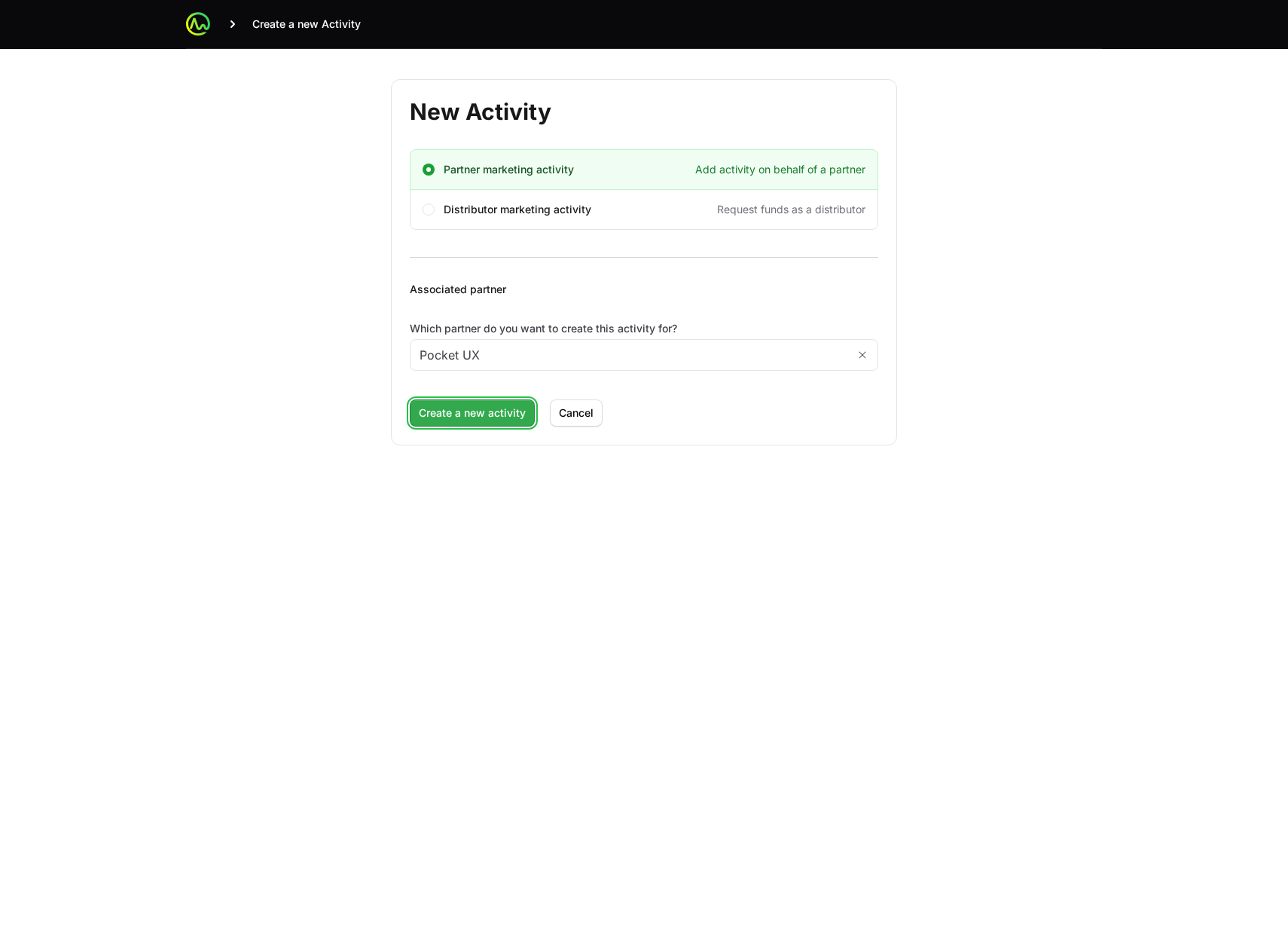
click at [472, 416] on span "Create a new activity" at bounding box center [473, 412] width 107 height 18
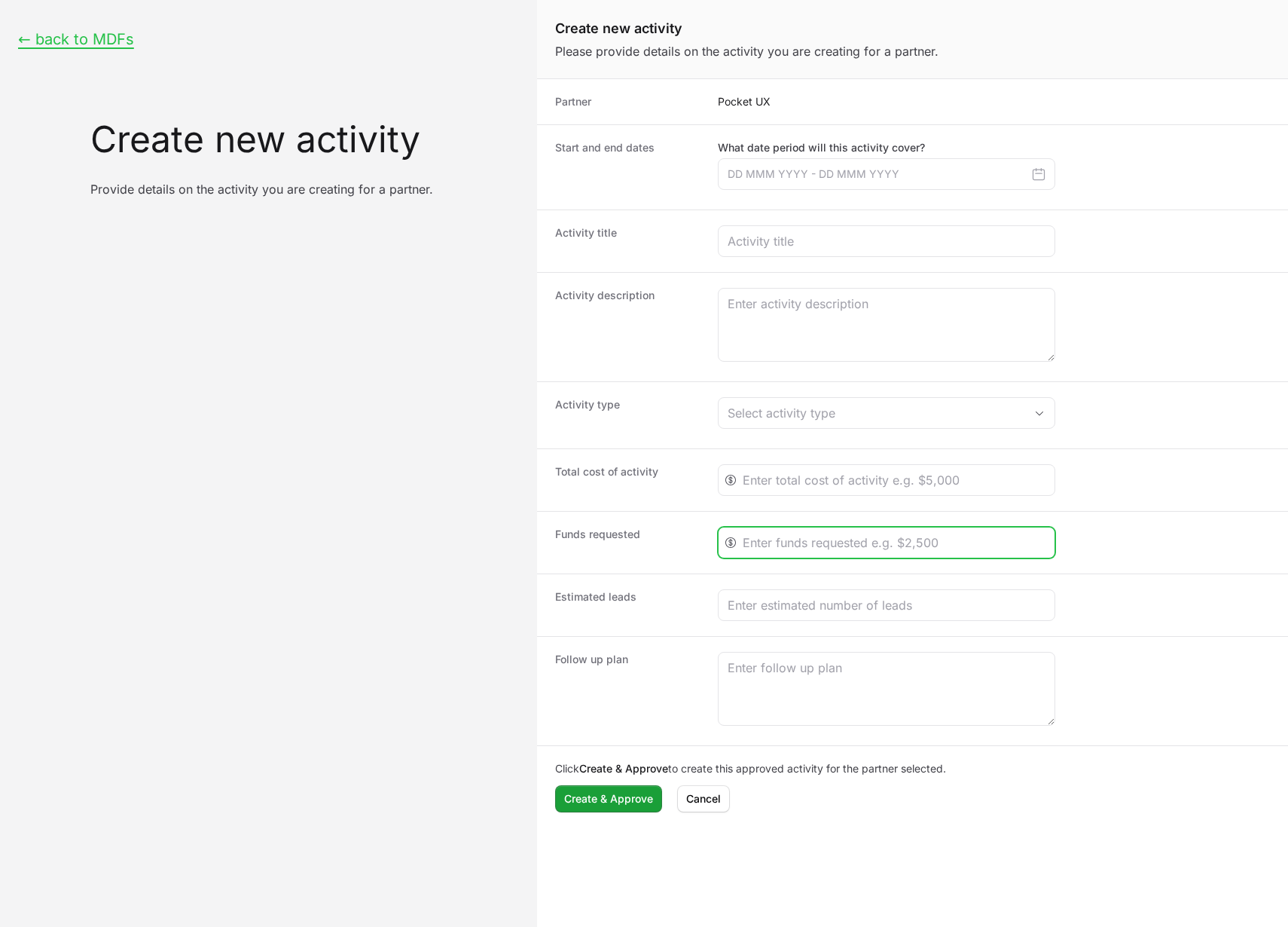
click at [757, 540] on input "Create activity form" at bounding box center [894, 542] width 303 height 18
type input "1"
click at [676, 504] on div "Total cost of activity" at bounding box center [914, 479] width 752 height 62
click at [719, 811] on button "Cancel" at bounding box center [703, 798] width 53 height 27
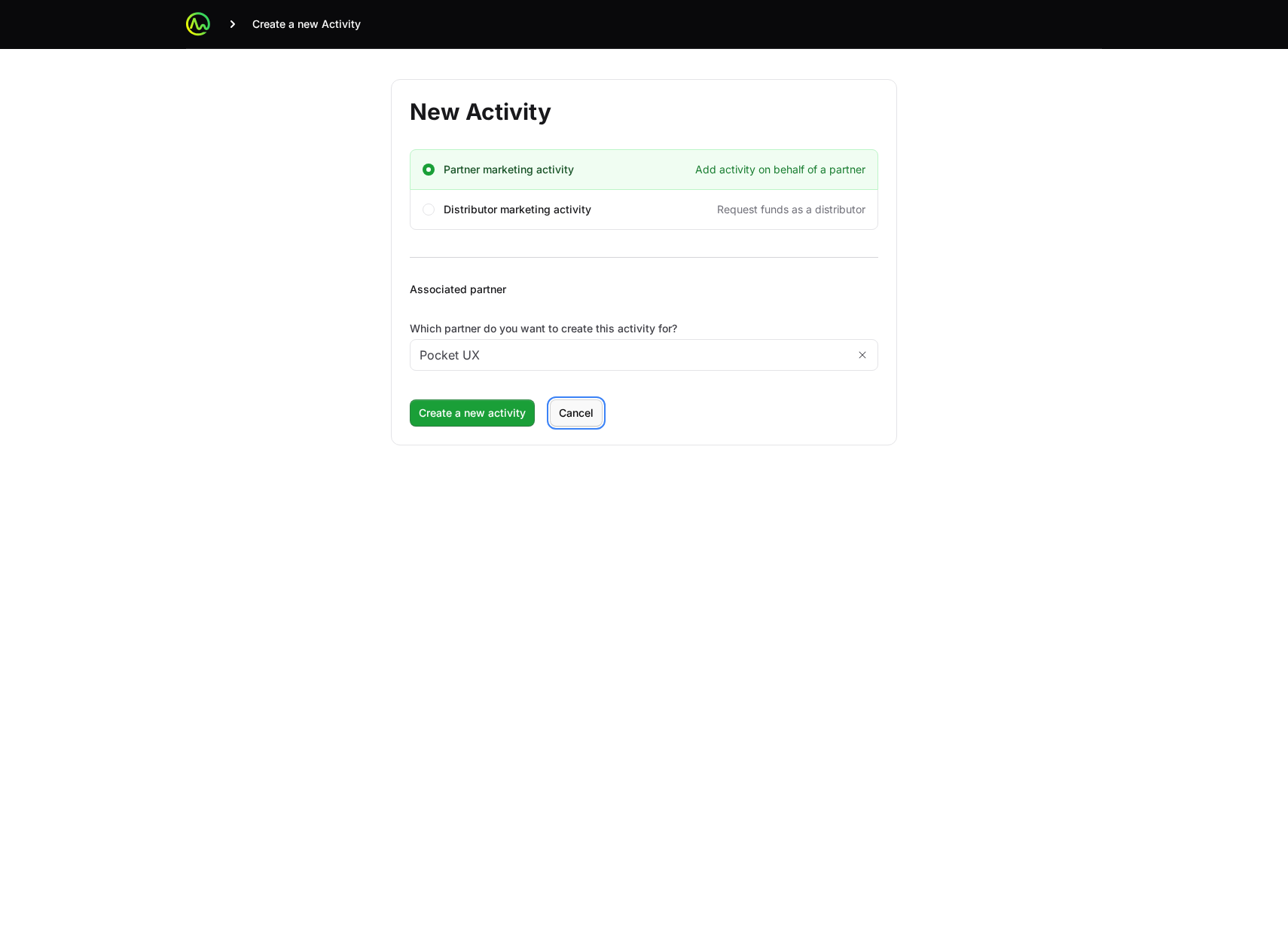
click at [580, 418] on span "Cancel" at bounding box center [577, 412] width 34 height 18
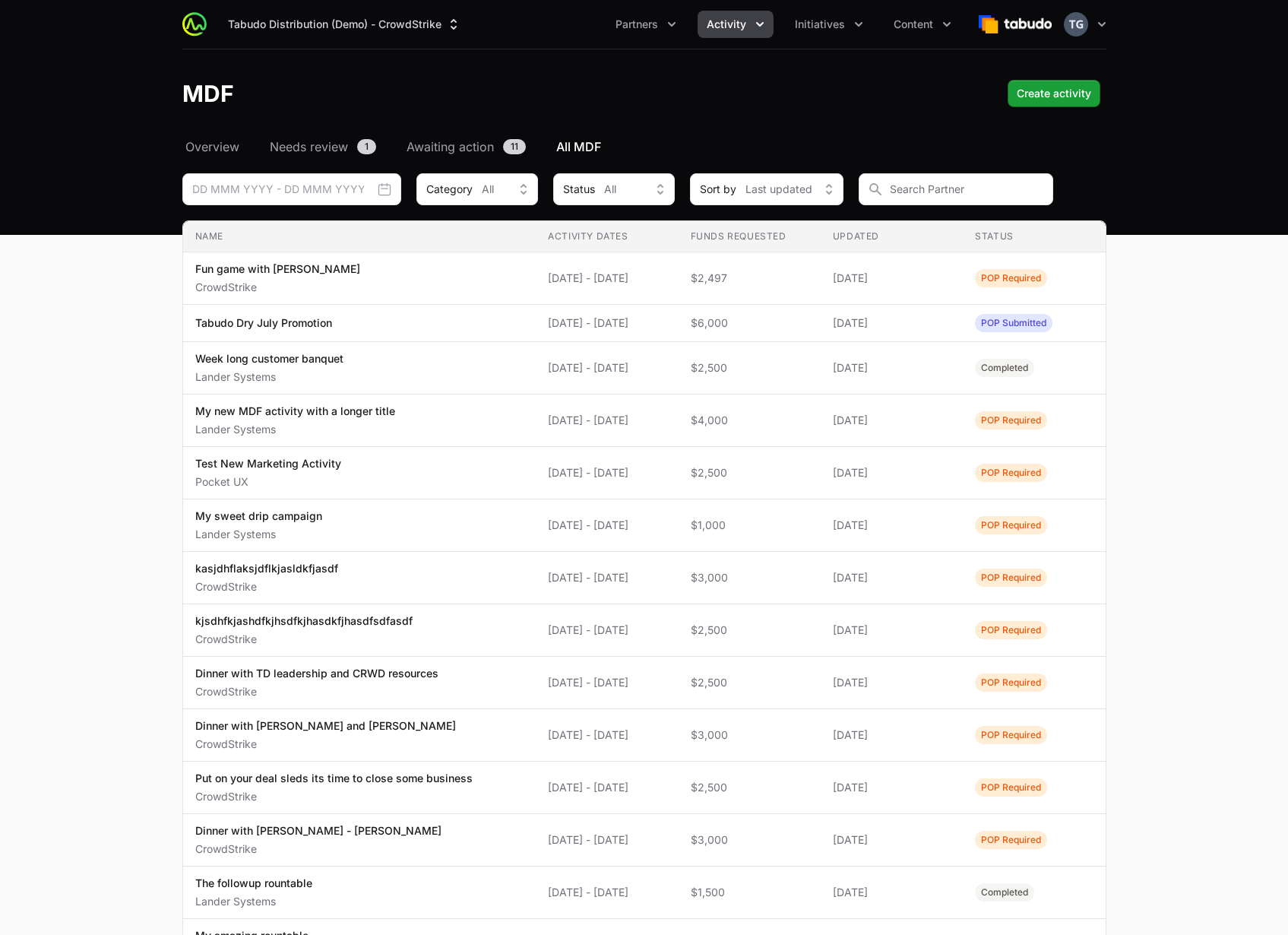
drag, startPoint x: 183, startPoint y: 99, endPoint x: 235, endPoint y: 101, distance: 52.0
click at [235, 101] on div "MDF Create activity" at bounding box center [644, 93] width 924 height 27
click at [237, 99] on div "MDF Create activity" at bounding box center [644, 93] width 924 height 27
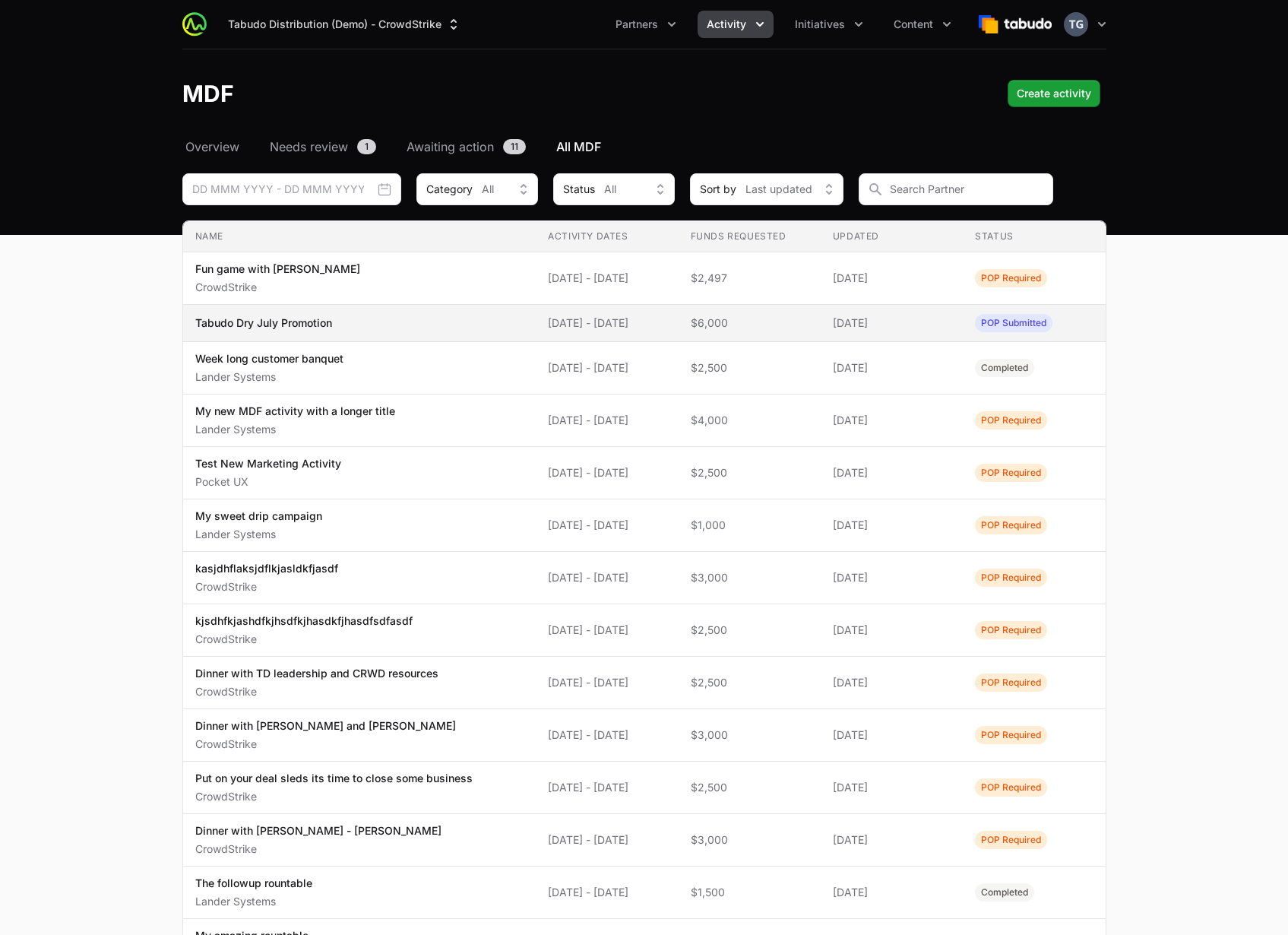
click at [636, 314] on td "Activity Dates 02 Jul 2025 - 31 Jul 2025" at bounding box center [606, 323] width 142 height 38
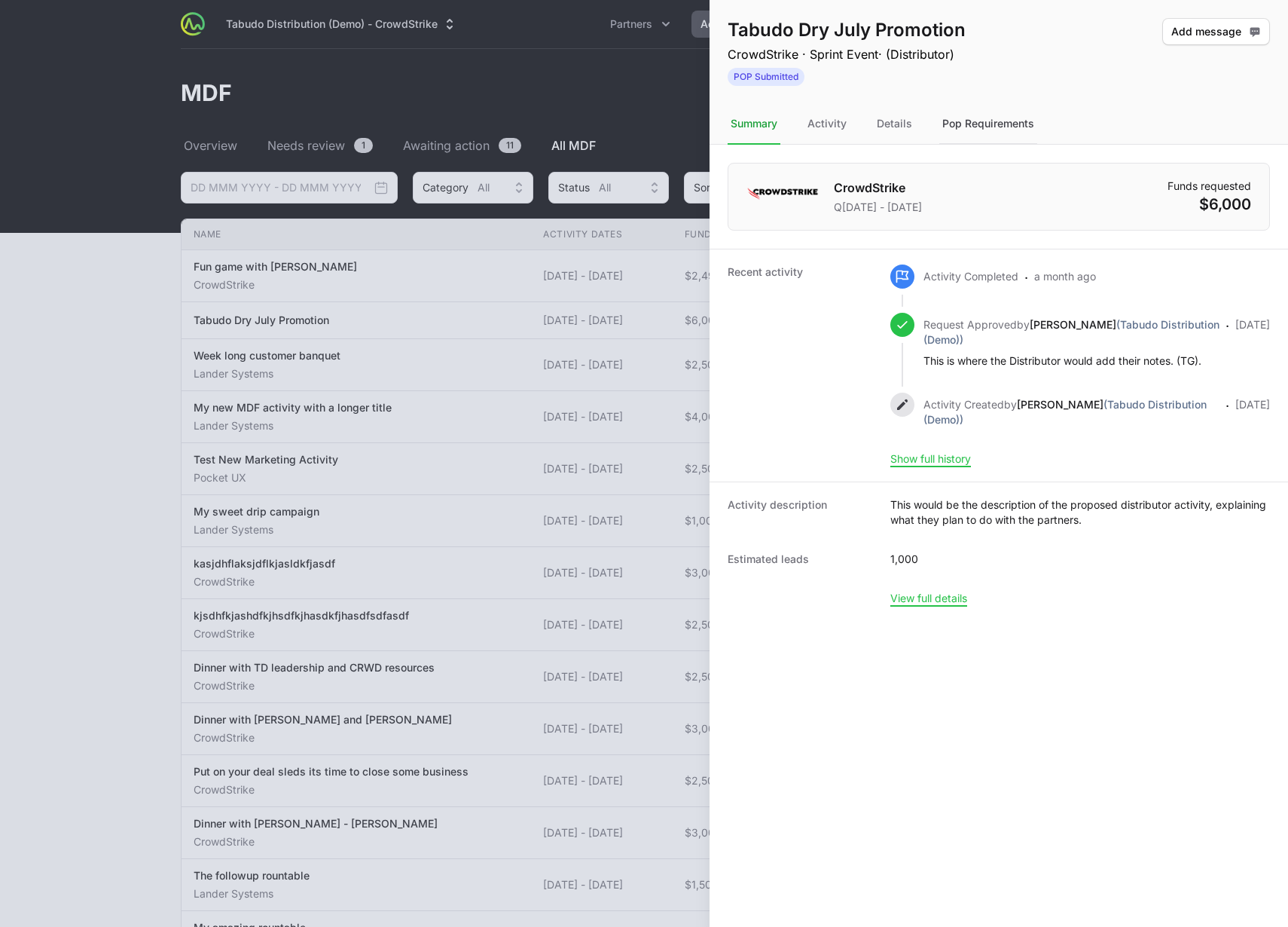
click at [992, 119] on div "Pop Requirements" at bounding box center [988, 124] width 98 height 41
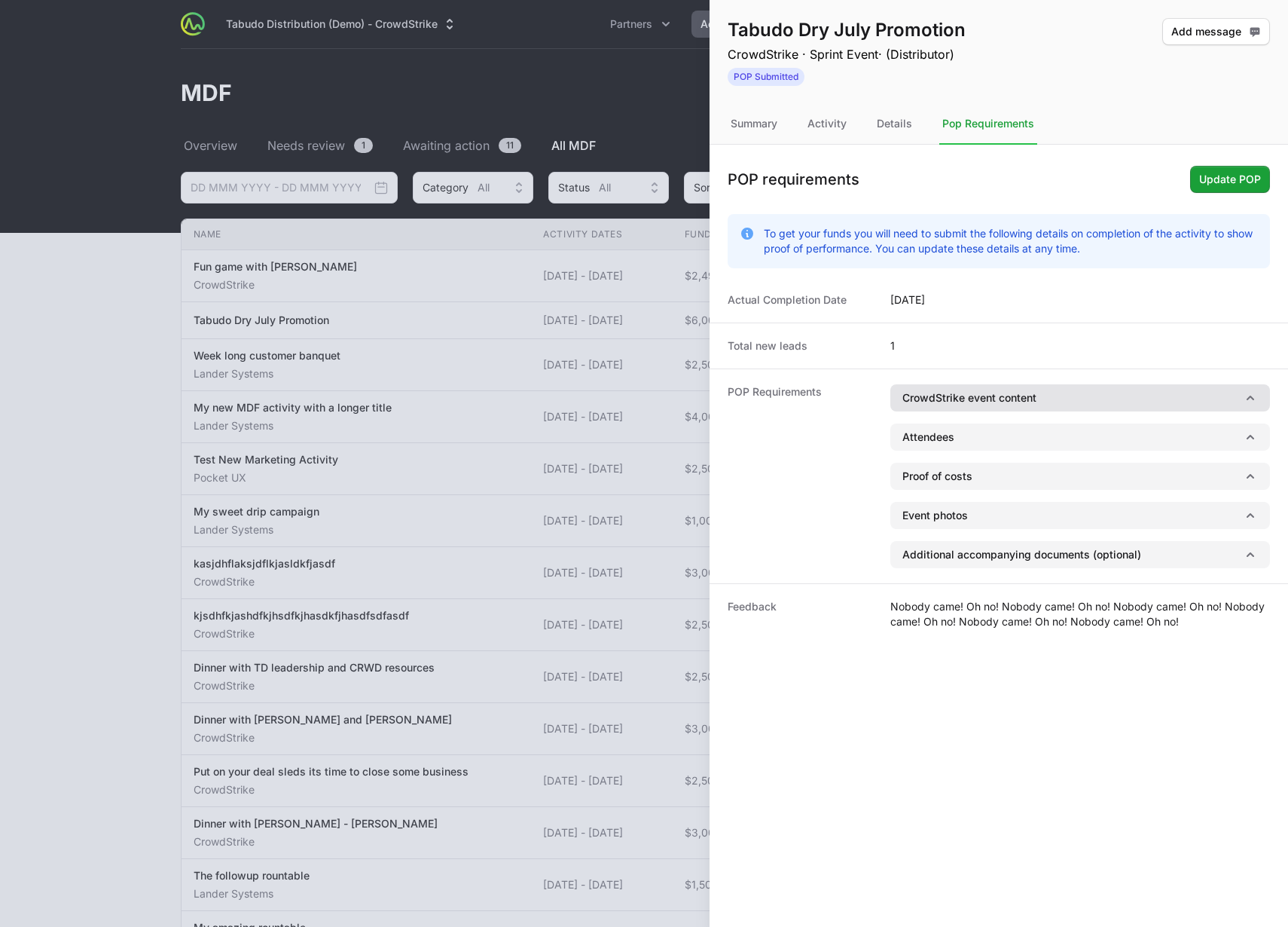
click at [969, 402] on button "CrowdStrike event content" at bounding box center [1081, 397] width 380 height 27
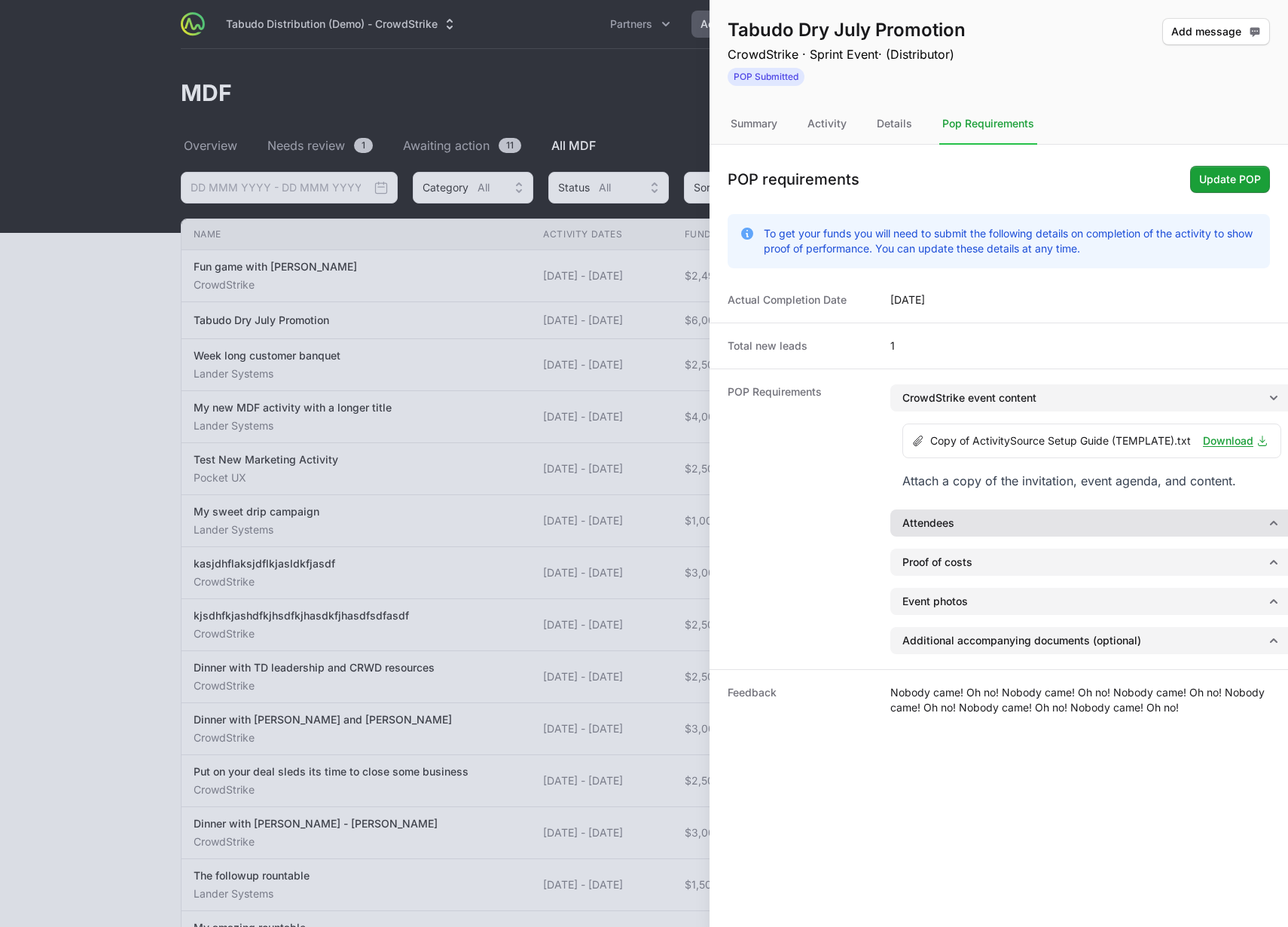
click at [964, 534] on button "Attendees" at bounding box center [1092, 522] width 403 height 27
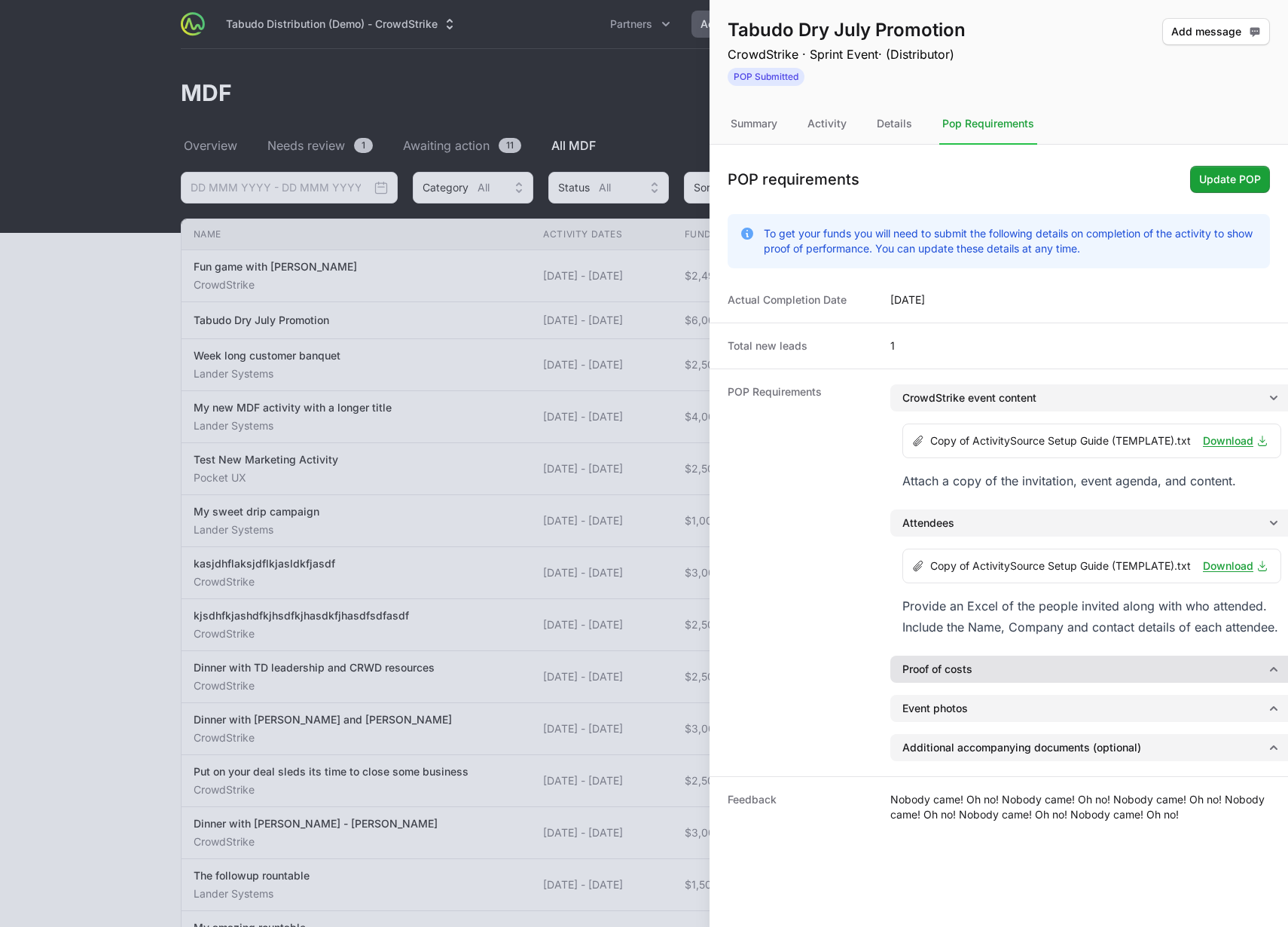
click at [988, 682] on button "Proof of costs" at bounding box center [1092, 669] width 403 height 27
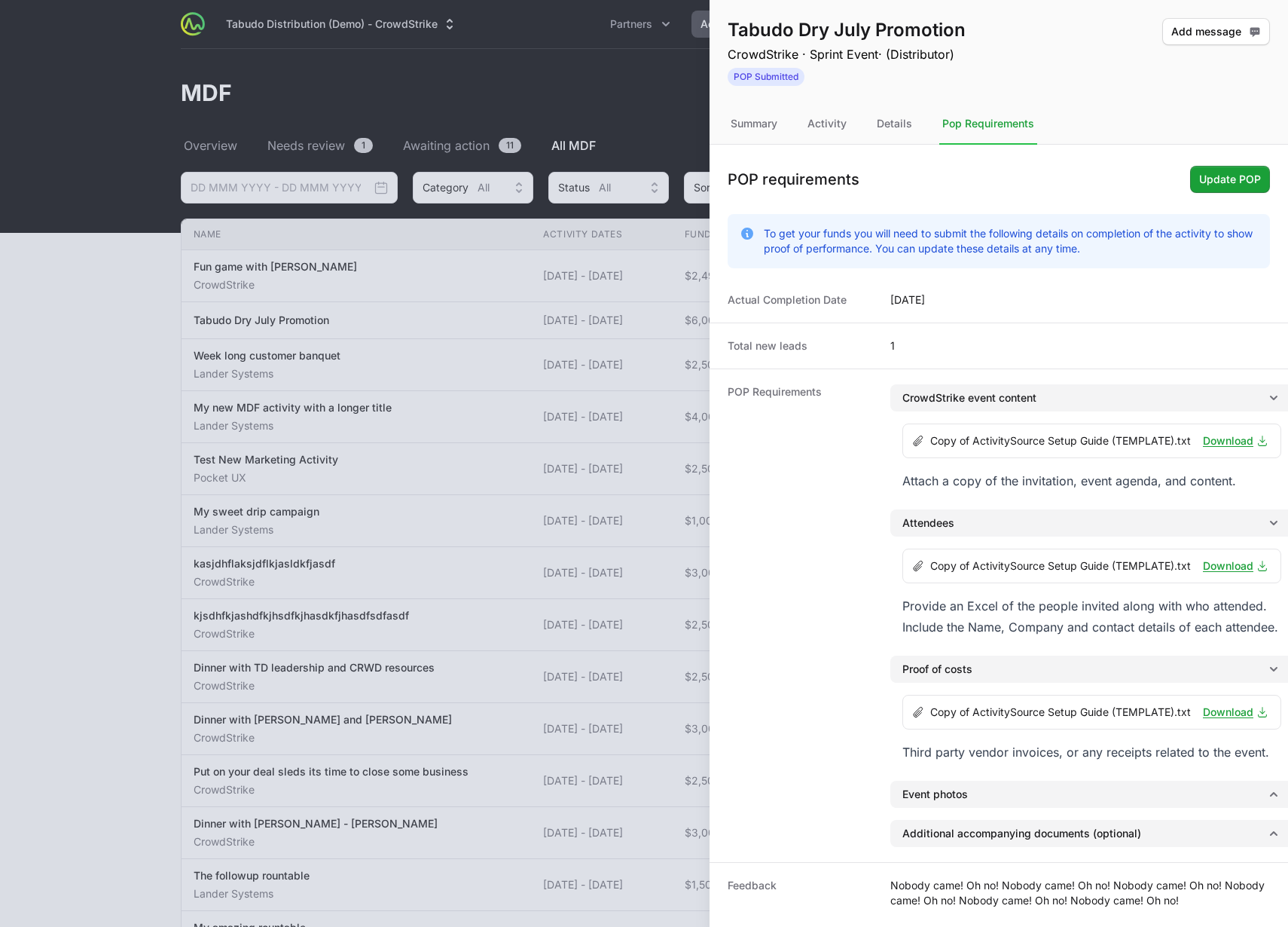
click at [493, 279] on div at bounding box center [644, 463] width 1288 height 927
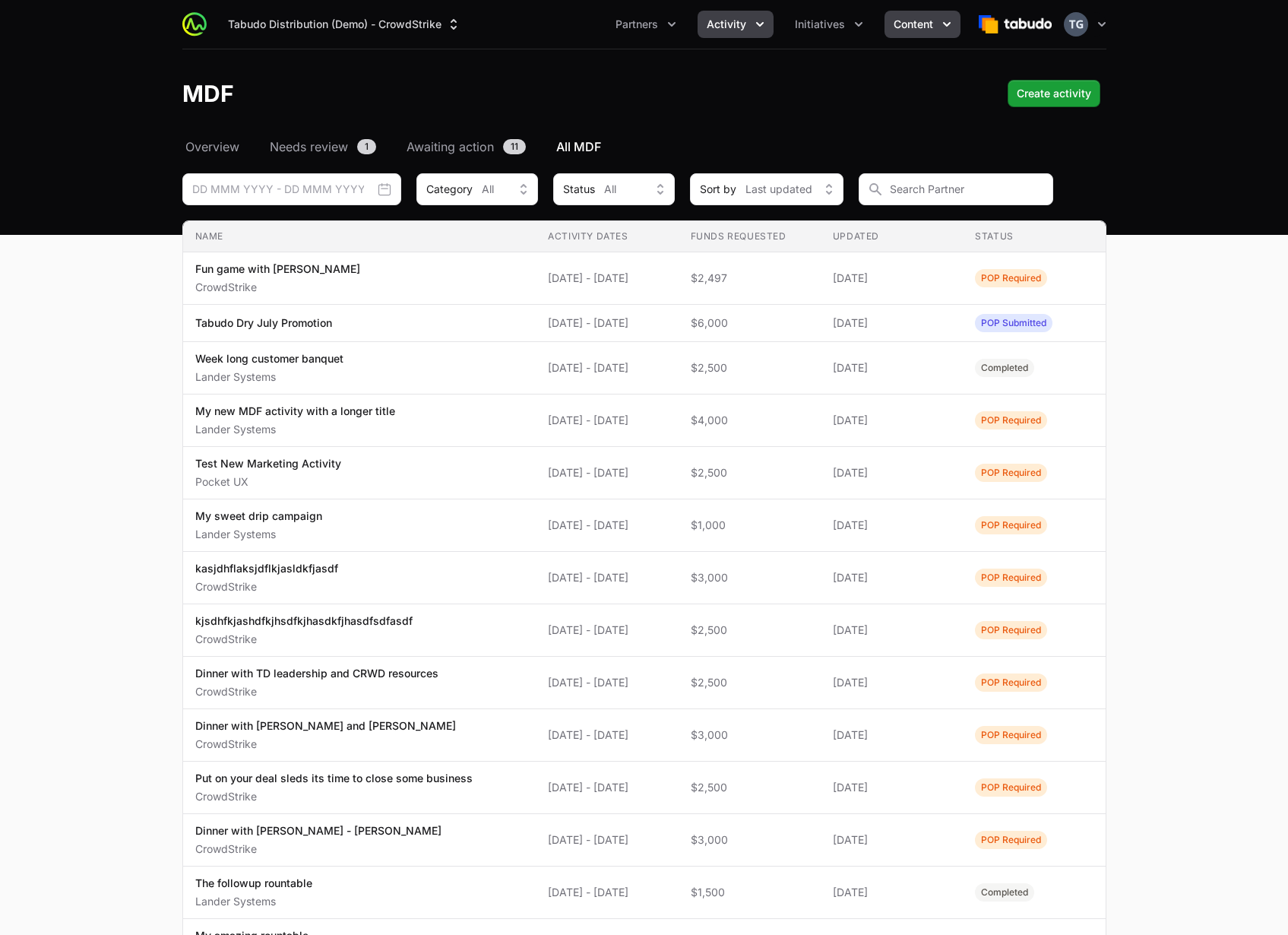
click at [914, 28] on span "Content" at bounding box center [913, 24] width 39 height 15
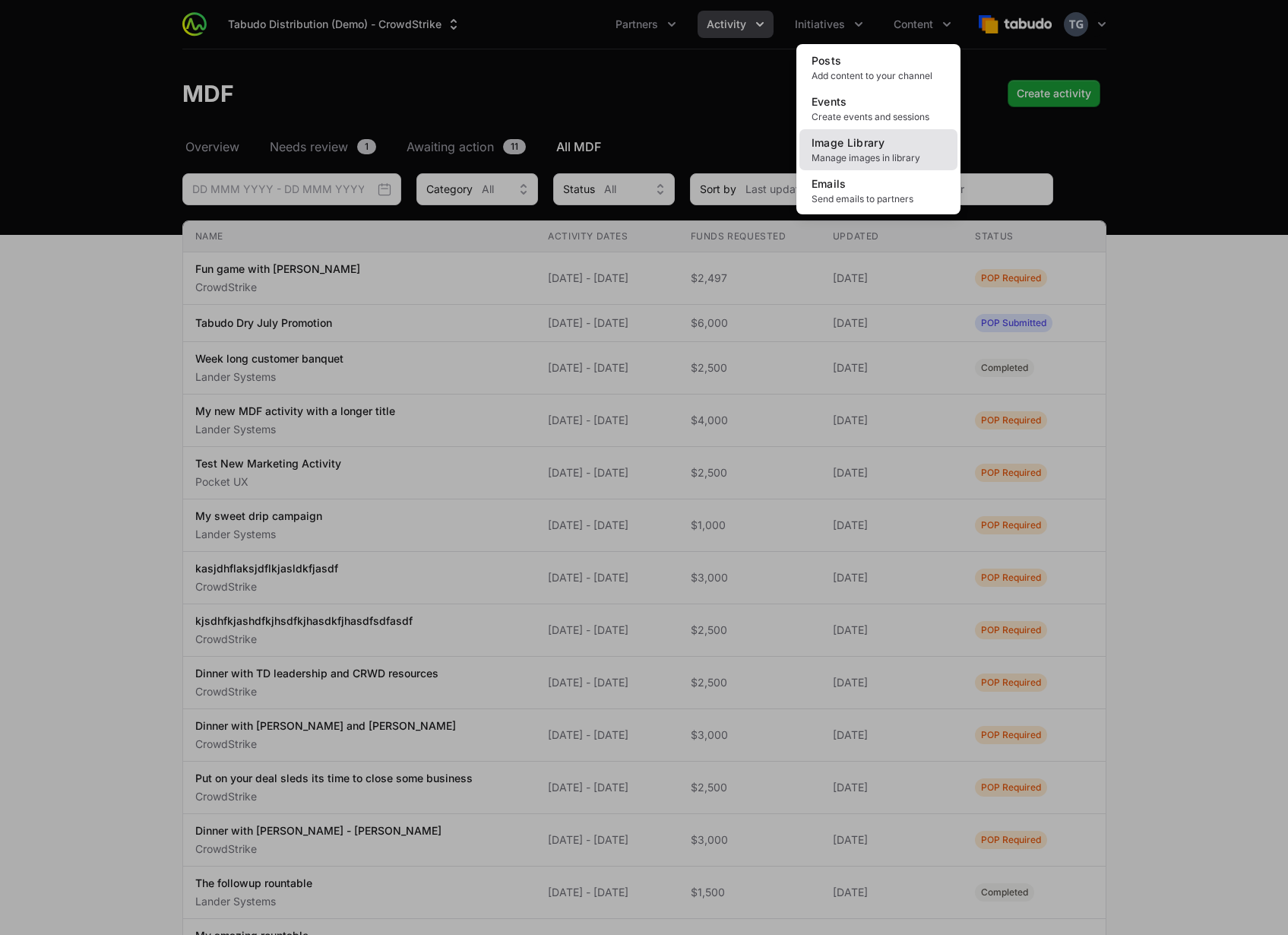
click at [848, 146] on span "Image Library" at bounding box center [848, 142] width 74 height 13
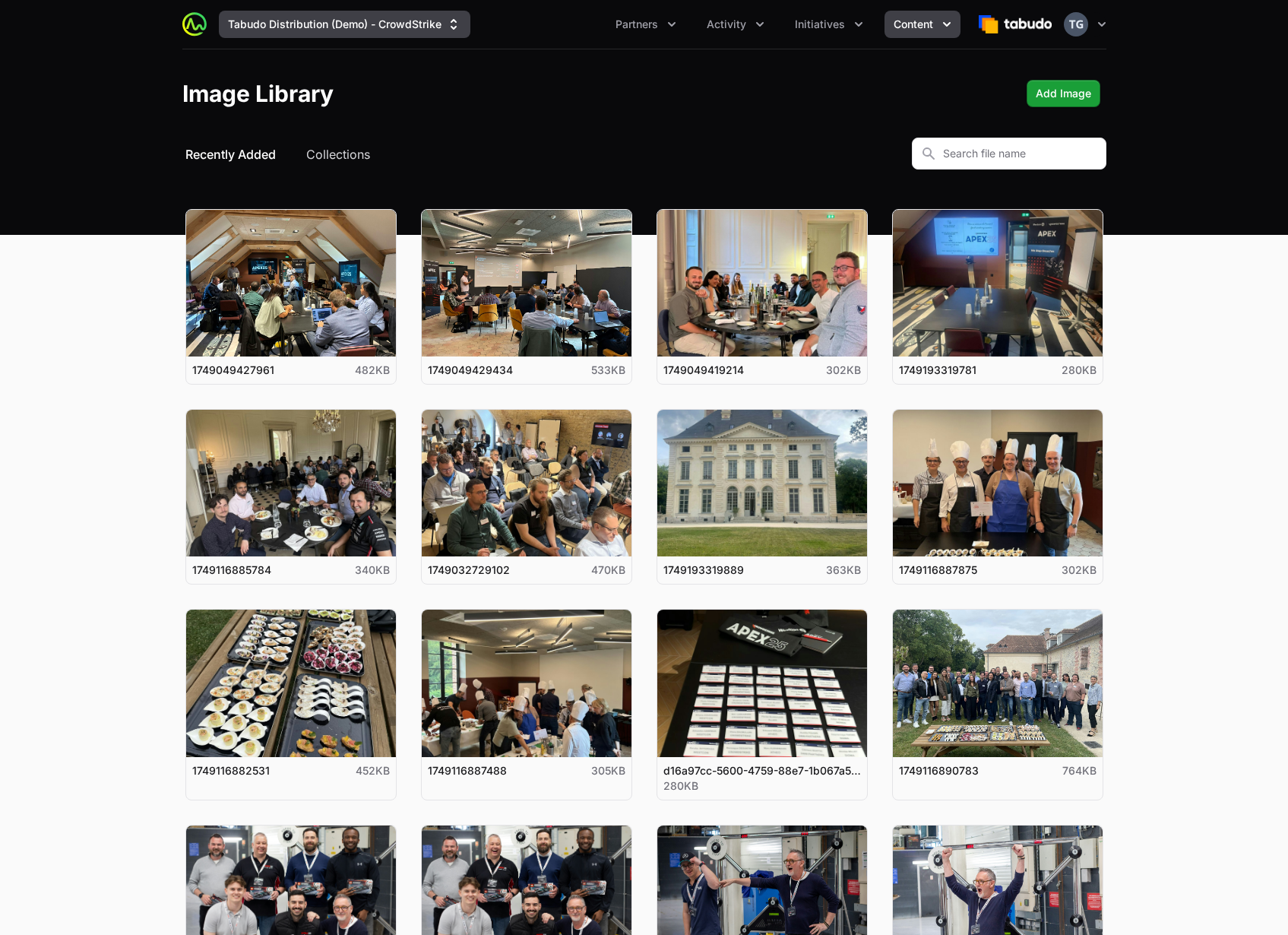
click at [322, 18] on button "Tabudo Distribution (Demo) - CrowdStrike" at bounding box center [344, 24] width 251 height 27
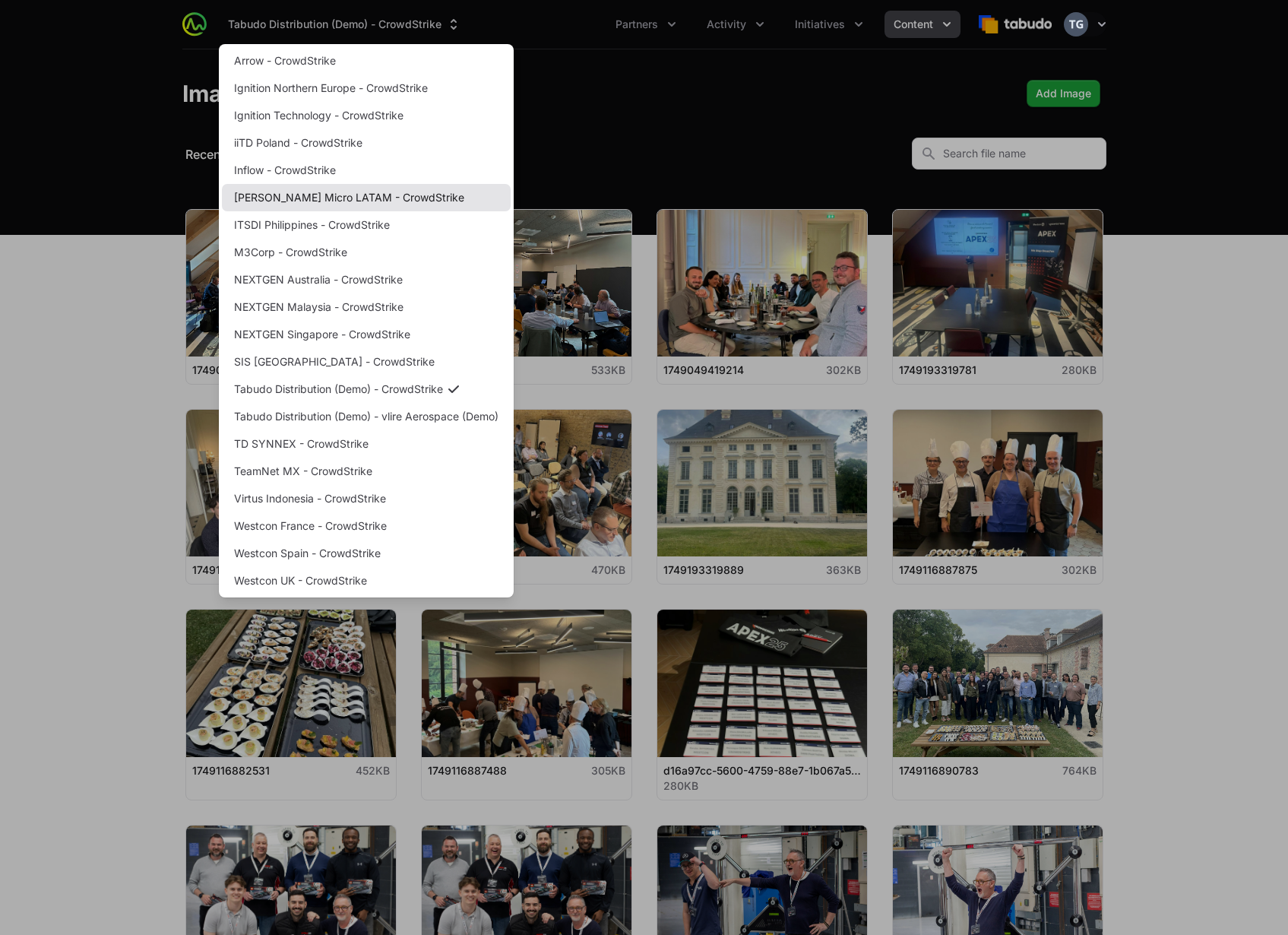
click at [368, 197] on link "[PERSON_NAME] Micro LATAM - CrowdStrike" at bounding box center [366, 197] width 289 height 27
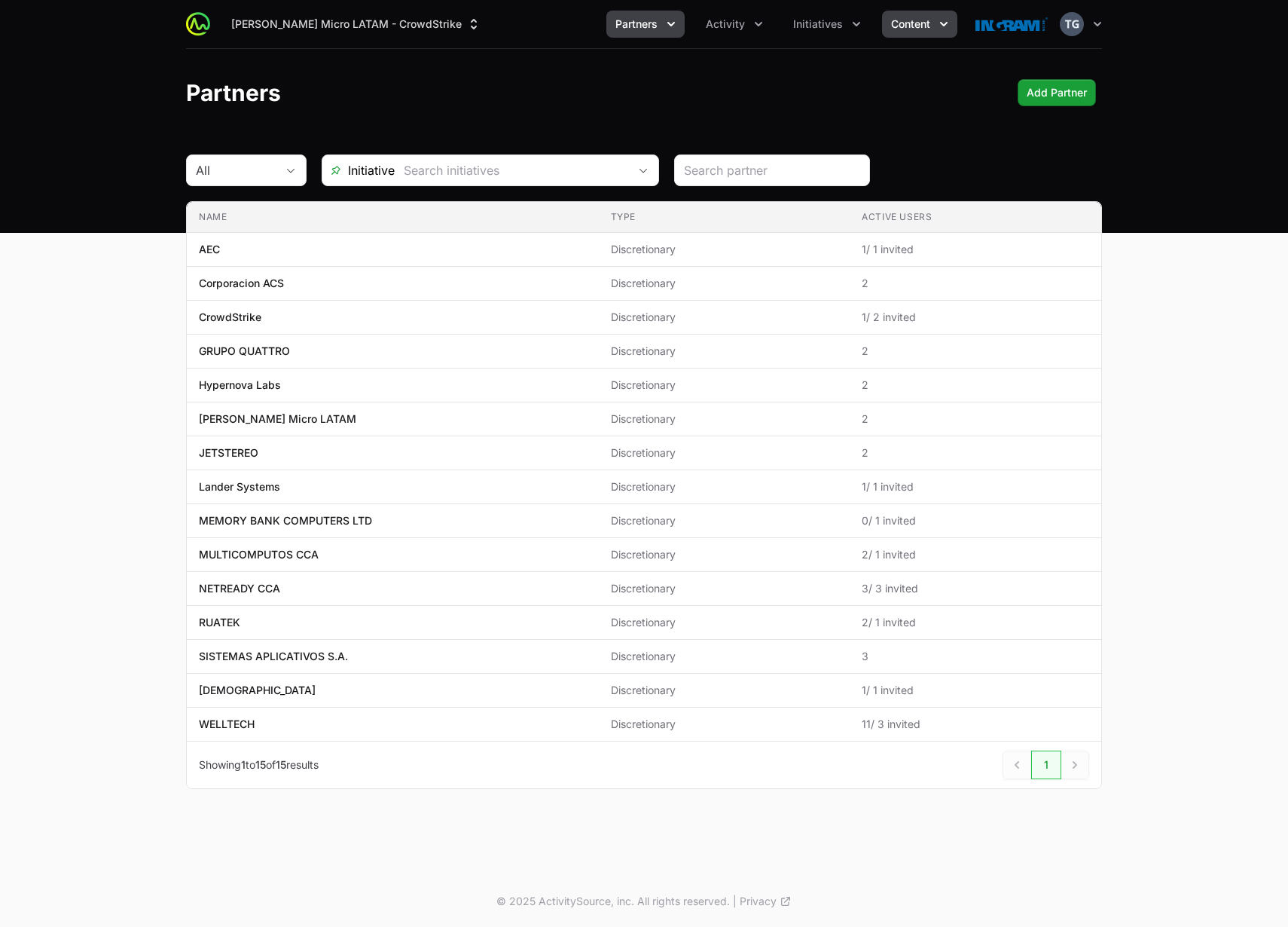
click at [914, 34] on button "Content" at bounding box center [919, 24] width 75 height 27
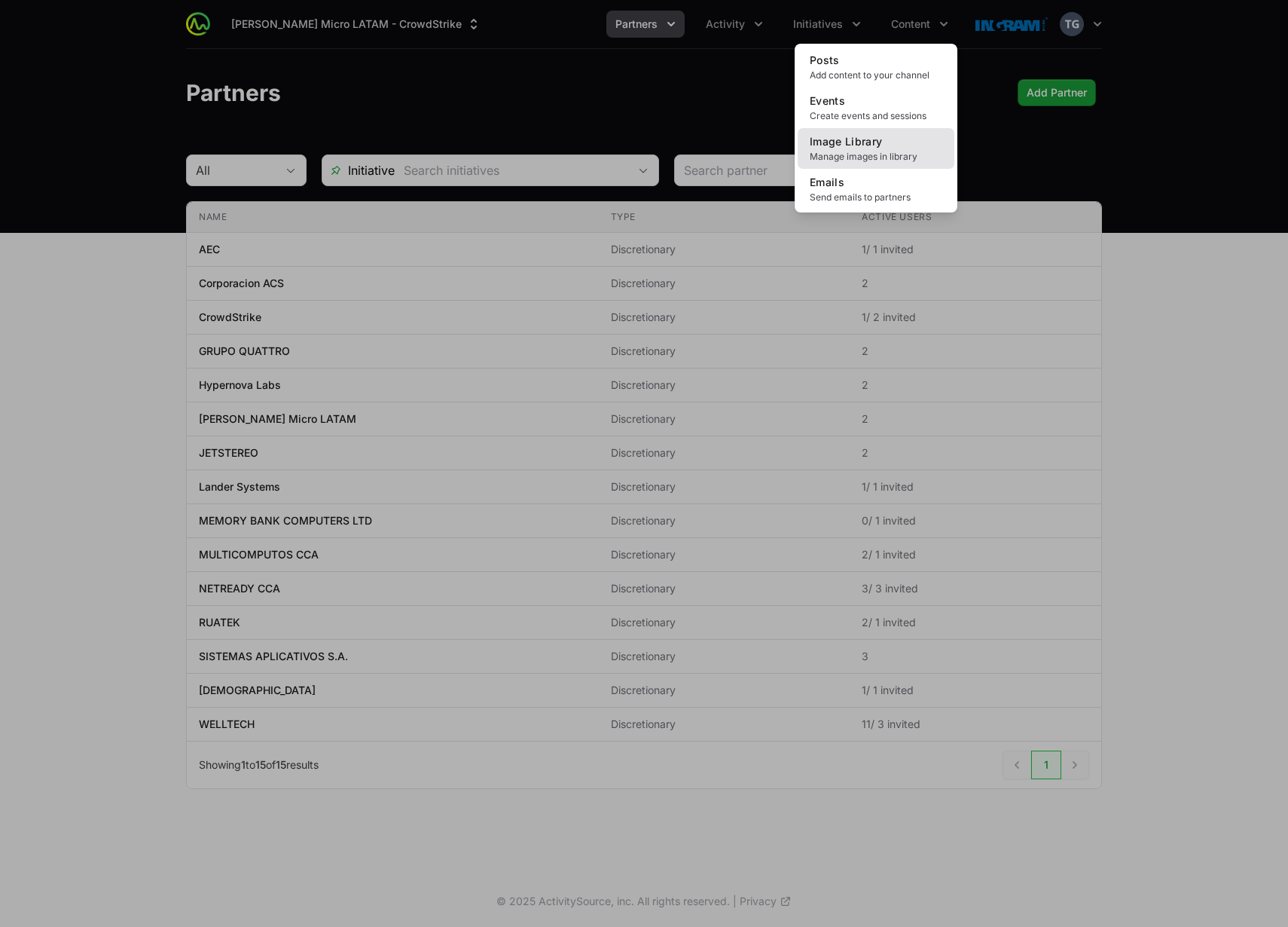
click at [851, 156] on span "Manage images in library" at bounding box center [876, 157] width 133 height 12
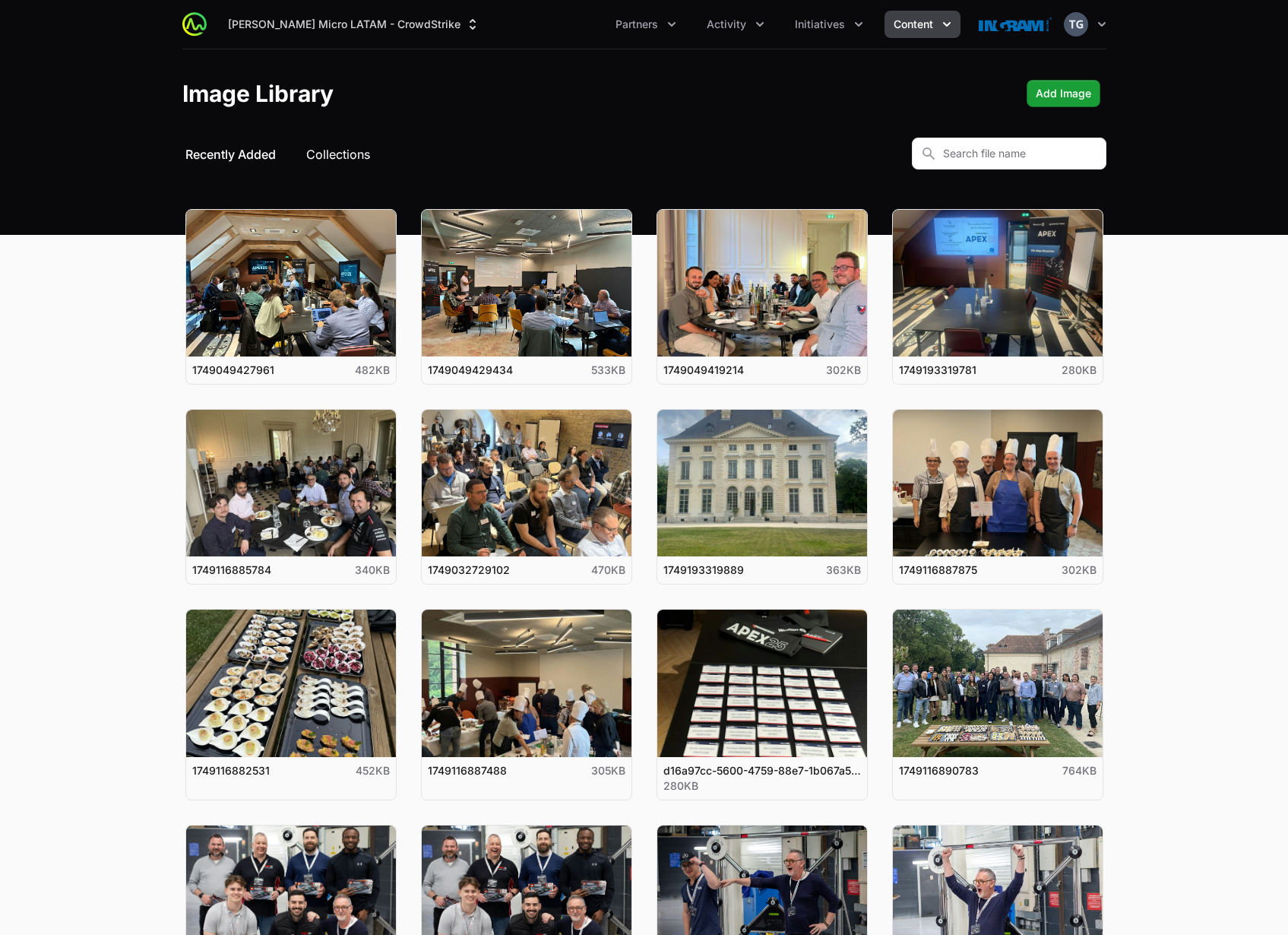
click at [347, 146] on button "Collections" at bounding box center [338, 154] width 64 height 18
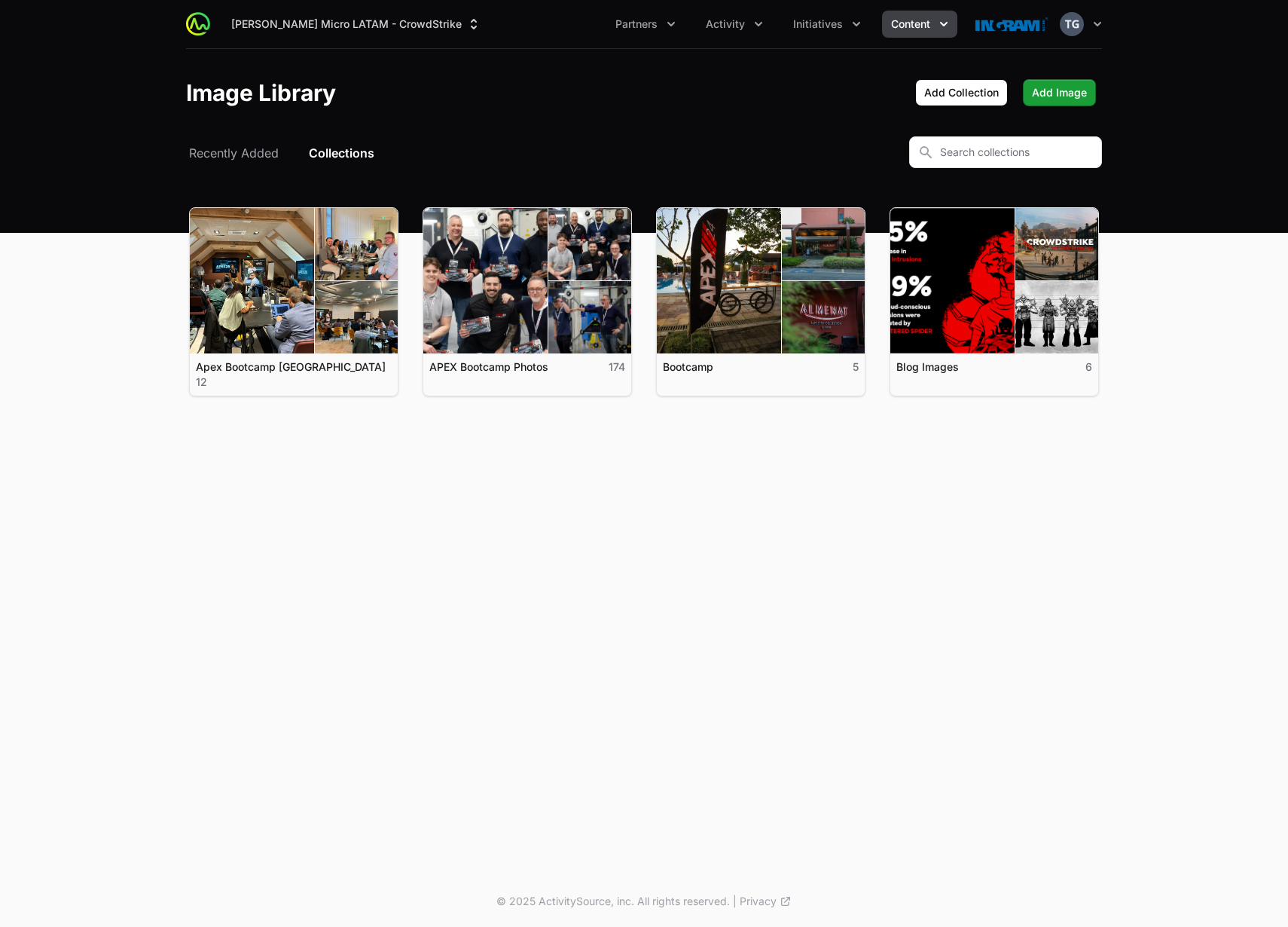
click at [876, 452] on div "Select a tab Recently Added Collections Recently Added Collections View details…" at bounding box center [644, 308] width 964 height 345
click at [987, 91] on span "Add Collection" at bounding box center [961, 93] width 74 height 18
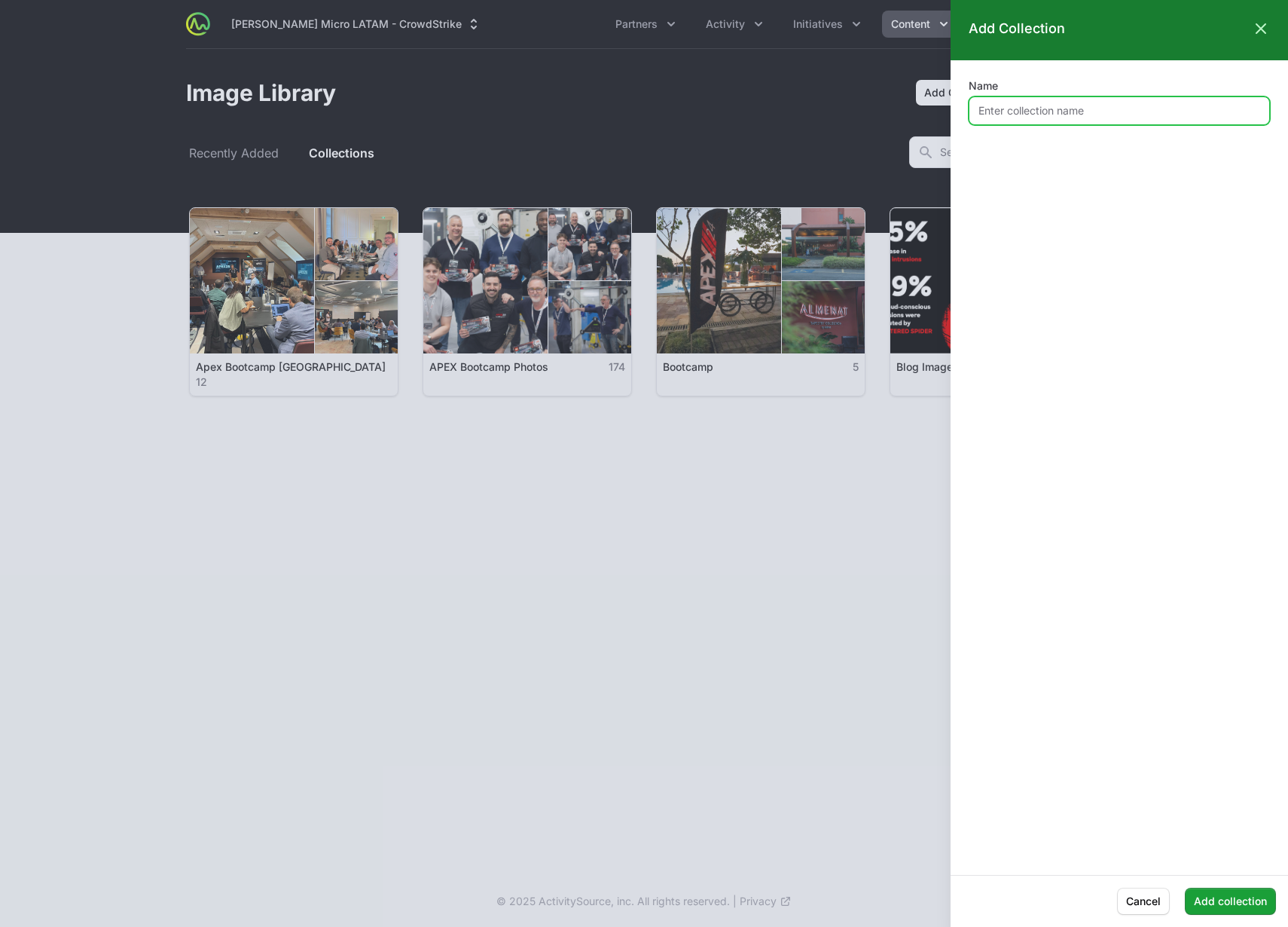
click at [1003, 109] on input "Name" at bounding box center [1120, 111] width 302 height 29
click at [751, 116] on div at bounding box center [644, 463] width 1288 height 927
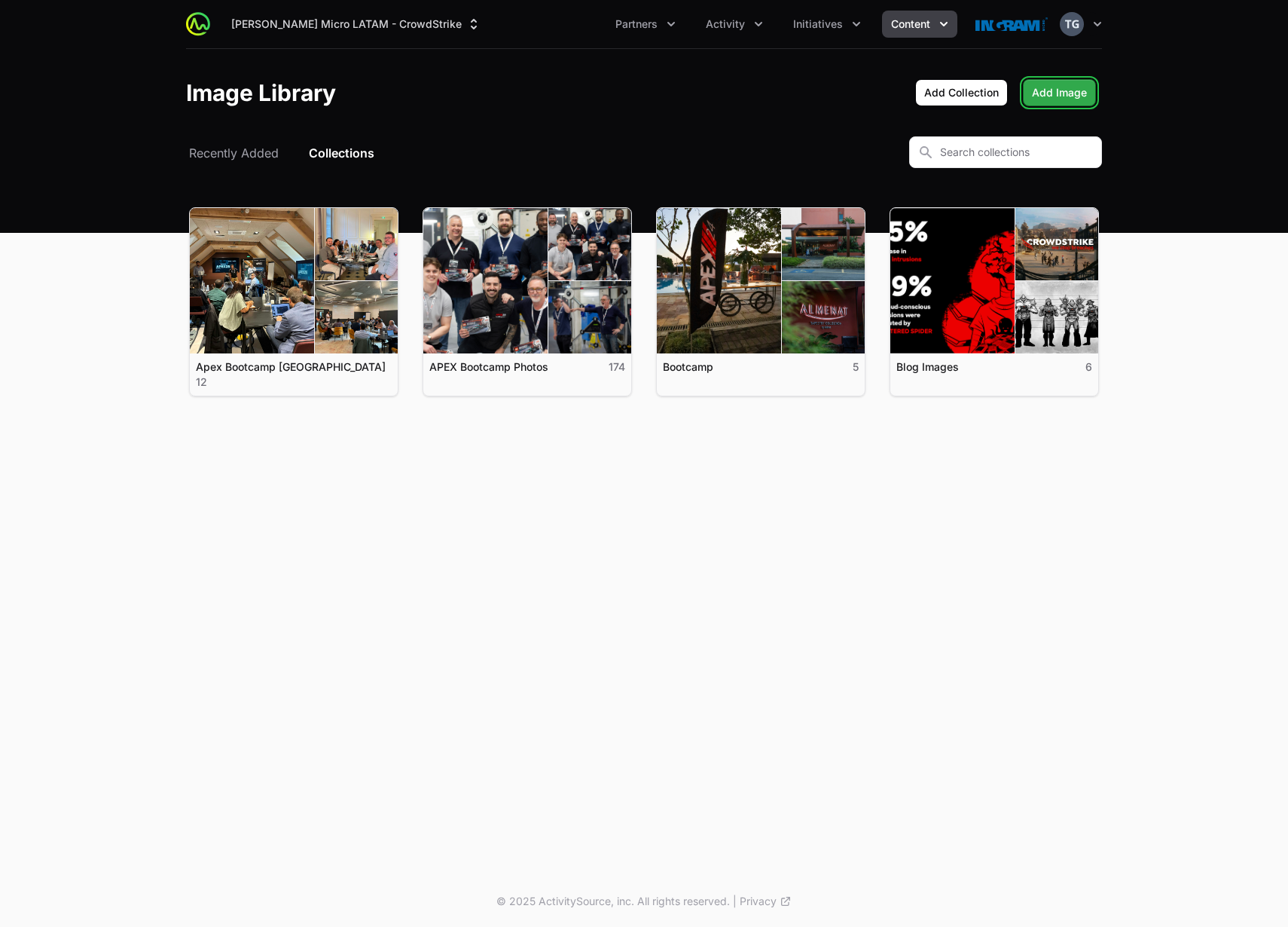
click at [1080, 91] on span "Add Image" at bounding box center [1060, 93] width 55 height 18
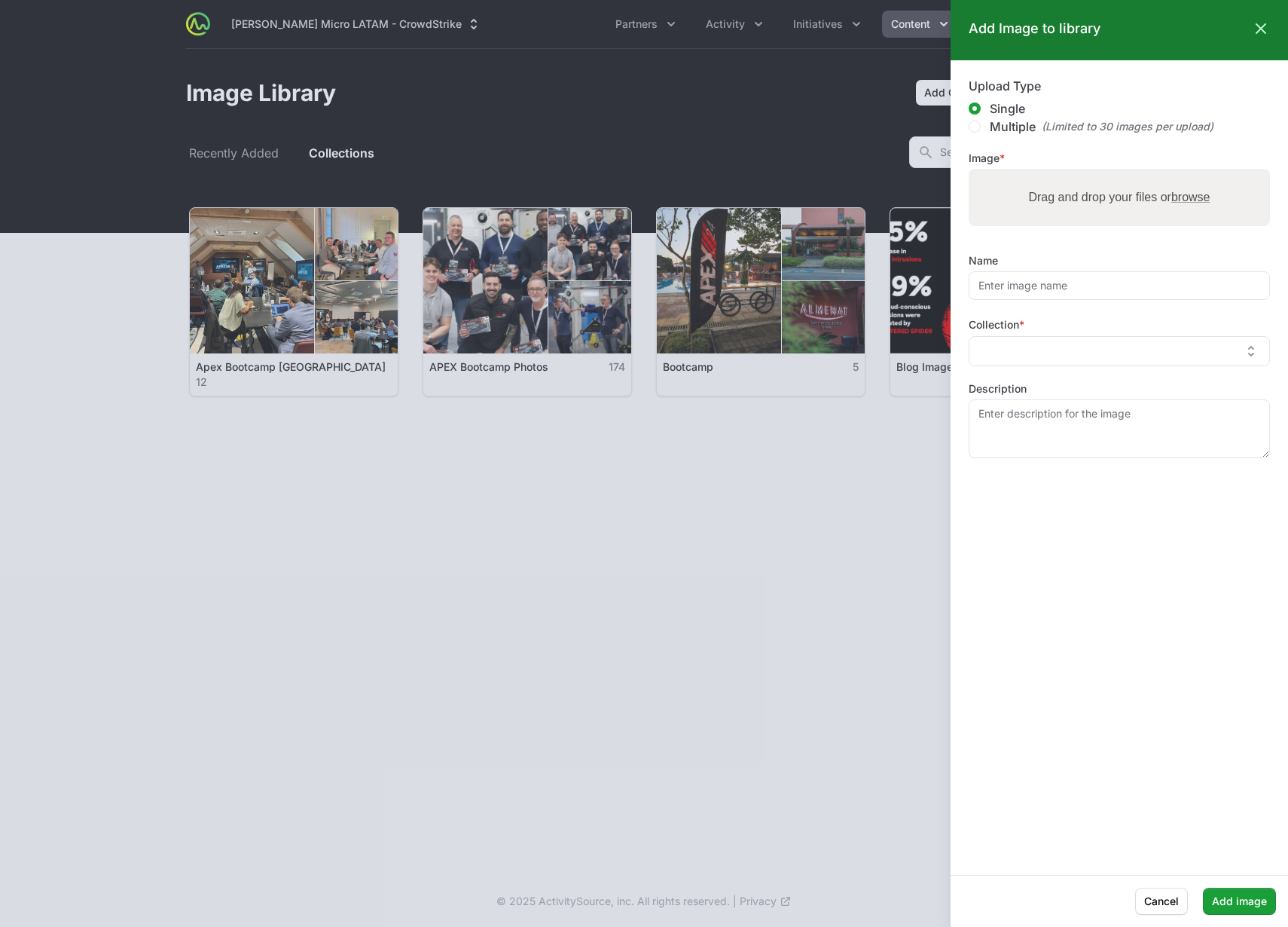
click at [1199, 195] on span "browse" at bounding box center [1191, 197] width 39 height 12
click at [1199, 174] on input "Drag and drop your files or browse" at bounding box center [1120, 171] width 302 height 5
click at [1174, 896] on span "Cancel" at bounding box center [1162, 900] width 34 height 18
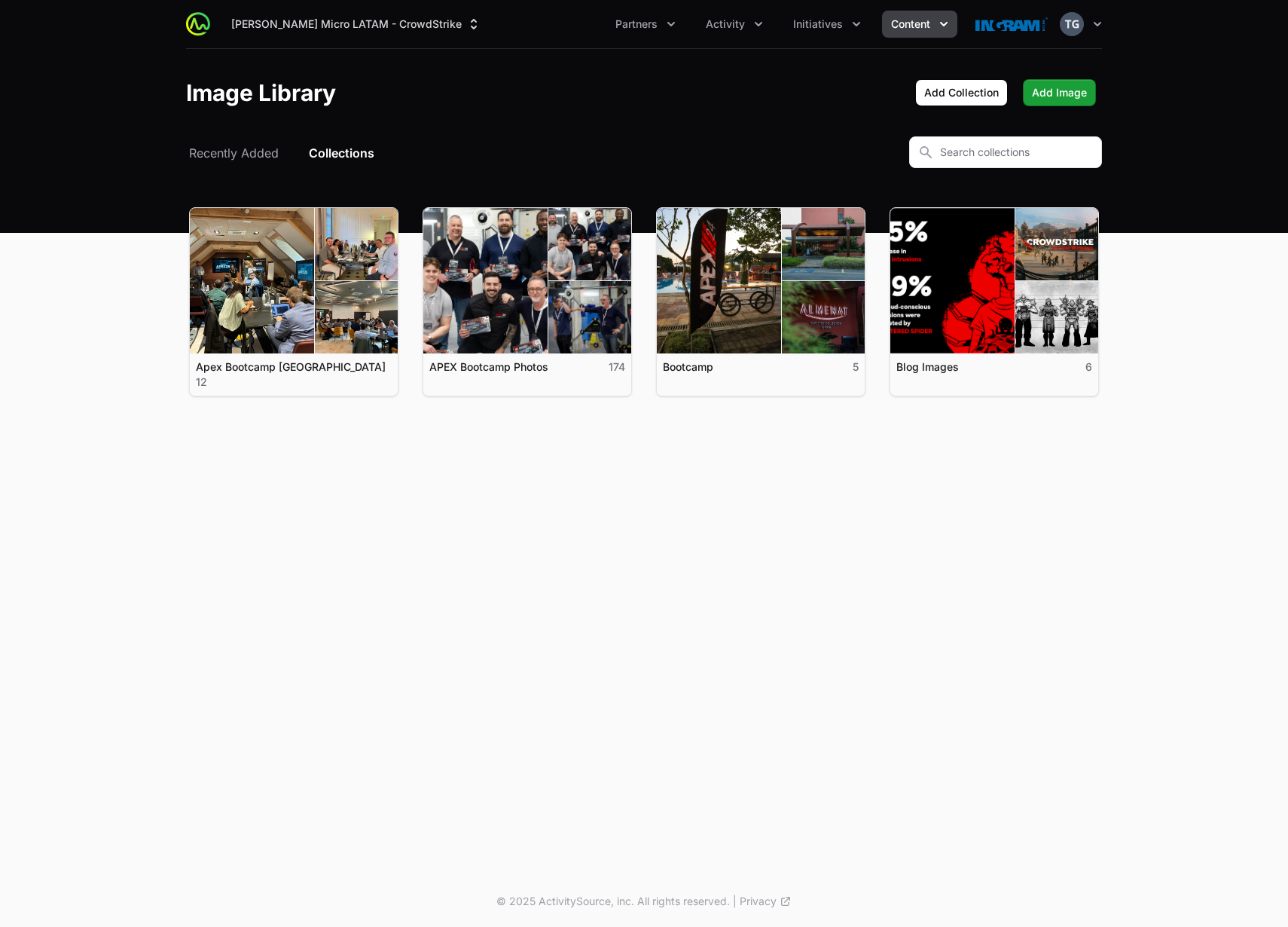
click at [644, 122] on header "Image Library Add Collection Add Image" at bounding box center [644, 93] width 1288 height 88
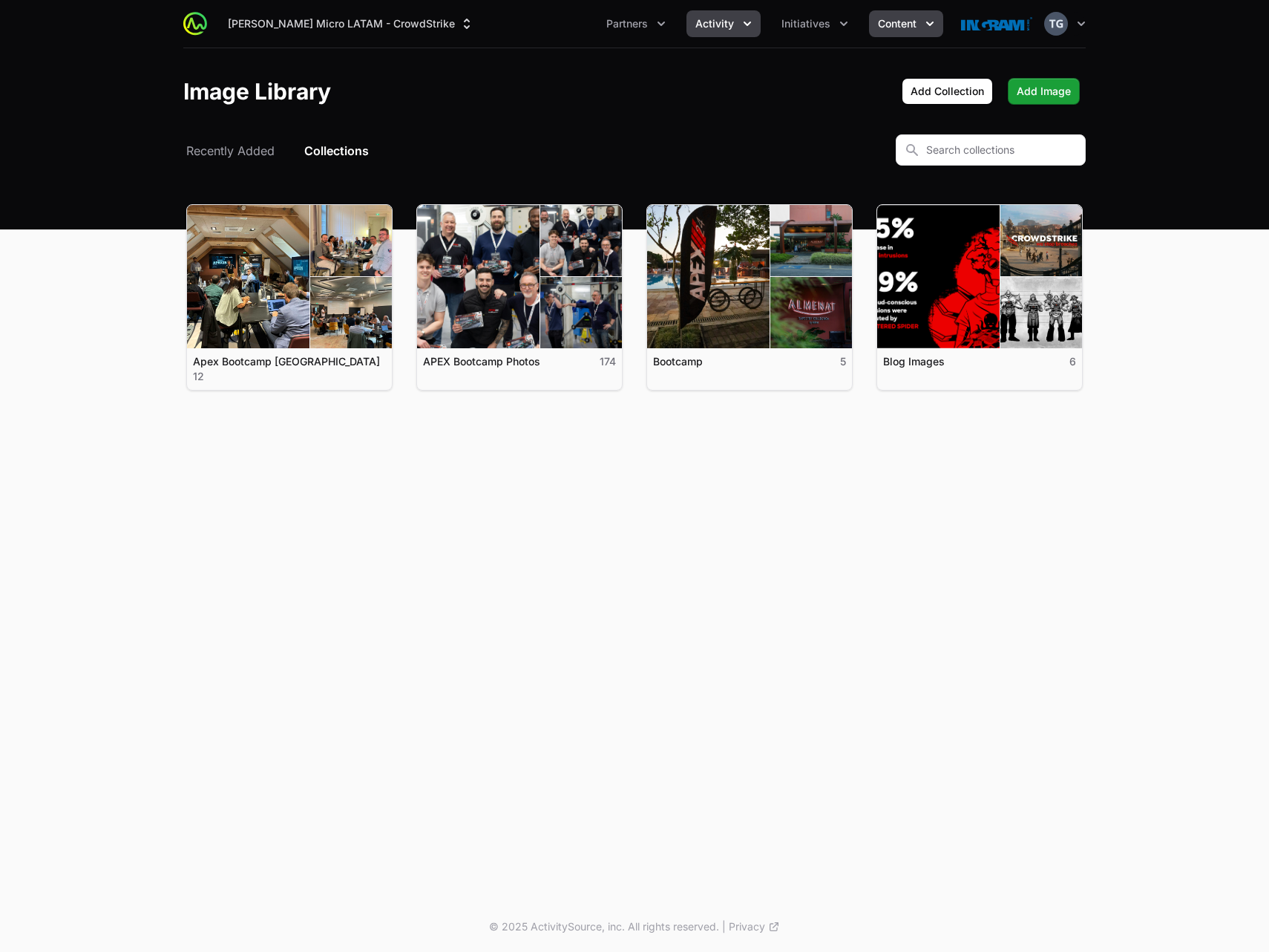
click at [721, 25] on span "Activity" at bounding box center [714, 24] width 39 height 15
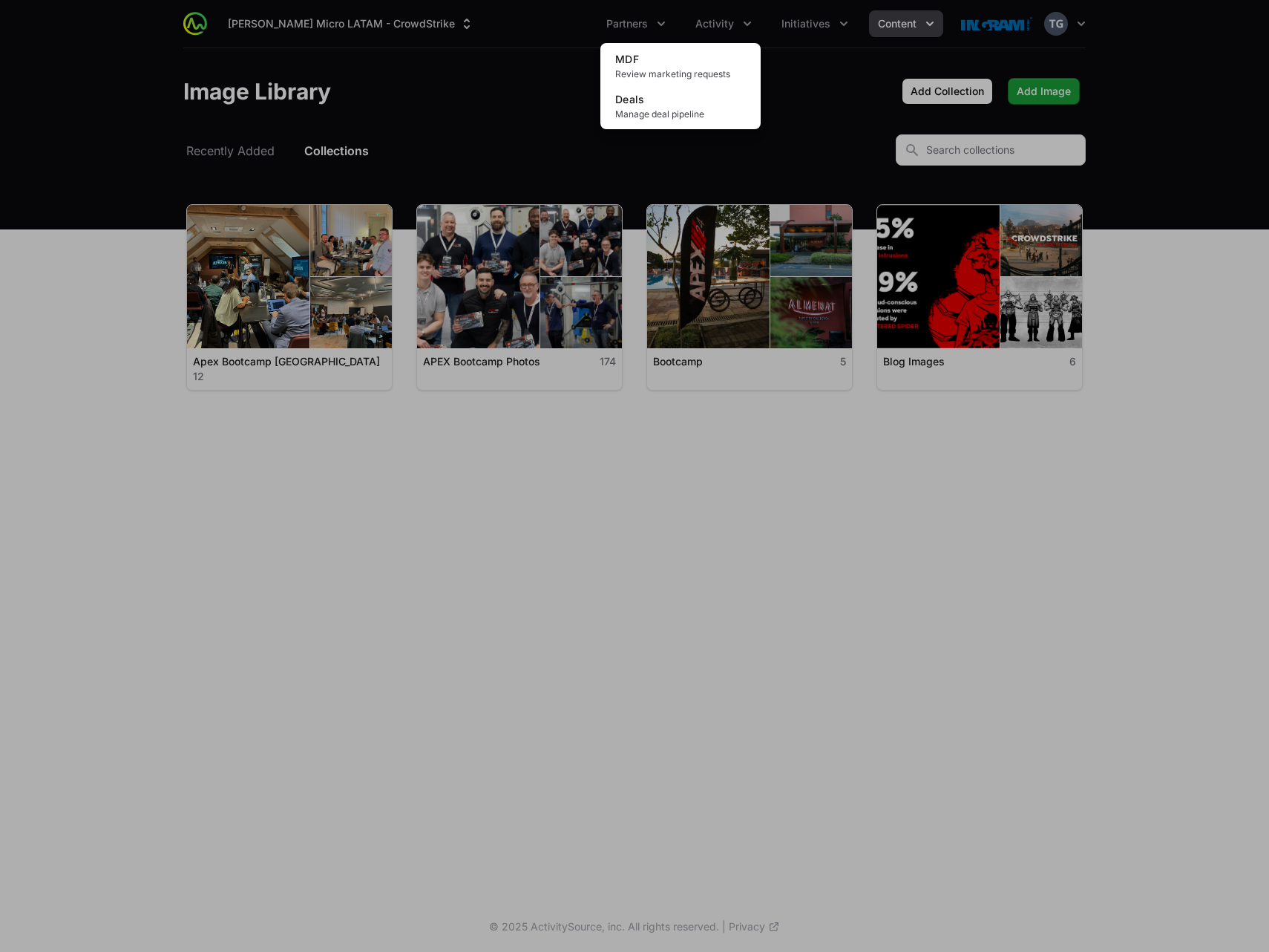
click at [738, 28] on div "Activity menu" at bounding box center [634, 476] width 1269 height 952
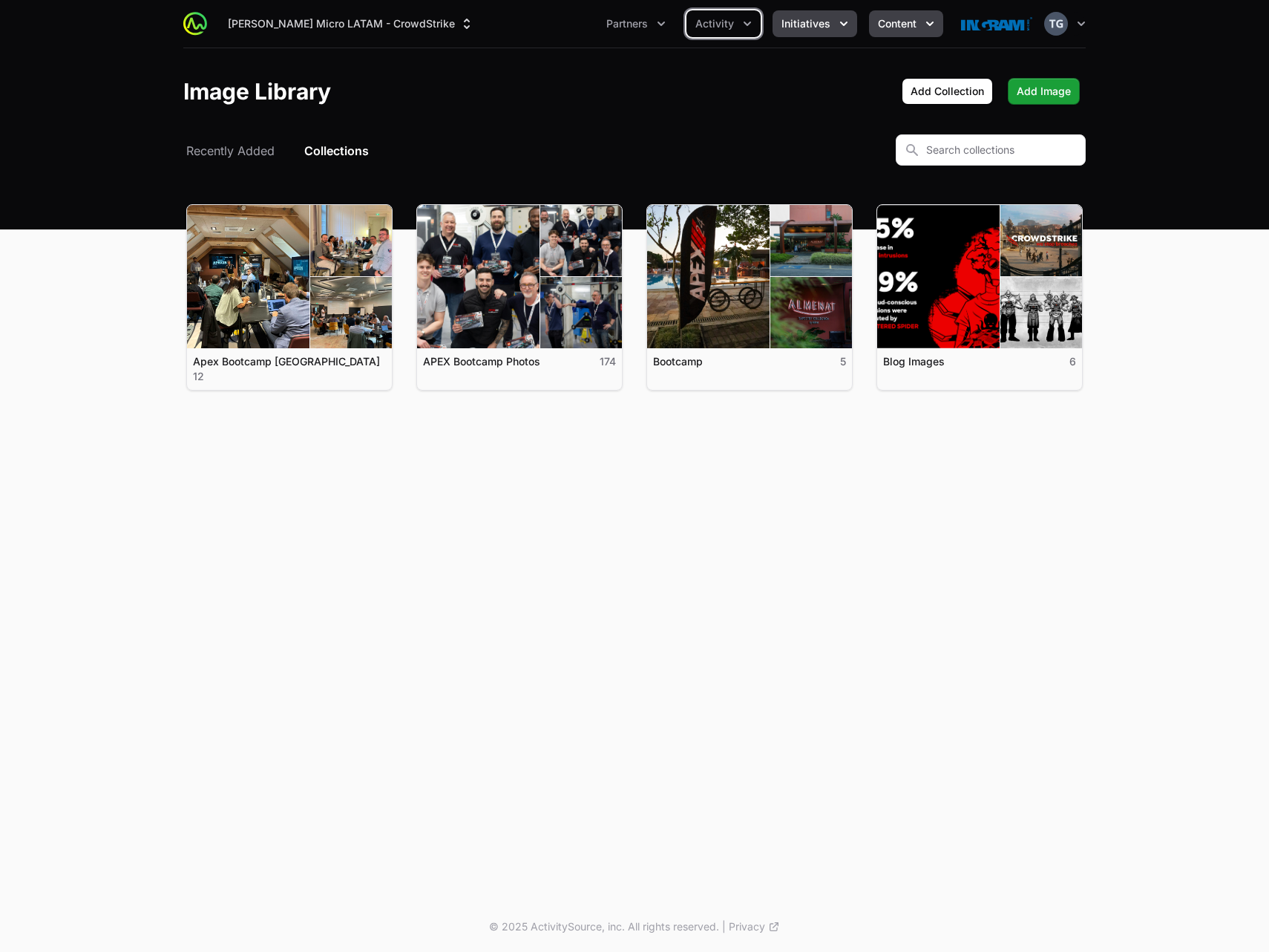
click at [799, 32] on button "Initiatives" at bounding box center [815, 24] width 85 height 26
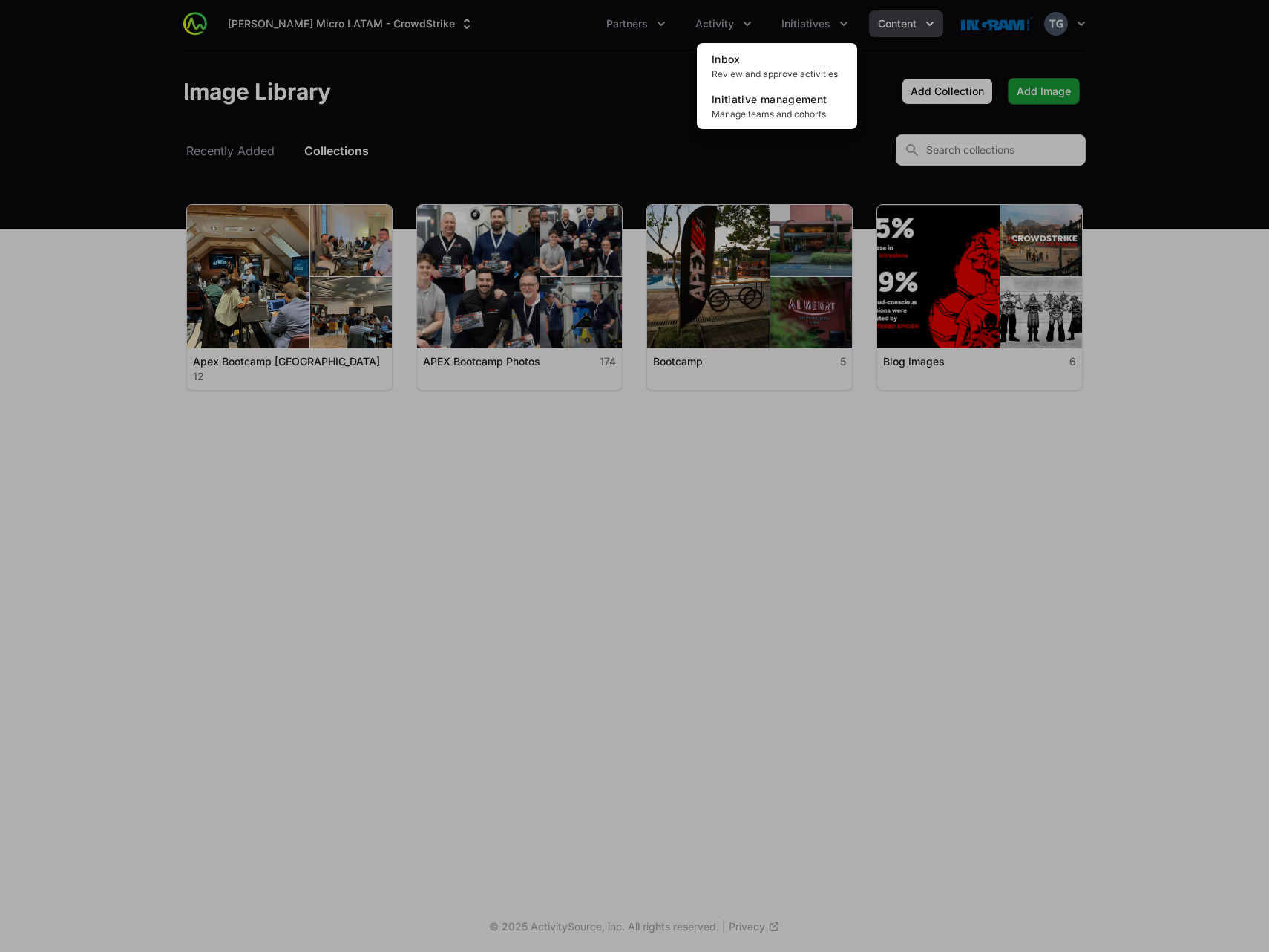
drag, startPoint x: 1069, startPoint y: 618, endPoint x: 884, endPoint y: 435, distance: 260.2
click at [1069, 617] on div "Initiatives menu" at bounding box center [634, 476] width 1269 height 952
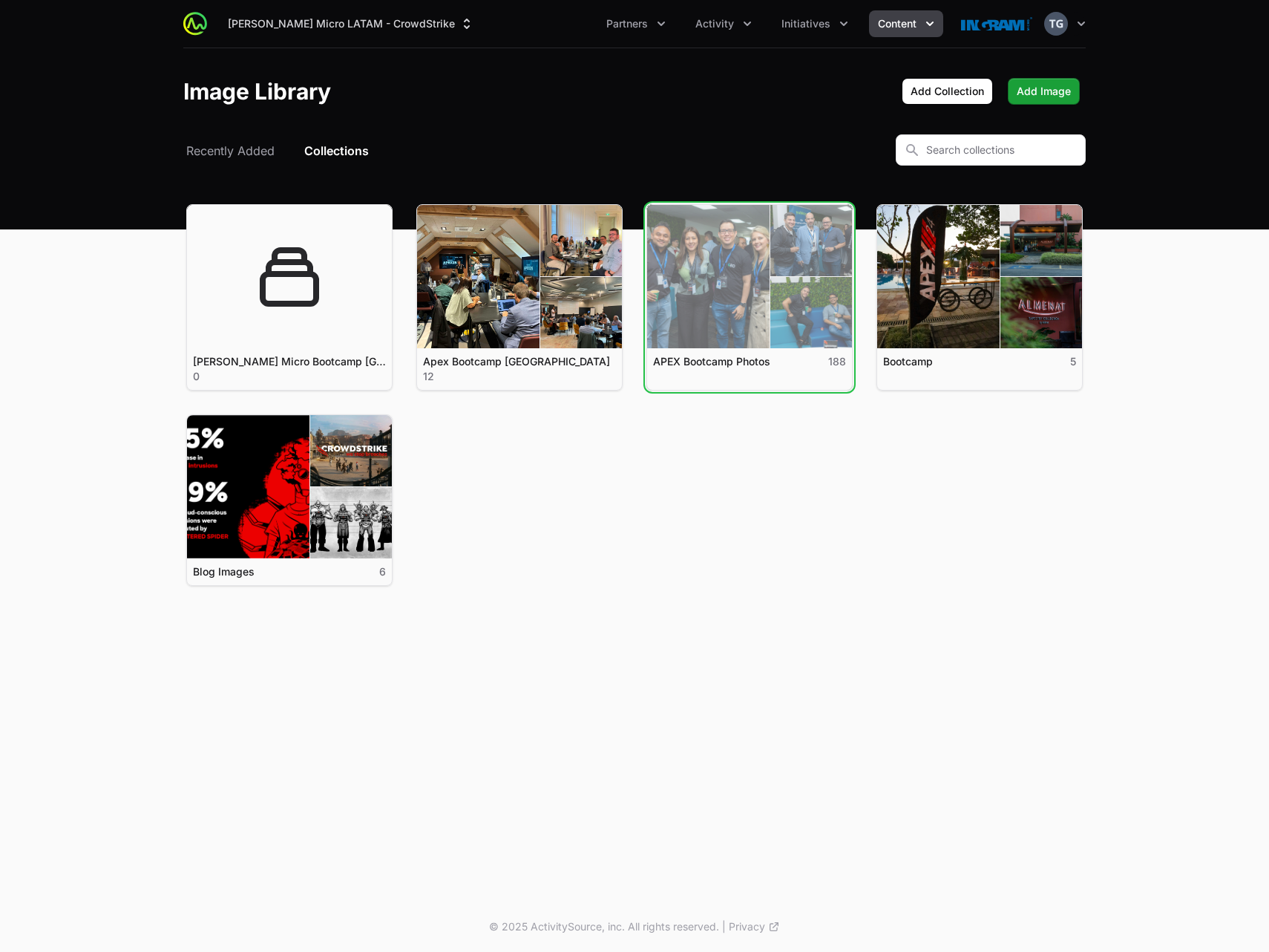
click at [774, 279] on link "View details for APEX Bootcamp Photos" at bounding box center [750, 277] width 205 height 143
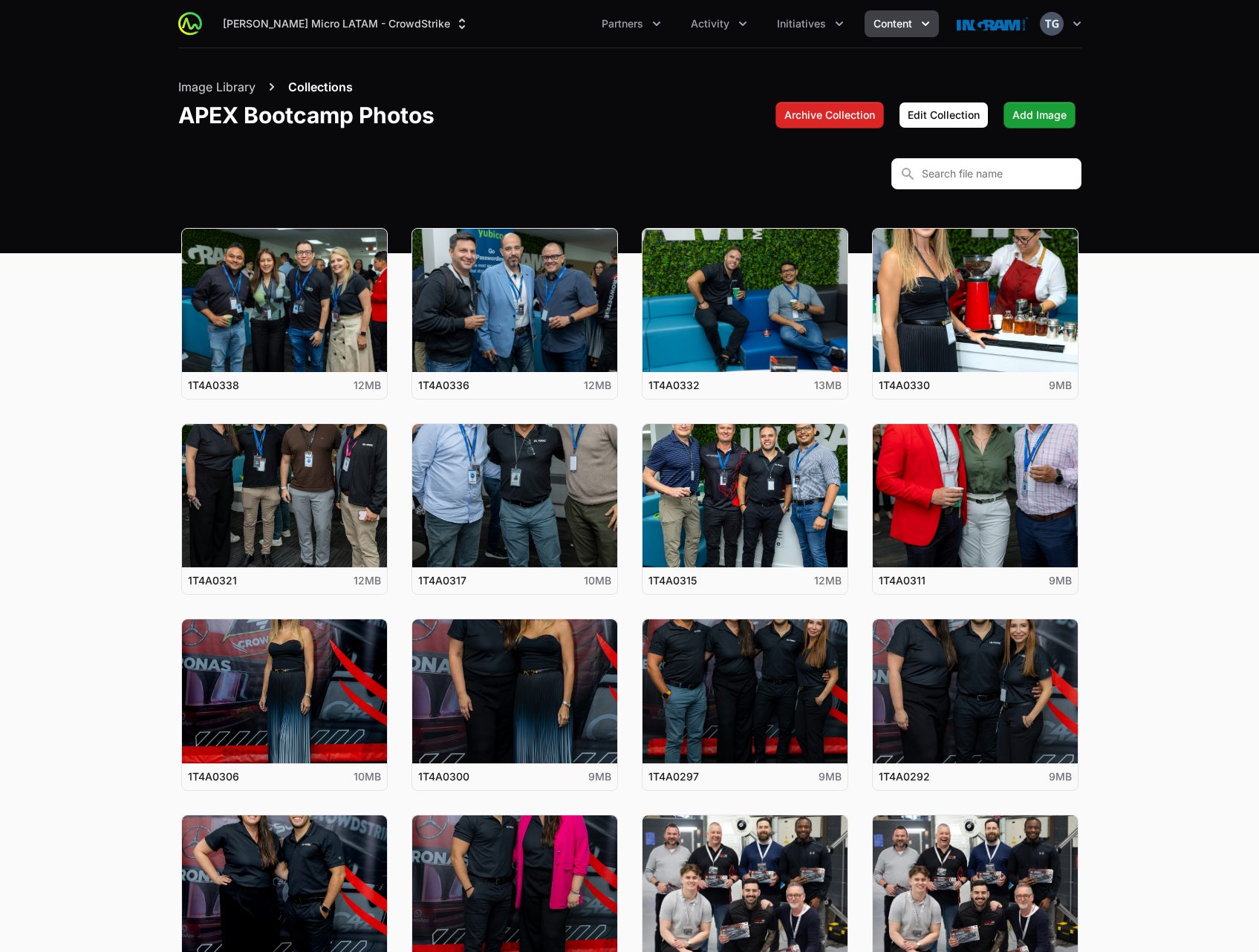
click at [1170, 500] on main "View details for 1T4A0338 1T4A0338 12MB View details for 1T4A0336 1T4A0336 12MB…" at bounding box center [630, 746] width 1259 height 1176
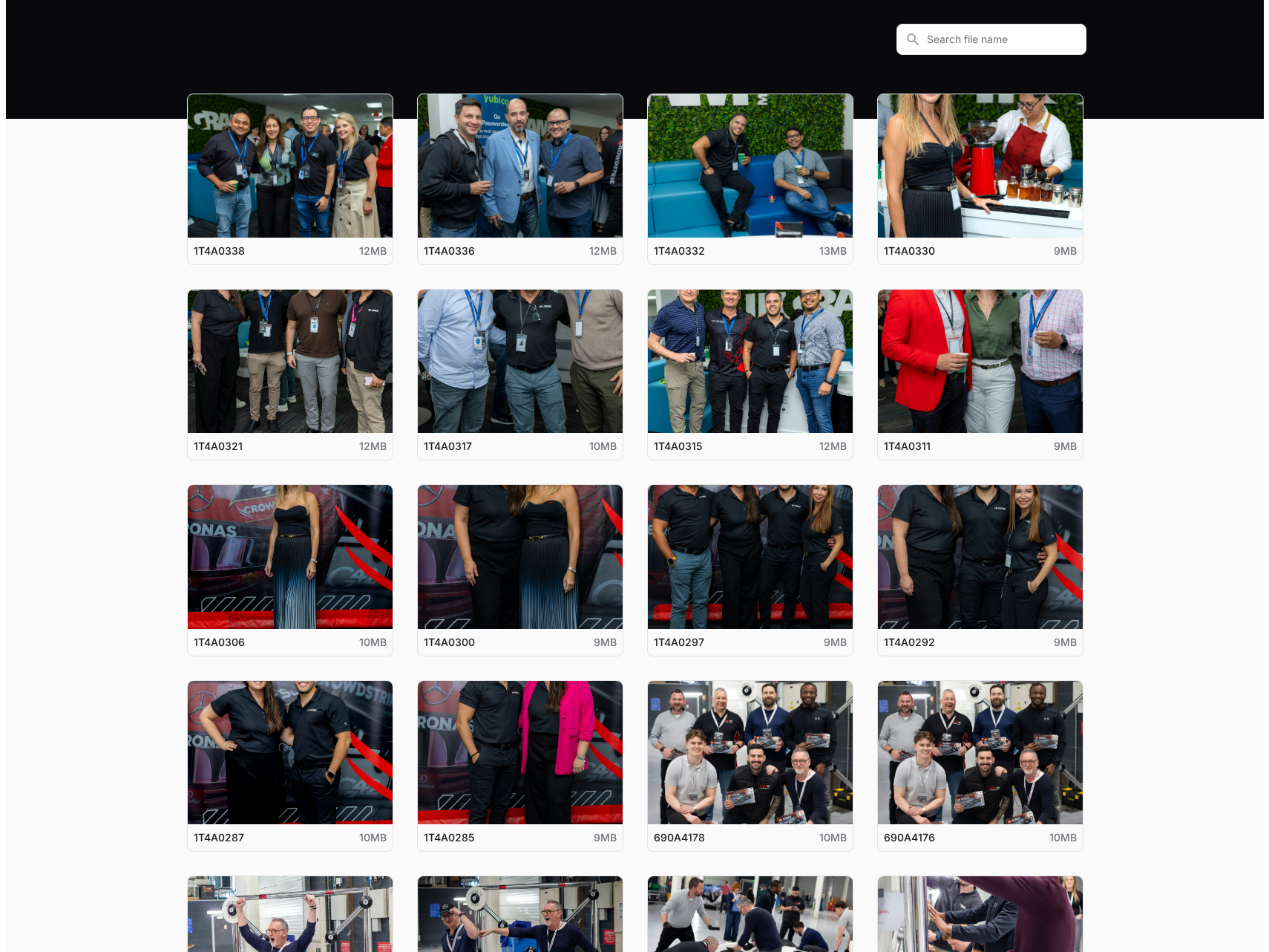
scroll to position [132, 0]
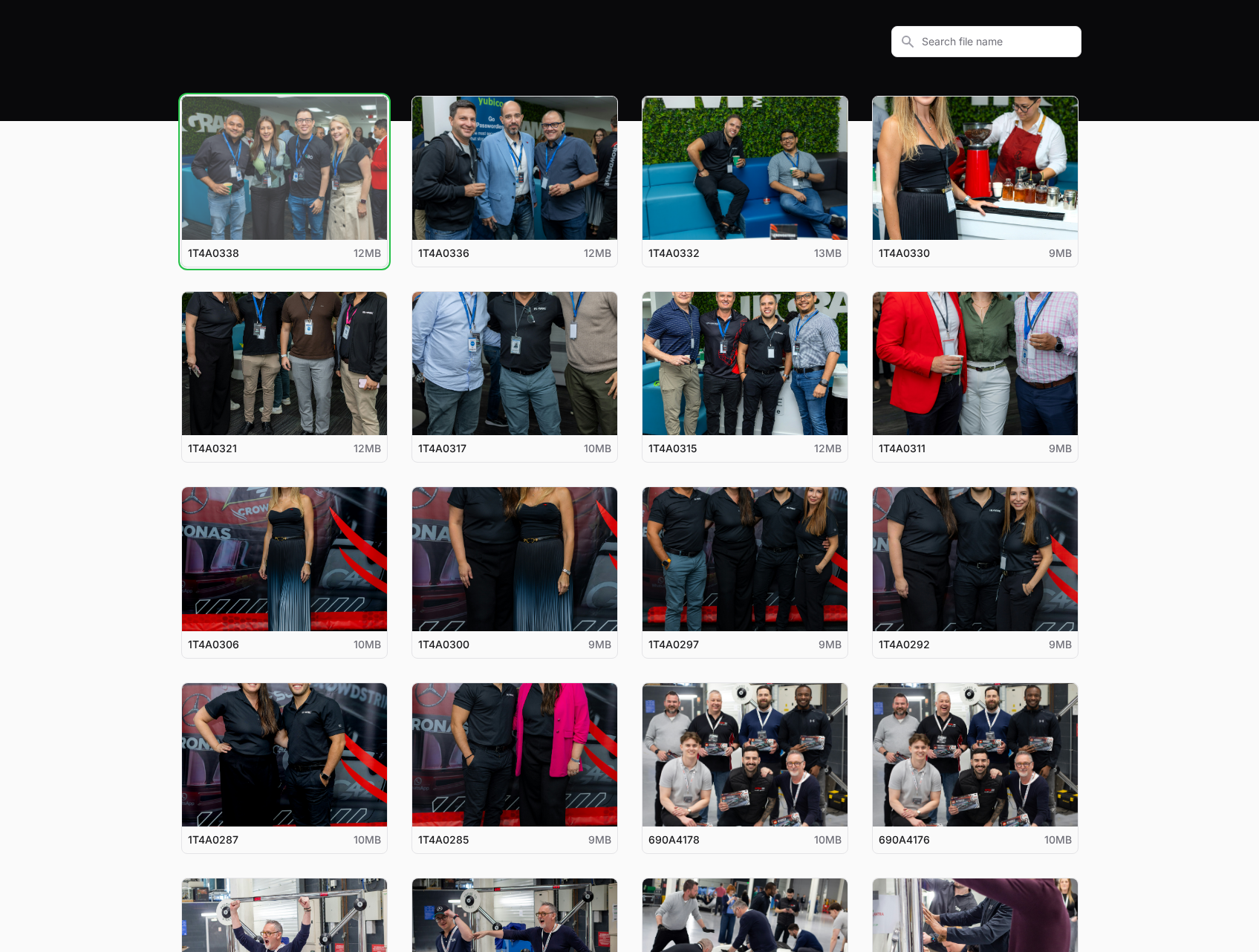
click at [261, 148] on button "View details for 1T4A0338" at bounding box center [284, 168] width 205 height 143
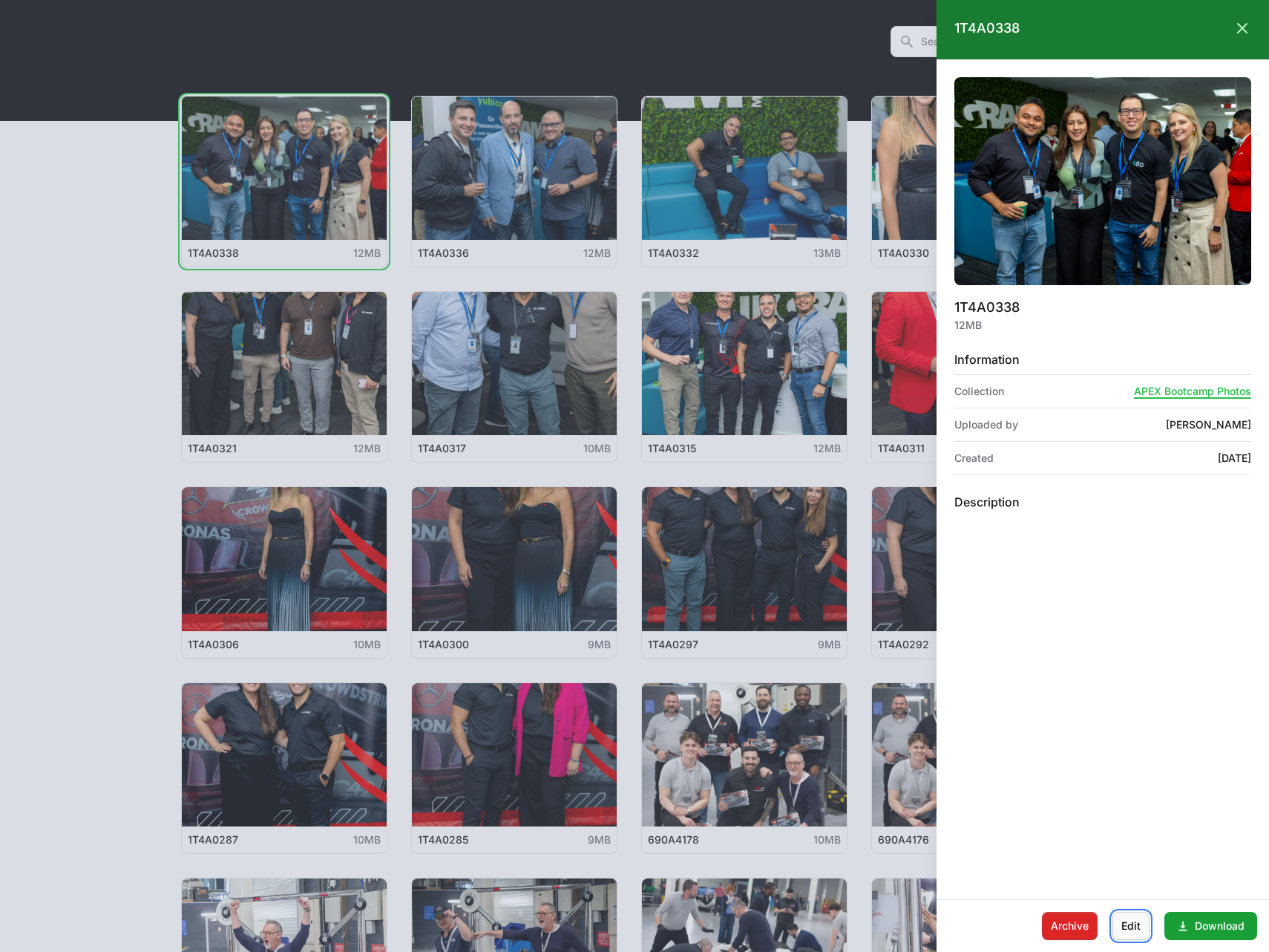
click at [1127, 921] on span "Edit" at bounding box center [1131, 926] width 20 height 18
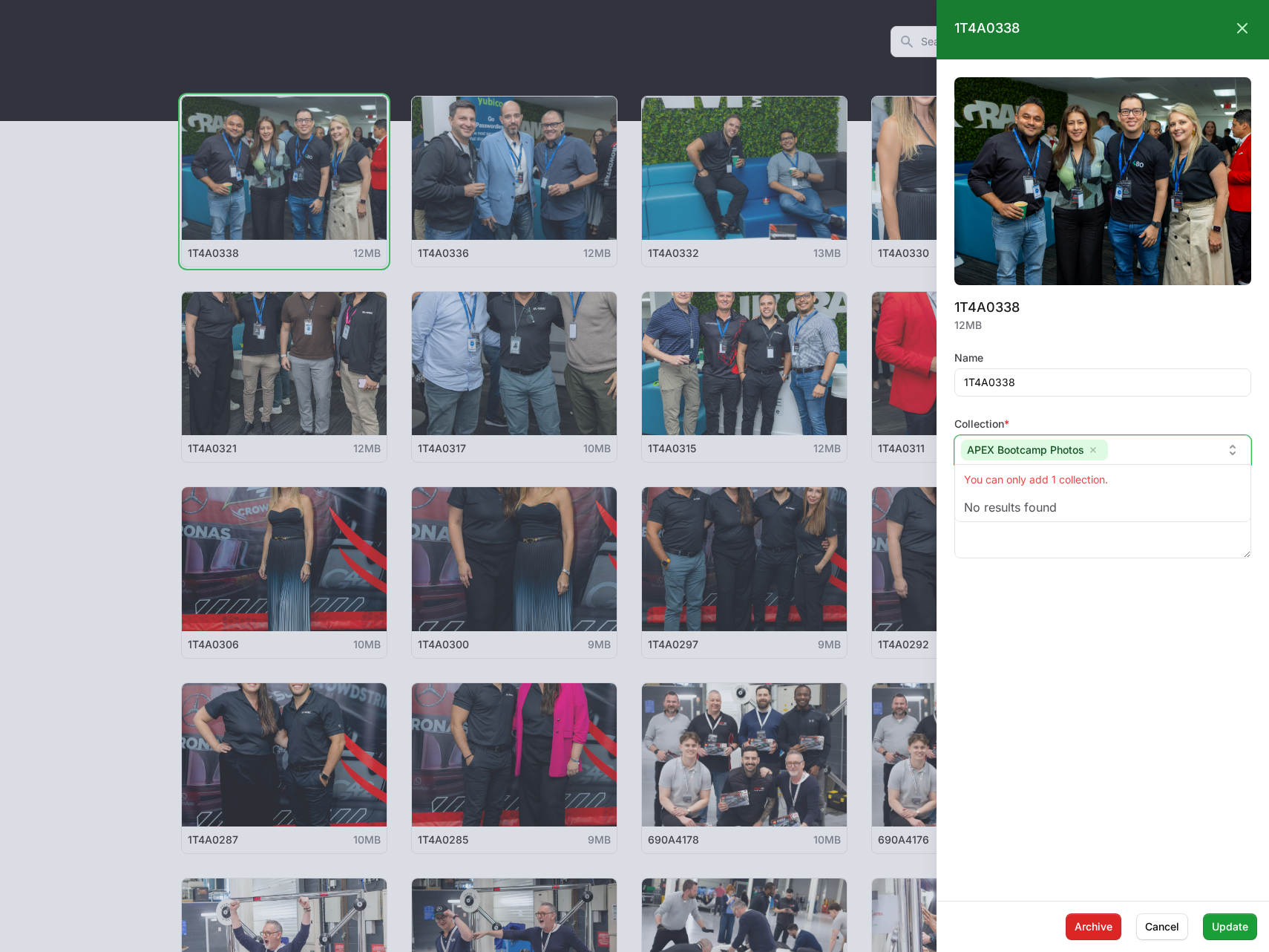
click at [1180, 442] on input "text" at bounding box center [1167, 450] width 108 height 16
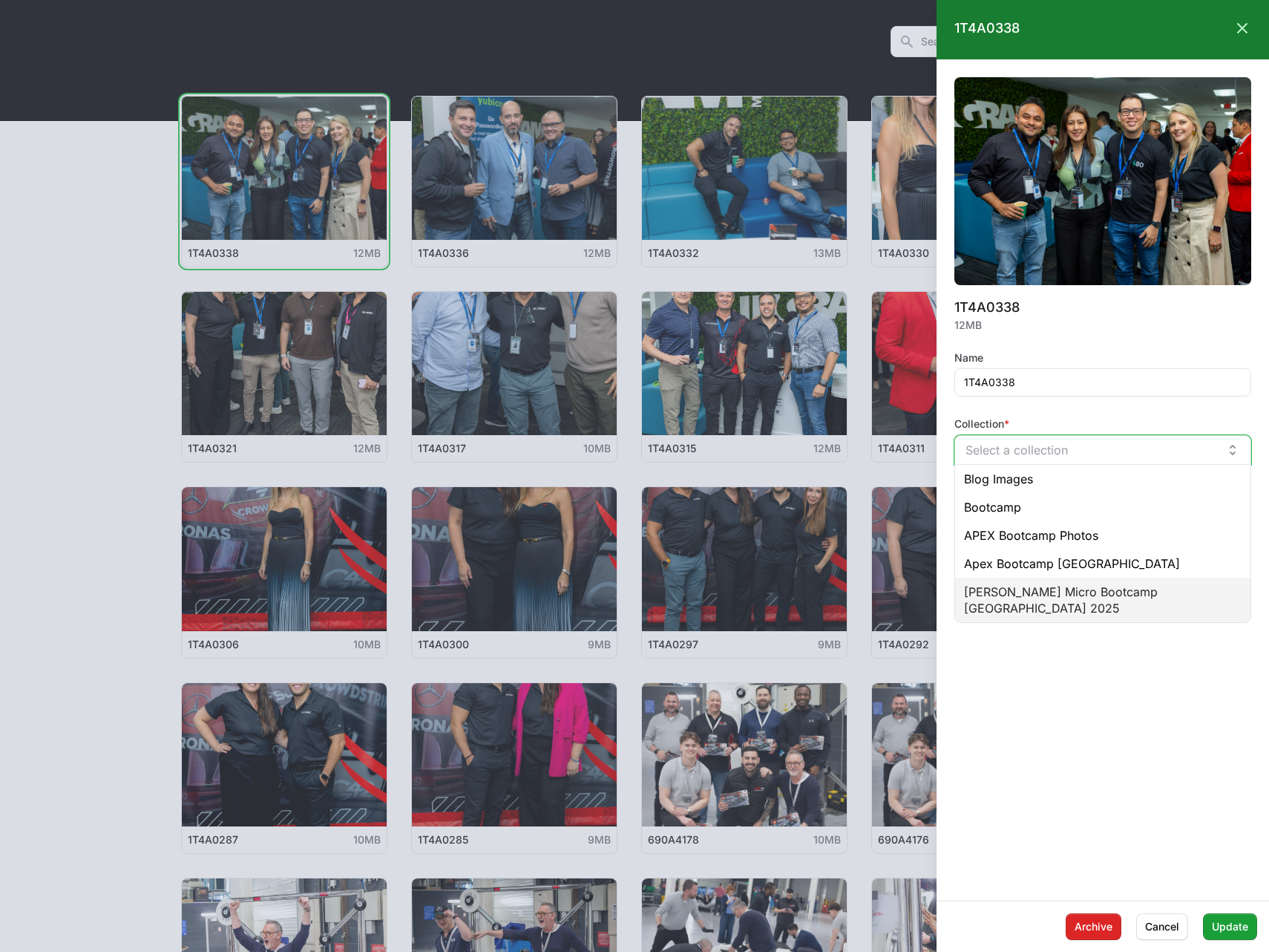
click at [1104, 589] on span "[PERSON_NAME] Micro Bootcamp [GEOGRAPHIC_DATA] 2025" at bounding box center [1102, 599] width 278 height 33
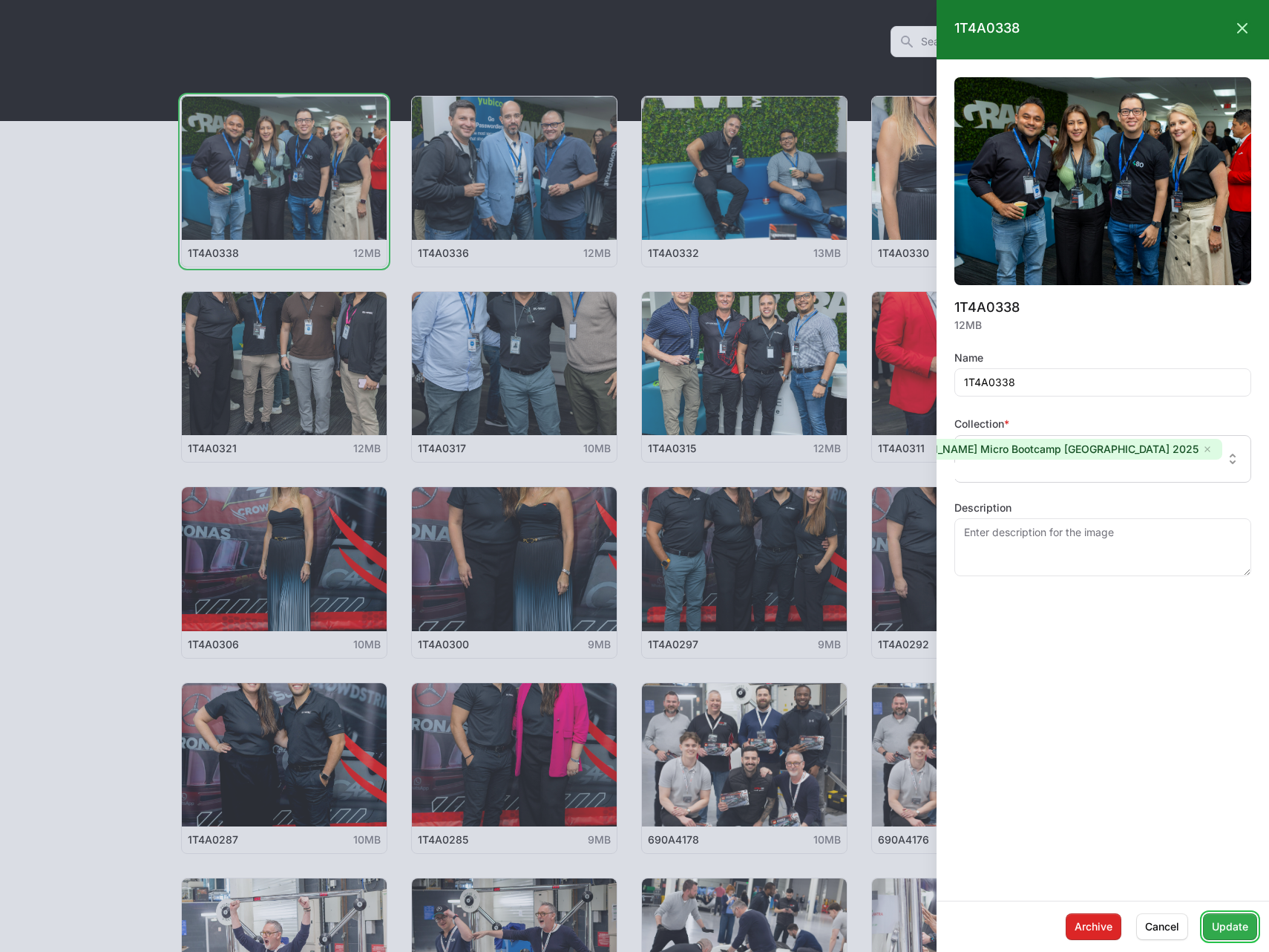
click at [1220, 926] on span "Update" at bounding box center [1230, 926] width 37 height 18
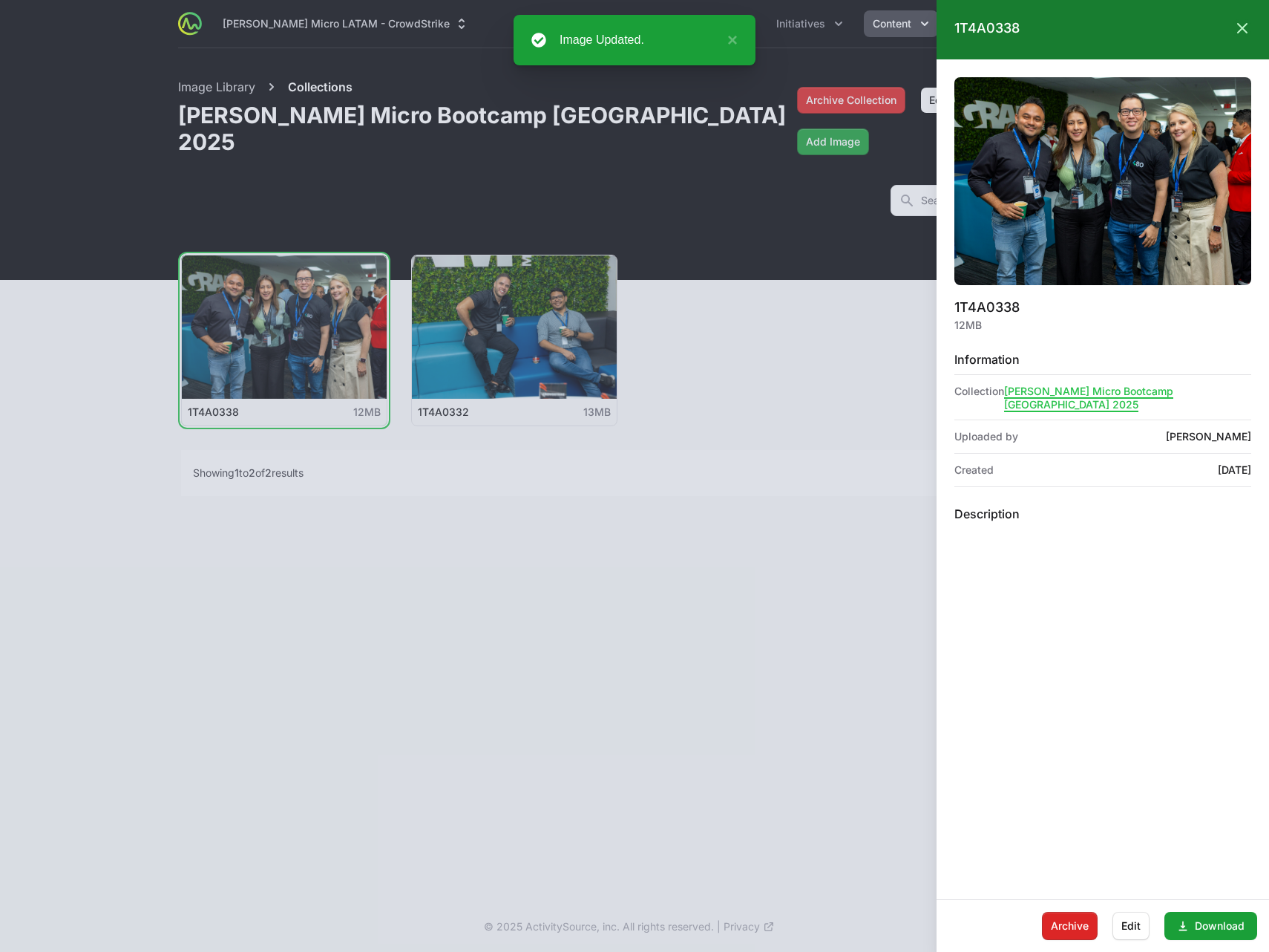
click at [608, 507] on div at bounding box center [634, 476] width 1269 height 952
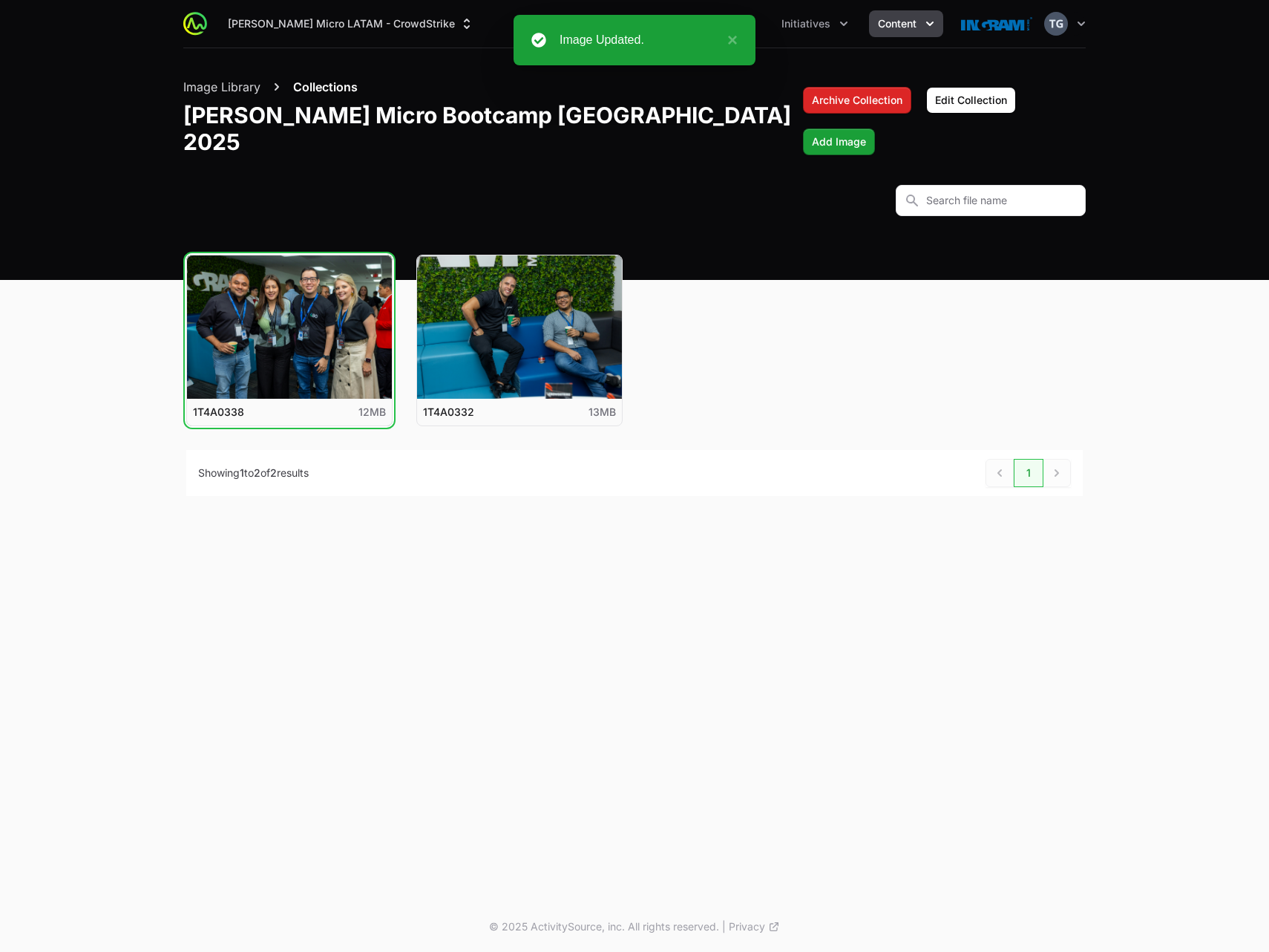
click at [311, 83] on button "Collections" at bounding box center [325, 87] width 65 height 18
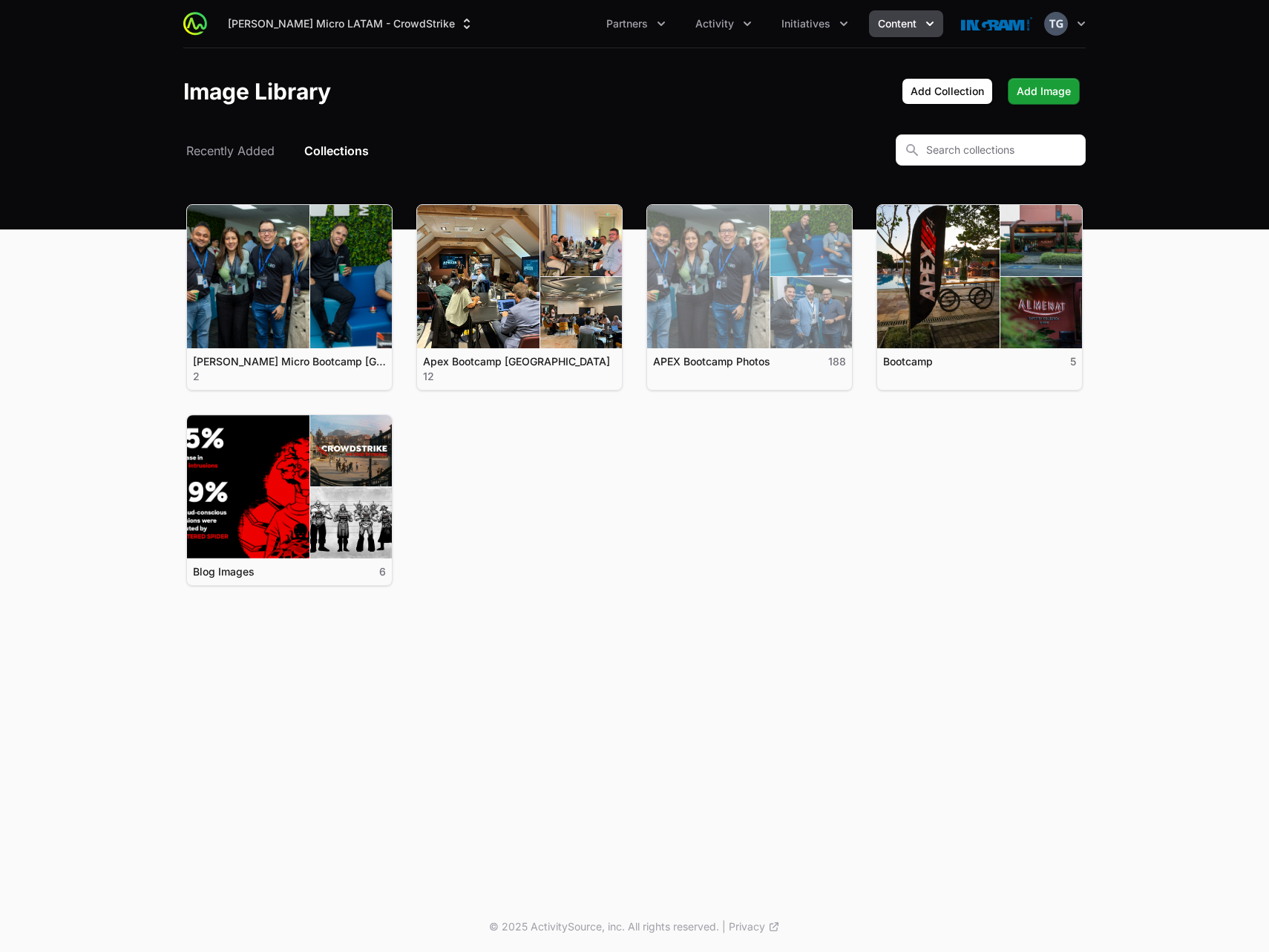
click at [822, 319] on link "View details for APEX Bootcamp Photos" at bounding box center [750, 277] width 205 height 143
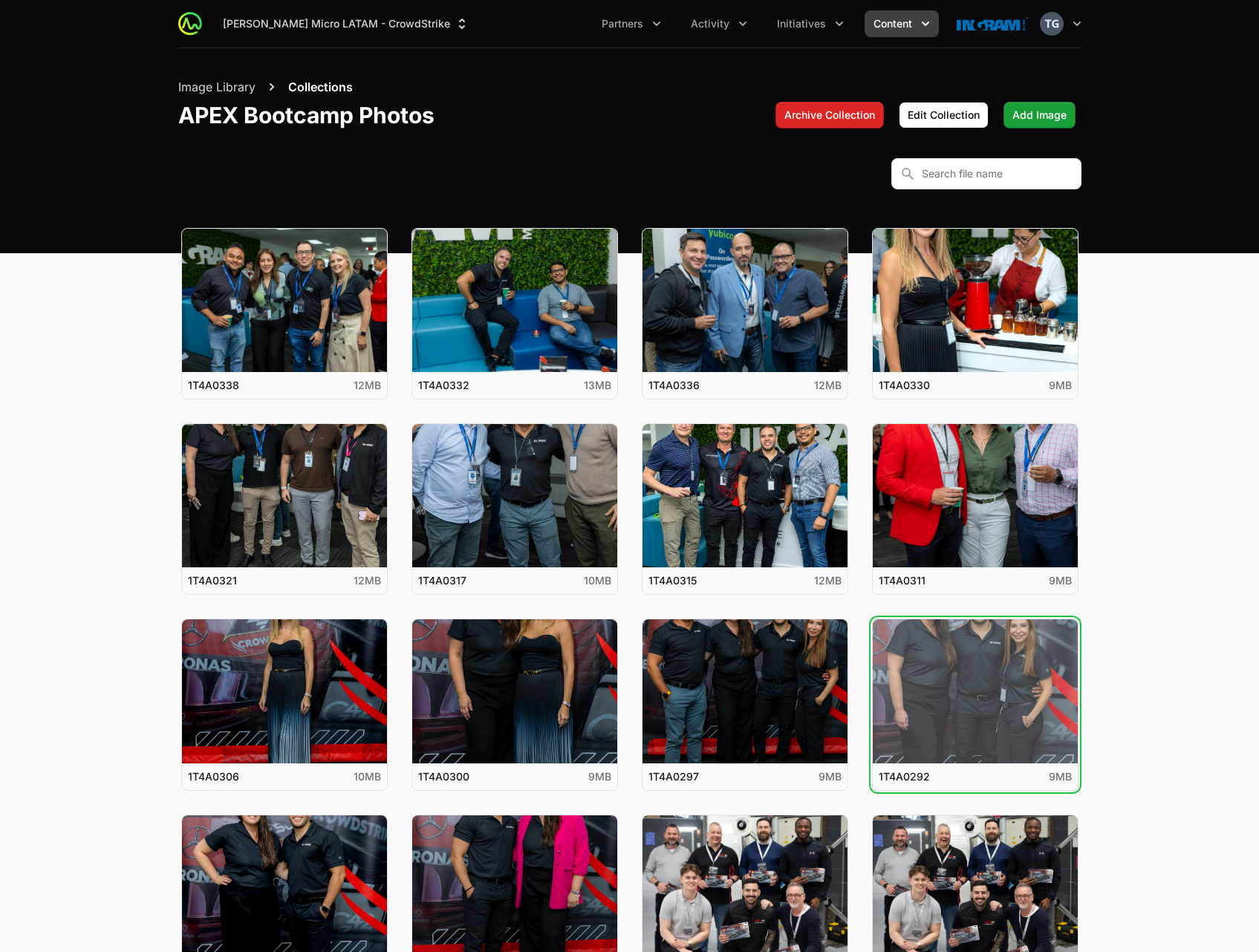
click at [938, 690] on button "View details for 1T4A0292" at bounding box center [975, 690] width 205 height 143
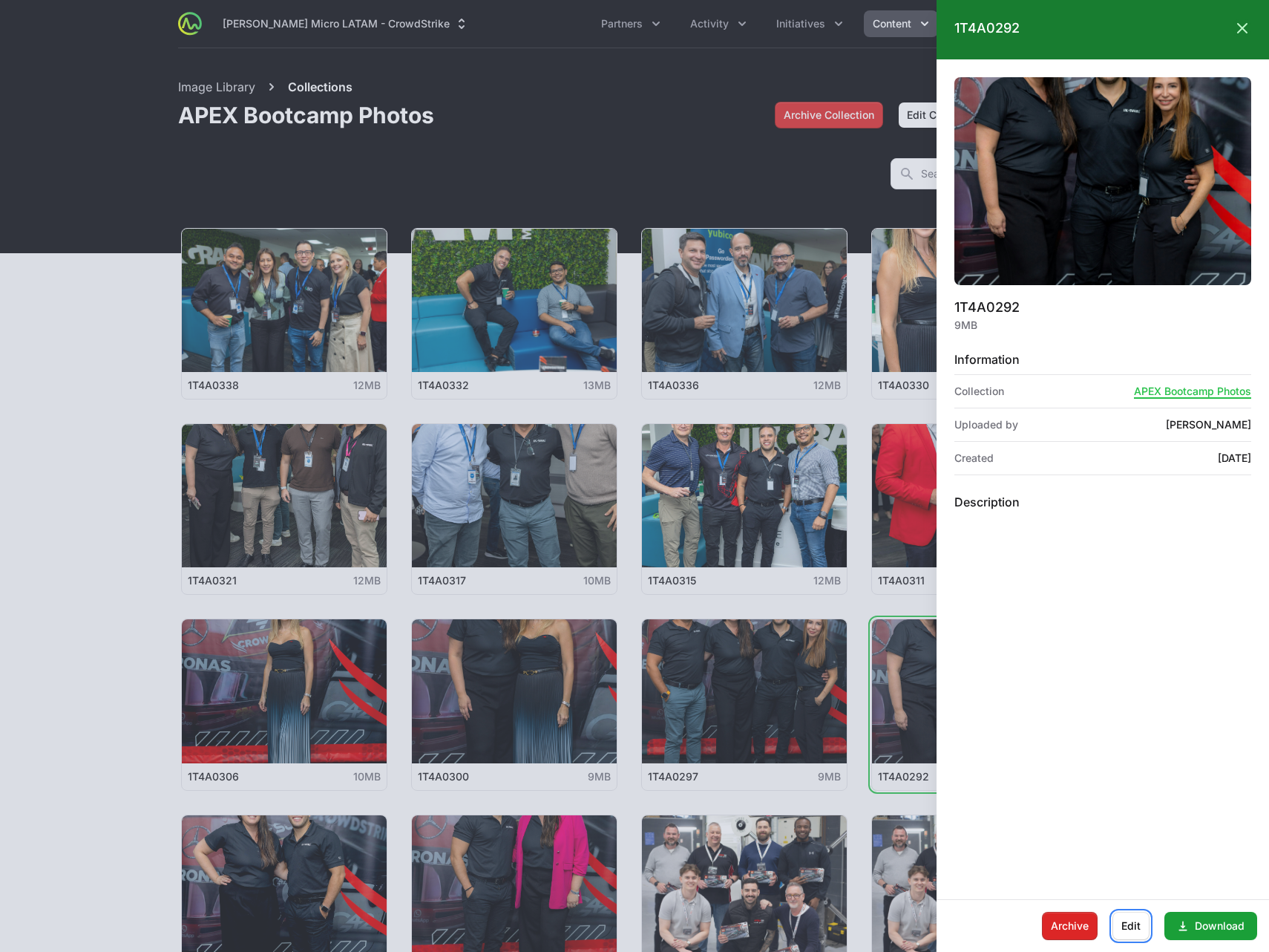
click at [1133, 928] on span "Edit" at bounding box center [1131, 926] width 20 height 18
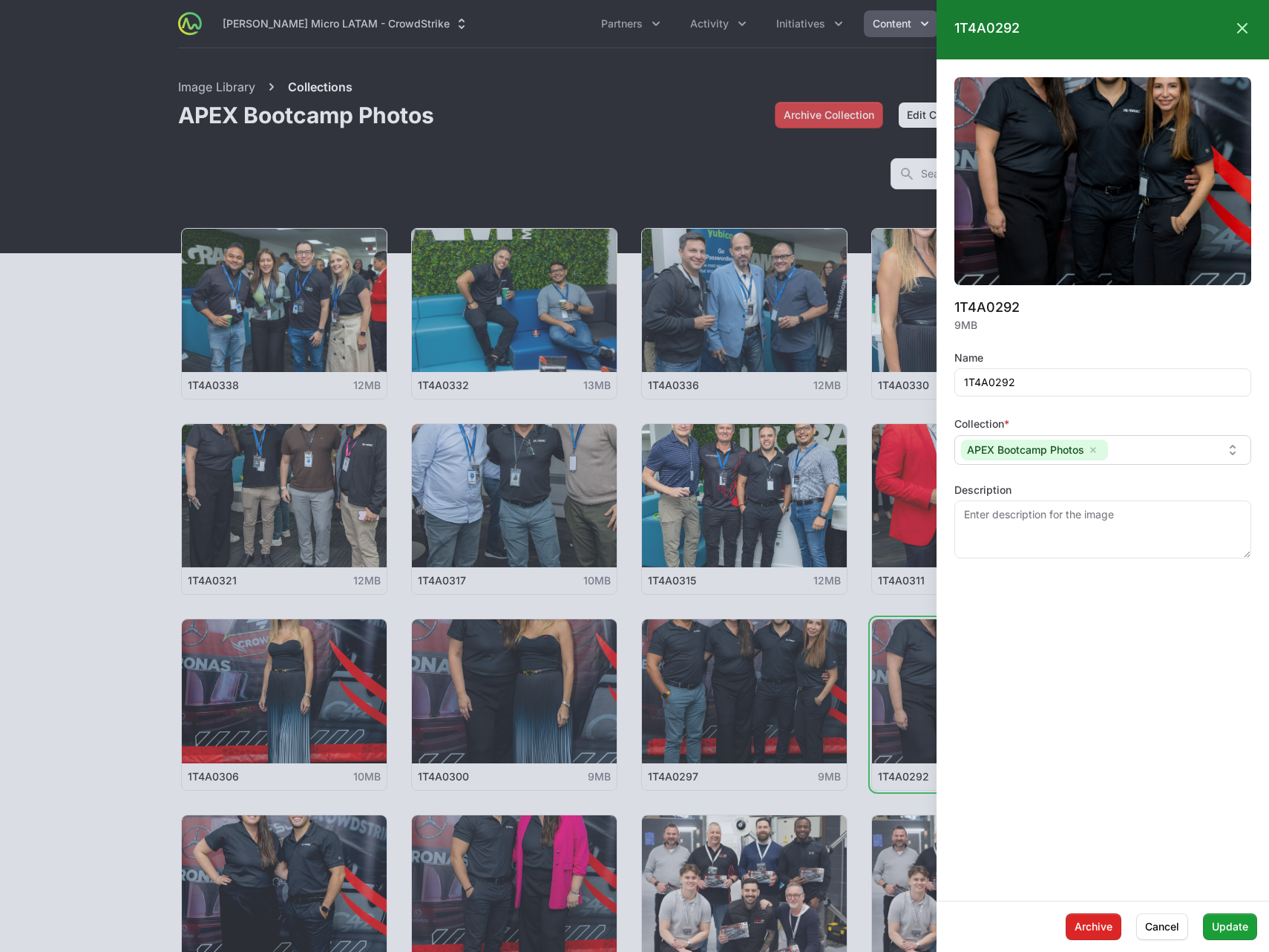
click at [1166, 462] on div "APEX Bootcamp Photos" at bounding box center [1090, 451] width 270 height 24
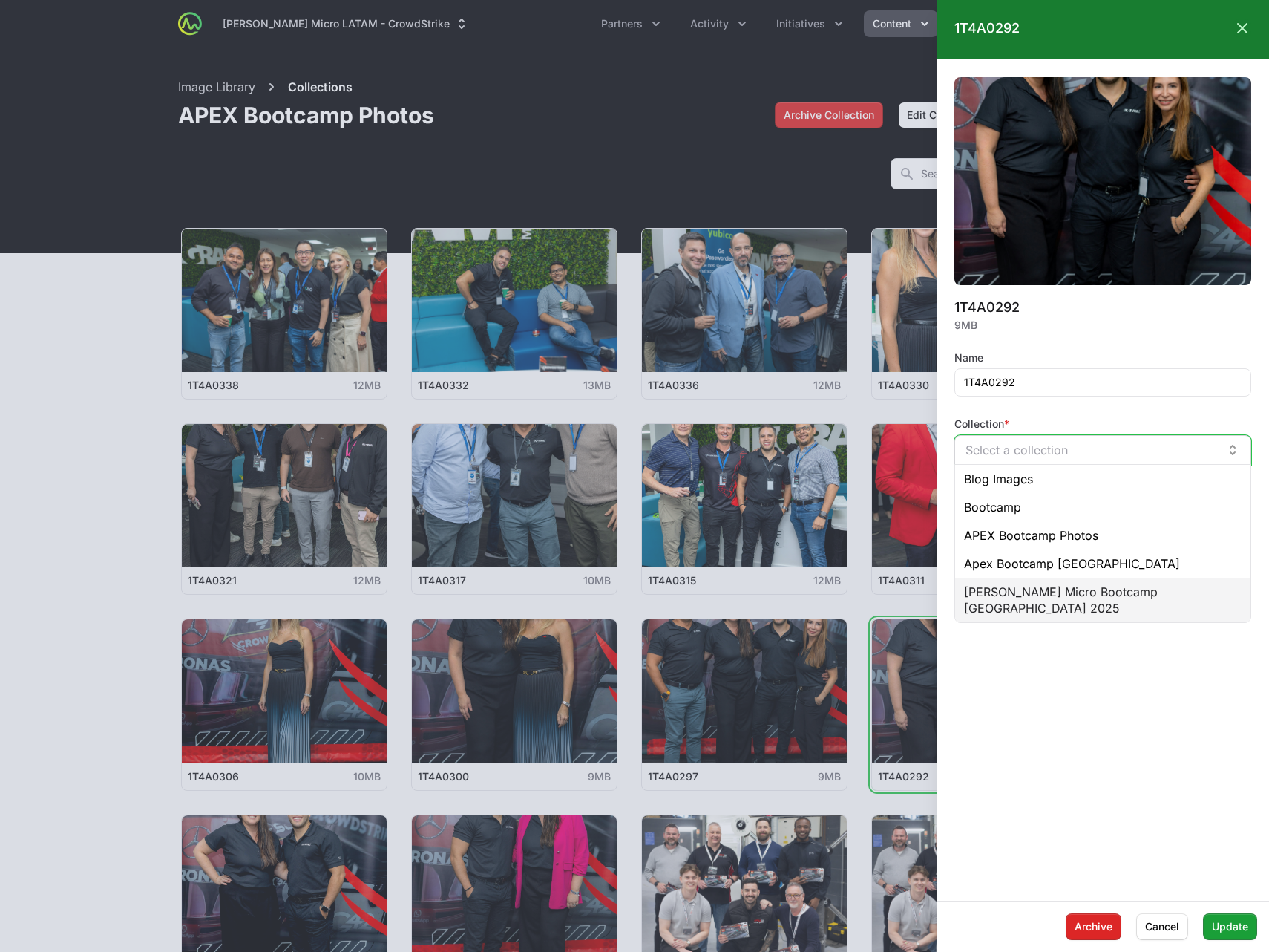
click at [1077, 591] on span "[PERSON_NAME] Micro Bootcamp [GEOGRAPHIC_DATA] 2025" at bounding box center [1102, 599] width 278 height 33
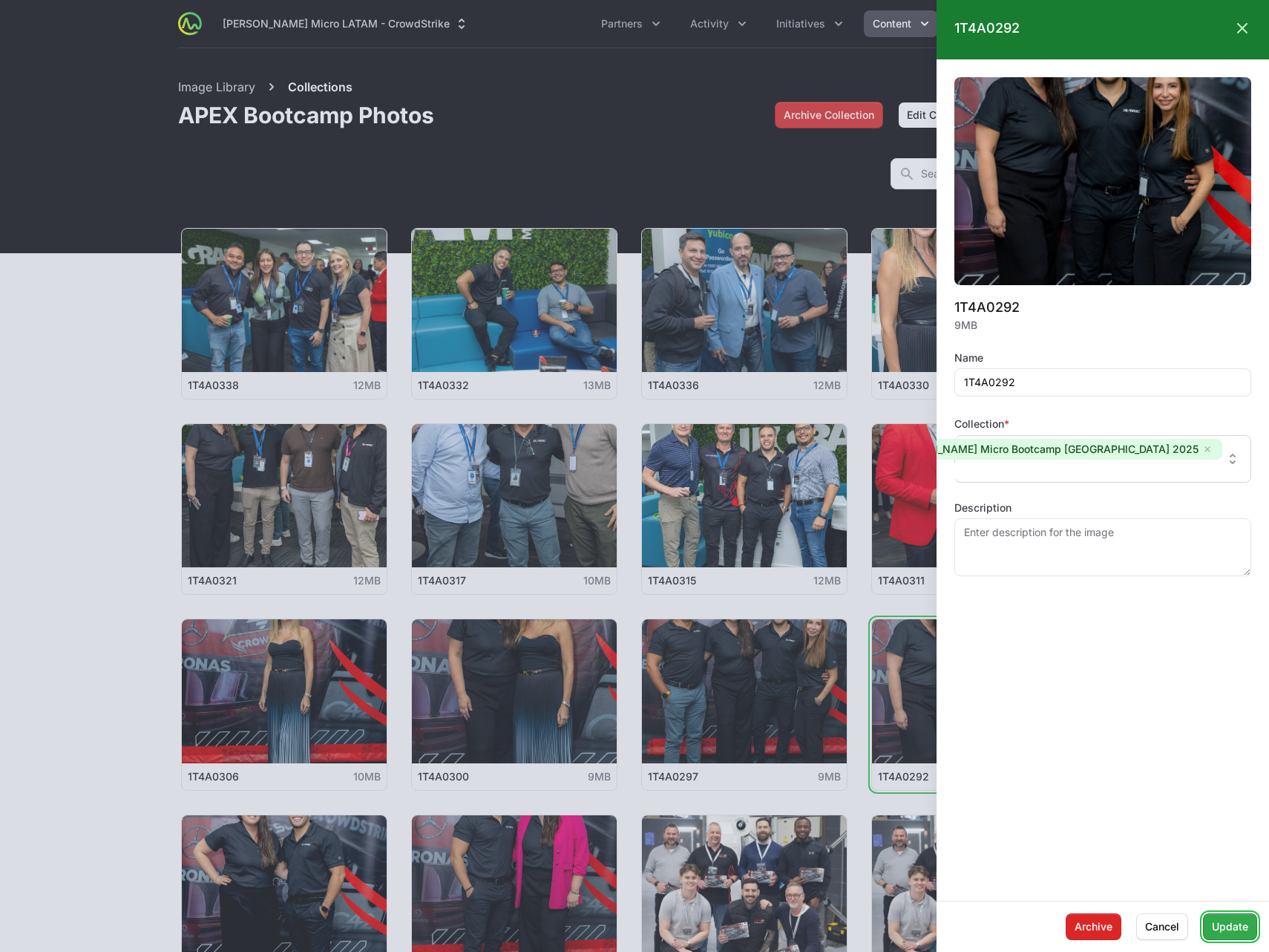
click at [1239, 931] on span "Update" at bounding box center [1230, 926] width 37 height 18
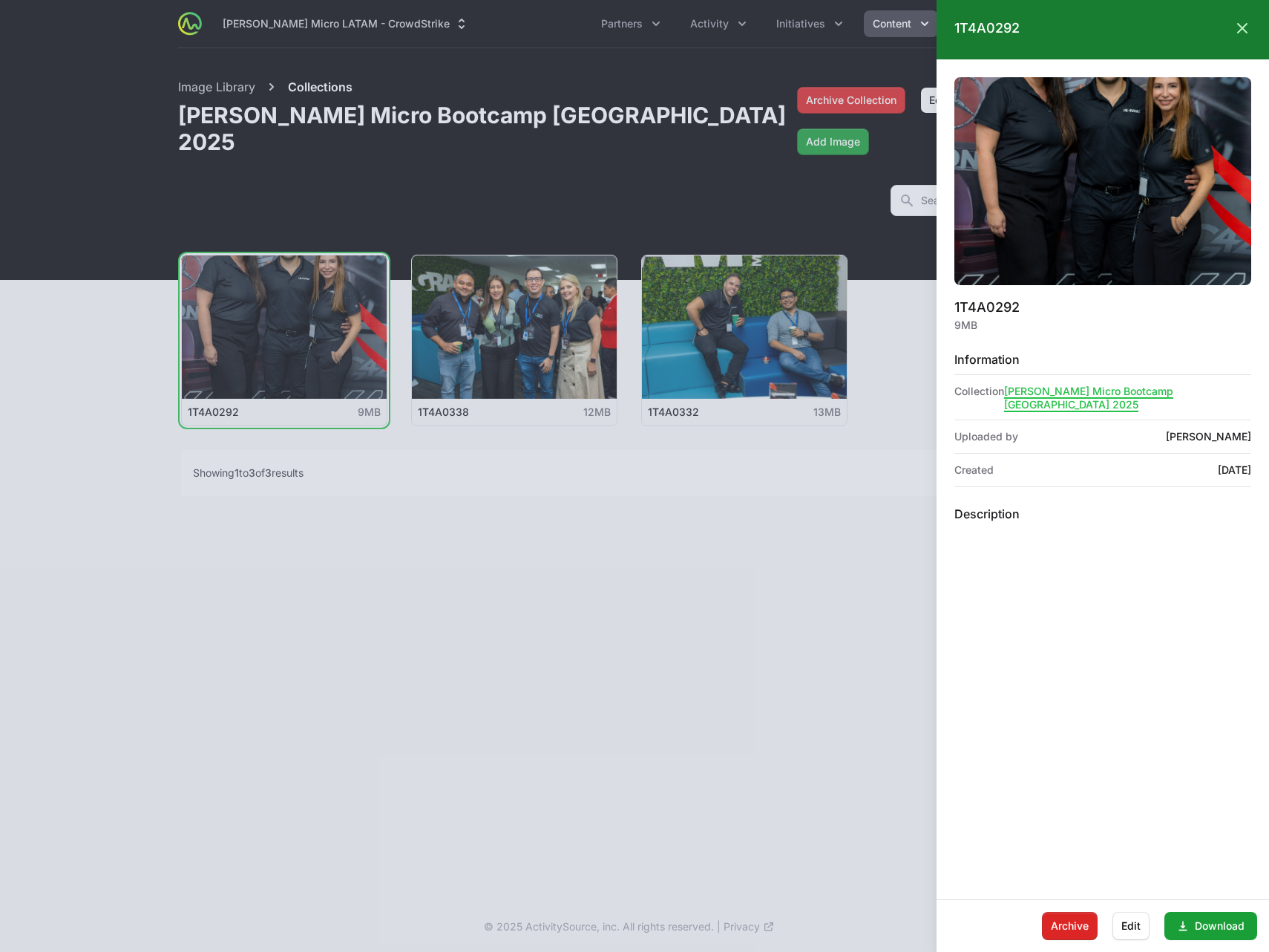
click at [309, 83] on div at bounding box center [634, 476] width 1269 height 952
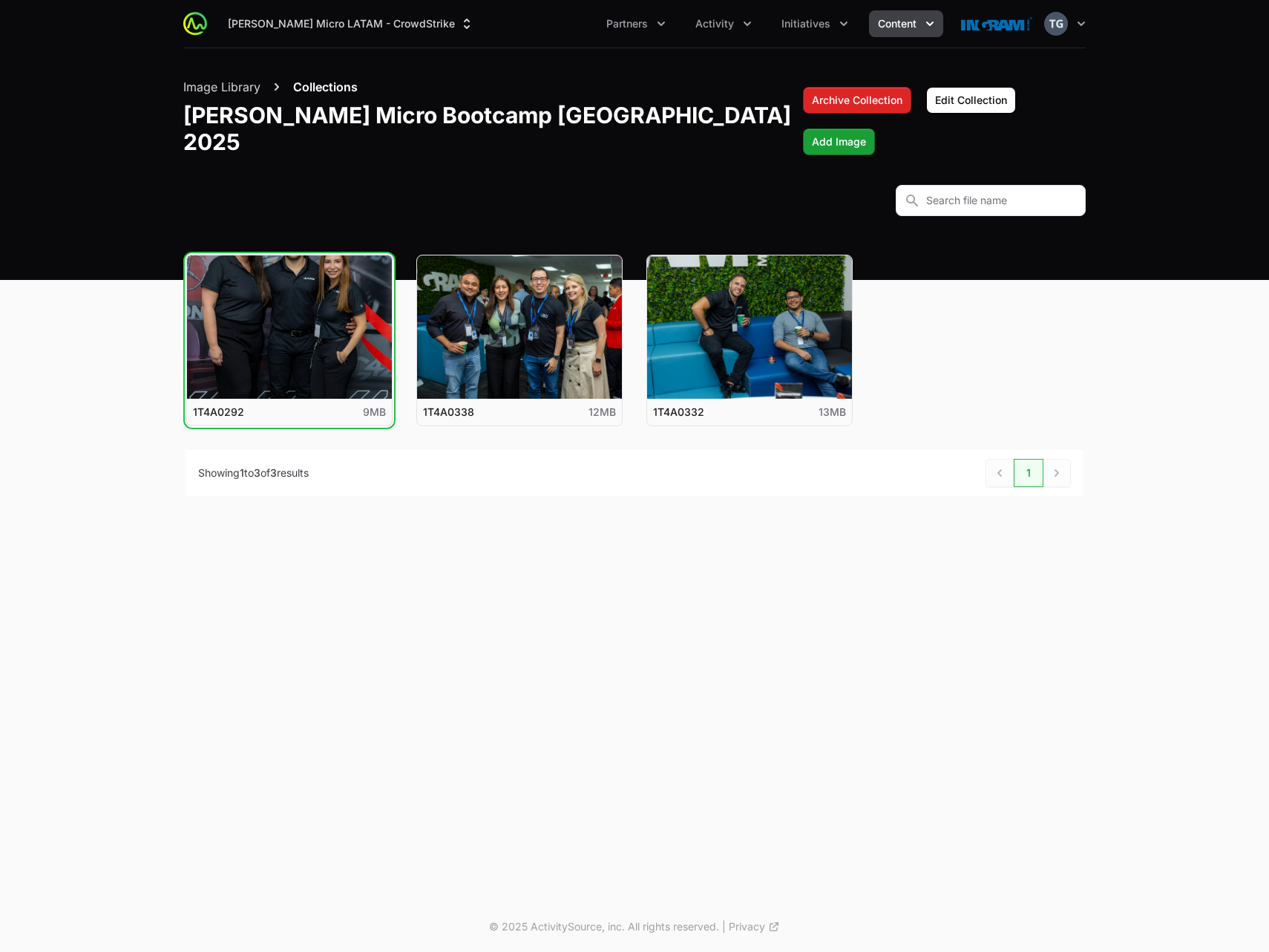
click at [327, 86] on button "Collections" at bounding box center [325, 87] width 65 height 18
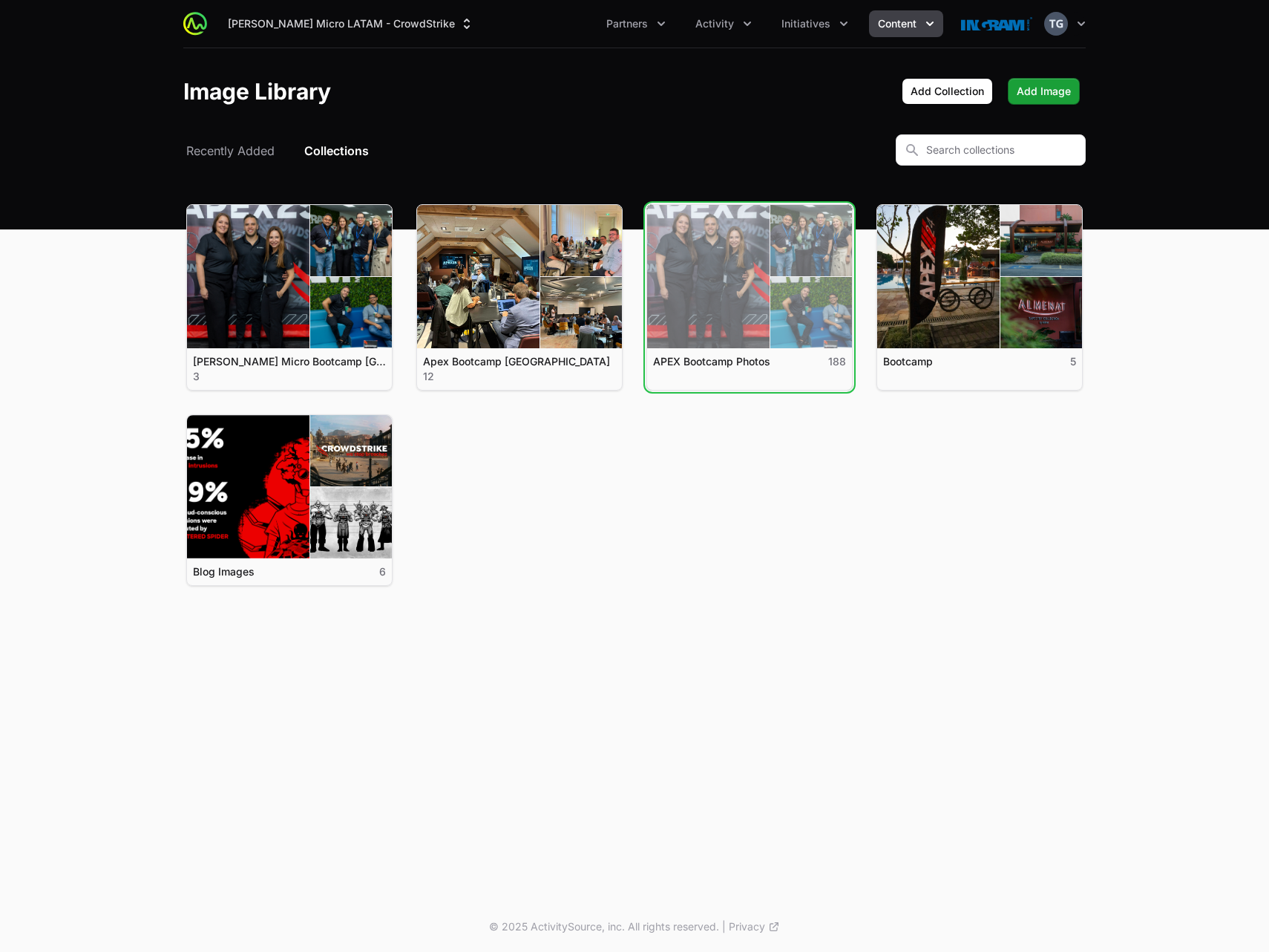
click at [729, 295] on link "View details for APEX Bootcamp Photos" at bounding box center [750, 277] width 205 height 143
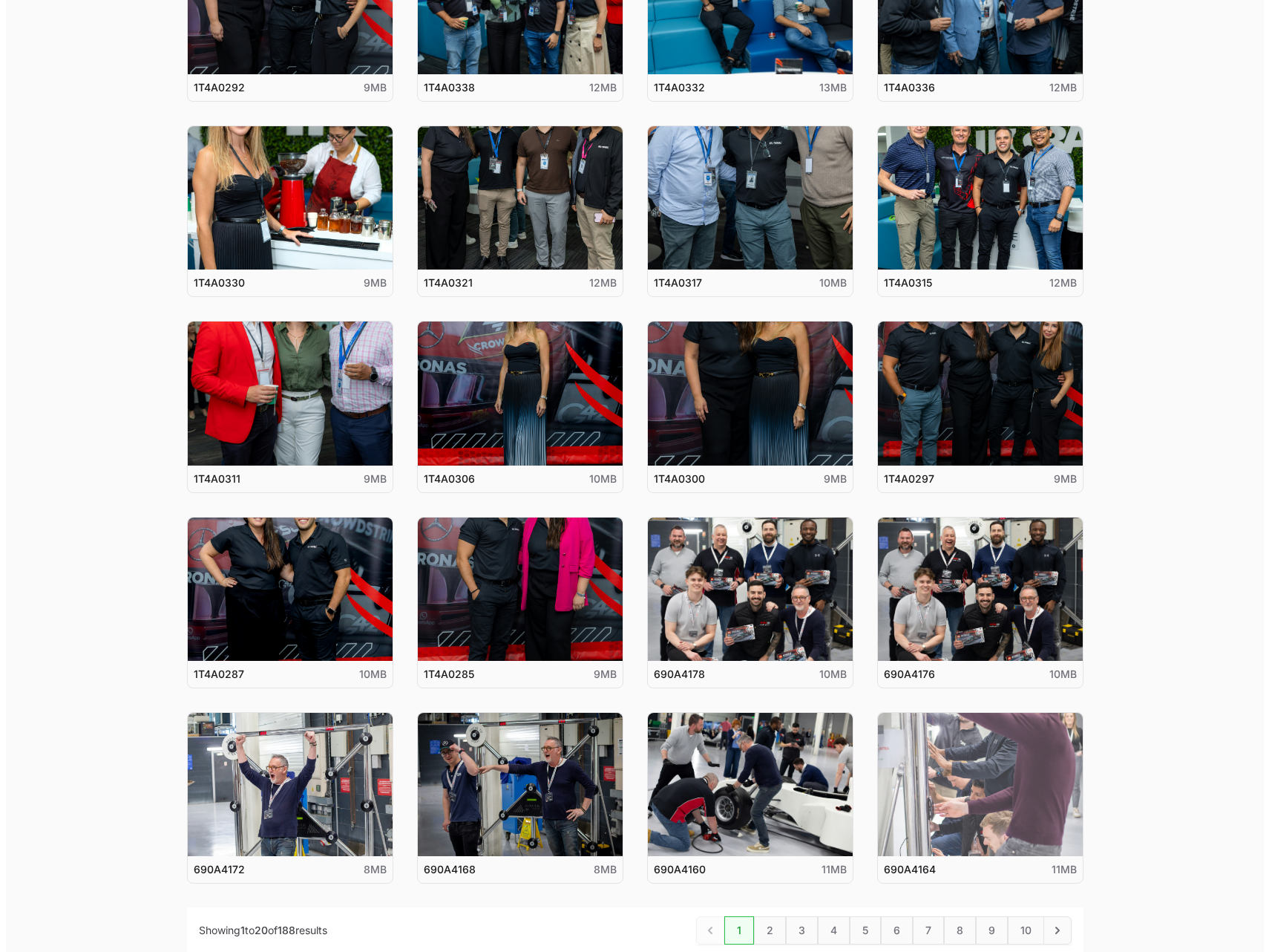
scroll to position [433, 0]
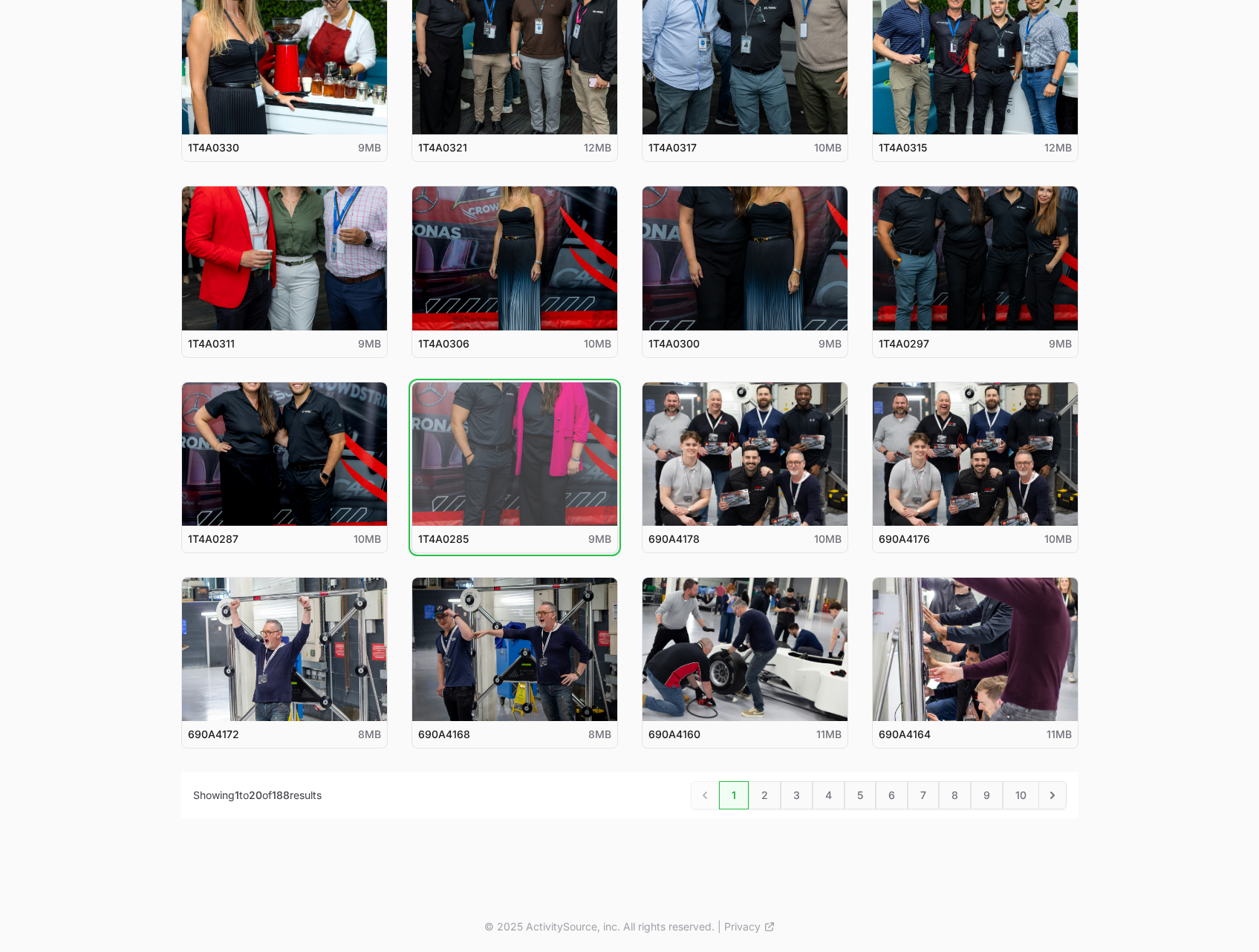
click at [498, 448] on button "View details for 1T4A0285" at bounding box center [515, 453] width 205 height 143
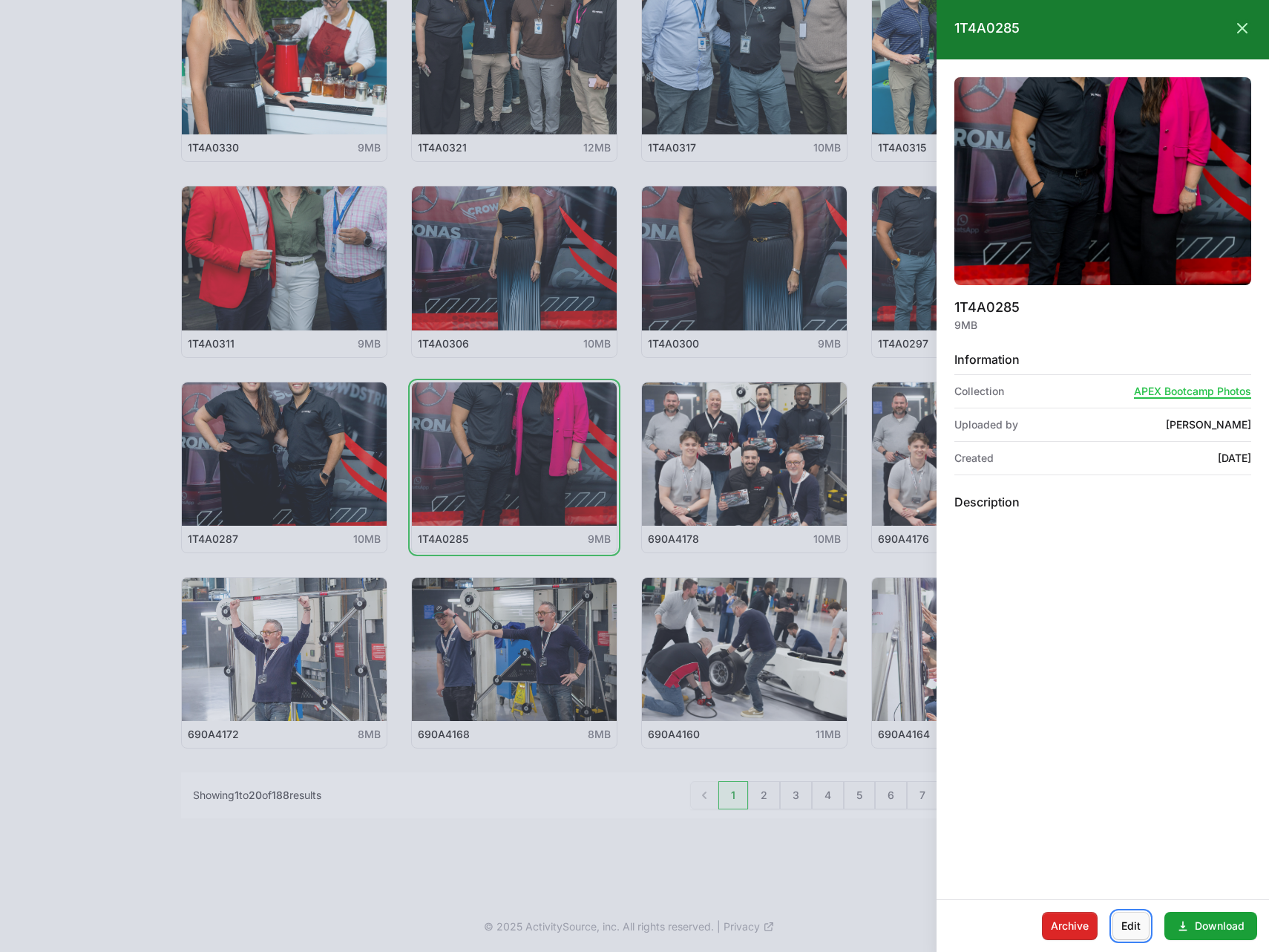
click at [1131, 934] on span "Edit" at bounding box center [1131, 926] width 20 height 18
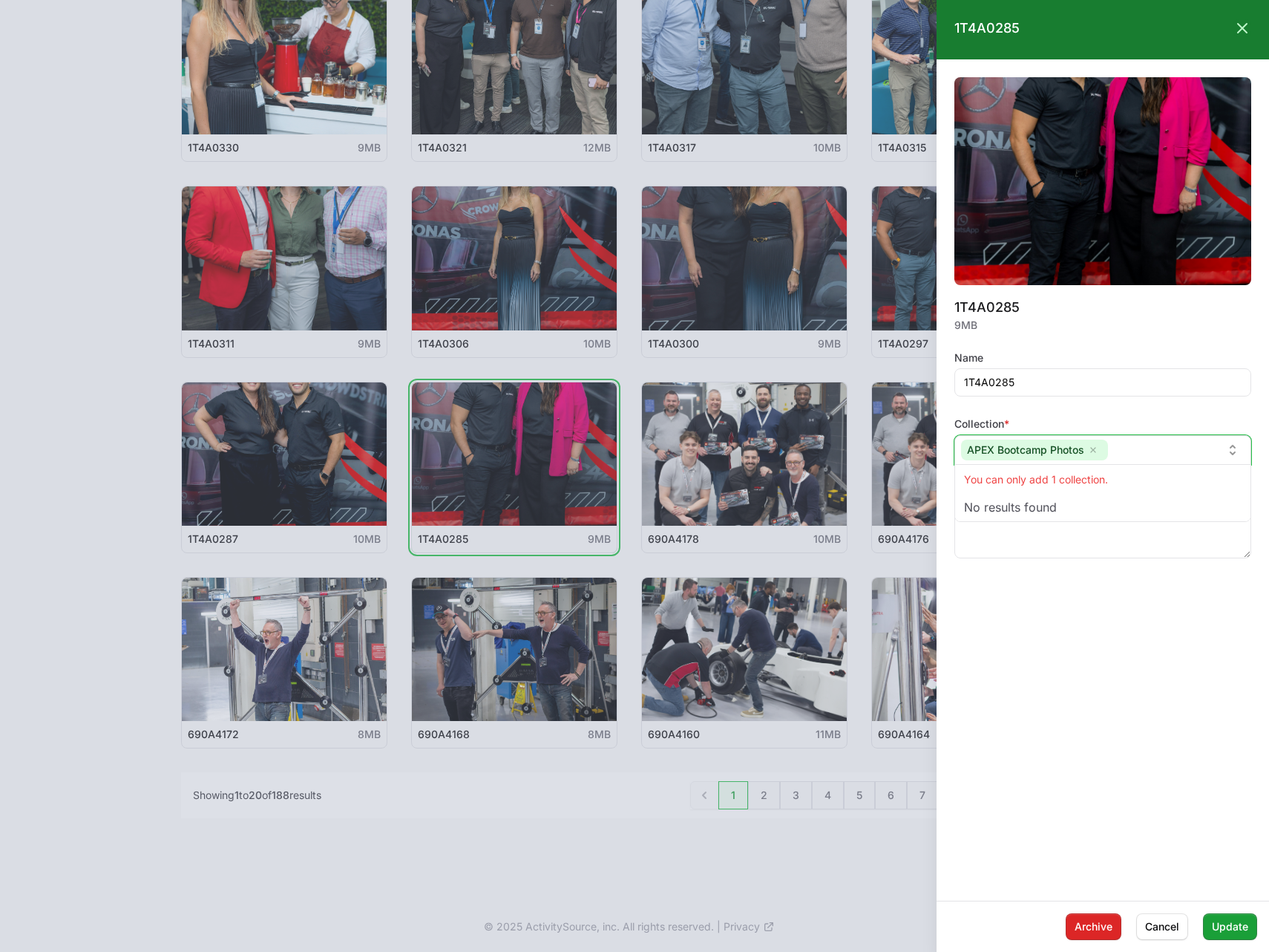
click at [1118, 449] on input "text" at bounding box center [1167, 450] width 108 height 16
type input "j"
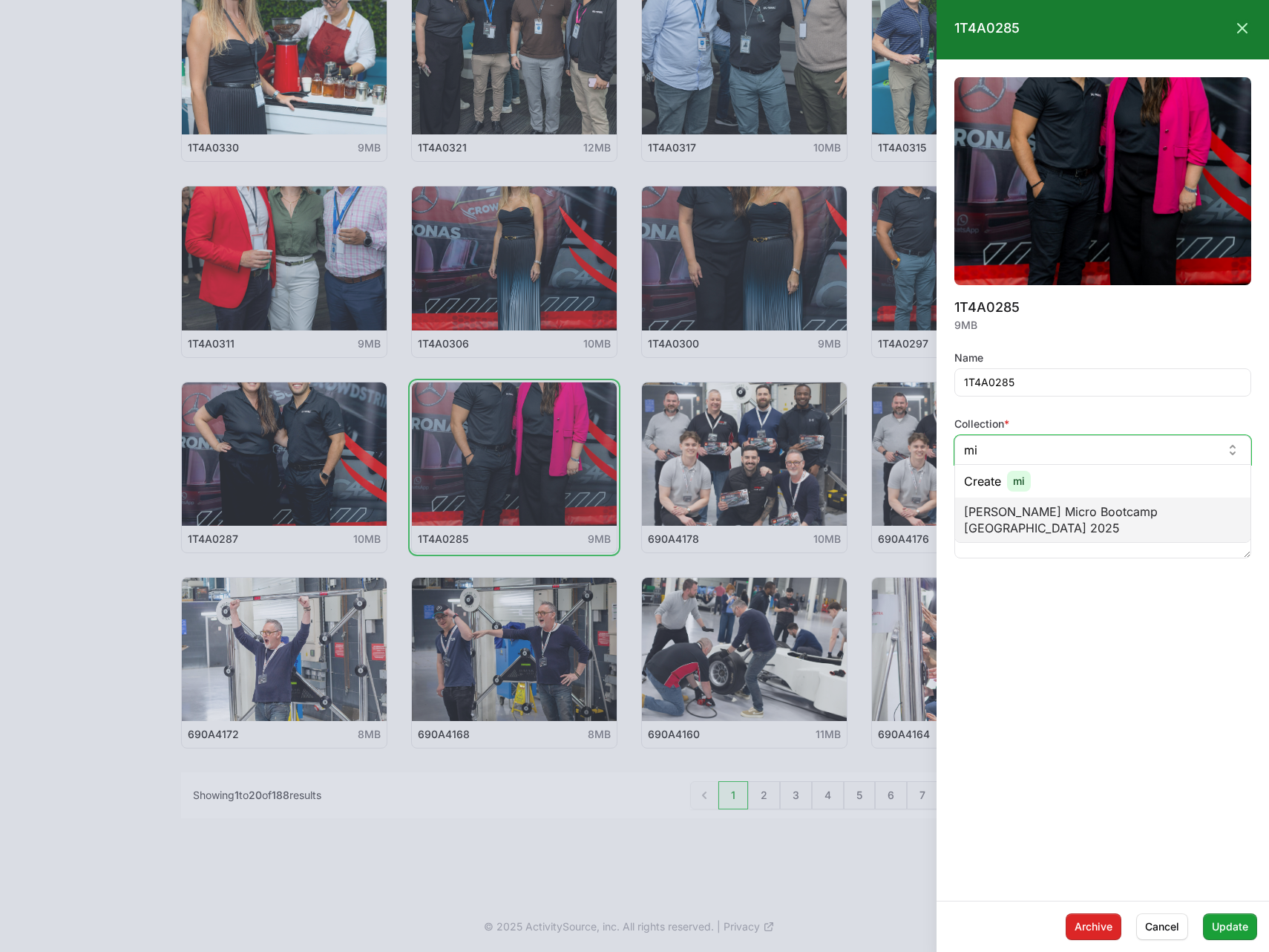
type input "mi"
click at [1130, 504] on span "[PERSON_NAME] Micro Bootcamp [GEOGRAPHIC_DATA] 2025" at bounding box center [1102, 519] width 278 height 33
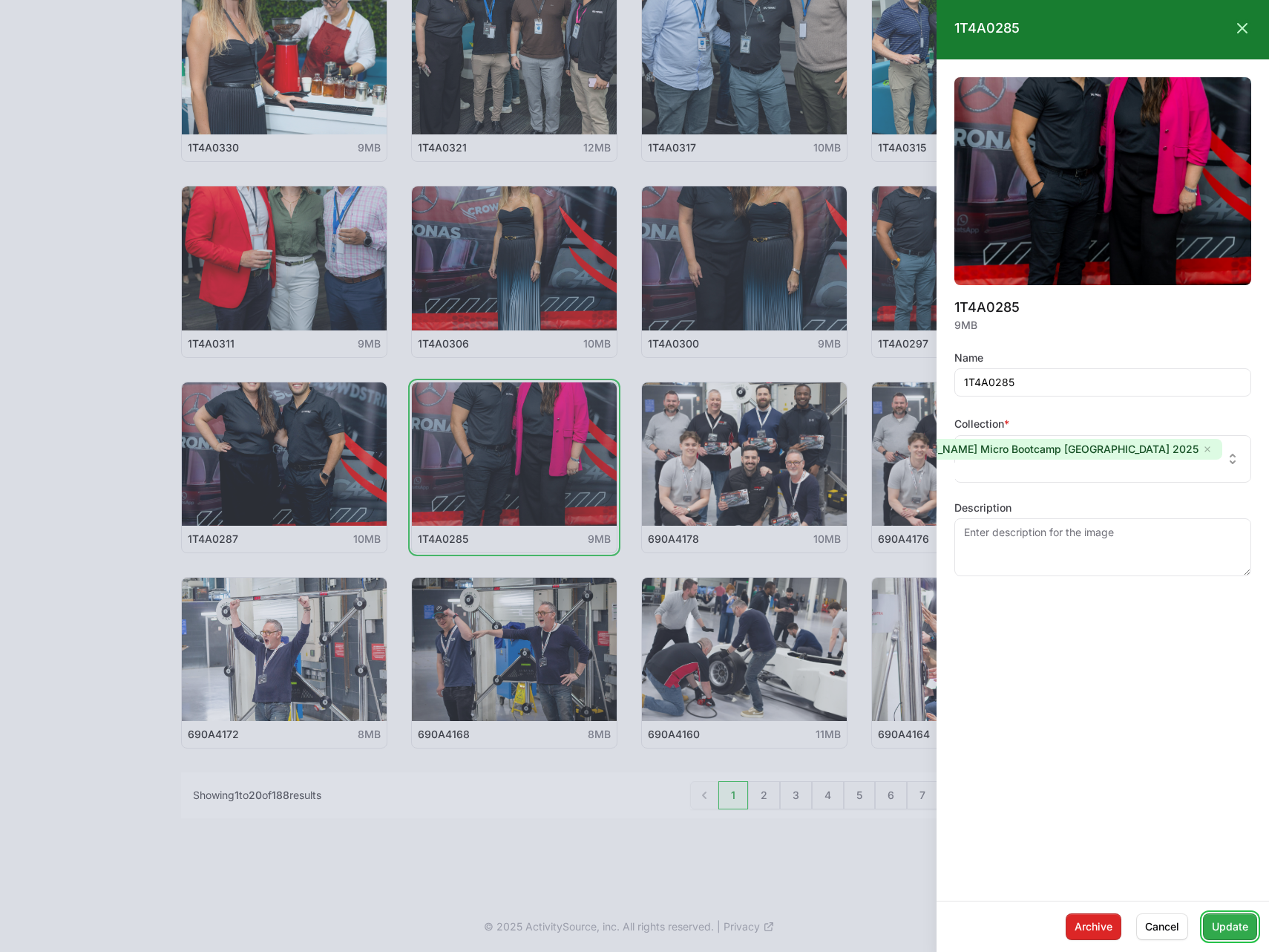
click at [1217, 923] on span "Update" at bounding box center [1230, 926] width 37 height 18
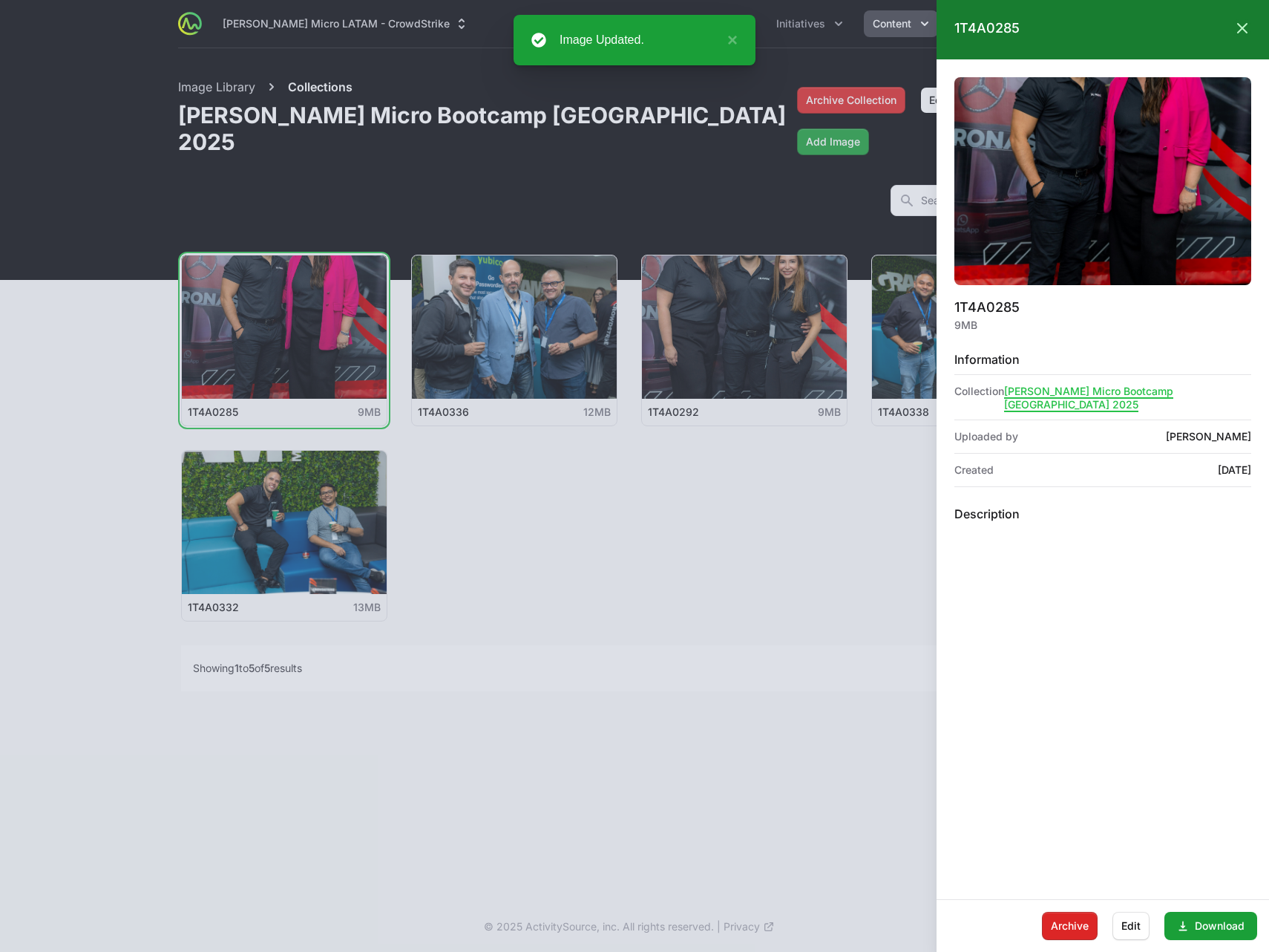
click at [527, 544] on div at bounding box center [634, 476] width 1269 height 952
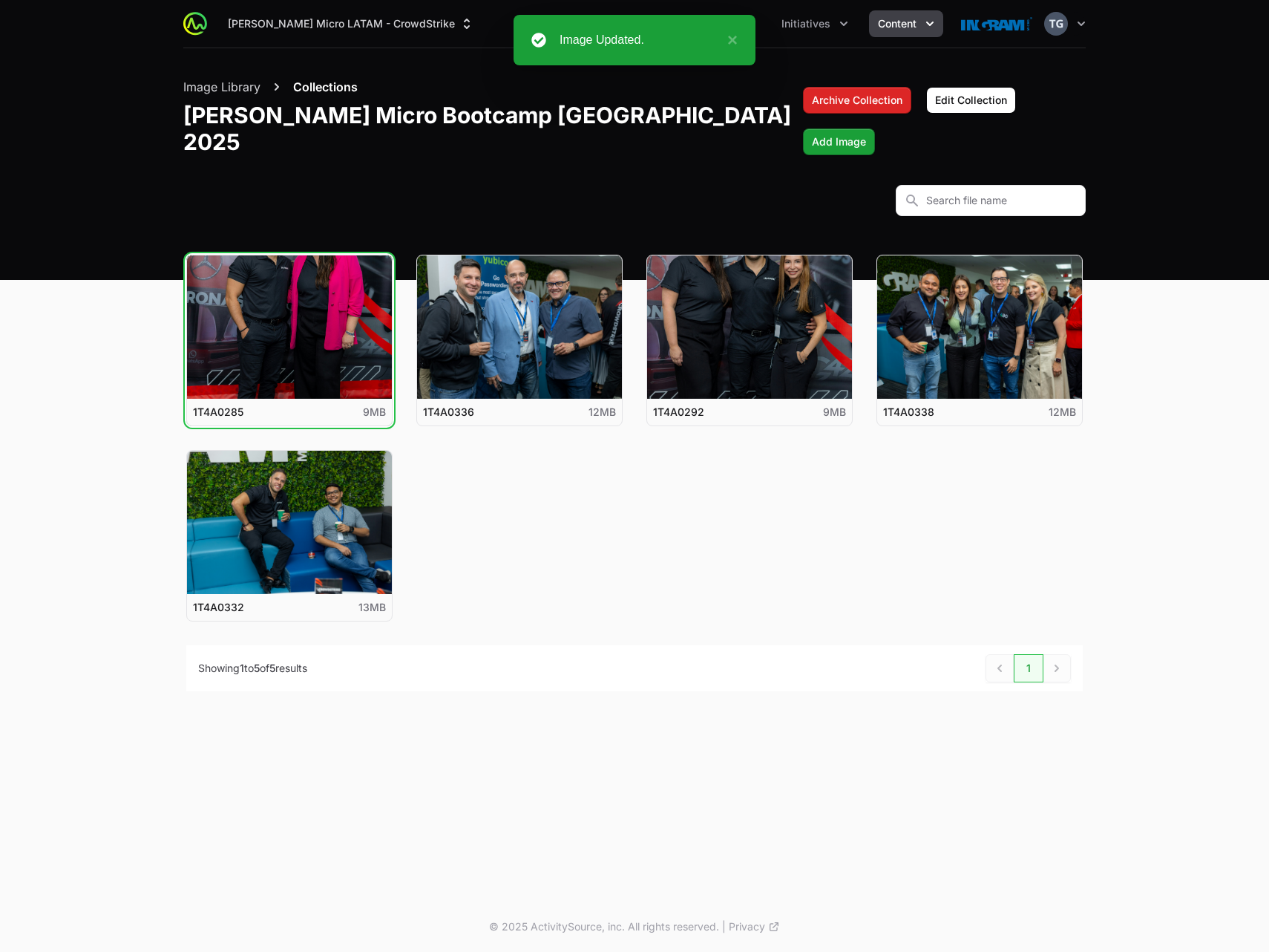
click at [309, 85] on button "Collections" at bounding box center [325, 87] width 65 height 18
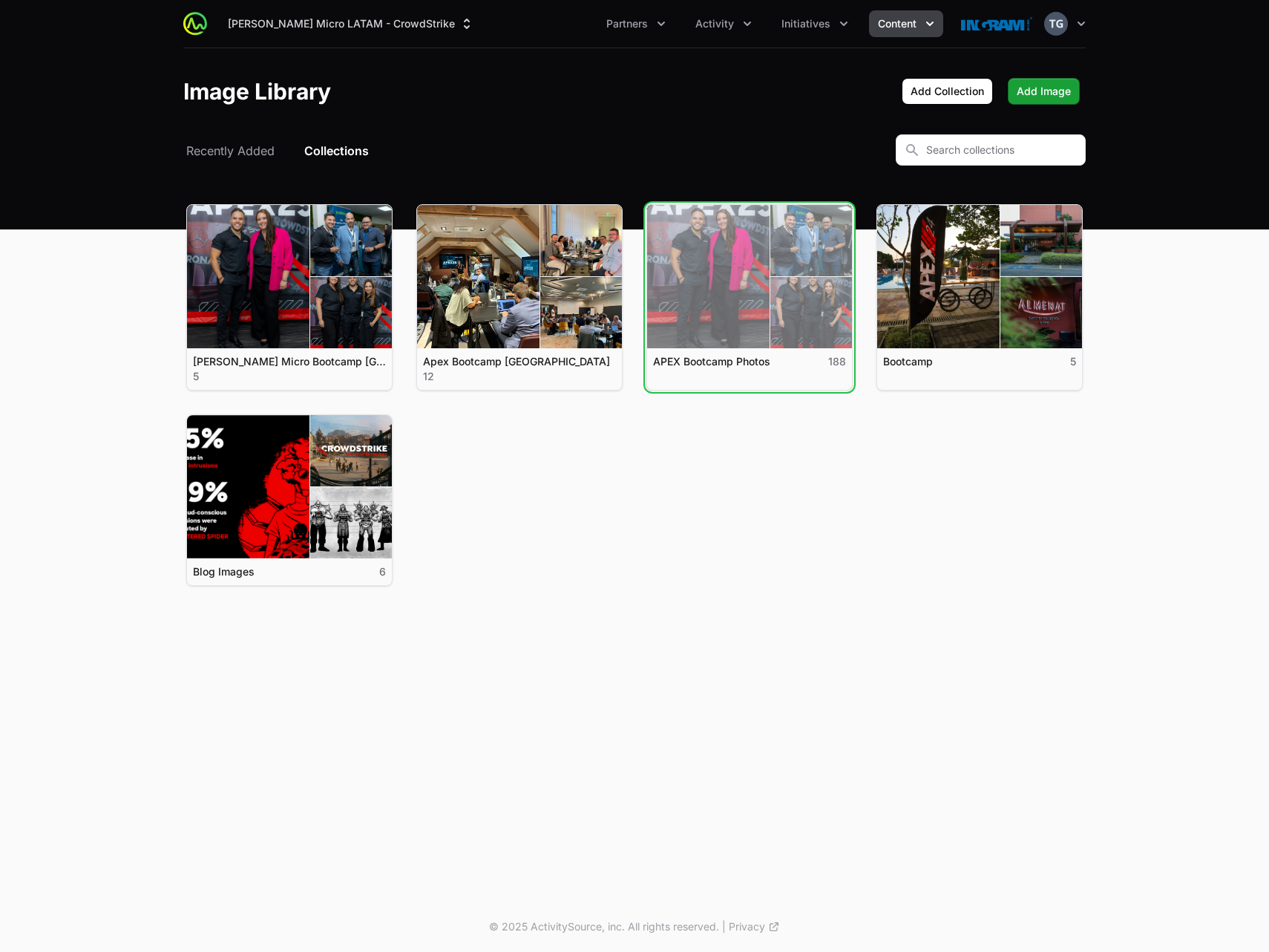
click at [709, 284] on link "View details for APEX Bootcamp Photos" at bounding box center [750, 277] width 205 height 143
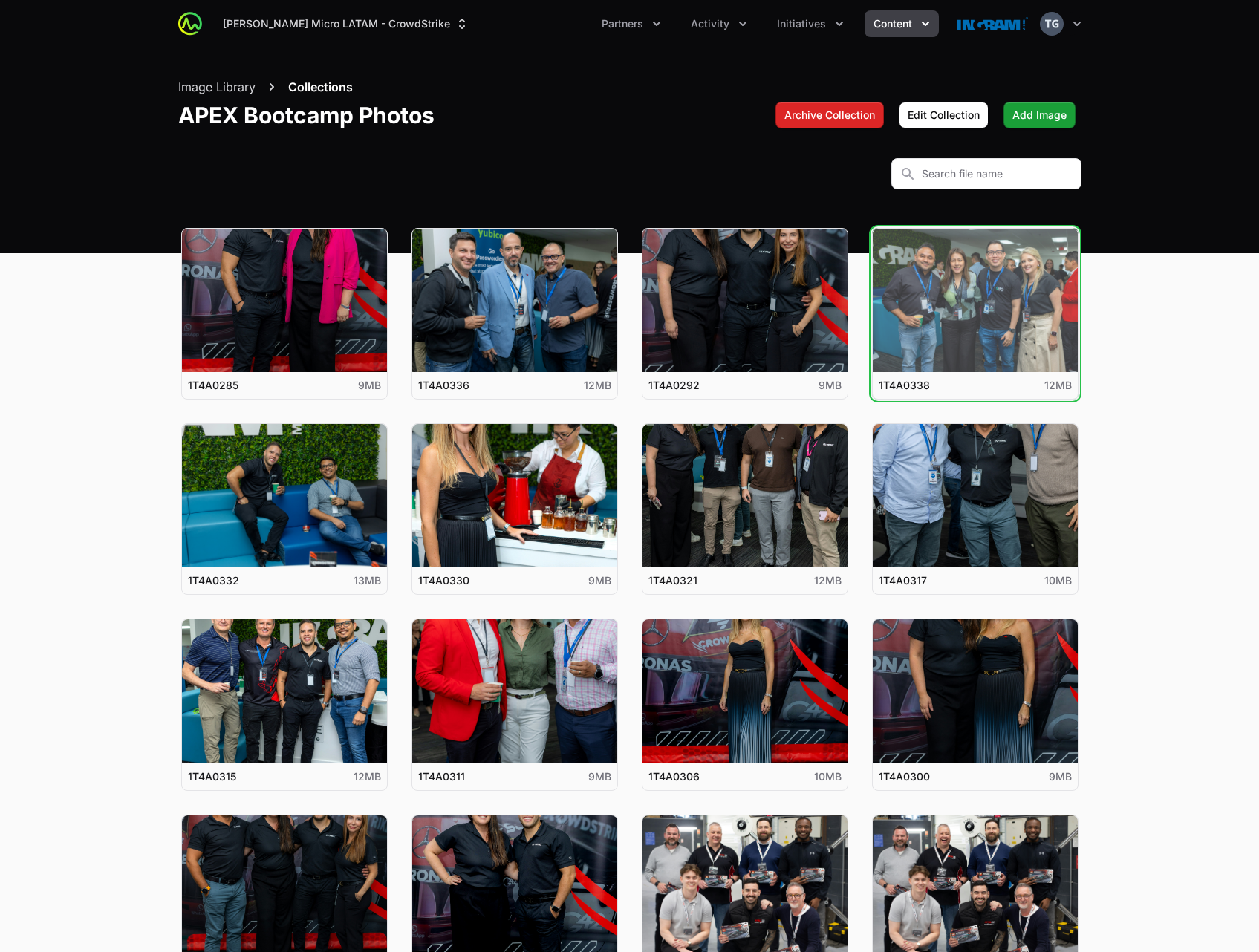
click at [972, 326] on button "View details for 1T4A0338" at bounding box center [975, 300] width 205 height 143
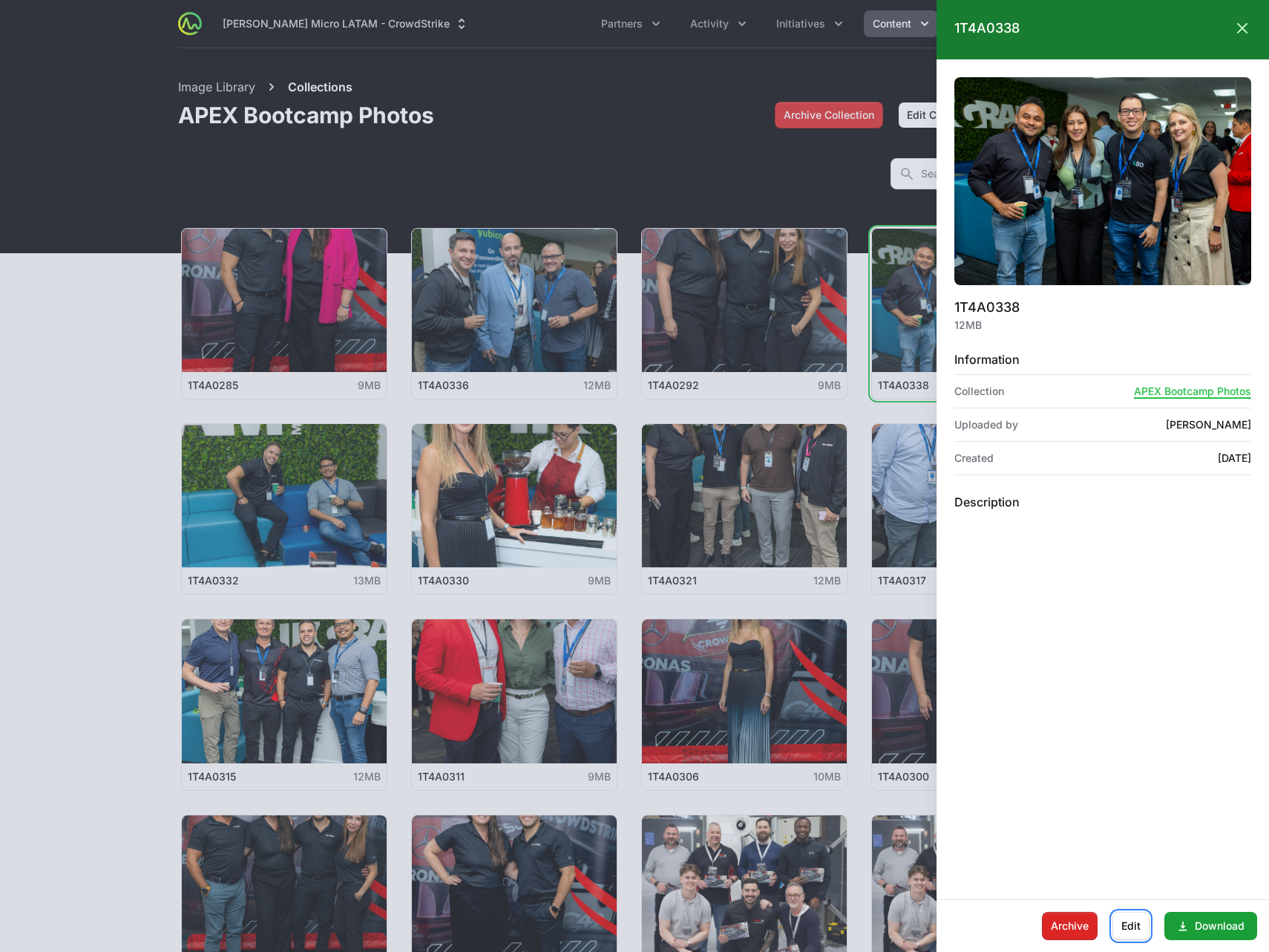
click at [1123, 933] on span "Edit" at bounding box center [1131, 926] width 20 height 18
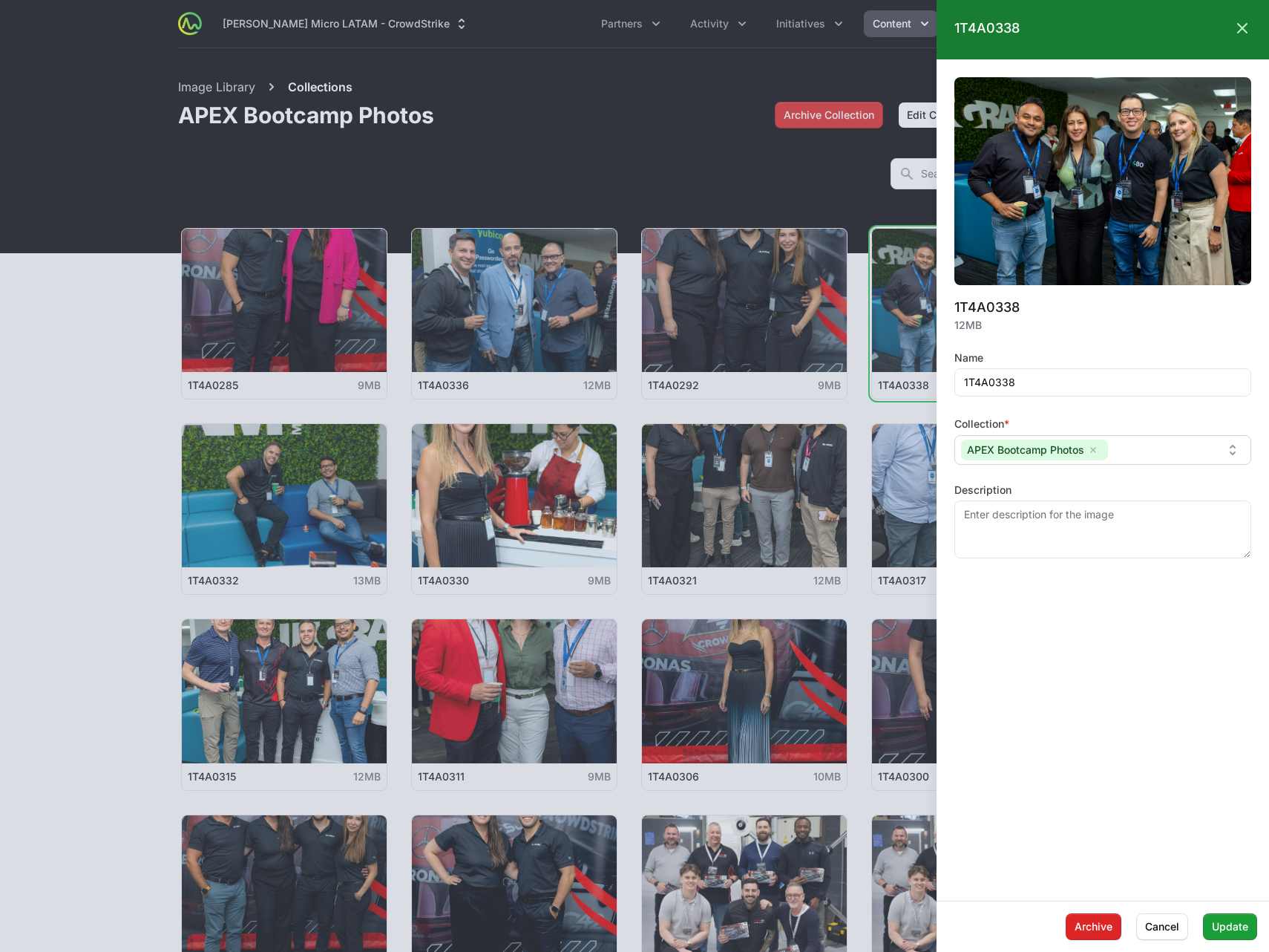
click at [1129, 442] on input "text" at bounding box center [1167, 450] width 108 height 16
type input "mini"
type input "mi"
click at [1242, 934] on span "Update" at bounding box center [1230, 926] width 37 height 18
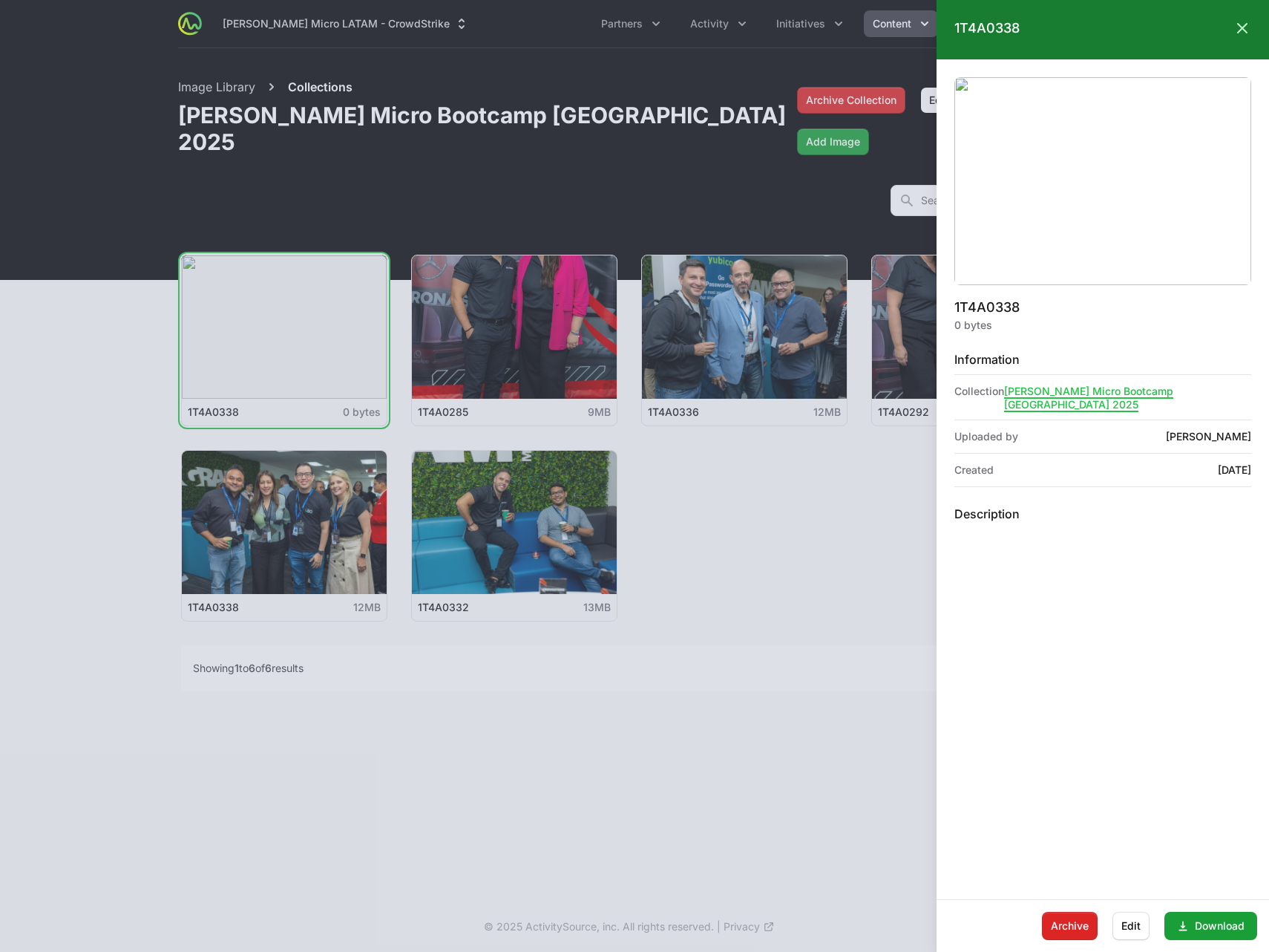
click at [825, 51] on div at bounding box center [634, 476] width 1269 height 952
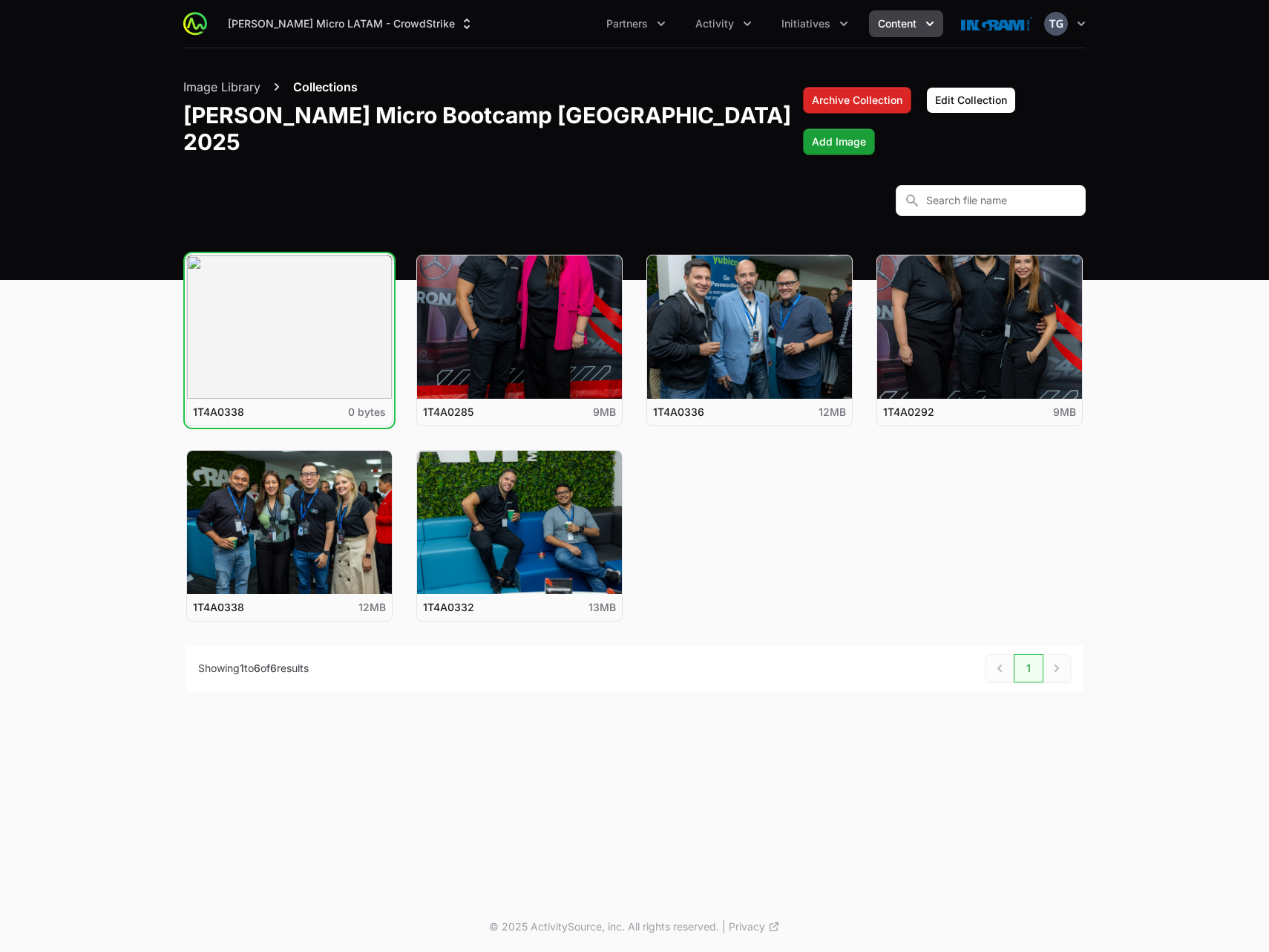
click at [266, 309] on button "View details for 1T4A0338" at bounding box center [290, 326] width 205 height 143
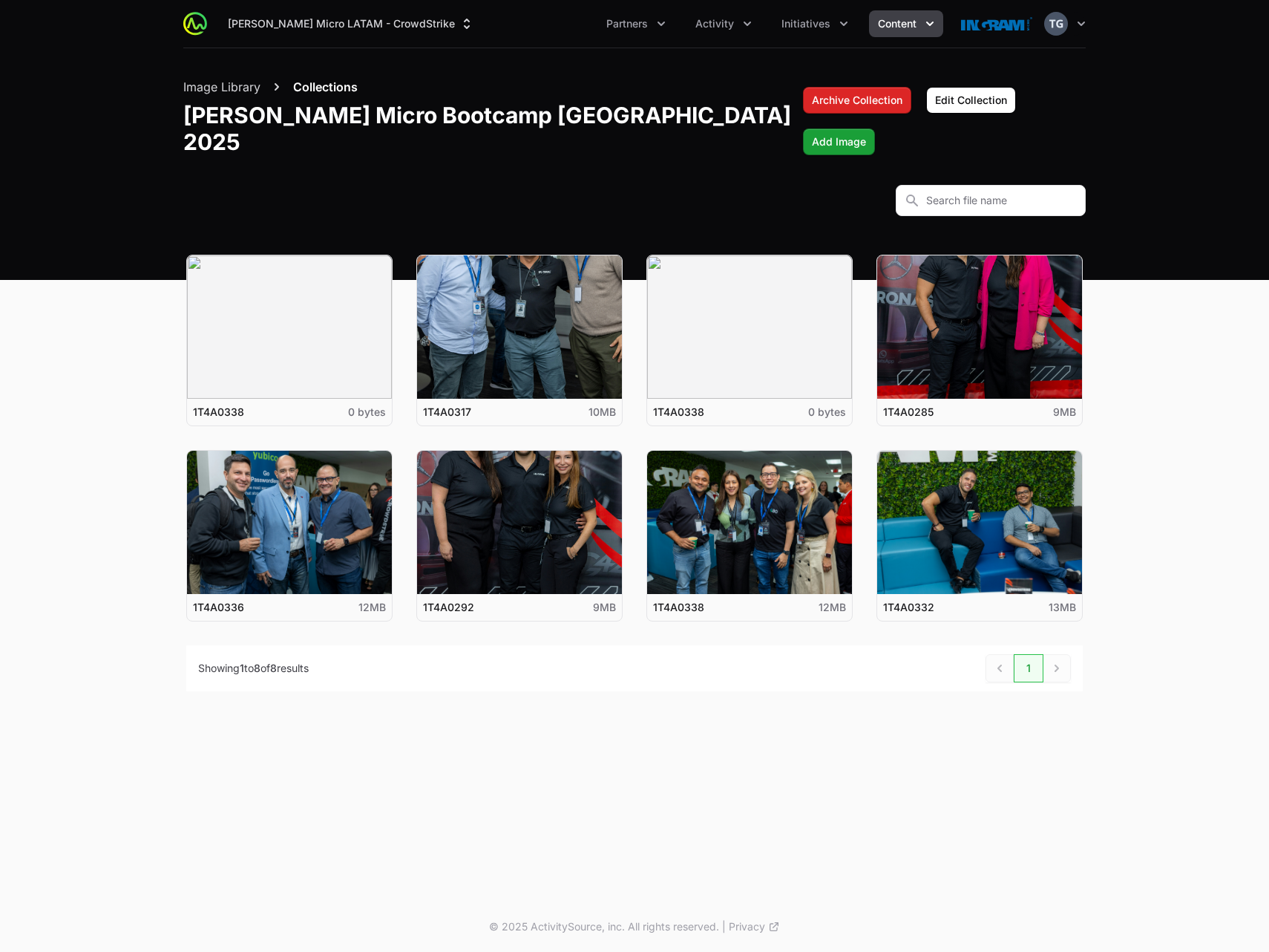
click at [325, 91] on button "Collections" at bounding box center [325, 87] width 65 height 18
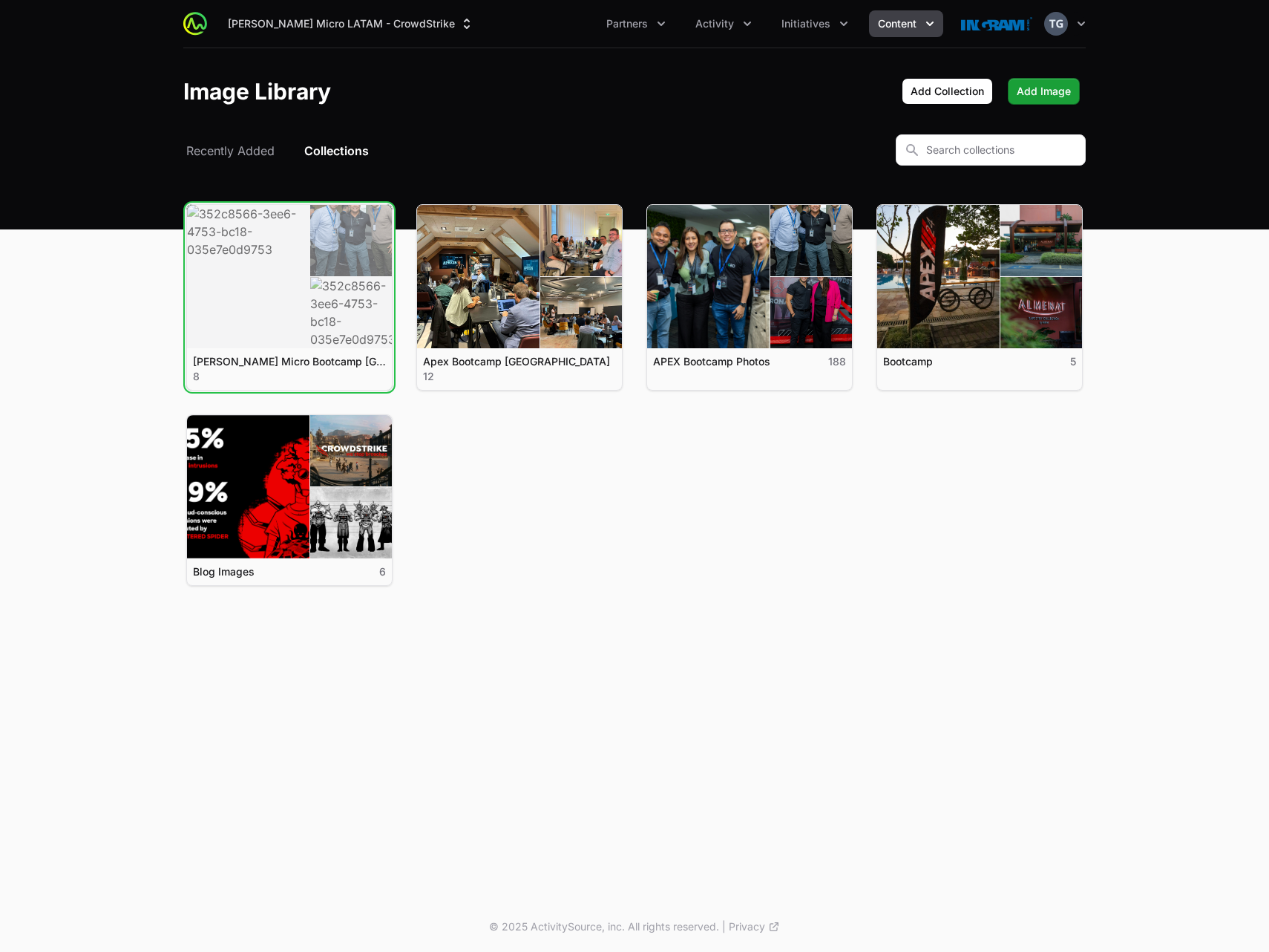
click at [266, 291] on link "View details for [PERSON_NAME] Micro Bootcamp [GEOGRAPHIC_DATA] 2025" at bounding box center [290, 277] width 205 height 143
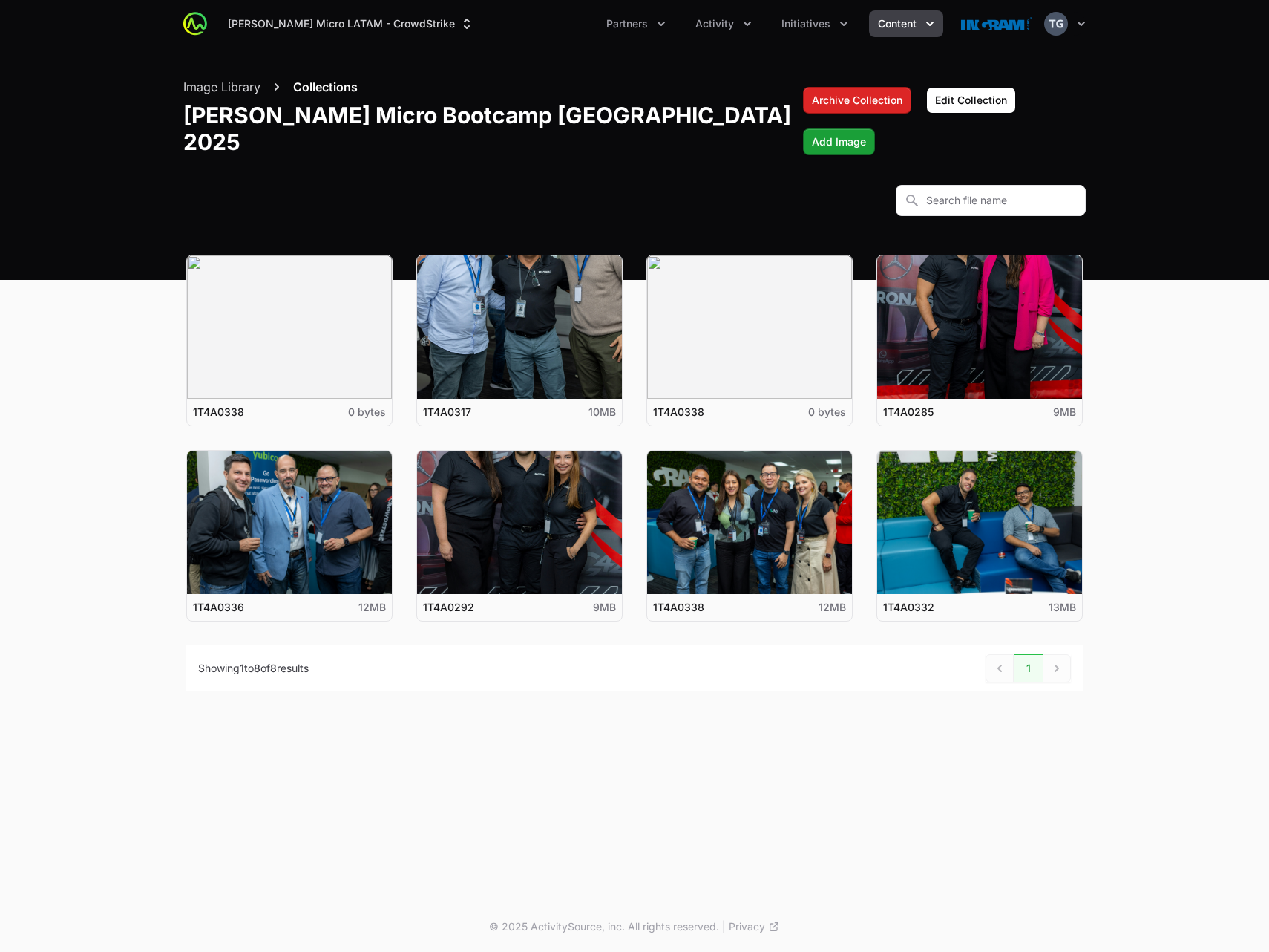
click at [301, 87] on button "Collections" at bounding box center [325, 87] width 65 height 18
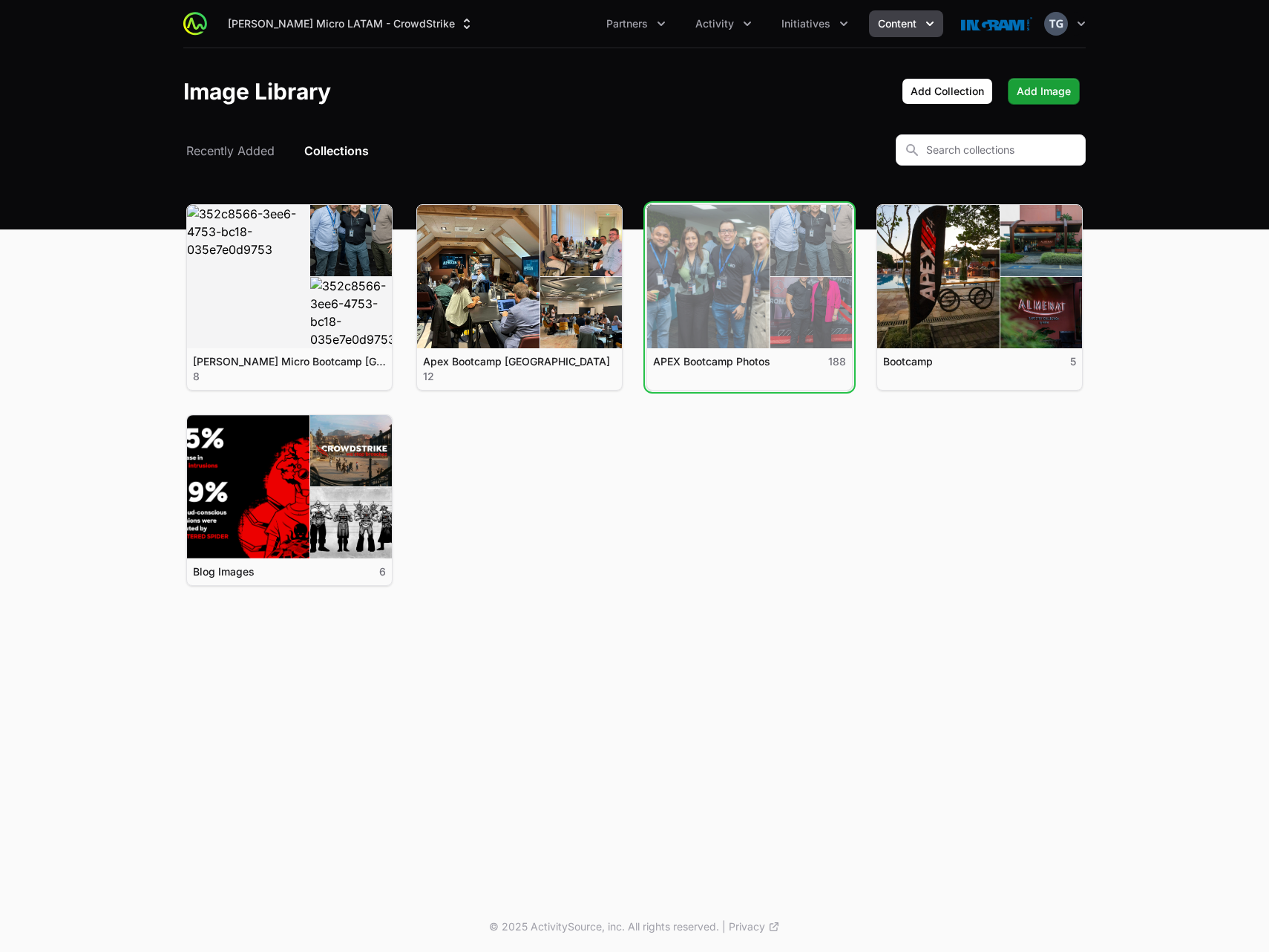
click at [701, 293] on link "View details for APEX Bootcamp Photos" at bounding box center [750, 277] width 205 height 143
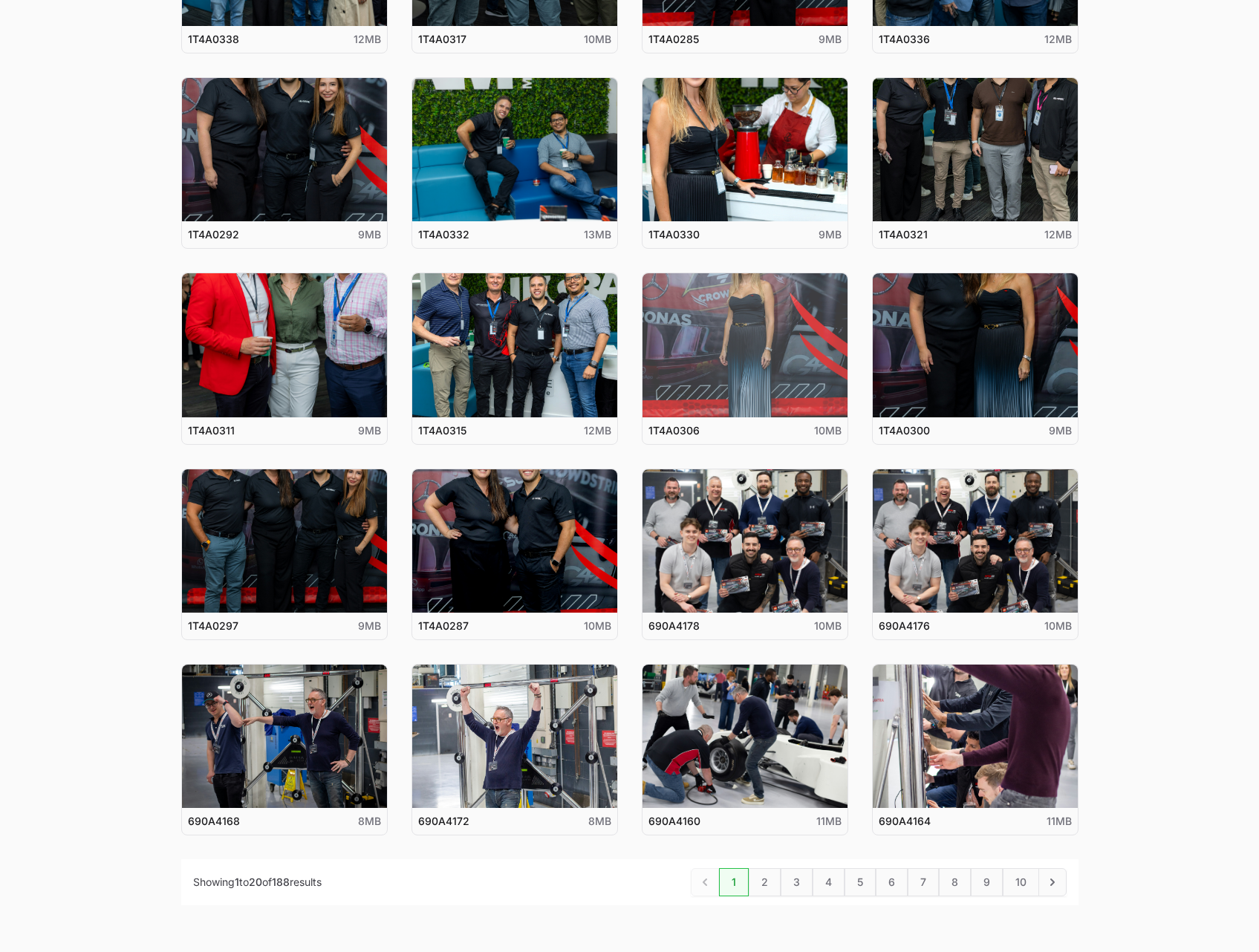
scroll to position [433, 0]
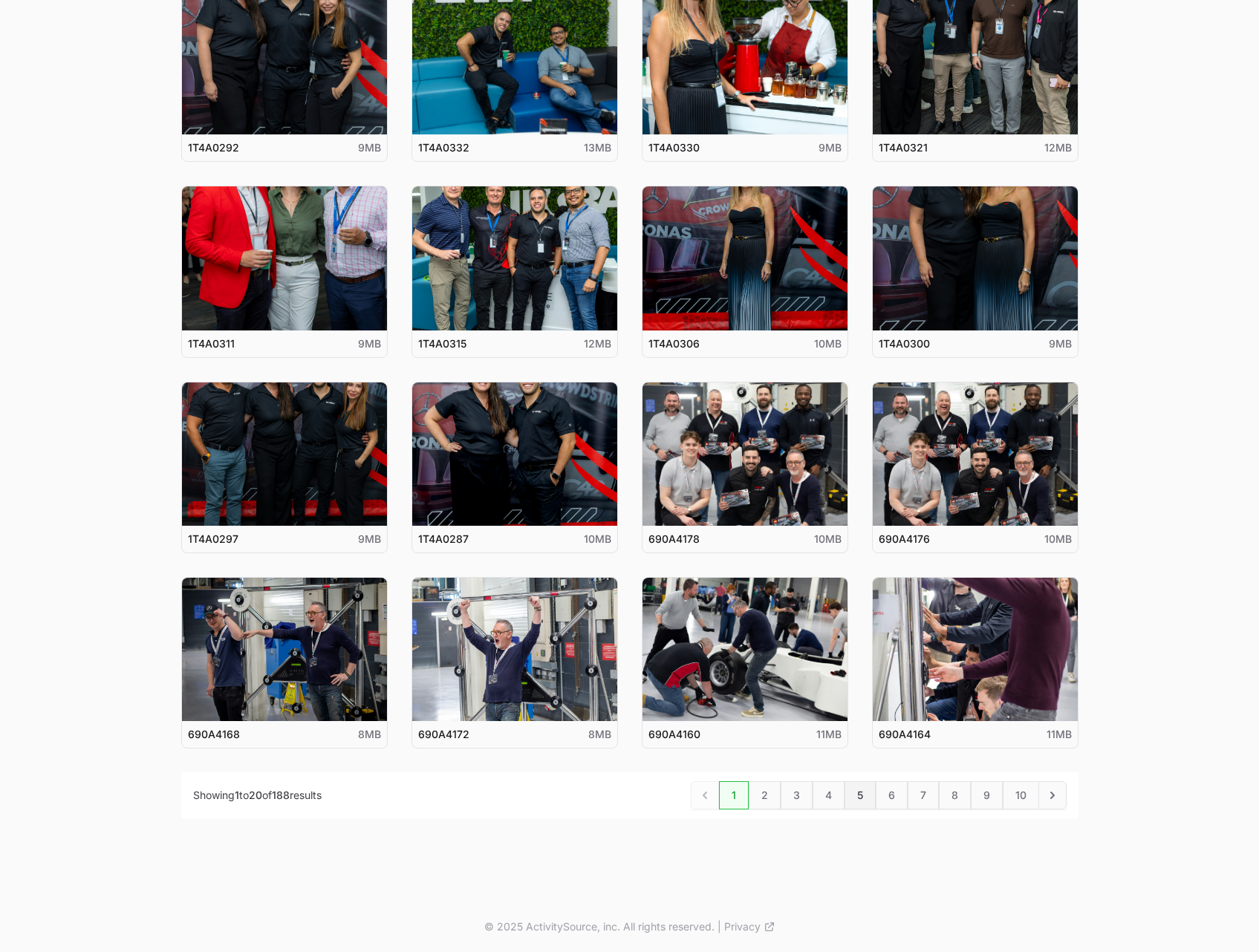
click at [854, 789] on link "5" at bounding box center [859, 795] width 31 height 28
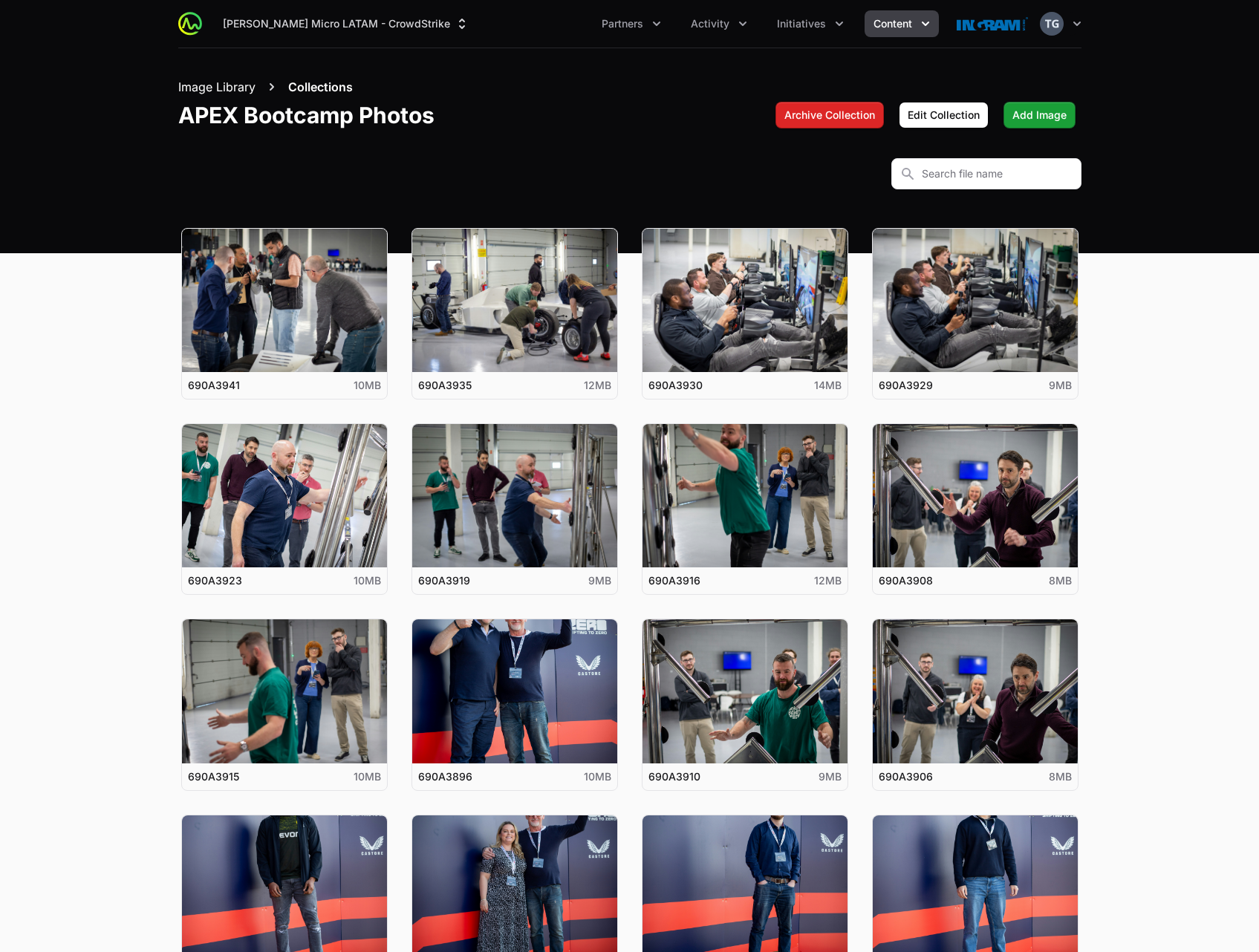
click at [213, 87] on button "Image Library" at bounding box center [216, 87] width 77 height 18
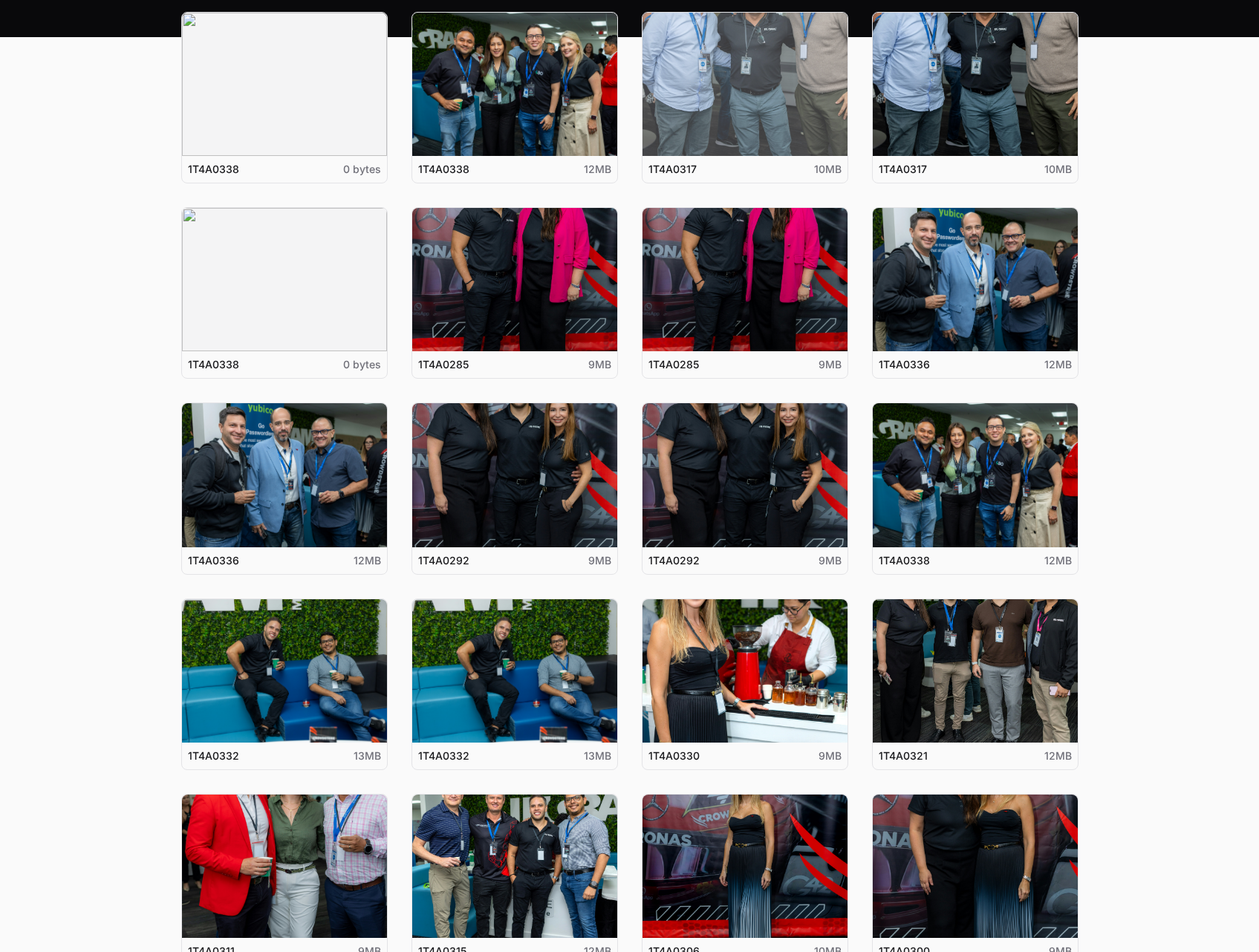
scroll to position [298, 0]
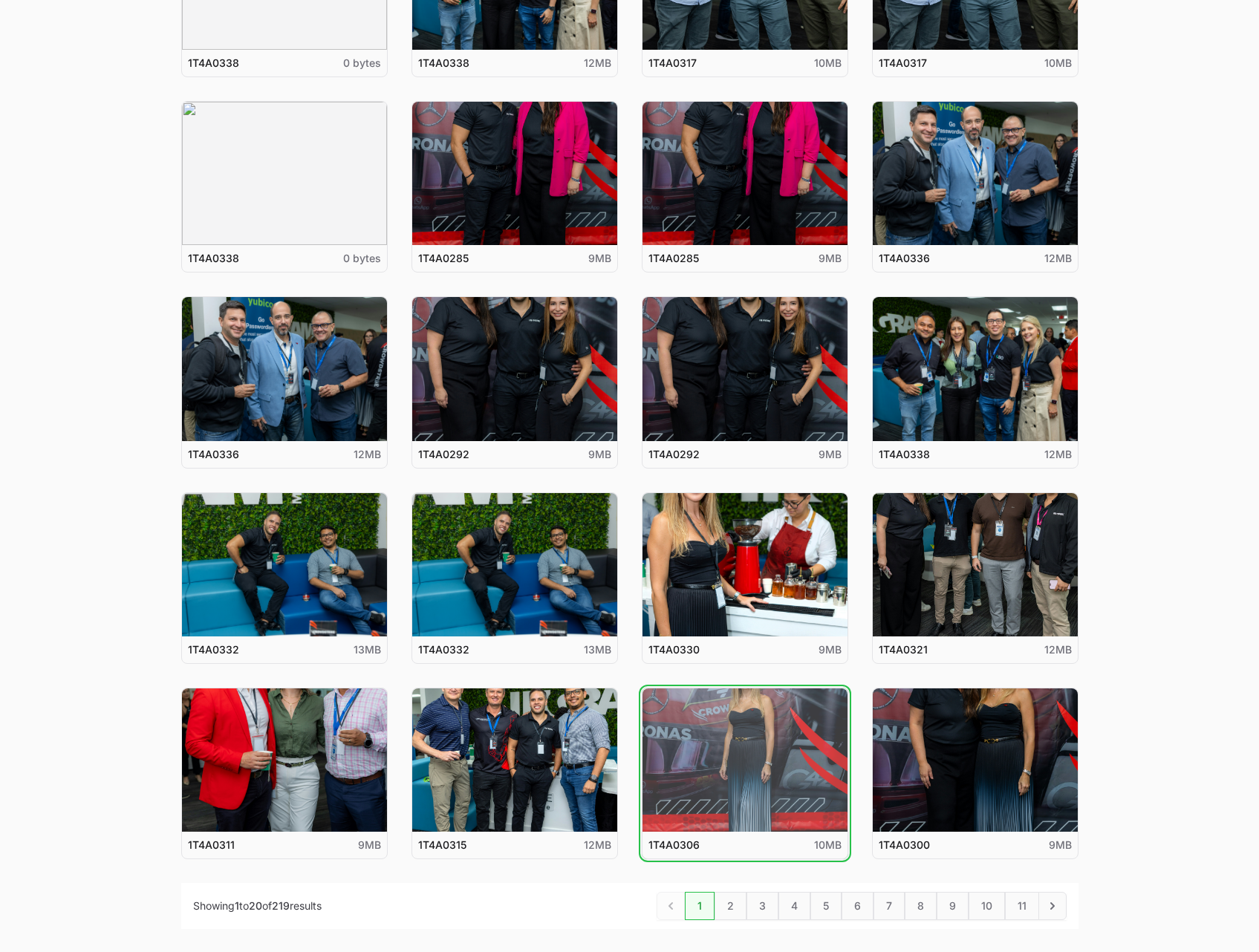
click at [756, 727] on button "View details for 1T4A0306" at bounding box center [745, 760] width 205 height 143
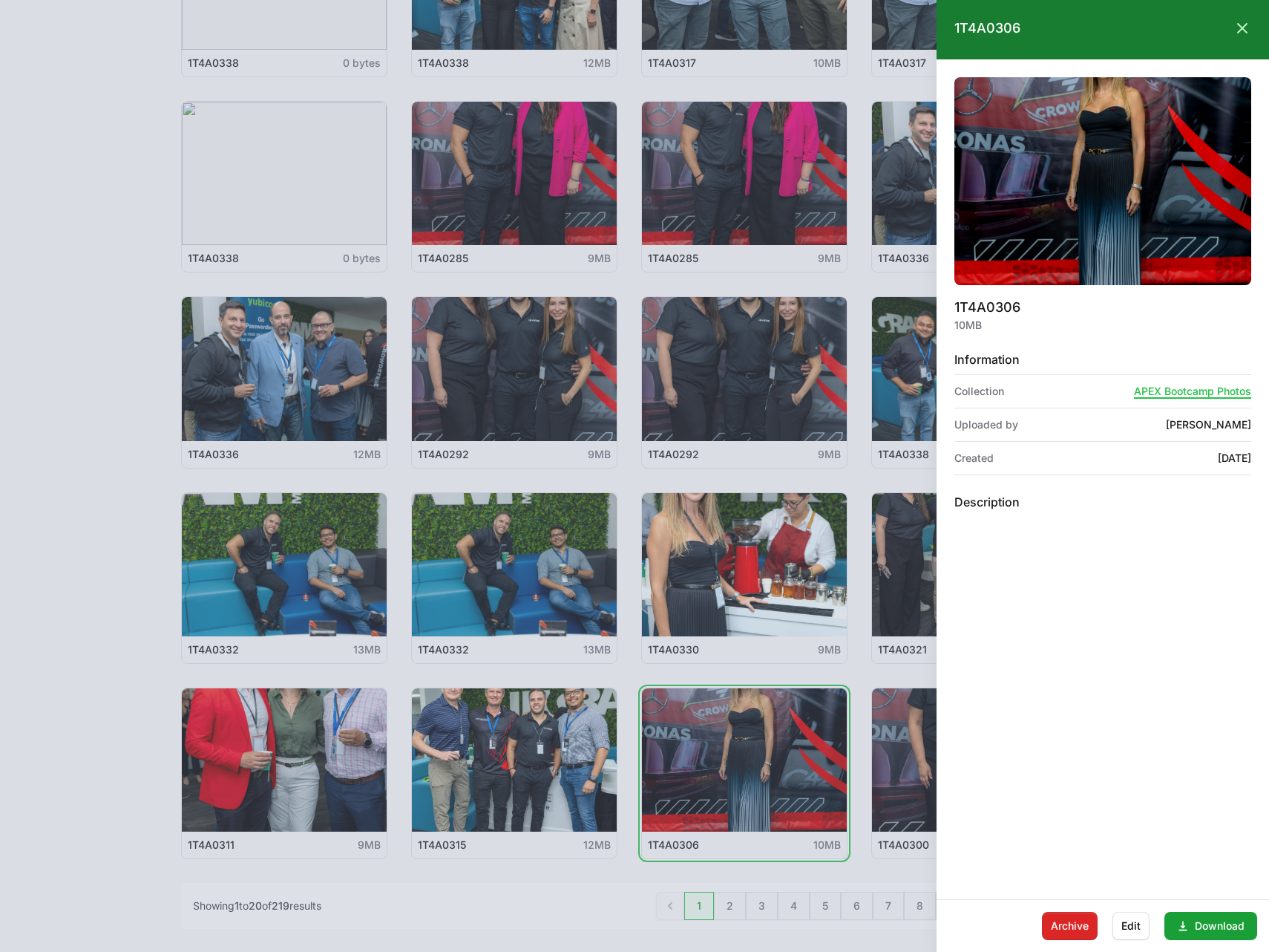
click at [1092, 137] on img at bounding box center [1103, 181] width 297 height 208
click at [746, 547] on div at bounding box center [634, 476] width 1269 height 952
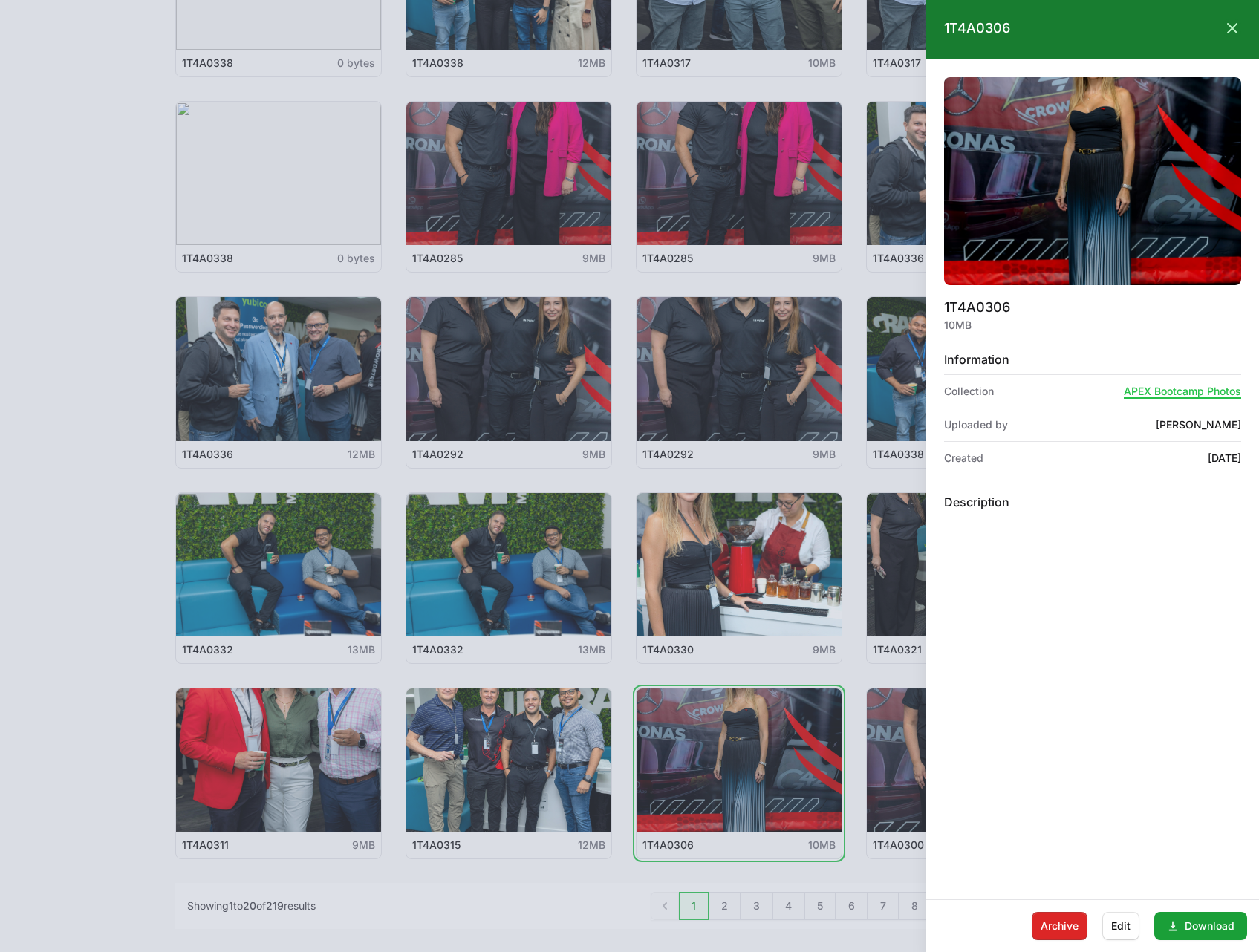
click at [755, 539] on div at bounding box center [630, 476] width 1259 height 952
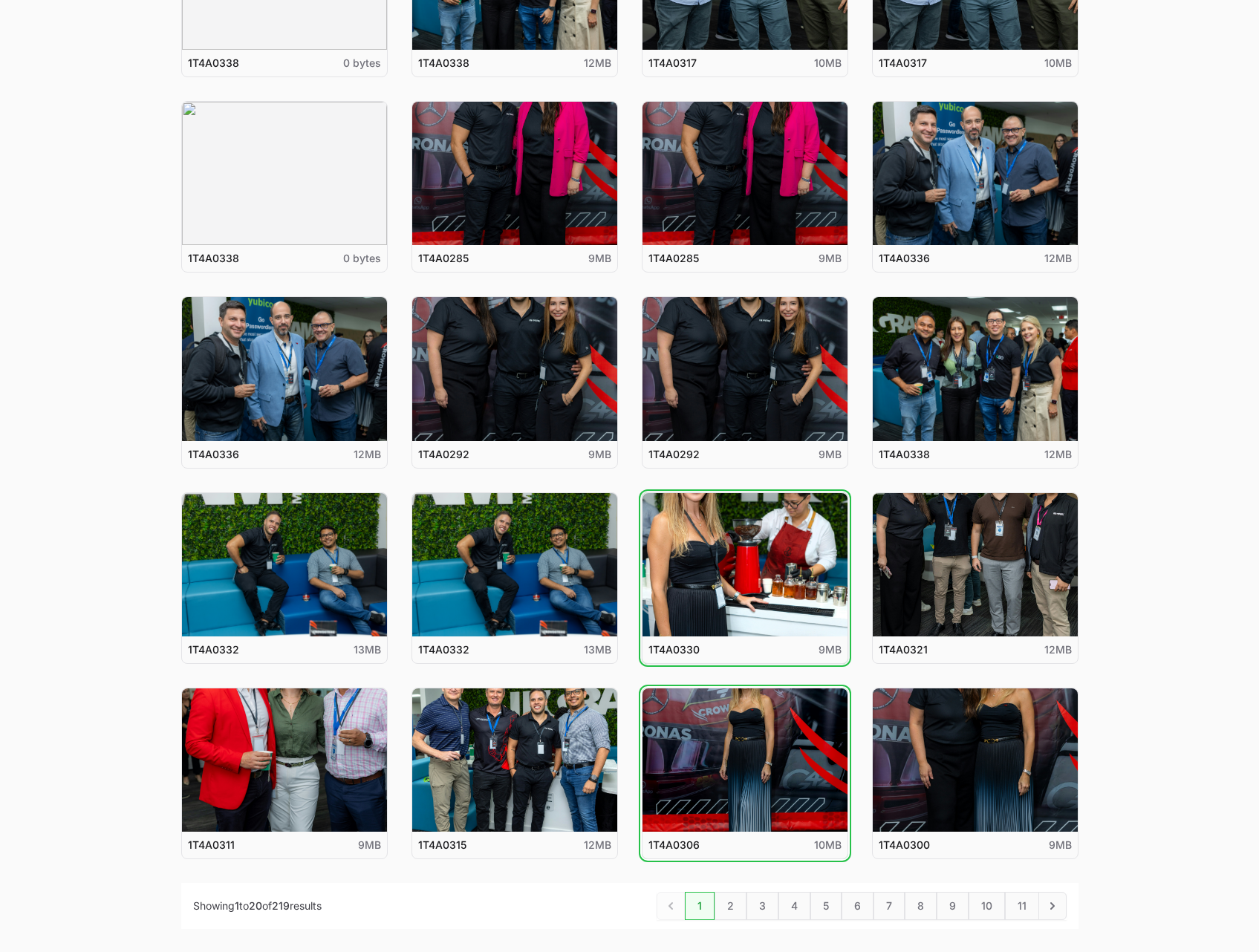
click at [755, 539] on button "View details for 1T4A0330" at bounding box center [745, 564] width 205 height 143
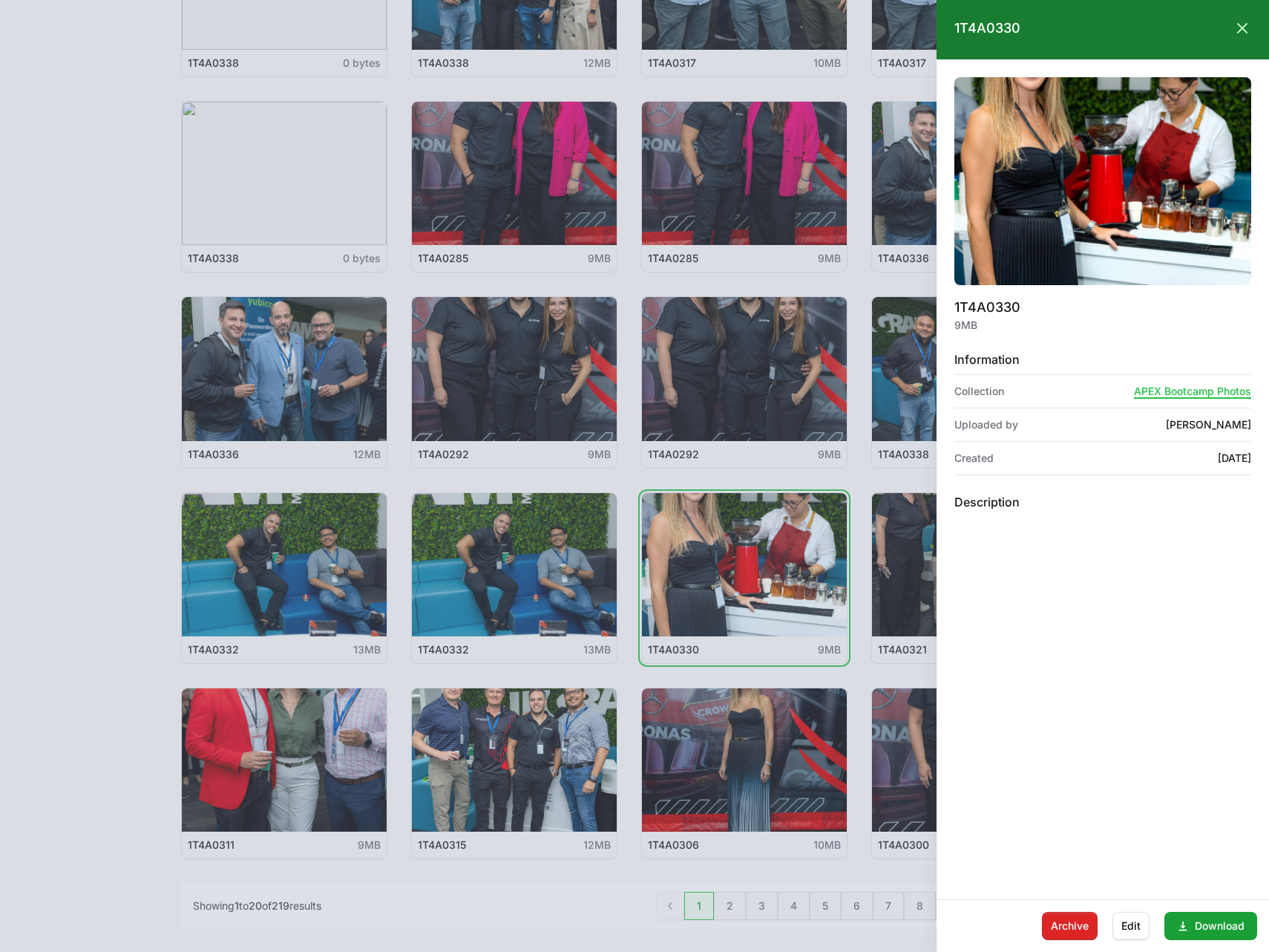
click at [842, 174] on div at bounding box center [634, 476] width 1269 height 952
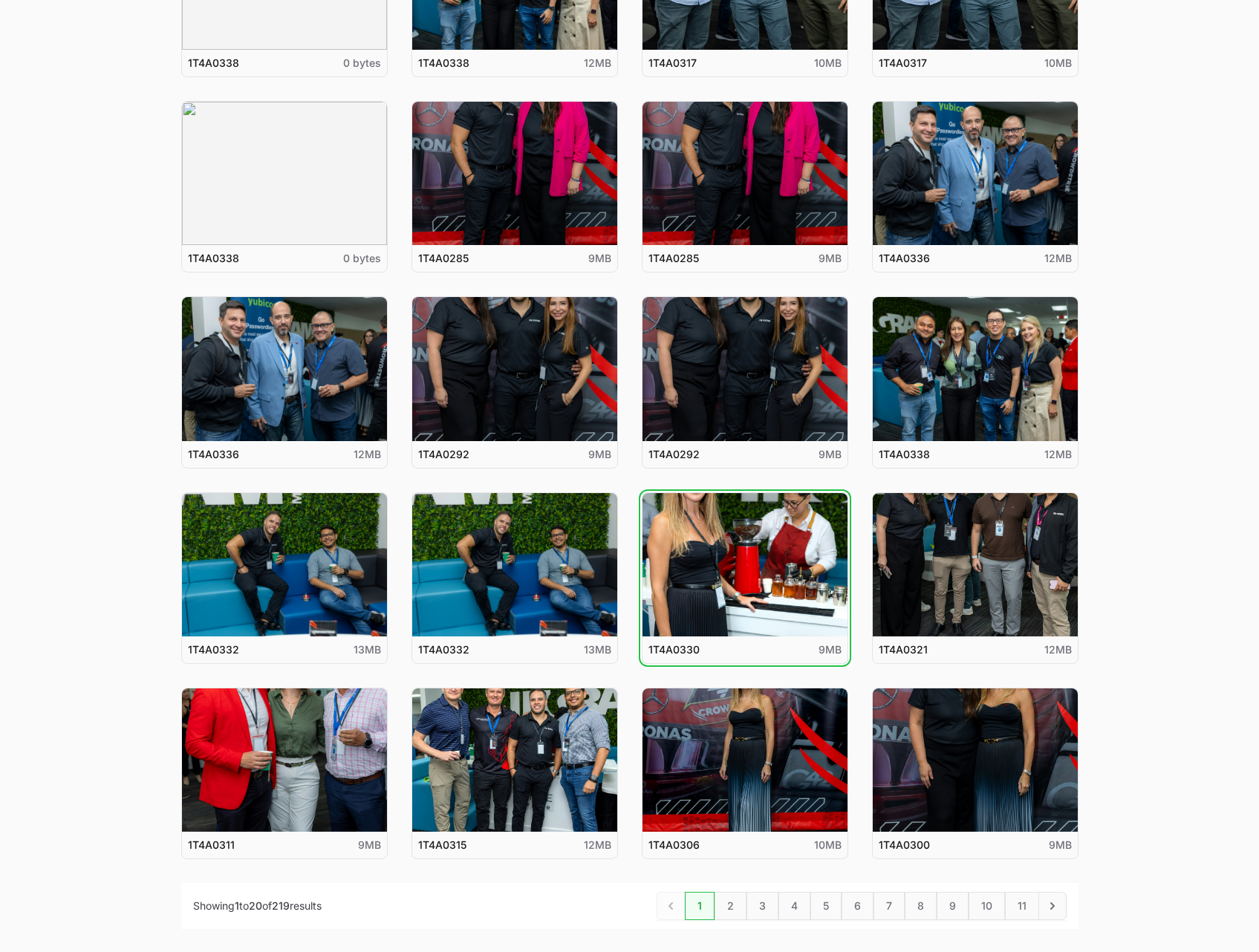
click at [622, 748] on ul "View details for 1T4A0338 1T4A0338 0 bytes View details for 1T4A0338 1T4A0338 1…" at bounding box center [630, 382] width 897 height 953
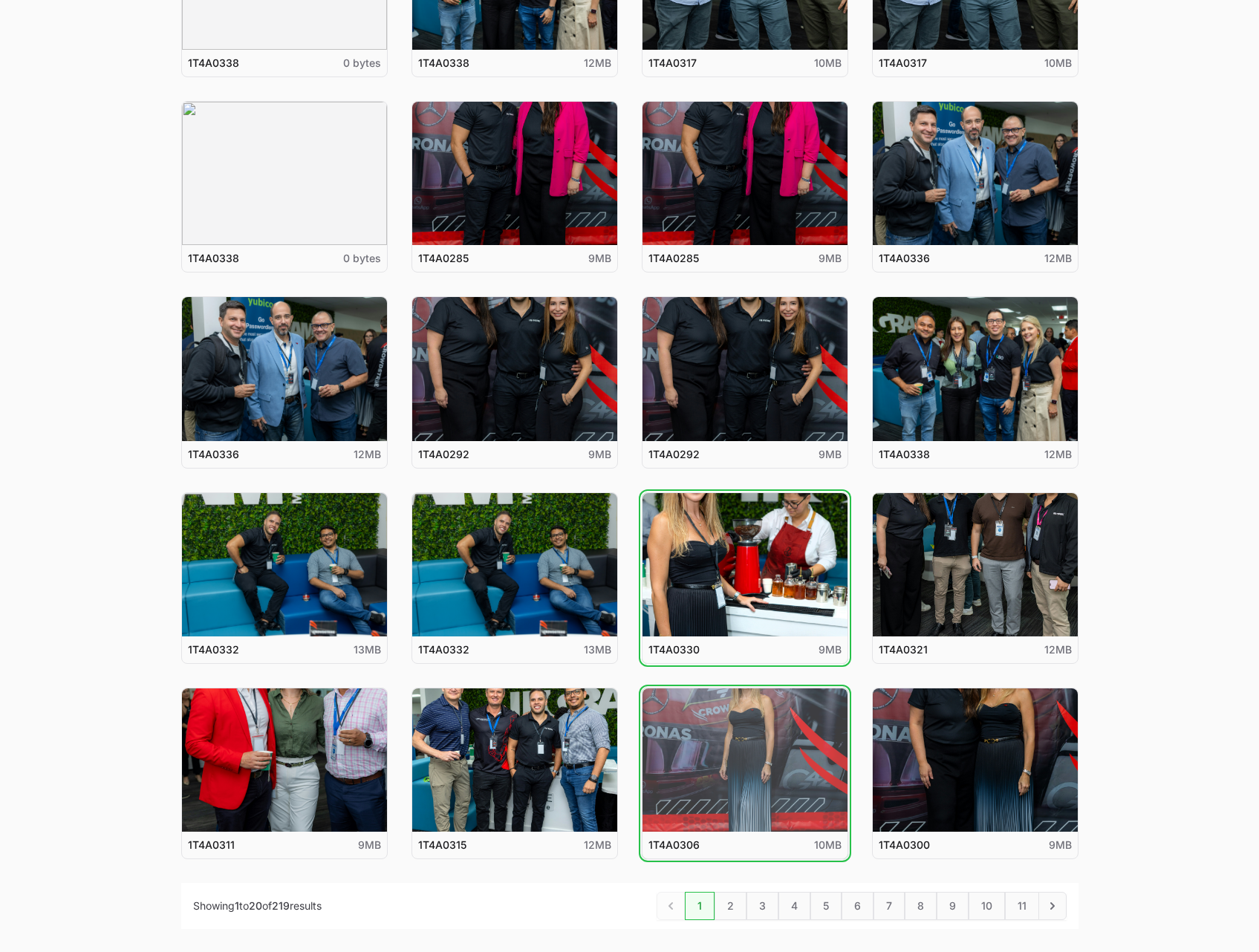
click at [718, 745] on button "View details for 1T4A0306" at bounding box center [745, 760] width 205 height 143
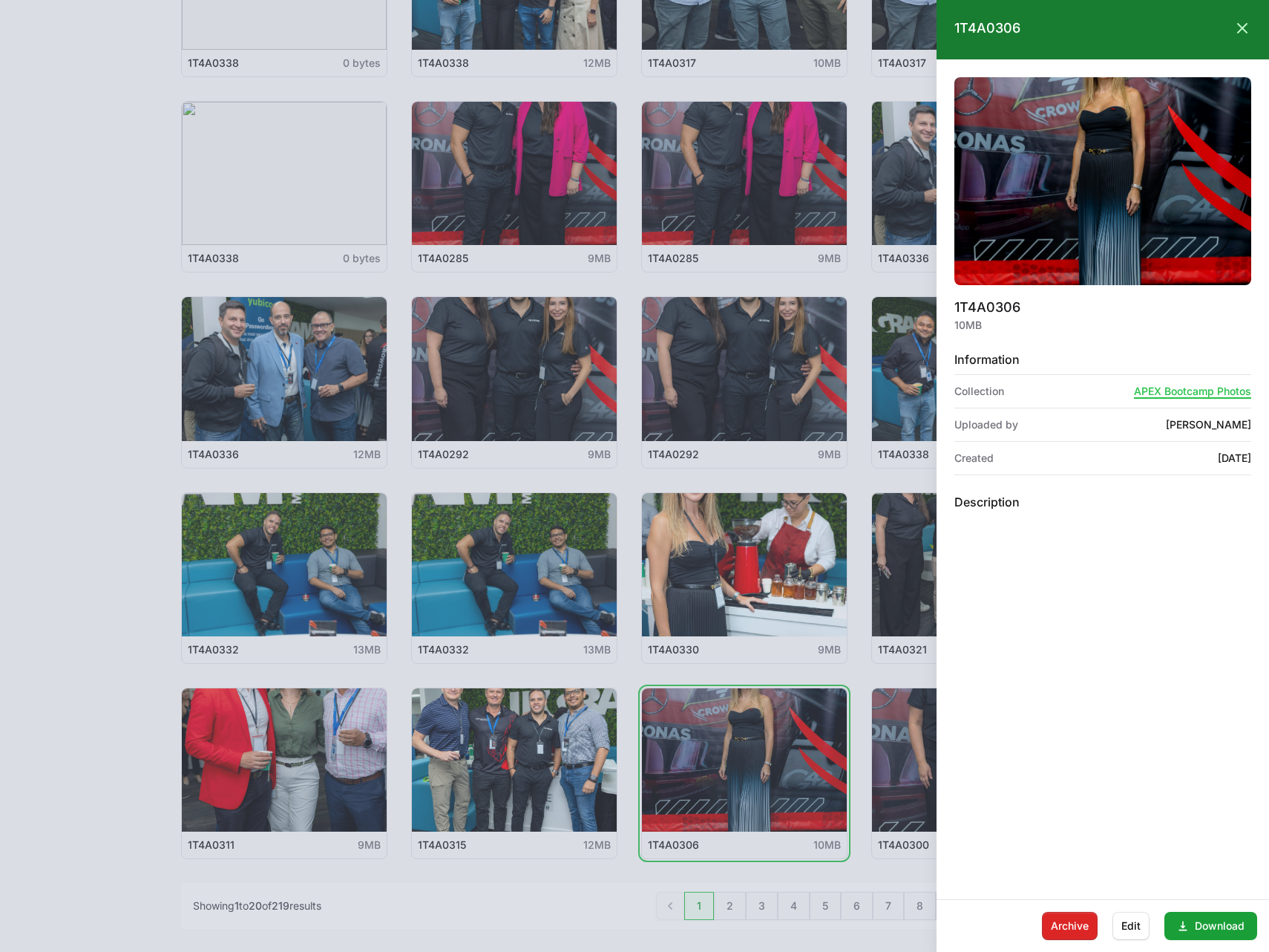
click at [765, 221] on div at bounding box center [634, 476] width 1269 height 952
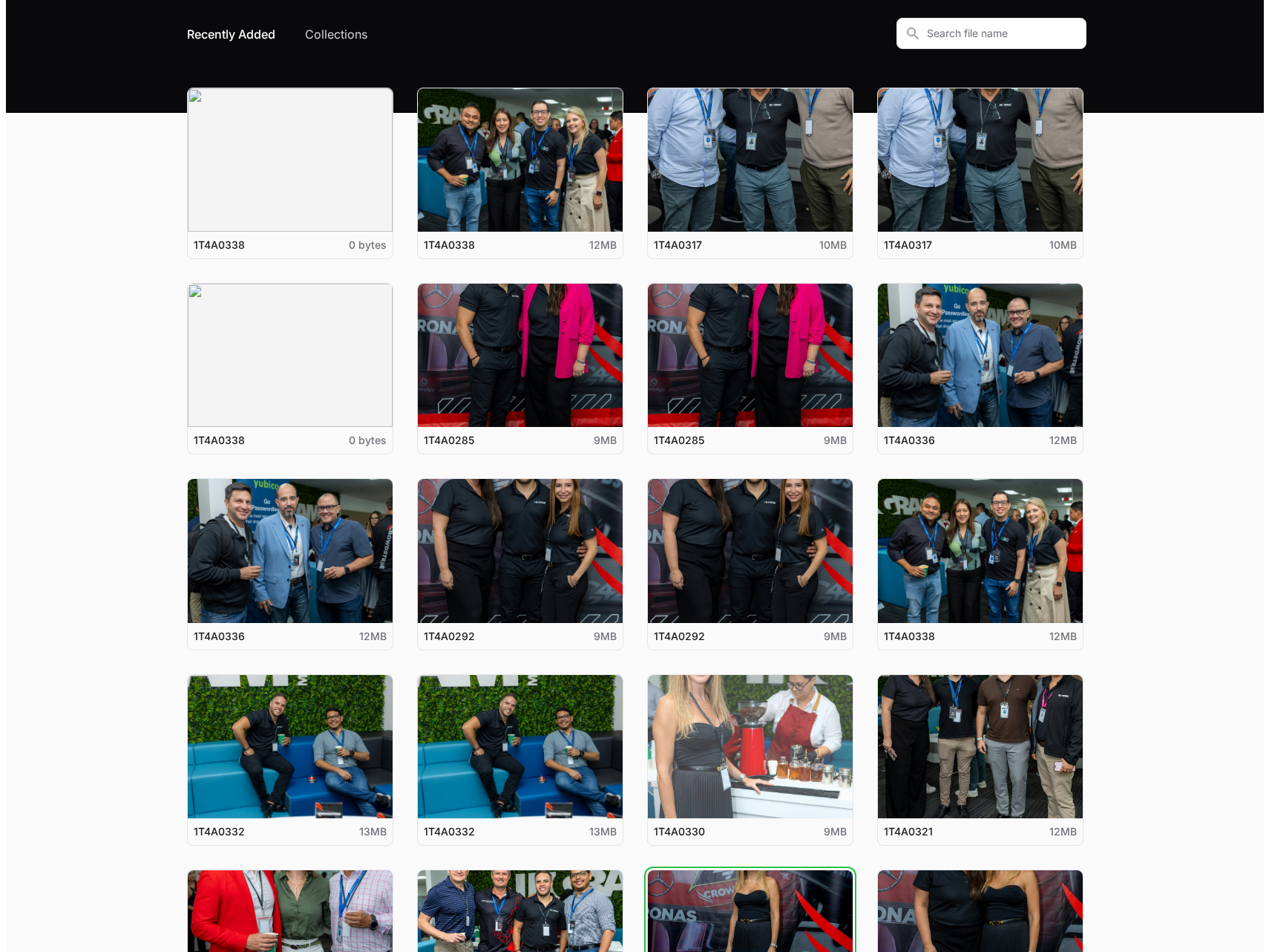
scroll to position [0, 0]
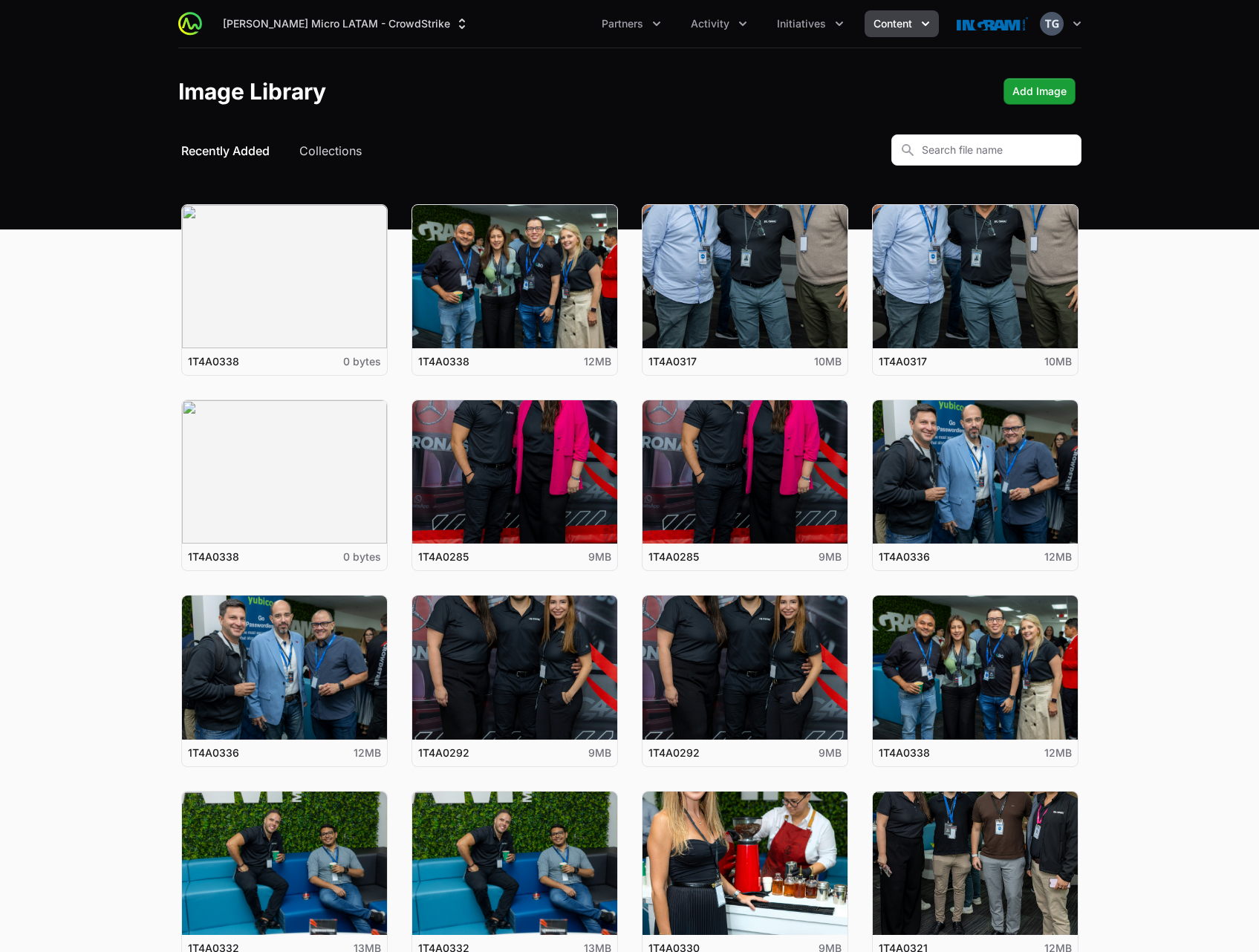
click at [185, 20] on img at bounding box center [189, 24] width 24 height 24
click at [651, 27] on icon "Partners menu" at bounding box center [657, 24] width 15 height 15
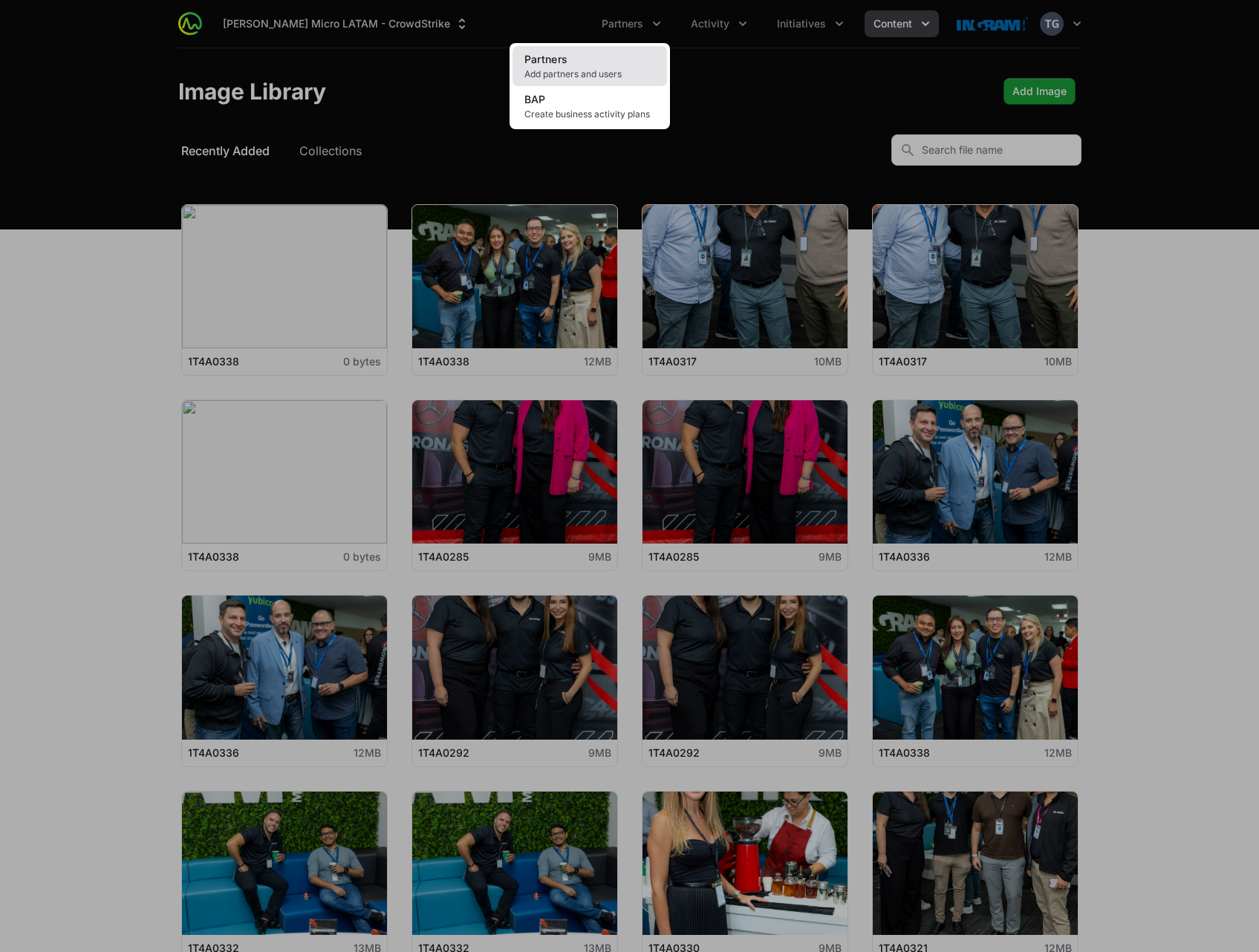
click at [618, 58] on link "Partners Add partners and users" at bounding box center [590, 66] width 154 height 40
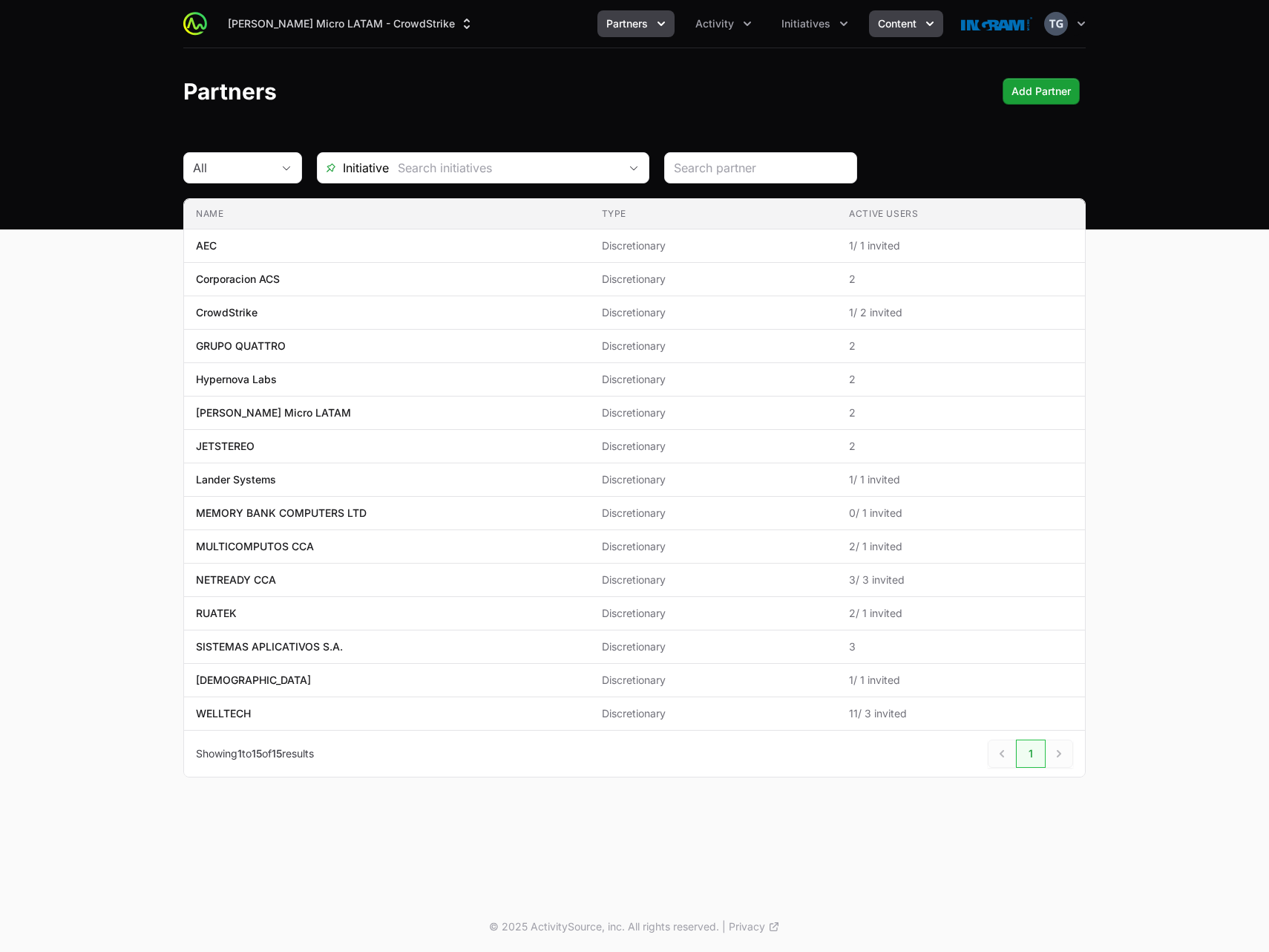
click at [889, 32] on button "Content" at bounding box center [906, 24] width 74 height 26
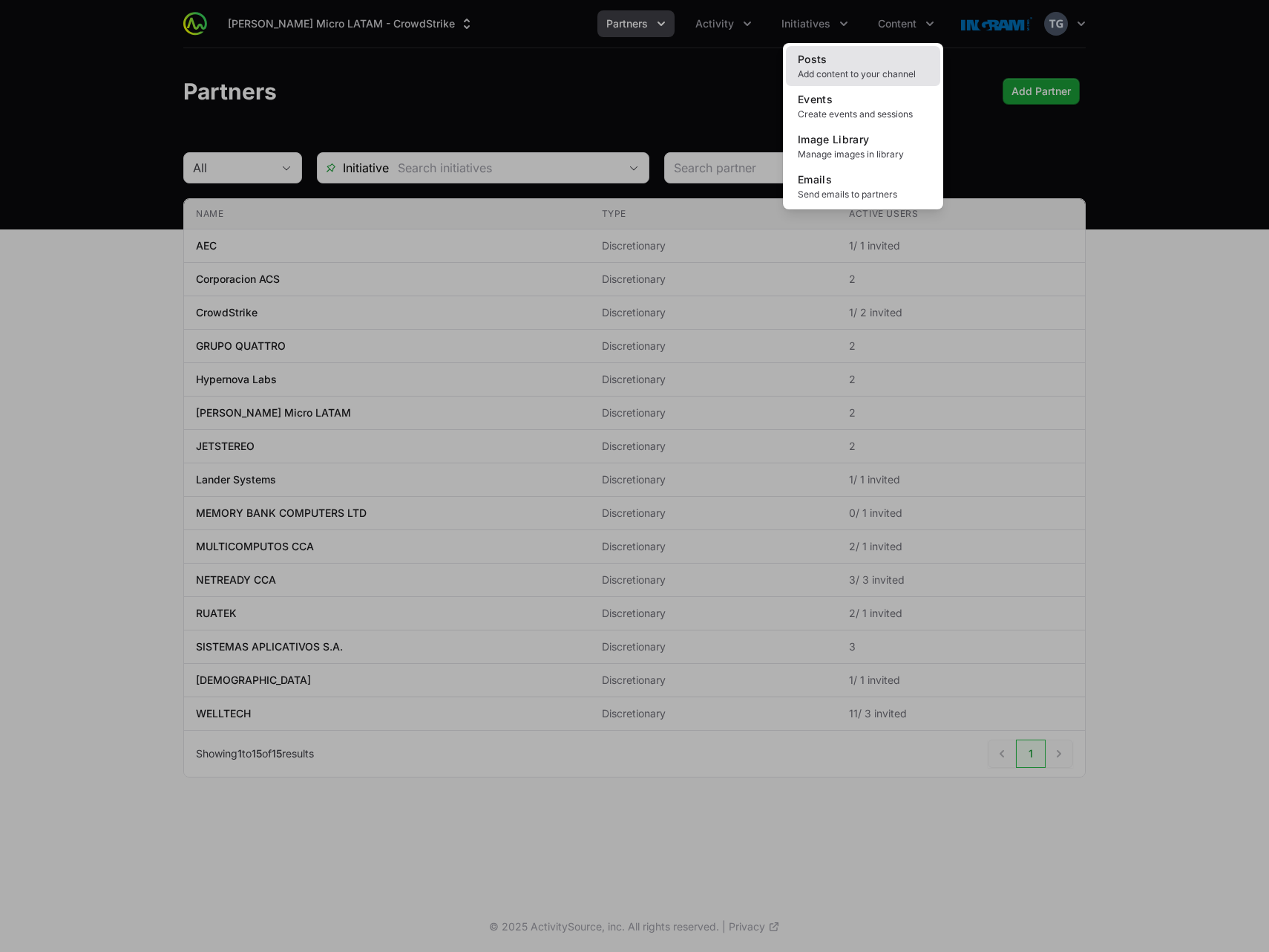
click at [862, 64] on link "Posts Add content to your channel" at bounding box center [864, 66] width 154 height 40
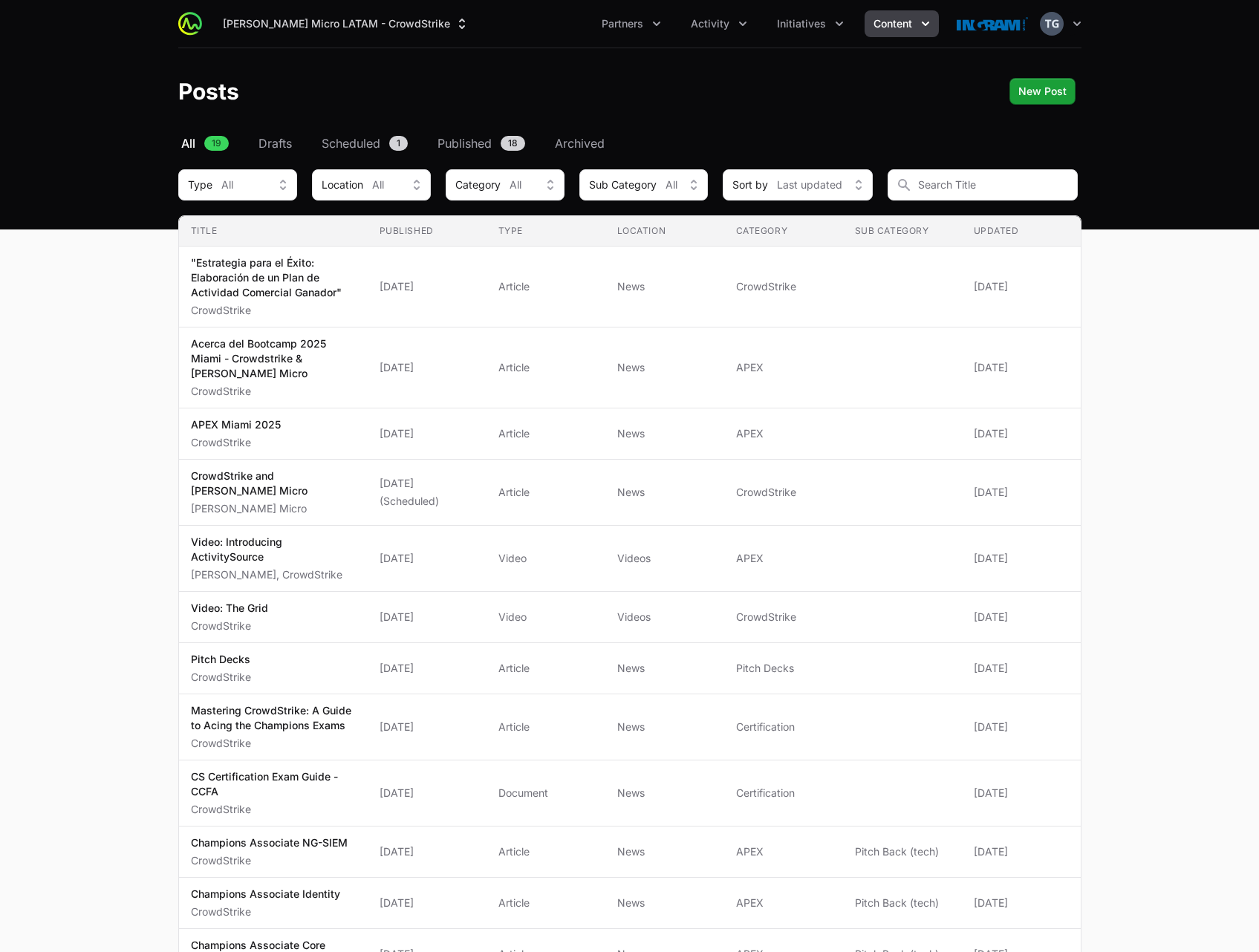
click at [903, 23] on span "Content" at bounding box center [892, 24] width 39 height 15
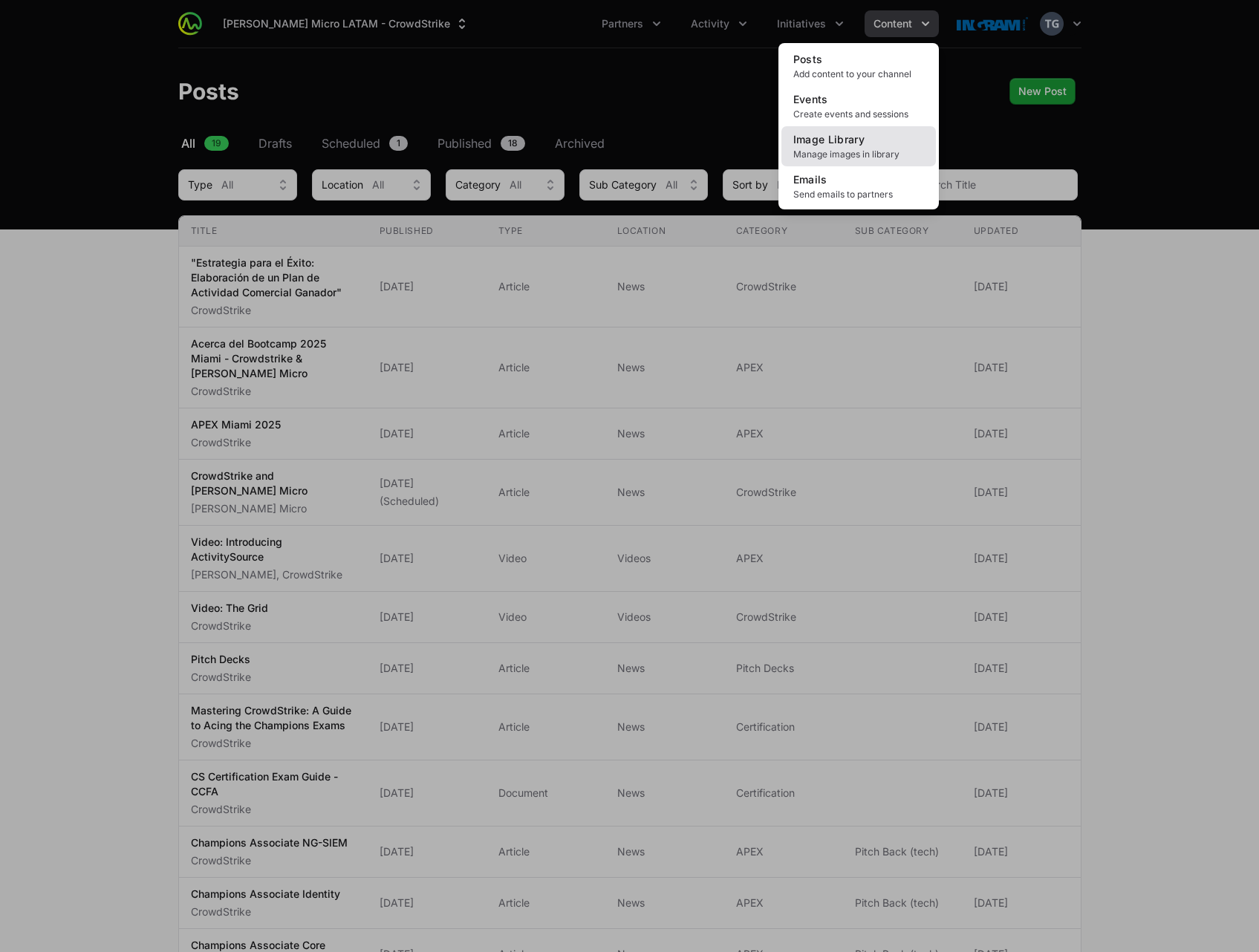
click at [885, 139] on link "Image Library Manage images in library" at bounding box center [858, 146] width 154 height 40
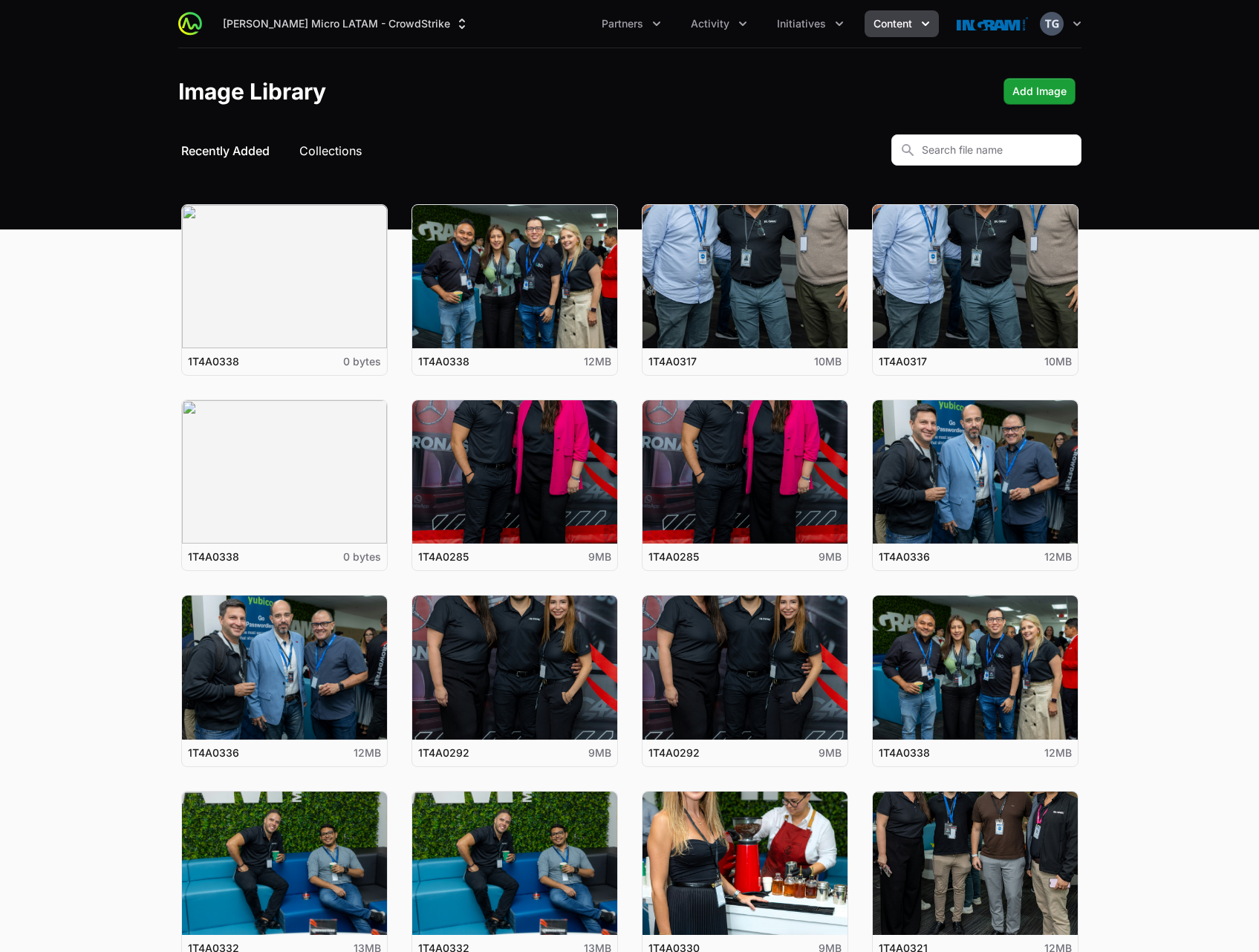
click at [324, 154] on button "Collections" at bounding box center [330, 151] width 62 height 18
